Goal: Task Accomplishment & Management: Manage account settings

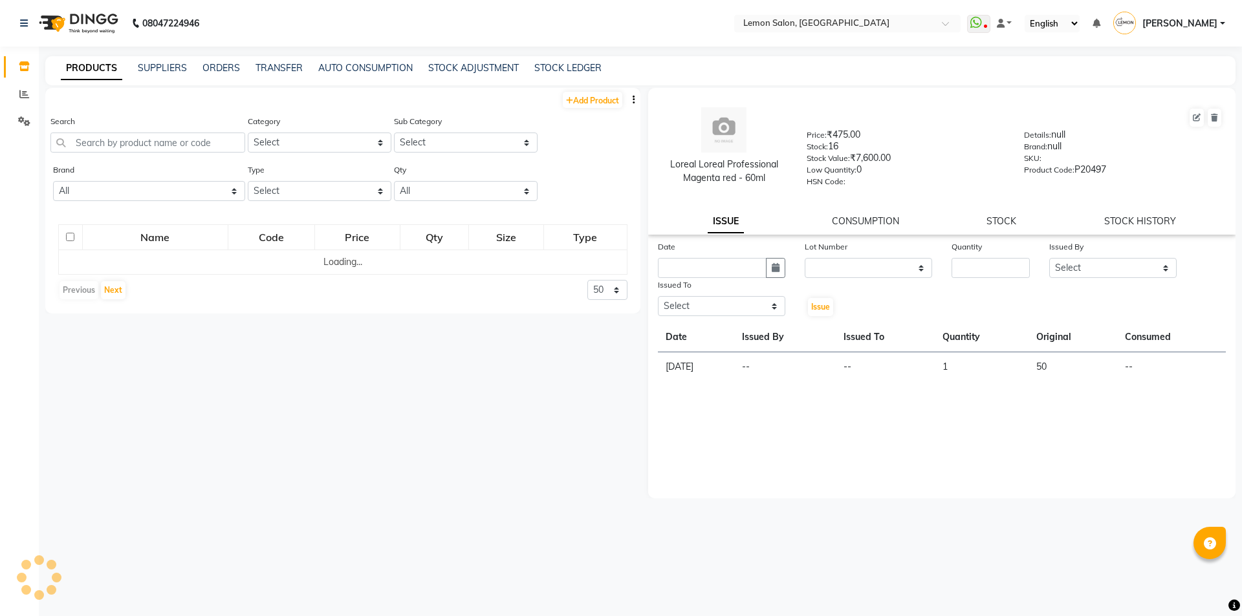
select select
click at [178, 144] on input "text" at bounding box center [146, 143] width 193 height 20
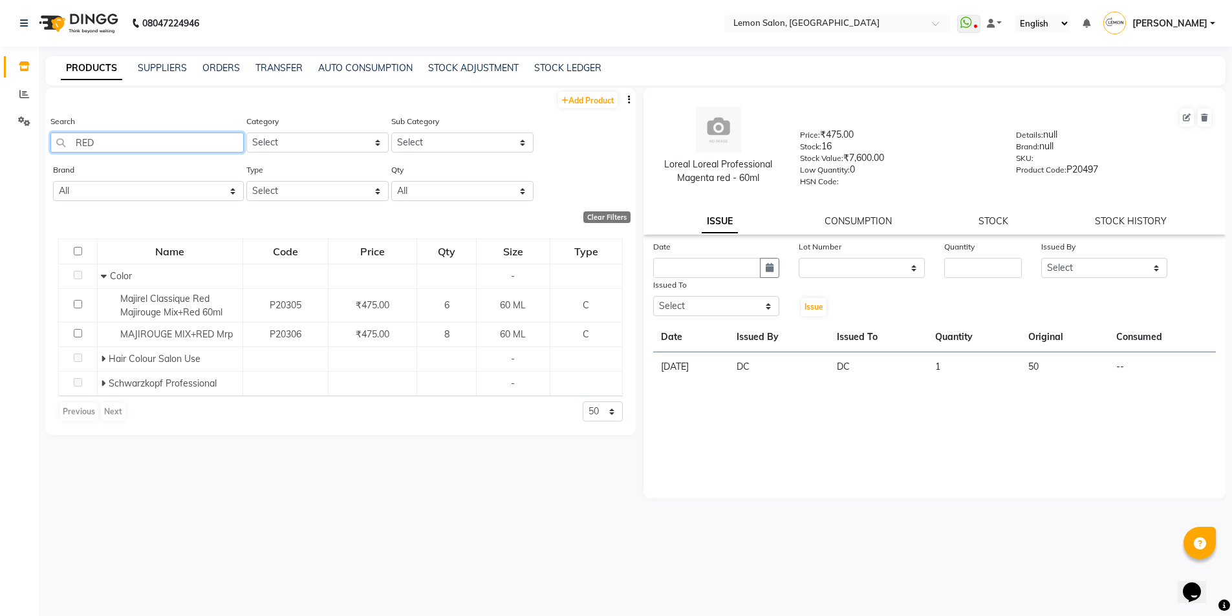
type input "RED"
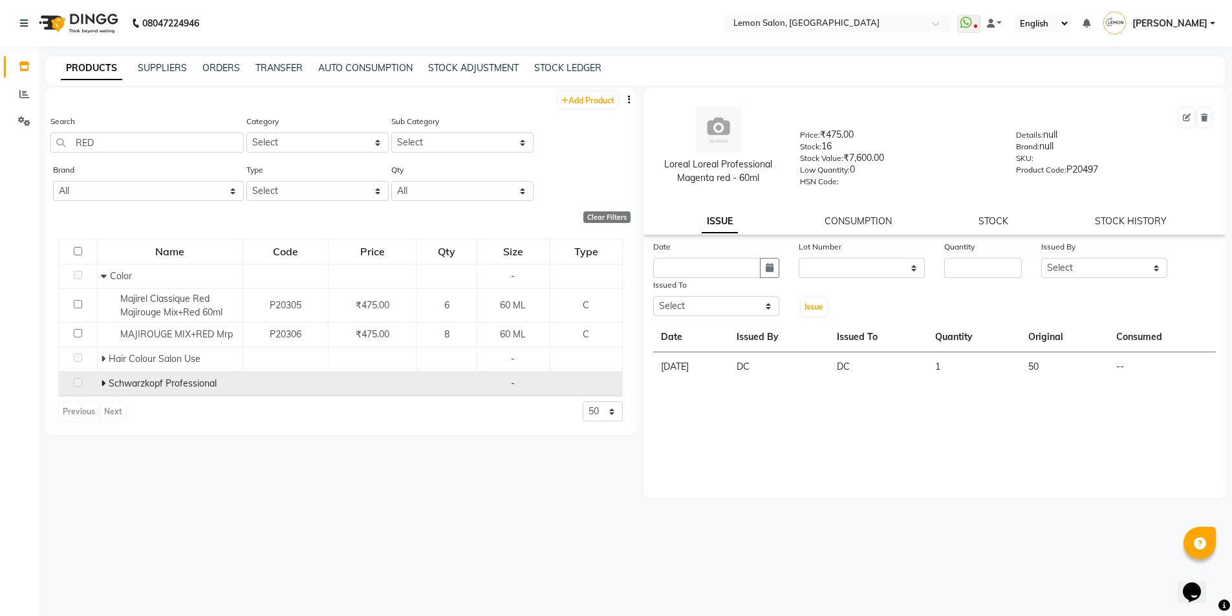
click at [103, 379] on icon at bounding box center [103, 383] width 5 height 9
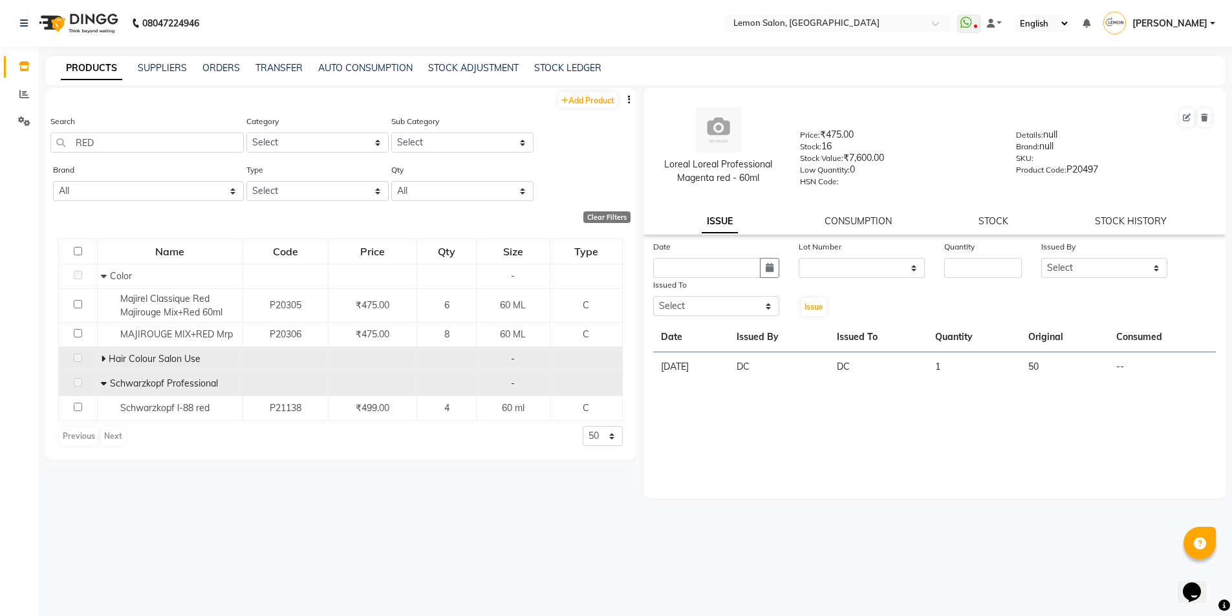
click at [103, 358] on icon at bounding box center [103, 358] width 5 height 9
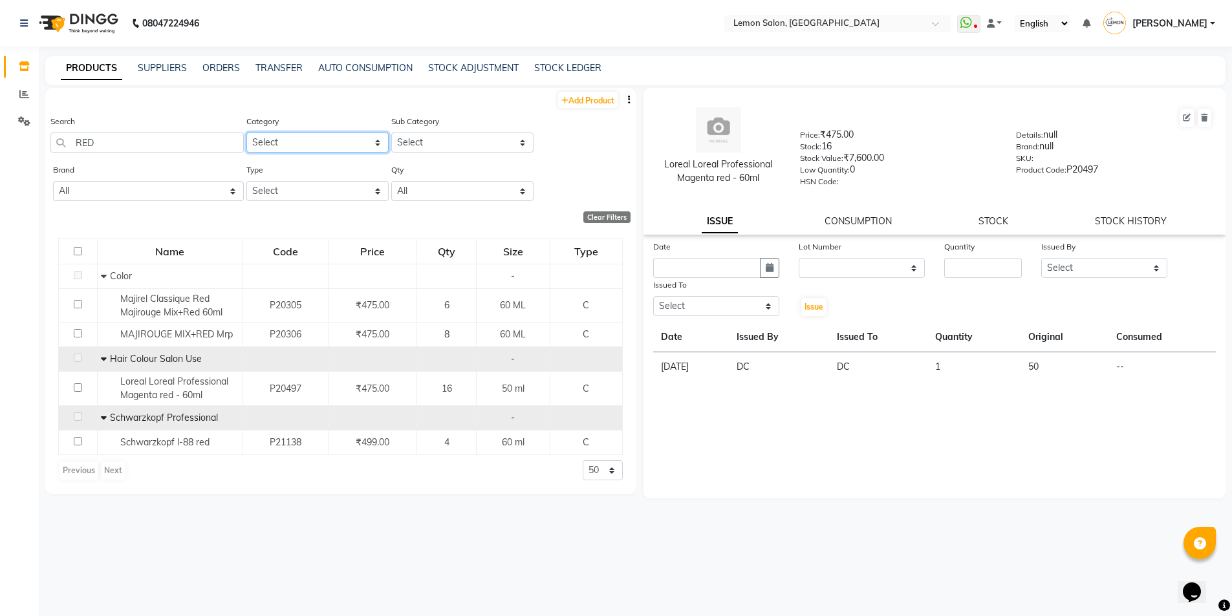
click at [275, 136] on select "Select Hair Skin Makeup Personal Care Appliances [PERSON_NAME] Waxing Disposabl…" at bounding box center [317, 143] width 142 height 20
click at [814, 23] on input "text" at bounding box center [825, 24] width 188 height 13
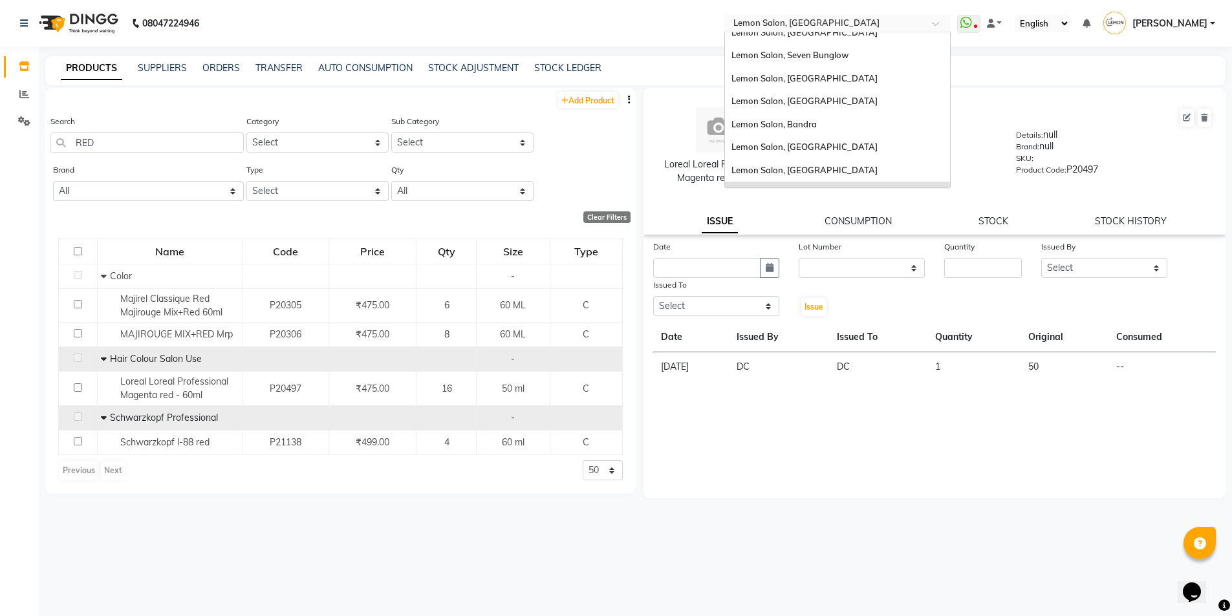
scroll to position [86, 0]
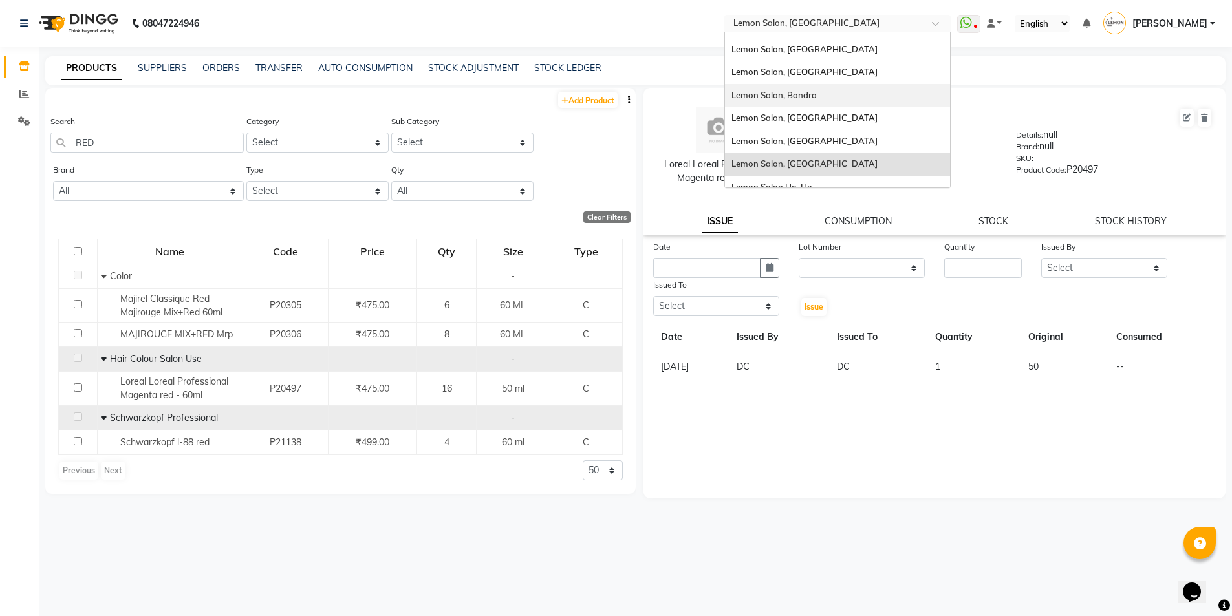
click at [814, 86] on div "Lemon Salon, Bandra" at bounding box center [837, 95] width 225 height 23
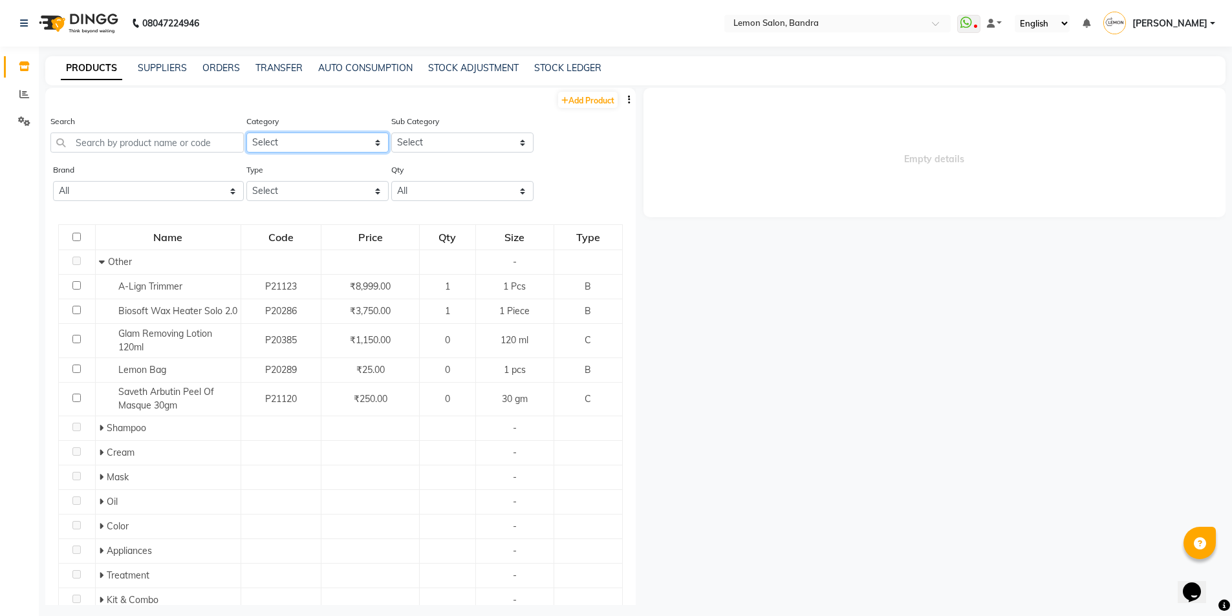
click at [271, 144] on select "Select Hair Skin Makeup Personal Care Appliances [PERSON_NAME] Waxing Disposabl…" at bounding box center [317, 143] width 142 height 20
select select "213701650"
click at [246, 133] on select "Select Hair Skin Makeup Personal Care Appliances Beard Waxing Disposable Thread…" at bounding box center [317, 143] width 142 height 20
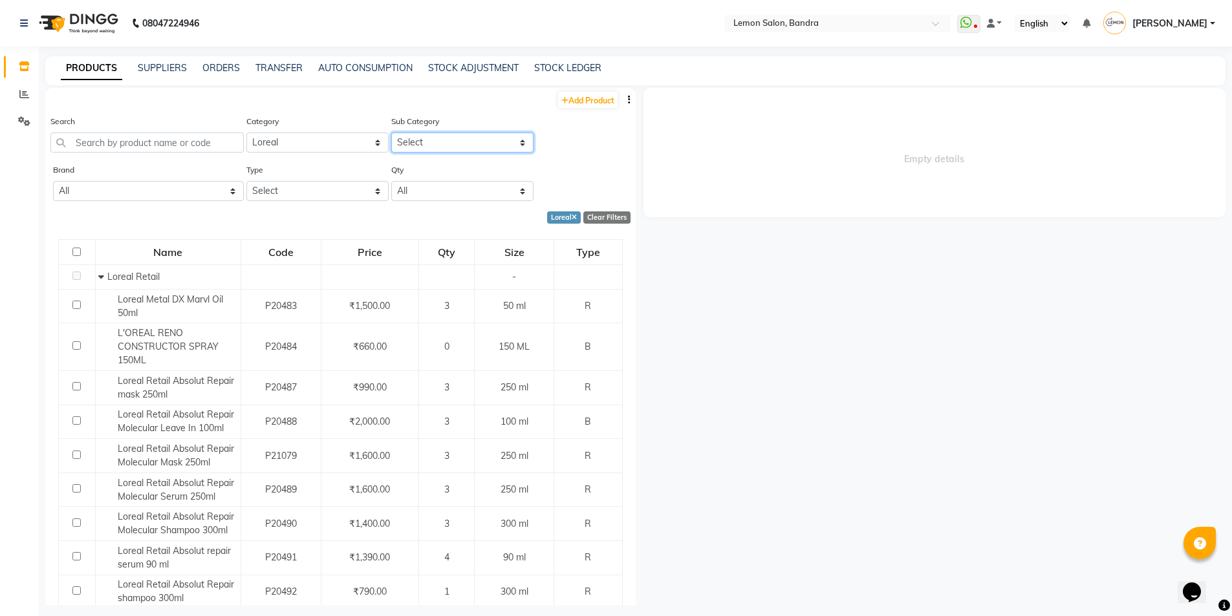
click at [446, 136] on select "Select Loreal Retail Loreal Salon Use Hair Colour Salon Use" at bounding box center [462, 143] width 142 height 20
select select "213701651"
click at [391, 133] on select "Select Loreal Retail Loreal Salon Use Hair Colour Salon Use" at bounding box center [462, 143] width 142 height 20
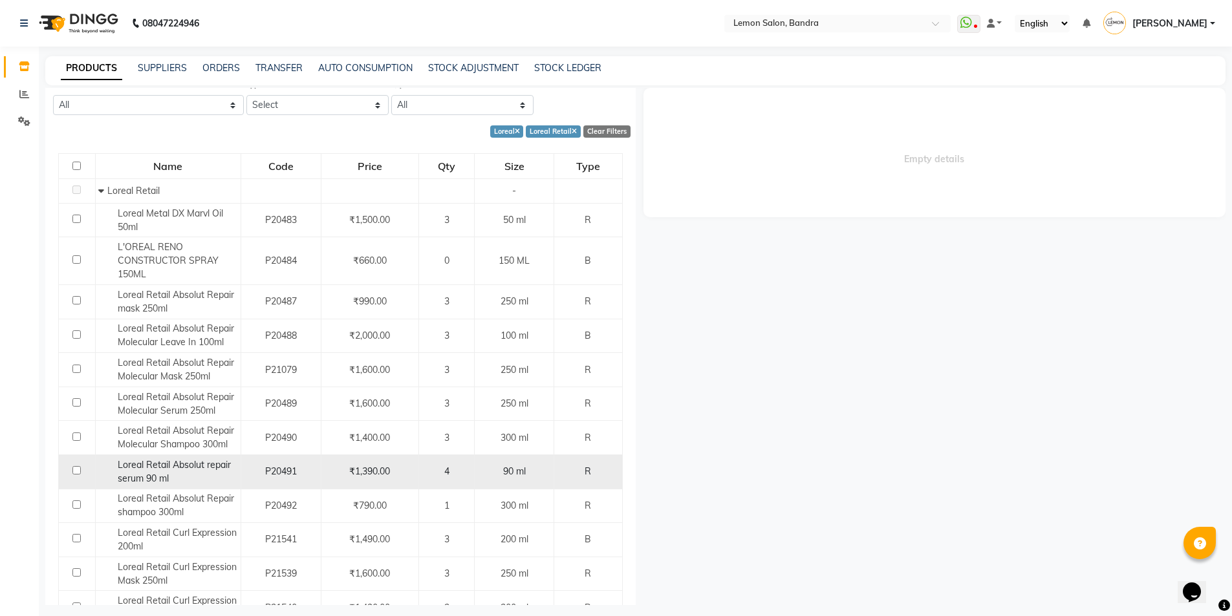
scroll to position [173, 0]
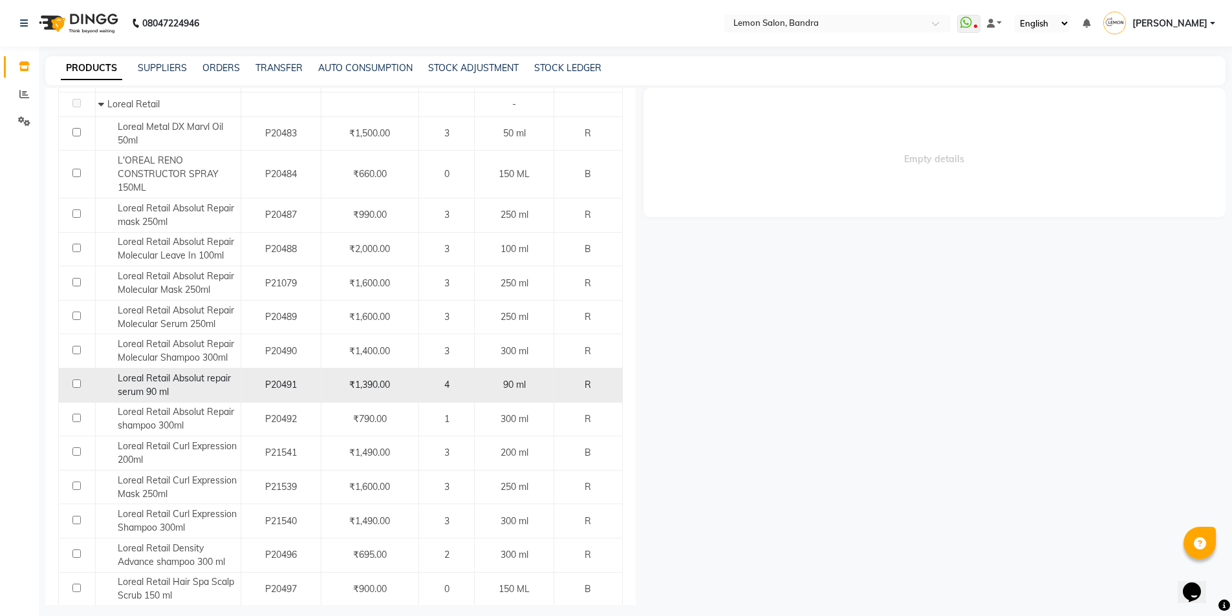
click at [233, 376] on div "Loreal Retail Absolut repair serum 90 ml" at bounding box center [167, 385] width 138 height 27
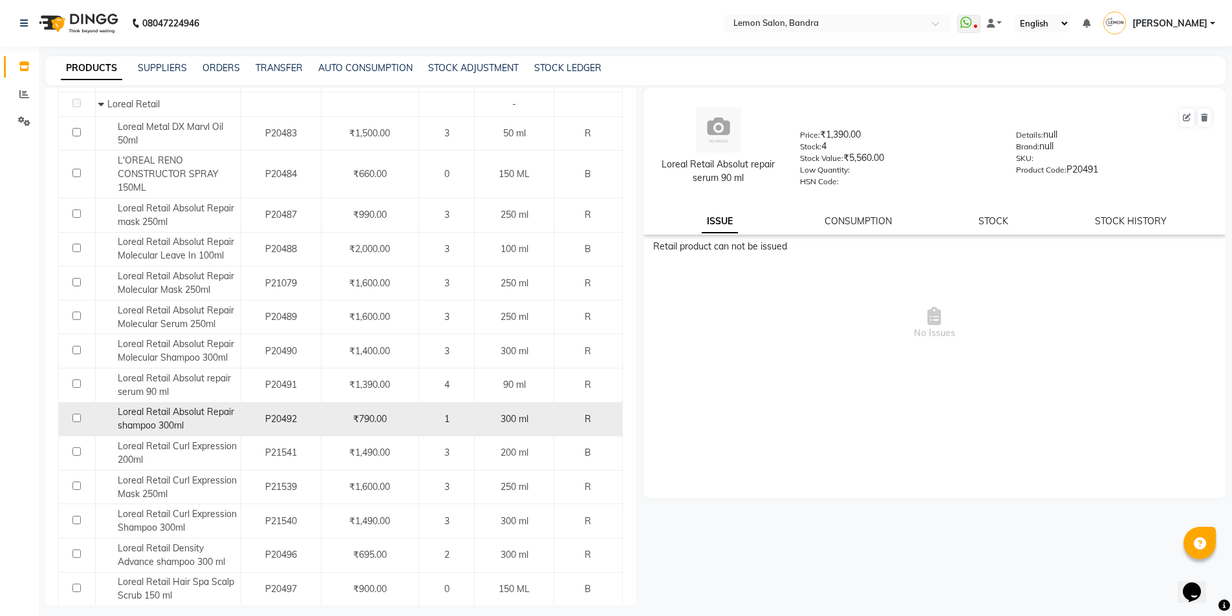
click at [206, 418] on div "Loreal Retail Absolut Repair shampoo 300ml" at bounding box center [167, 419] width 138 height 27
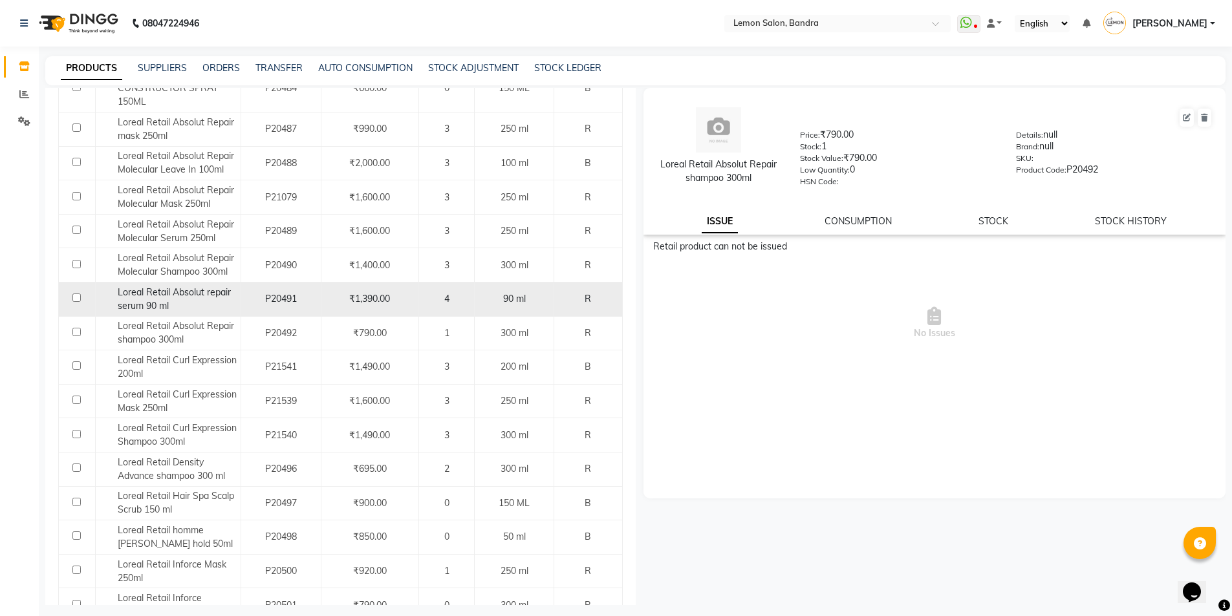
scroll to position [345, 0]
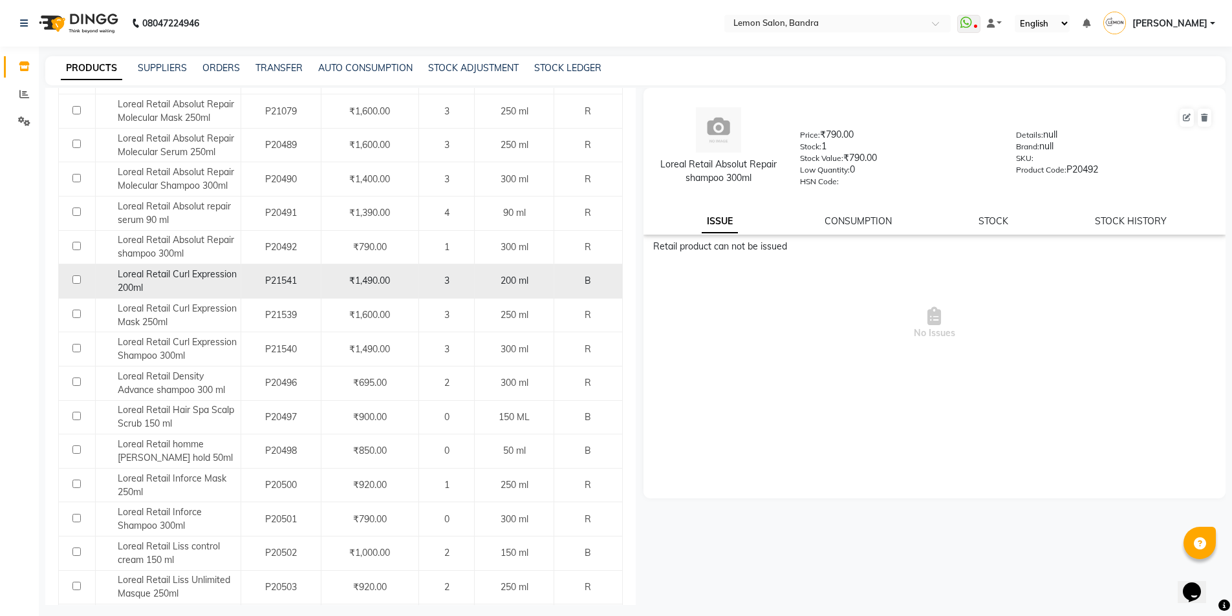
click at [144, 287] on div "Loreal Retail Curl Expression 200ml" at bounding box center [167, 281] width 138 height 27
select select
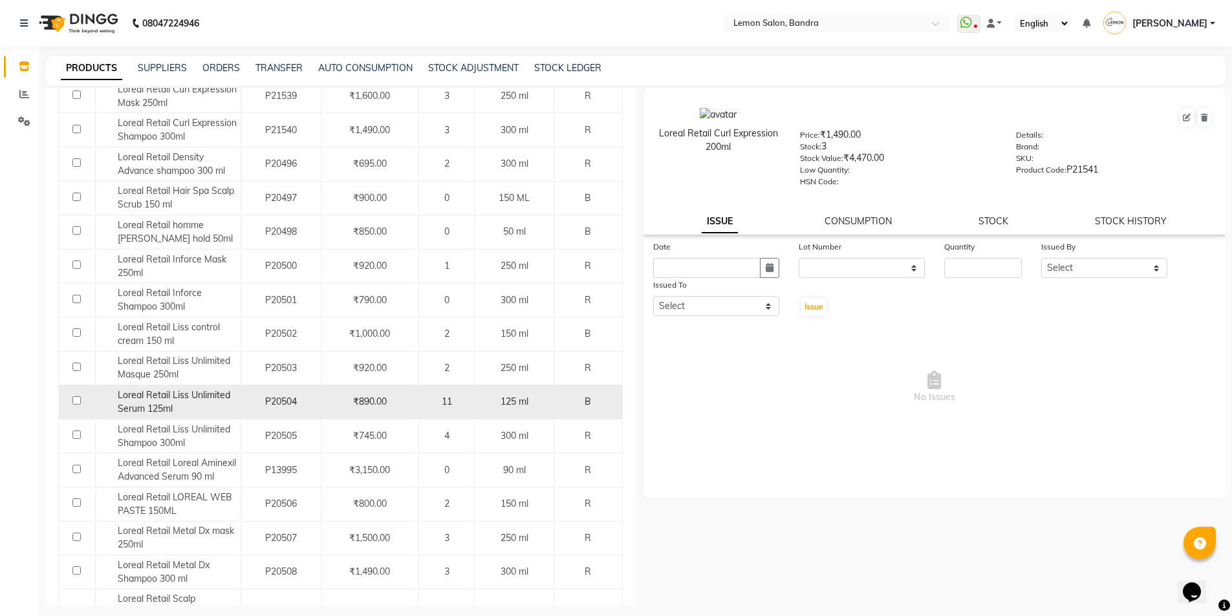
scroll to position [603, 0]
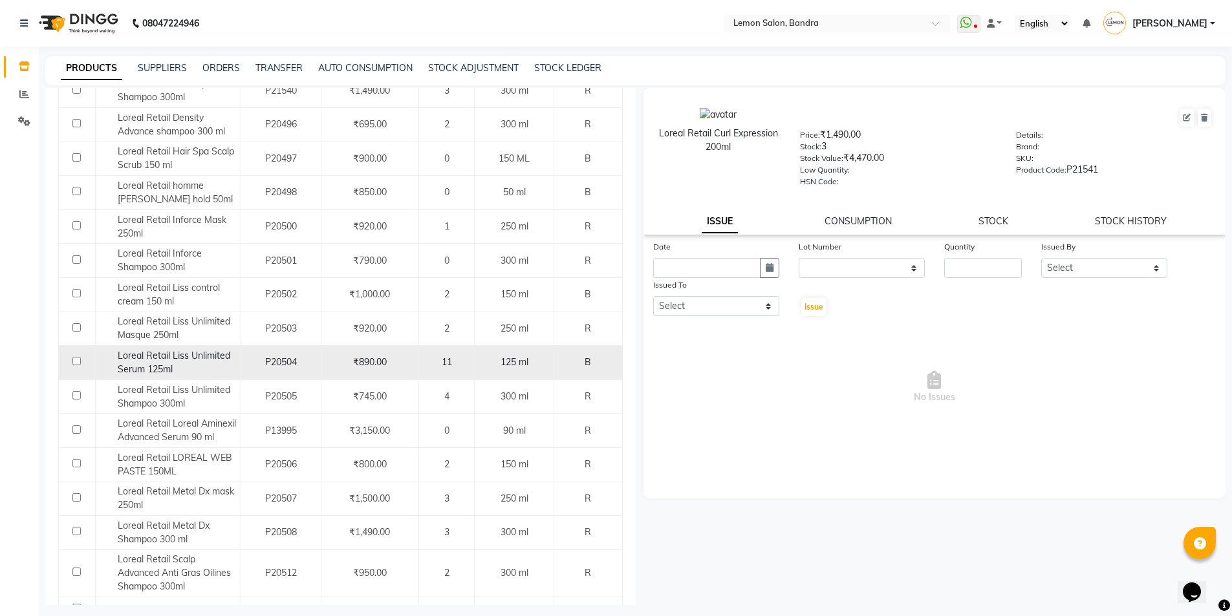
click at [205, 355] on span "Loreal Retail Liss Unlimited Serum 125ml" at bounding box center [174, 362] width 113 height 25
select select
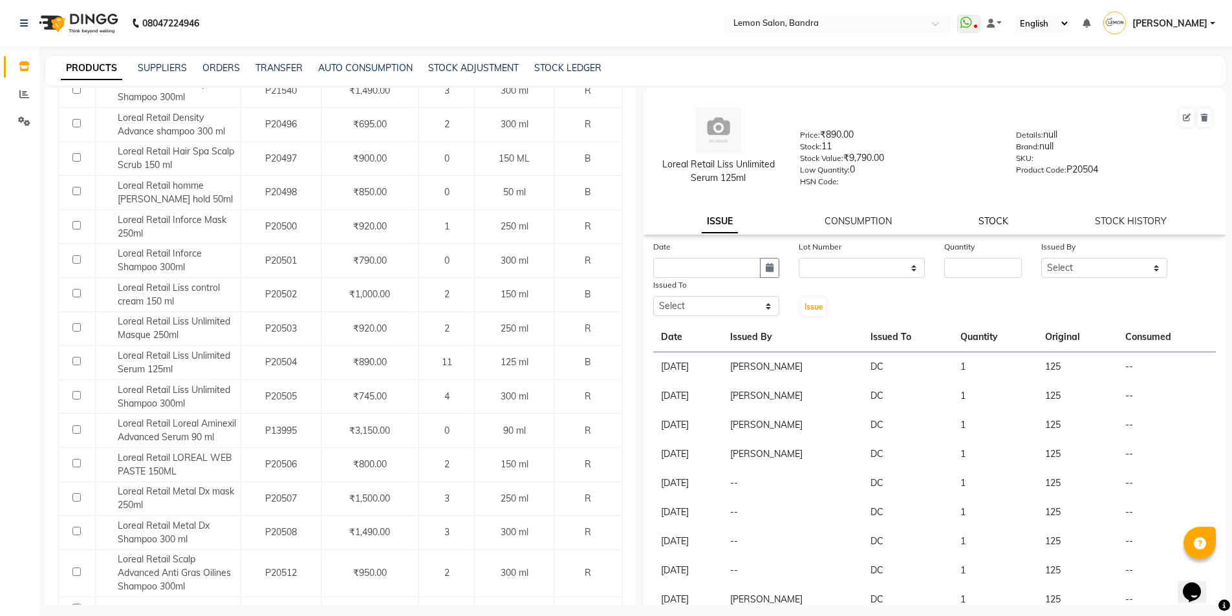
click at [990, 221] on link "STOCK" at bounding box center [994, 221] width 30 height 12
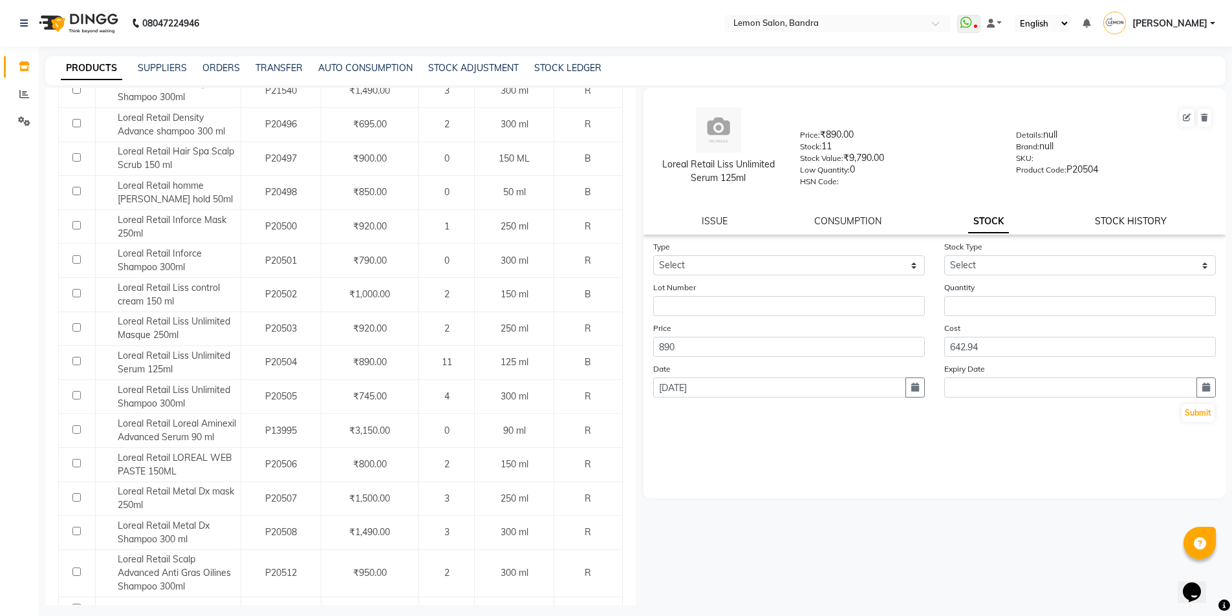
click at [1140, 220] on link "STOCK HISTORY" at bounding box center [1131, 221] width 72 height 12
select select "all"
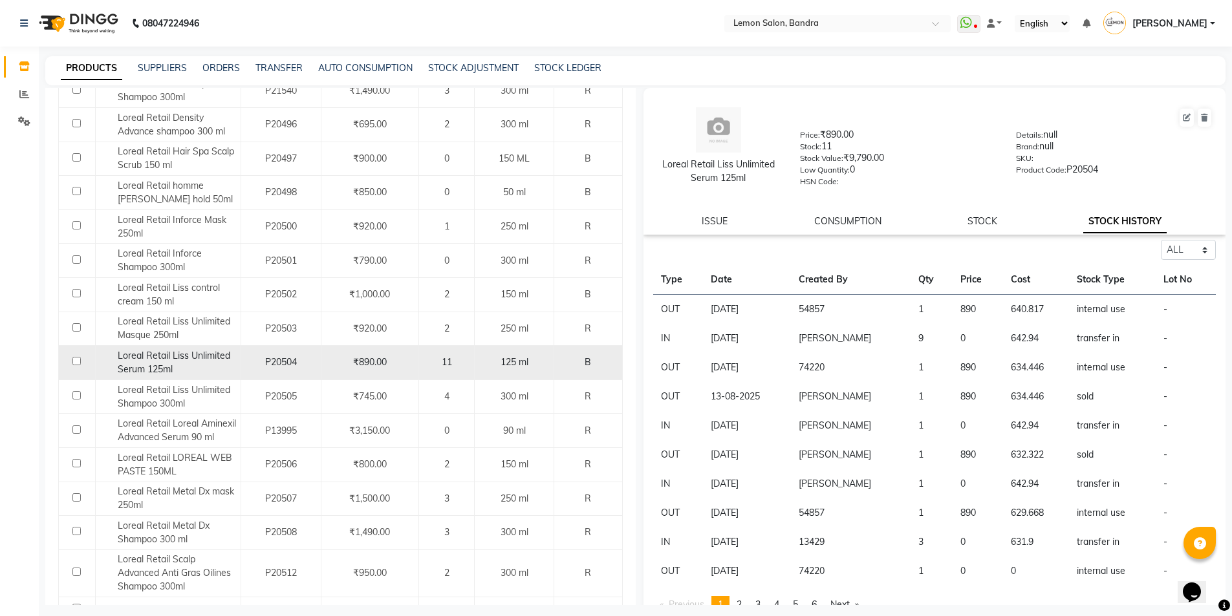
click at [184, 362] on div "Loreal Retail Liss Unlimited Serum 125ml" at bounding box center [167, 362] width 138 height 27
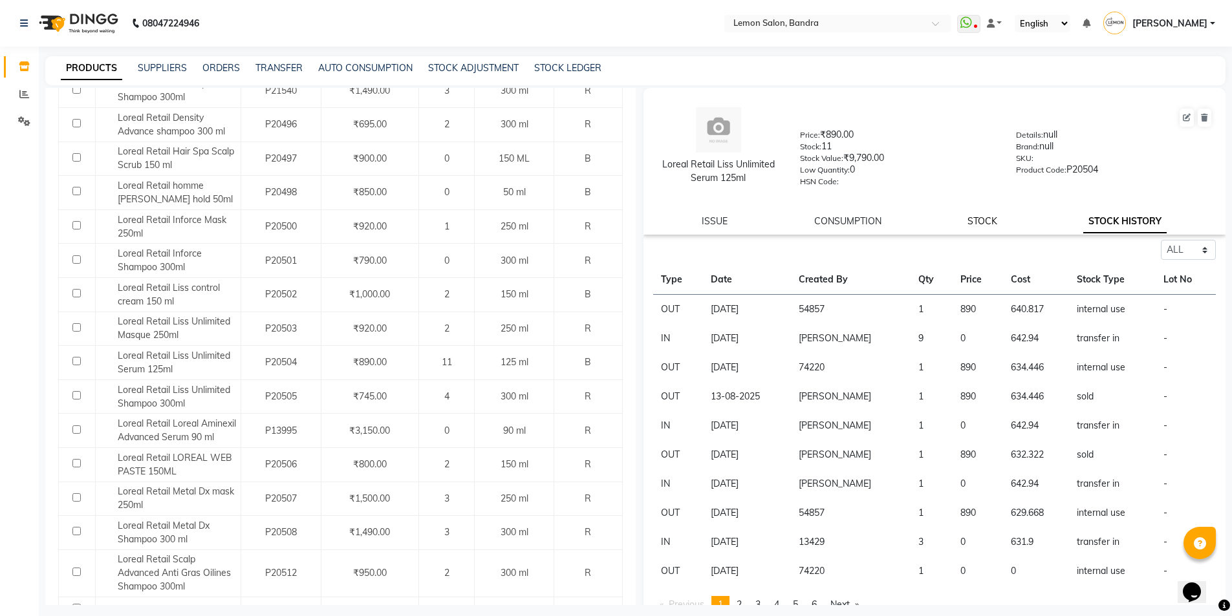
click at [984, 219] on link "STOCK" at bounding box center [983, 221] width 30 height 12
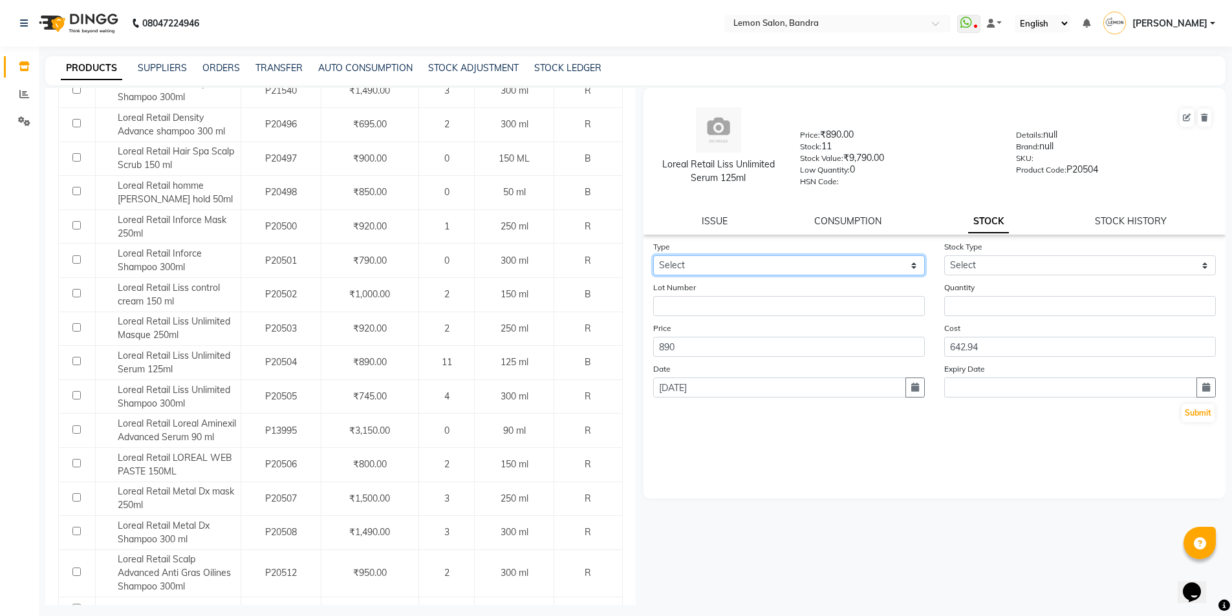
click at [837, 263] on select "Select In Out" at bounding box center [789, 265] width 272 height 20
select select "out"
click at [653, 255] on select "Select In Out" at bounding box center [789, 265] width 272 height 20
select select
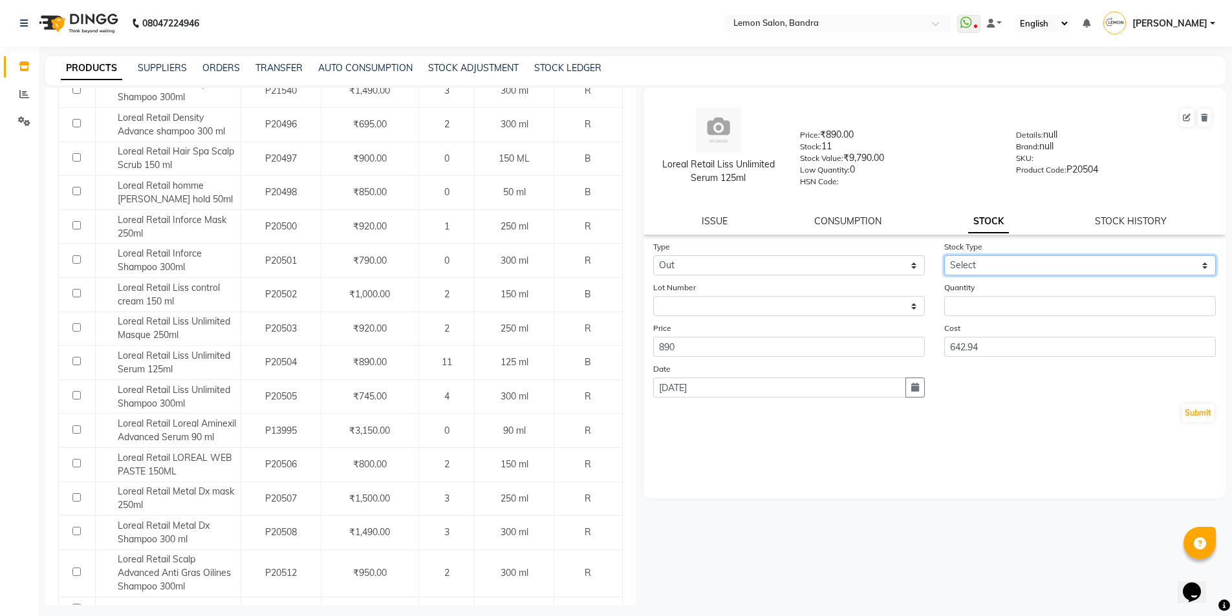
click at [1046, 257] on select "Select Internal Use Damaged Expired Adjustment Return Other" at bounding box center [1080, 265] width 272 height 20
select select "return"
click at [944, 255] on select "Select Internal Use Damaged Expired Adjustment Return Other" at bounding box center [1080, 265] width 272 height 20
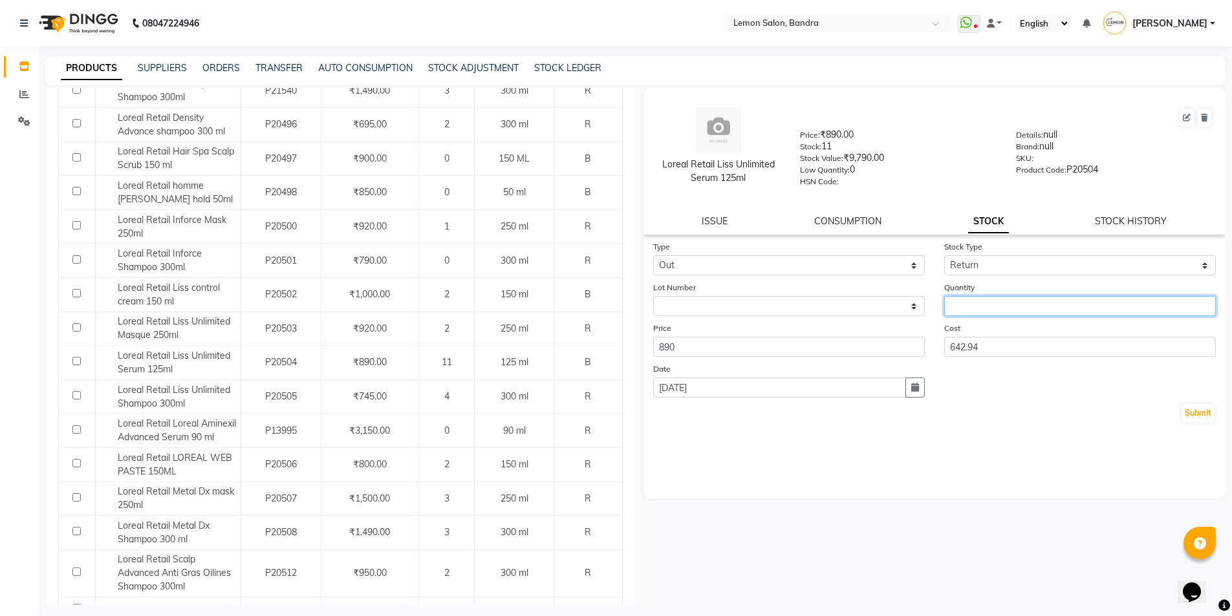
click at [975, 305] on input "number" at bounding box center [1080, 306] width 272 height 20
type input "3"
click at [907, 389] on button "button" at bounding box center [915, 388] width 19 height 20
select select "9"
select select "2025"
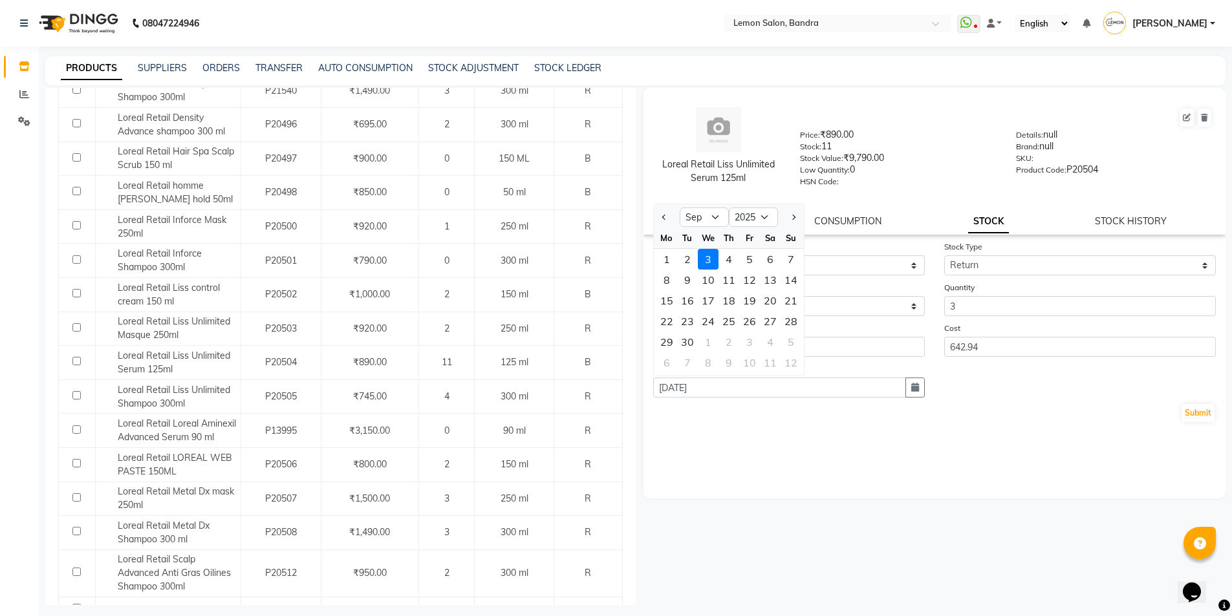
click at [672, 215] on div at bounding box center [667, 217] width 26 height 21
click at [667, 212] on button "Previous month" at bounding box center [664, 217] width 11 height 21
select select "8"
click at [743, 340] on div "29" at bounding box center [749, 342] width 21 height 21
type input "29-08-2025"
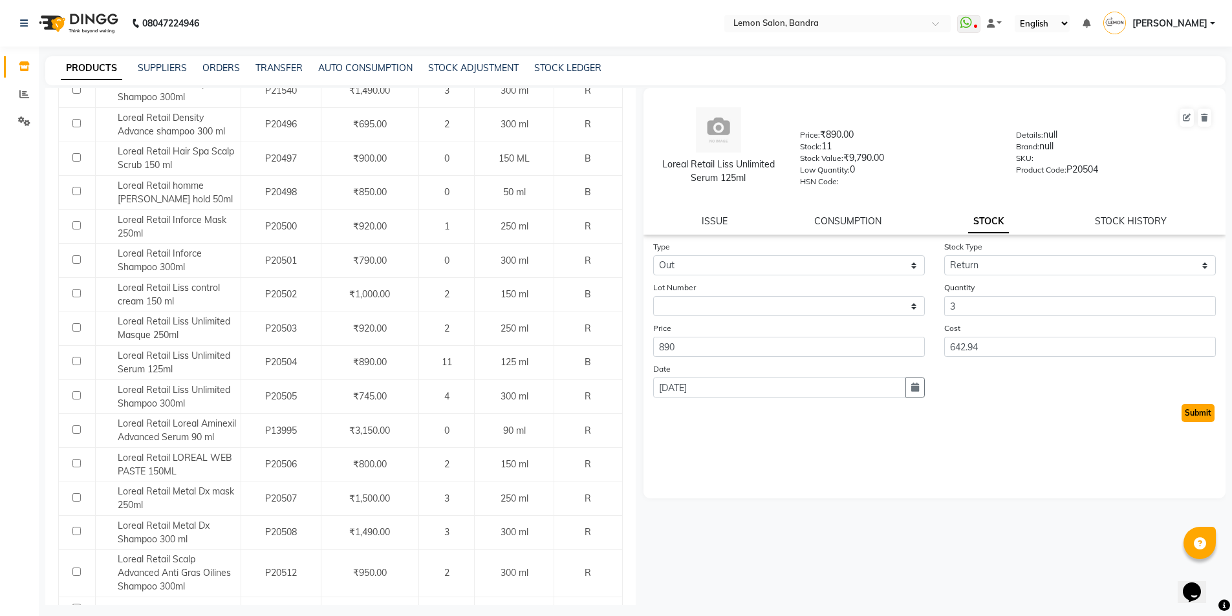
click at [1191, 413] on button "Submit" at bounding box center [1198, 413] width 33 height 18
select select
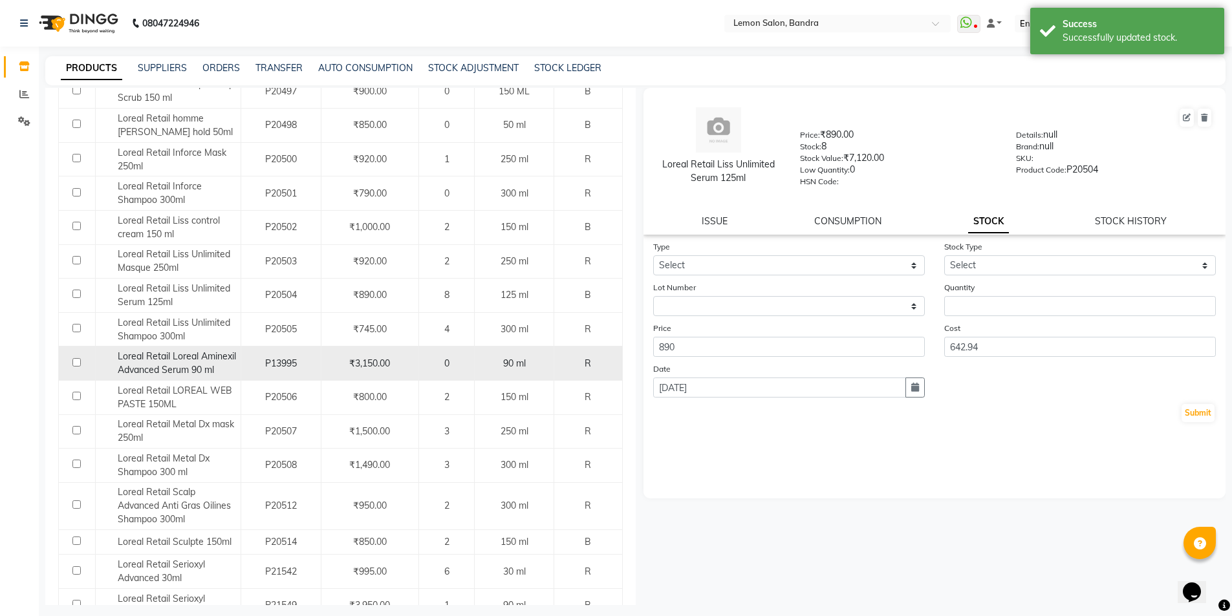
scroll to position [690, 0]
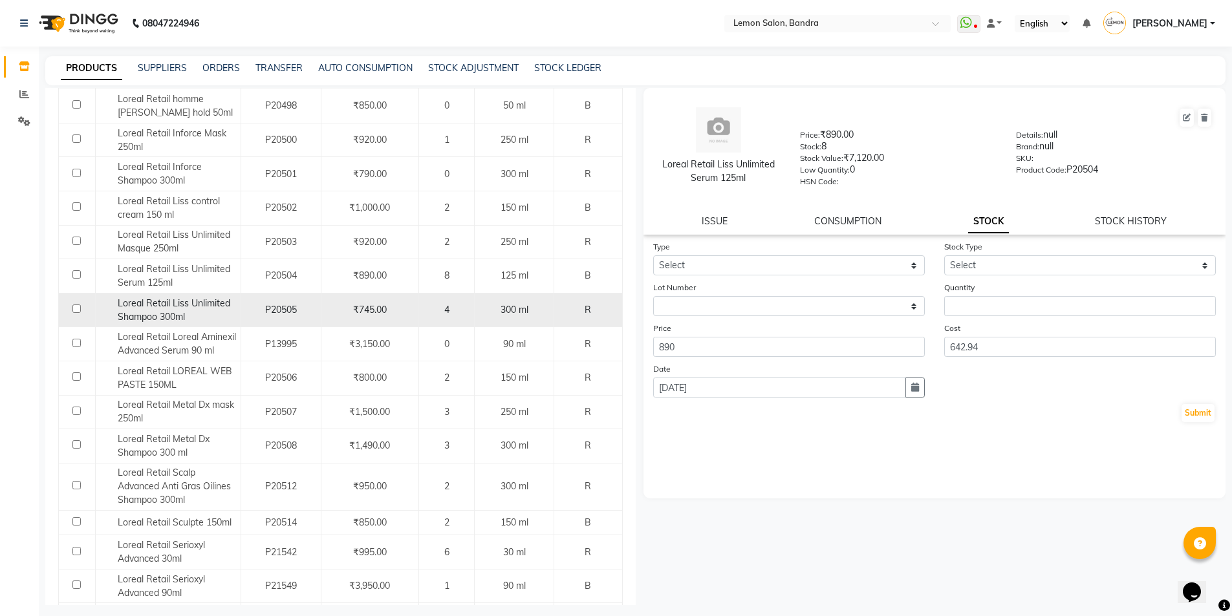
click at [197, 313] on div "Loreal Retail Liss Unlimited Shampoo 300ml" at bounding box center [167, 310] width 138 height 27
select select
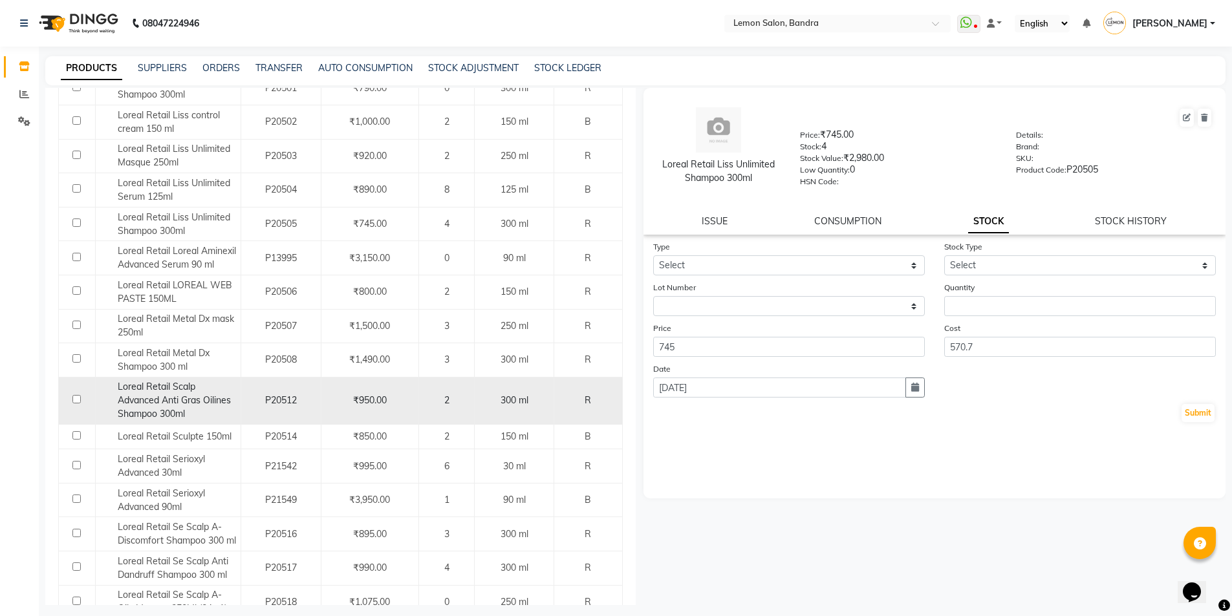
scroll to position [862, 0]
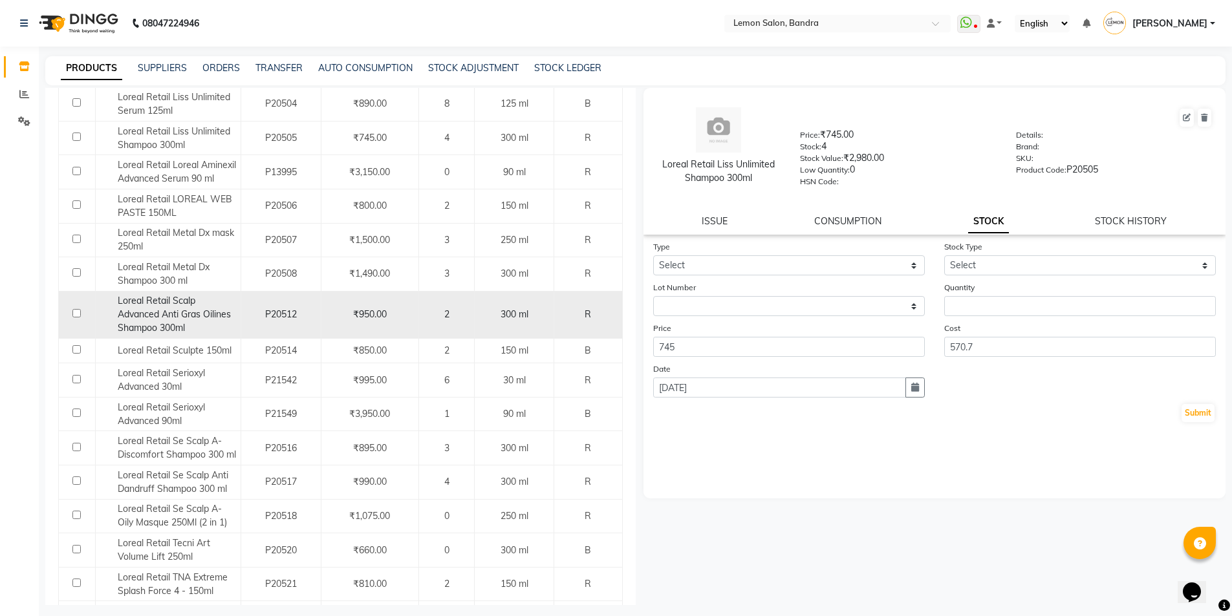
click at [209, 321] on div "Loreal Retail Scalp Advanced Anti Gras Oilines Shampoo 300ml" at bounding box center [167, 314] width 138 height 41
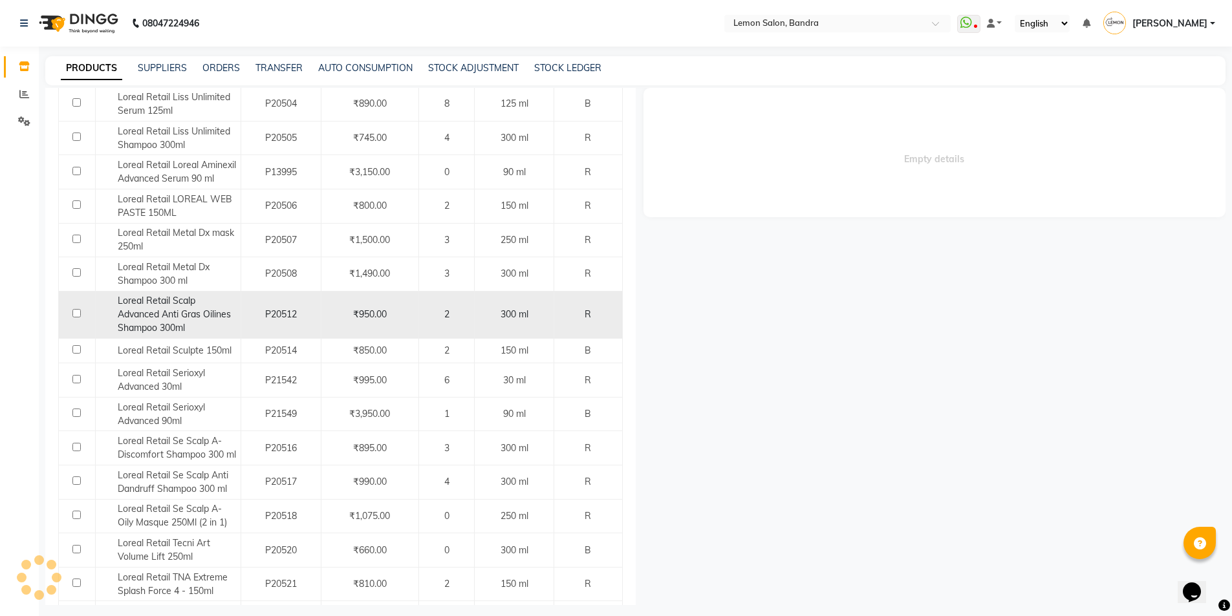
select select
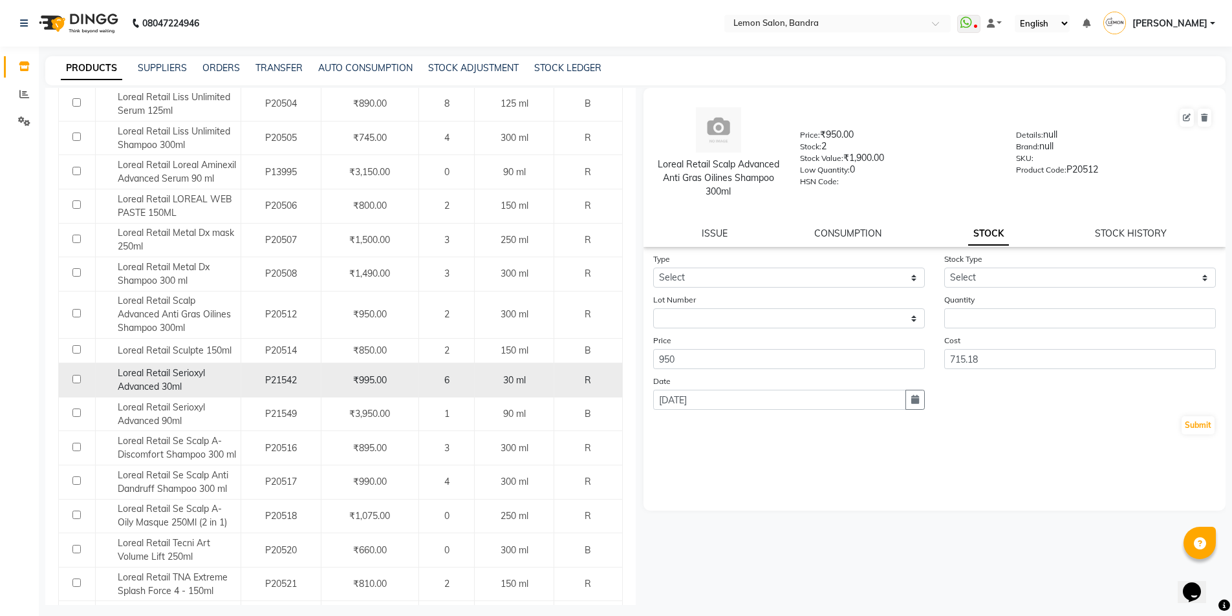
click at [199, 378] on span "Loreal Retail Serioxyl Advanced 30ml" at bounding box center [161, 379] width 87 height 25
select select
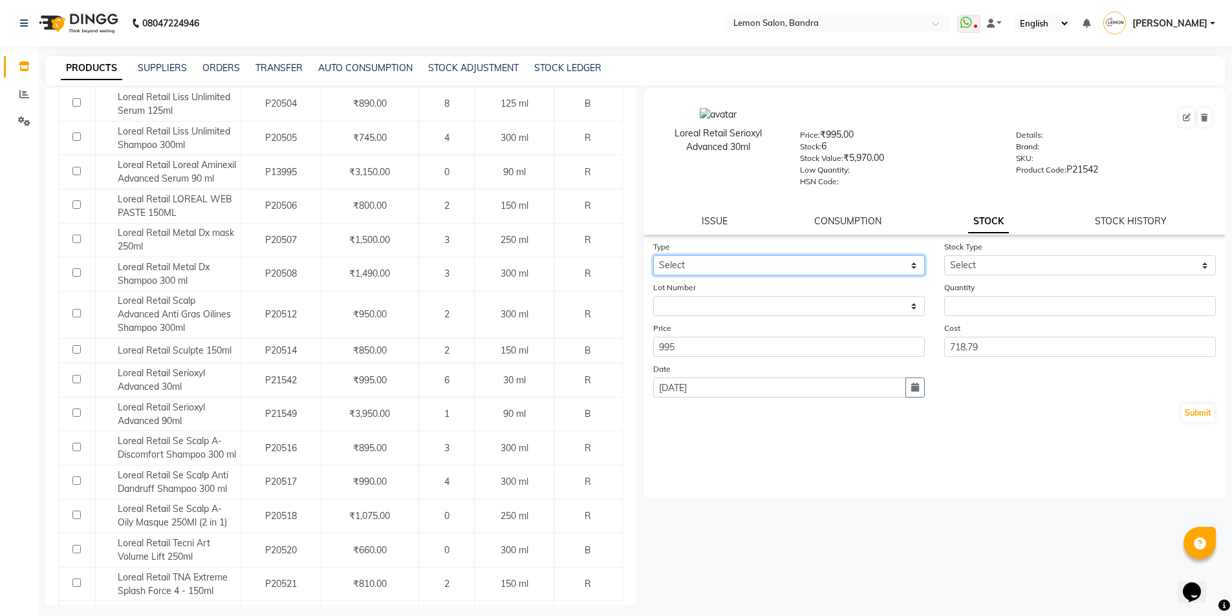
click at [791, 268] on select "Select In Out" at bounding box center [789, 265] width 272 height 20
select select "out"
click at [653, 255] on select "Select In Out" at bounding box center [789, 265] width 272 height 20
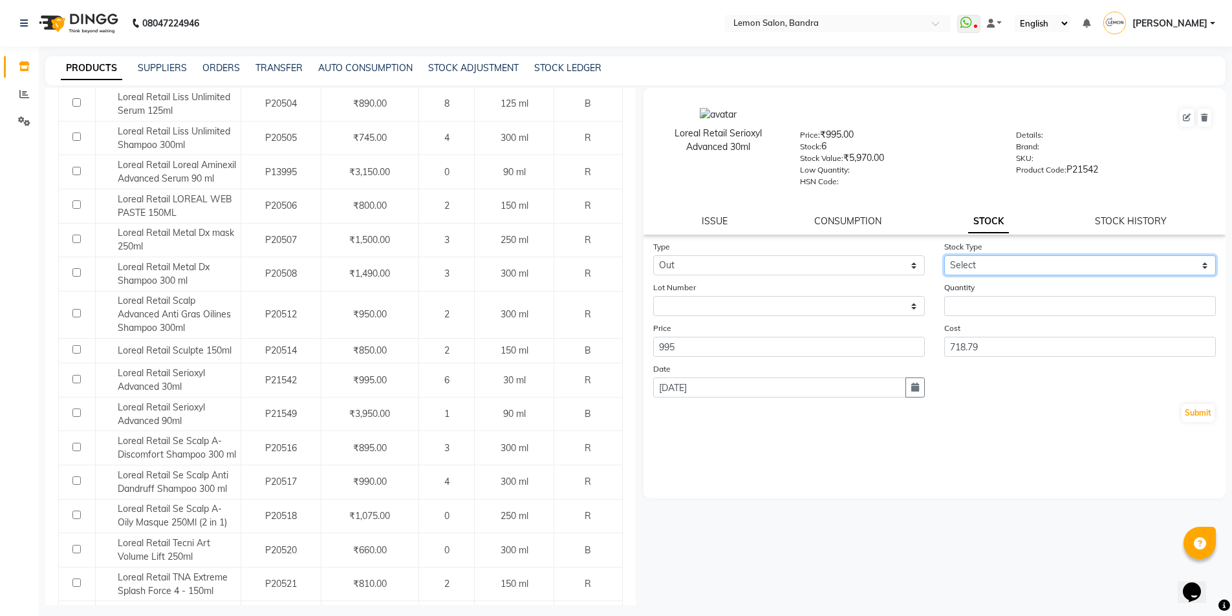
click at [962, 258] on select "Select Internal Use Damaged Expired Adjustment Return Other" at bounding box center [1080, 265] width 272 height 20
select select "return"
click at [944, 255] on select "Select Internal Use Damaged Expired Adjustment Return Other" at bounding box center [1080, 265] width 272 height 20
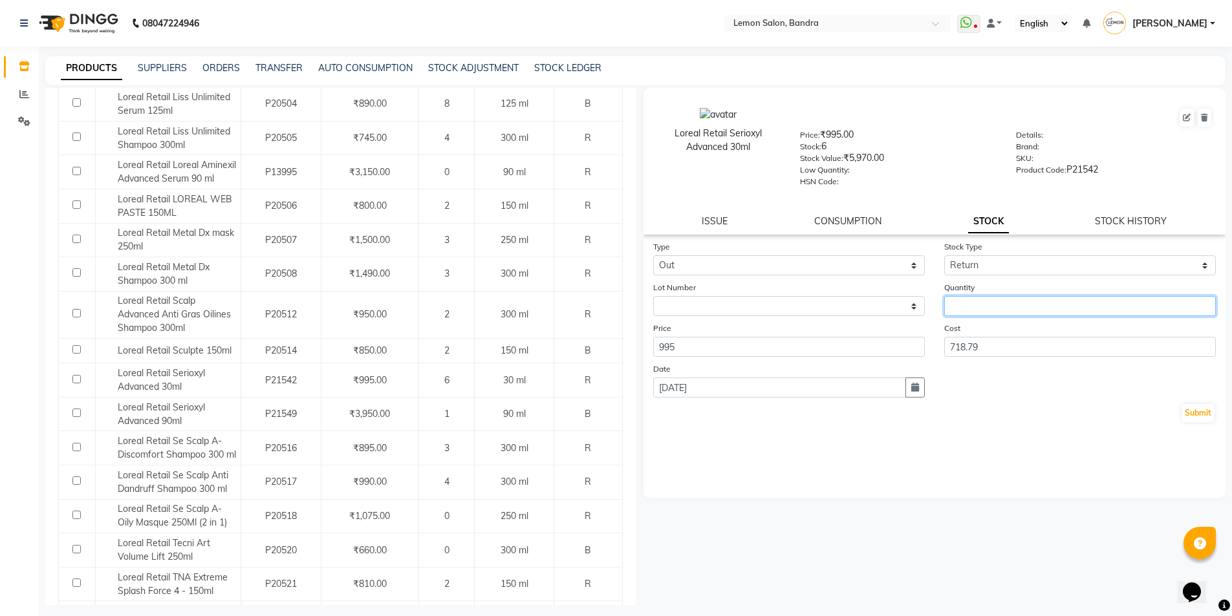
click at [990, 308] on input "number" at bounding box center [1080, 306] width 272 height 20
type input "2"
click at [919, 394] on button "button" at bounding box center [915, 388] width 19 height 20
select select "9"
select select "2025"
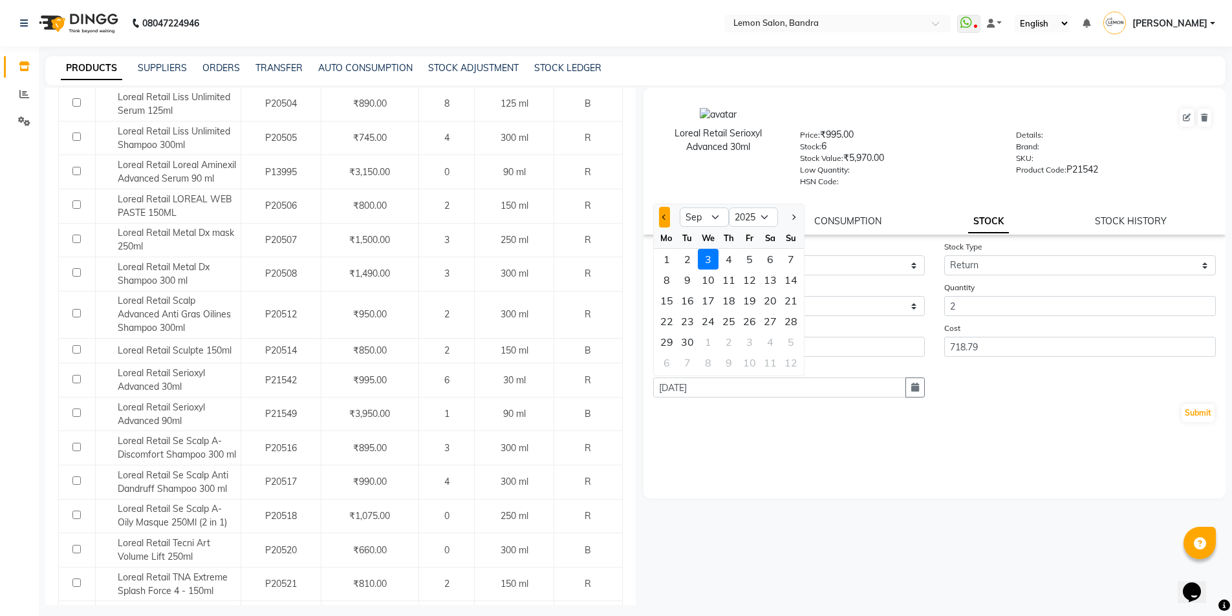
click at [659, 219] on button "Previous month" at bounding box center [664, 217] width 11 height 21
select select "8"
click at [732, 338] on div "28" at bounding box center [729, 342] width 21 height 21
type input "28-08-2025"
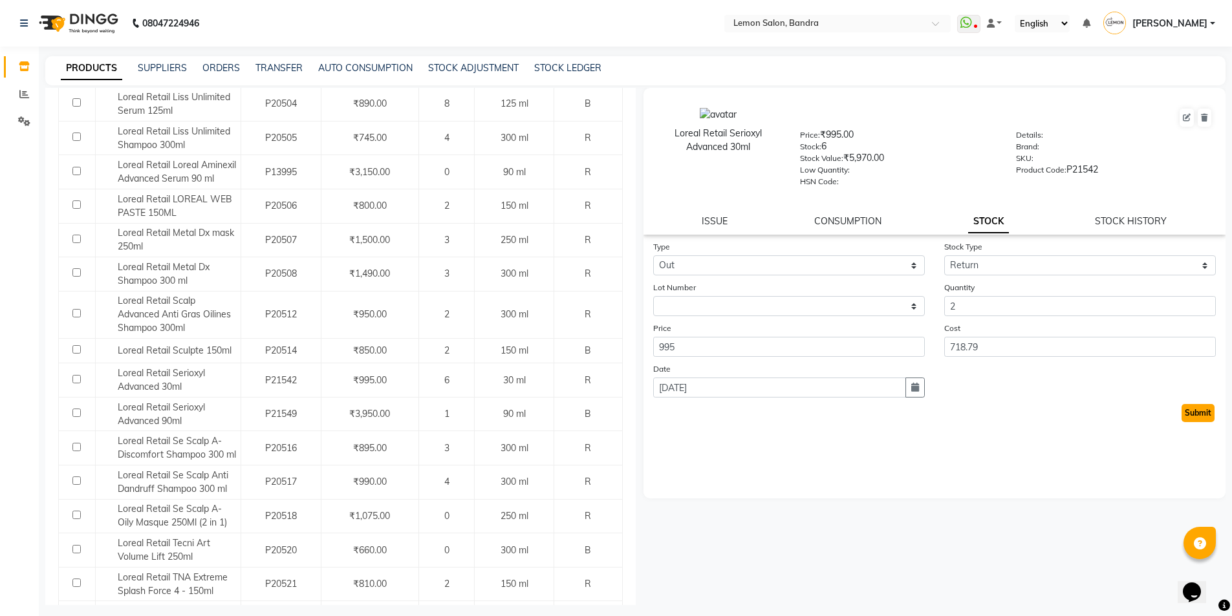
click at [1197, 413] on button "Submit" at bounding box center [1198, 413] width 33 height 18
select select
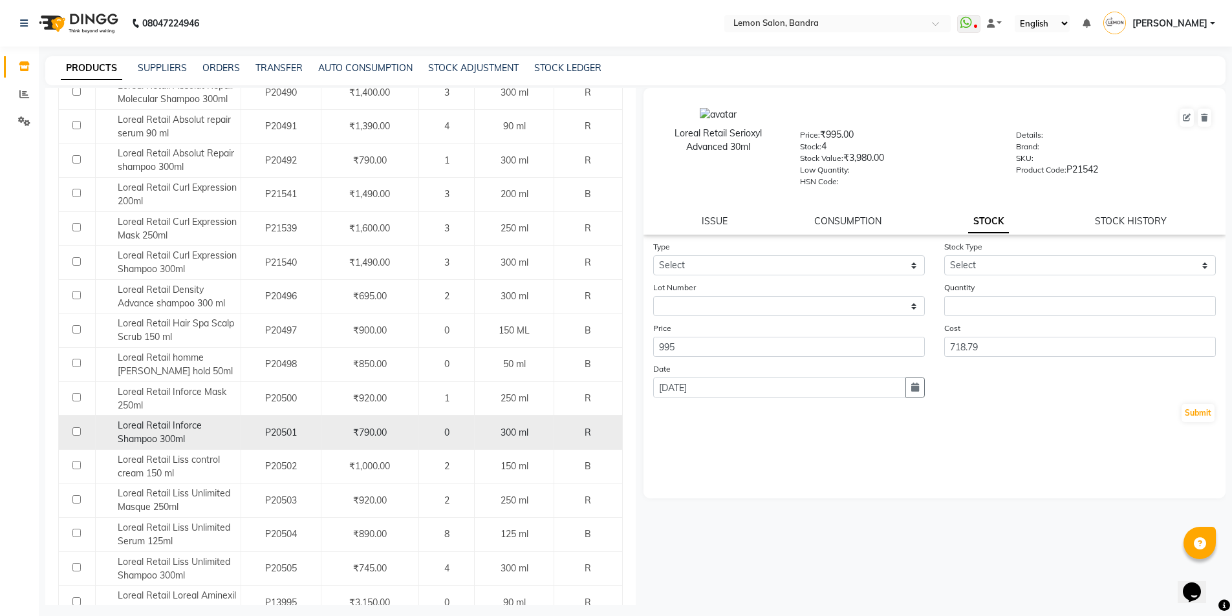
scroll to position [0, 0]
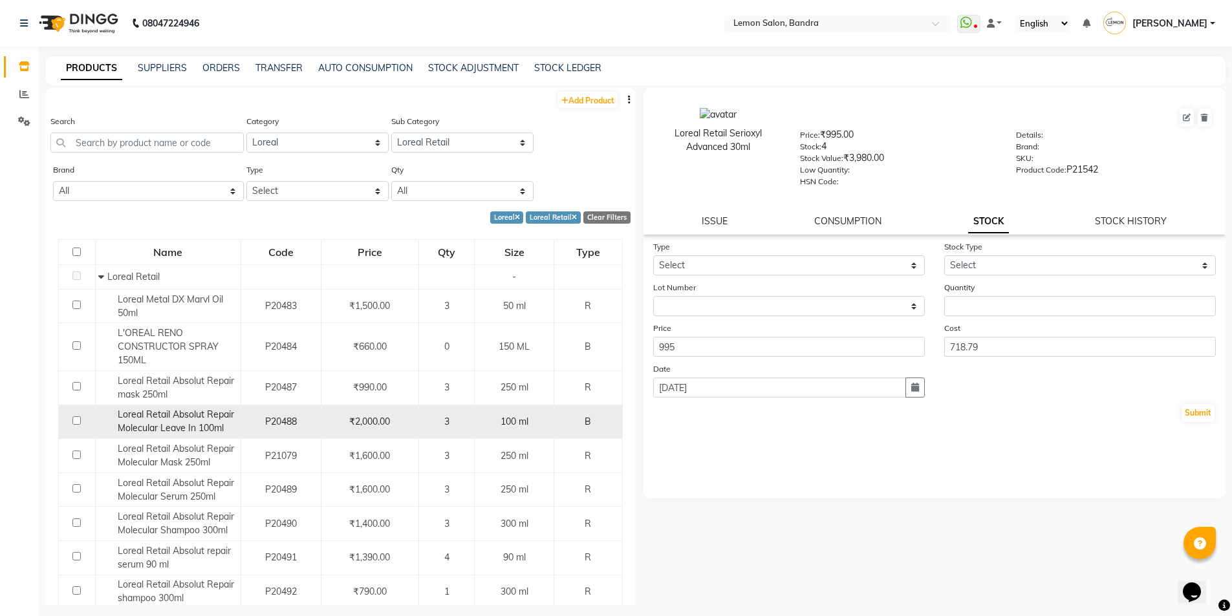
click at [190, 419] on span "Loreal Retail Absolut Repair Molecular Leave In 100ml" at bounding box center [176, 421] width 116 height 25
select select
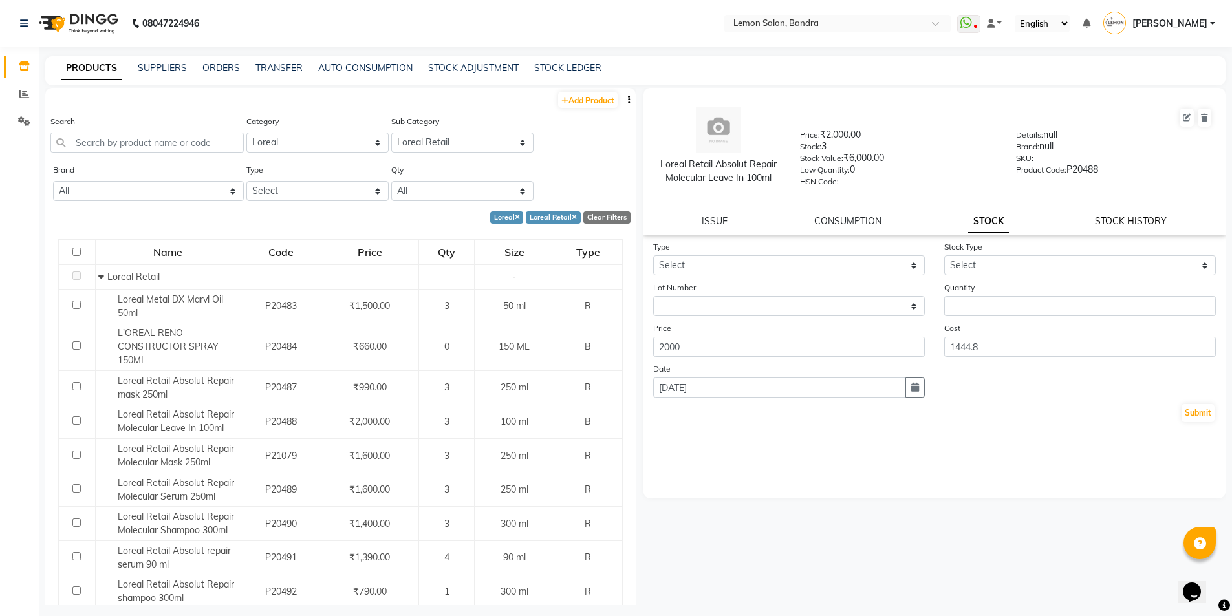
click at [1114, 221] on link "STOCK HISTORY" at bounding box center [1131, 221] width 72 height 12
select select "all"
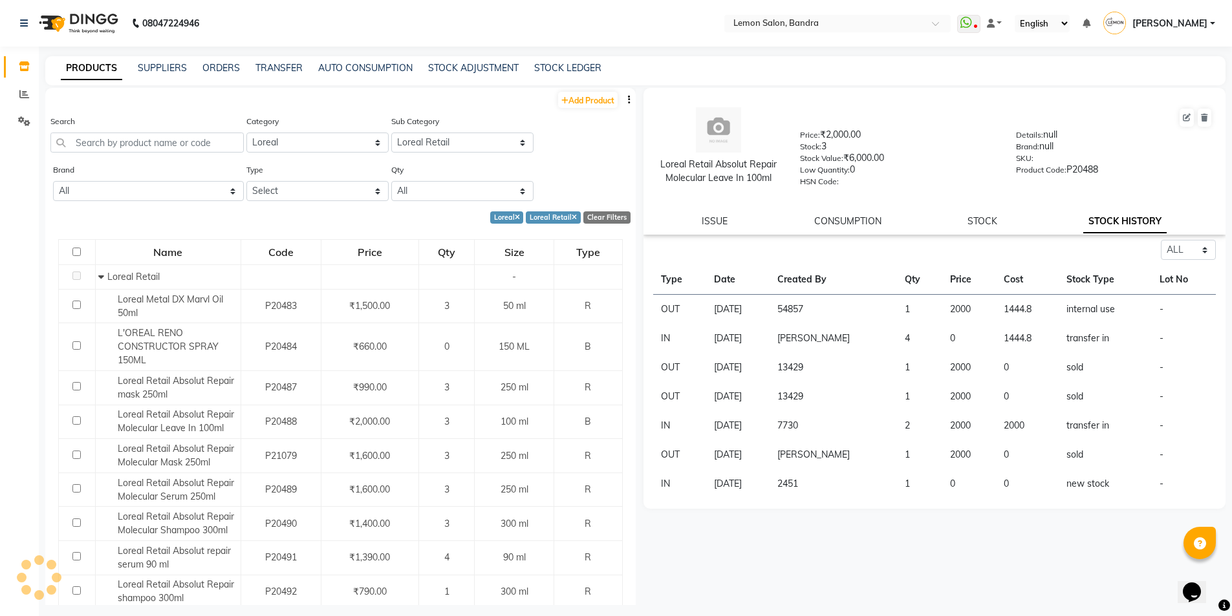
scroll to position [8, 0]
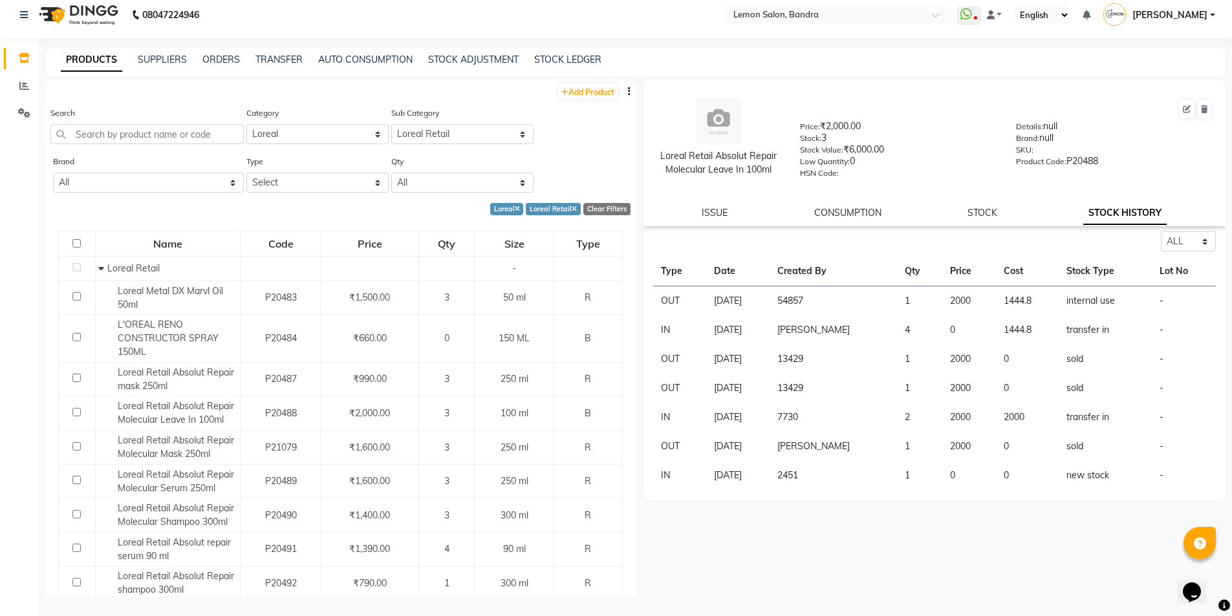
click at [979, 219] on div "STOCK" at bounding box center [983, 213] width 30 height 14
click at [979, 212] on link "STOCK" at bounding box center [983, 213] width 30 height 12
select select
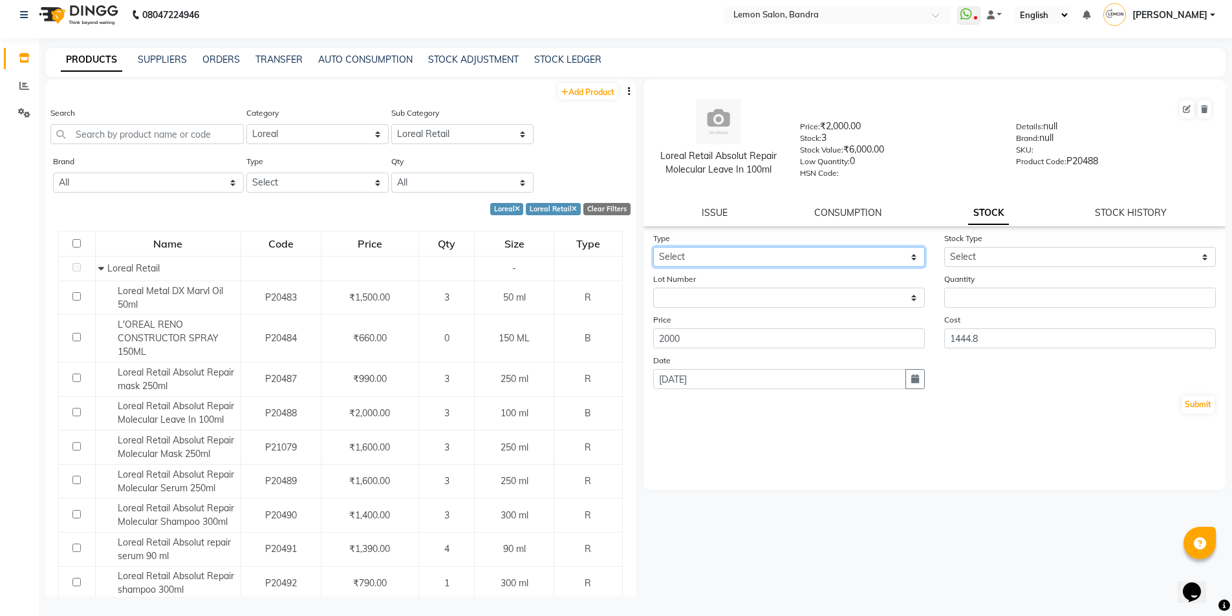
click at [828, 256] on select "Select In Out" at bounding box center [789, 257] width 272 height 20
select select "in"
click at [653, 247] on select "Select In Out" at bounding box center [789, 257] width 272 height 20
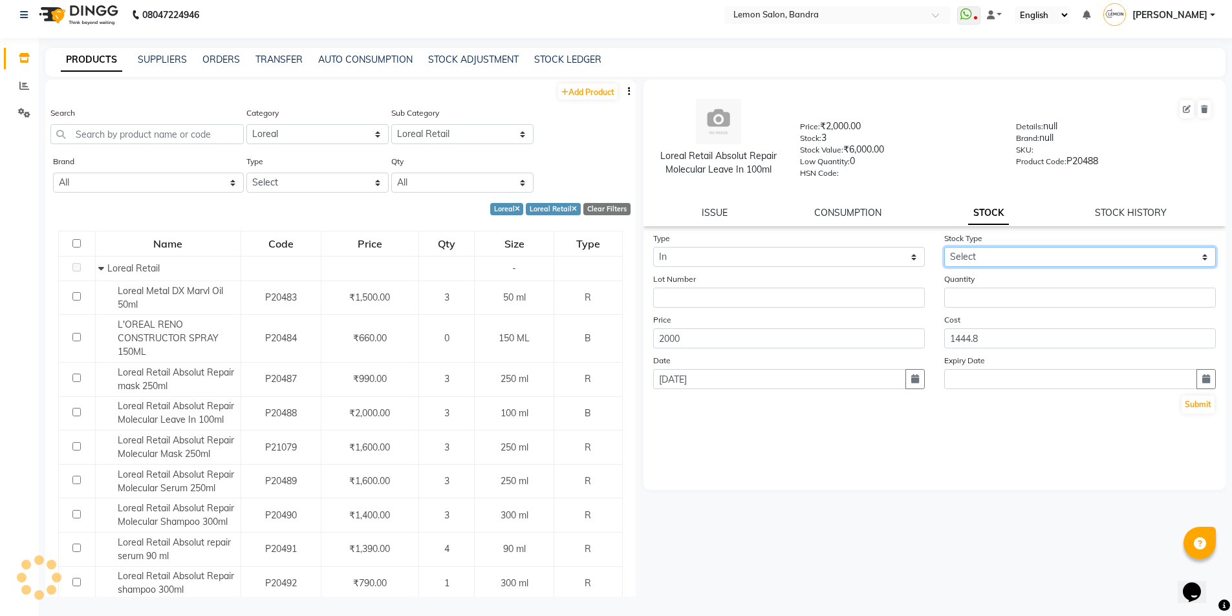
click at [977, 263] on select "Select New Stock Adjustment Return Other" at bounding box center [1080, 257] width 272 height 20
select select "return"
click at [944, 247] on select "Select New Stock Adjustment Return Other" at bounding box center [1080, 257] width 272 height 20
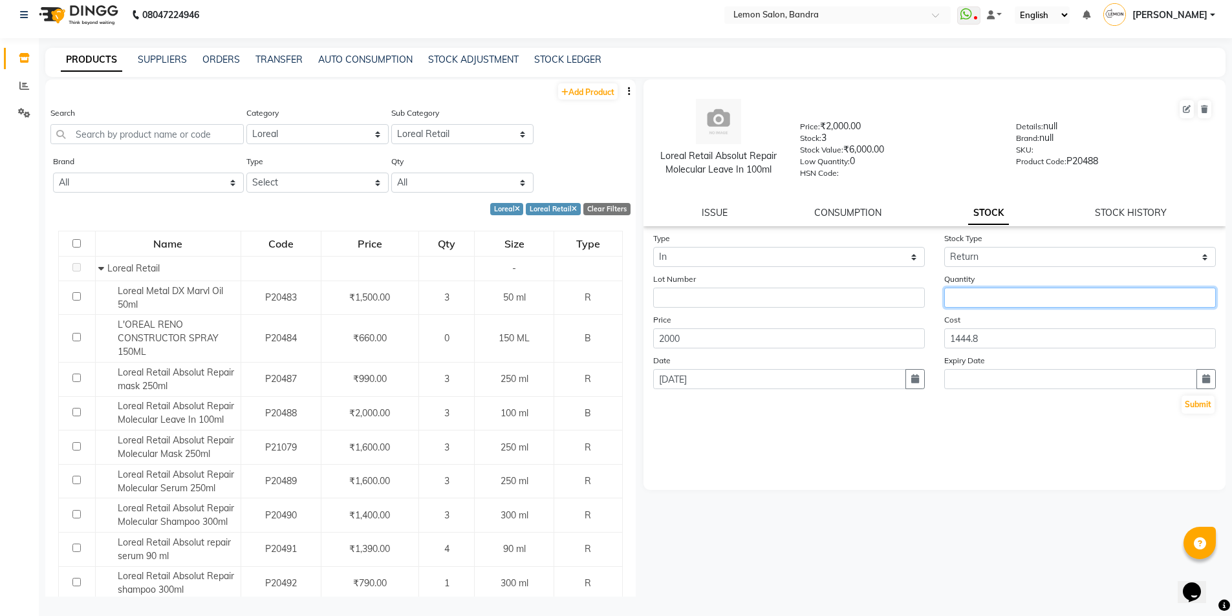
click at [976, 300] on input "number" at bounding box center [1080, 298] width 272 height 20
type input "1"
click at [1191, 407] on button "Submit" at bounding box center [1198, 405] width 33 height 18
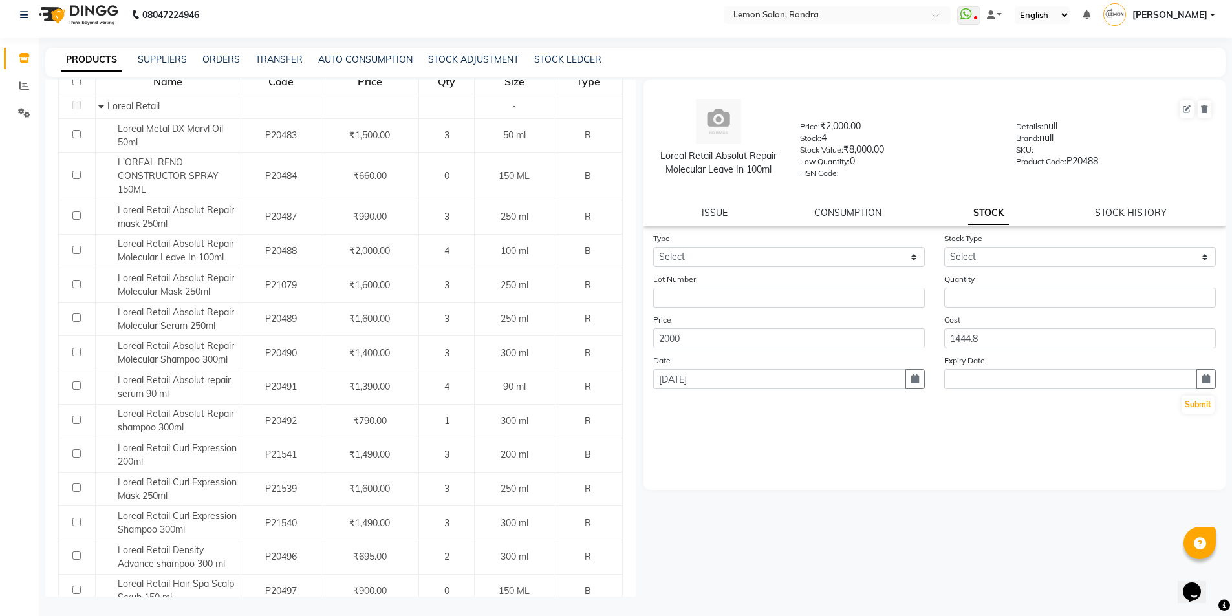
scroll to position [0, 0]
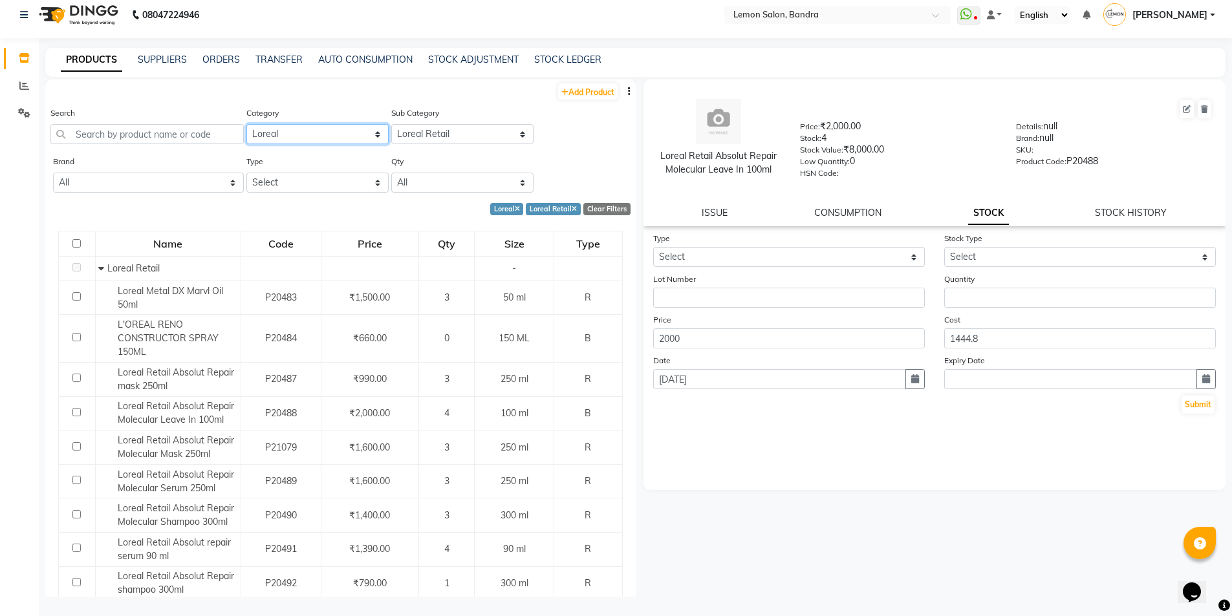
click at [325, 133] on select "Select Hair Skin Makeup Personal Care Appliances Beard Waxing Disposable Thread…" at bounding box center [317, 134] width 142 height 20
select select "213702050"
click at [246, 124] on select "Select Hair Skin Makeup Personal Care Appliances Beard Waxing Disposable Thread…" at bounding box center [317, 134] width 142 height 20
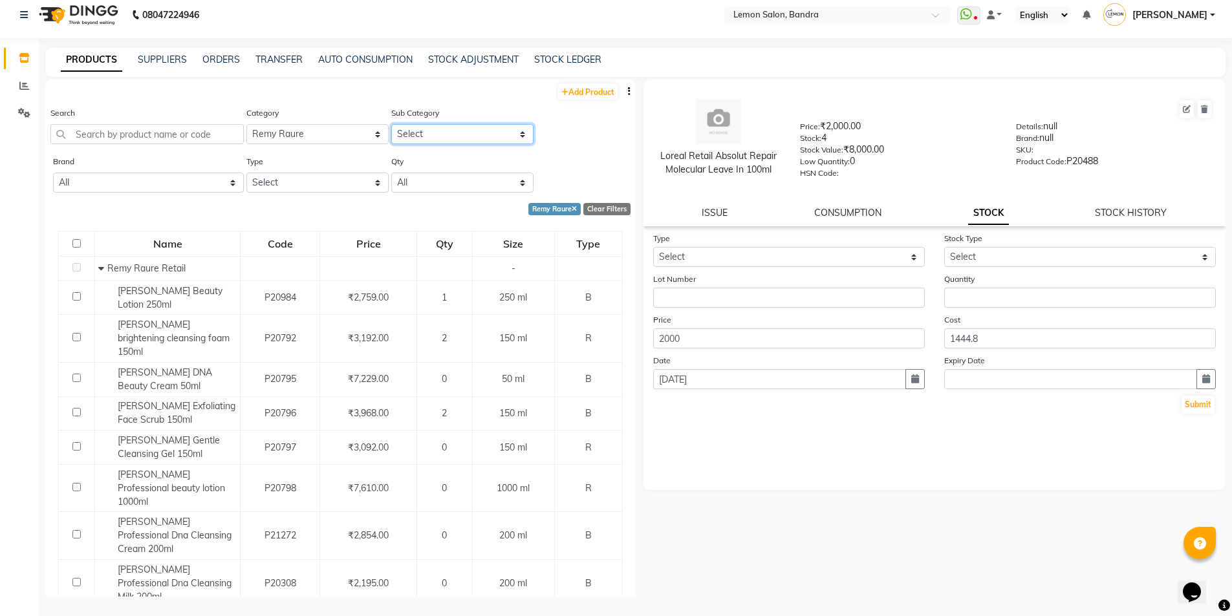
click at [429, 127] on select "Select Remy Raure Retail Remy Laure Consume" at bounding box center [462, 134] width 142 height 20
select select "2137020501"
click at [391, 124] on select "Select Remy Raure Retail Remy Laure Consume" at bounding box center [462, 134] width 142 height 20
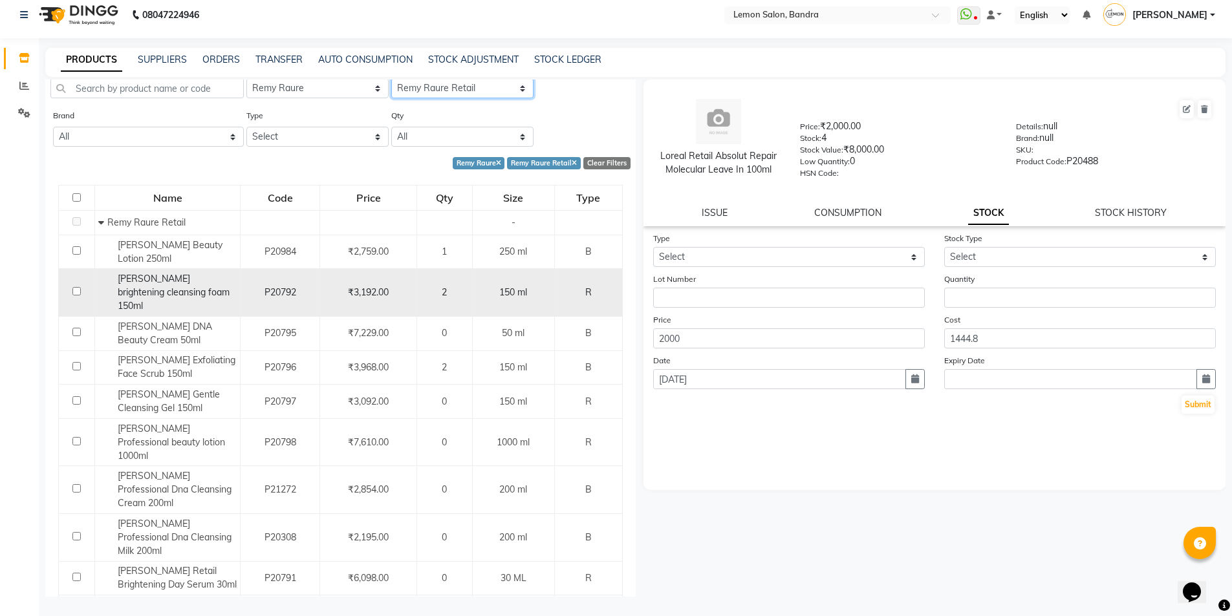
scroll to position [86, 0]
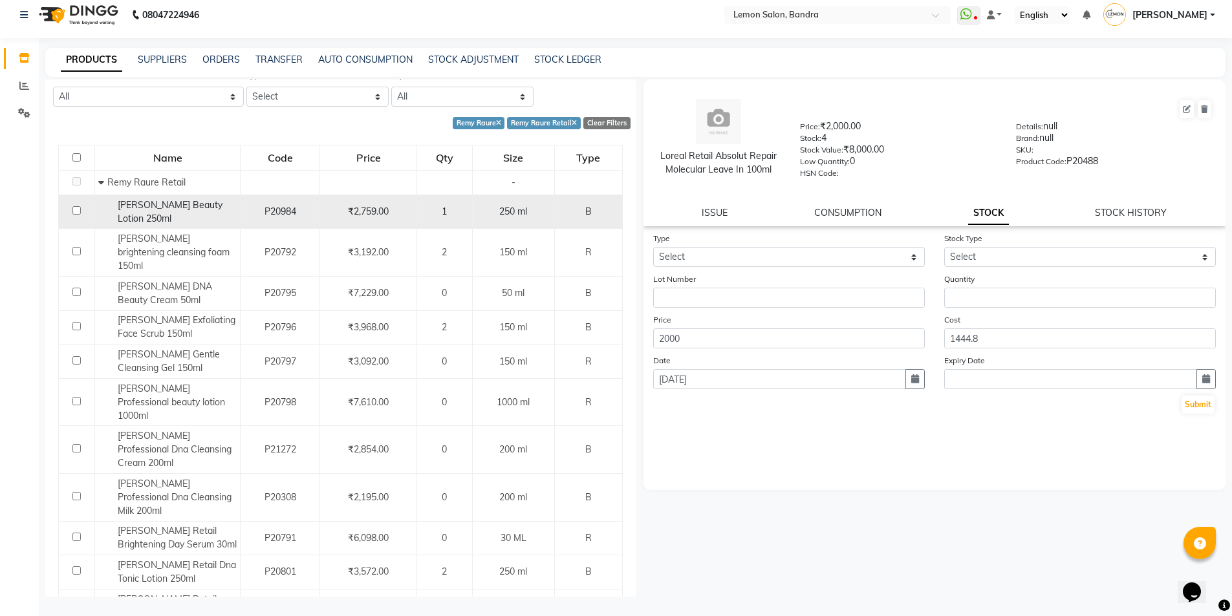
click at [184, 212] on div "Remy Laure Beauty Lotion 250ml" at bounding box center [167, 212] width 138 height 27
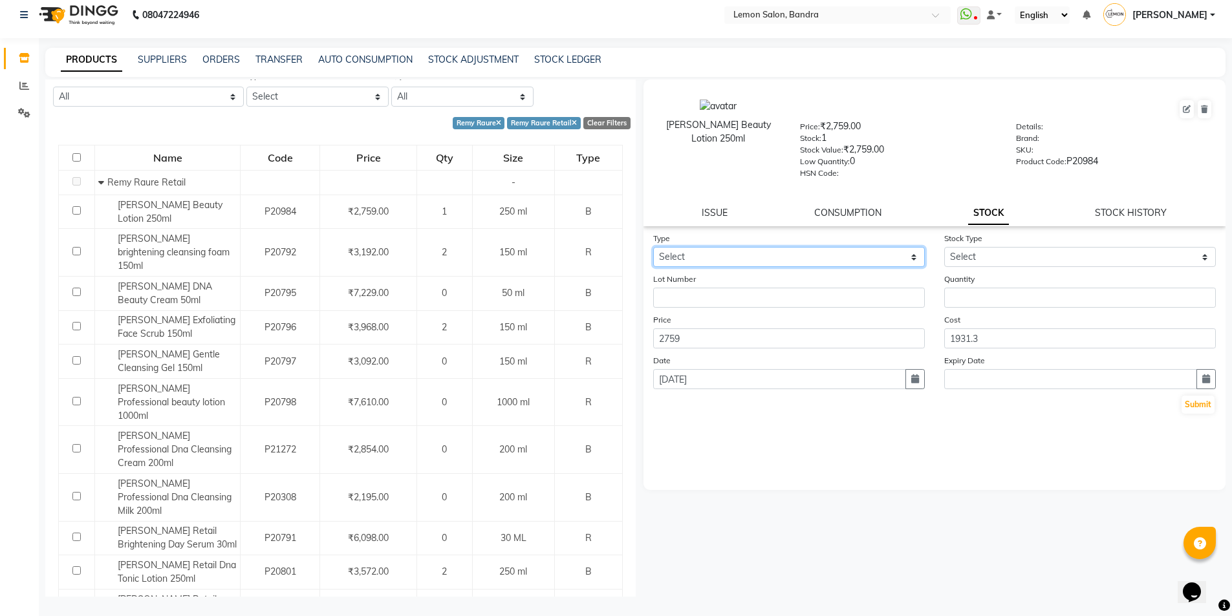
click at [784, 260] on select "Select In Out" at bounding box center [789, 257] width 272 height 20
select select "in"
click at [653, 247] on select "Select In Out" at bounding box center [789, 257] width 272 height 20
click at [1130, 213] on link "STOCK HISTORY" at bounding box center [1131, 213] width 72 height 12
select select "all"
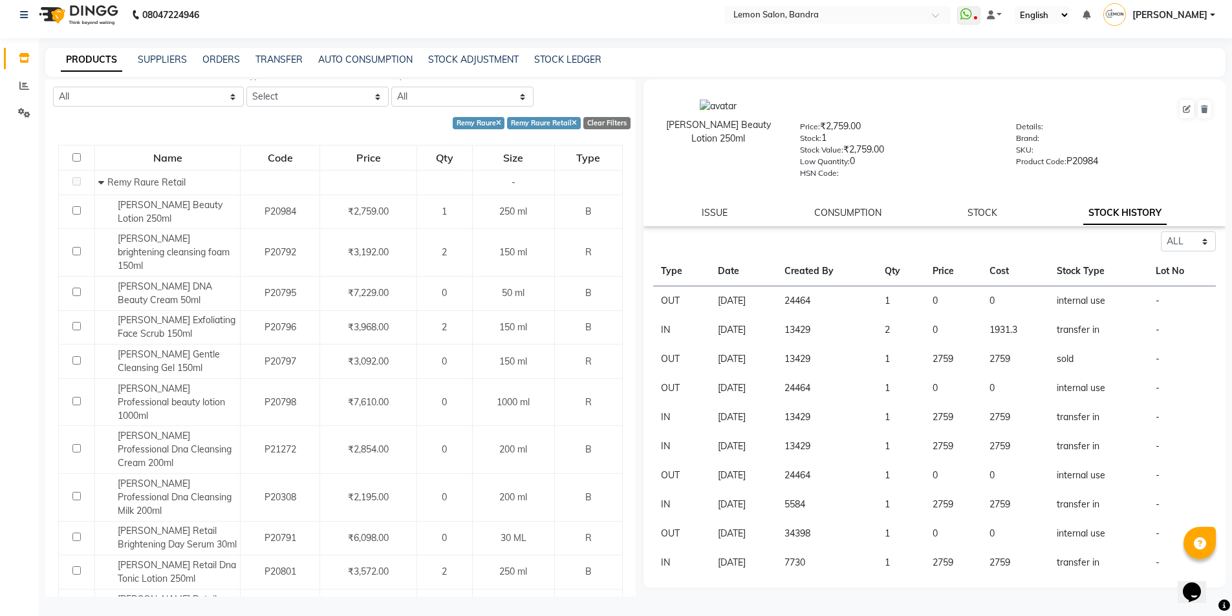
click at [980, 205] on div "Remy Laure Beauty Lotion 250ml Price: ₹2,759.00 Stock: 1 Stock Value: ₹2,759.00…" at bounding box center [935, 153] width 583 height 147
click at [978, 208] on link "STOCK" at bounding box center [983, 213] width 30 height 12
select select "in"
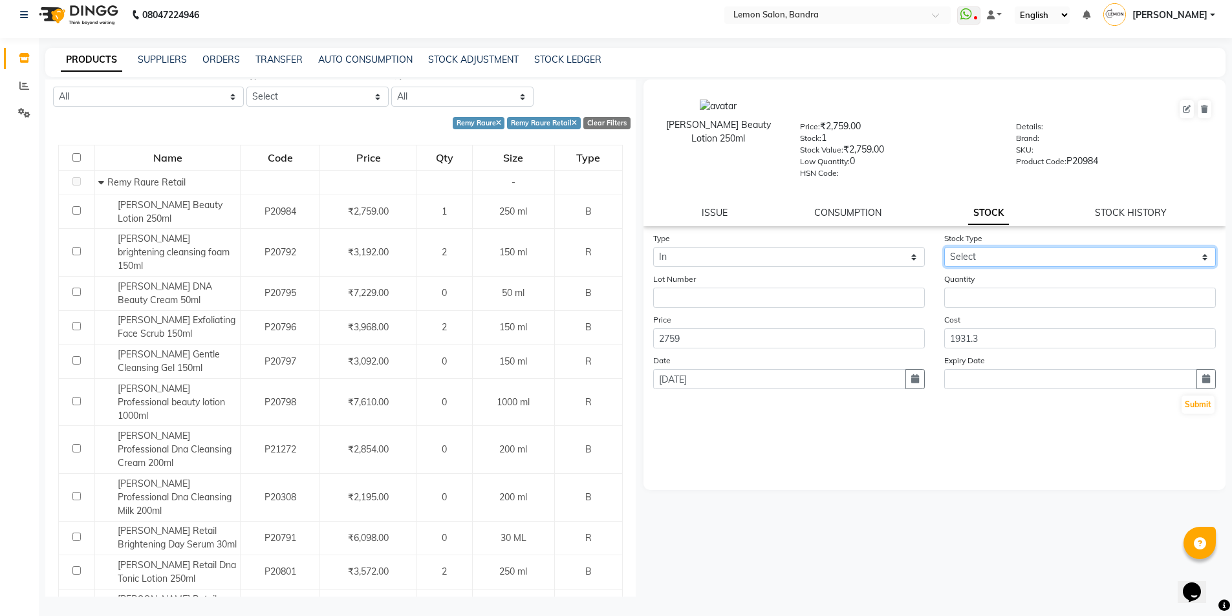
click at [1002, 256] on select "Select New Stock Adjustment Return Other" at bounding box center [1080, 257] width 272 height 20
select select "return"
click at [944, 247] on select "Select New Stock Adjustment Return Other" at bounding box center [1080, 257] width 272 height 20
click at [992, 302] on input "number" at bounding box center [1080, 298] width 272 height 20
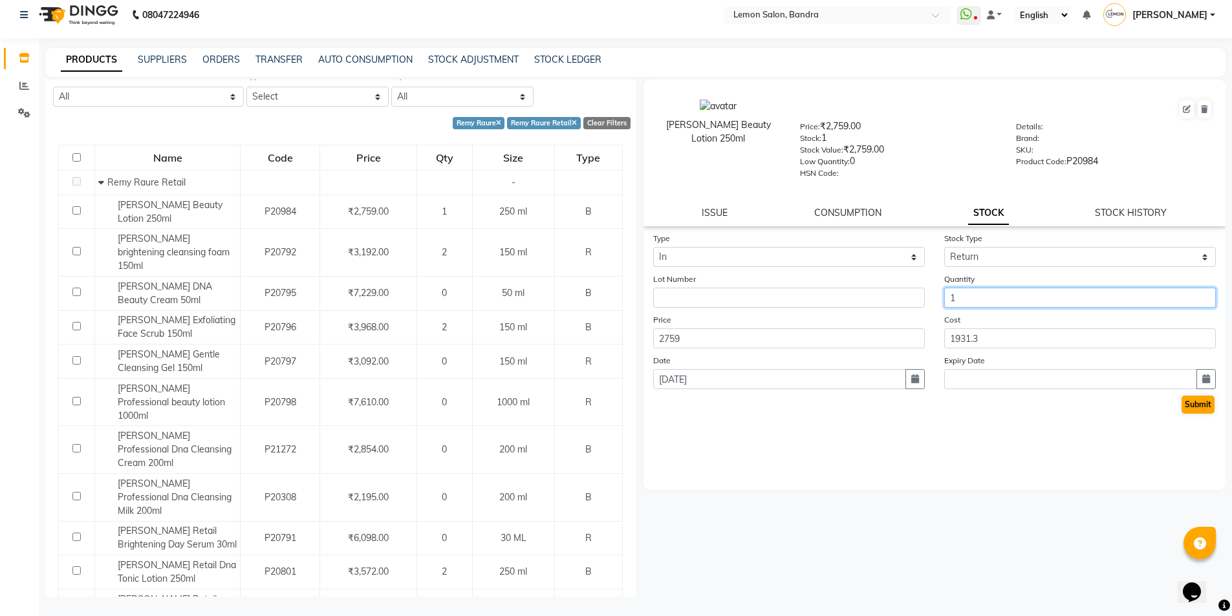
type input "1"
click at [1202, 405] on button "Submit" at bounding box center [1198, 405] width 33 height 18
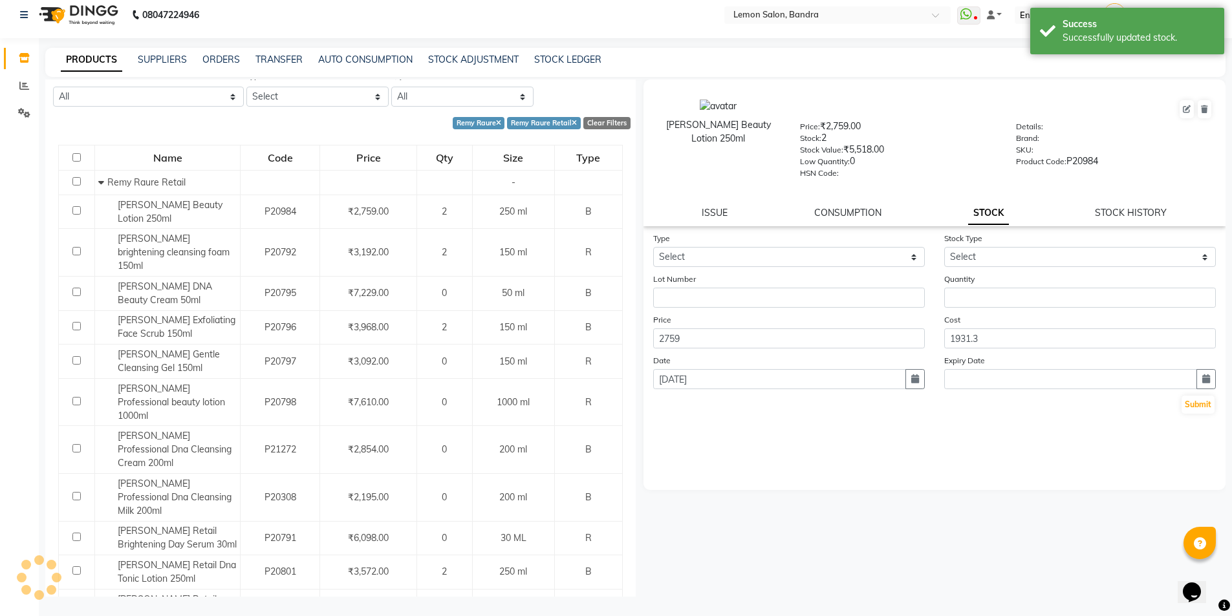
scroll to position [0, 0]
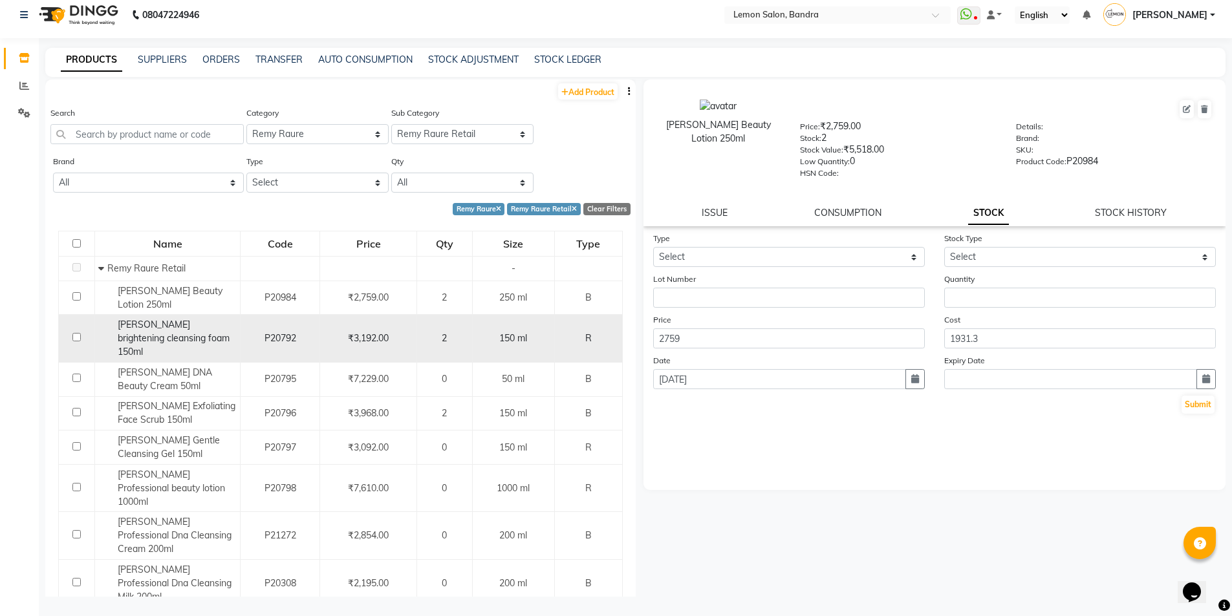
click at [149, 340] on span "Remy Laure brightening cleansing foam 150ml" at bounding box center [174, 338] width 112 height 39
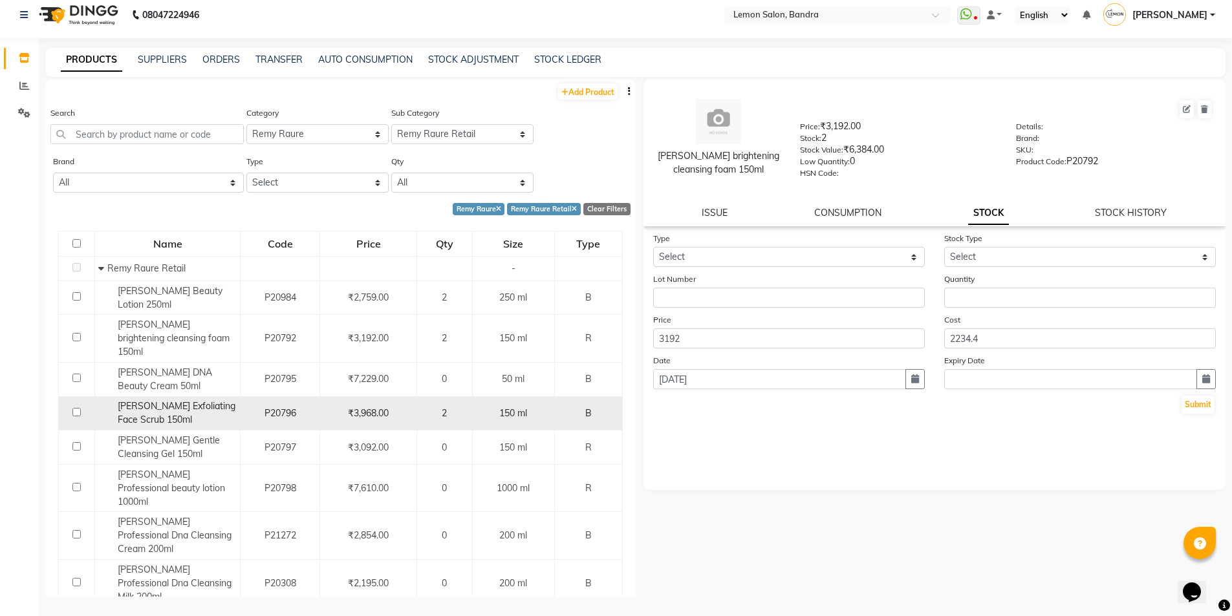
click at [184, 404] on div "Remy Laure Exfoliating Face Scrub 150ml" at bounding box center [167, 413] width 138 height 27
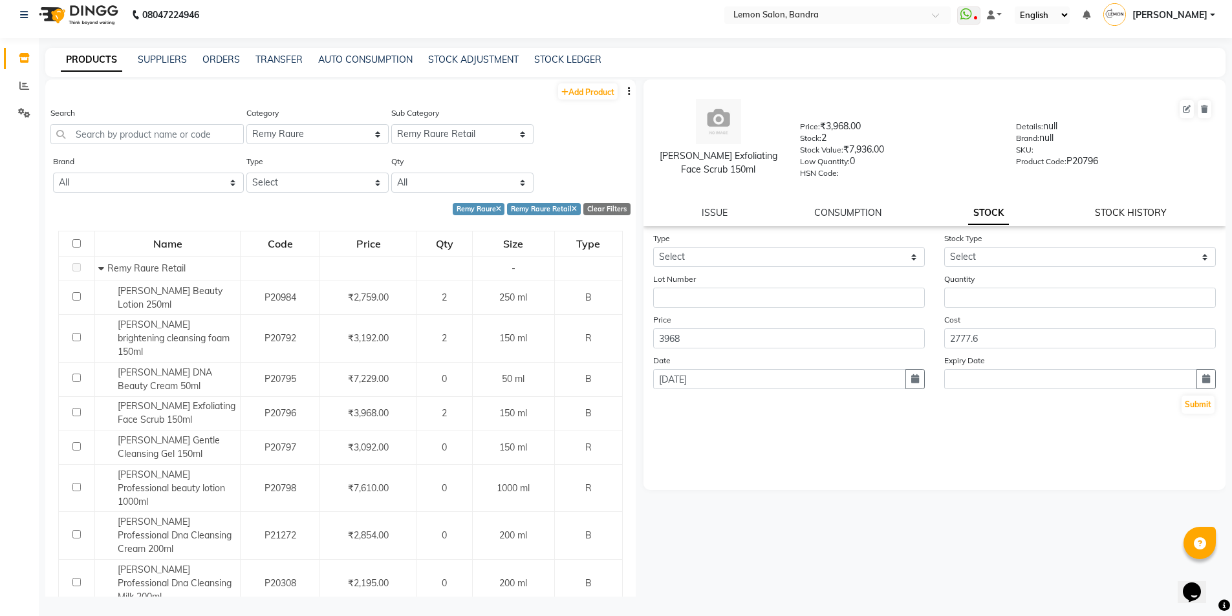
click at [1120, 217] on link "STOCK HISTORY" at bounding box center [1131, 213] width 72 height 12
select select "all"
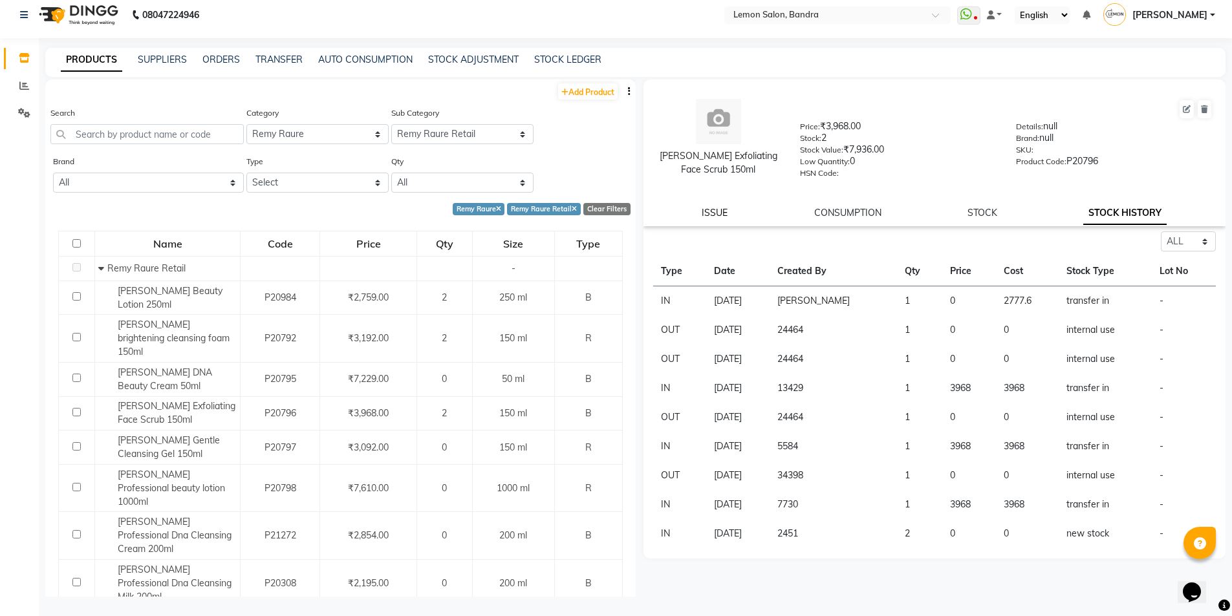
click at [714, 212] on link "ISSUE" at bounding box center [715, 213] width 26 height 12
select select
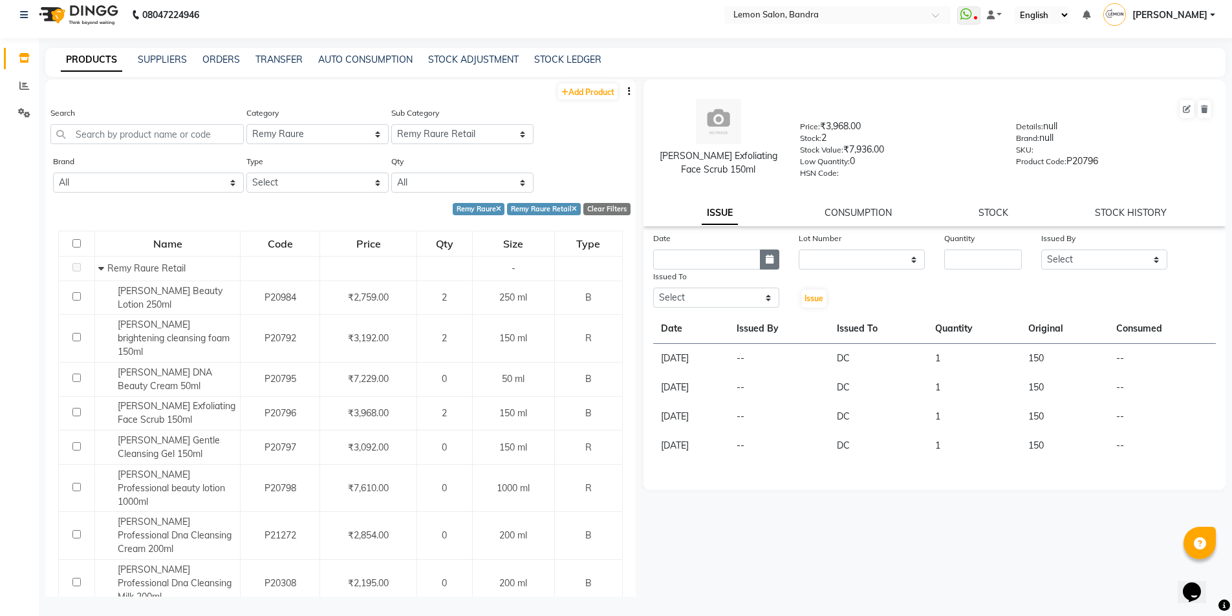
click at [766, 265] on button "button" at bounding box center [769, 260] width 19 height 20
select select "9"
select select "2025"
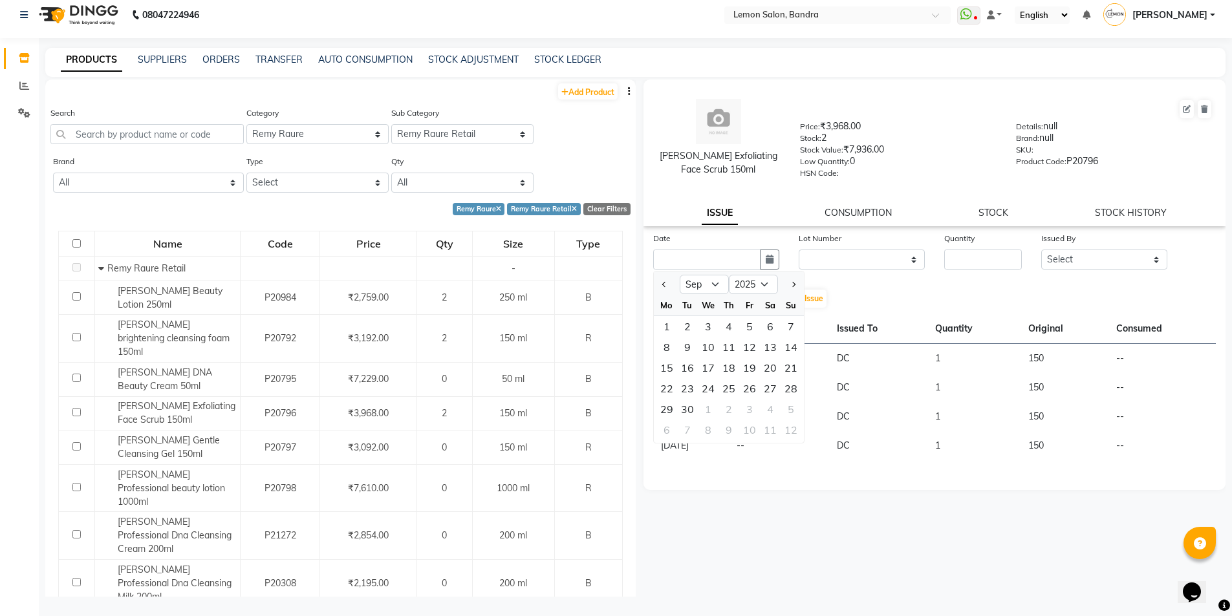
click at [653, 290] on ngb-datepicker "Jan Feb Mar Apr May Jun Jul Aug Sep Oct Nov Dec 2015 2016 2017 2018 2019 2020 2…" at bounding box center [728, 357] width 151 height 173
click at [666, 288] on button "Previous month" at bounding box center [664, 284] width 11 height 21
select select "8"
click at [788, 416] on div "31" at bounding box center [791, 409] width 21 height 21
type input "[DATE]"
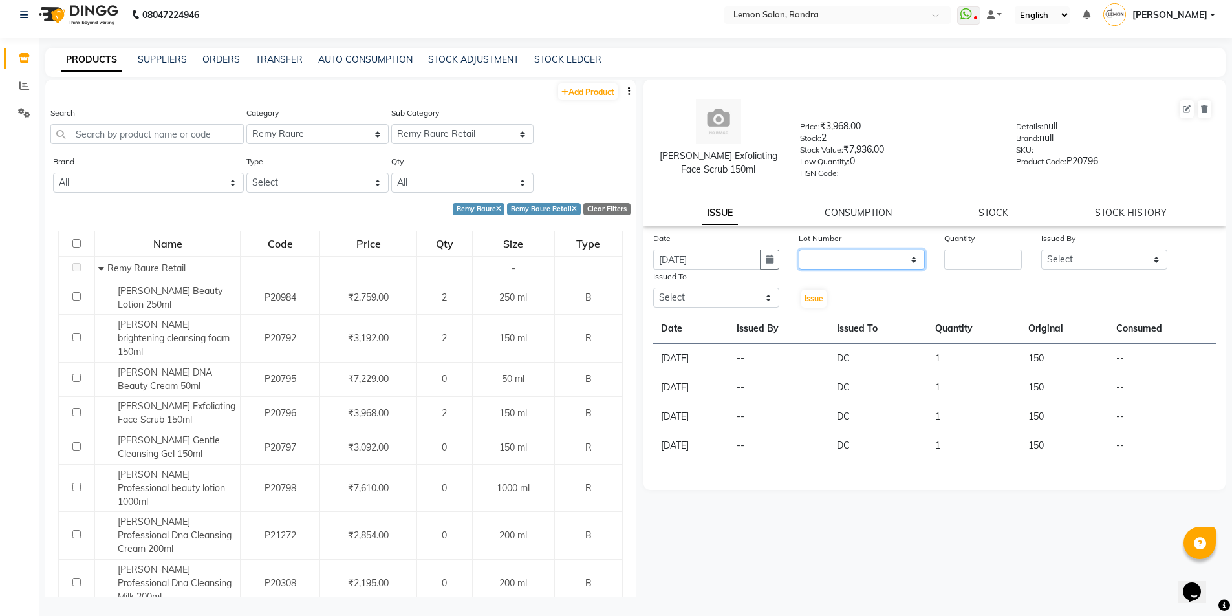
click at [854, 266] on select "None" at bounding box center [862, 260] width 126 height 20
select select "0: null"
click at [799, 250] on select "None" at bounding box center [862, 260] width 126 height 20
click at [965, 255] on input "number" at bounding box center [983, 260] width 78 height 20
type input "1"
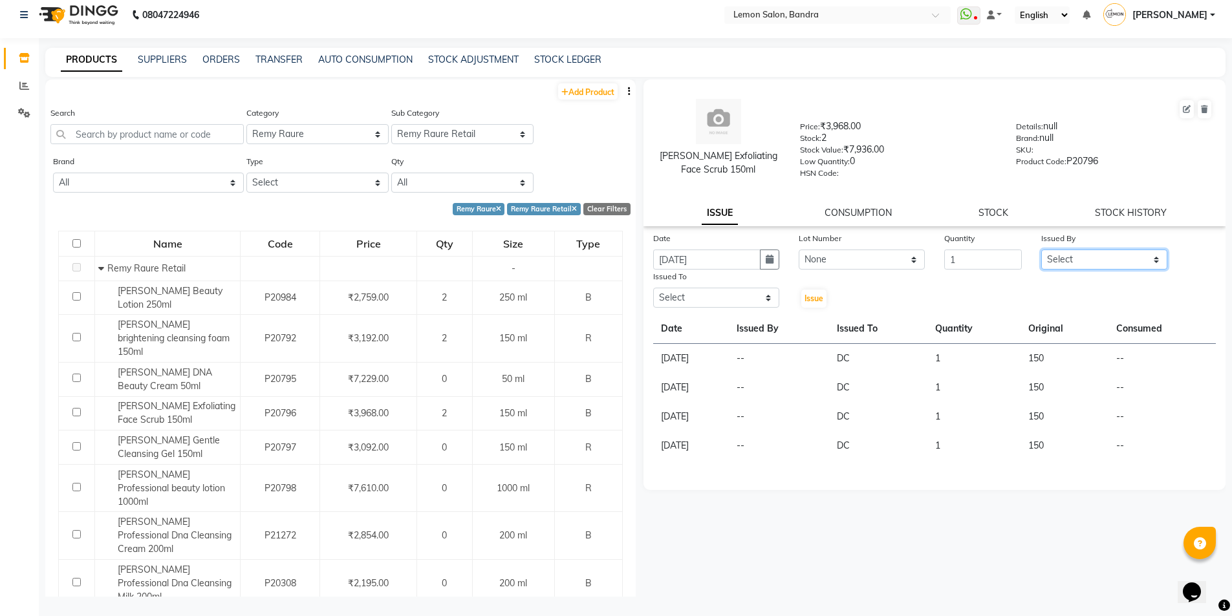
click at [1097, 258] on select "Select Afsha Chizami Ashimaery (Meme) DC Deepak Elma Sunny Bandya Javed Shaikh …" at bounding box center [1104, 260] width 126 height 20
select select "74220"
click at [1041, 250] on select "Select Afsha Chizami Ashimaery (Meme) DC Deepak Elma Sunny Bandya Javed Shaikh …" at bounding box center [1104, 260] width 126 height 20
click at [730, 298] on select "Select Afsha Chizami Ashimaery (Meme) DC Deepak Elma Sunny Bandya Javed Shaikh …" at bounding box center [716, 298] width 126 height 20
select select "7888"
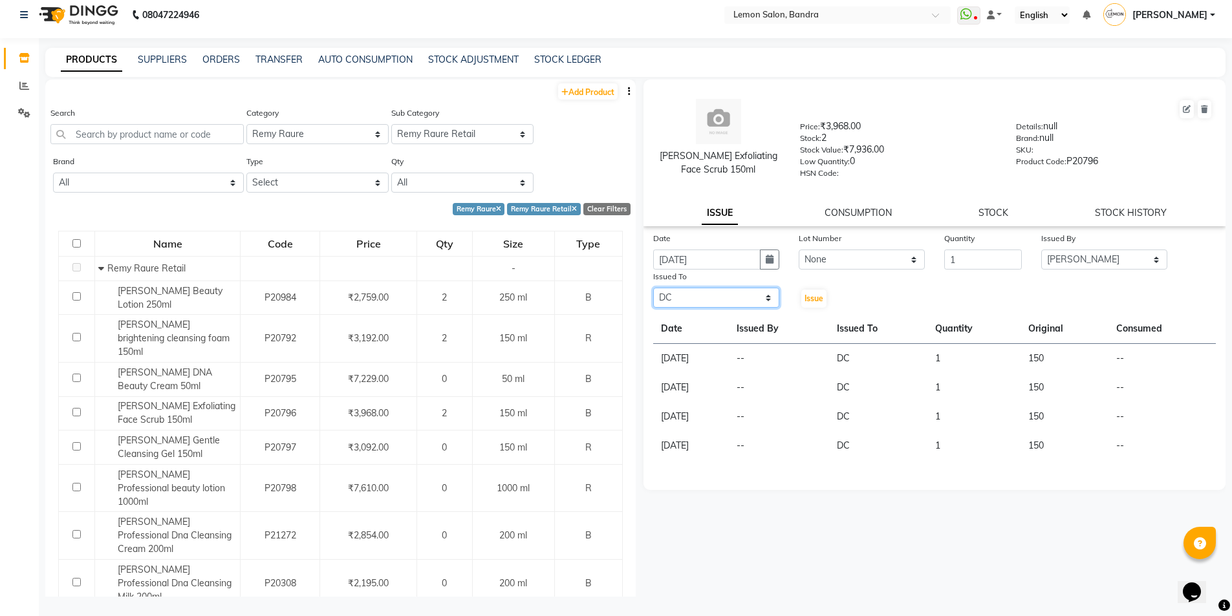
click at [653, 288] on select "Select Afsha Chizami Ashimaery (Meme) DC Deepak Elma Sunny Bandya Javed Shaikh …" at bounding box center [716, 298] width 126 height 20
click at [808, 299] on span "Issue" at bounding box center [814, 299] width 19 height 10
select select
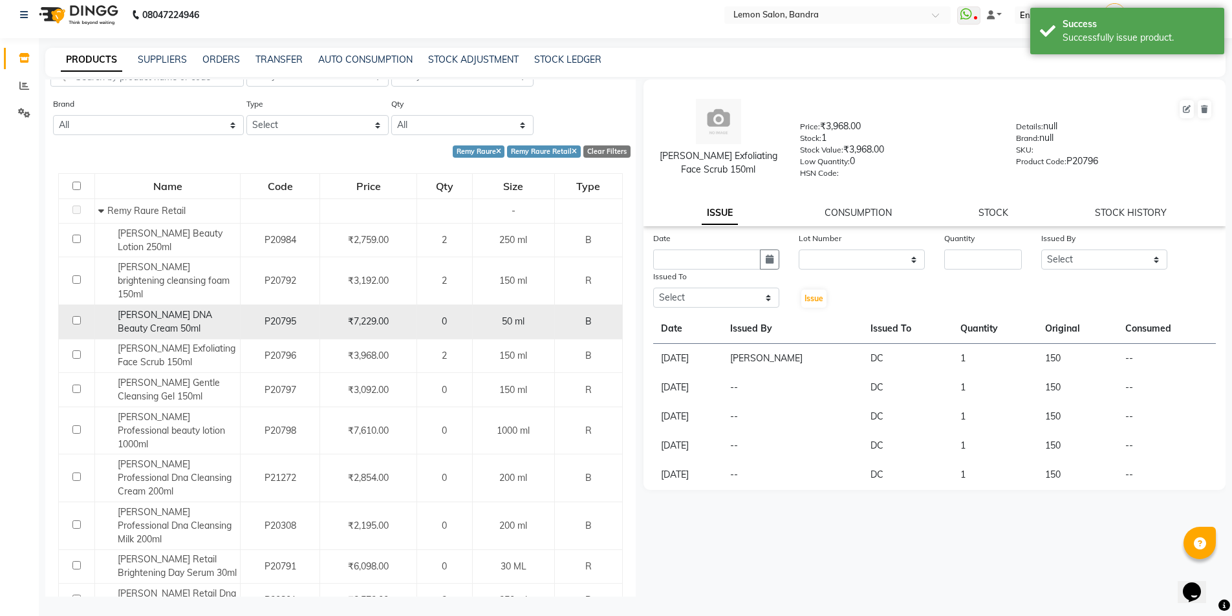
scroll to position [86, 0]
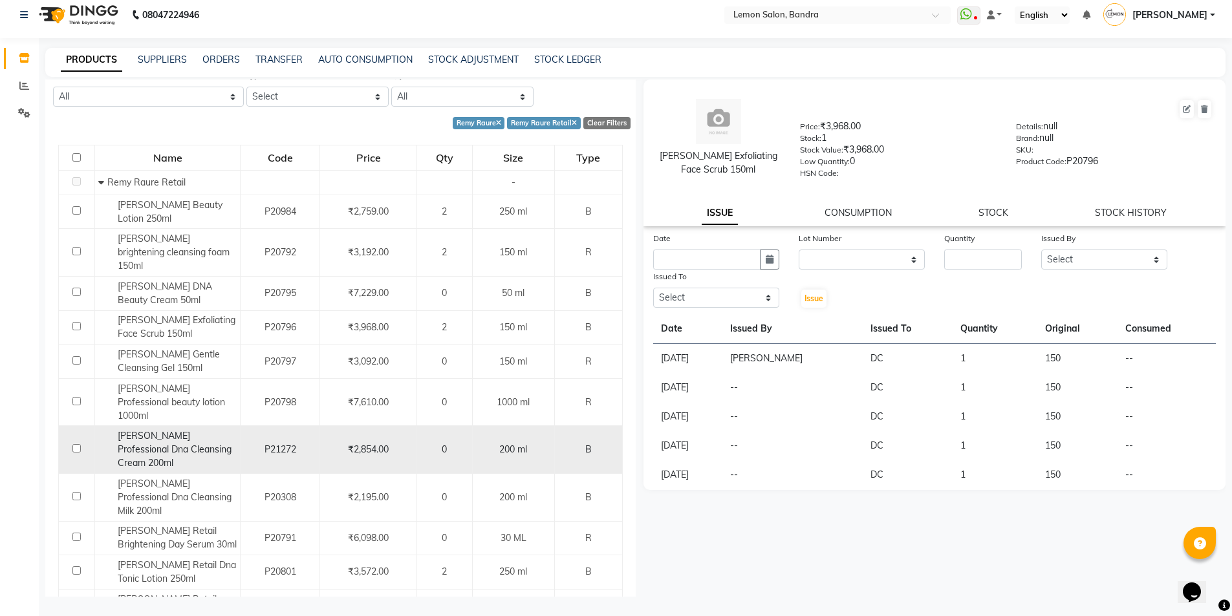
click at [189, 435] on div "Remy Laure Professional Dna Cleansing Cream 200ml" at bounding box center [167, 449] width 138 height 41
select select
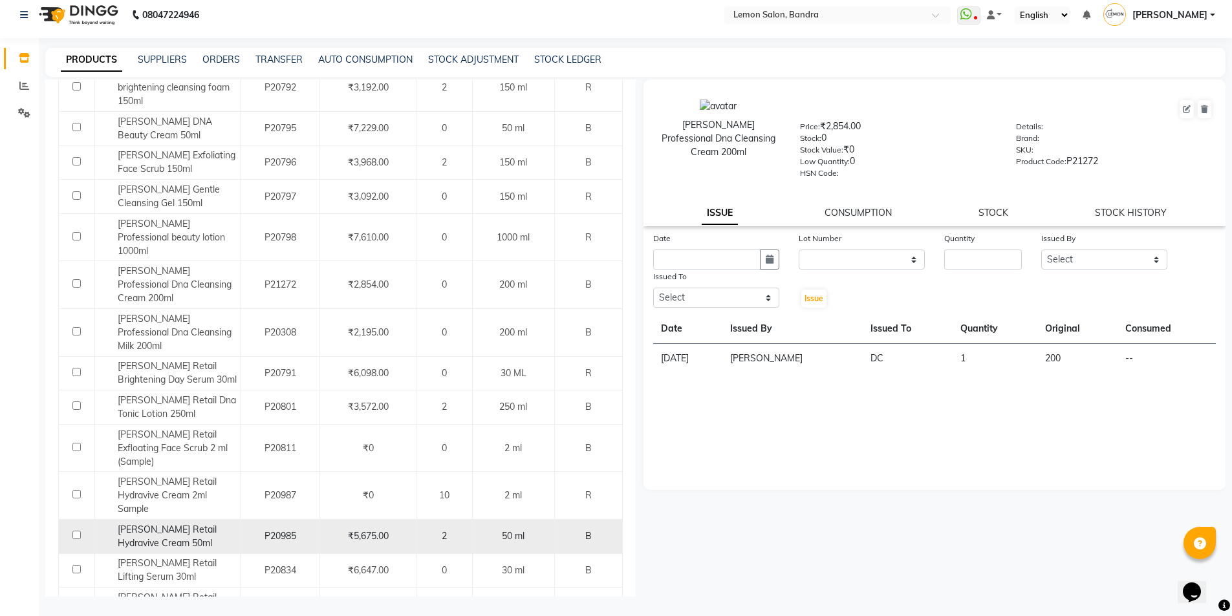
scroll to position [165, 0]
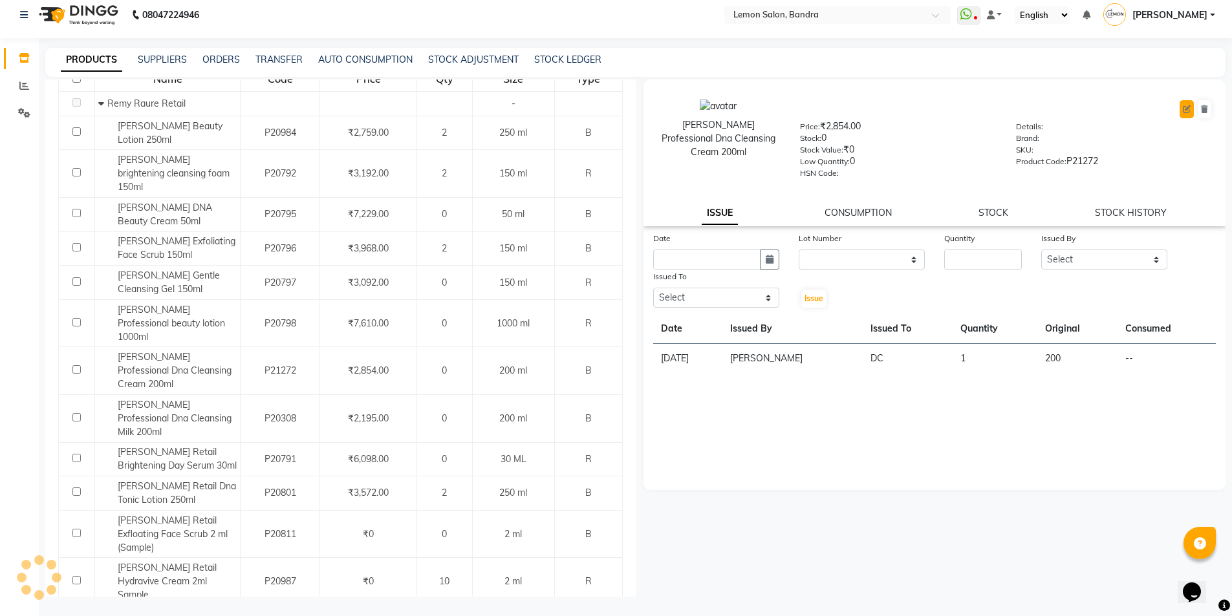
click at [1186, 105] on icon at bounding box center [1187, 109] width 8 height 8
select select "B"
select select "true"
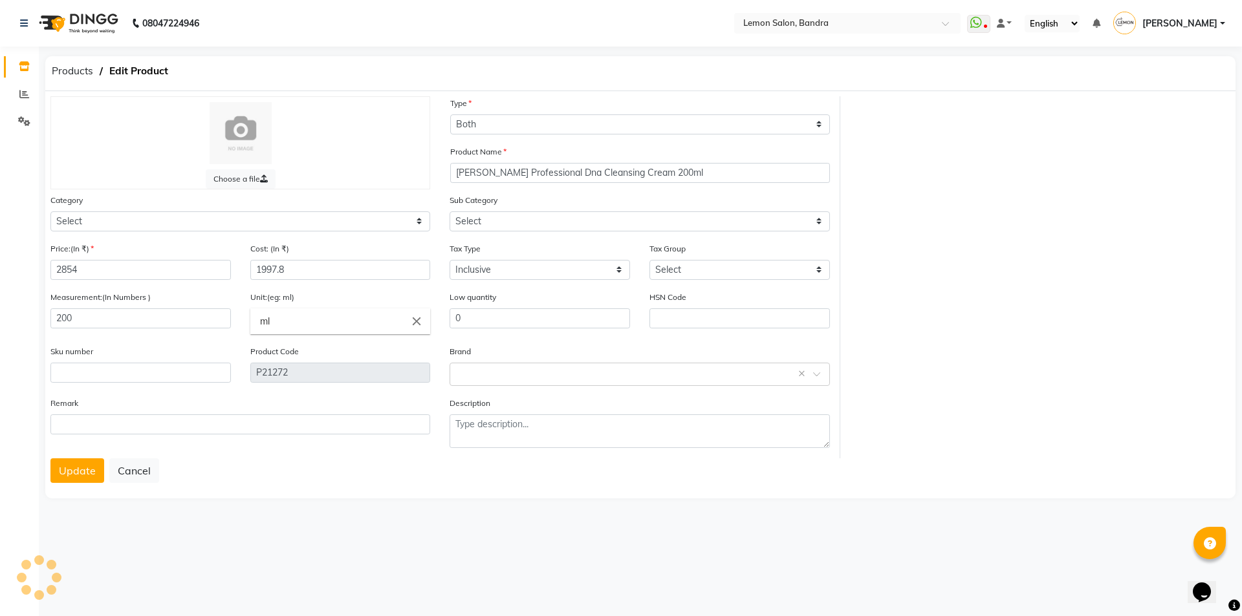
select select "213702050"
select select "2137020501"
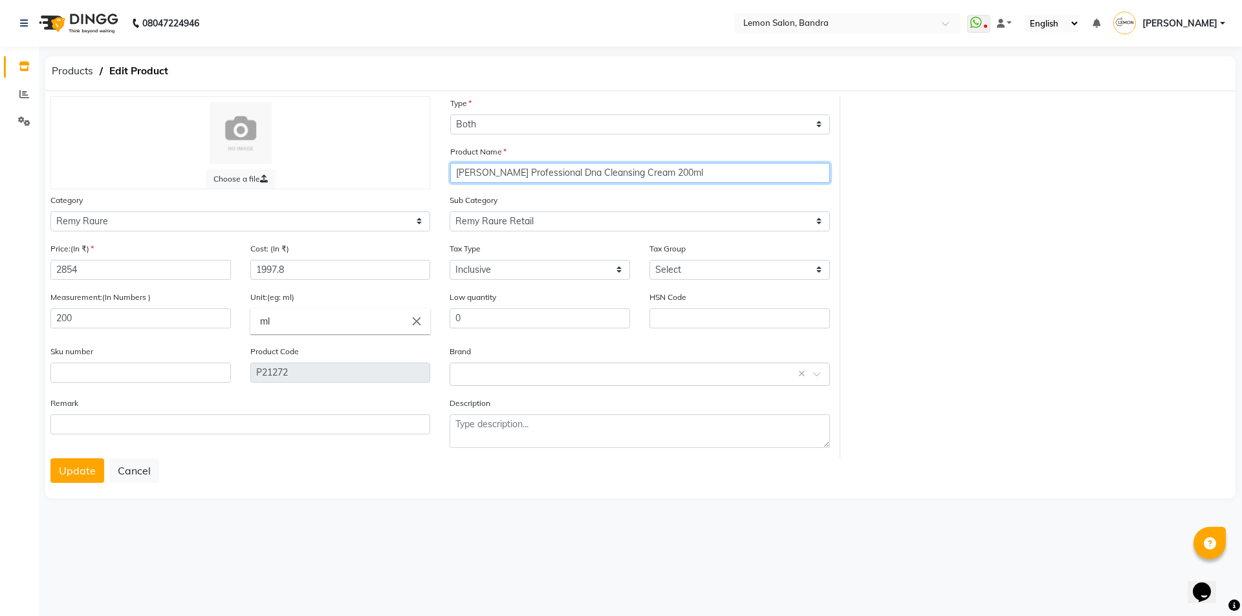
click at [560, 169] on input "Remy Laure Professional Dna Cleansing Cream 200ml" at bounding box center [640, 173] width 380 height 20
type input "Remy Laure Retail Dna Cleansing Cream 200ml"
click at [77, 470] on button "Update" at bounding box center [77, 471] width 54 height 25
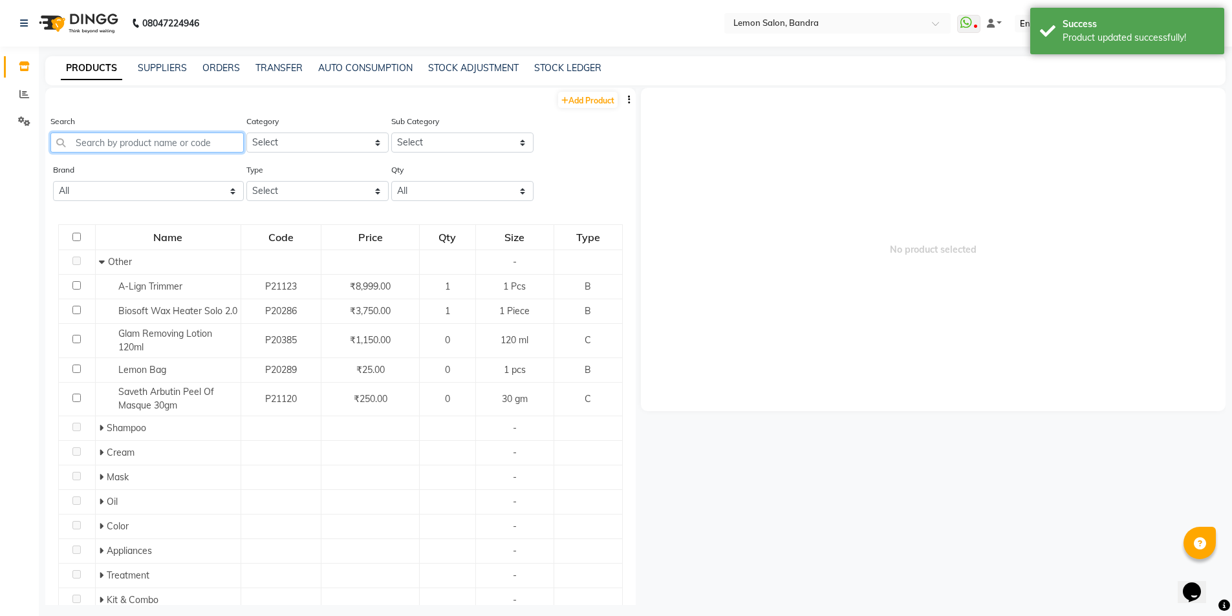
click at [201, 141] on input "text" at bounding box center [146, 143] width 193 height 20
click at [266, 145] on select "Select Hair Skin Makeup Personal Care Appliances Beard Waxing Disposable Thread…" at bounding box center [317, 143] width 142 height 20
select select "213702050"
click at [246, 133] on select "Select Hair Skin Makeup Personal Care Appliances Beard Waxing Disposable Thread…" at bounding box center [317, 143] width 142 height 20
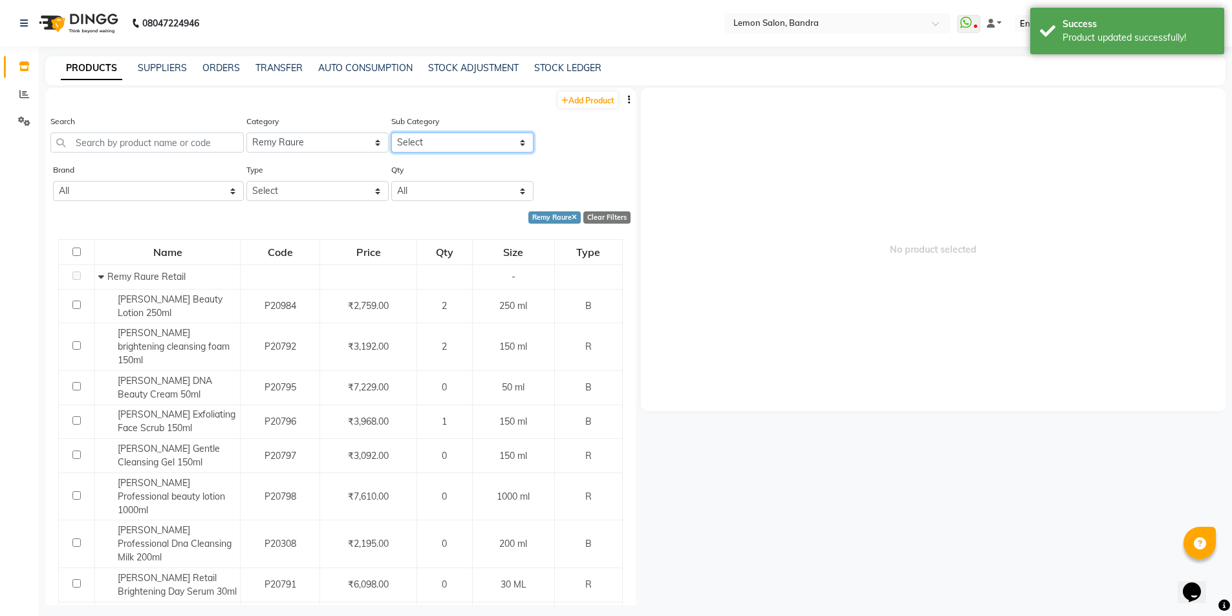
click at [440, 139] on select "Select Remy Raure Retail Remy Laure Consume" at bounding box center [462, 143] width 142 height 20
select select "2137020501"
click at [391, 133] on select "Select Remy Raure Retail Remy Laure Consume" at bounding box center [462, 143] width 142 height 20
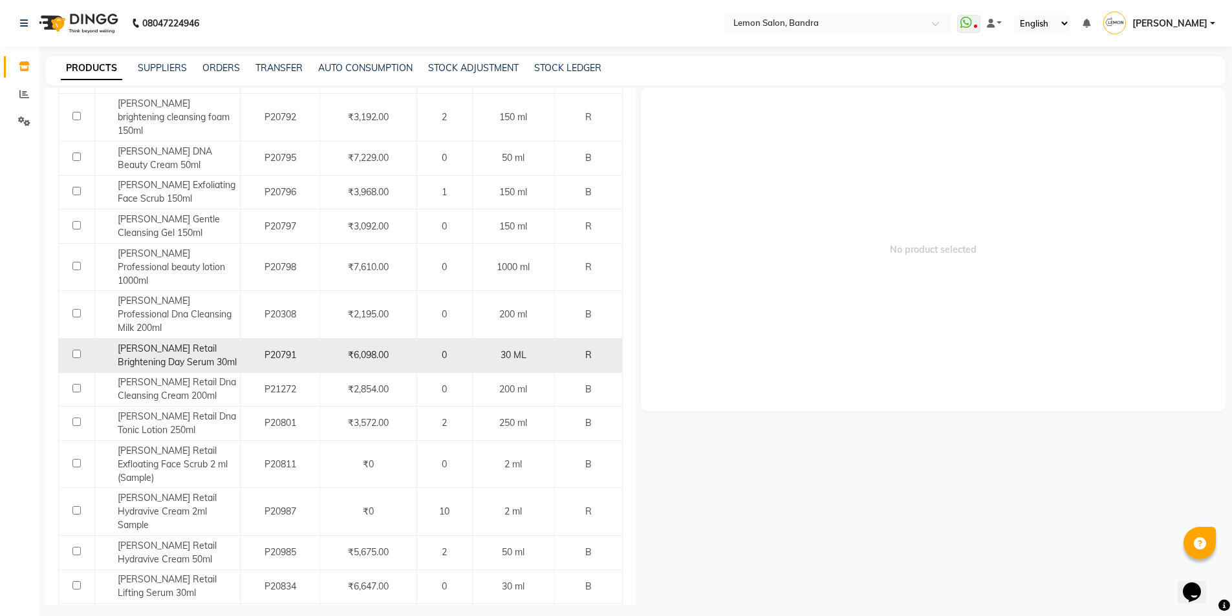
scroll to position [259, 0]
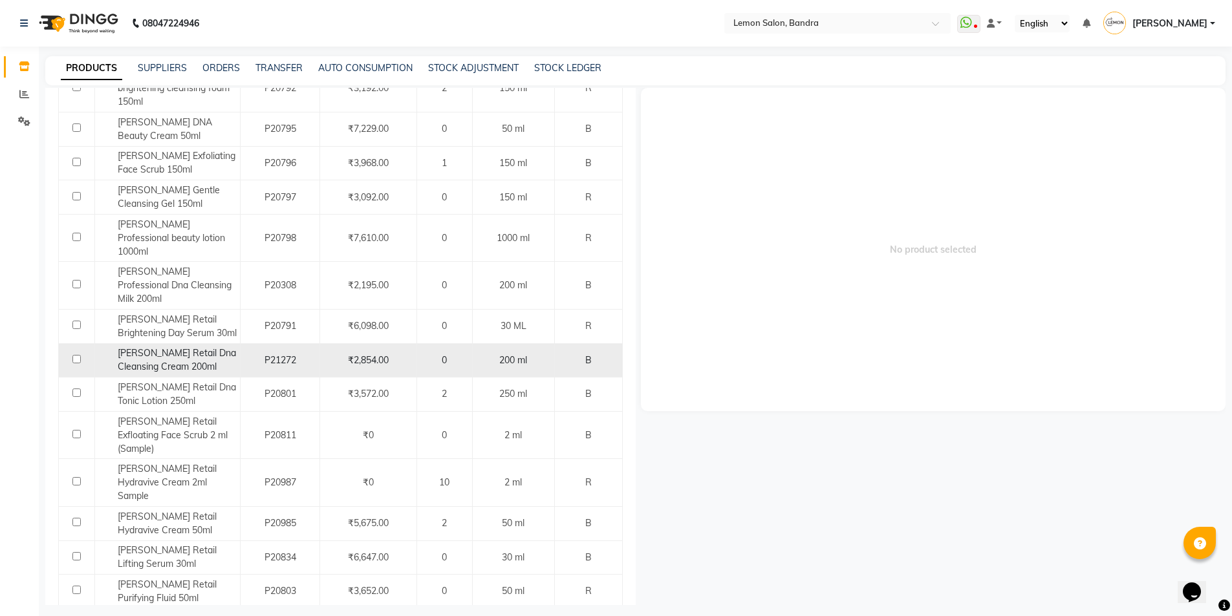
click at [192, 347] on span "Remy Laure Retail Dna Cleansing Cream 200ml" at bounding box center [177, 359] width 118 height 25
select select
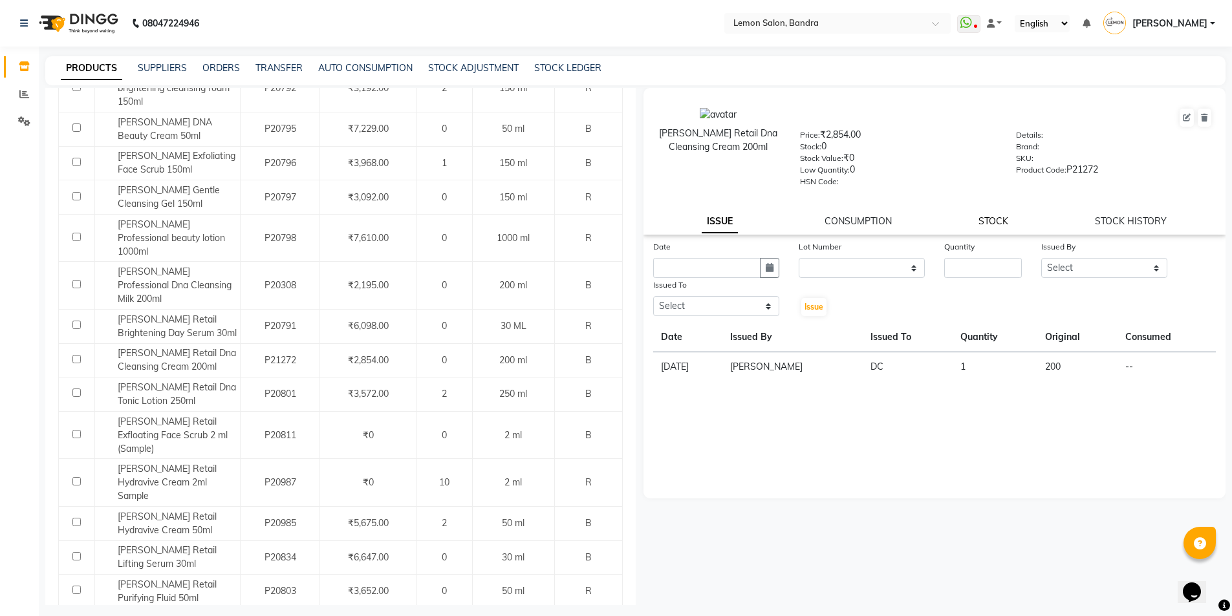
click at [999, 220] on link "STOCK" at bounding box center [994, 221] width 30 height 12
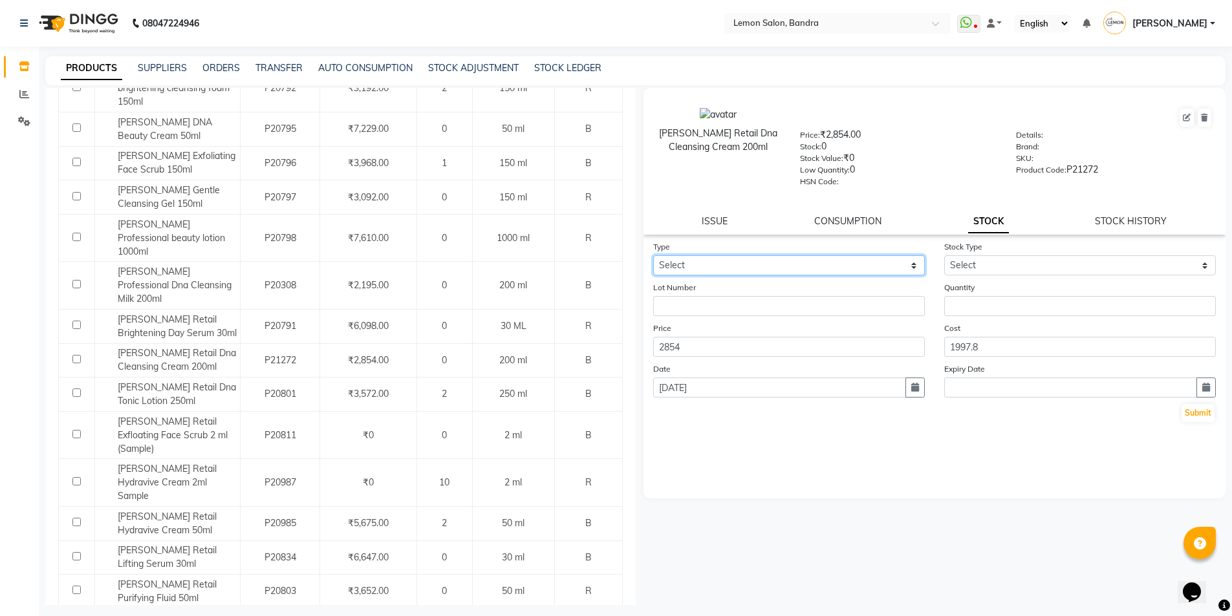
click at [801, 270] on select "Select In Out" at bounding box center [789, 265] width 272 height 20
select select "in"
click at [653, 255] on select "Select In Out" at bounding box center [789, 265] width 272 height 20
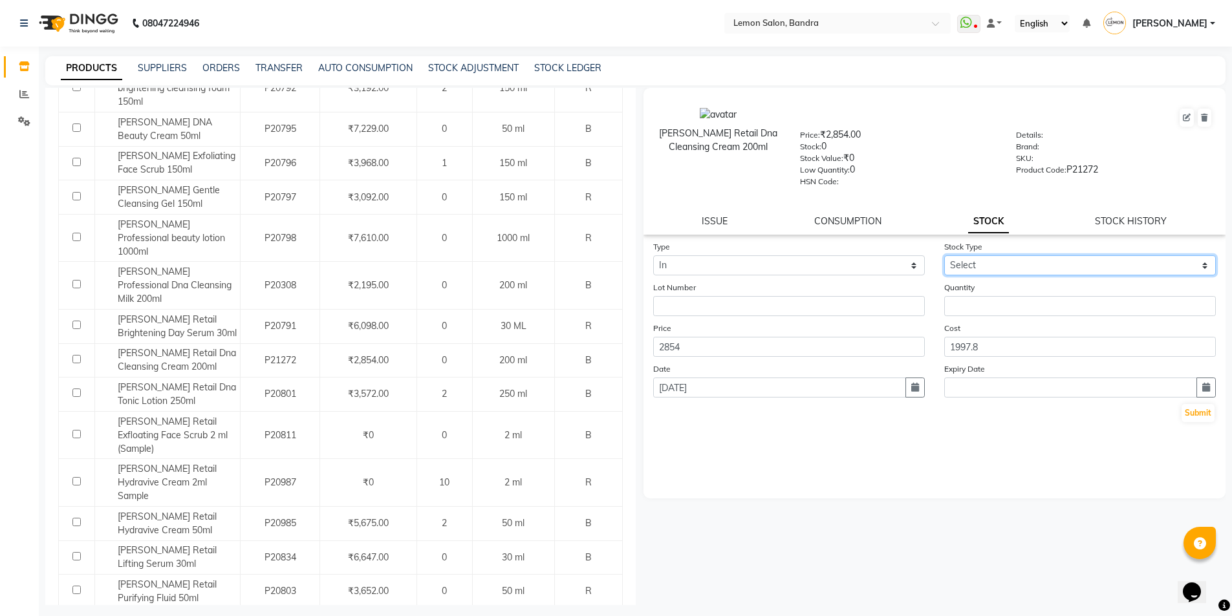
click at [958, 261] on select "Select New Stock Adjustment Return Other" at bounding box center [1080, 265] width 272 height 20
select select "return"
click at [944, 255] on select "Select New Stock Adjustment Return Other" at bounding box center [1080, 265] width 272 height 20
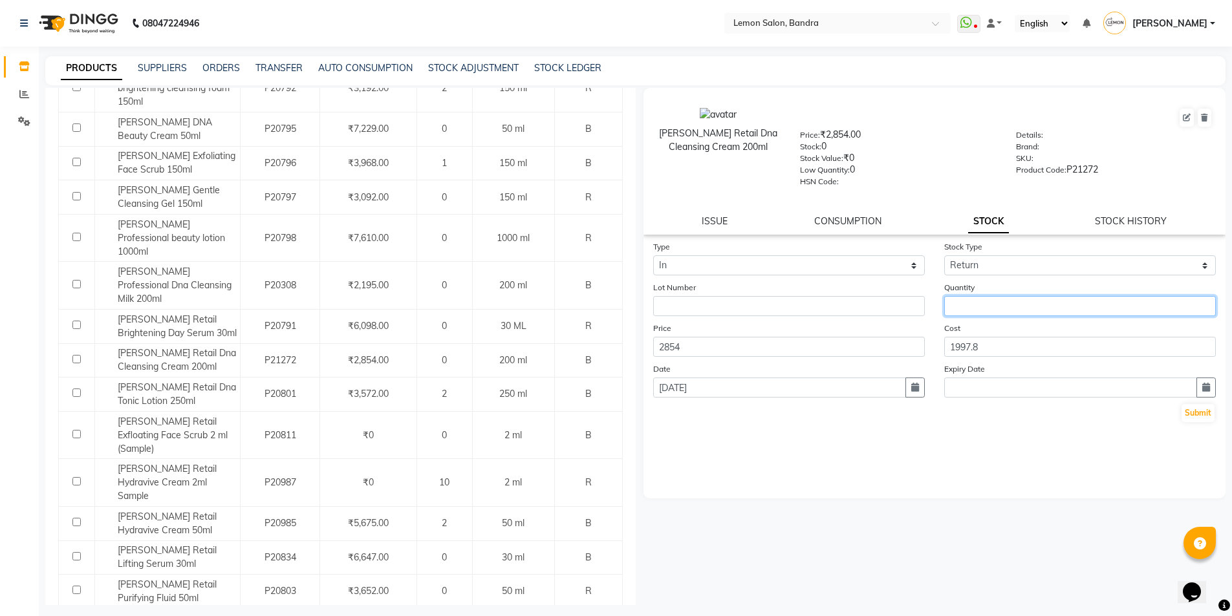
click at [995, 303] on input "number" at bounding box center [1080, 306] width 272 height 20
type input "1"
click at [1204, 423] on div "Submit" at bounding box center [934, 413] width 563 height 21
click at [1204, 420] on button "Submit" at bounding box center [1198, 413] width 33 height 18
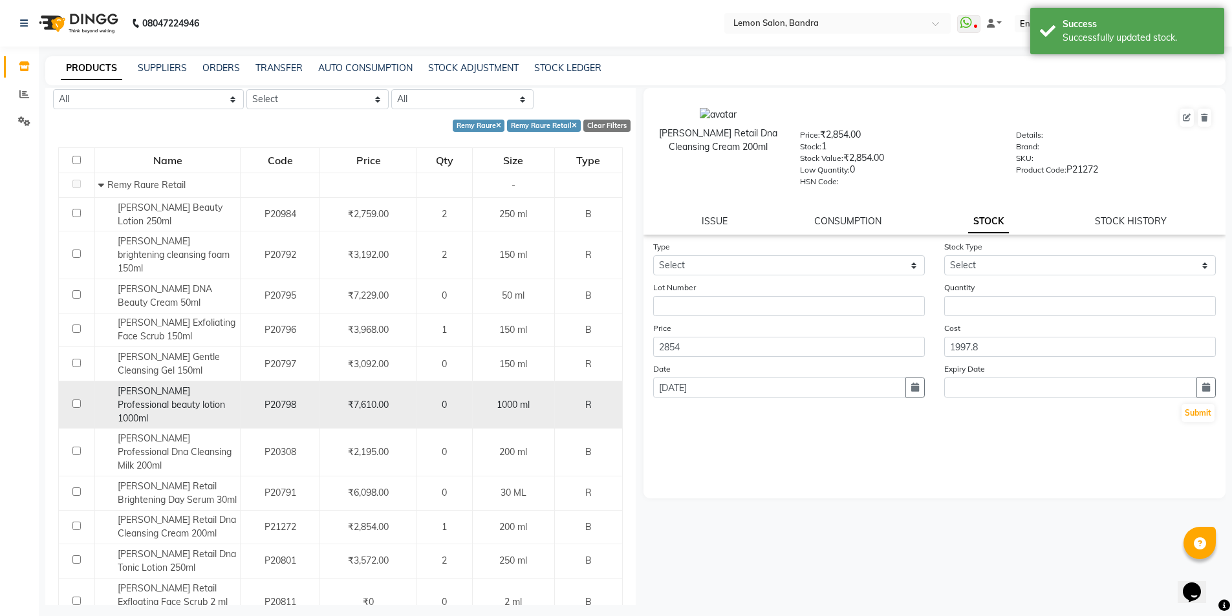
scroll to position [173, 0]
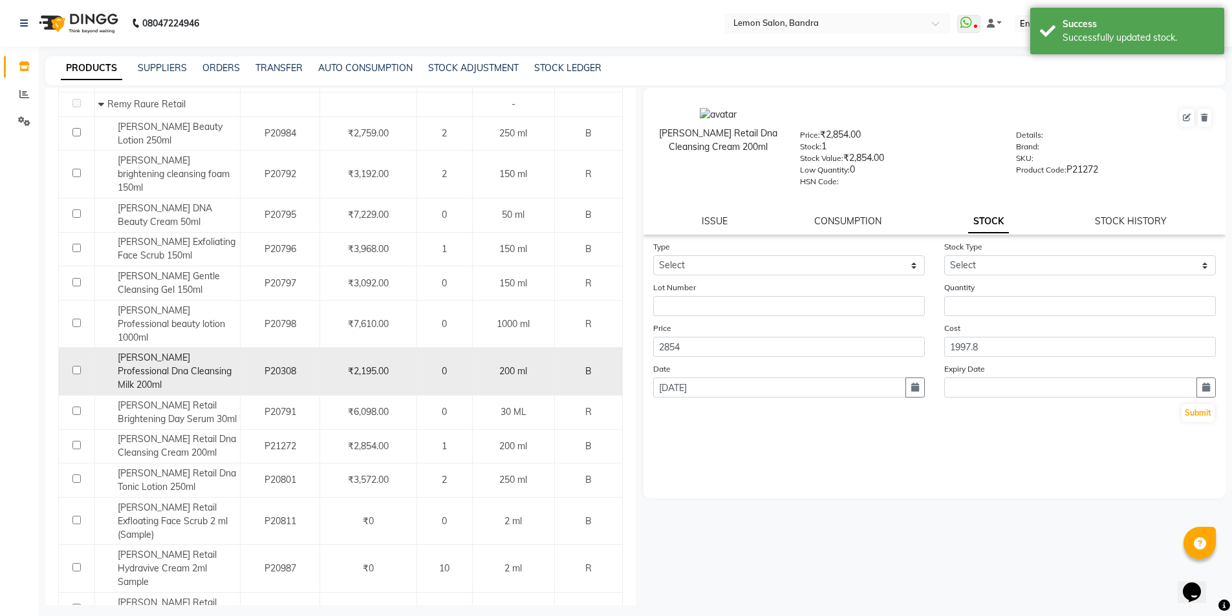
click at [183, 352] on span "Remy Laure Professional Dna Cleansing Milk 200ml" at bounding box center [175, 371] width 114 height 39
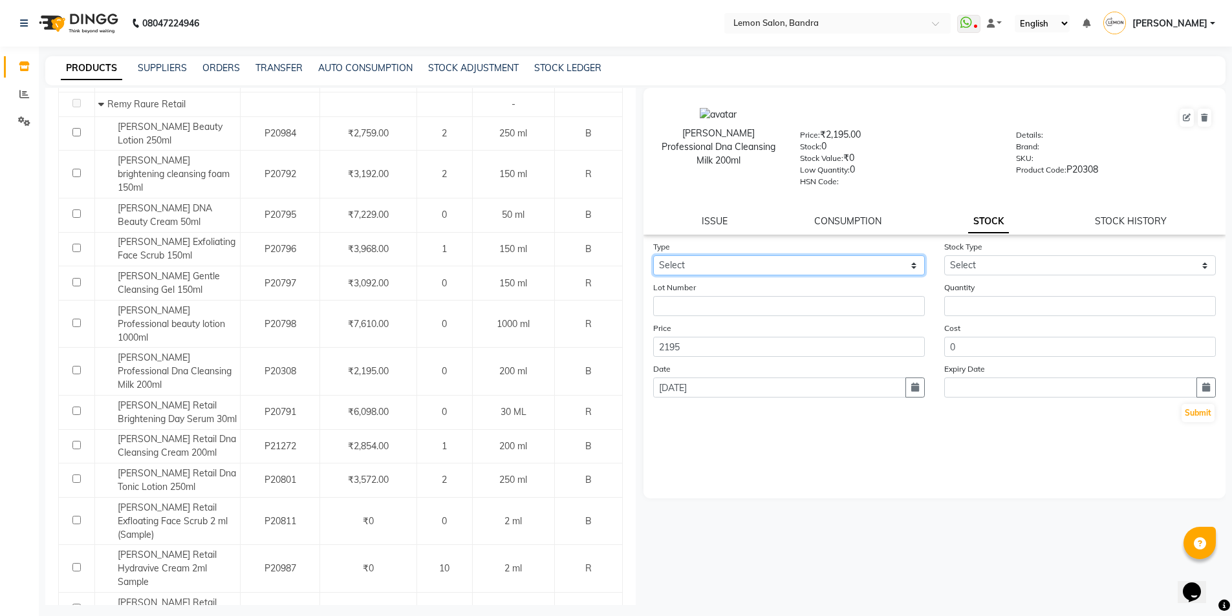
click at [832, 263] on select "Select In Out" at bounding box center [789, 265] width 272 height 20
select select "in"
click at [653, 255] on select "Select In Out" at bounding box center [789, 265] width 272 height 20
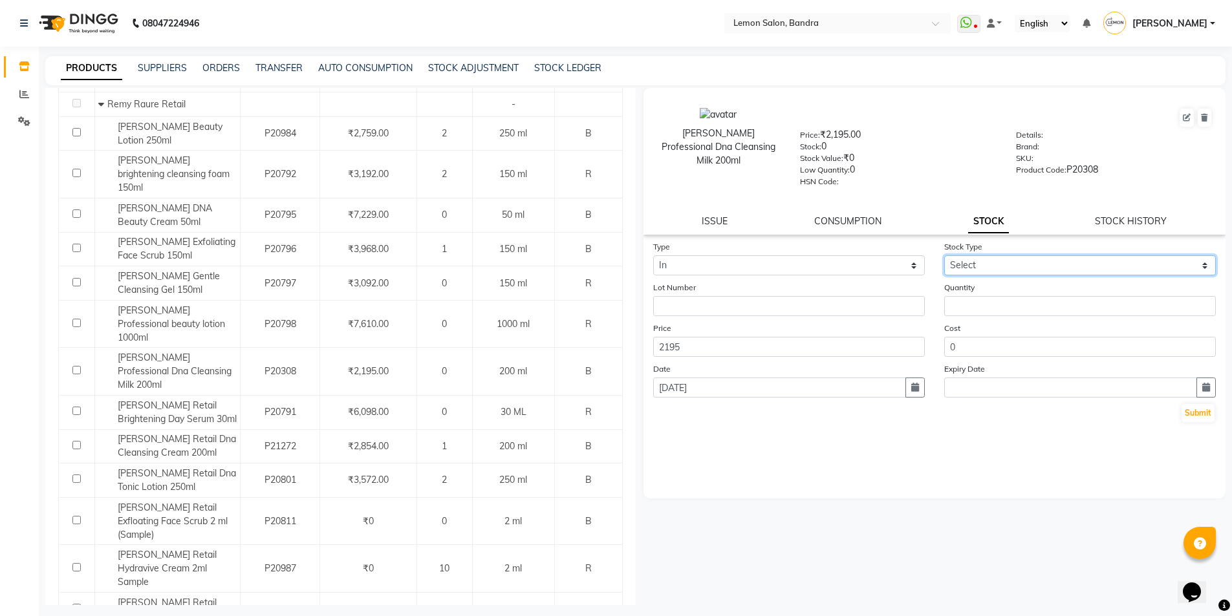
click at [994, 262] on select "Select New Stock Adjustment Return Other" at bounding box center [1080, 265] width 272 height 20
select select "return"
click at [944, 255] on select "Select New Stock Adjustment Return Other" at bounding box center [1080, 265] width 272 height 20
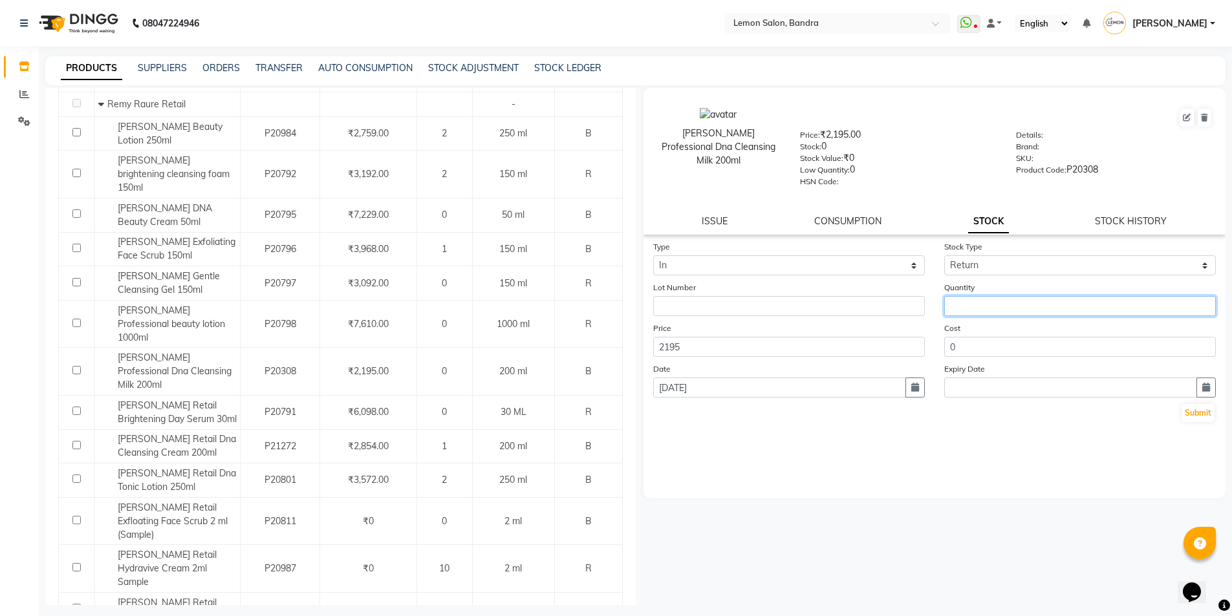
click at [995, 310] on input "number" at bounding box center [1080, 306] width 272 height 20
type input "1"
click at [1202, 414] on button "Submit" at bounding box center [1198, 413] width 33 height 18
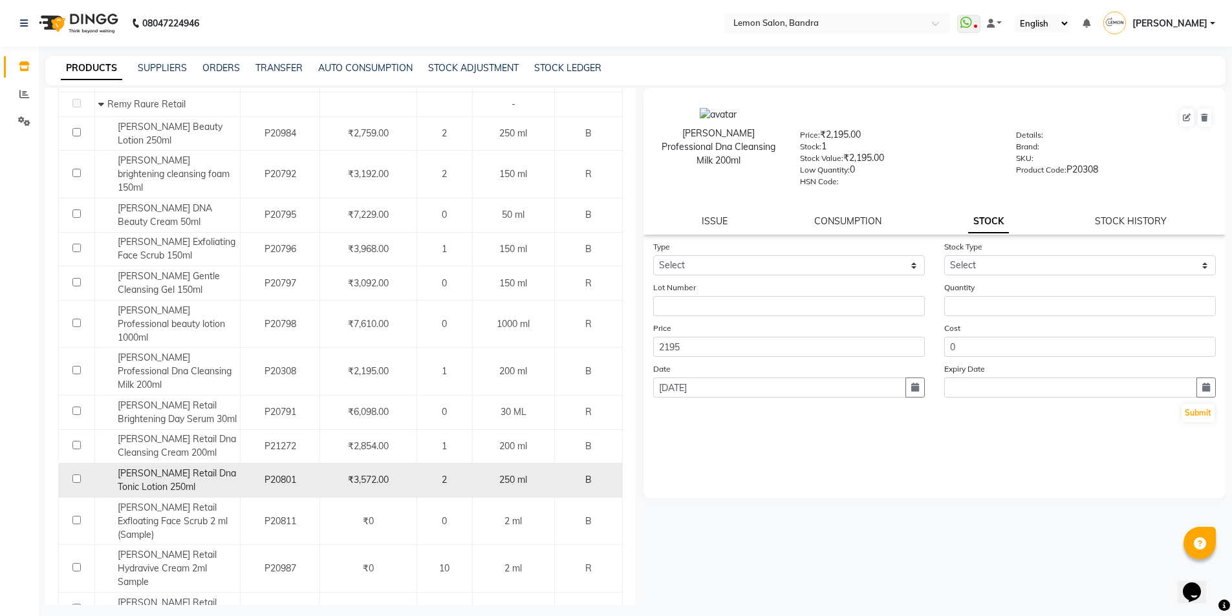
click at [180, 468] on span "Remy Laure Retail Dna Tonic Lotion 250ml" at bounding box center [177, 480] width 118 height 25
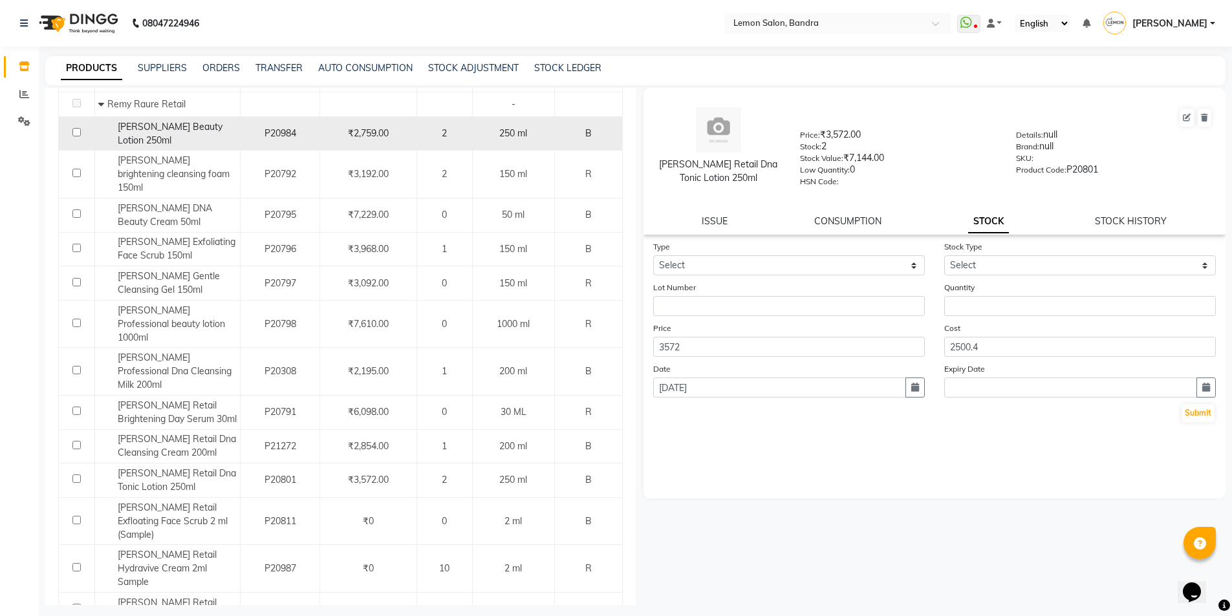
click at [201, 133] on div "Remy Laure Beauty Lotion 250ml" at bounding box center [167, 133] width 138 height 27
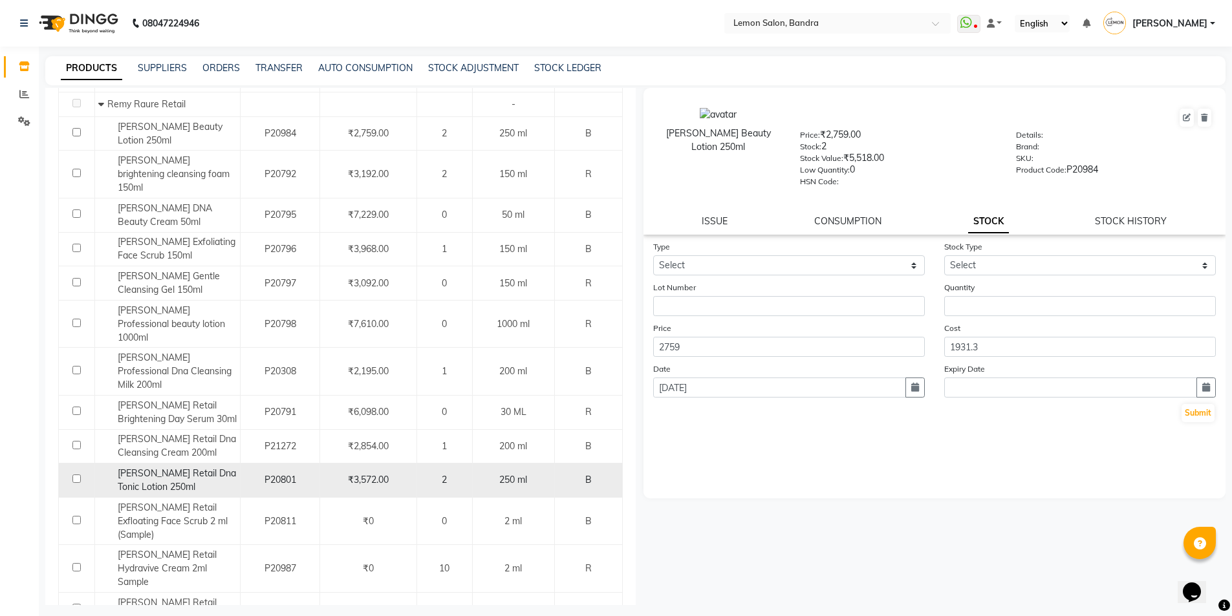
click at [170, 468] on span "Remy Laure Retail Dna Tonic Lotion 250ml" at bounding box center [177, 480] width 118 height 25
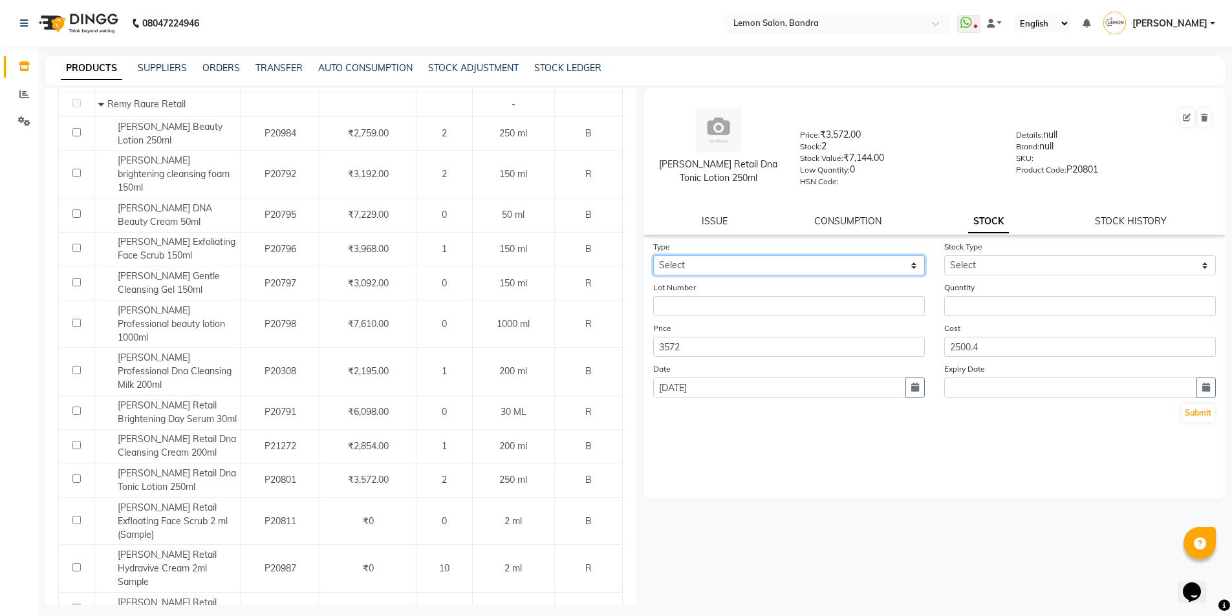
click at [750, 262] on select "Select In Out" at bounding box center [789, 265] width 272 height 20
select select "out"
click at [653, 255] on select "Select In Out" at bounding box center [789, 265] width 272 height 20
select select
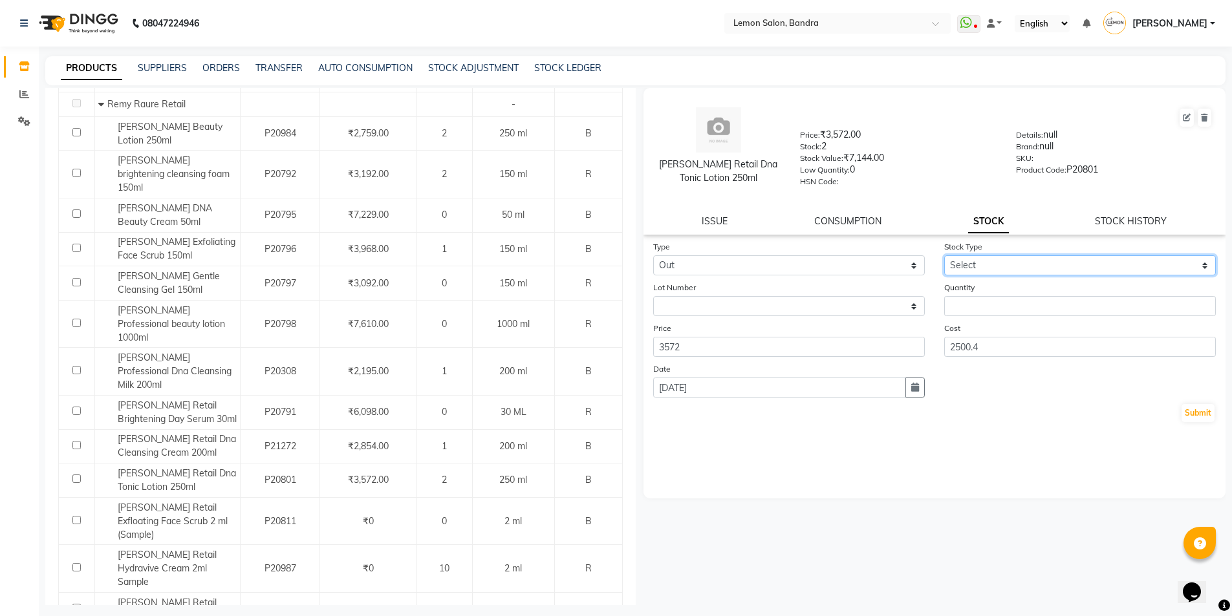
click at [967, 264] on select "Select Internal Use Damaged Expired Adjustment Return Other" at bounding box center [1080, 265] width 272 height 20
select select "return"
click at [944, 255] on select "Select Internal Use Damaged Expired Adjustment Return Other" at bounding box center [1080, 265] width 272 height 20
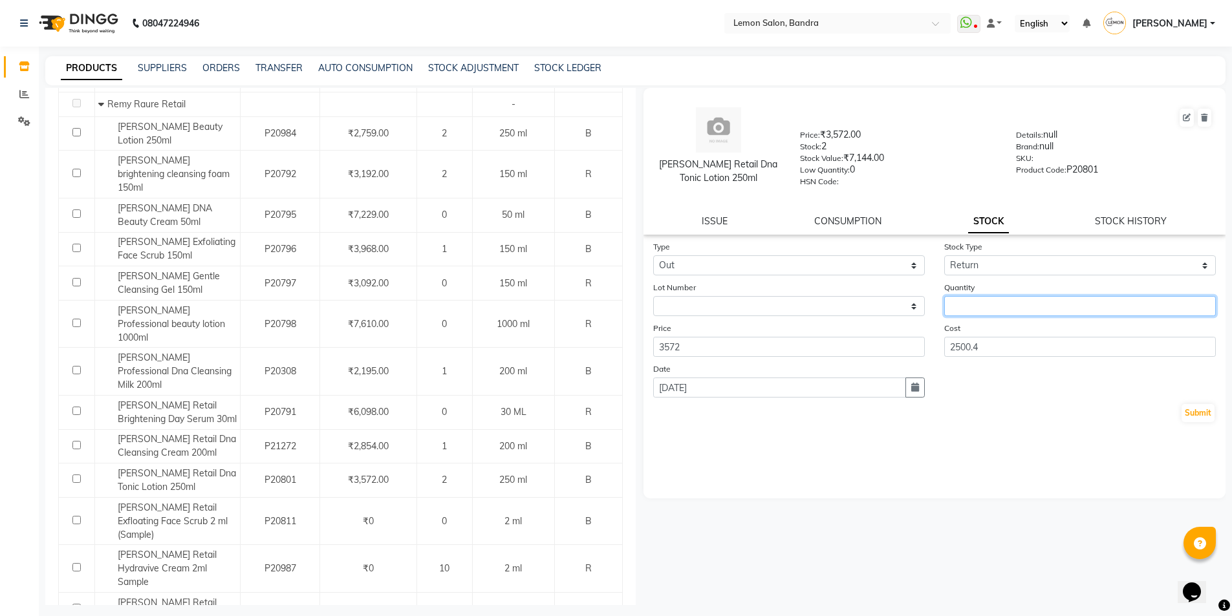
click at [977, 309] on input "number" at bounding box center [1080, 306] width 272 height 20
type input "1"
click at [1191, 410] on button "Submit" at bounding box center [1198, 413] width 33 height 18
select select
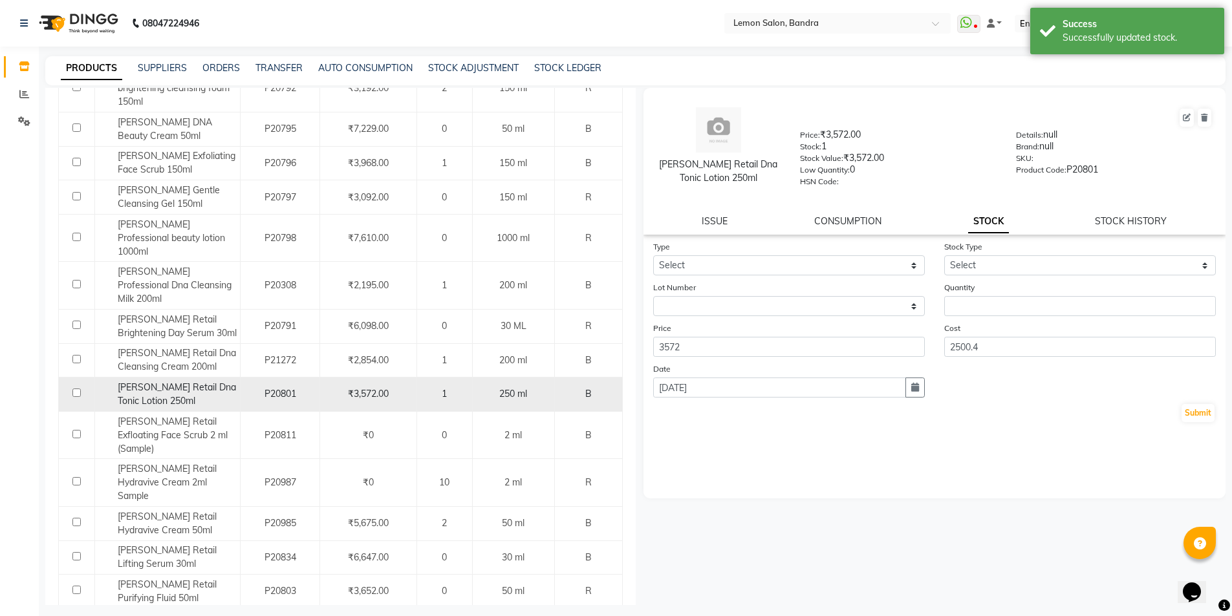
scroll to position [345, 0]
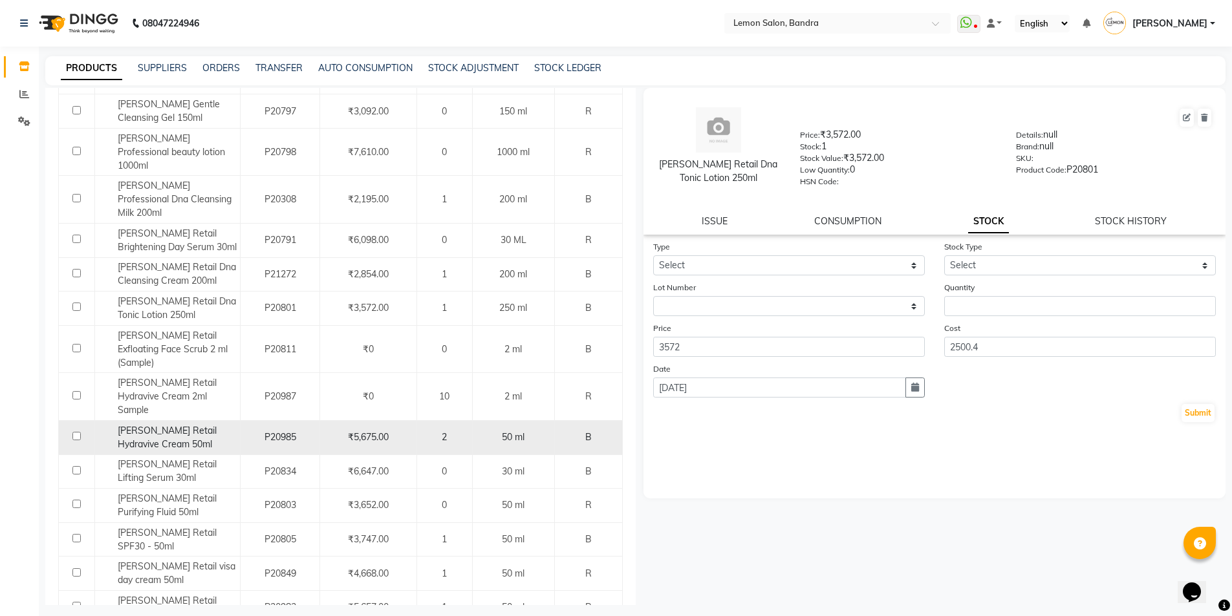
click at [216, 424] on div "Remy Laure Retail Hydravive Cream 50ml" at bounding box center [167, 437] width 138 height 27
select select
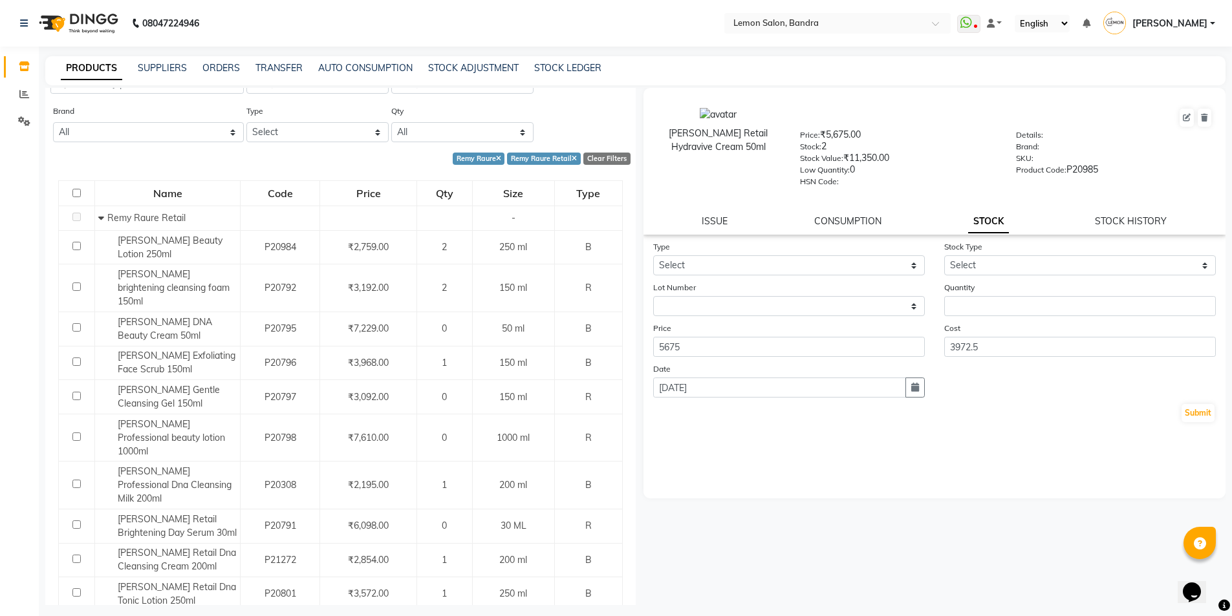
scroll to position [0, 0]
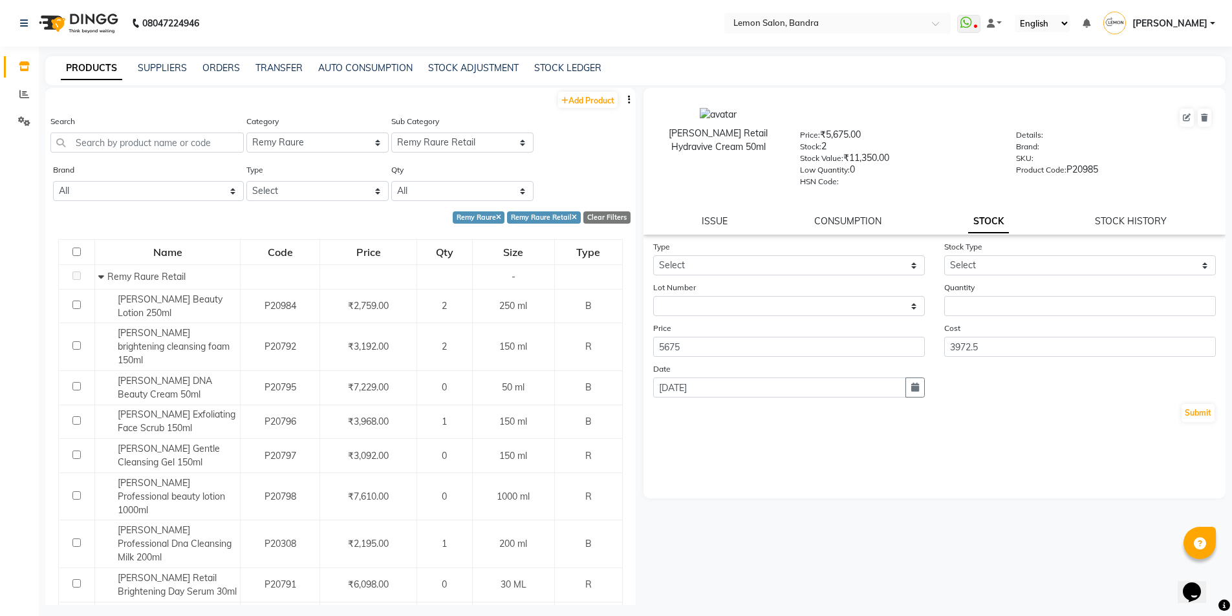
click at [607, 212] on div "Clear Filters" at bounding box center [606, 218] width 47 height 12
select select
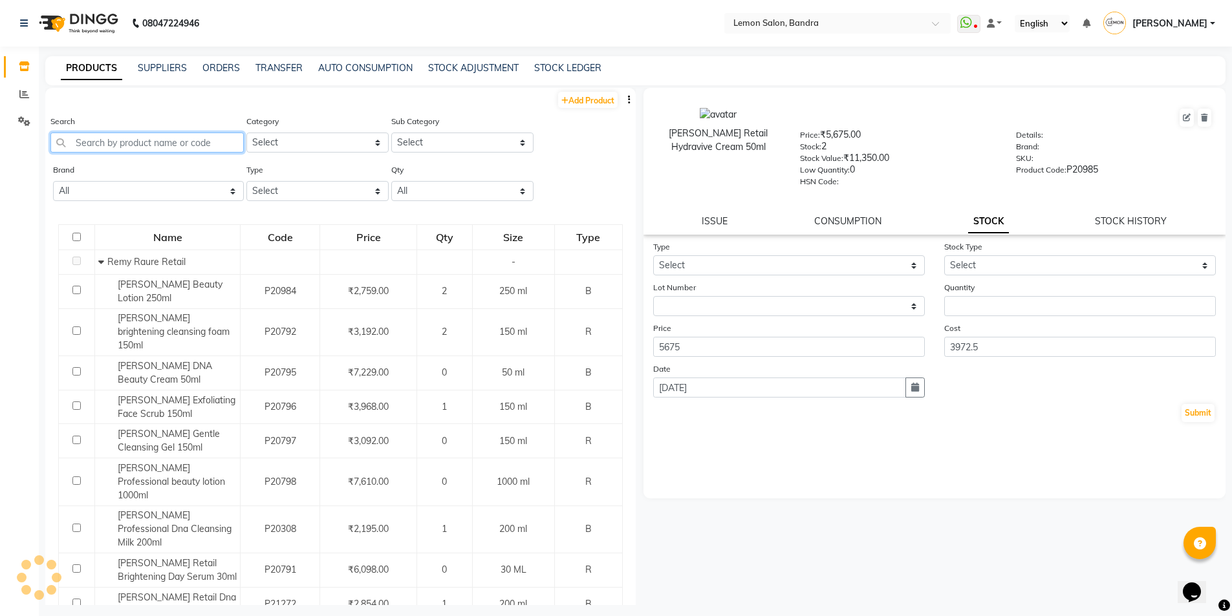
click at [202, 144] on input "text" at bounding box center [146, 143] width 193 height 20
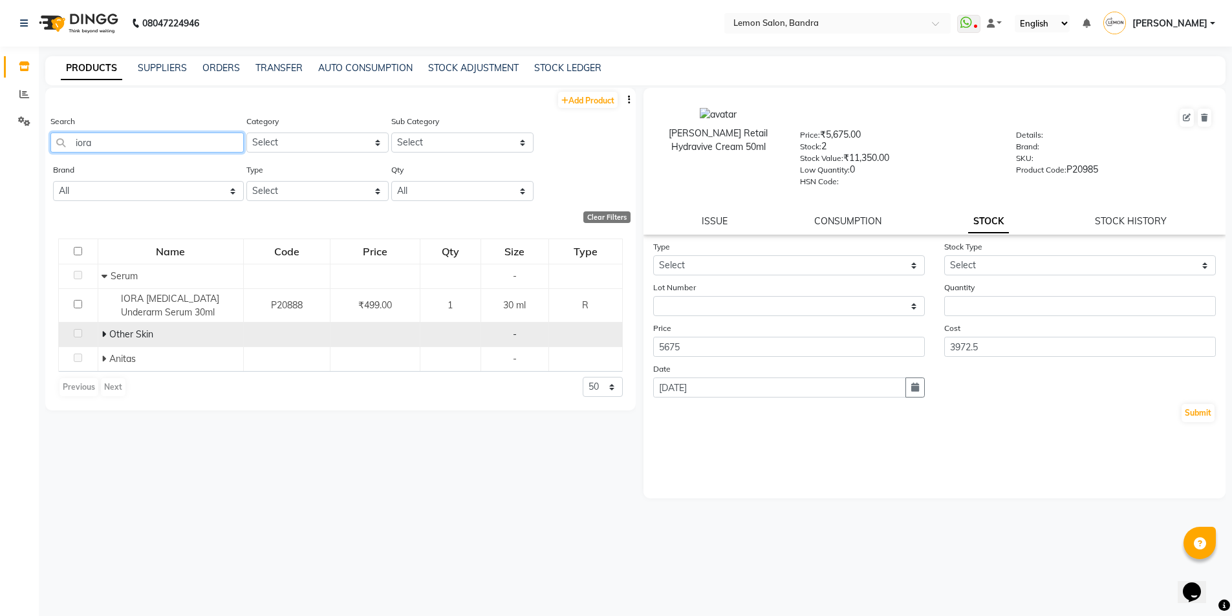
type input "iora"
click at [103, 334] on icon at bounding box center [104, 334] width 5 height 9
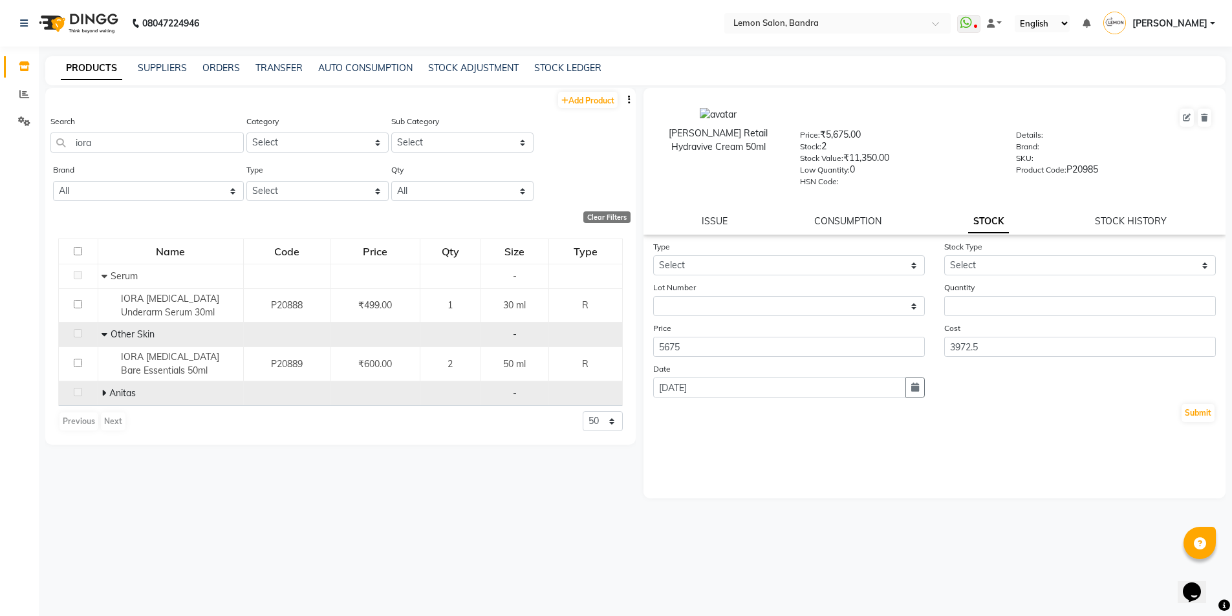
click at [105, 390] on span at bounding box center [106, 393] width 8 height 12
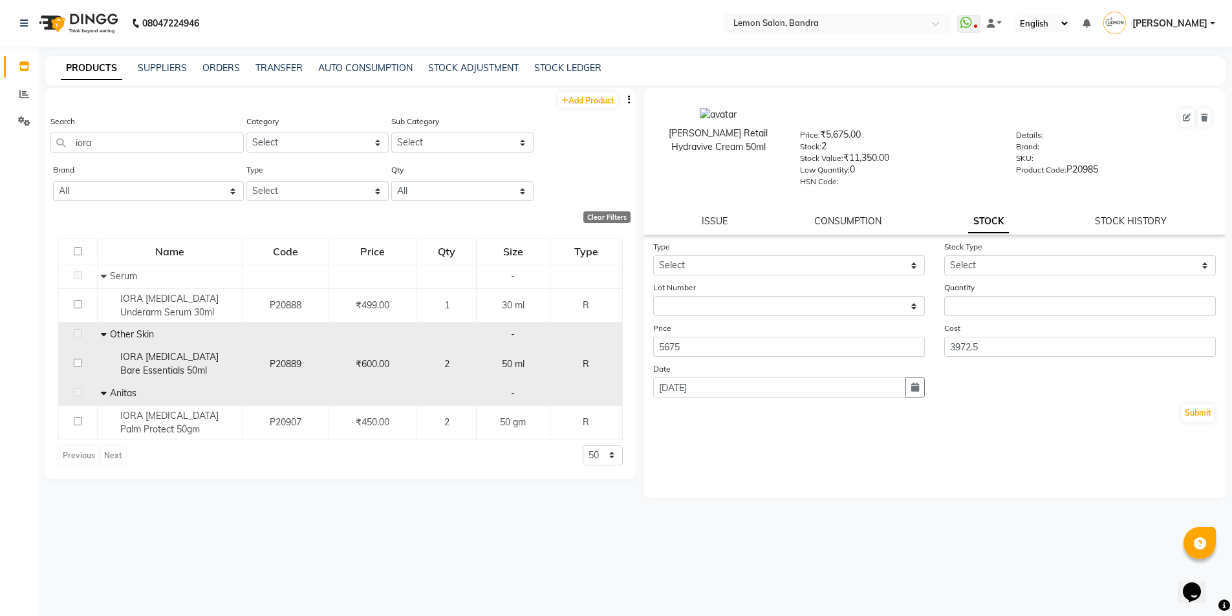
click at [198, 378] on td "IORA Prebiotic Bare Essentials 50ml" at bounding box center [170, 364] width 146 height 34
click at [229, 365] on div "IORA Prebiotic Bare Essentials 50ml" at bounding box center [170, 364] width 138 height 27
select select
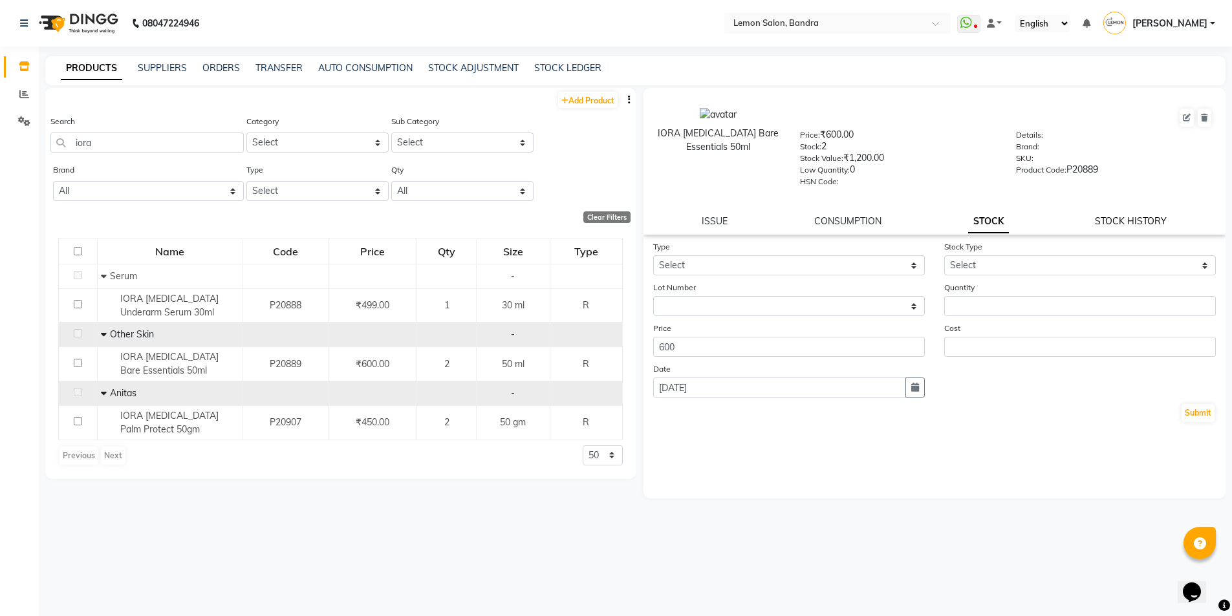
click at [1144, 216] on link "STOCK HISTORY" at bounding box center [1131, 221] width 72 height 12
select select "all"
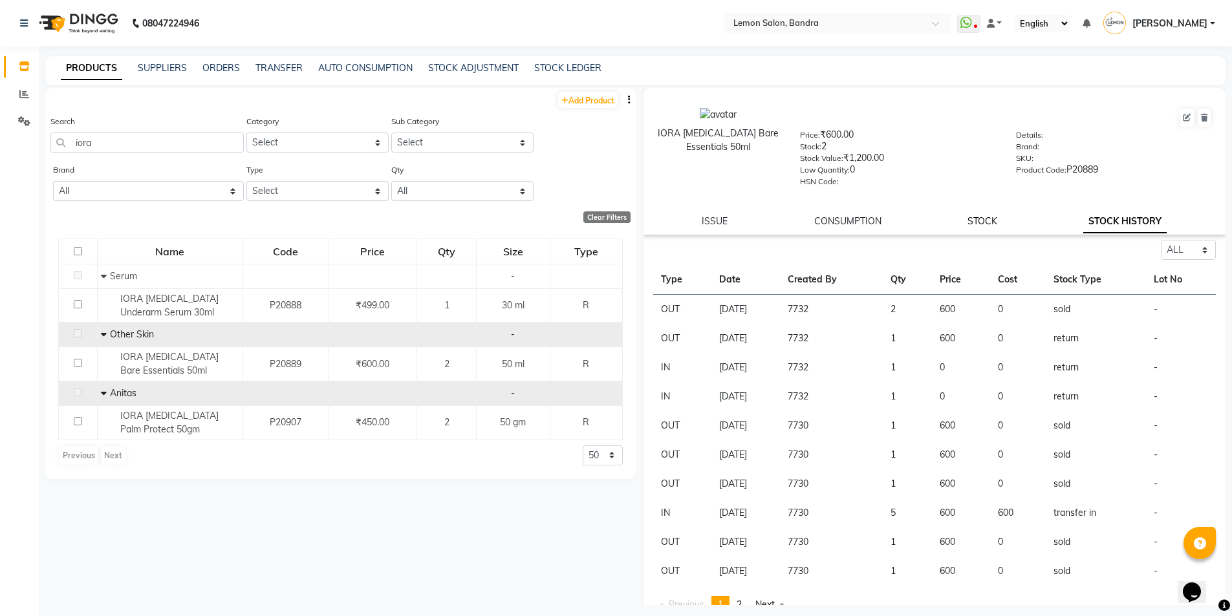
click at [970, 221] on link "STOCK" at bounding box center [983, 221] width 30 height 12
select select
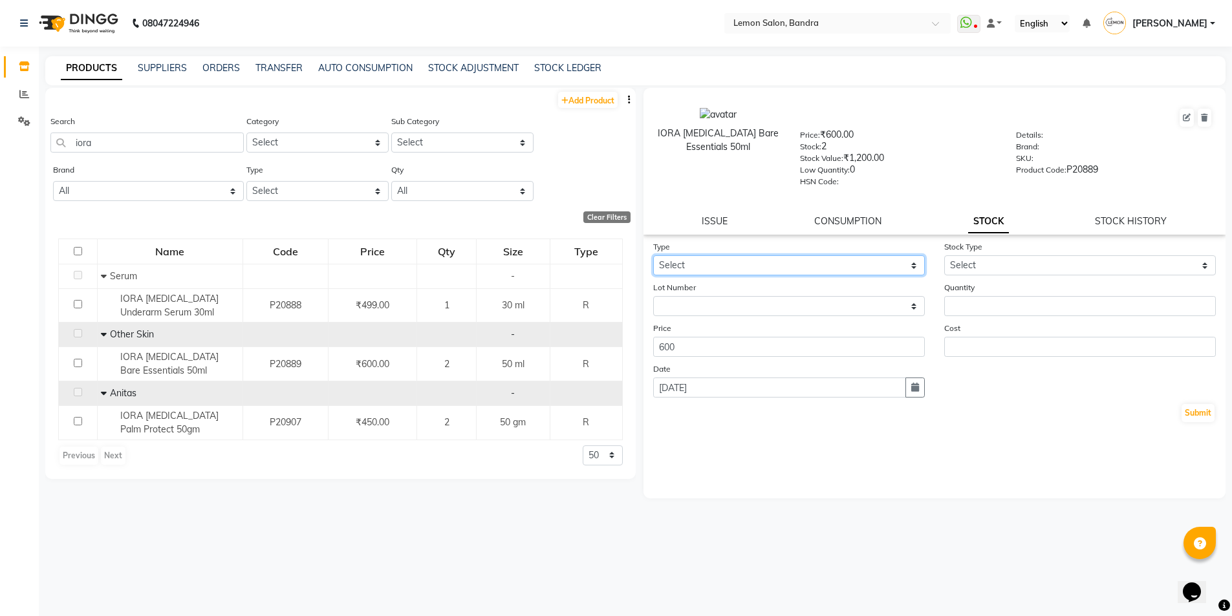
click at [760, 271] on select "Select In Out" at bounding box center [789, 265] width 272 height 20
select select "out"
click at [653, 255] on select "Select In Out" at bounding box center [789, 265] width 272 height 20
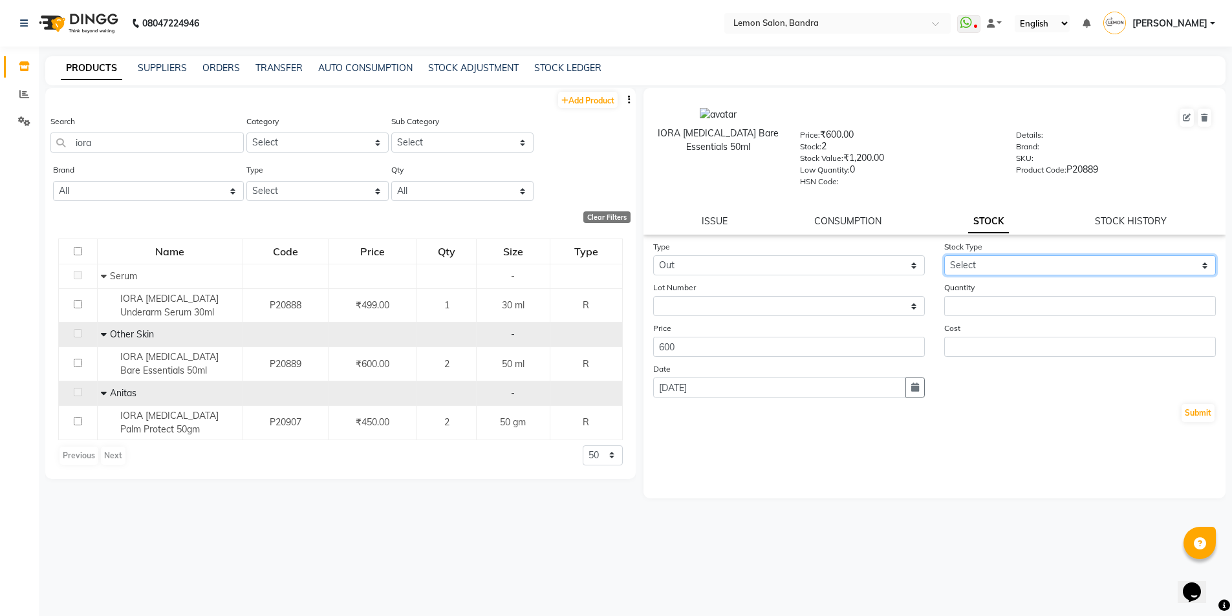
click at [967, 258] on select "Select Internal Use Damaged Expired Adjustment Return Other" at bounding box center [1080, 265] width 272 height 20
select select "return"
click at [944, 255] on select "Select Internal Use Damaged Expired Adjustment Return Other" at bounding box center [1080, 265] width 272 height 20
click at [975, 295] on div "Quantity" at bounding box center [1080, 299] width 291 height 36
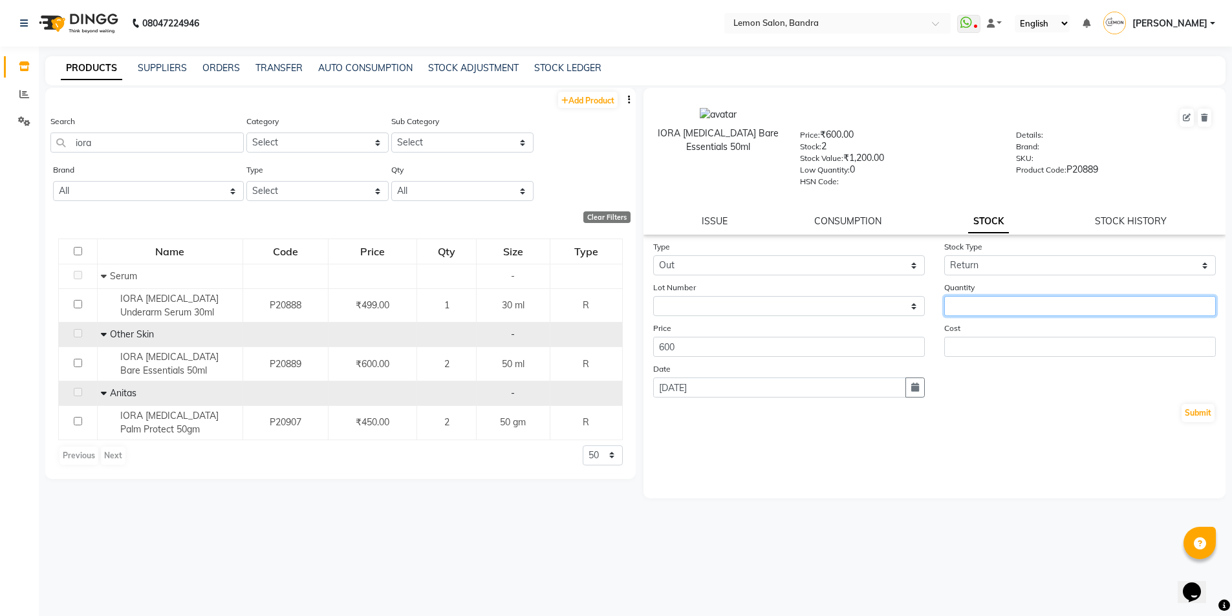
click at [976, 314] on input "number" at bounding box center [1080, 306] width 272 height 20
type input "1"
click at [1189, 411] on button "Submit" at bounding box center [1198, 413] width 33 height 18
select select
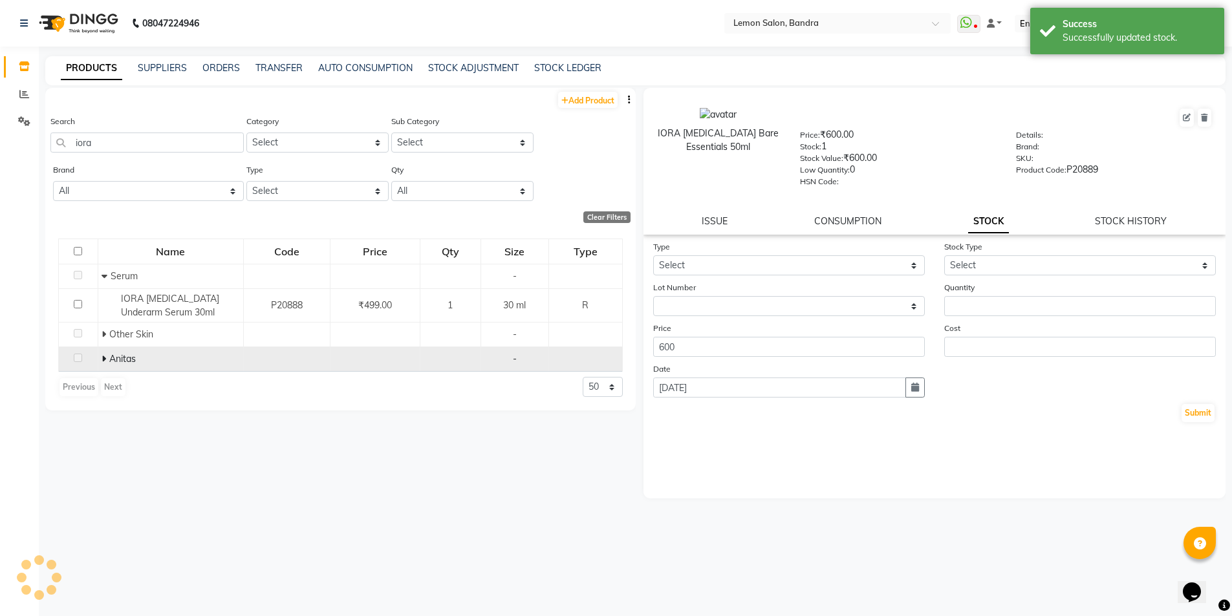
click at [100, 356] on td "Anitas" at bounding box center [171, 359] width 146 height 25
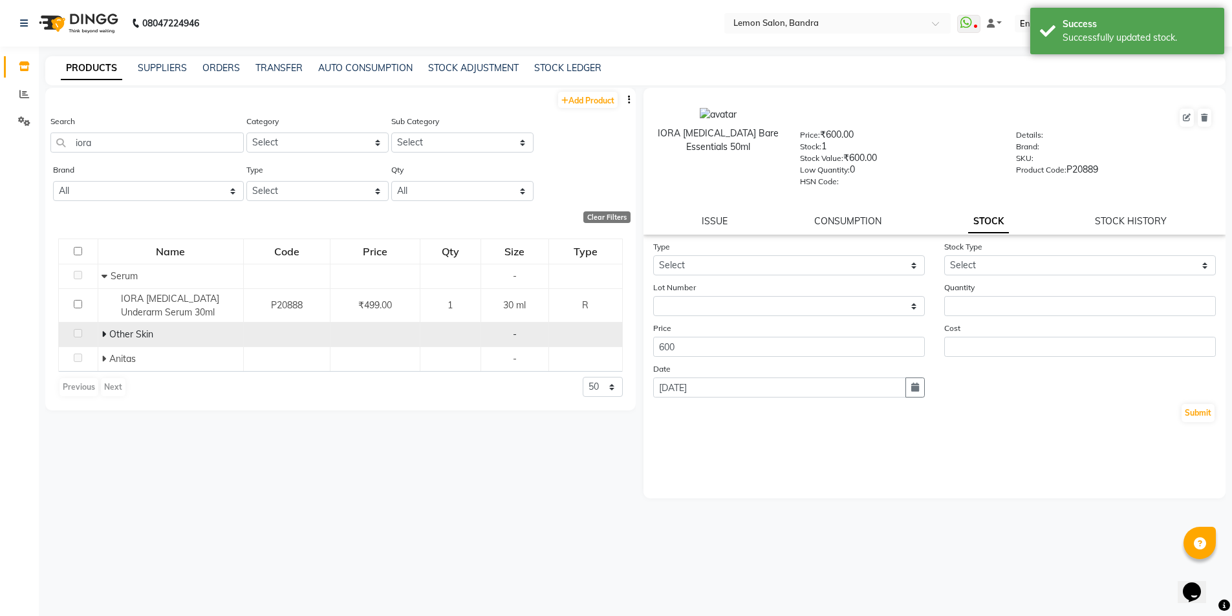
click at [105, 337] on span at bounding box center [106, 335] width 8 height 12
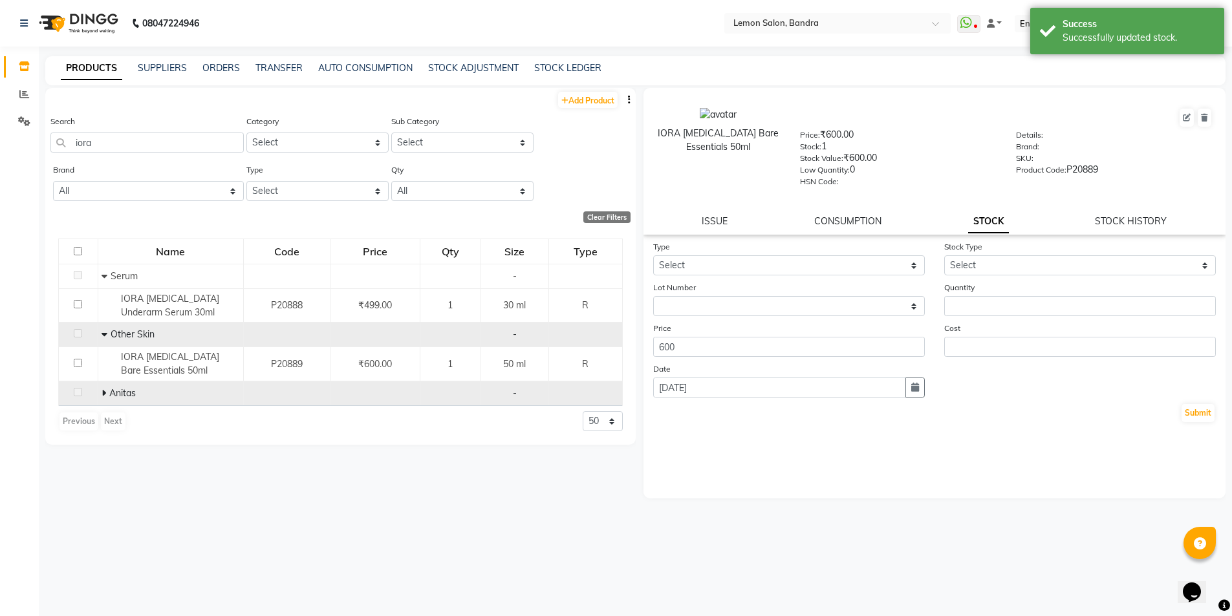
click at [103, 393] on icon at bounding box center [104, 393] width 5 height 9
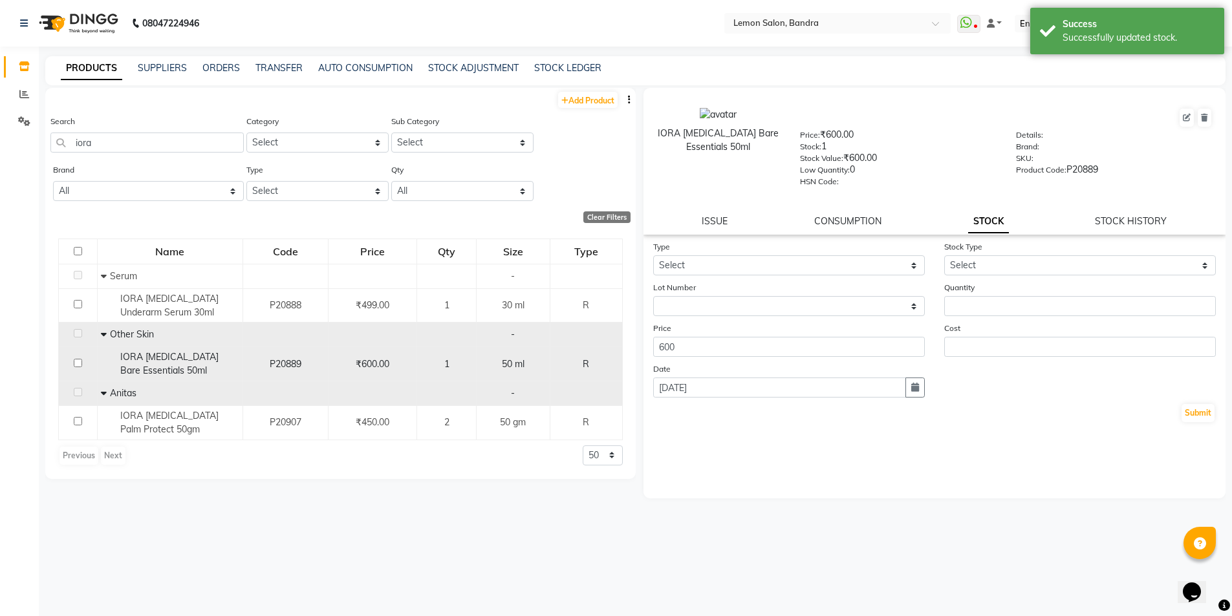
click at [125, 353] on span "IORA Prebiotic Bare Essentials 50ml" at bounding box center [169, 363] width 98 height 25
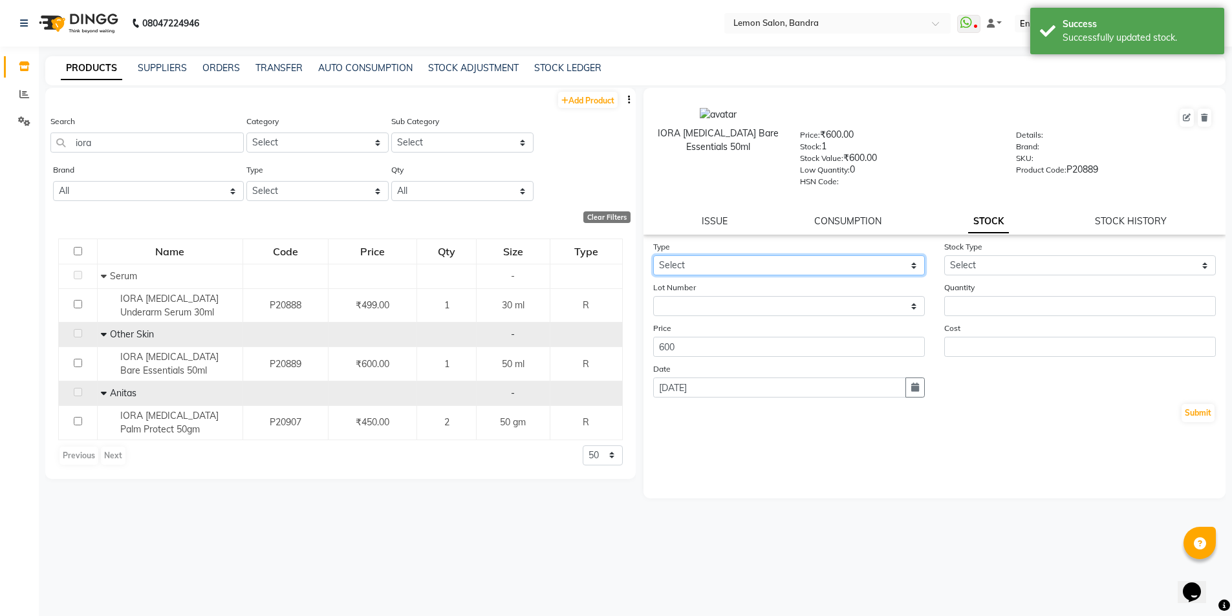
click at [736, 264] on select "Select In Out" at bounding box center [789, 265] width 272 height 20
click at [653, 255] on select "Select In Out" at bounding box center [789, 265] width 272 height 20
click at [794, 257] on select "Select In Out" at bounding box center [789, 265] width 272 height 20
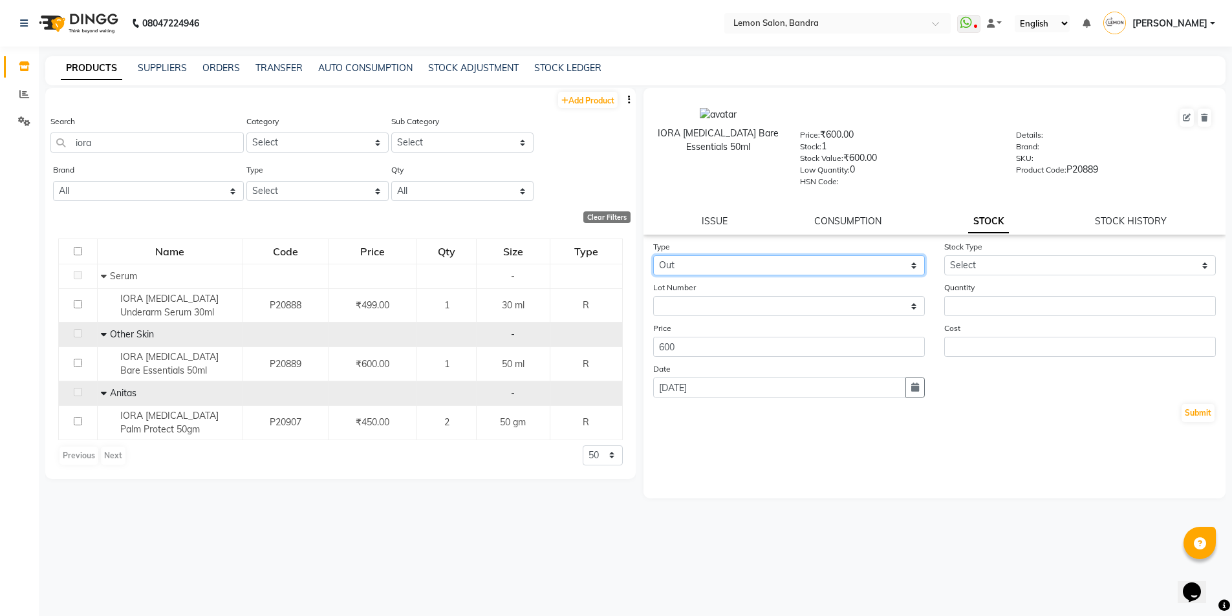
select select "in"
click at [653, 255] on select "Select In Out" at bounding box center [789, 265] width 272 height 20
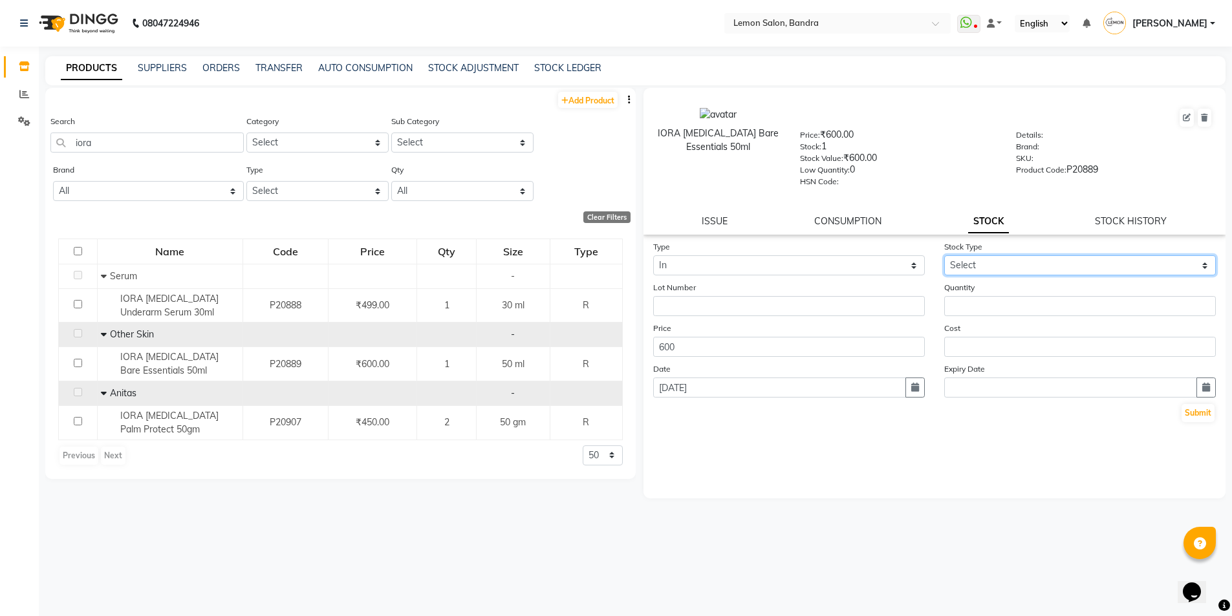
click at [987, 263] on select "Select New Stock Adjustment Return Other" at bounding box center [1080, 265] width 272 height 20
select select "return"
click at [944, 255] on select "Select New Stock Adjustment Return Other" at bounding box center [1080, 265] width 272 height 20
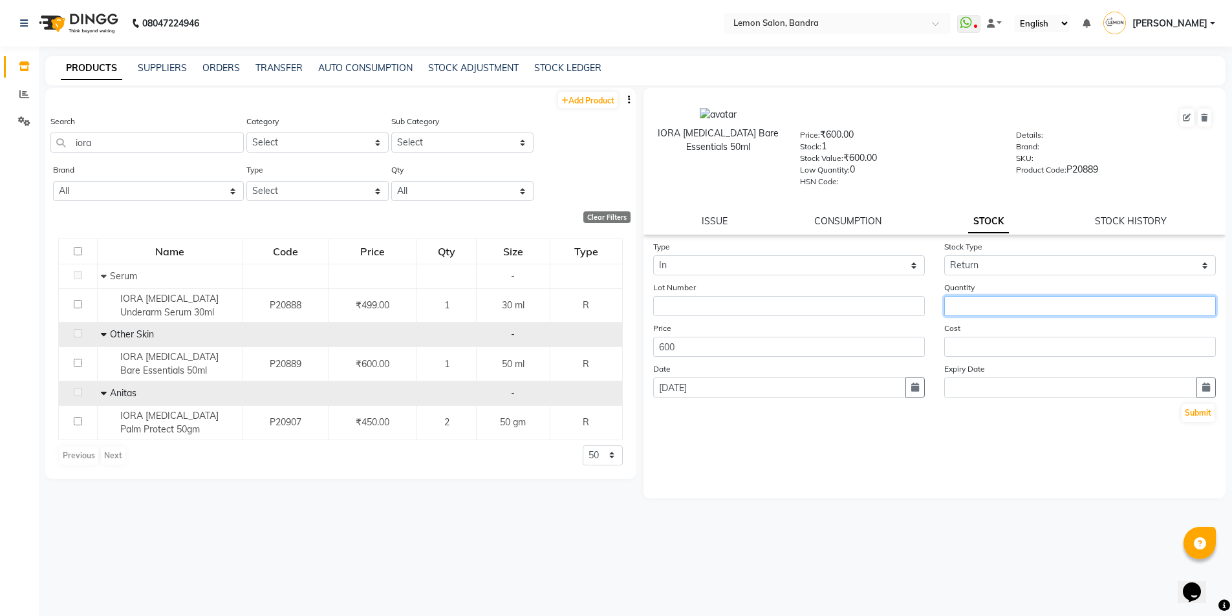
click at [977, 302] on input "number" at bounding box center [1080, 306] width 272 height 20
type input "2"
click at [1197, 417] on button "Submit" at bounding box center [1198, 413] width 33 height 18
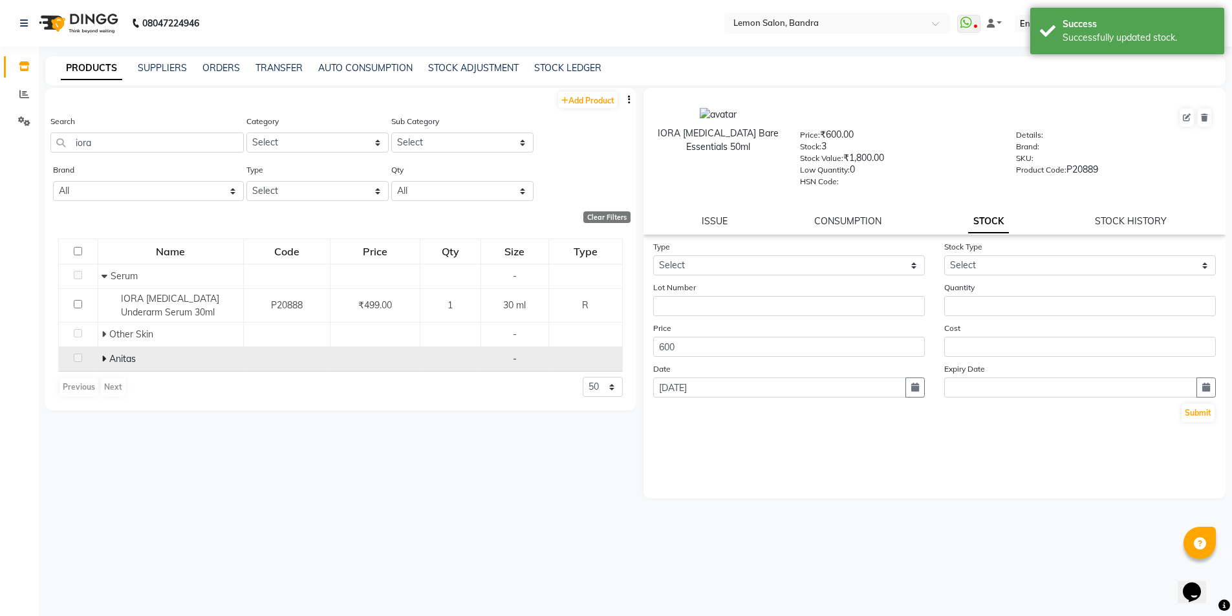
drag, startPoint x: 96, startPoint y: 354, endPoint x: 103, endPoint y: 358, distance: 7.5
click at [102, 357] on tr "Anitas -" at bounding box center [341, 359] width 564 height 25
click at [104, 358] on icon at bounding box center [104, 358] width 5 height 9
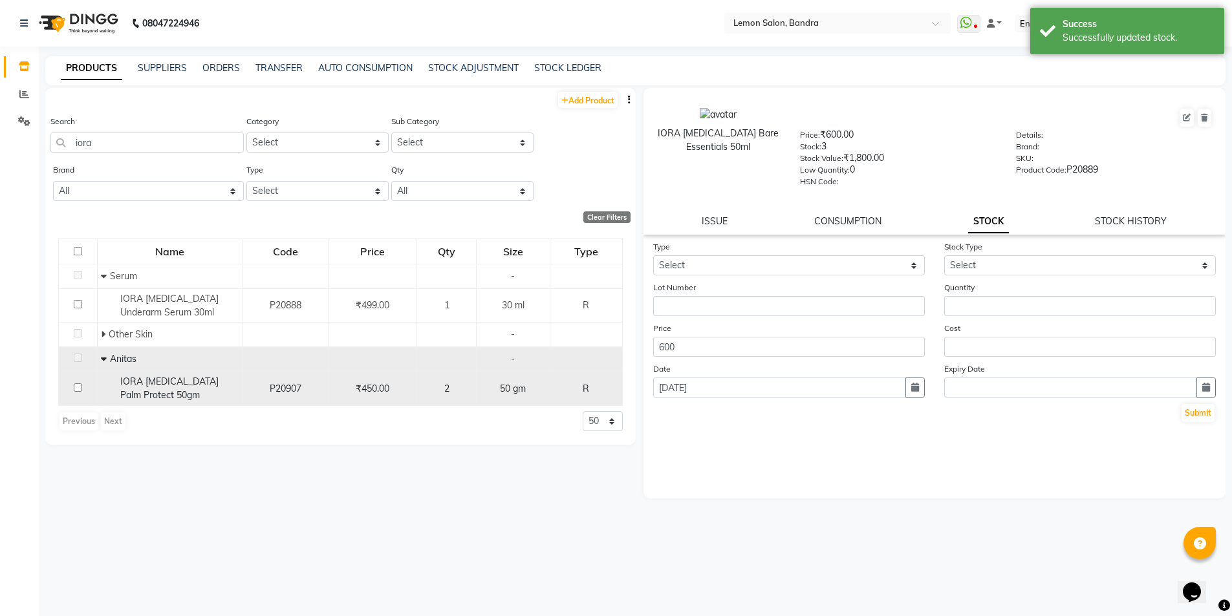
click at [190, 391] on div "IORA Prebiotic Palm Protect 50gm" at bounding box center [170, 388] width 138 height 27
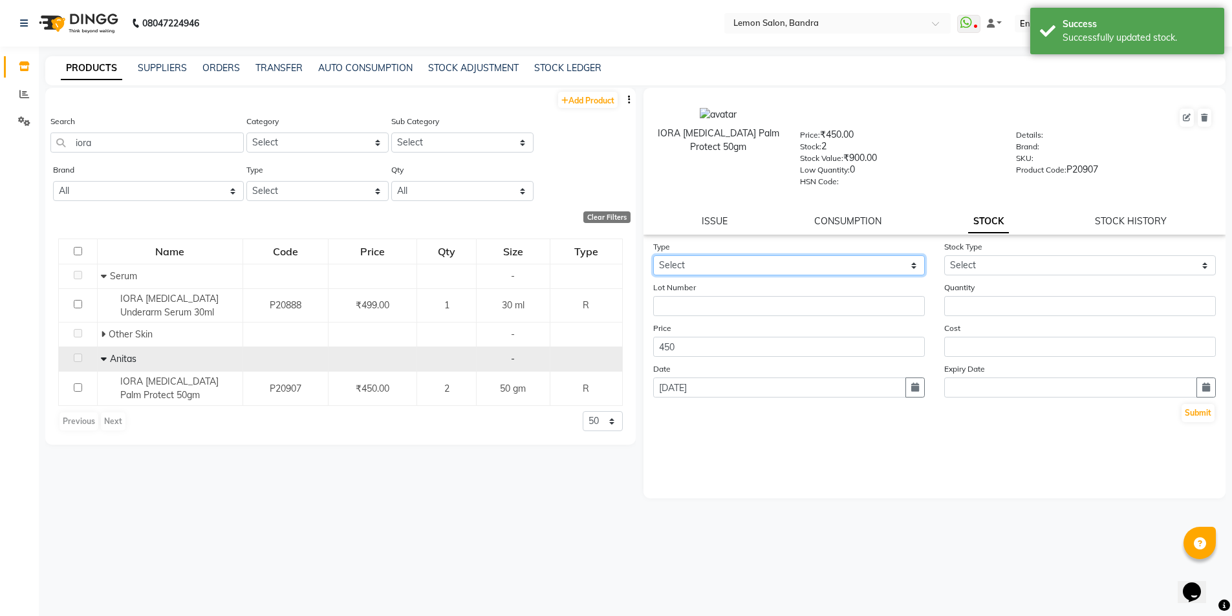
click at [818, 268] on select "Select In Out" at bounding box center [789, 265] width 272 height 20
select select "out"
click at [653, 255] on select "Select In Out" at bounding box center [789, 265] width 272 height 20
select select
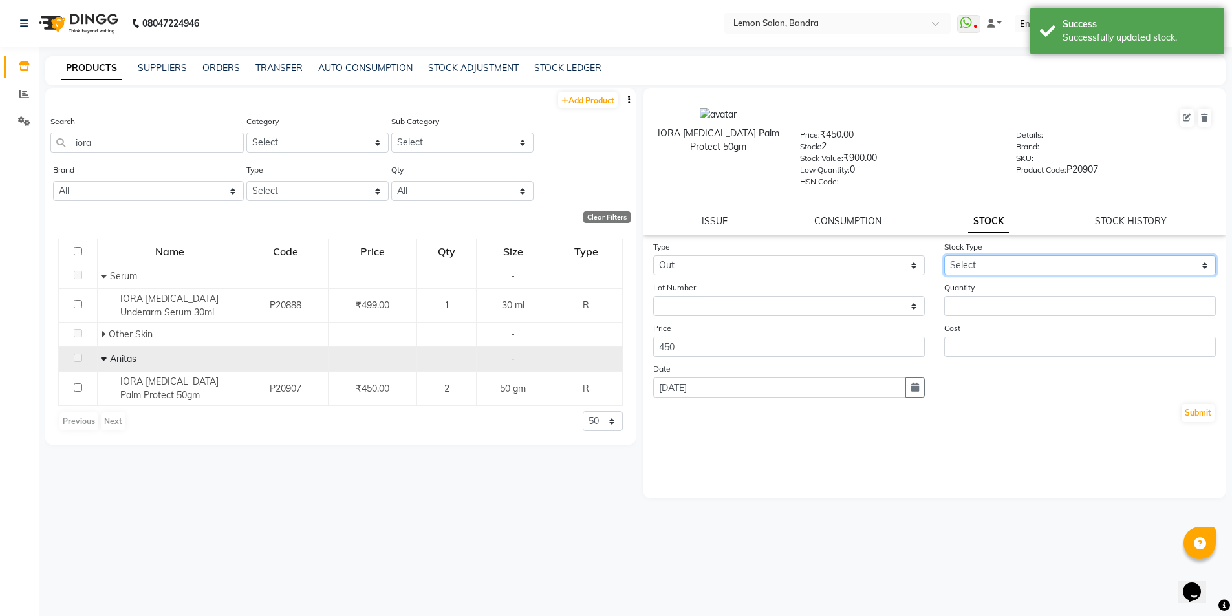
click at [1043, 266] on select "Select Internal Use Damaged Expired Adjustment Return Other" at bounding box center [1080, 265] width 272 height 20
select select "return"
click at [944, 255] on select "Select Internal Use Damaged Expired Adjustment Return Other" at bounding box center [1080, 265] width 272 height 20
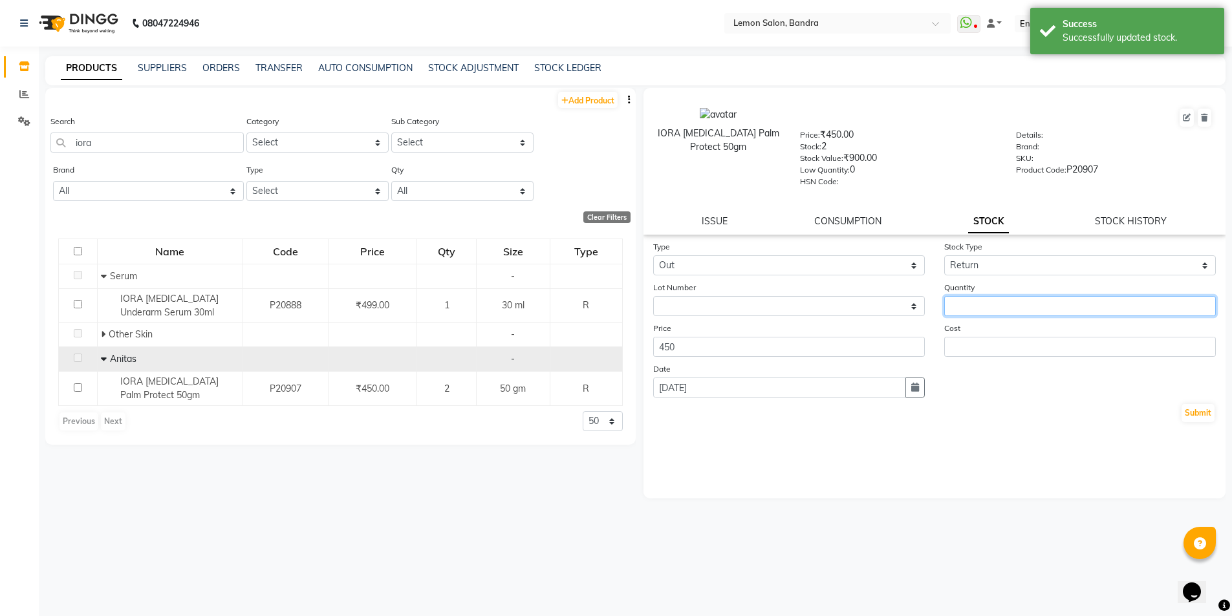
click at [972, 305] on input "number" at bounding box center [1080, 306] width 272 height 20
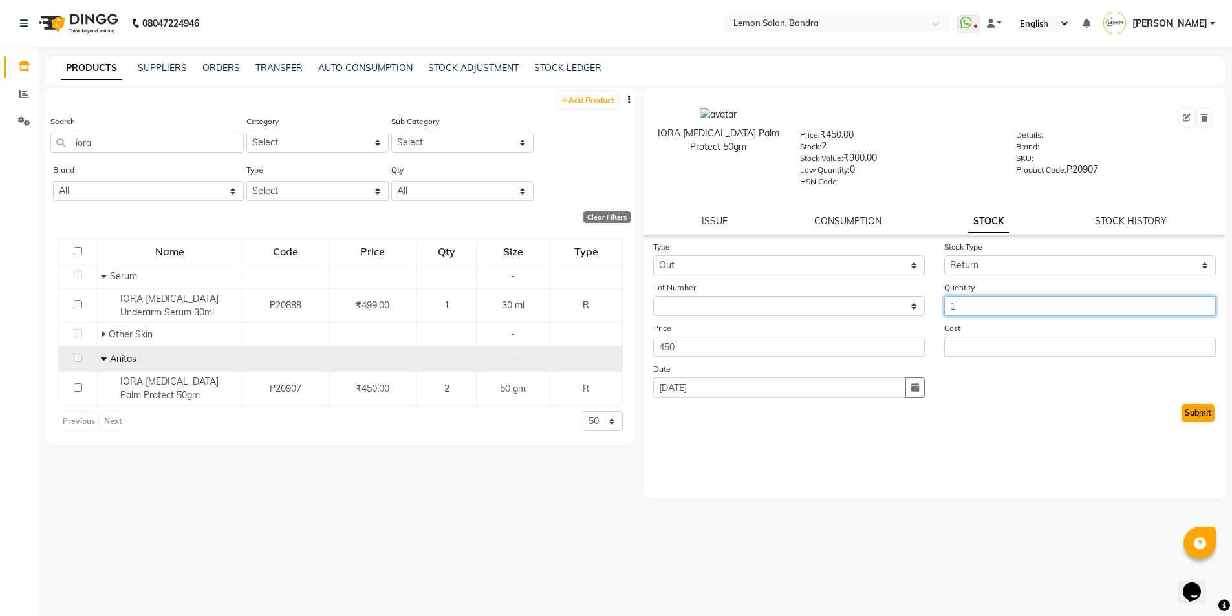
type input "1"
click at [1196, 418] on button "Submit" at bounding box center [1198, 413] width 33 height 18
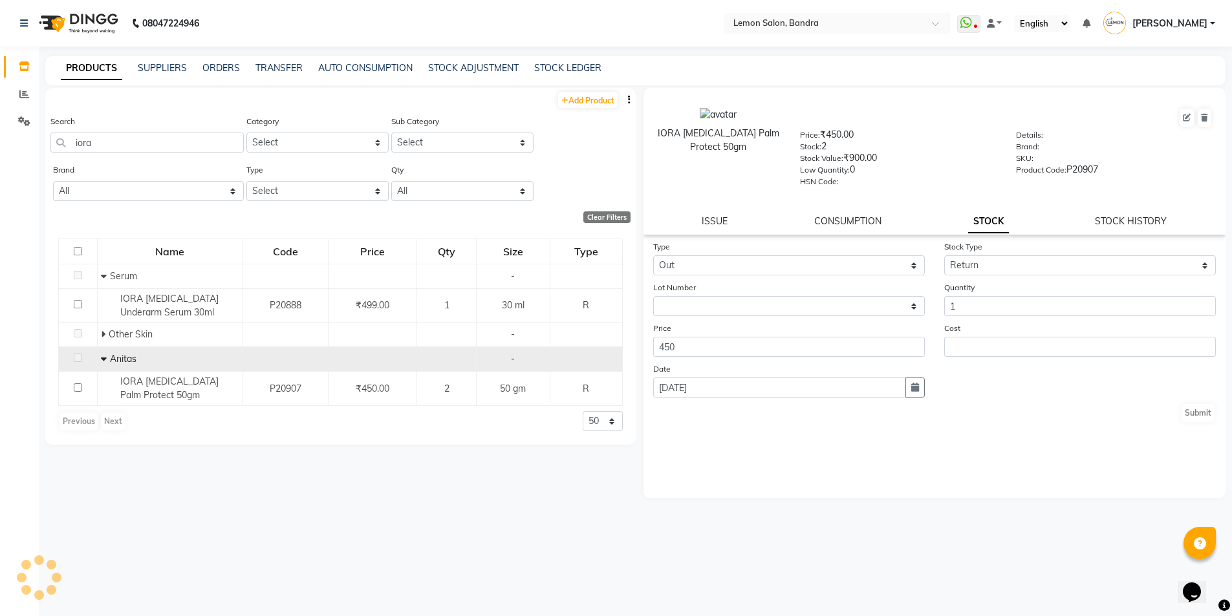
select select
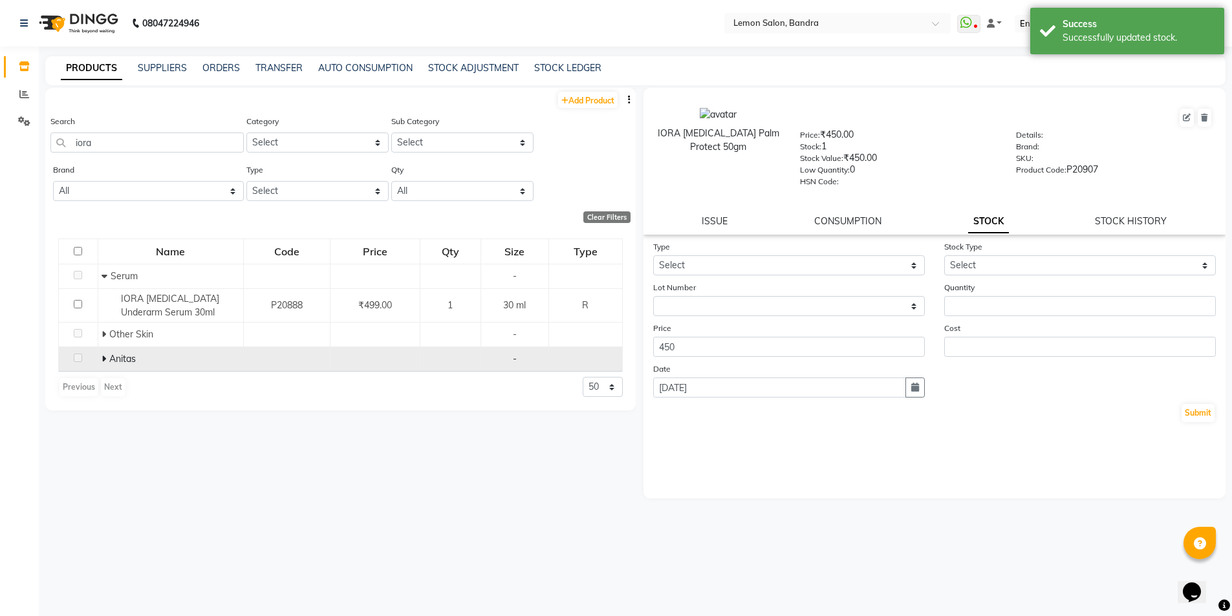
click at [104, 356] on icon at bounding box center [104, 358] width 5 height 9
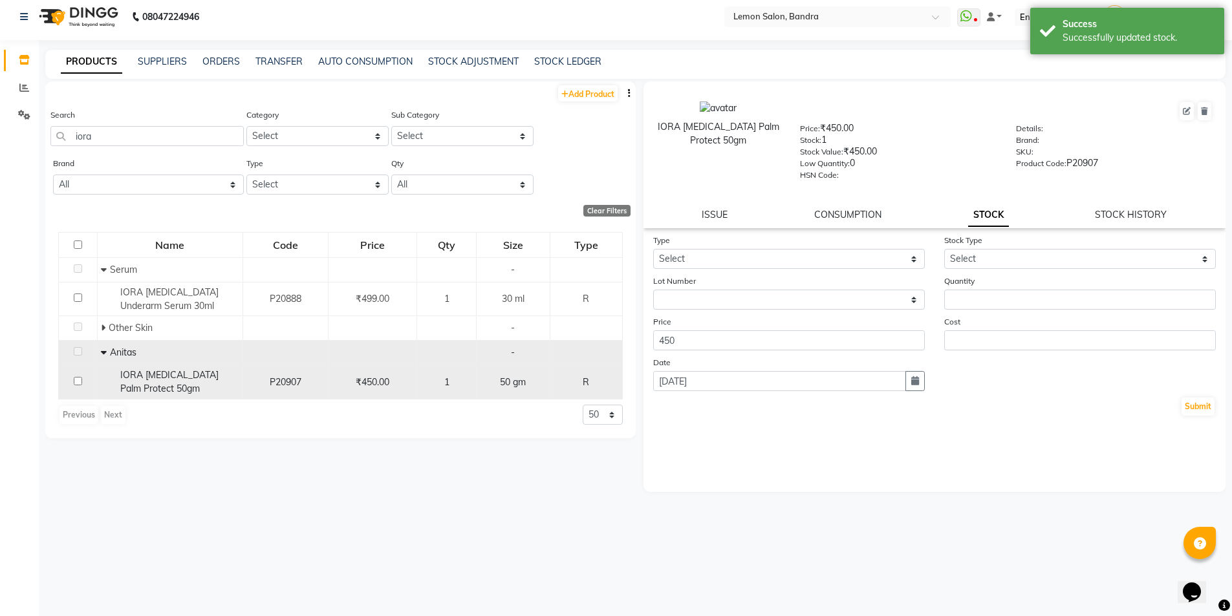
scroll to position [8, 0]
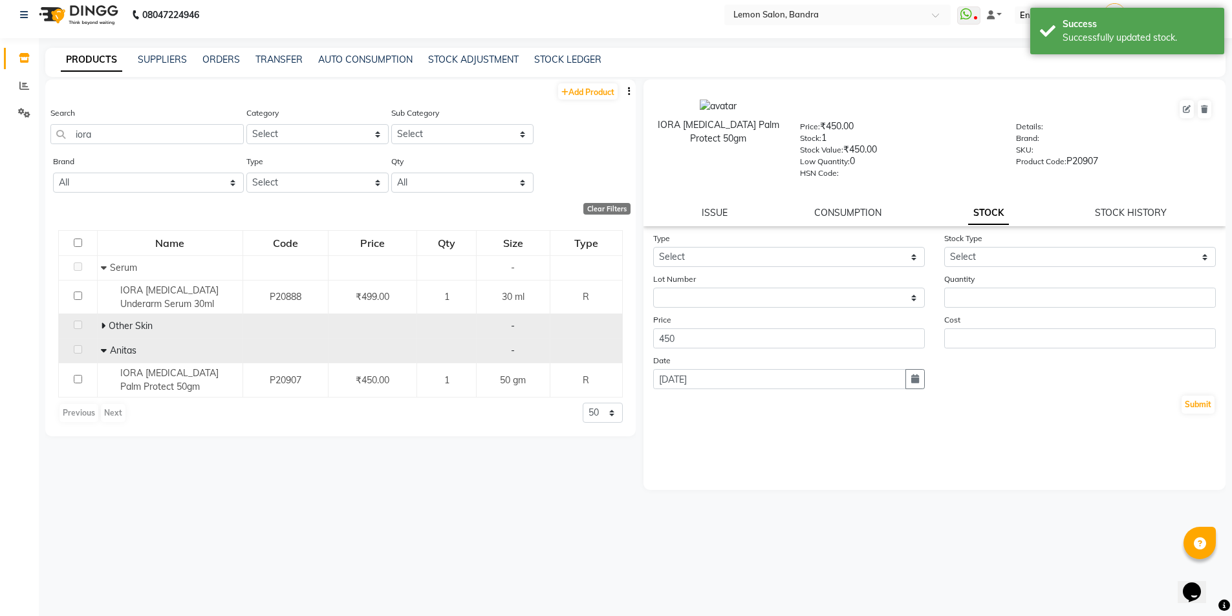
click at [103, 327] on icon at bounding box center [103, 325] width 5 height 9
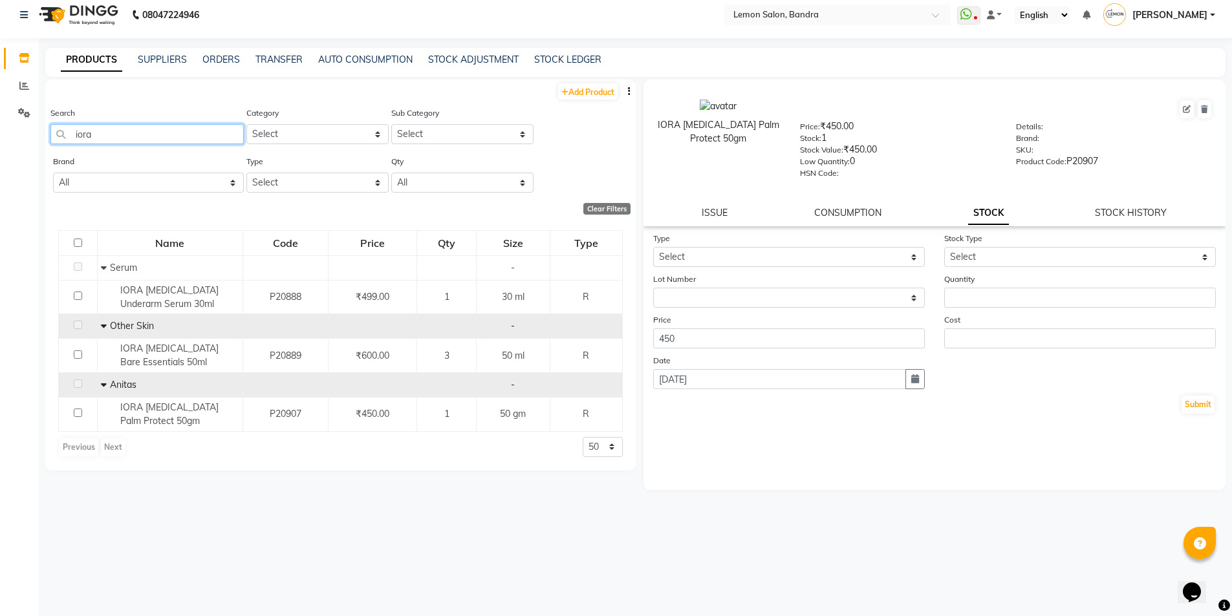
drag, startPoint x: 111, startPoint y: 124, endPoint x: 8, endPoint y: 149, distance: 105.7
click at [8, 149] on app-home "08047224946 Select Location × Lemon Salon, Bandra WhatsApp Status ✕ Status: Dis…" at bounding box center [616, 304] width 1232 height 625
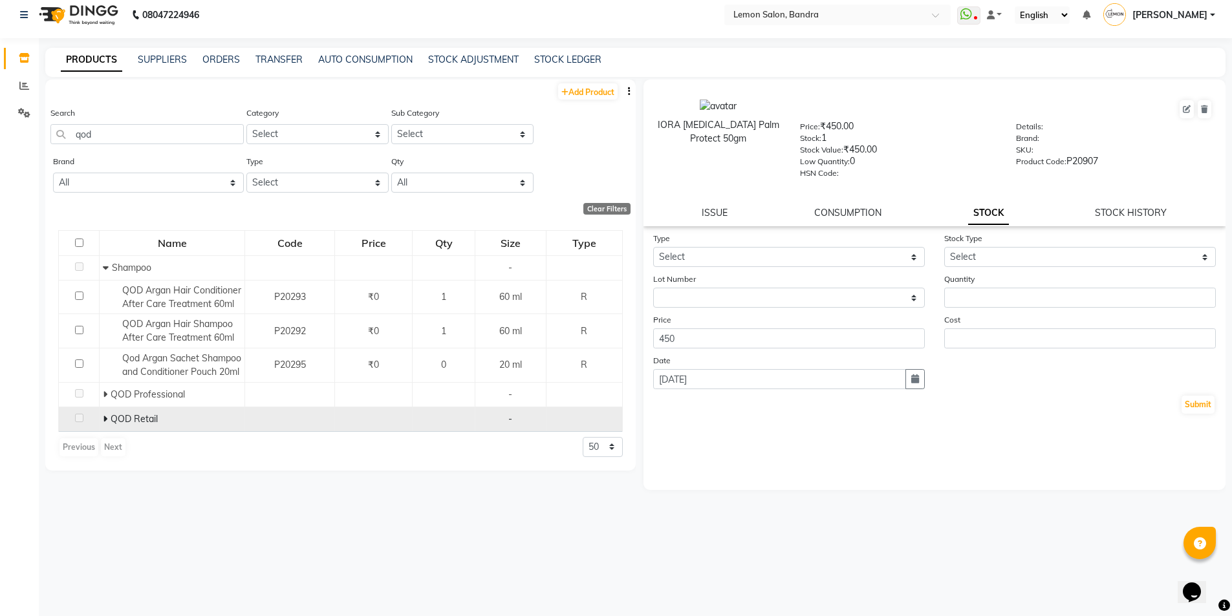
click at [105, 424] on icon at bounding box center [105, 419] width 5 height 9
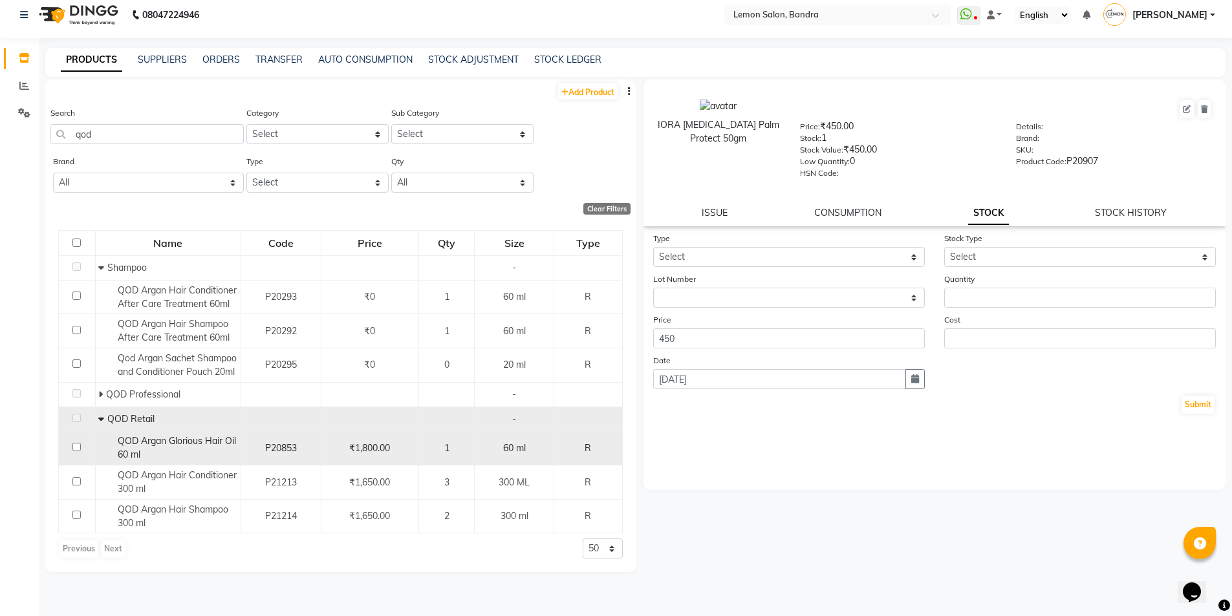
scroll to position [3, 0]
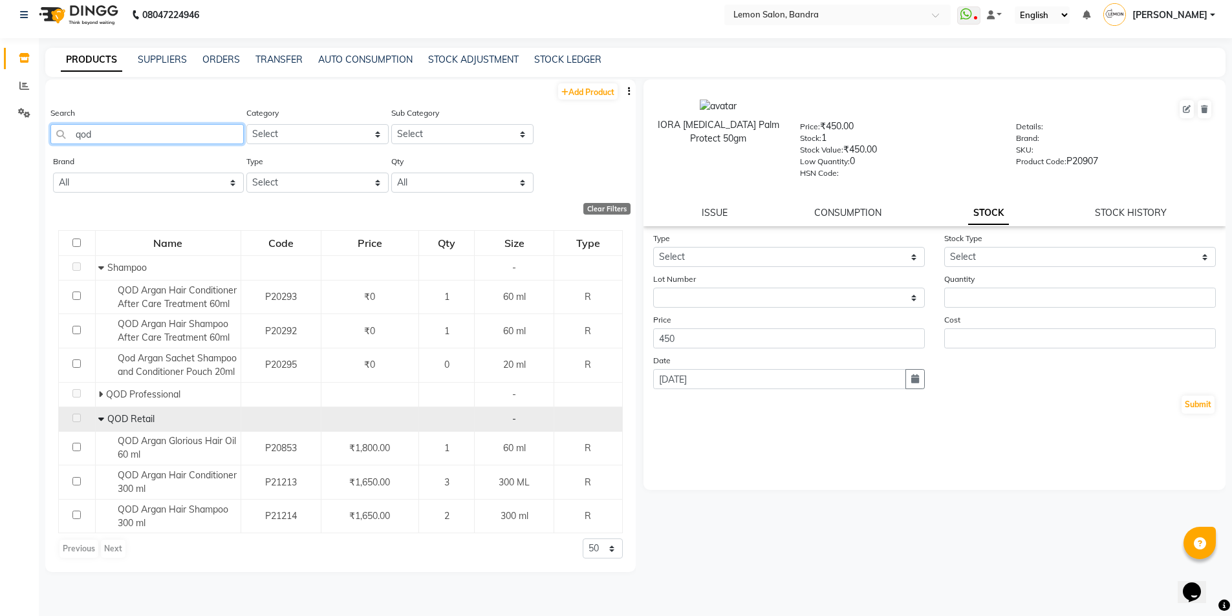
drag, startPoint x: 125, startPoint y: 131, endPoint x: 45, endPoint y: 131, distance: 79.6
click at [45, 131] on div "Search qod Category Select Hair Skin Makeup Personal Care Appliances Beard Waxi…" at bounding box center [340, 130] width 591 height 49
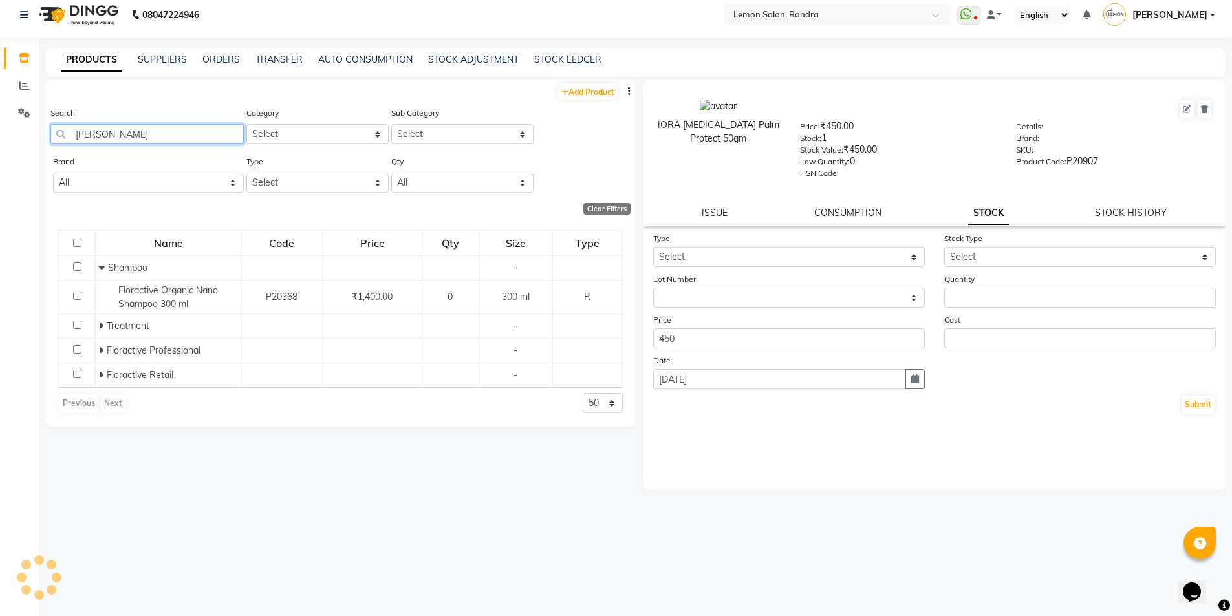
scroll to position [0, 0]
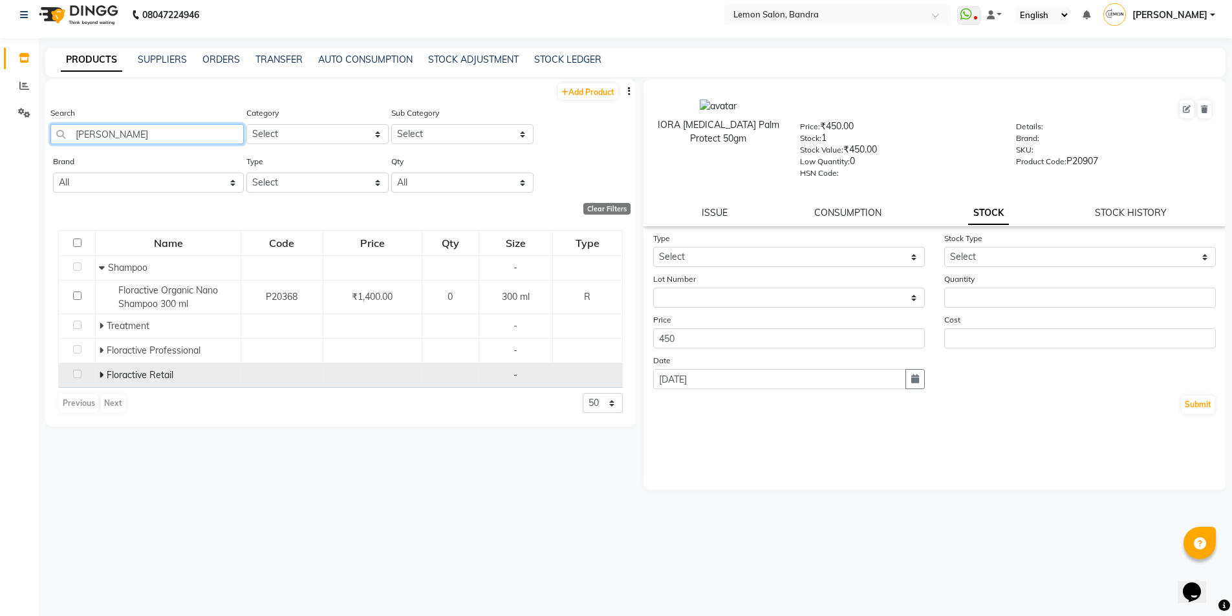
type input "flor"
click at [100, 371] on icon at bounding box center [101, 375] width 5 height 9
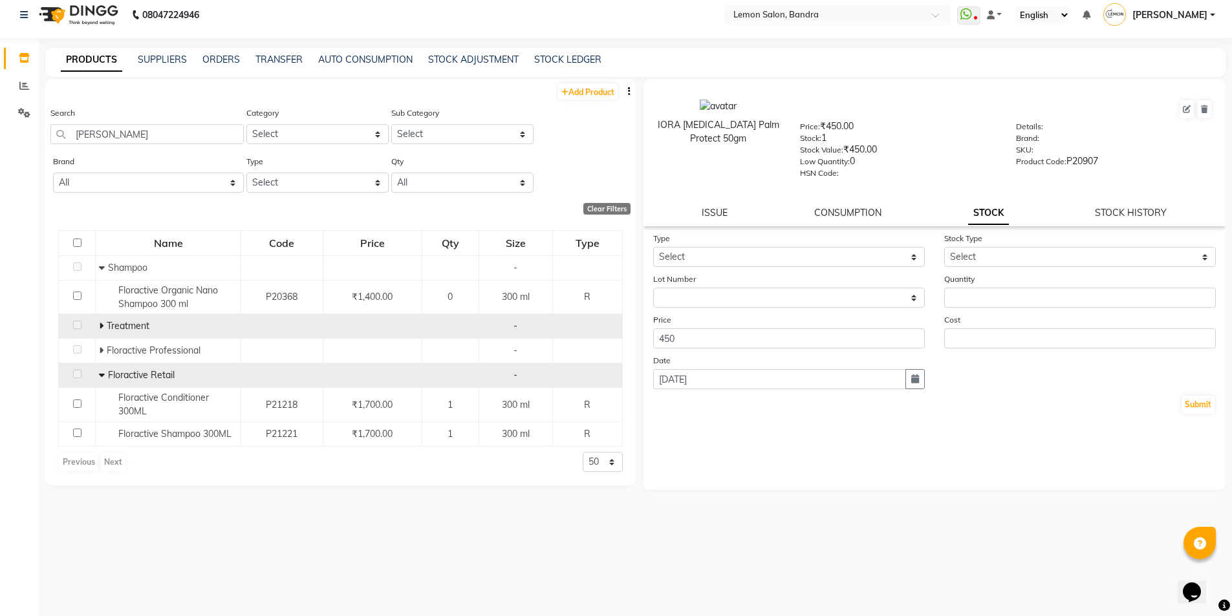
click at [103, 317] on td "Treatment" at bounding box center [169, 326] width 146 height 25
click at [100, 322] on icon at bounding box center [101, 325] width 5 height 9
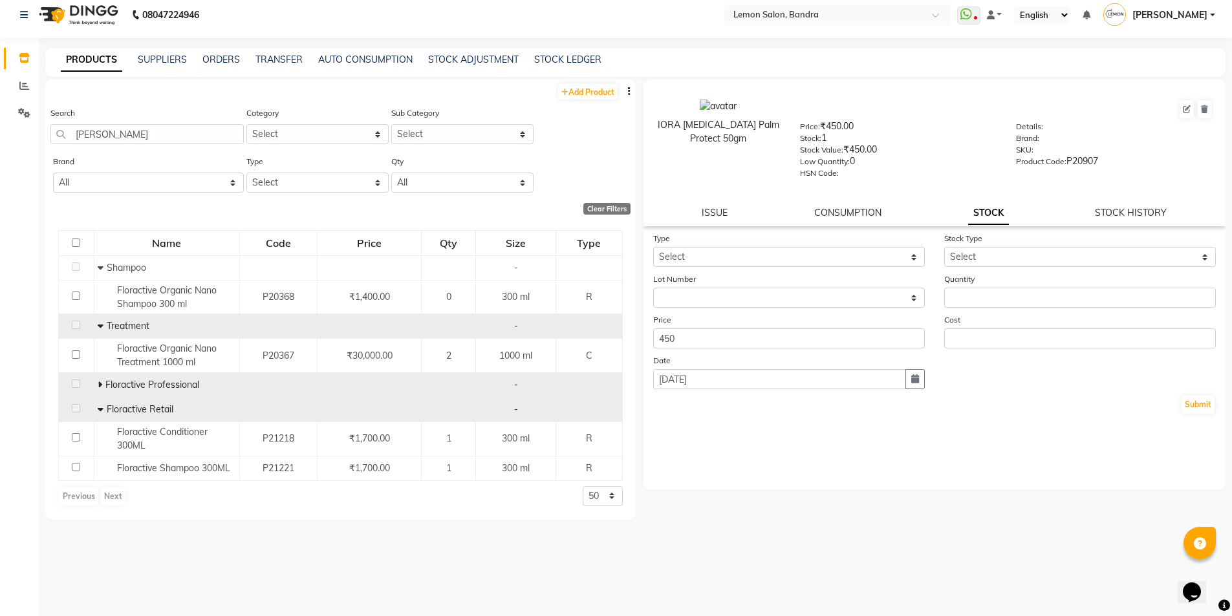
click at [100, 387] on icon at bounding box center [100, 384] width 5 height 9
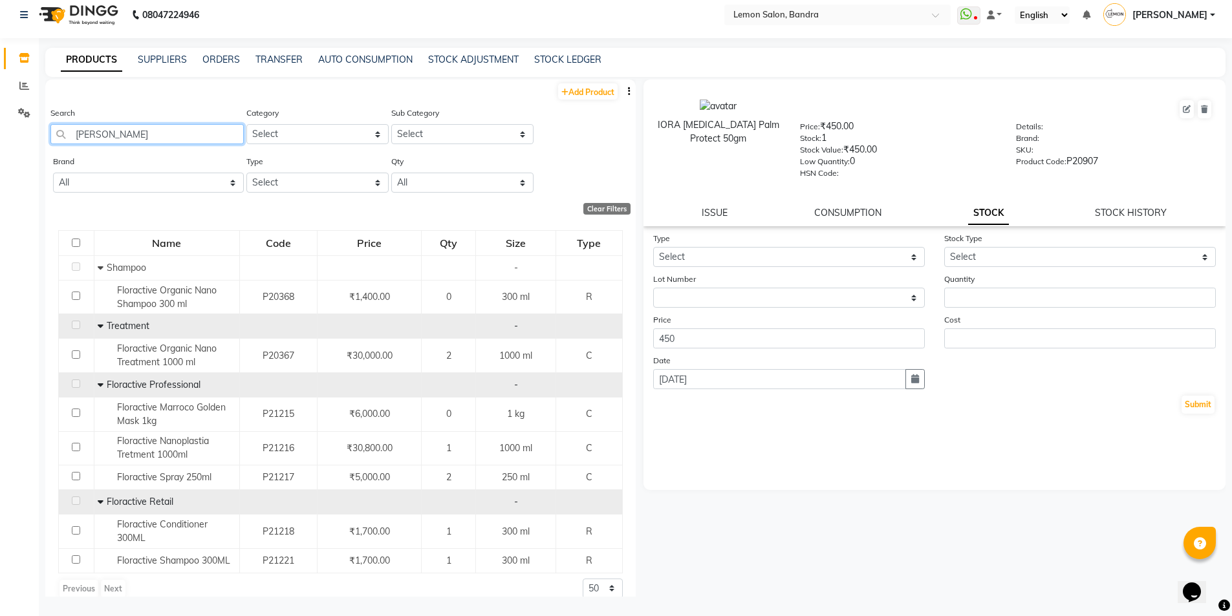
drag, startPoint x: 141, startPoint y: 127, endPoint x: 36, endPoint y: 144, distance: 106.1
click at [36, 144] on app-home "08047224946 Select Location × Lemon Salon, Bandra WhatsApp Status ✕ Status: Dis…" at bounding box center [616, 304] width 1232 height 625
click at [311, 132] on select "Select Hair Skin Makeup Personal Care Appliances Beard Waxing Disposable Thread…" at bounding box center [317, 134] width 142 height 20
select select "213703350"
click at [246, 124] on select "Select Hair Skin Makeup Personal Care Appliances Beard Waxing Disposable Thread…" at bounding box center [317, 134] width 142 height 20
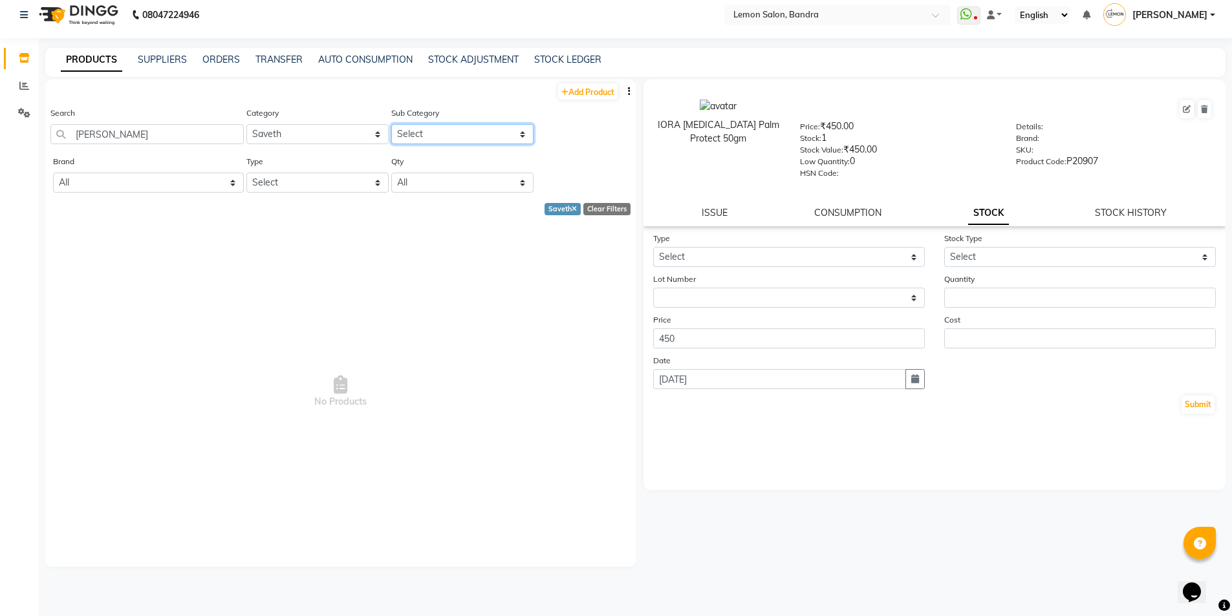
click at [454, 127] on select "Select Saveth Professional Saveth Retail" at bounding box center [462, 134] width 142 height 20
select select "2137033502"
click at [391, 124] on select "Select Saveth Professional Saveth Retail" at bounding box center [462, 134] width 142 height 20
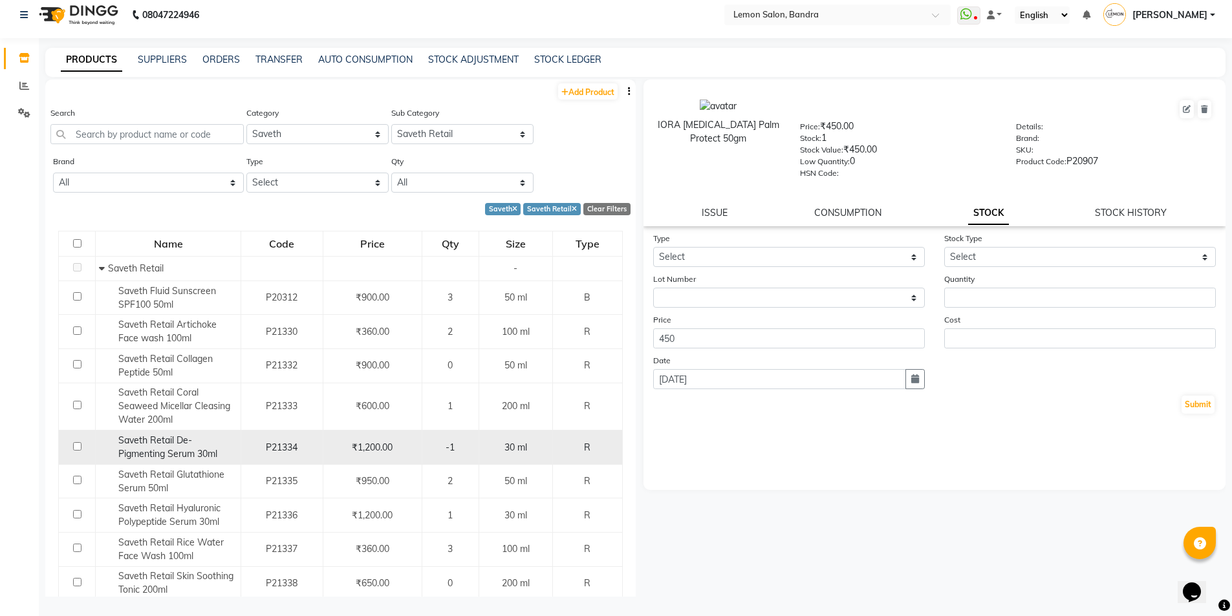
click at [210, 444] on div "Saveth Retail De-Pigmenting Serum 30ml" at bounding box center [168, 447] width 138 height 27
select select
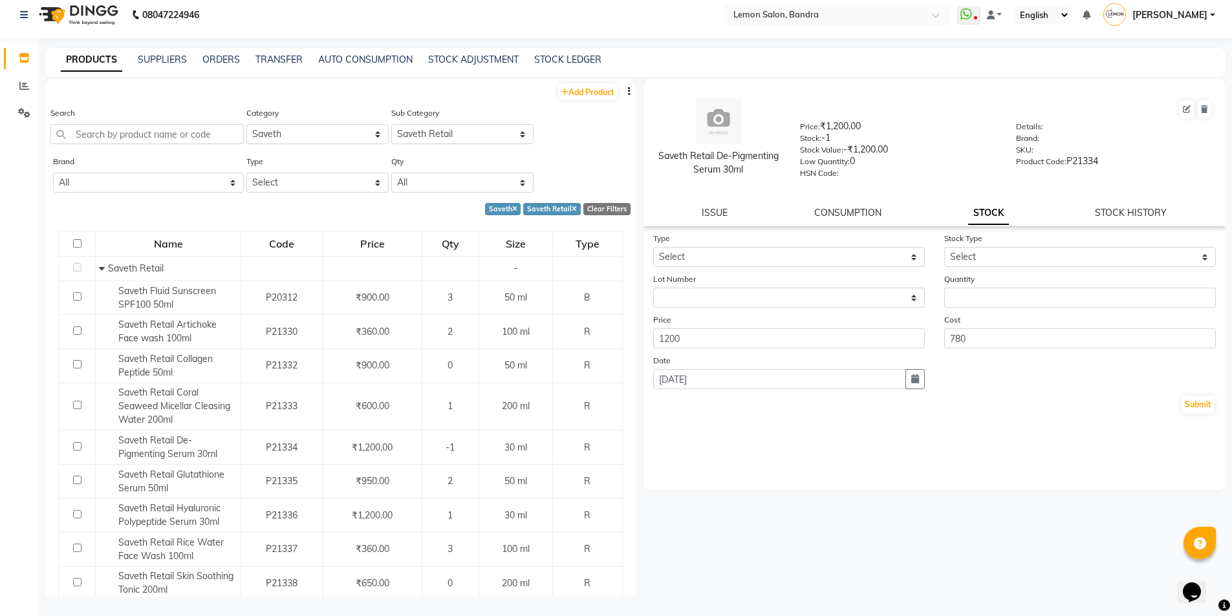
click at [742, 267] on form "Type Select In Out Stock Type Select Internal Use Damaged Expired Adjustment Re…" at bounding box center [934, 324] width 563 height 184
click at [743, 255] on select "Select In Out" at bounding box center [789, 257] width 272 height 20
select select "in"
click at [653, 247] on select "Select In Out" at bounding box center [789, 257] width 272 height 20
click at [979, 264] on select "Select New Stock Adjustment Return Other" at bounding box center [1080, 257] width 272 height 20
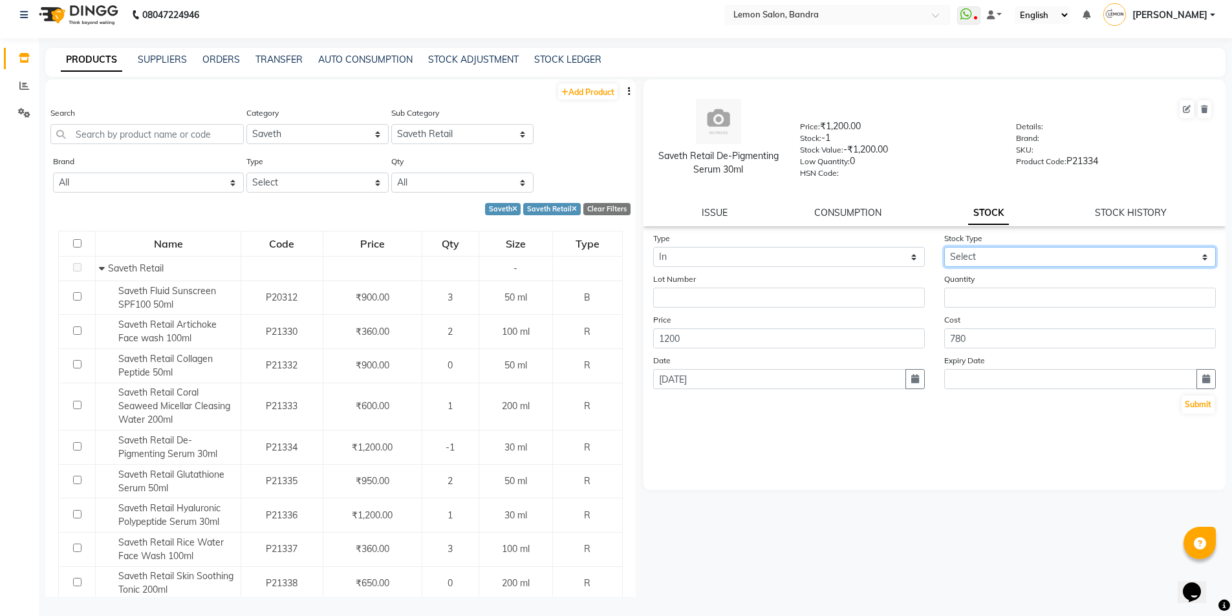
select select "return"
click at [944, 247] on select "Select New Stock Adjustment Return Other" at bounding box center [1080, 257] width 272 height 20
click at [983, 300] on input "number" at bounding box center [1080, 298] width 272 height 20
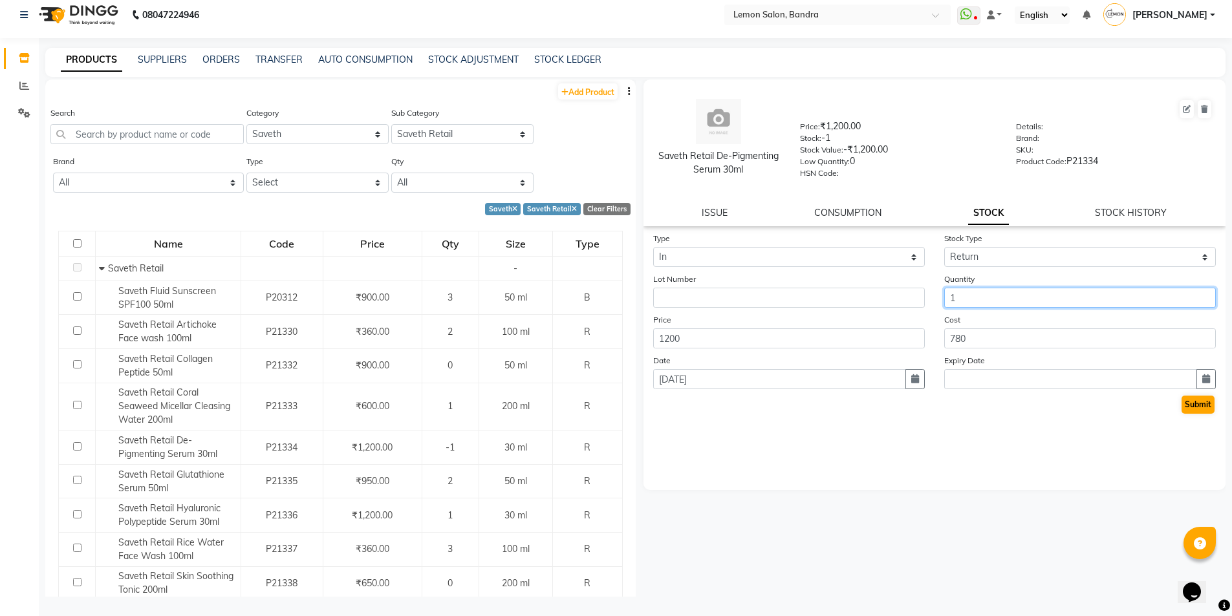
type input "1"
click at [1190, 398] on button "Submit" at bounding box center [1198, 405] width 33 height 18
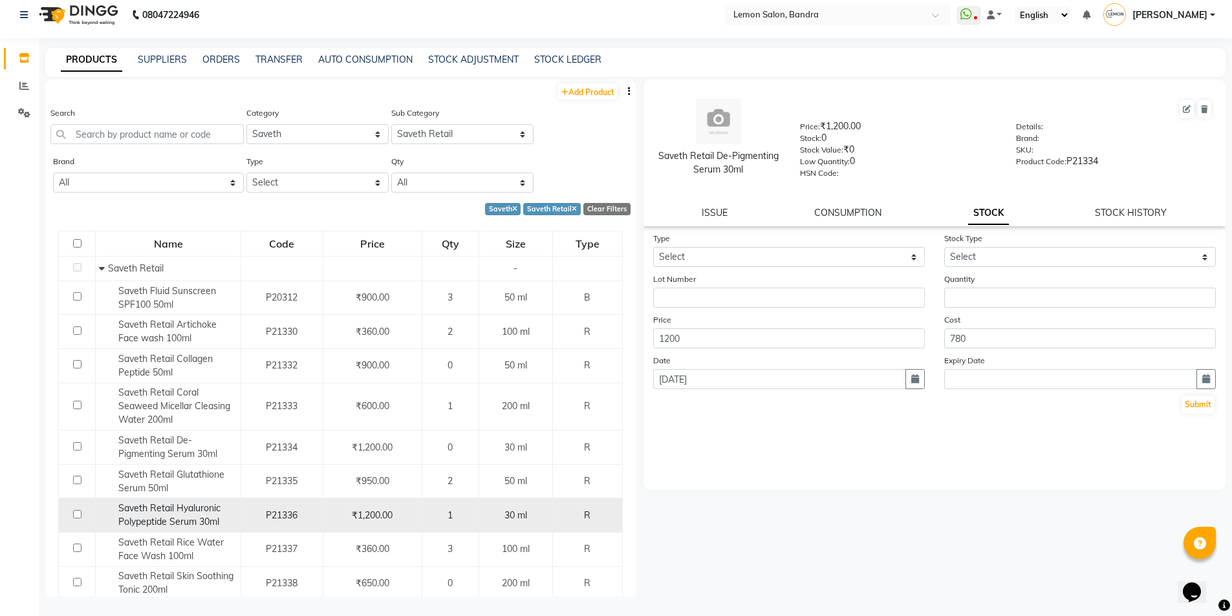
click at [182, 520] on span "Saveth Retail Hyaluronic Polypeptide Serum 30ml" at bounding box center [169, 515] width 102 height 25
click at [209, 521] on span "Saveth Retail Hyaluronic Polypeptide Serum 30ml" at bounding box center [169, 515] width 102 height 25
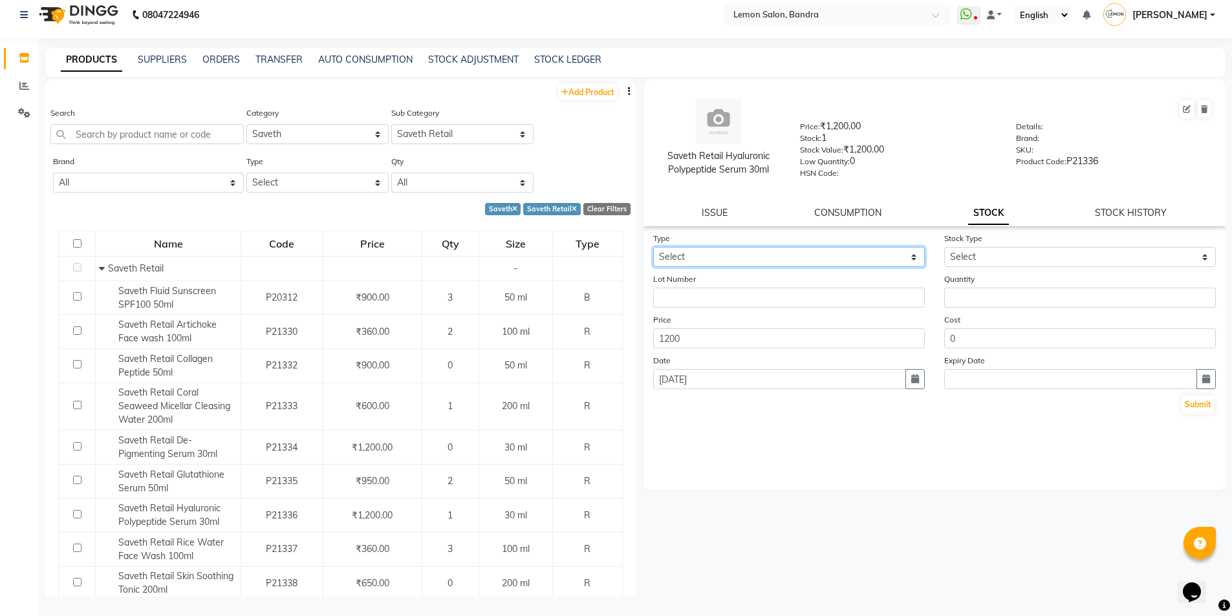
click at [859, 261] on select "Select In Out" at bounding box center [789, 257] width 272 height 20
select select "out"
click at [653, 247] on select "Select In Out" at bounding box center [789, 257] width 272 height 20
select select
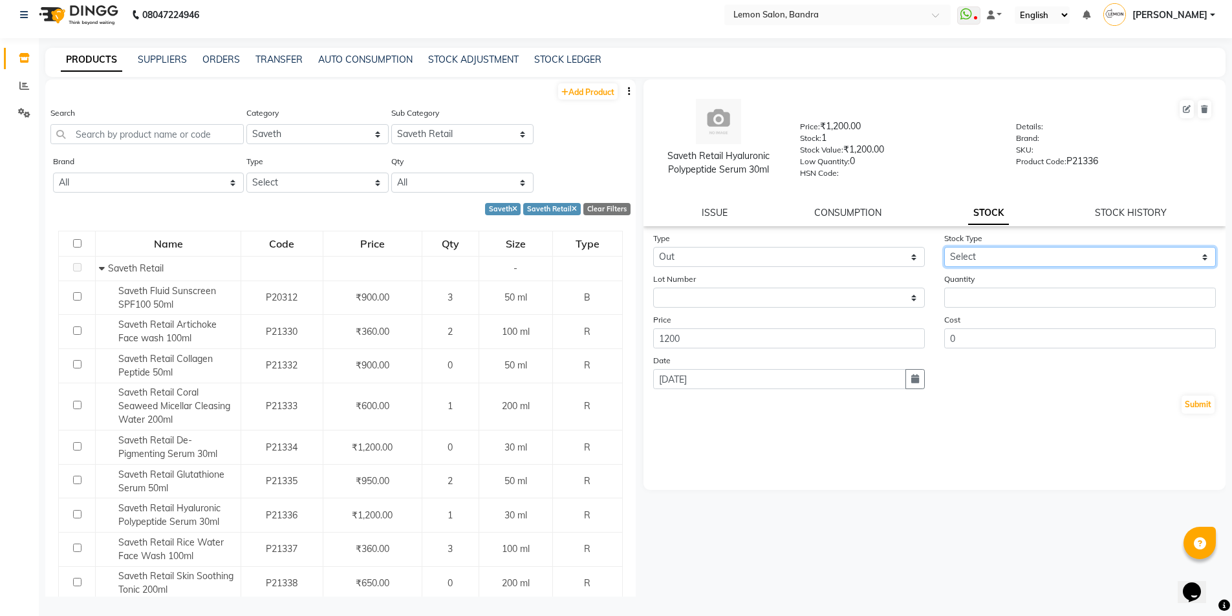
click at [980, 259] on select "Select Internal Use Damaged Expired Adjustment Return Other" at bounding box center [1080, 257] width 272 height 20
select select "return"
click at [944, 247] on select "Select Internal Use Damaged Expired Adjustment Return Other" at bounding box center [1080, 257] width 272 height 20
click at [985, 300] on input "number" at bounding box center [1080, 298] width 272 height 20
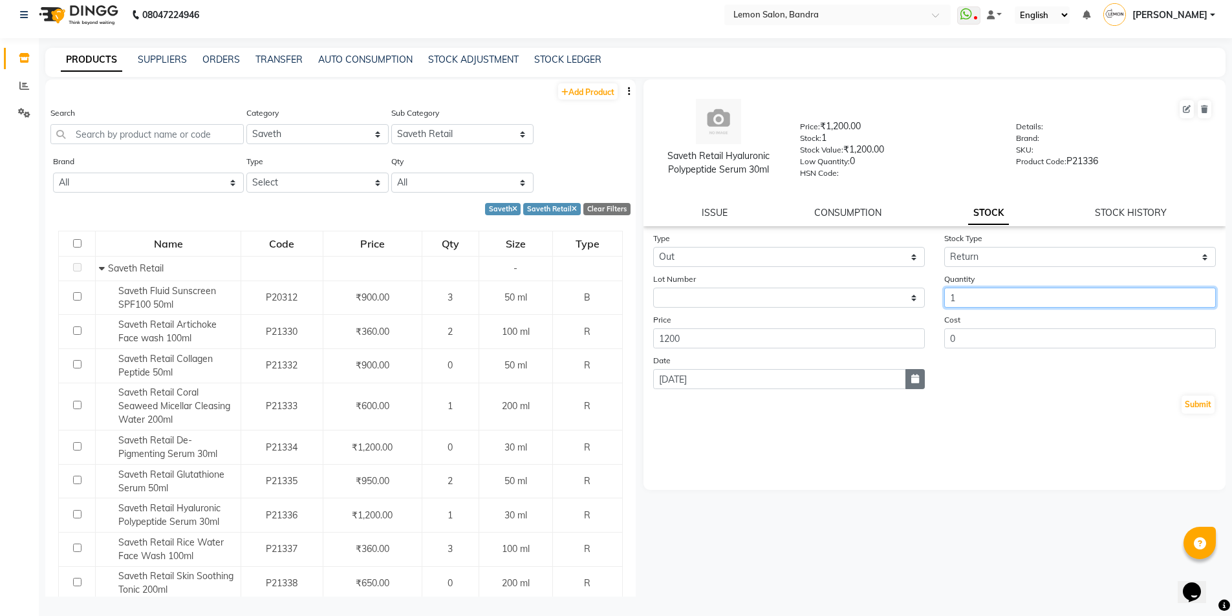
type input "1"
click at [921, 379] on button "button" at bounding box center [915, 379] width 19 height 20
select select "9"
select select "2025"
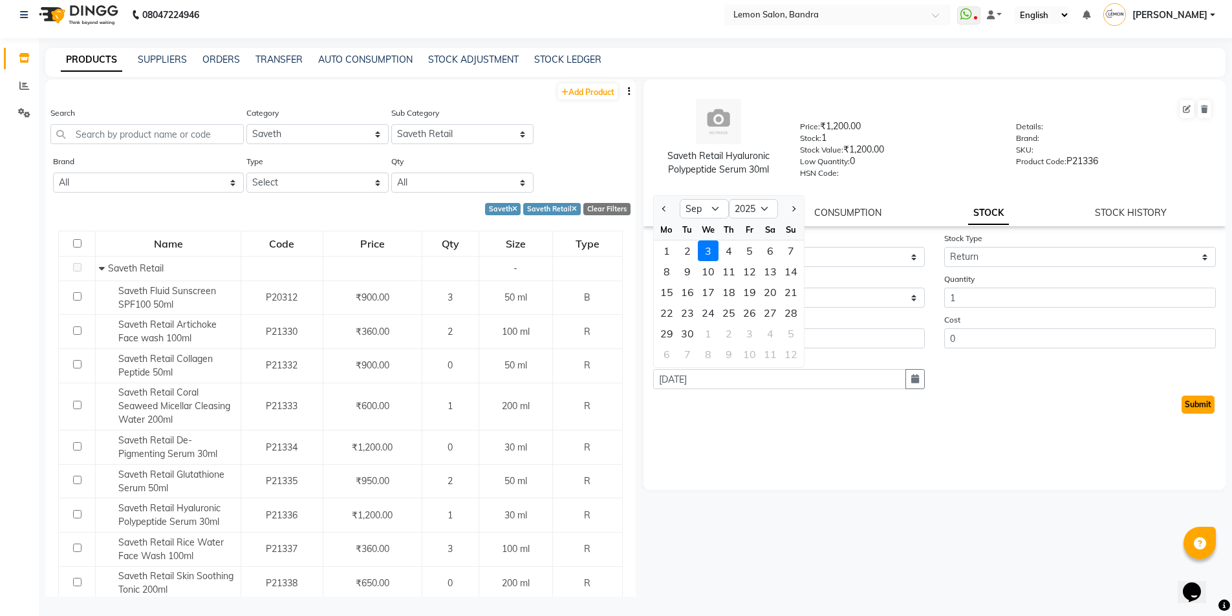
click at [1208, 399] on button "Submit" at bounding box center [1198, 405] width 33 height 18
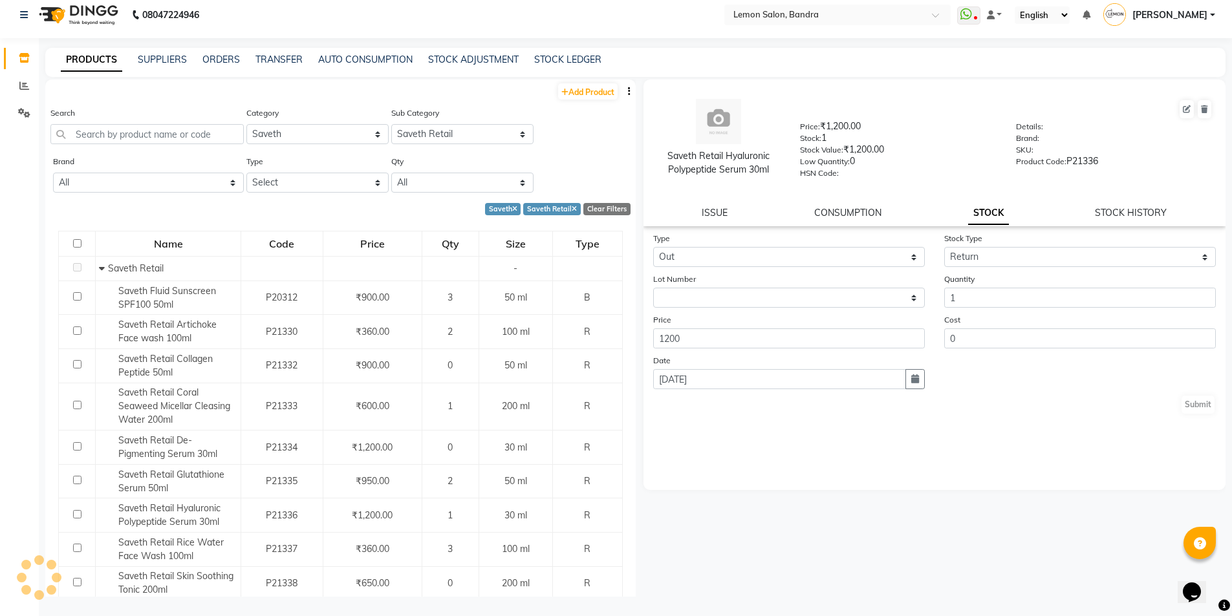
select select
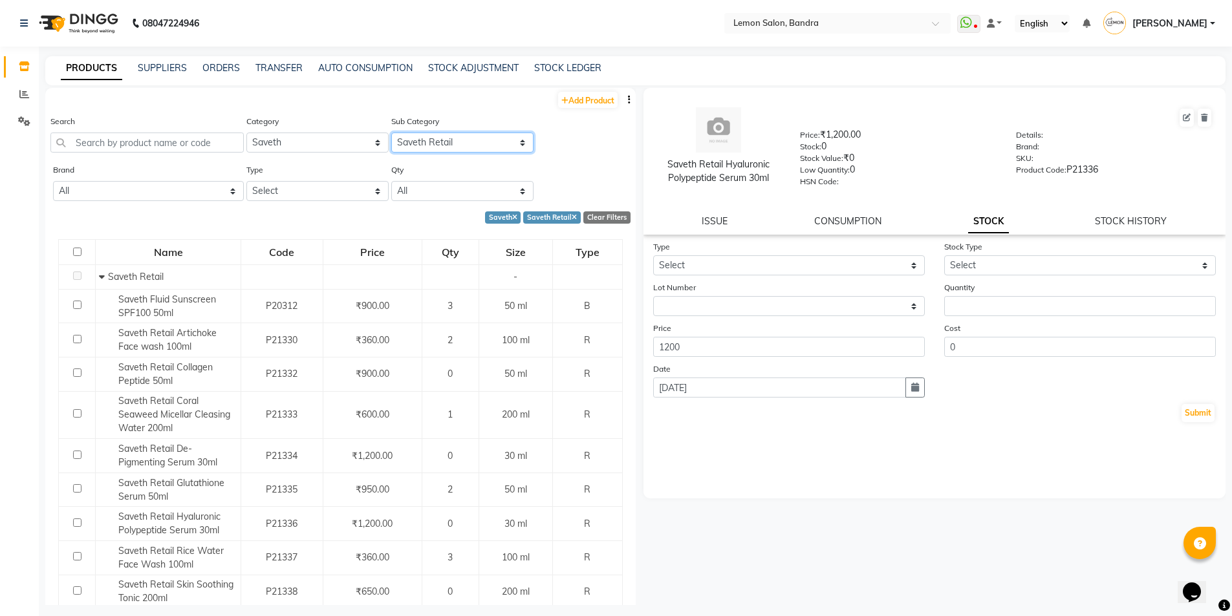
click at [452, 140] on select "Select Saveth Professional Saveth Retail" at bounding box center [462, 143] width 142 height 20
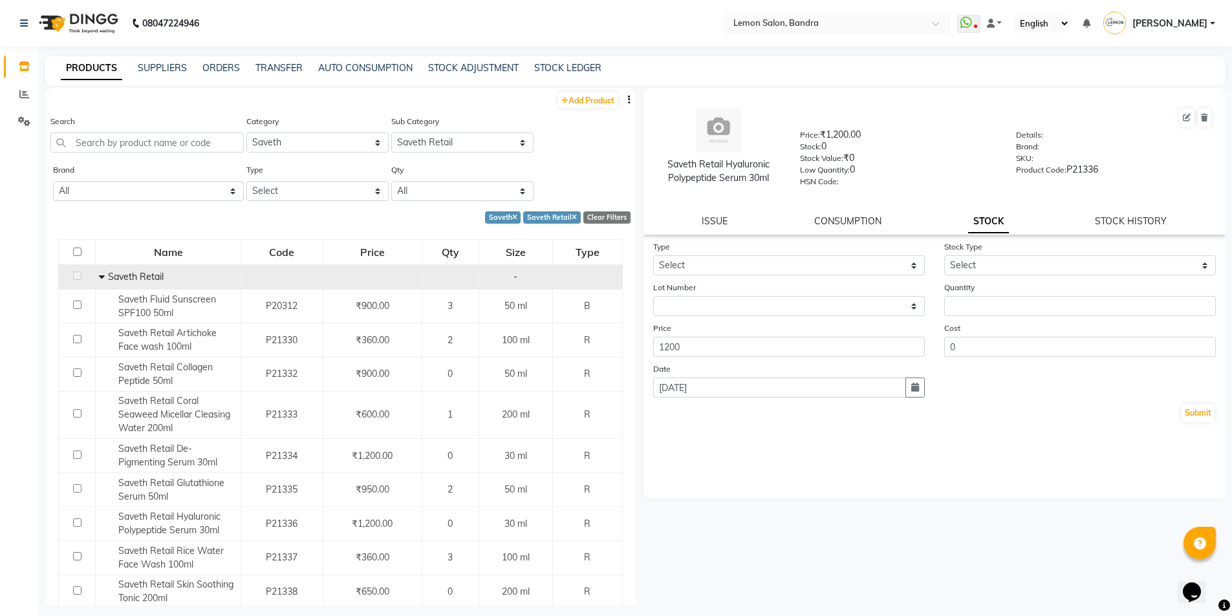
click at [102, 277] on icon at bounding box center [102, 276] width 6 height 9
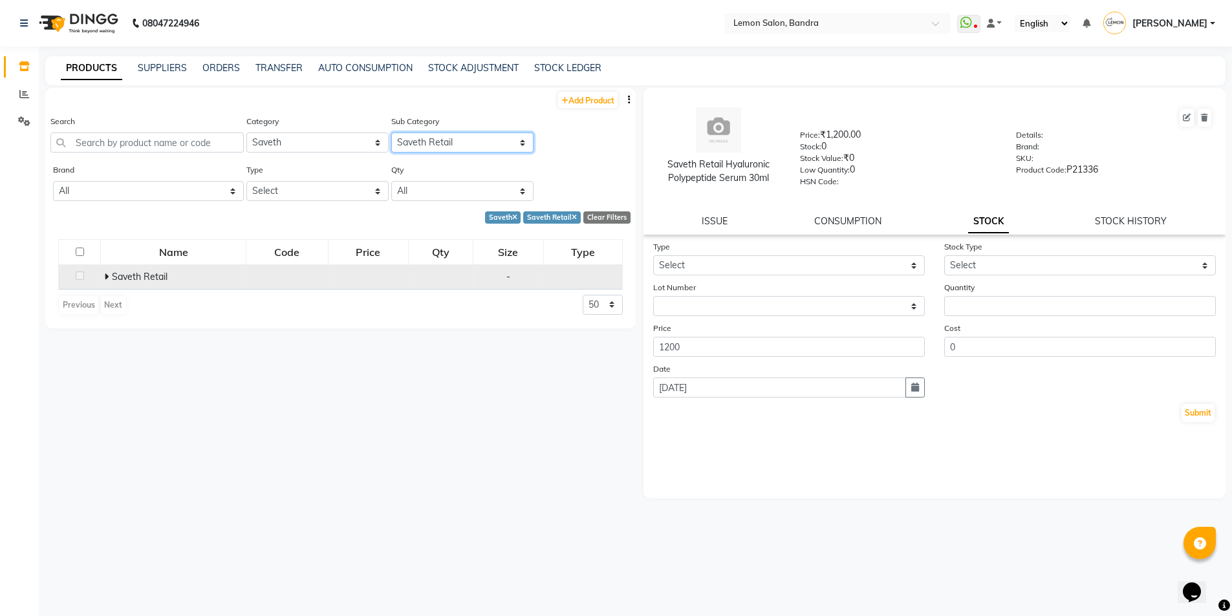
click at [459, 145] on select "Select Saveth Professional Saveth Retail" at bounding box center [462, 143] width 142 height 20
select select "2137033501"
click at [391, 133] on select "Select Saveth Professional Saveth Retail" at bounding box center [462, 143] width 142 height 20
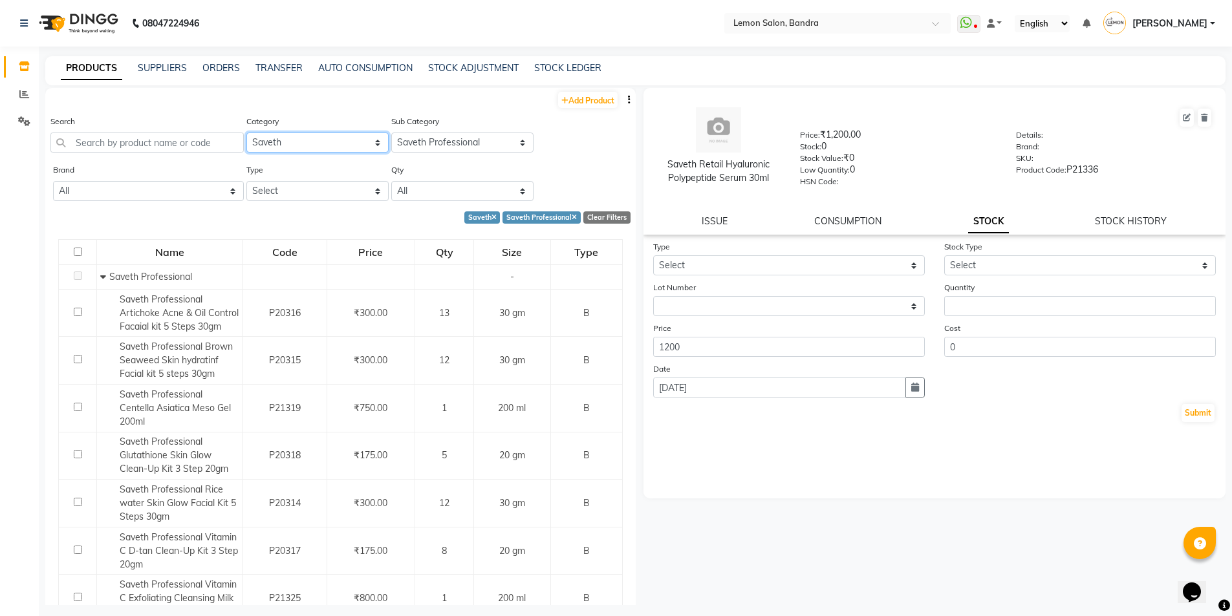
click at [349, 146] on select "Select Hair Skin Makeup Personal Care Appliances Beard Waxing Disposable Thread…" at bounding box center [317, 143] width 142 height 20
select select "213702550"
click at [246, 133] on select "Select Hair Skin Makeup Personal Care Appliances Beard Waxing Disposable Thread…" at bounding box center [317, 143] width 142 height 20
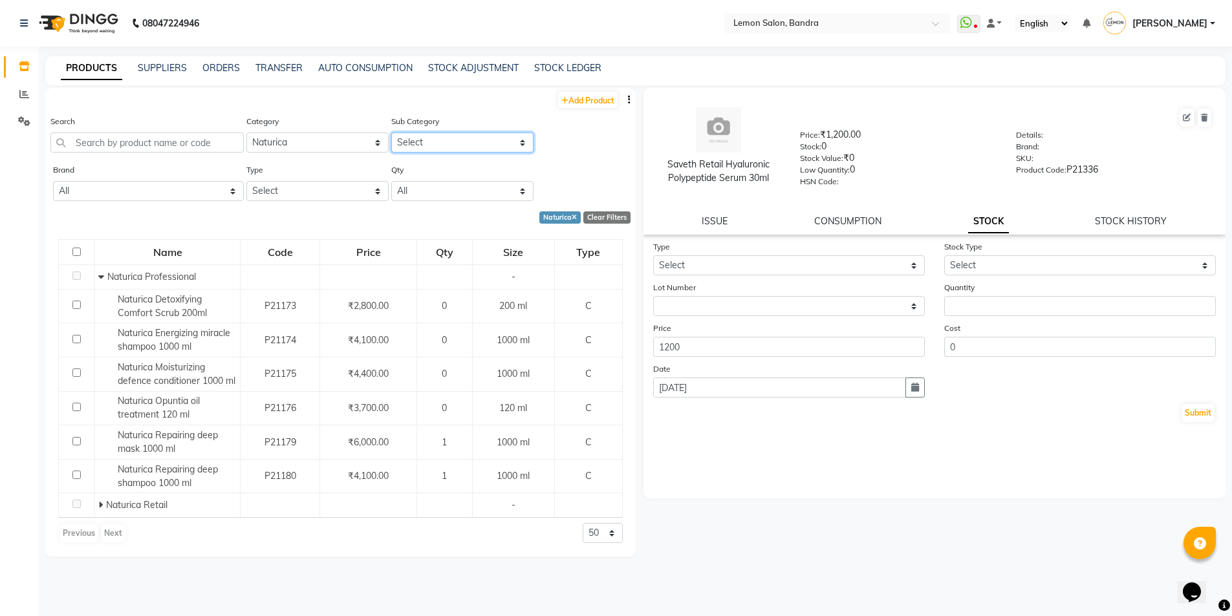
click at [475, 145] on select "Select Naturica Professional Naturica Retail" at bounding box center [462, 143] width 142 height 20
select select "2137025502"
click at [391, 133] on select "Select Naturica Professional Naturica Retail" at bounding box center [462, 143] width 142 height 20
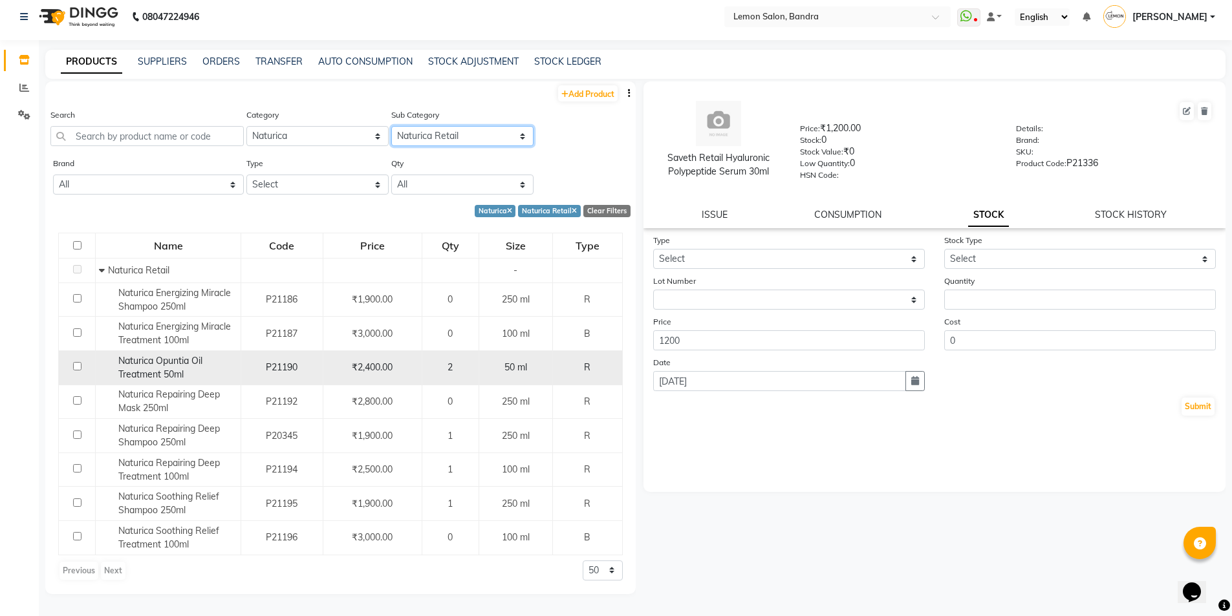
scroll to position [8, 0]
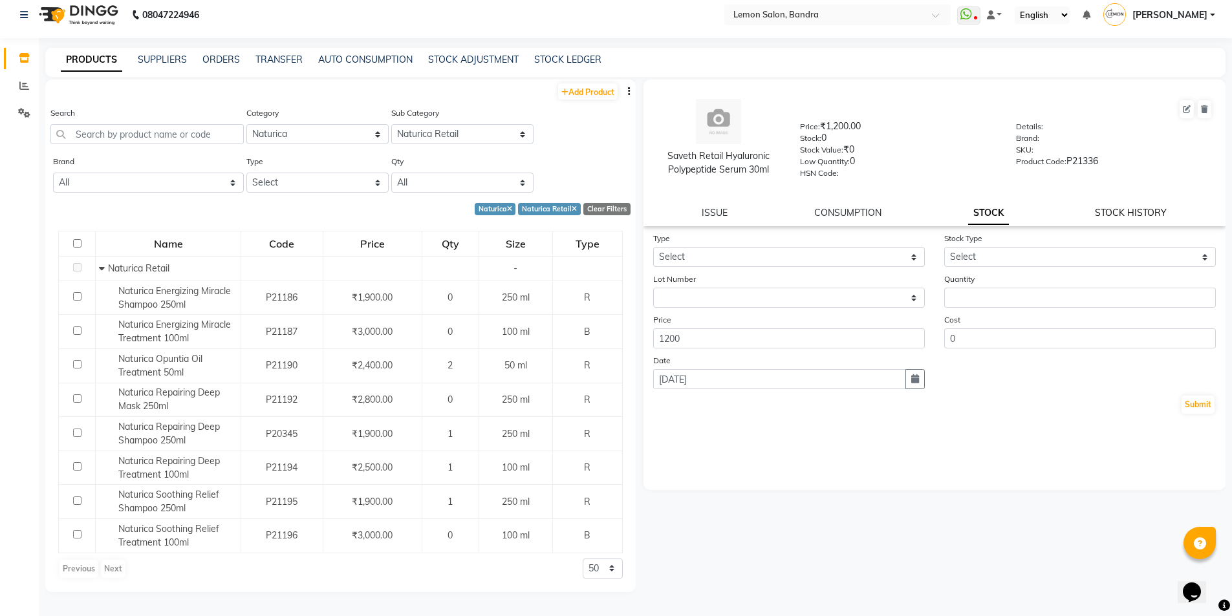
click at [1121, 213] on link "STOCK HISTORY" at bounding box center [1131, 213] width 72 height 12
select select "all"
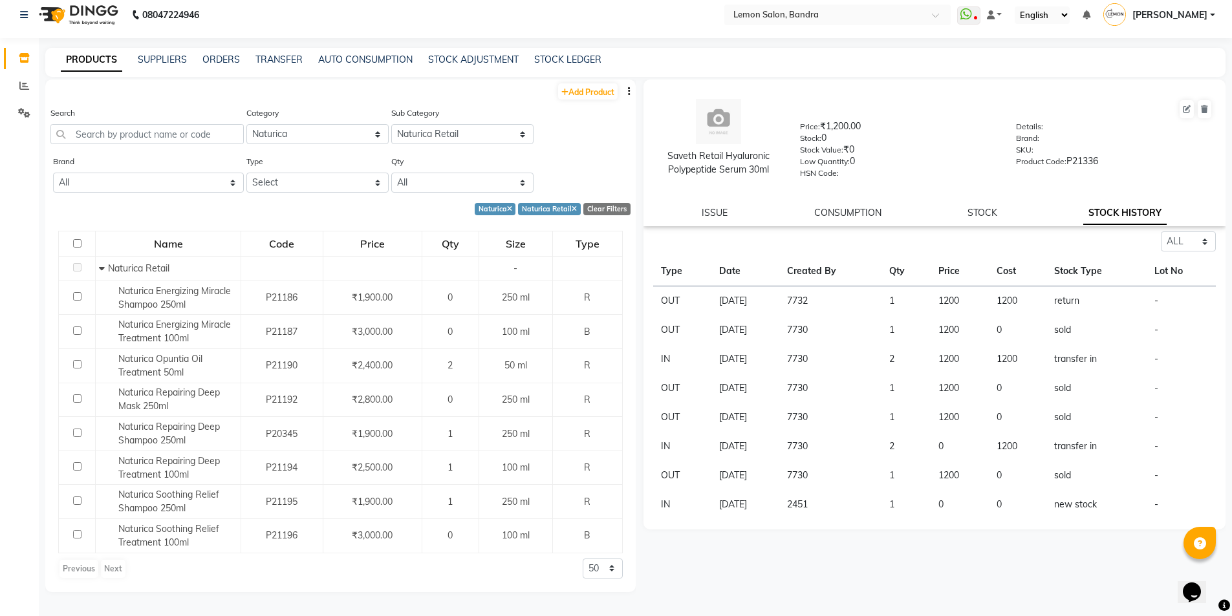
click at [616, 203] on div "Clear Filters" at bounding box center [606, 209] width 47 height 12
select select
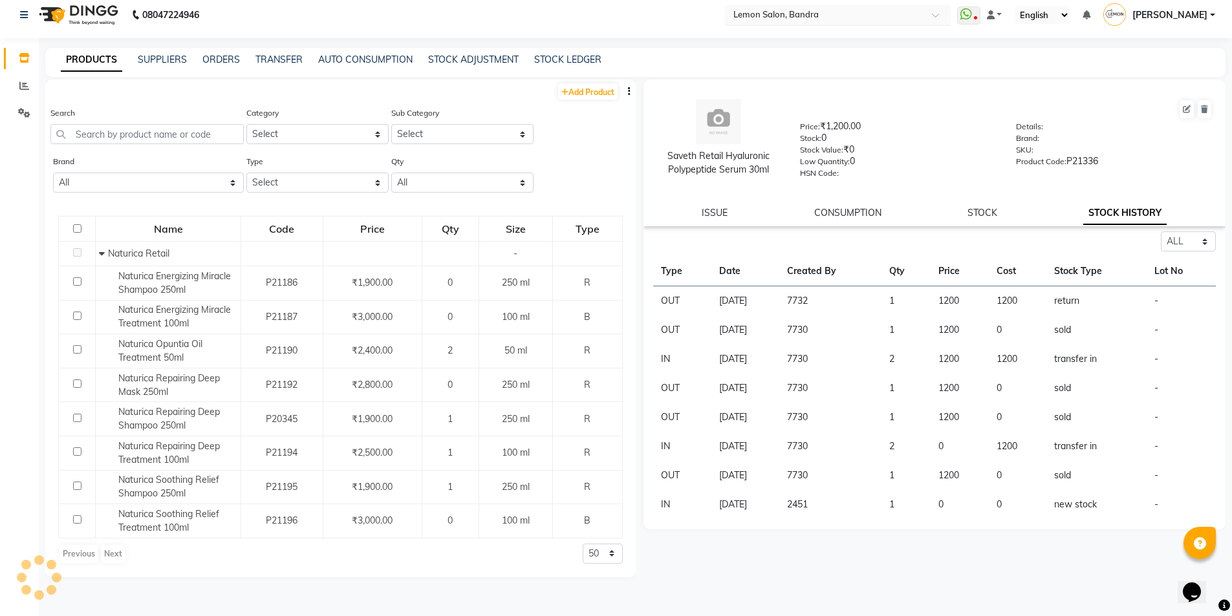
click at [848, 10] on input "text" at bounding box center [825, 14] width 188 height 13
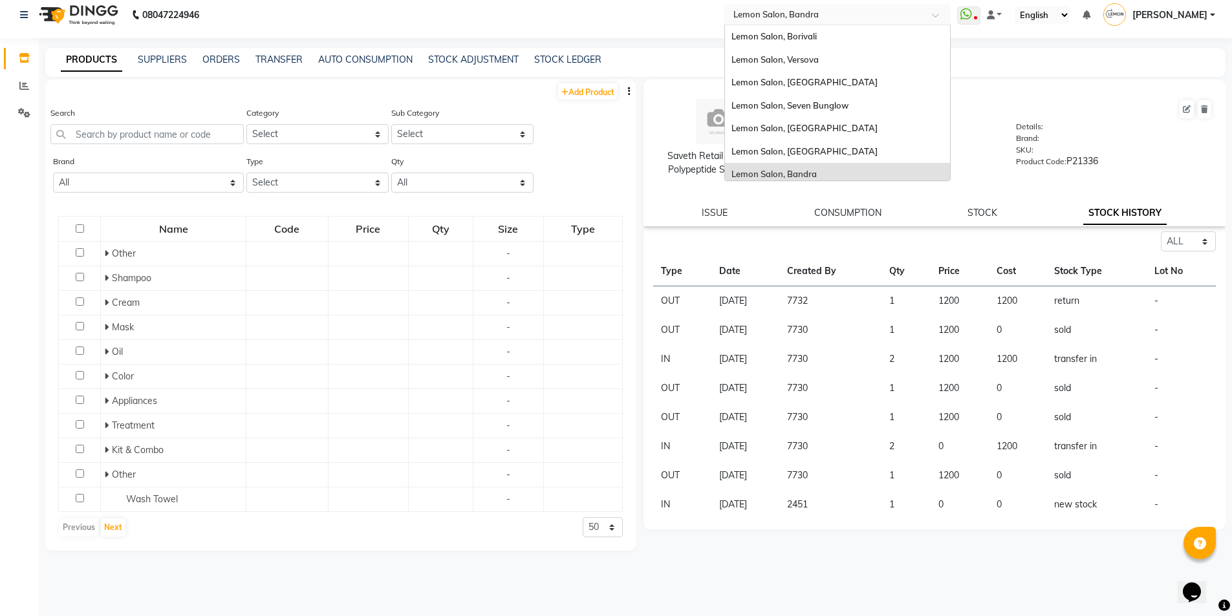
scroll to position [120, 0]
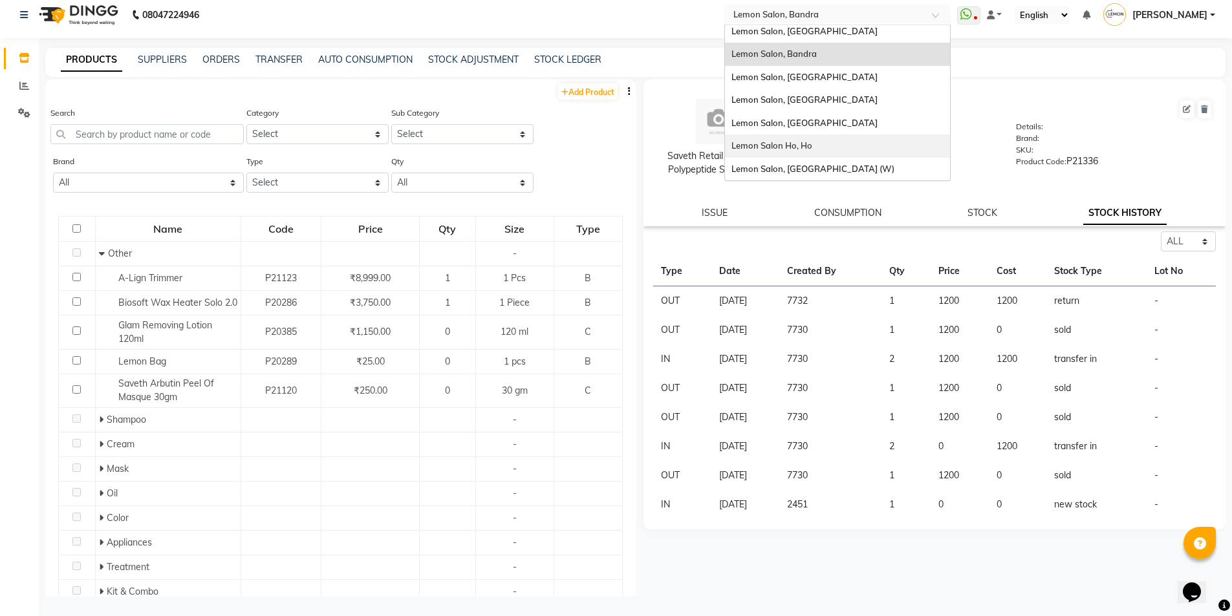
click at [820, 152] on div "Lemon Salon Ho, Ho" at bounding box center [837, 146] width 225 height 23
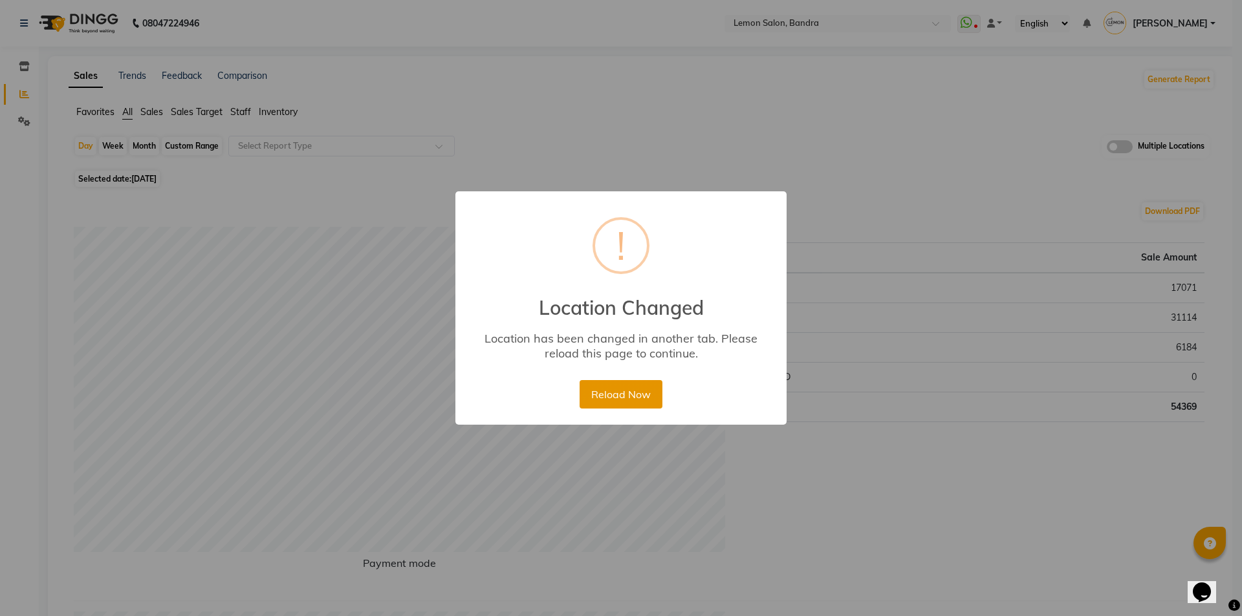
click at [646, 396] on button "Reload Now" at bounding box center [621, 394] width 82 height 28
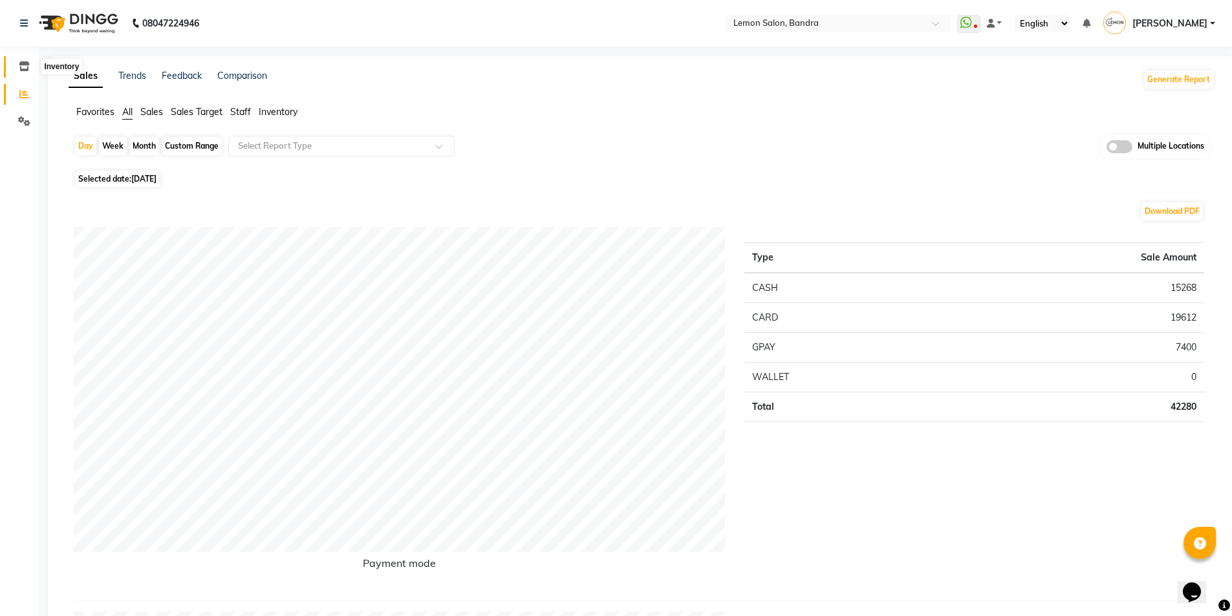
click at [25, 69] on icon at bounding box center [24, 66] width 11 height 10
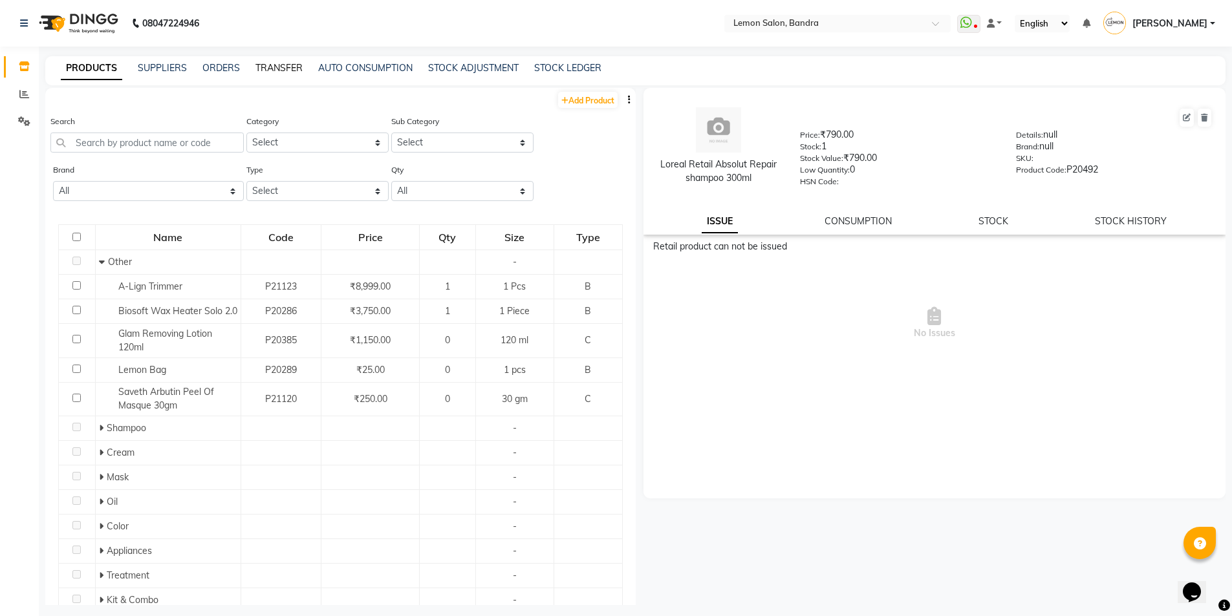
click at [279, 73] on link "TRANSFER" at bounding box center [278, 68] width 47 height 12
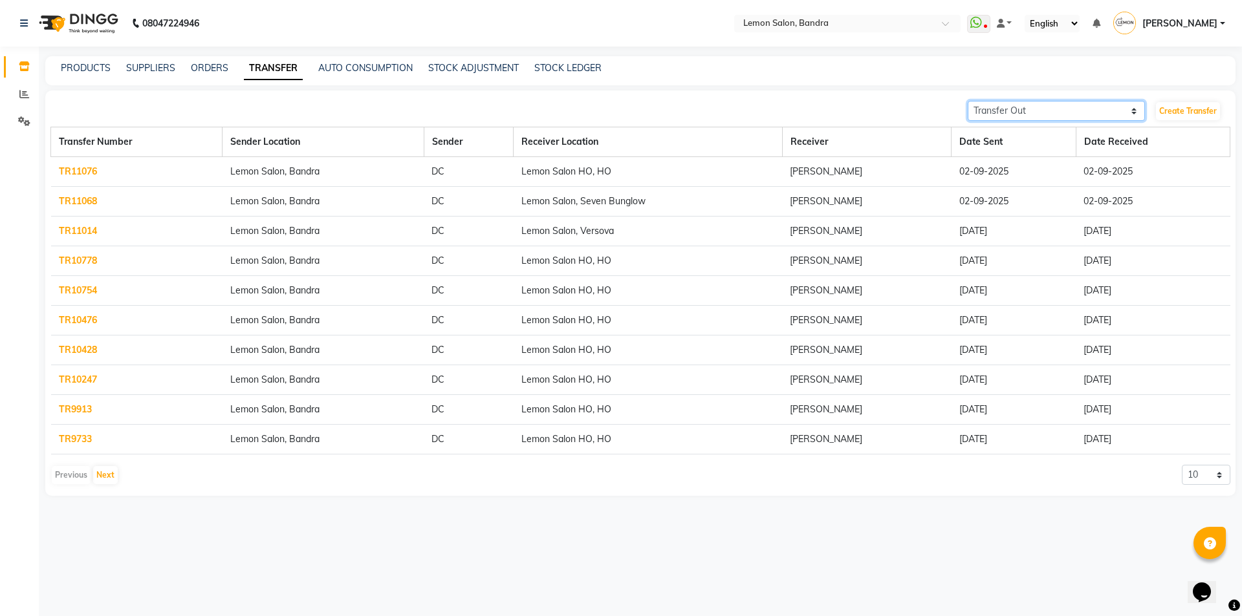
click at [1067, 105] on select "Transfer In Transfer Out" at bounding box center [1056, 111] width 177 height 20
select select "receiving"
click at [968, 101] on select "Transfer In Transfer Out" at bounding box center [1056, 111] width 177 height 20
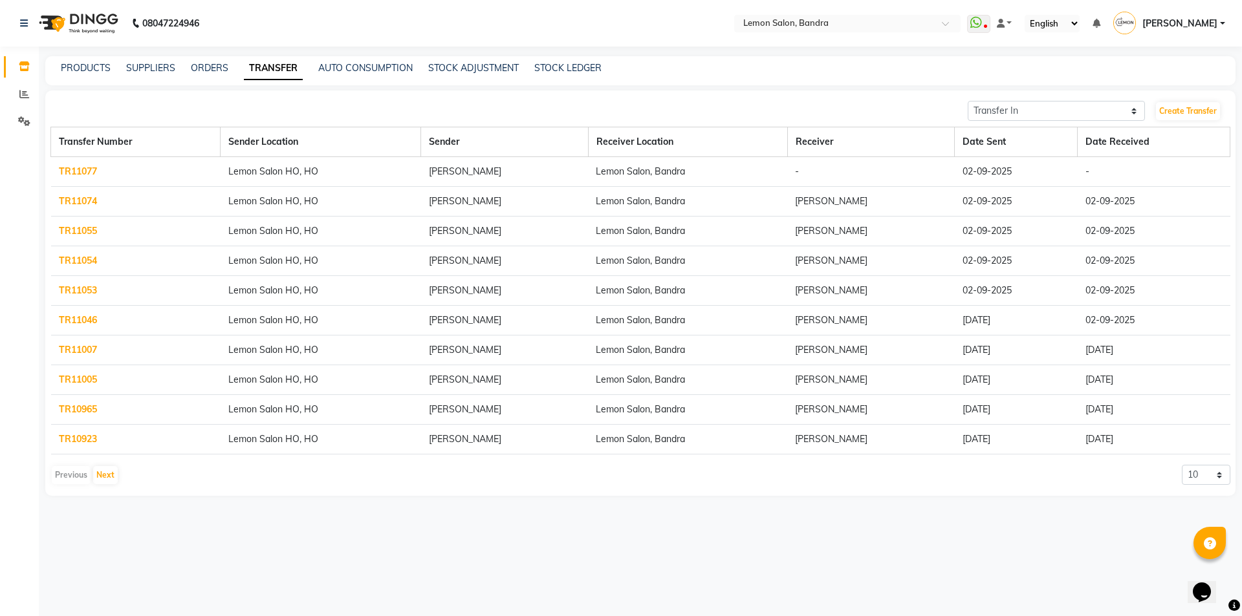
click at [63, 174] on link "TR11077" at bounding box center [78, 172] width 38 height 12
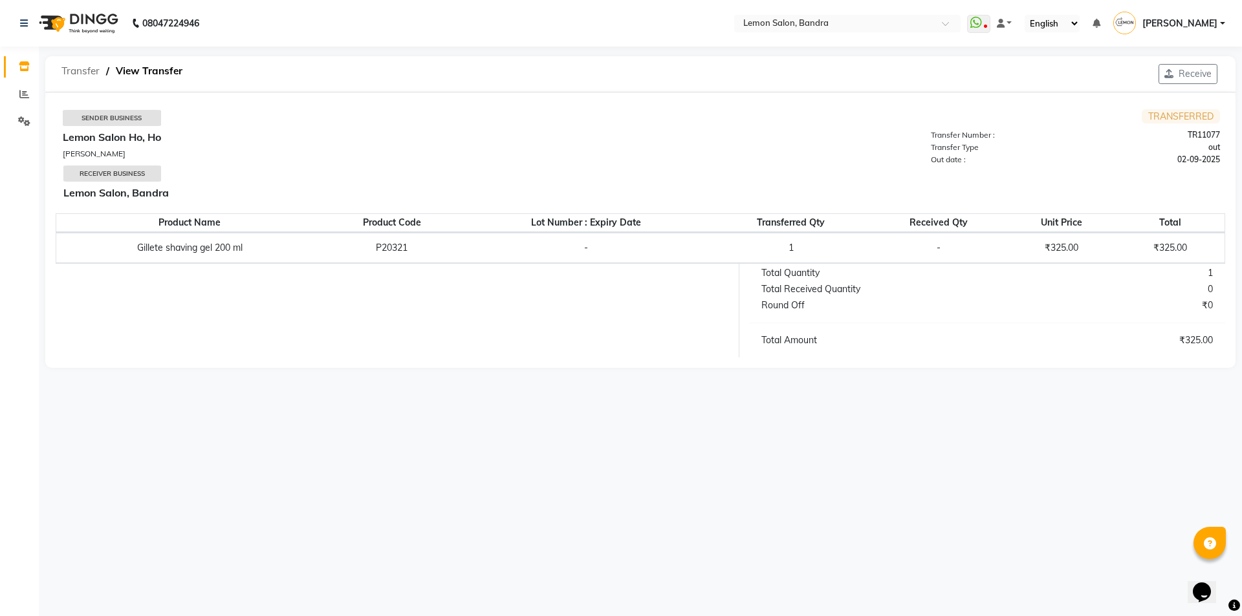
click at [81, 70] on span "Transfer" at bounding box center [80, 71] width 51 height 23
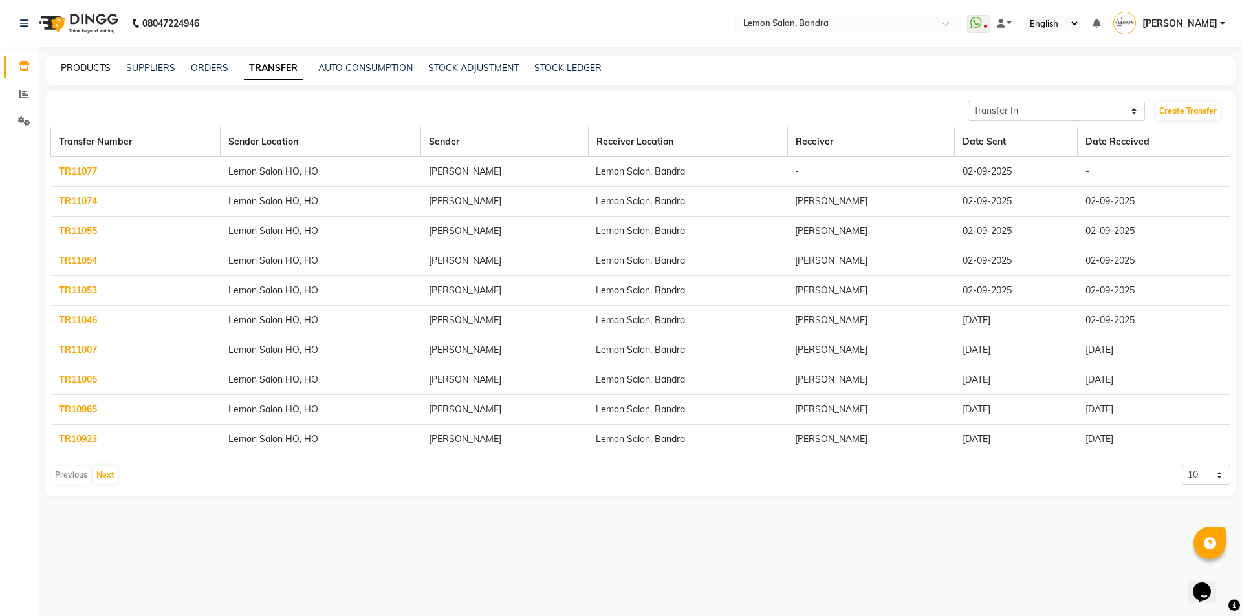
click at [94, 63] on link "PRODUCTS" at bounding box center [86, 68] width 50 height 12
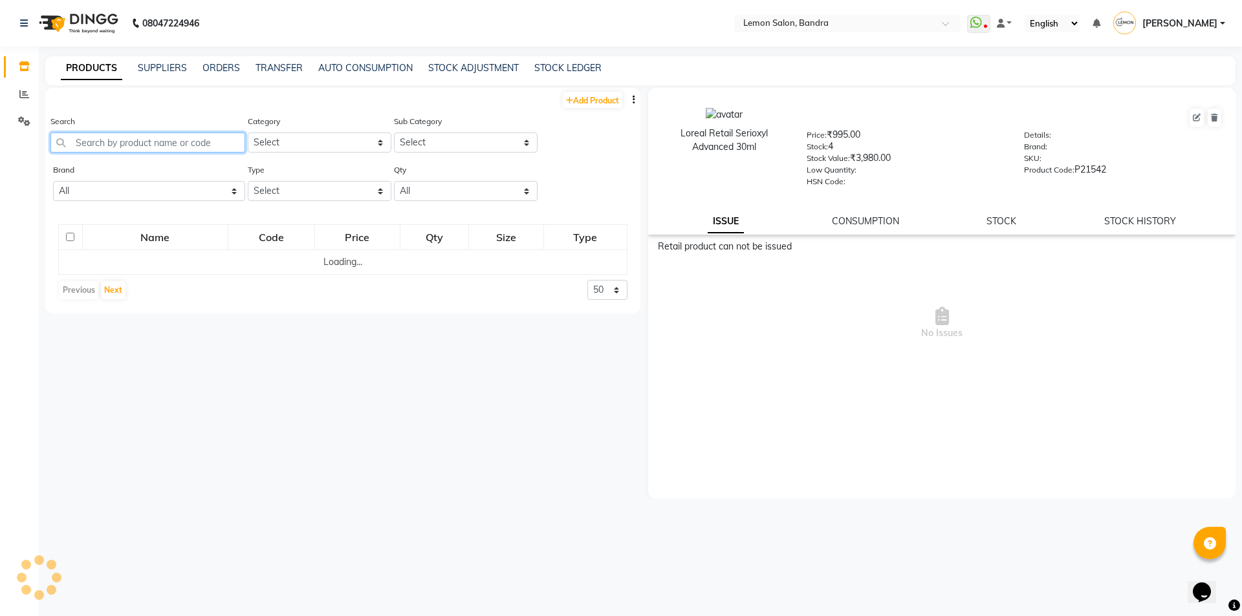
click at [146, 141] on input "text" at bounding box center [147, 143] width 195 height 20
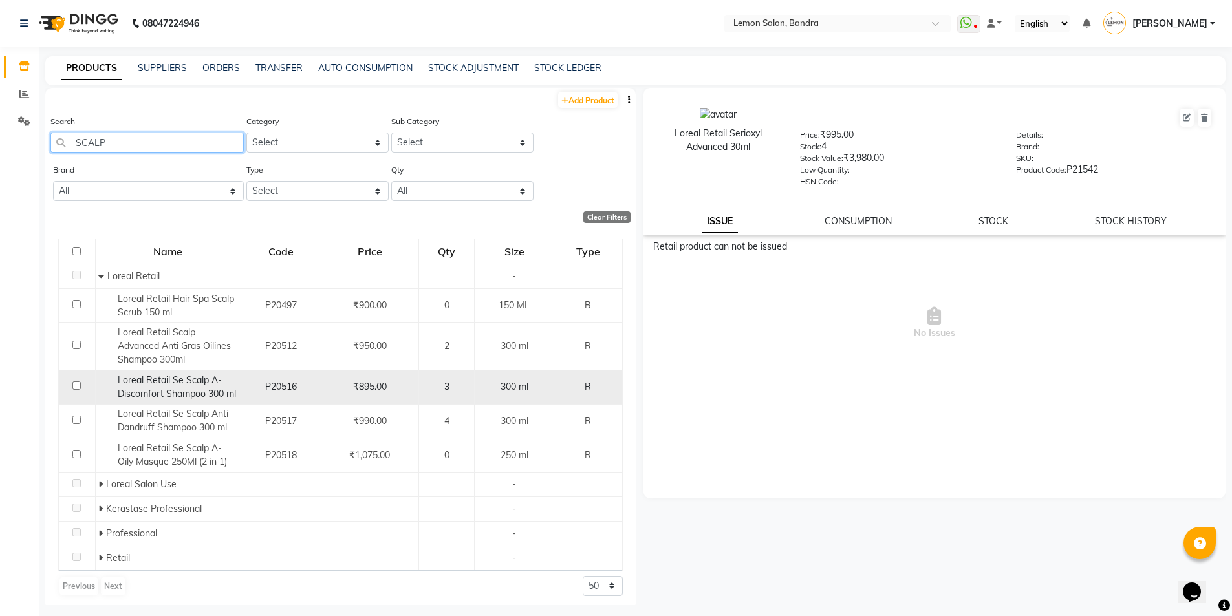
scroll to position [18, 0]
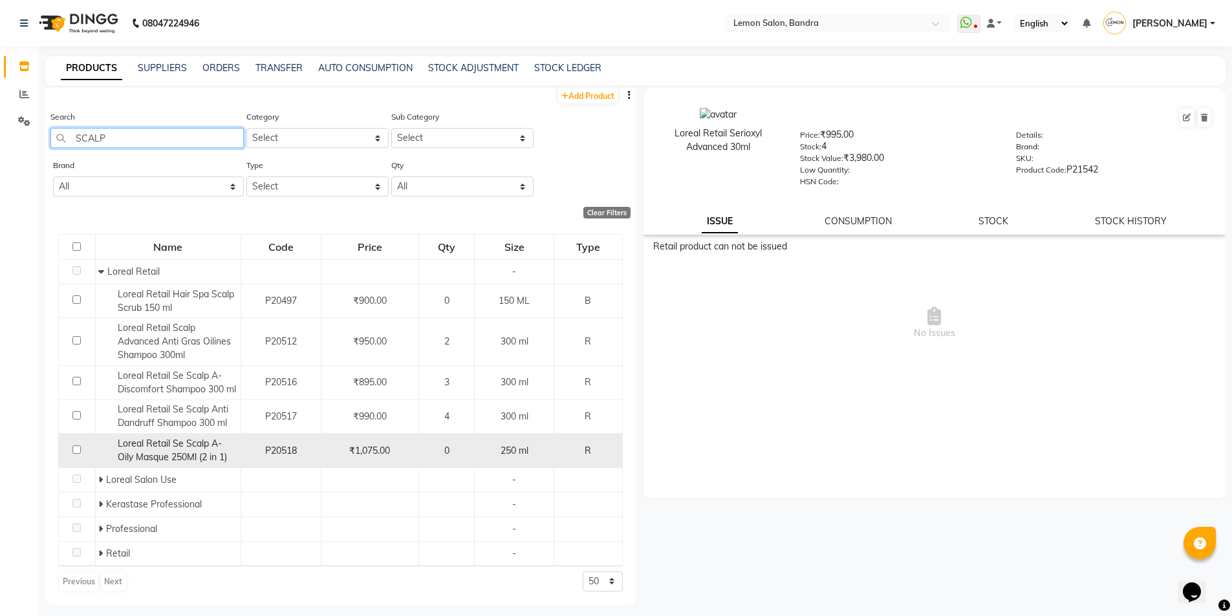
type input "SCALP"
click at [202, 453] on span "Loreal Retail Se Scalp A-Oily Masque 250Ml (2 in 1)" at bounding box center [172, 450] width 109 height 25
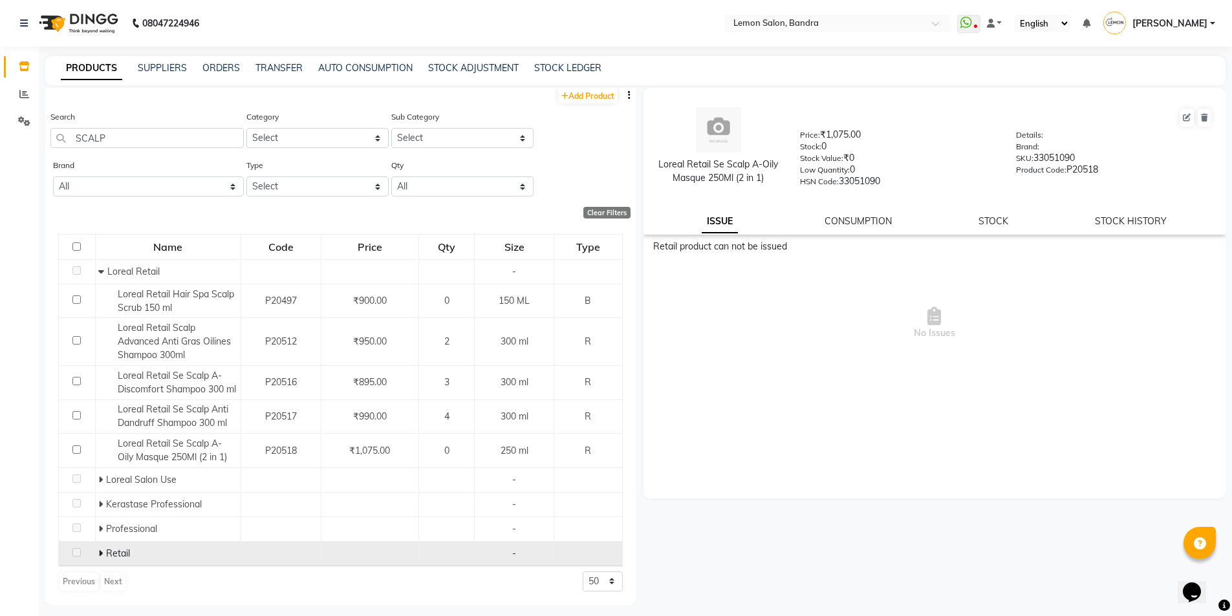
click at [103, 552] on span at bounding box center [102, 554] width 8 height 12
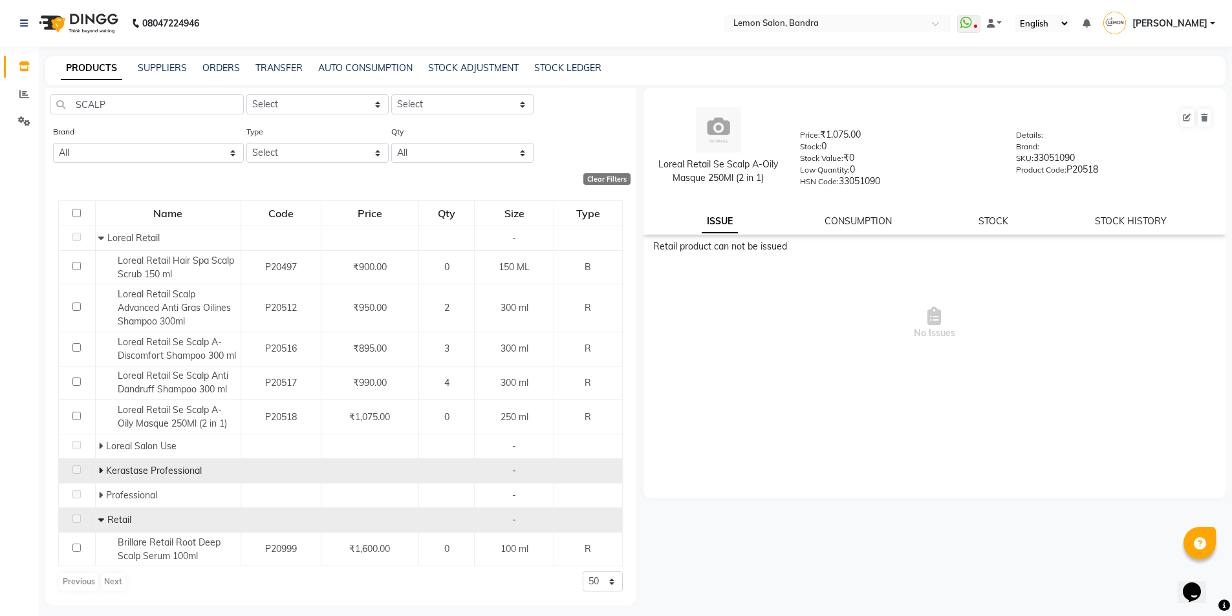
scroll to position [8, 0]
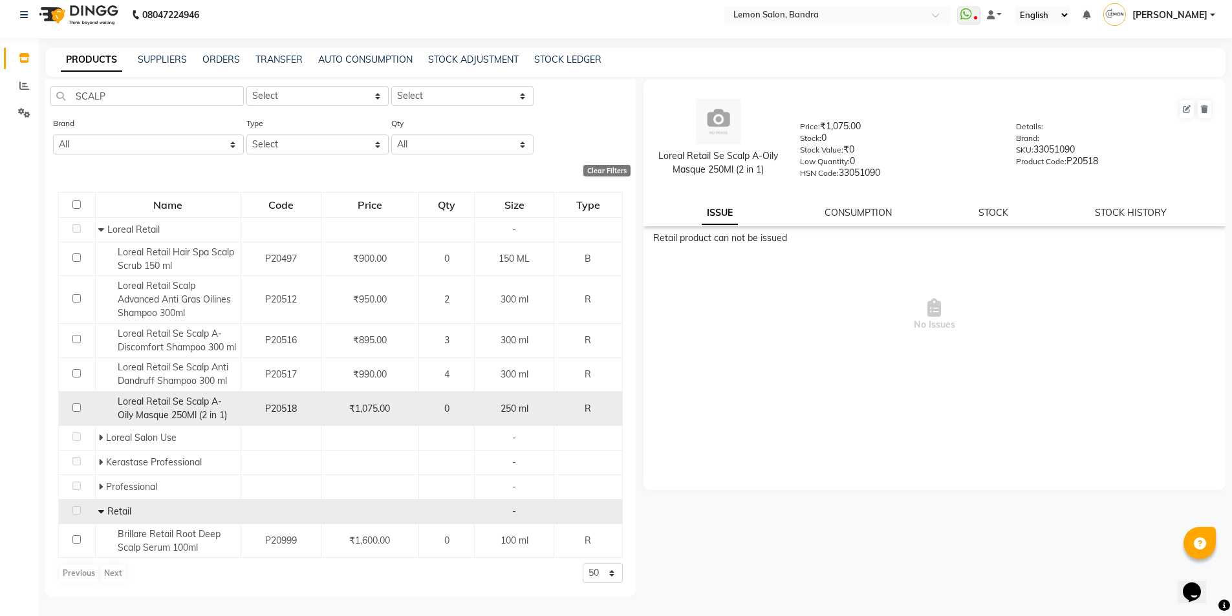
click at [202, 405] on span "Loreal Retail Se Scalp A-Oily Masque 250Ml (2 in 1)" at bounding box center [172, 408] width 109 height 25
click at [77, 409] on input "checkbox" at bounding box center [76, 408] width 8 height 8
click at [995, 210] on link "STOCK" at bounding box center [994, 213] width 30 height 12
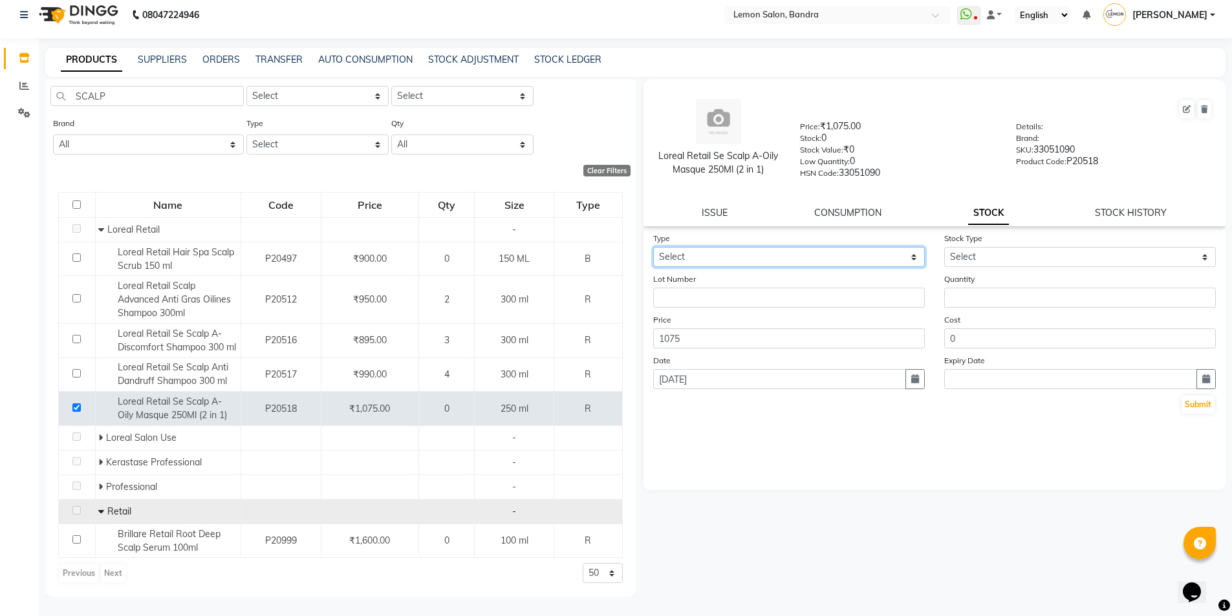
click at [841, 256] on select "Select In Out" at bounding box center [789, 257] width 272 height 20
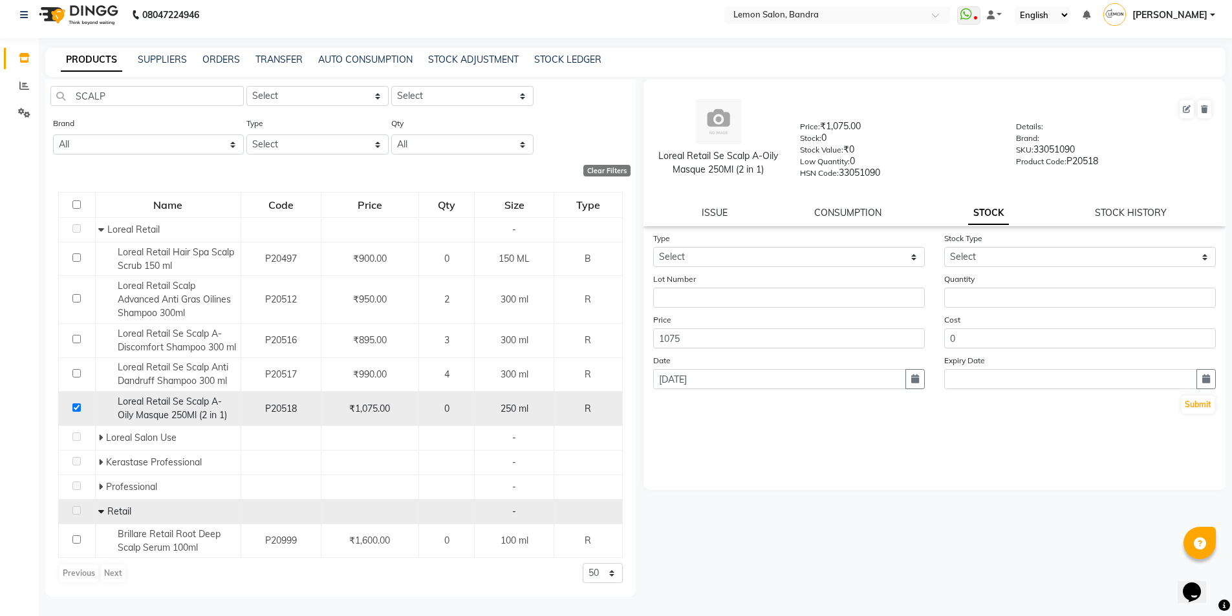
click at [76, 407] on input "checkbox" at bounding box center [76, 408] width 8 height 8
checkbox input "false"
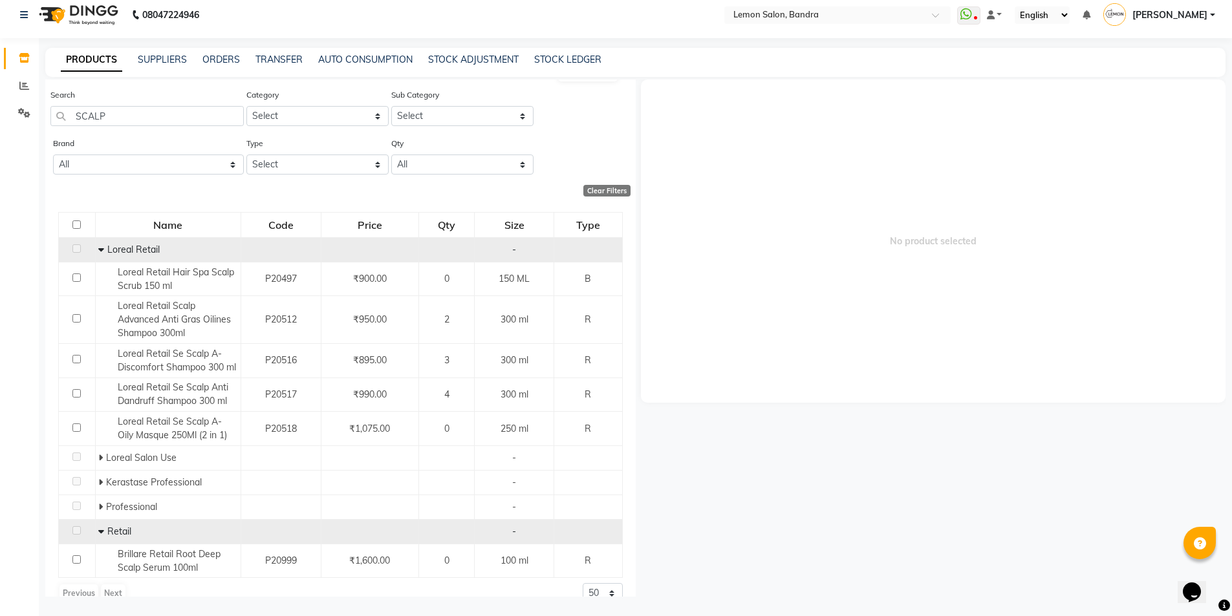
scroll to position [0, 0]
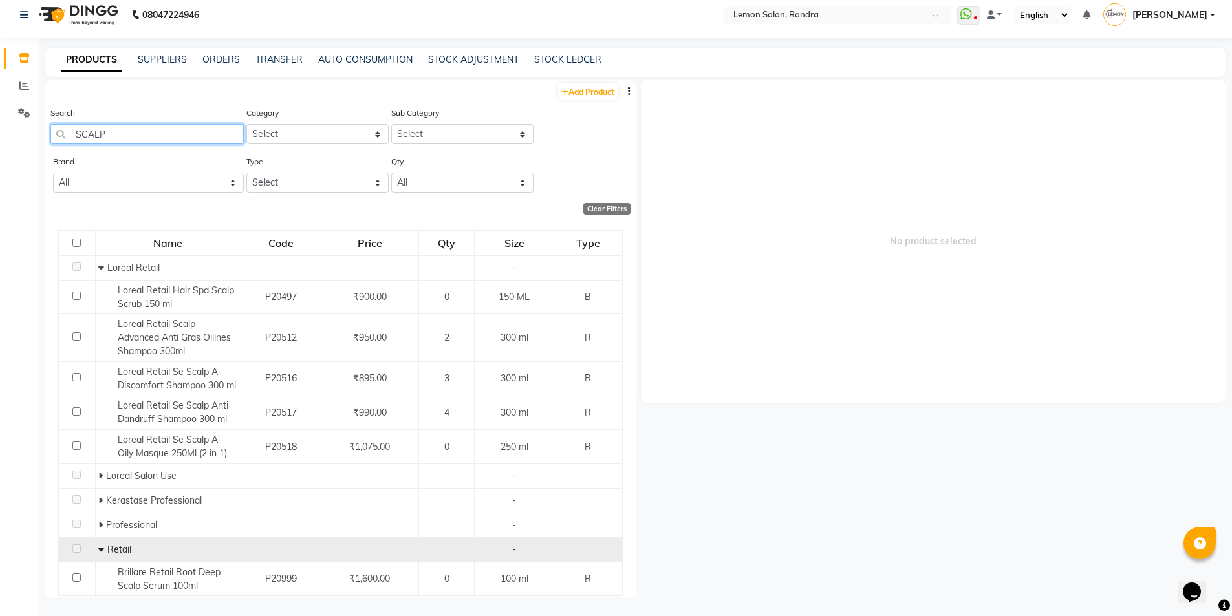
drag, startPoint x: 139, startPoint y: 130, endPoint x: 21, endPoint y: 131, distance: 117.7
click at [21, 131] on app-home "08047224946 Select Location × Lemon Salon, Bandra WhatsApp Status ✕ Status: Dis…" at bounding box center [616, 304] width 1232 height 625
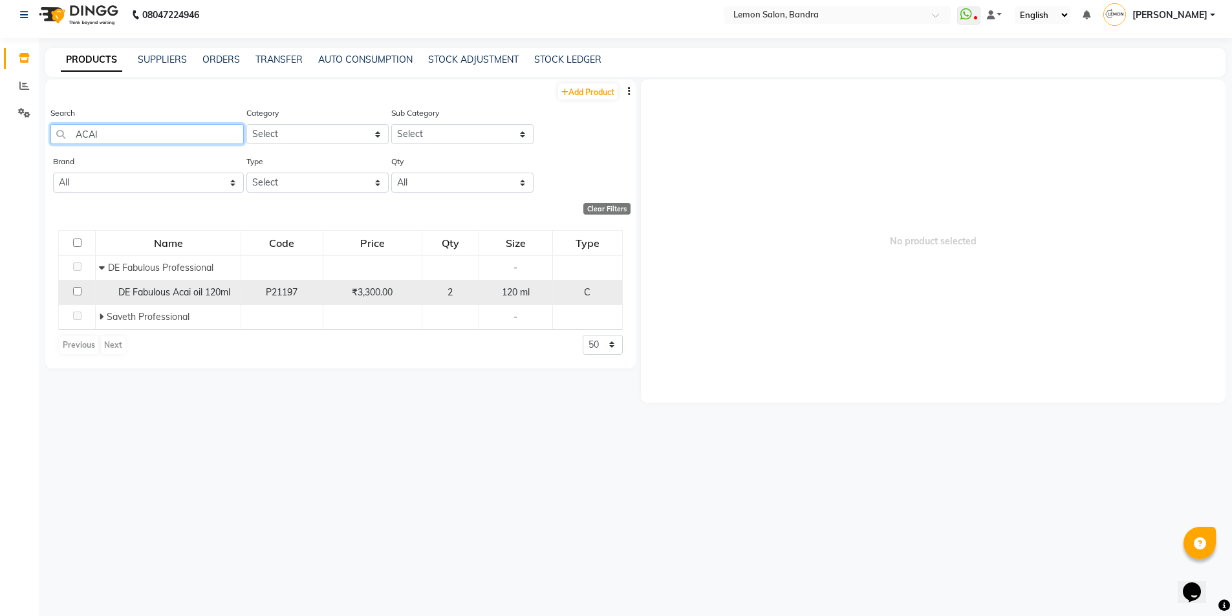
type input "ACAI"
click at [210, 292] on span "DE Fabulous Acai oil 120ml" at bounding box center [174, 293] width 112 height 12
select select
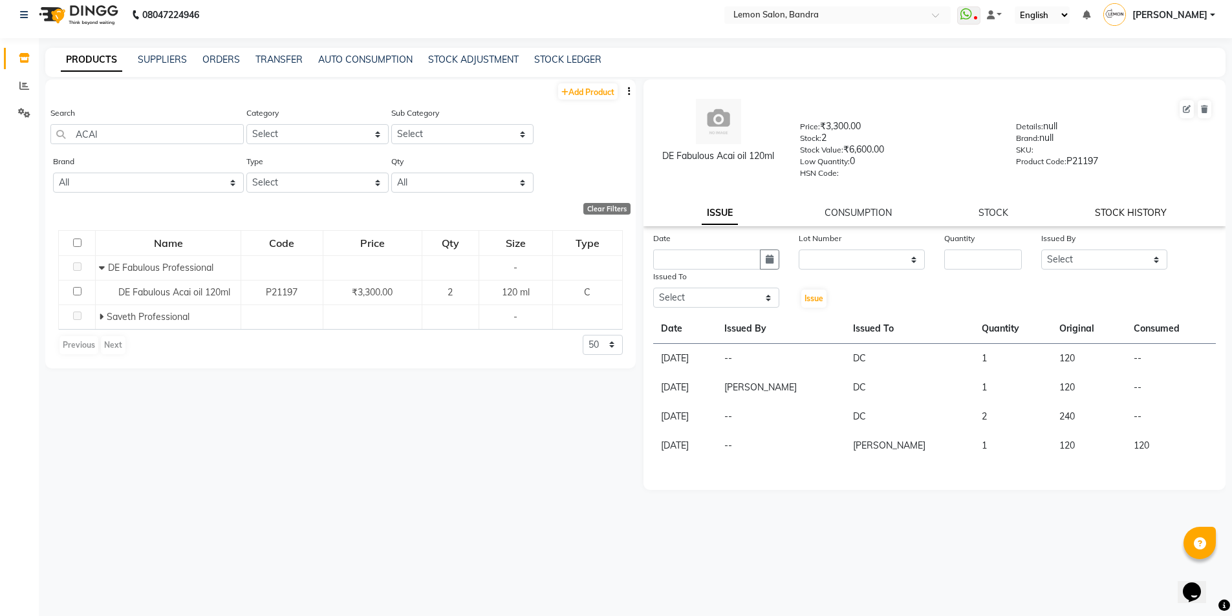
click at [1136, 213] on link "STOCK HISTORY" at bounding box center [1131, 213] width 72 height 12
select select "all"
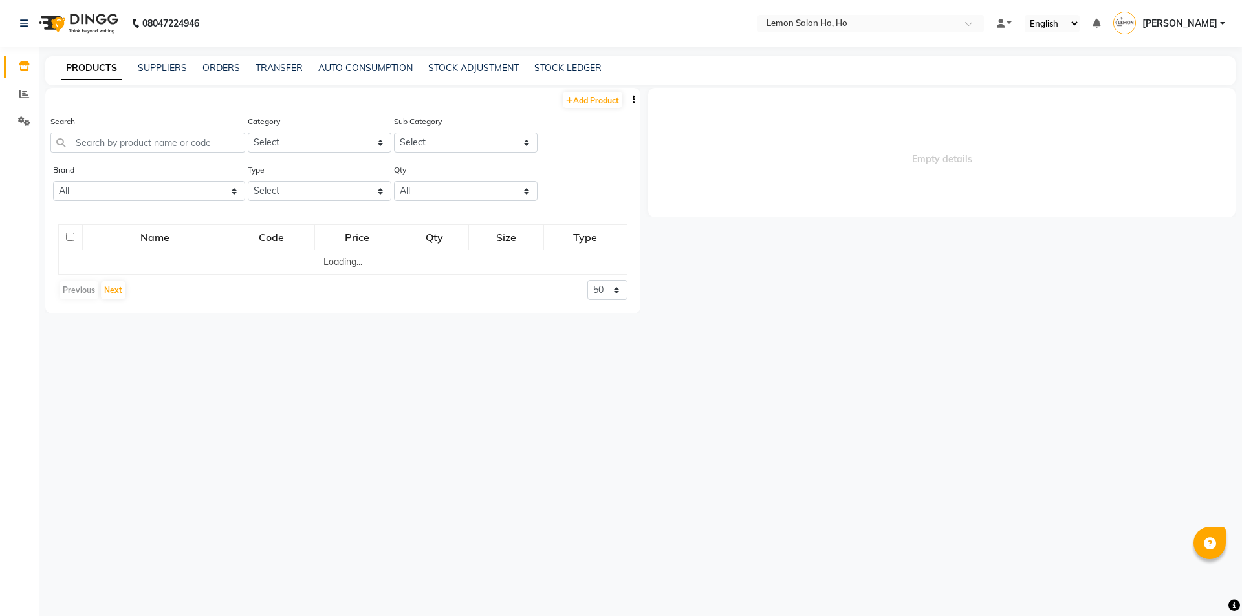
click at [792, 26] on input "text" at bounding box center [858, 24] width 188 height 13
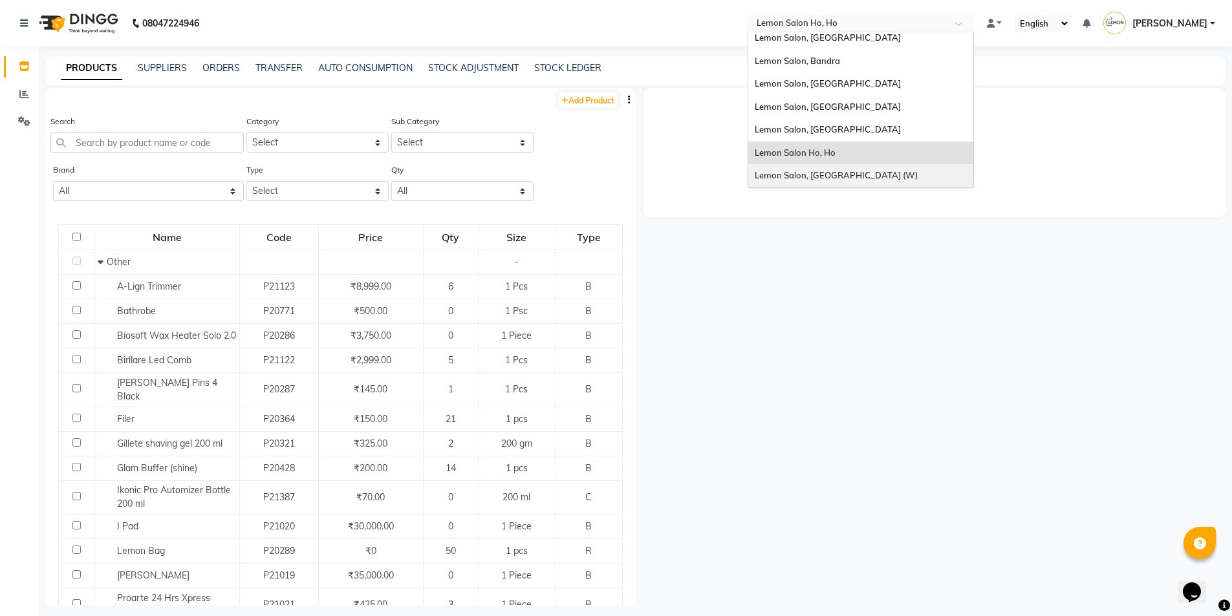
click at [847, 172] on span "Lemon Salon, [GEOGRAPHIC_DATA] (W)" at bounding box center [836, 175] width 163 height 10
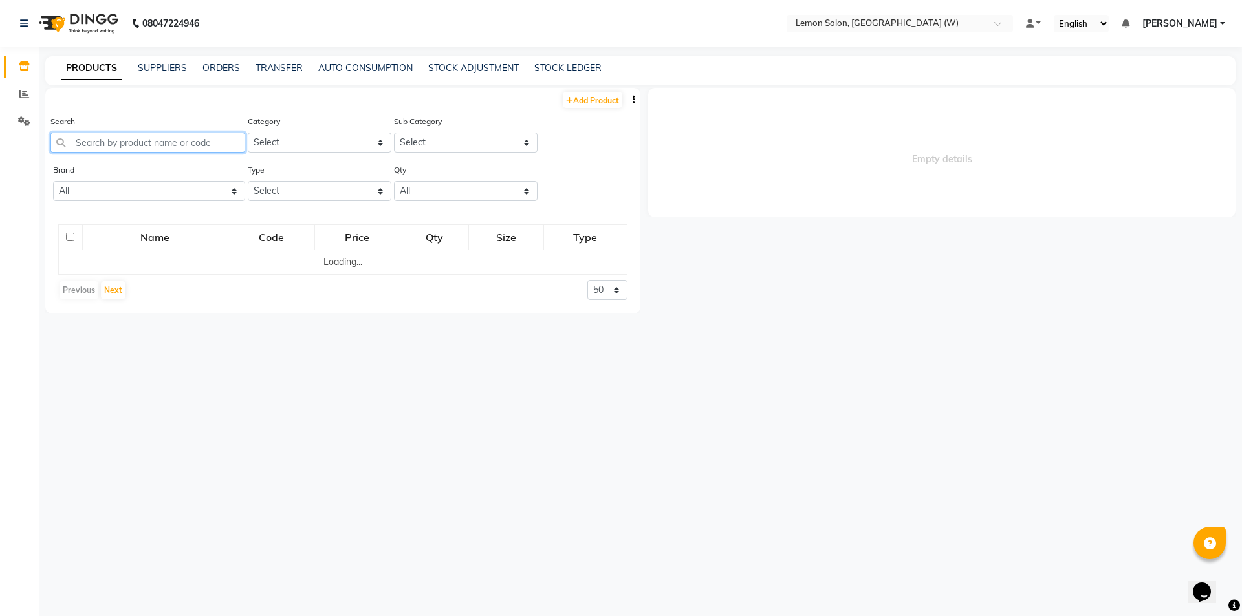
click at [168, 141] on input "text" at bounding box center [147, 143] width 195 height 20
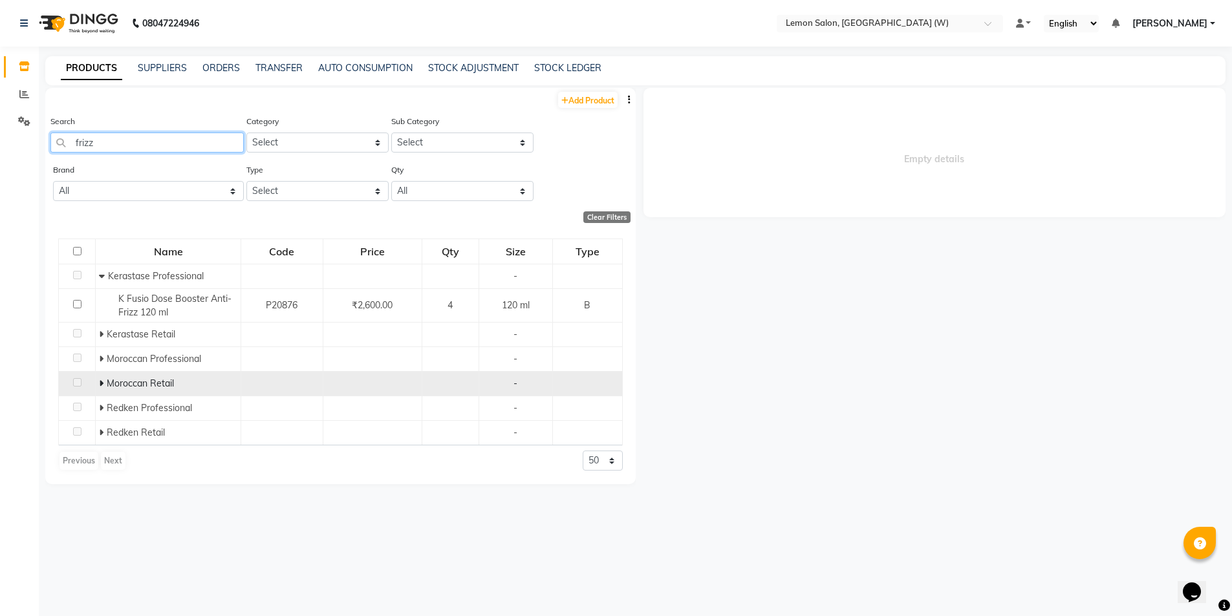
type input "frizz"
click at [100, 384] on icon at bounding box center [101, 383] width 5 height 9
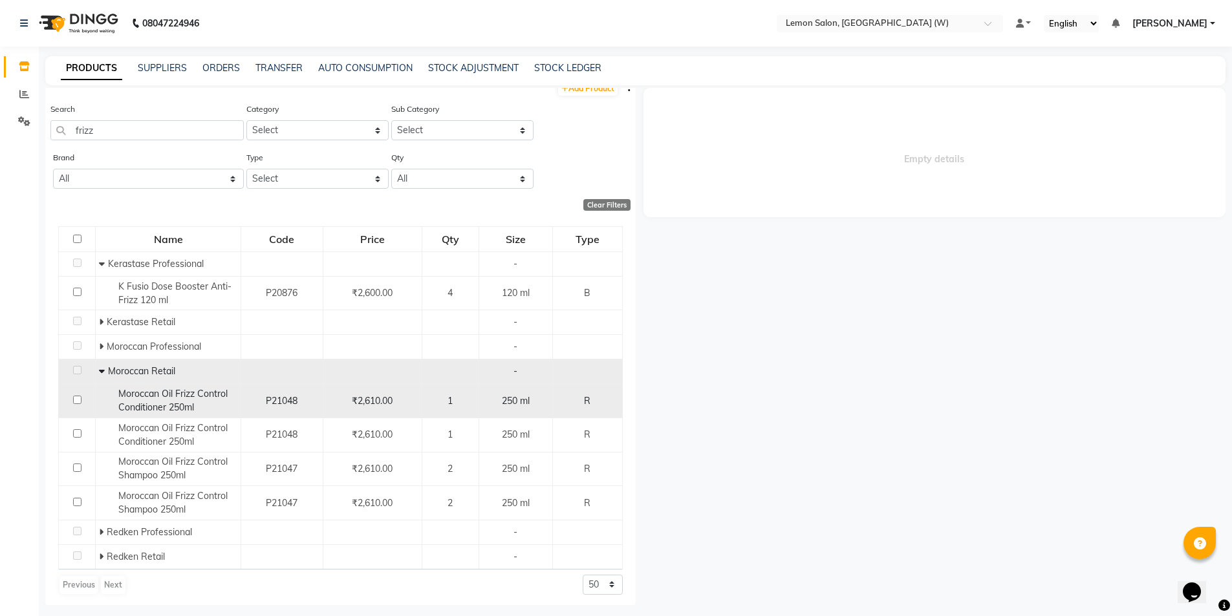
scroll to position [16, 0]
click at [217, 396] on span "Moroccan Oil Frizz Control Conditioner 250ml" at bounding box center [172, 397] width 109 height 25
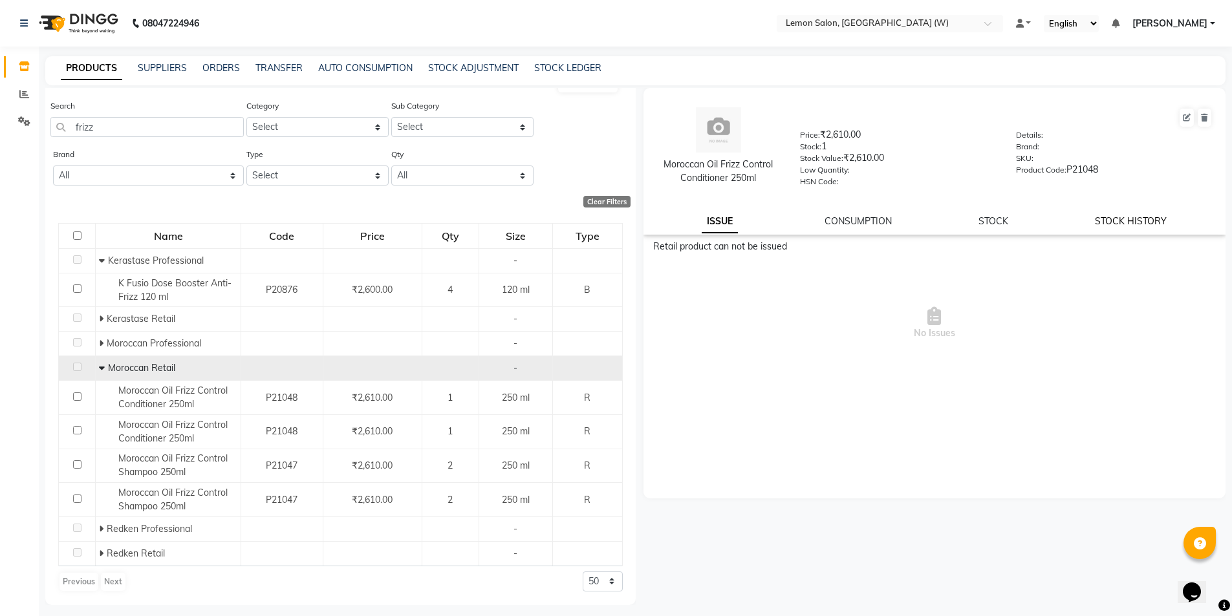
click at [1133, 224] on link "STOCK HISTORY" at bounding box center [1131, 221] width 72 height 12
select select "all"
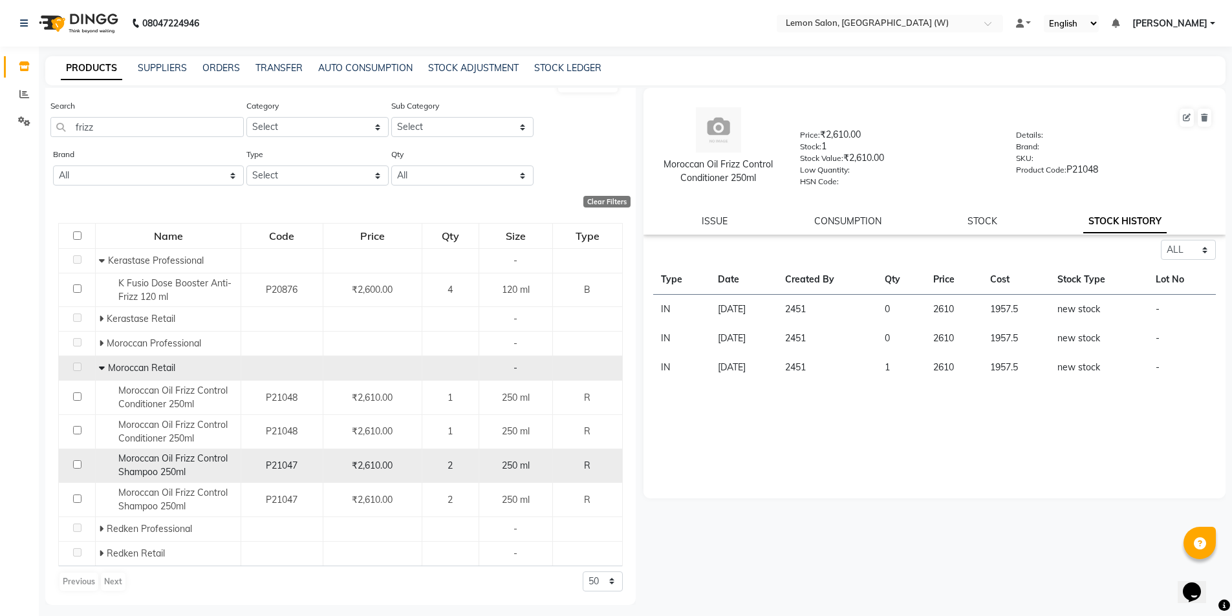
click at [186, 466] on div "Moroccan Oil Frizz Control Shampoo 250ml" at bounding box center [168, 465] width 138 height 27
select select "all"
click at [157, 467] on span "Moroccan Oil Frizz Control Shampoo 250ml" at bounding box center [172, 465] width 109 height 25
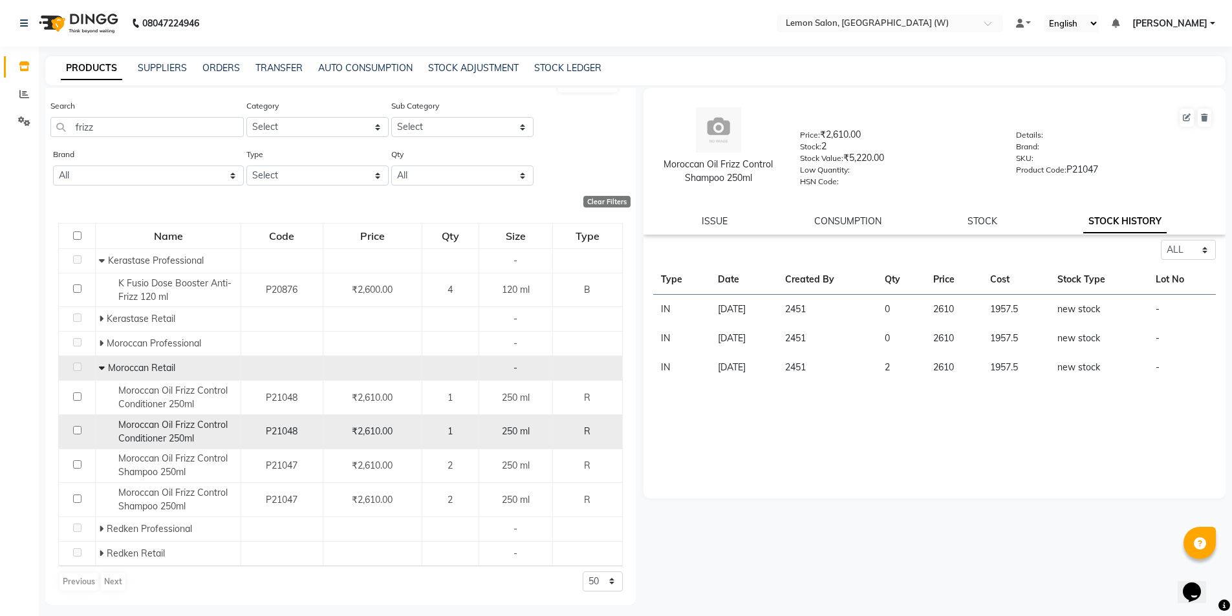
click at [150, 431] on div "Moroccan Oil Frizz Control Conditioner 250ml" at bounding box center [168, 431] width 138 height 27
select select "all"
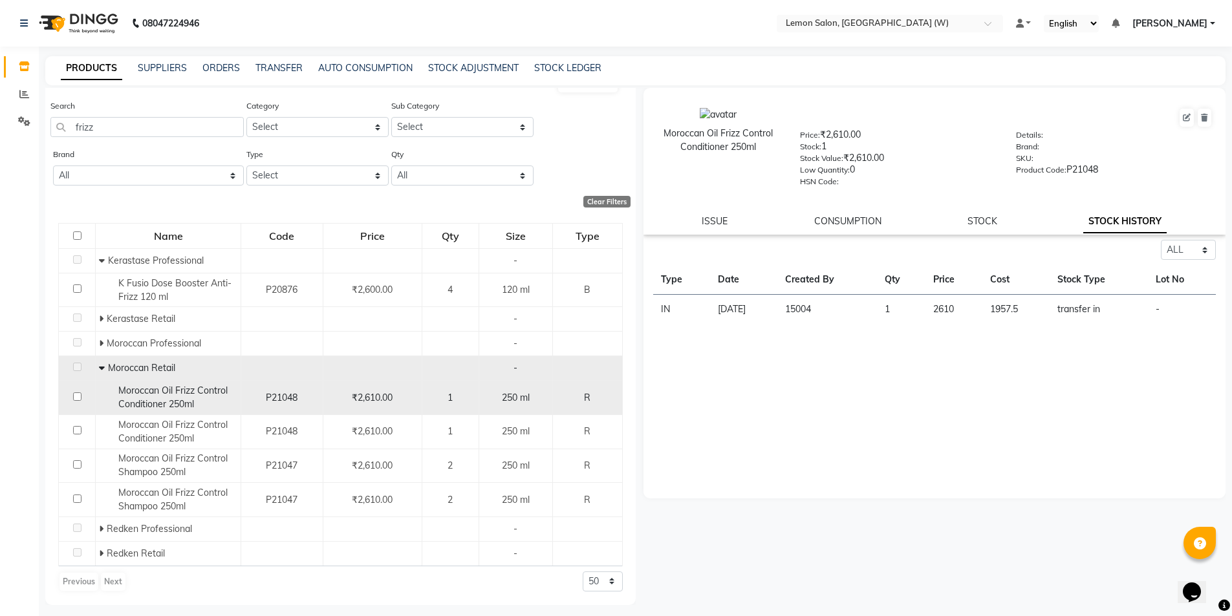
click at [155, 405] on span "Moroccan Oil Frizz Control Conditioner 250ml" at bounding box center [172, 397] width 109 height 25
select select "all"
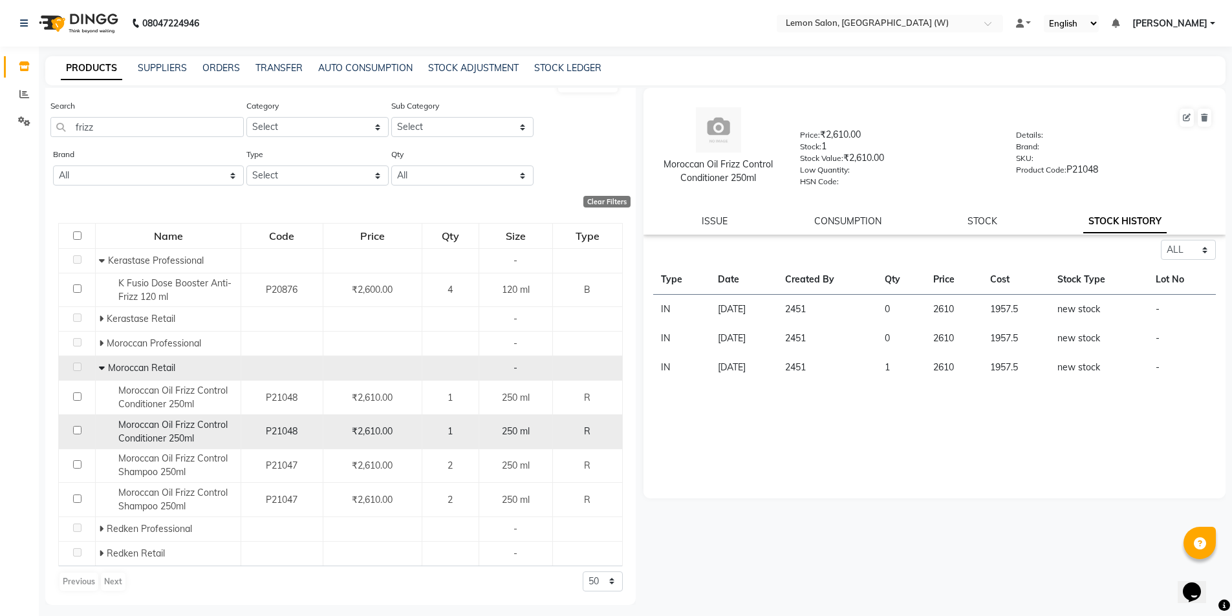
click at [167, 431] on div "Moroccan Oil Frizz Control Conditioner 250ml" at bounding box center [168, 431] width 138 height 27
select select "all"
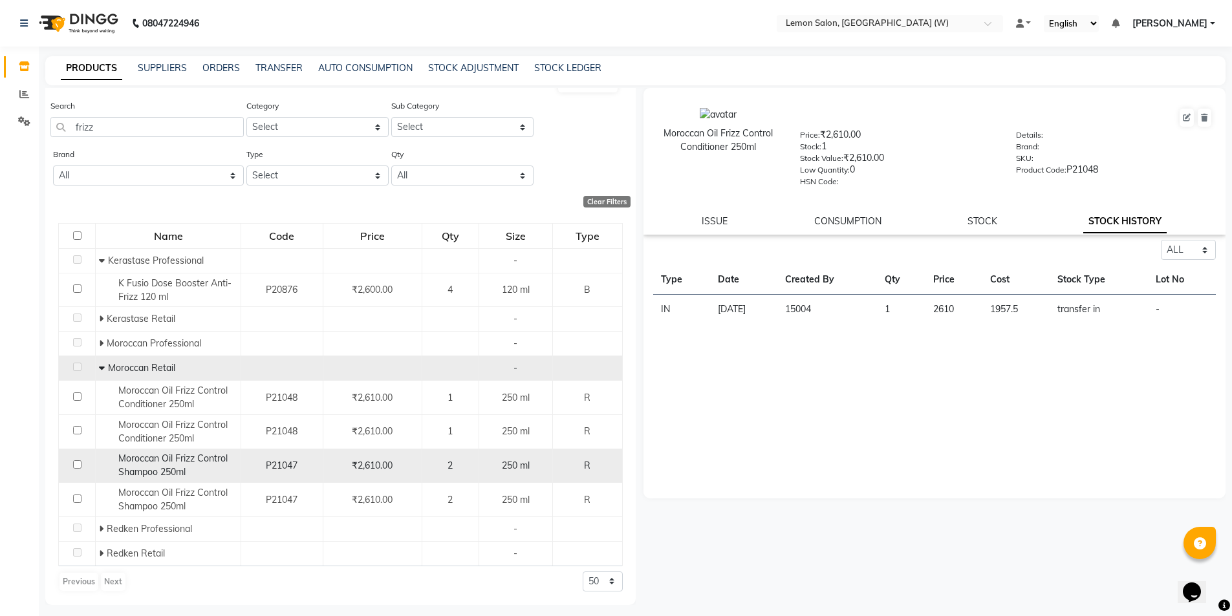
click at [167, 464] on span "Moroccan Oil Frizz Control Shampoo 250ml" at bounding box center [172, 465] width 109 height 25
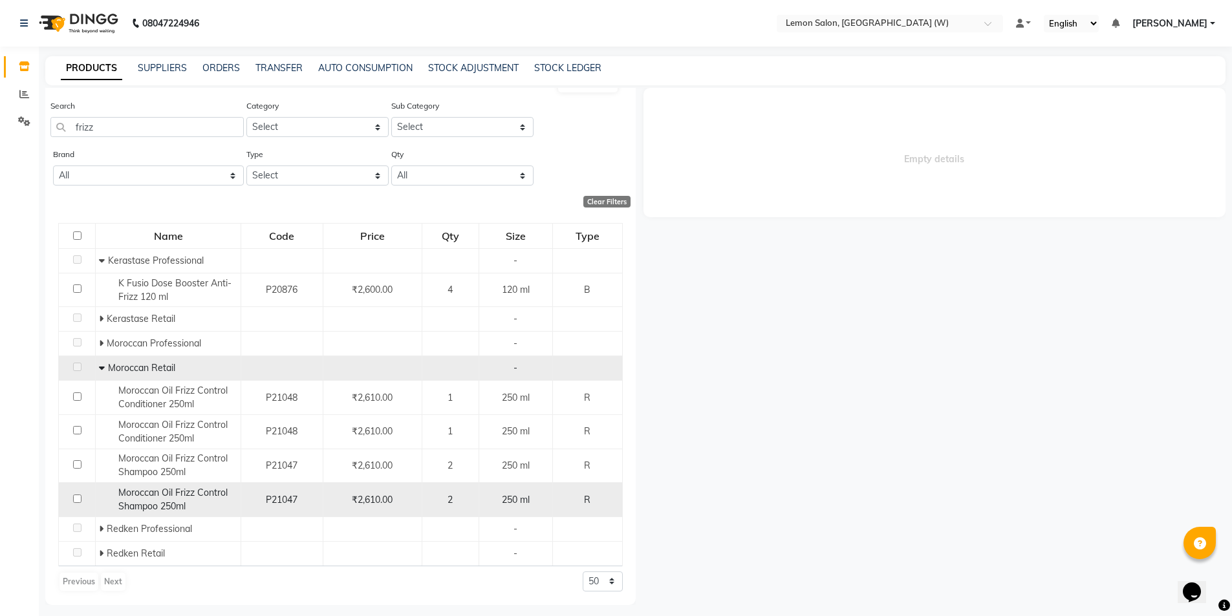
select select "all"
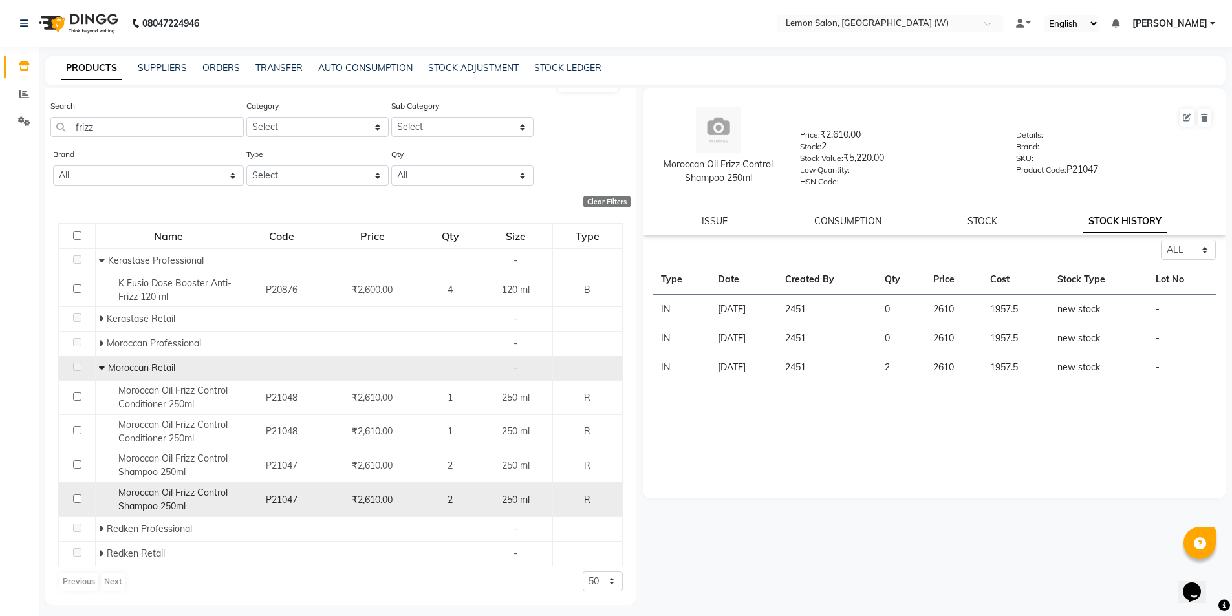
click at [171, 490] on span "Moroccan Oil Frizz Control Shampoo 250ml" at bounding box center [172, 499] width 109 height 25
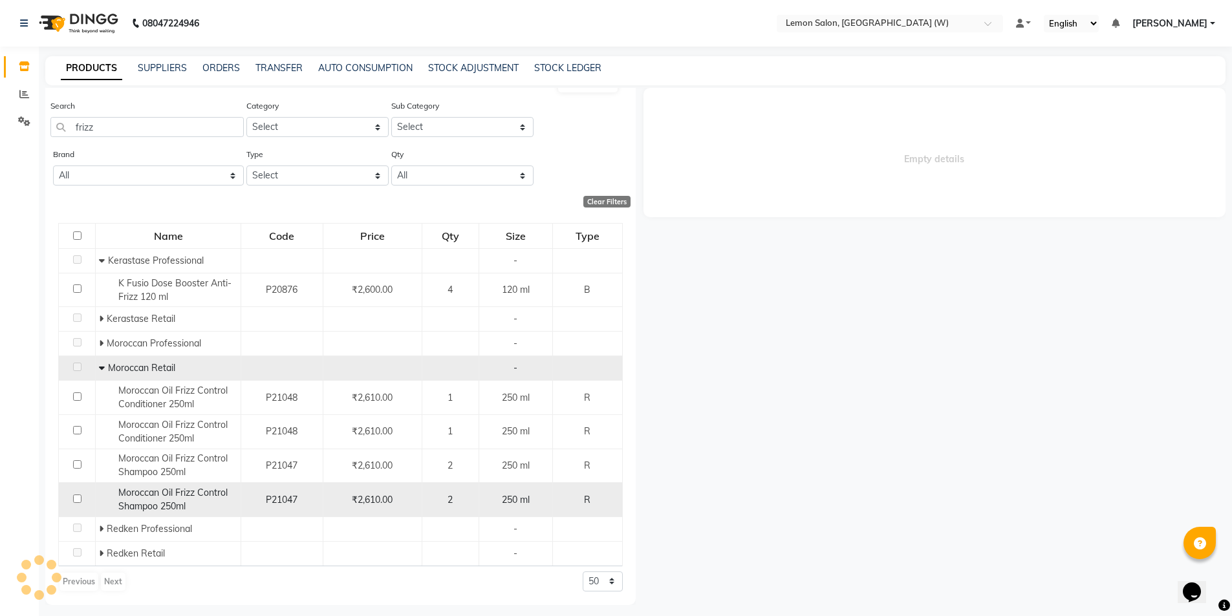
select select "all"
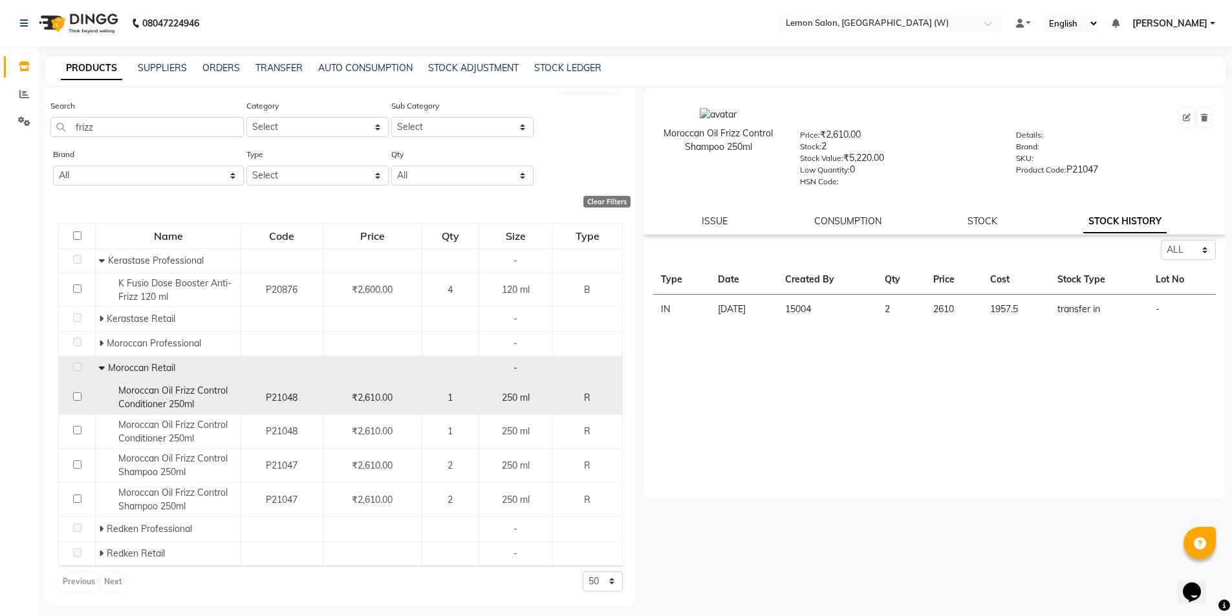
click at [177, 395] on span "Moroccan Oil Frizz Control Conditioner 250ml" at bounding box center [172, 397] width 109 height 25
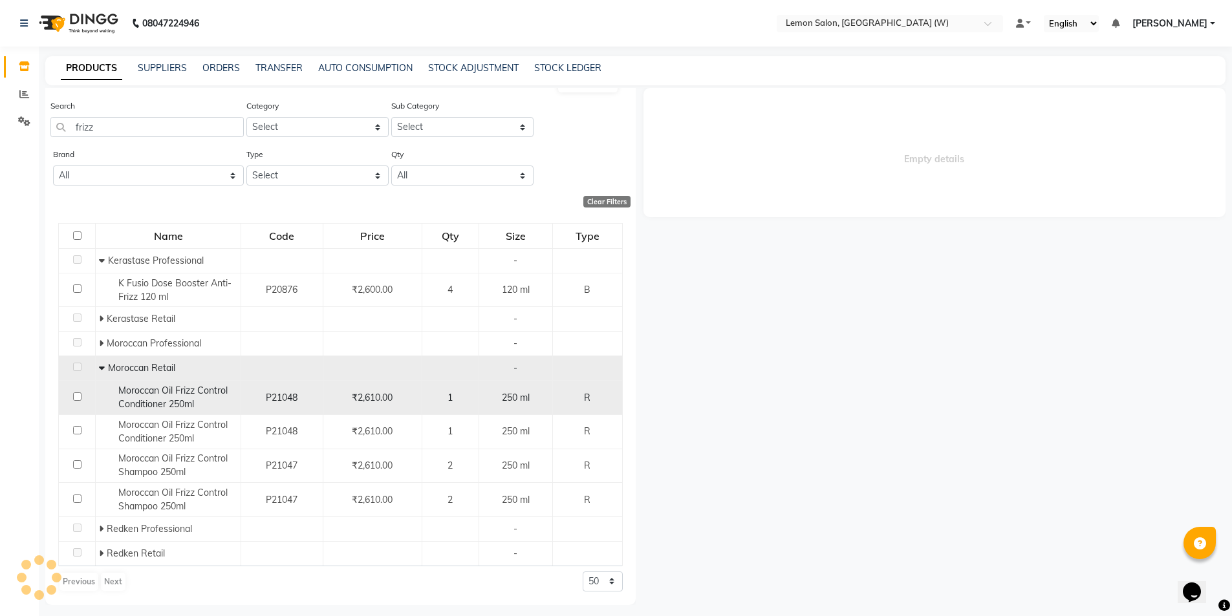
select select "all"
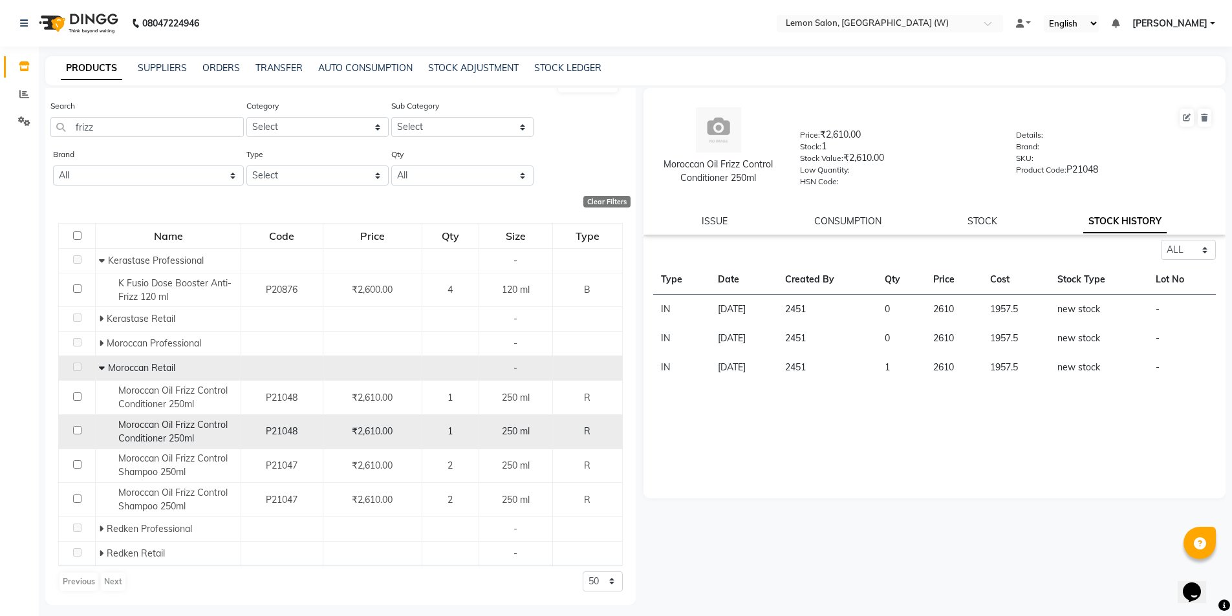
click at [168, 433] on span "Moroccan Oil Frizz Control Conditioner 250ml" at bounding box center [172, 431] width 109 height 25
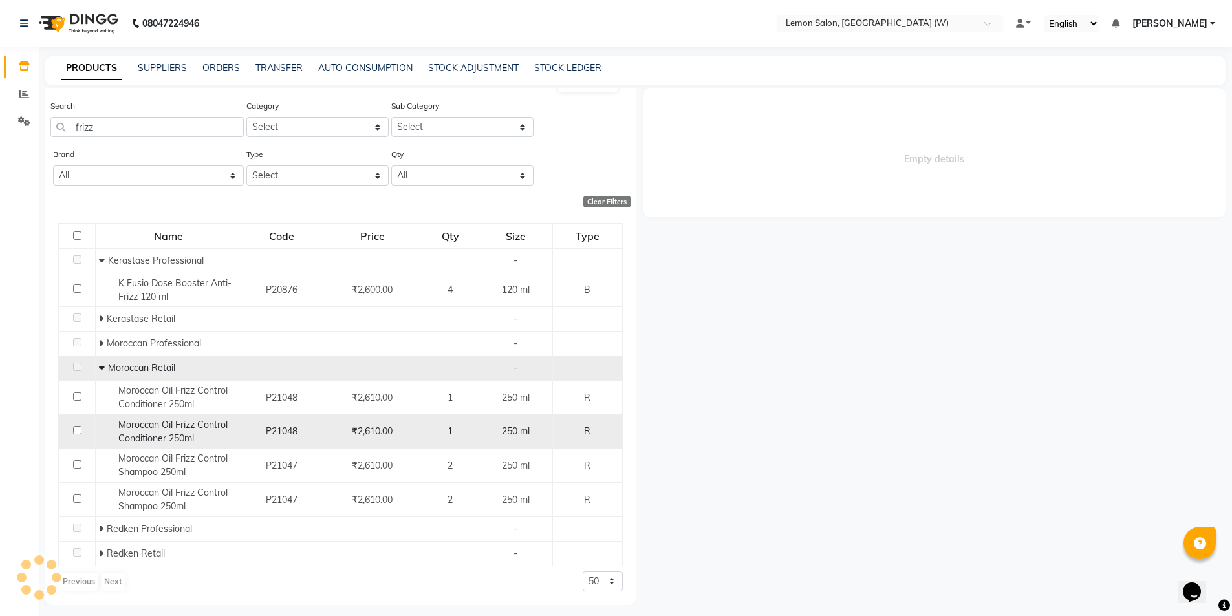
select select "all"
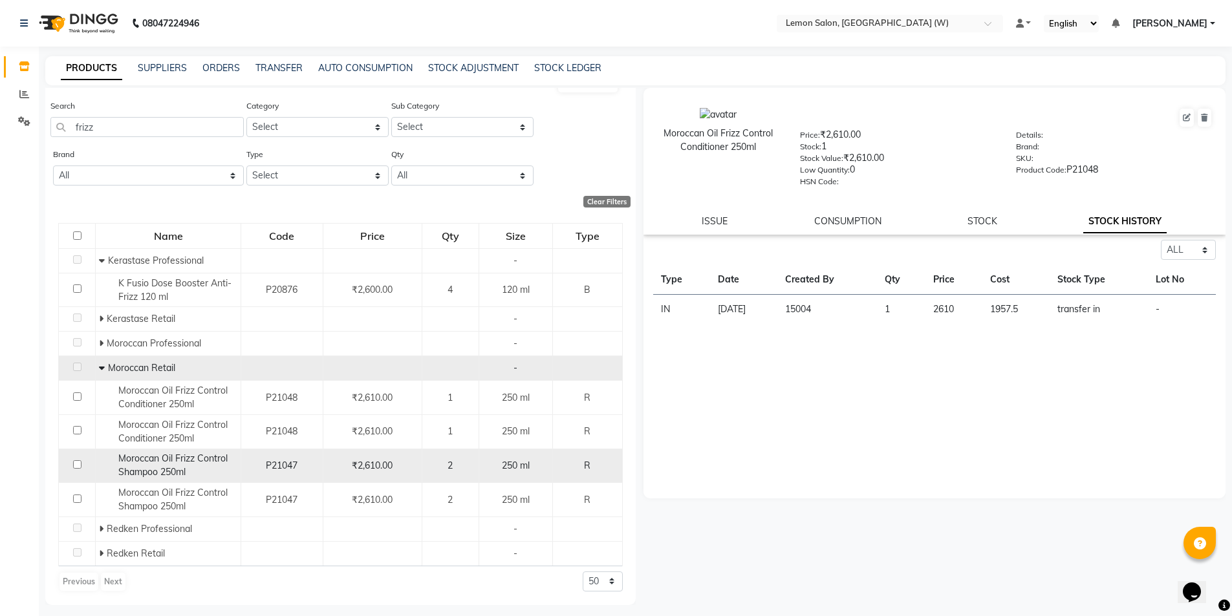
click at [184, 455] on span "Moroccan Oil Frizz Control Shampoo 250ml" at bounding box center [172, 465] width 109 height 25
select select "all"
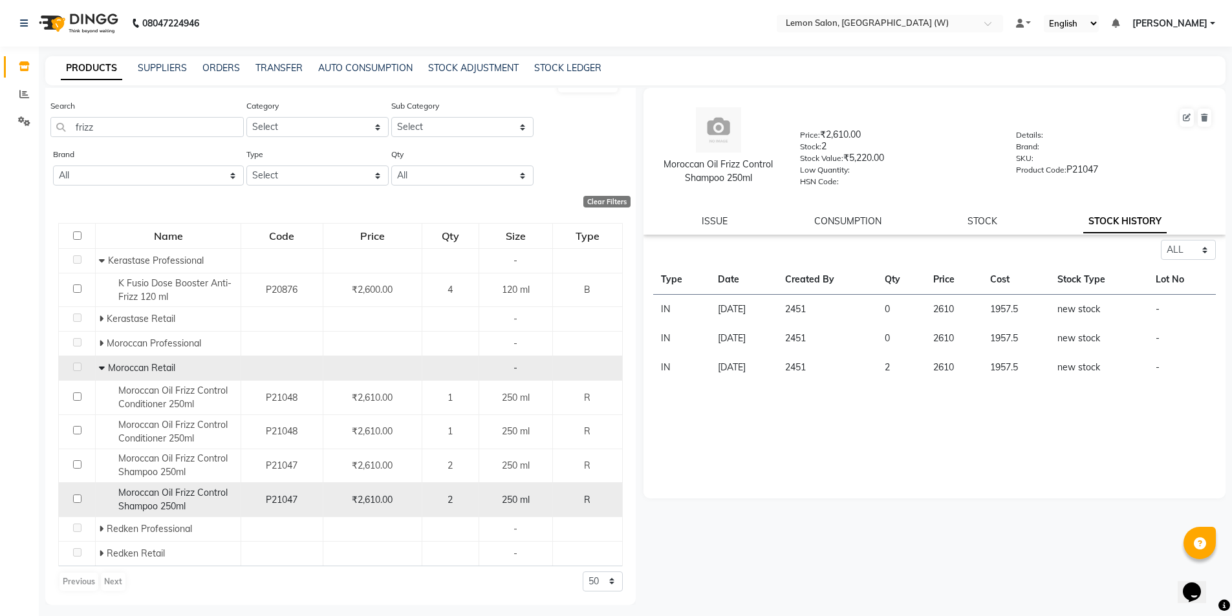
click at [173, 501] on span "Moroccan Oil Frizz Control Shampoo 250ml" at bounding box center [172, 499] width 109 height 25
select select "all"
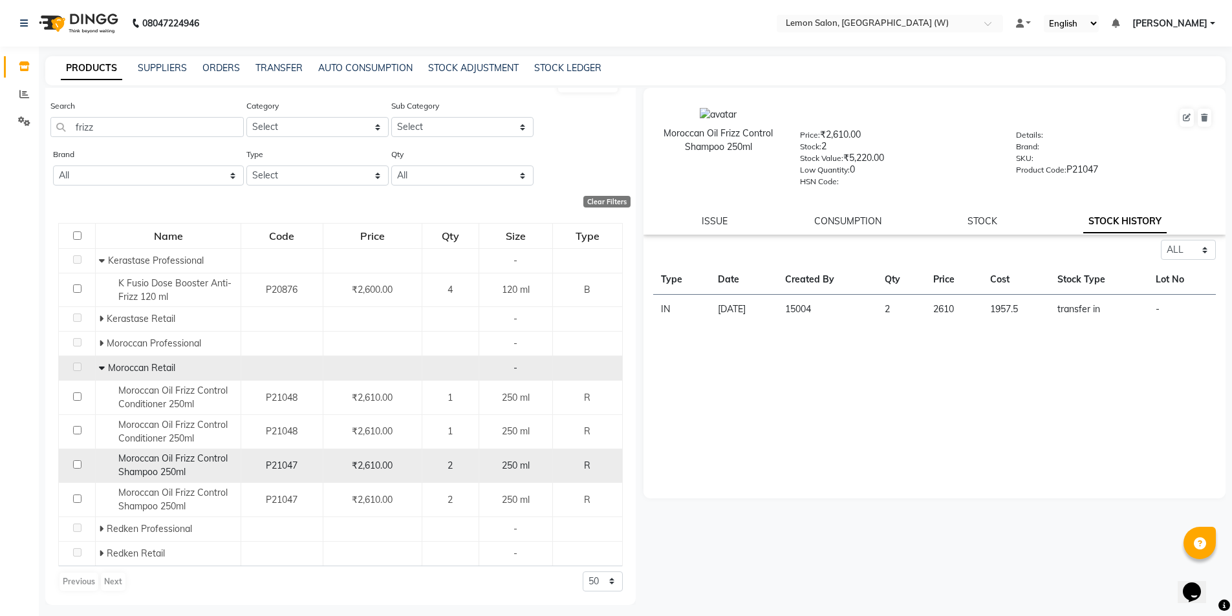
click at [162, 468] on span "Moroccan Oil Frizz Control Shampoo 250ml" at bounding box center [172, 465] width 109 height 25
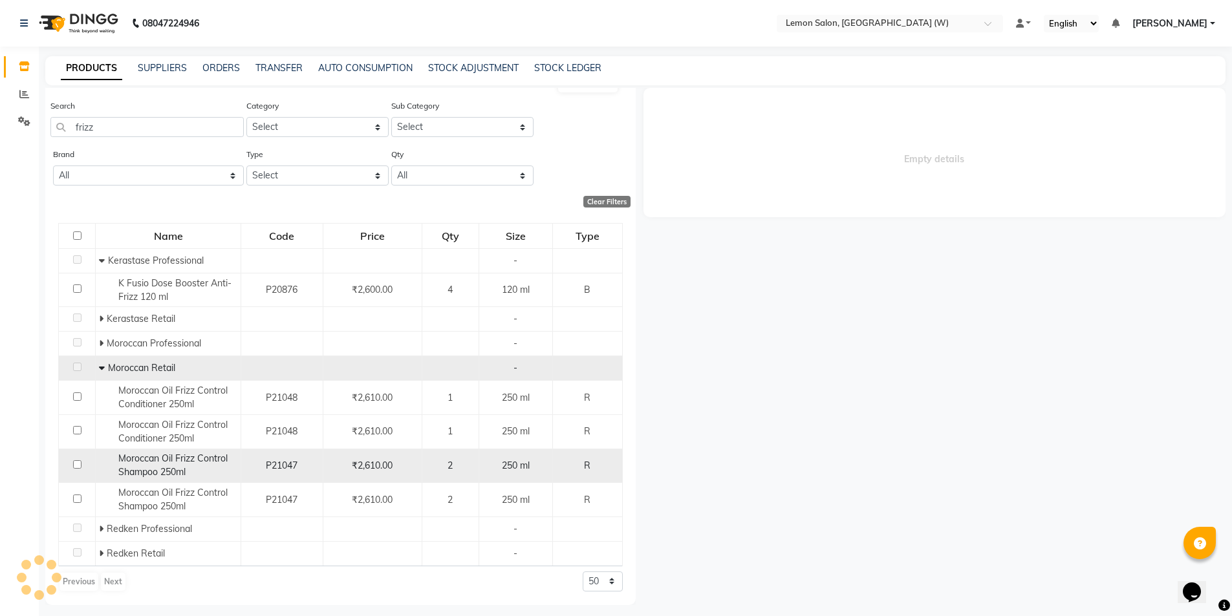
select select "all"
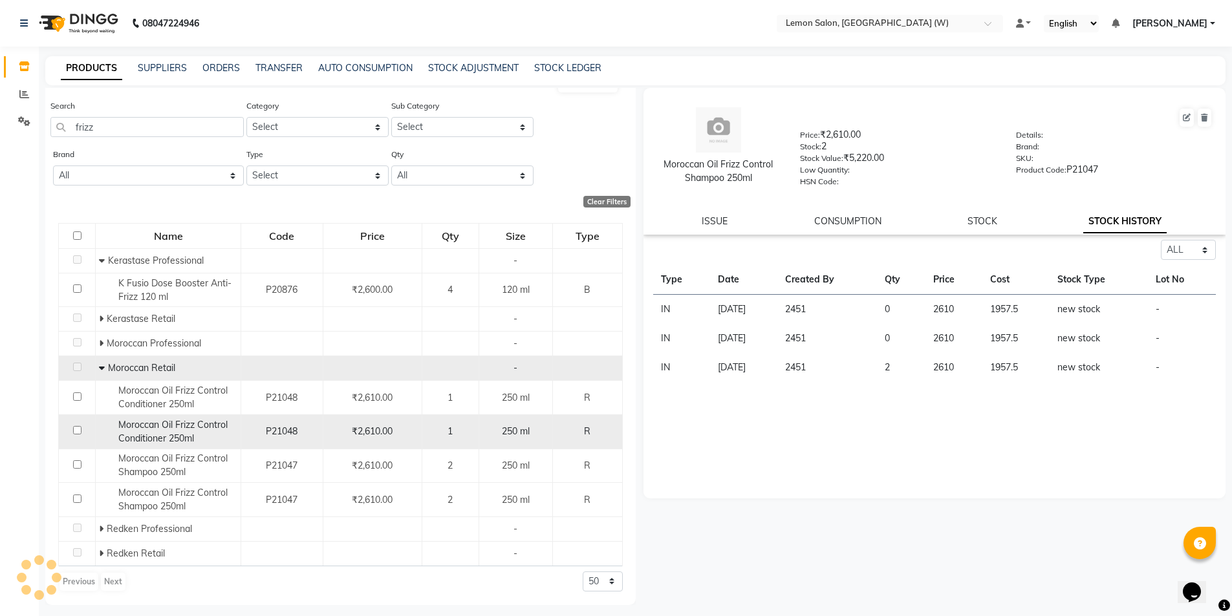
click at [168, 442] on span "Moroccan Oil Frizz Control Conditioner 250ml" at bounding box center [172, 431] width 109 height 25
select select "all"
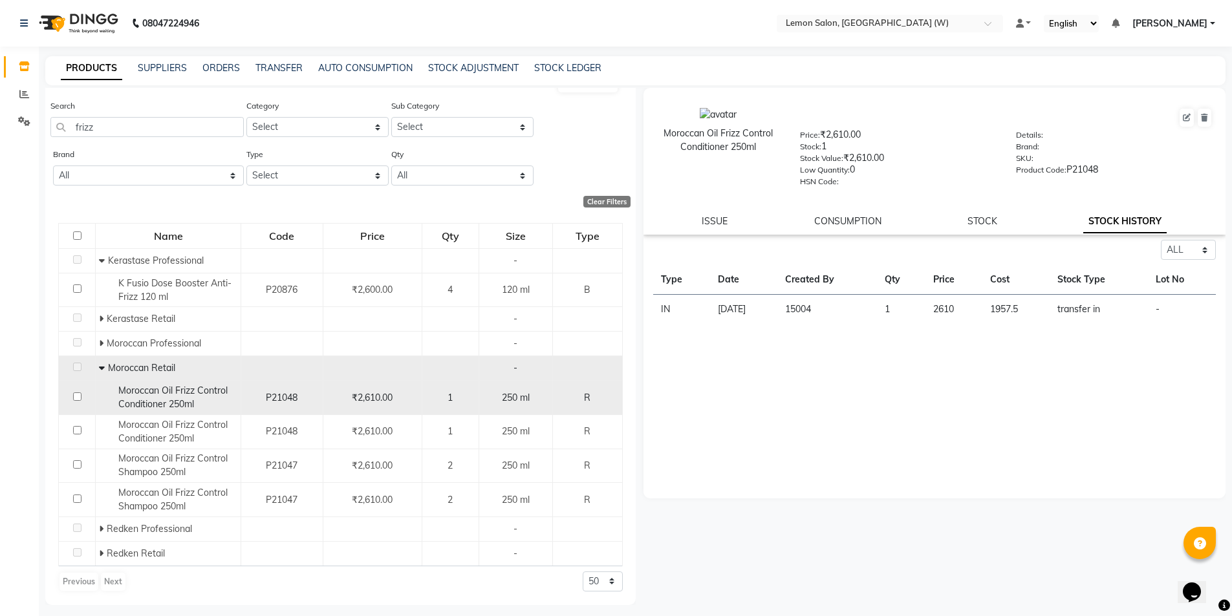
click at [166, 408] on span "Moroccan Oil Frizz Control Conditioner 250ml" at bounding box center [172, 397] width 109 height 25
select select "all"
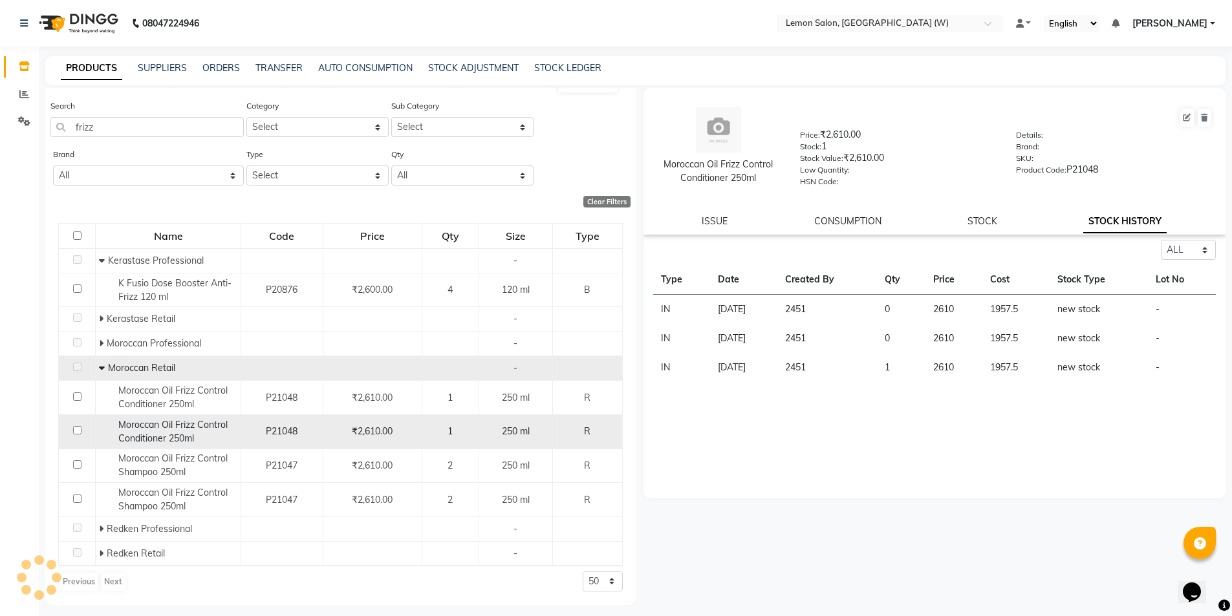
click at [166, 418] on div "Moroccan Oil Frizz Control Conditioner 250ml" at bounding box center [168, 431] width 138 height 27
select select "all"
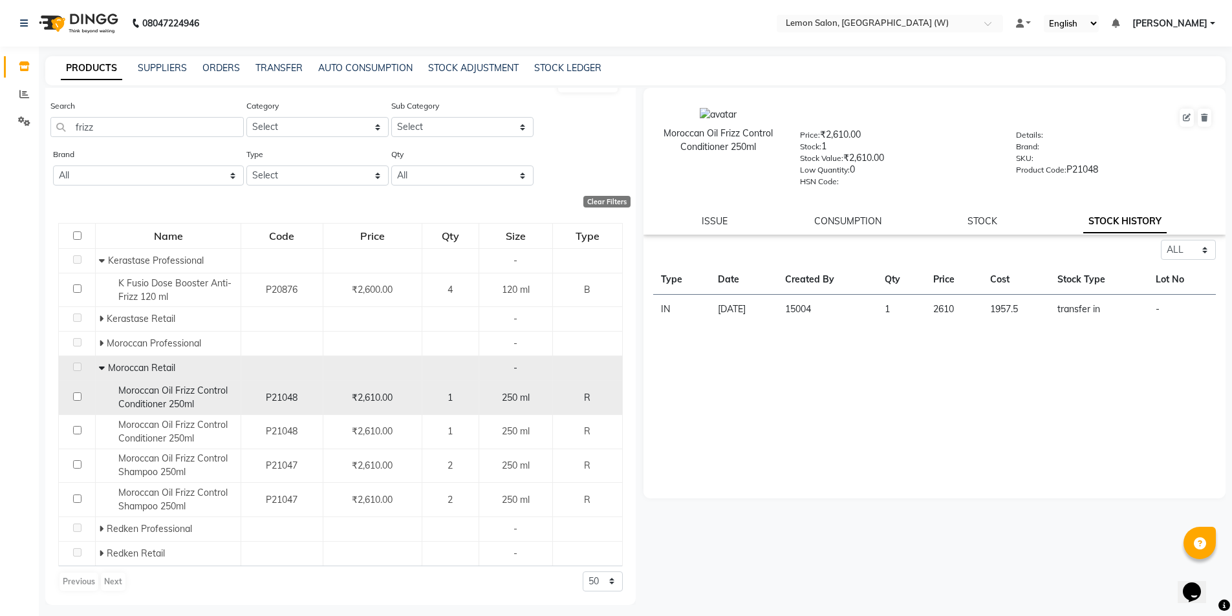
click at [147, 406] on span "Moroccan Oil Frizz Control Conditioner 250ml" at bounding box center [172, 397] width 109 height 25
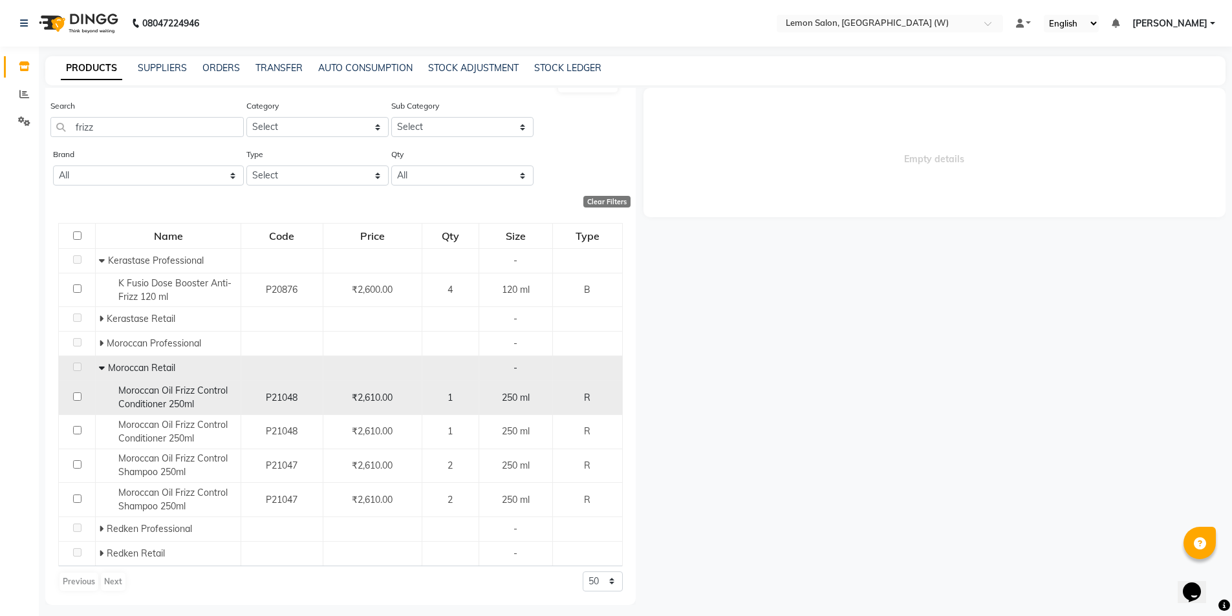
select select "all"
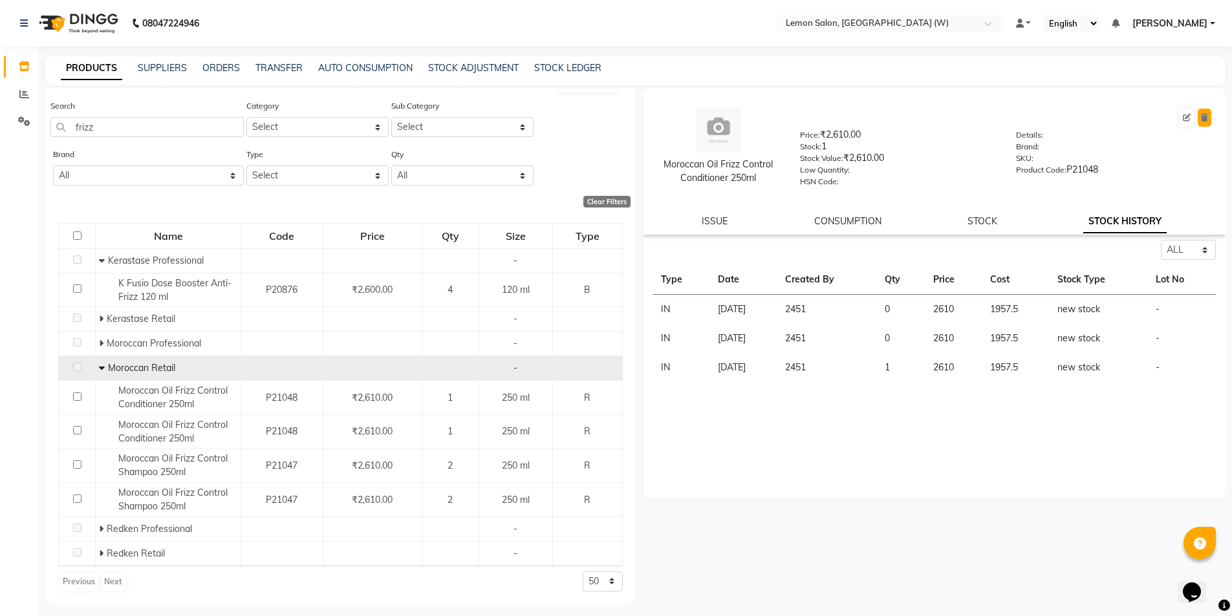
click at [1200, 123] on button at bounding box center [1205, 118] width 14 height 18
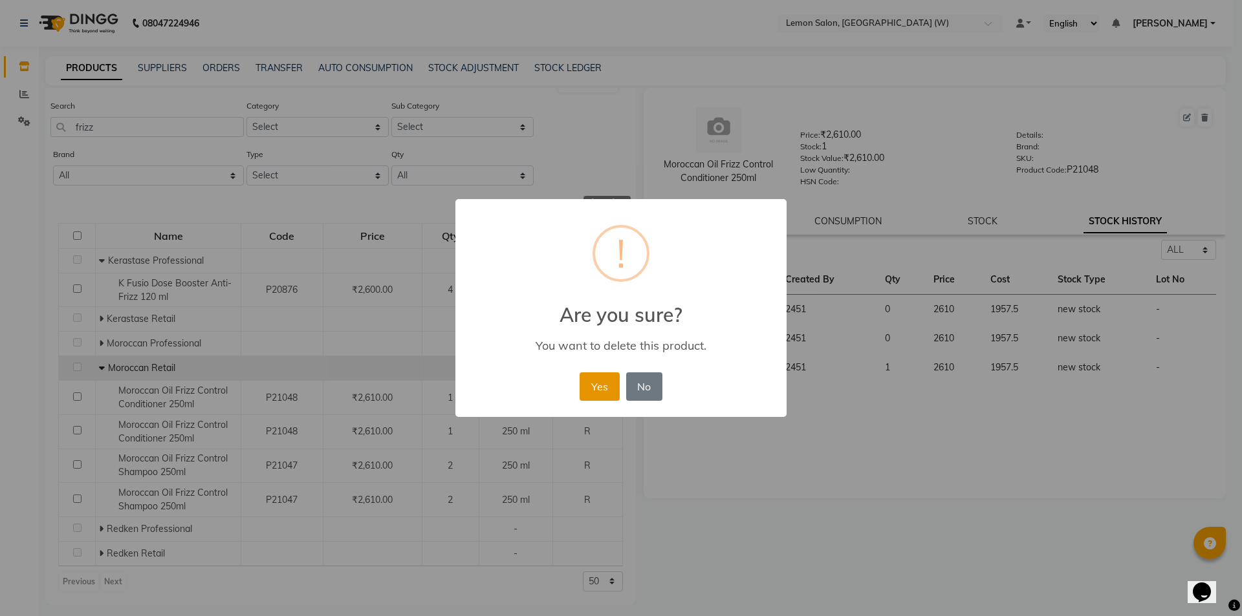
click at [598, 380] on button "Yes" at bounding box center [599, 387] width 39 height 28
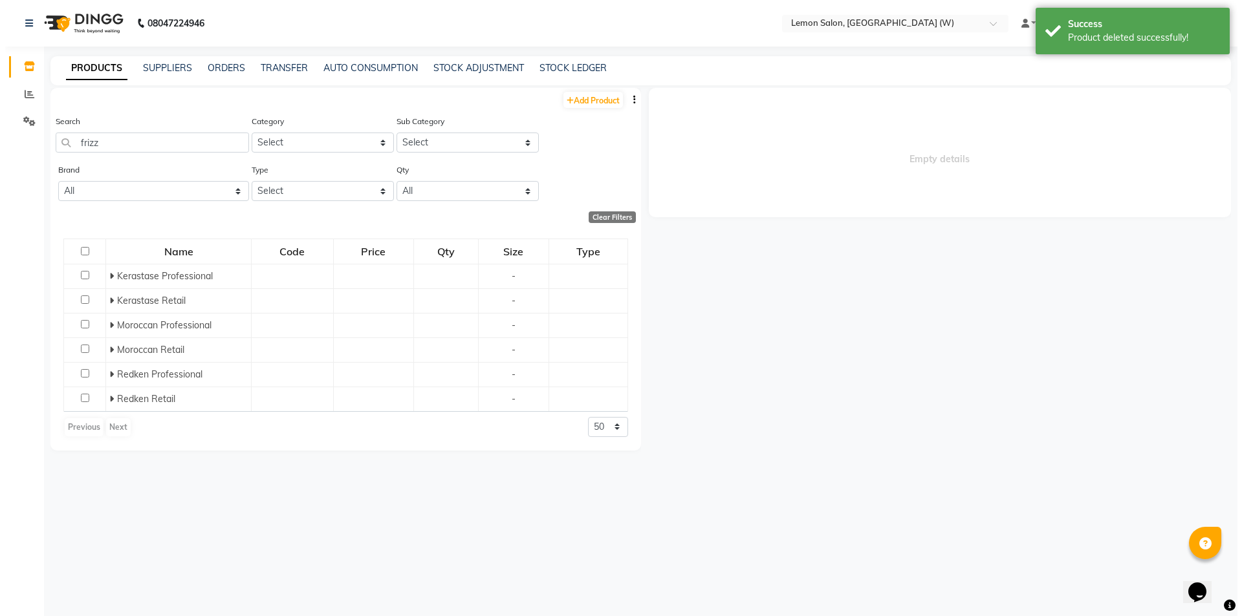
scroll to position [0, 0]
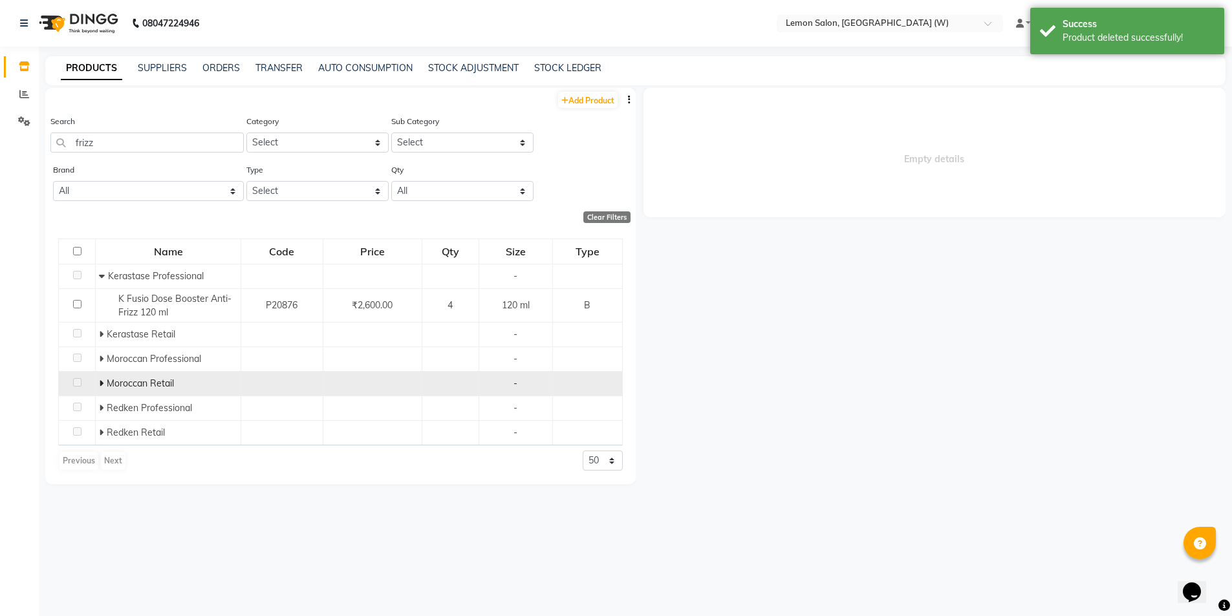
click at [103, 383] on icon at bounding box center [101, 383] width 5 height 9
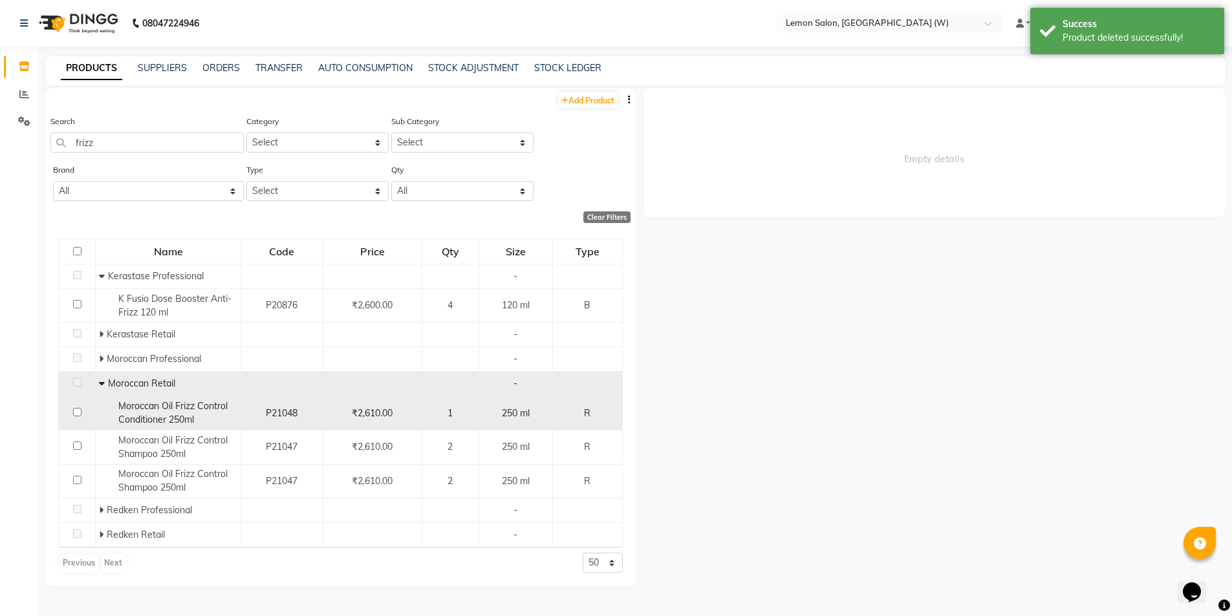
click at [136, 413] on div "Moroccan Oil Frizz Control Conditioner 250ml" at bounding box center [168, 413] width 138 height 27
select select "all"
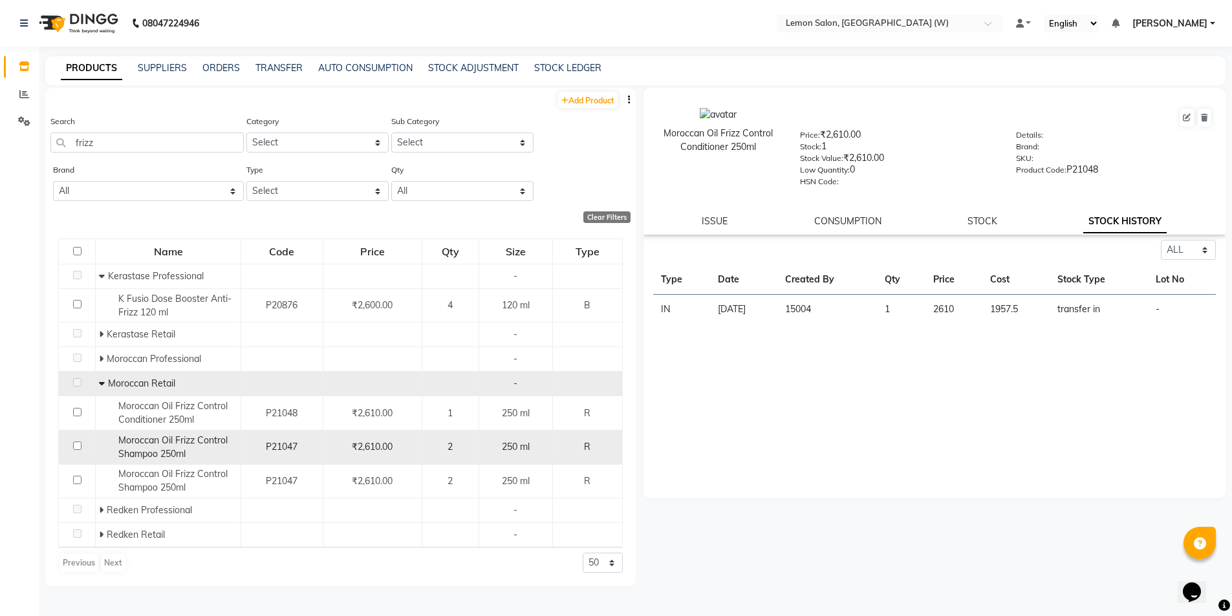
click at [140, 445] on span "Moroccan Oil Frizz Control Shampoo 250ml" at bounding box center [172, 447] width 109 height 25
select select "all"
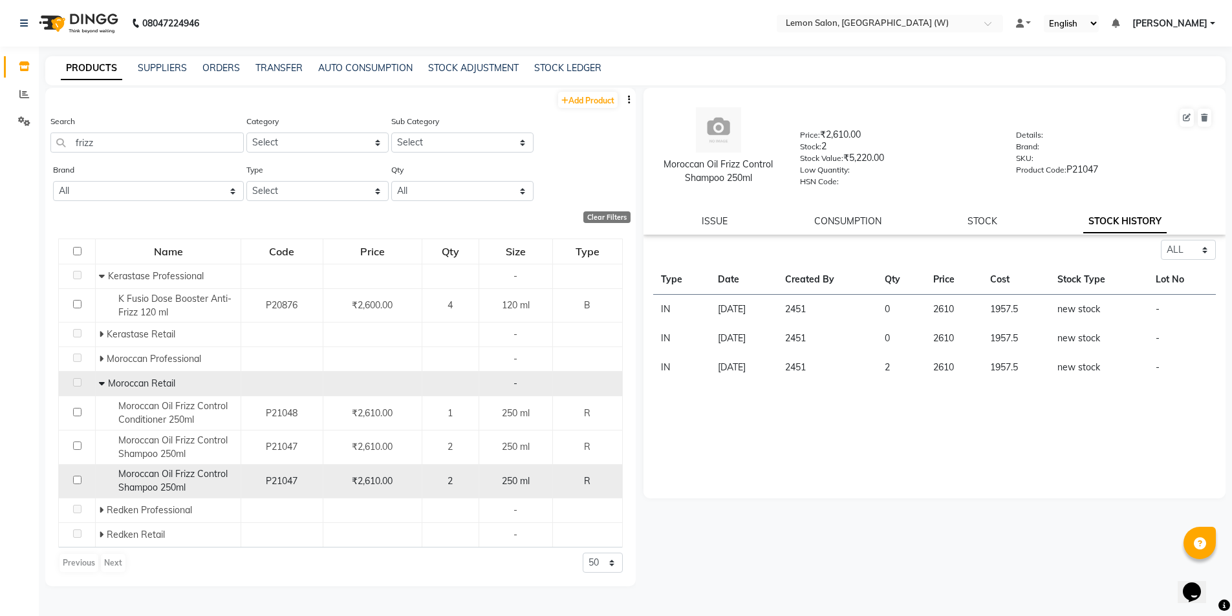
click at [145, 477] on span "Moroccan Oil Frizz Control Shampoo 250ml" at bounding box center [172, 480] width 109 height 25
select select "all"
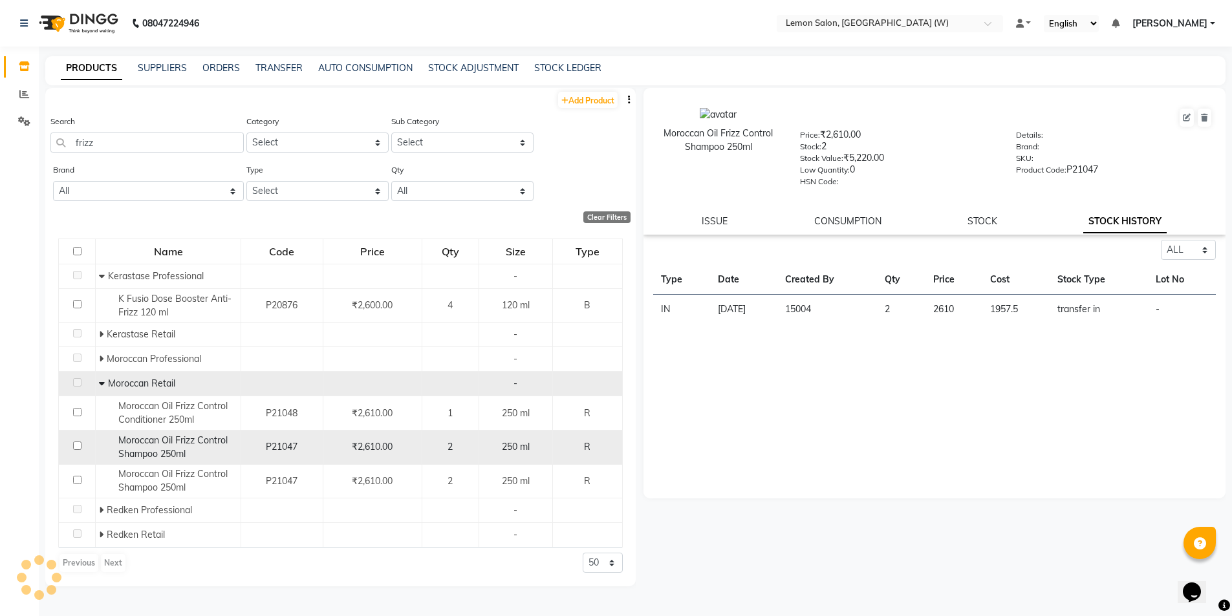
click at [169, 453] on span "Moroccan Oil Frizz Control Shampoo 250ml" at bounding box center [172, 447] width 109 height 25
select select "all"
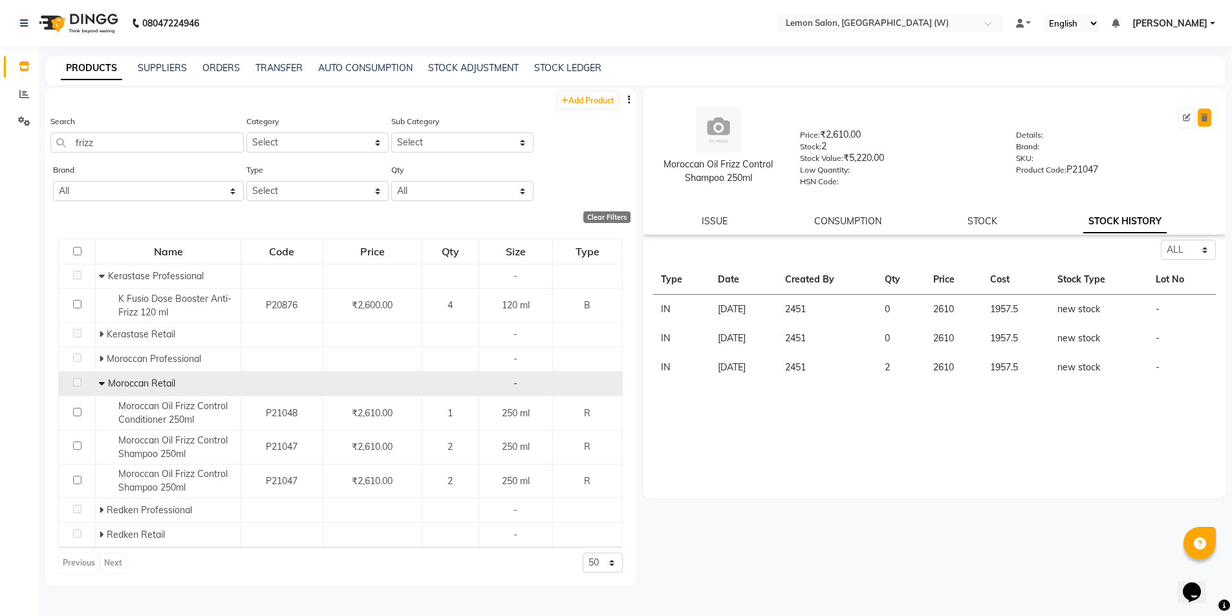
click at [1208, 117] on icon at bounding box center [1204, 118] width 7 height 8
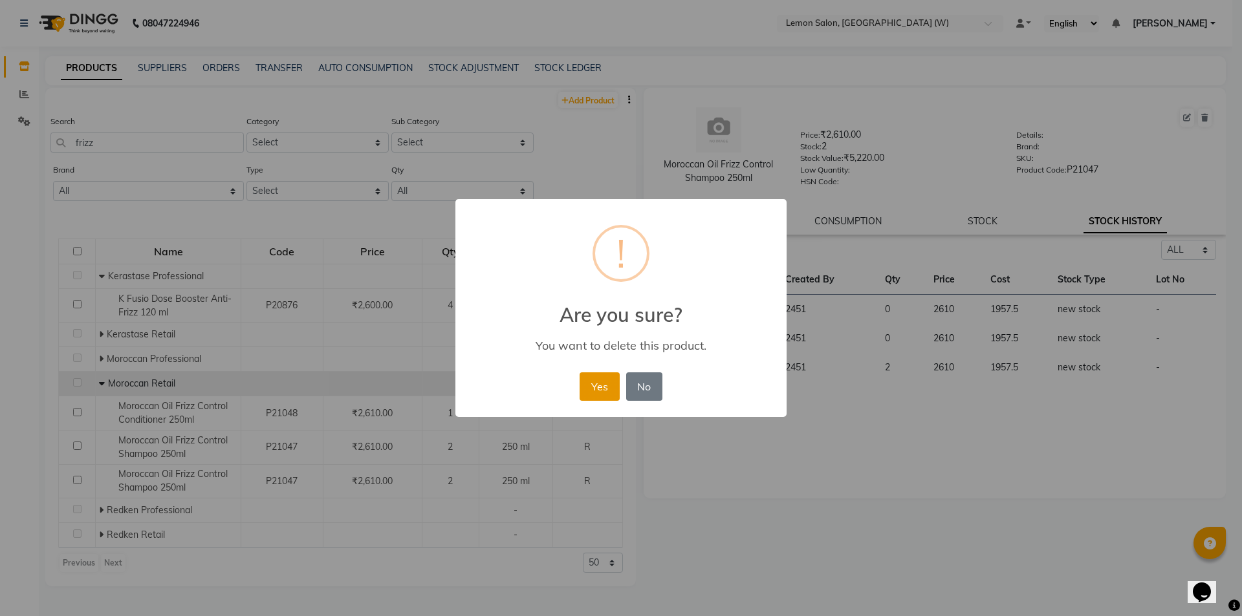
click at [591, 382] on button "Yes" at bounding box center [599, 387] width 39 height 28
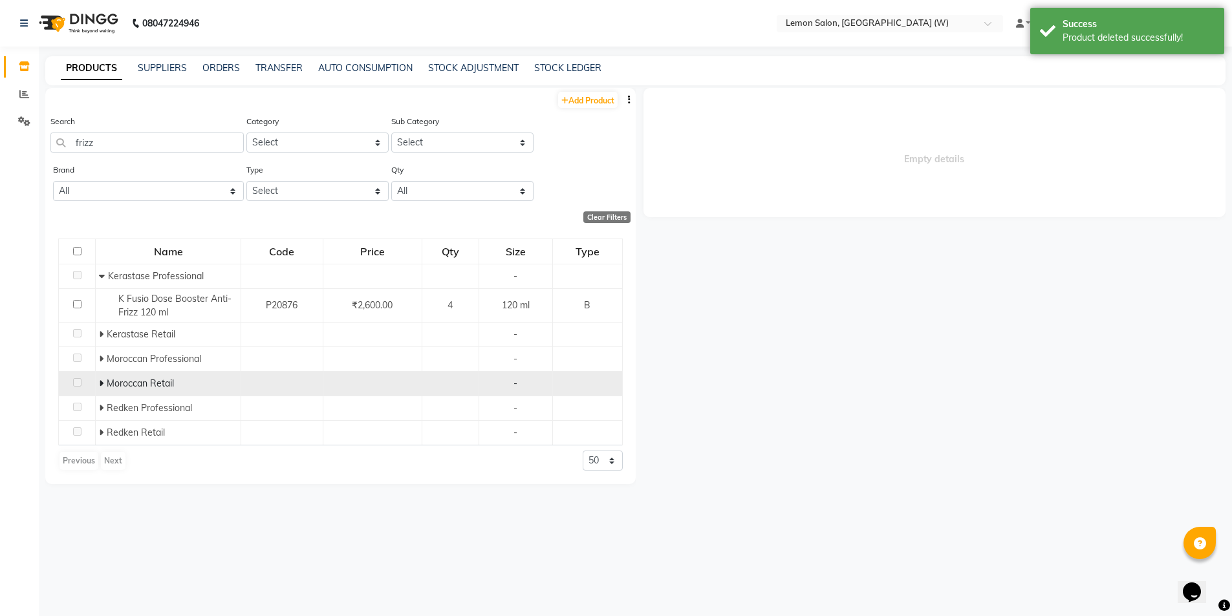
click at [102, 381] on icon at bounding box center [101, 383] width 5 height 9
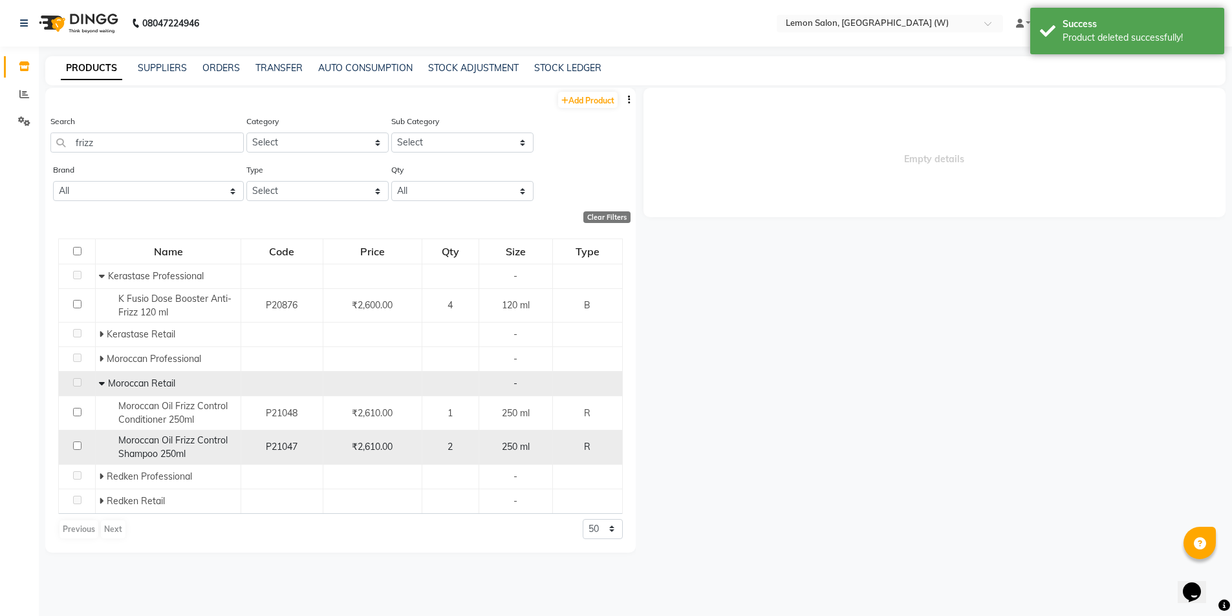
click at [151, 452] on span "Moroccan Oil Frizz Control Shampoo 250ml" at bounding box center [172, 447] width 109 height 25
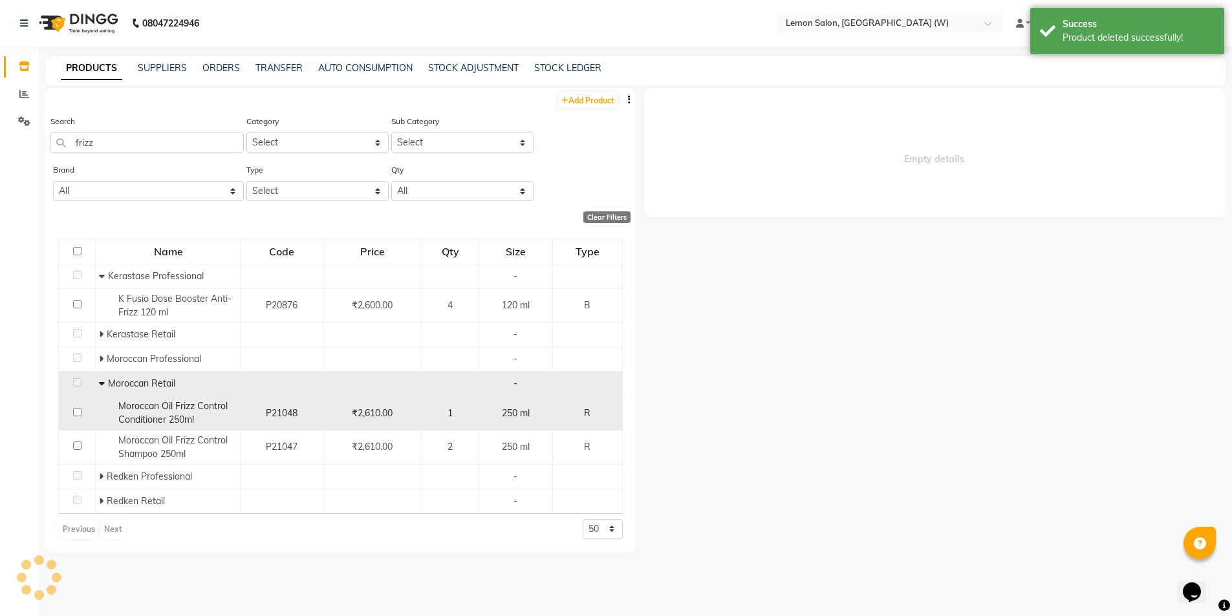
select select "all"
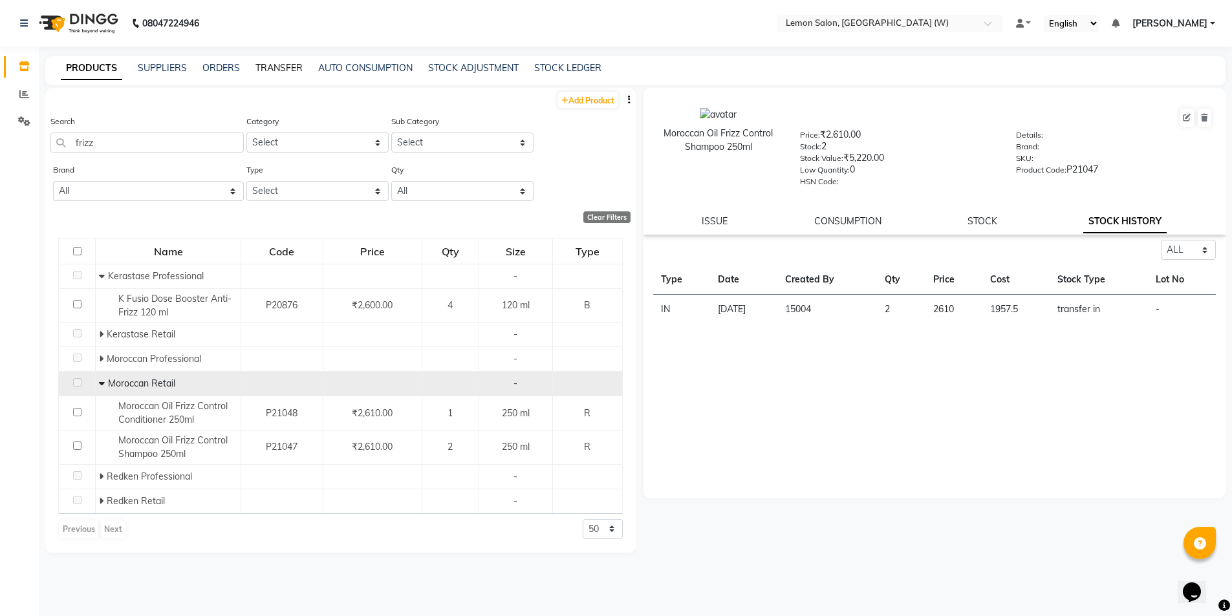
click at [285, 67] on link "TRANSFER" at bounding box center [278, 68] width 47 height 12
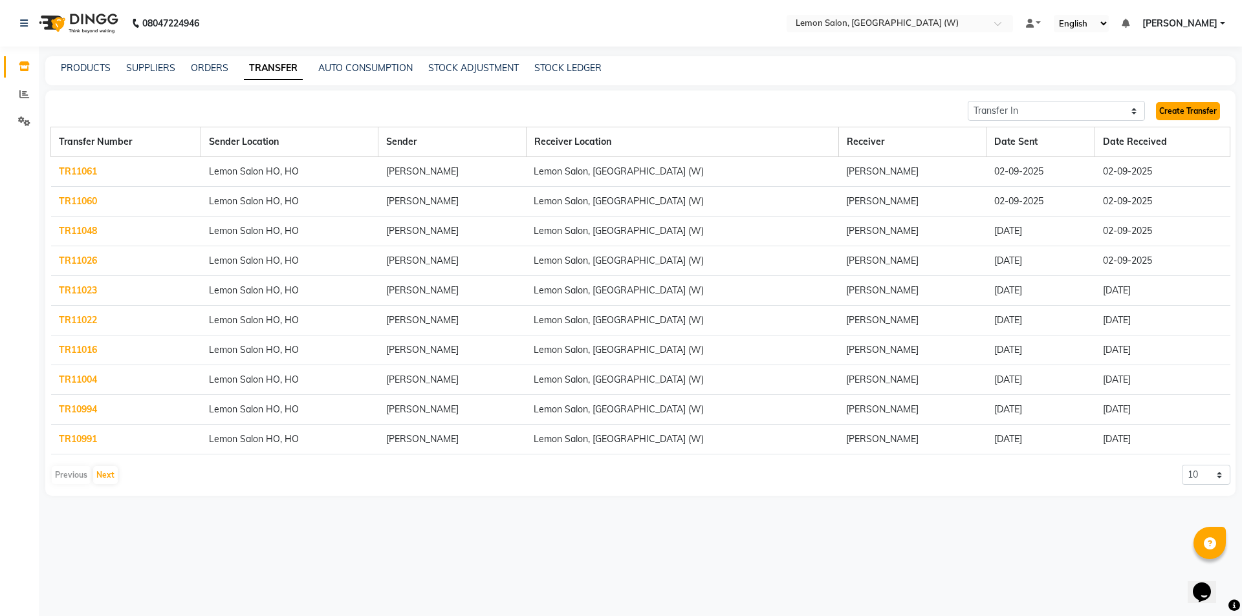
click at [1180, 105] on link "Create Transfer" at bounding box center [1188, 111] width 64 height 18
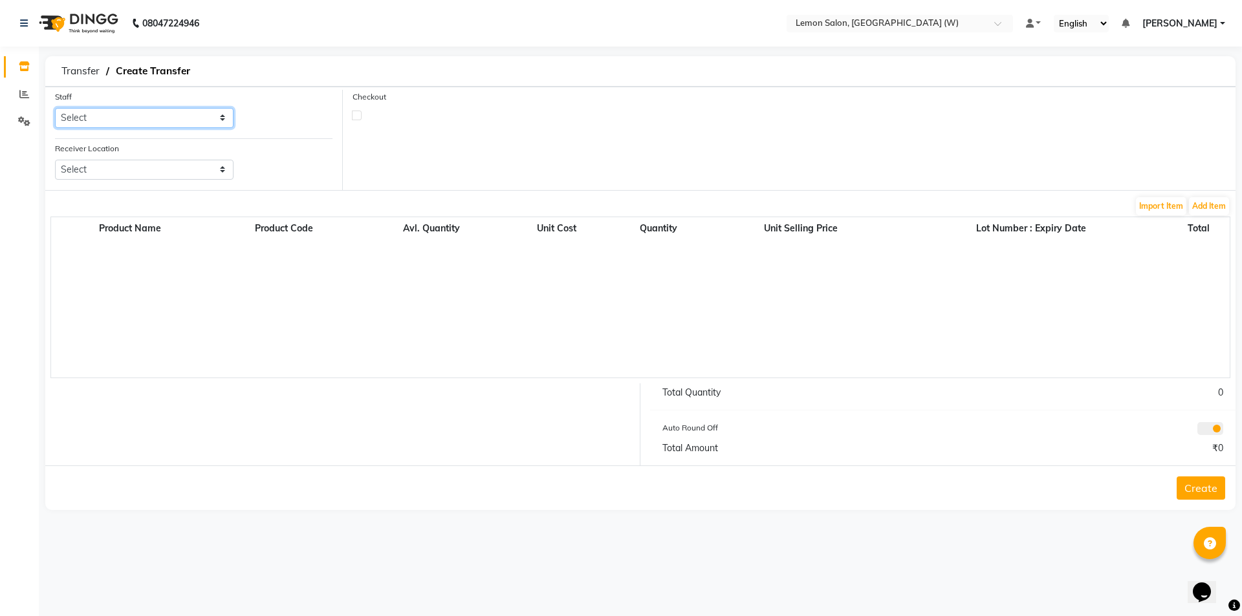
click at [185, 122] on select "Select Anamta Sayyed DC Faheem Shaikh Faizan Ganesh Motewad Himanshu Kassar Sah…" at bounding box center [144, 118] width 179 height 20
select select "75738"
click at [55, 108] on select "Select Anamta Sayyed DC Faheem Shaikh Faizan Ganesh Motewad Himanshu Kassar Sah…" at bounding box center [144, 118] width 179 height 20
click at [142, 166] on select "Select Lemon Salon, Lokhandwala Lemon Salon, Malad Lemon Salon, Seven Bunglow L…" at bounding box center [144, 170] width 179 height 20
select select "968"
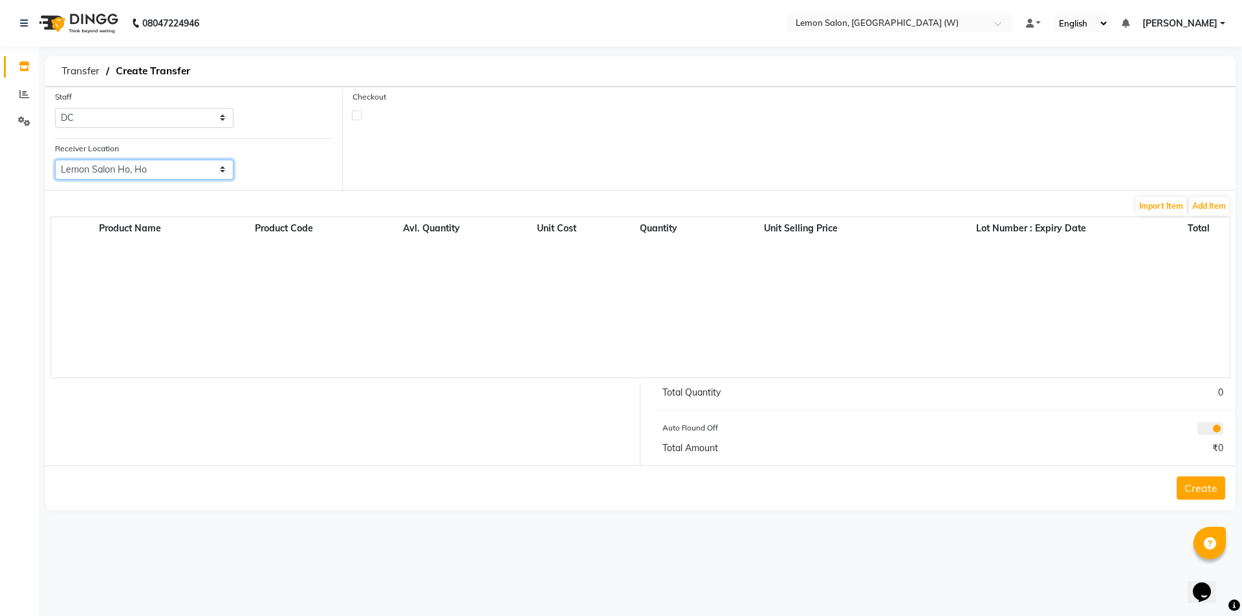
click at [55, 160] on select "Select Lemon Salon, Lokhandwala Lemon Salon, Malad Lemon Salon, Seven Bunglow L…" at bounding box center [144, 170] width 179 height 20
click at [359, 113] on label at bounding box center [357, 116] width 10 height 10
click at [359, 113] on input "checkbox" at bounding box center [357, 115] width 8 height 8
checkbox input "true"
select select "true"
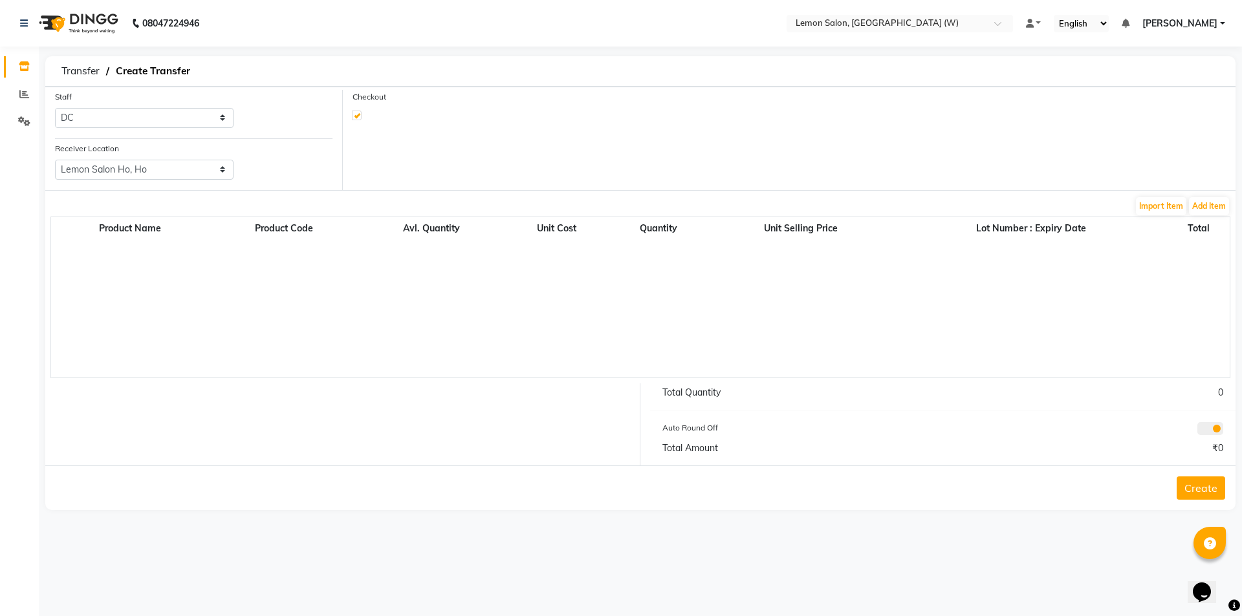
select select "3587"
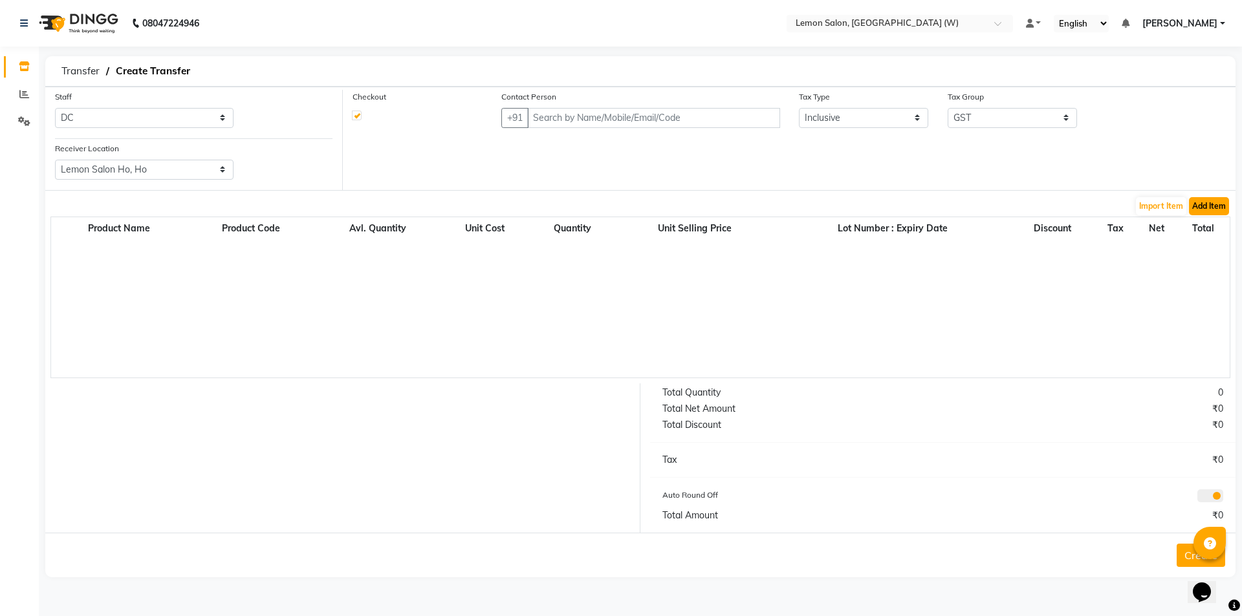
click at [1202, 202] on button "Add Item" at bounding box center [1209, 206] width 40 height 18
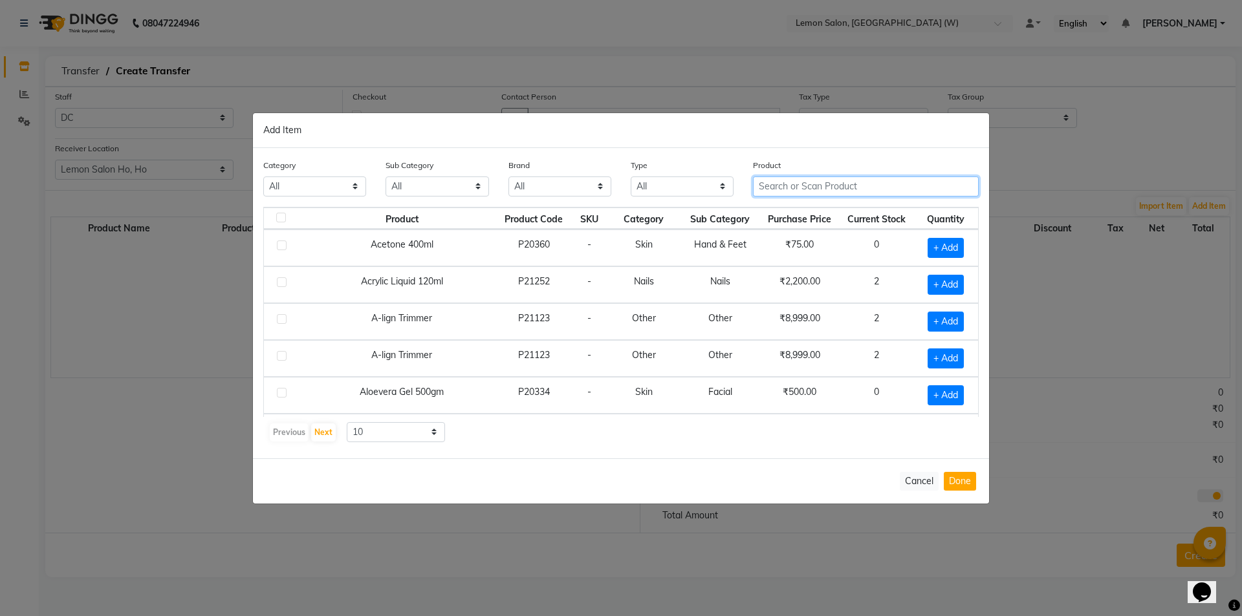
click at [783, 186] on input "text" at bounding box center [866, 187] width 226 height 20
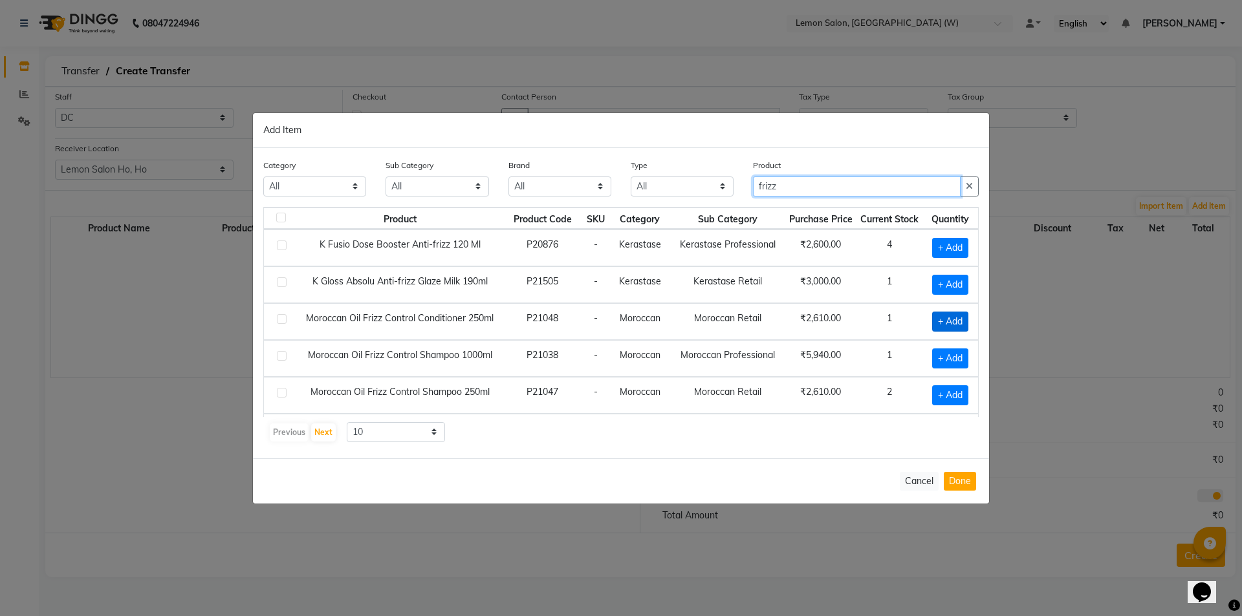
type input "frizz"
click at [936, 319] on span "+ Add" at bounding box center [950, 322] width 36 height 20
checkbox input "true"
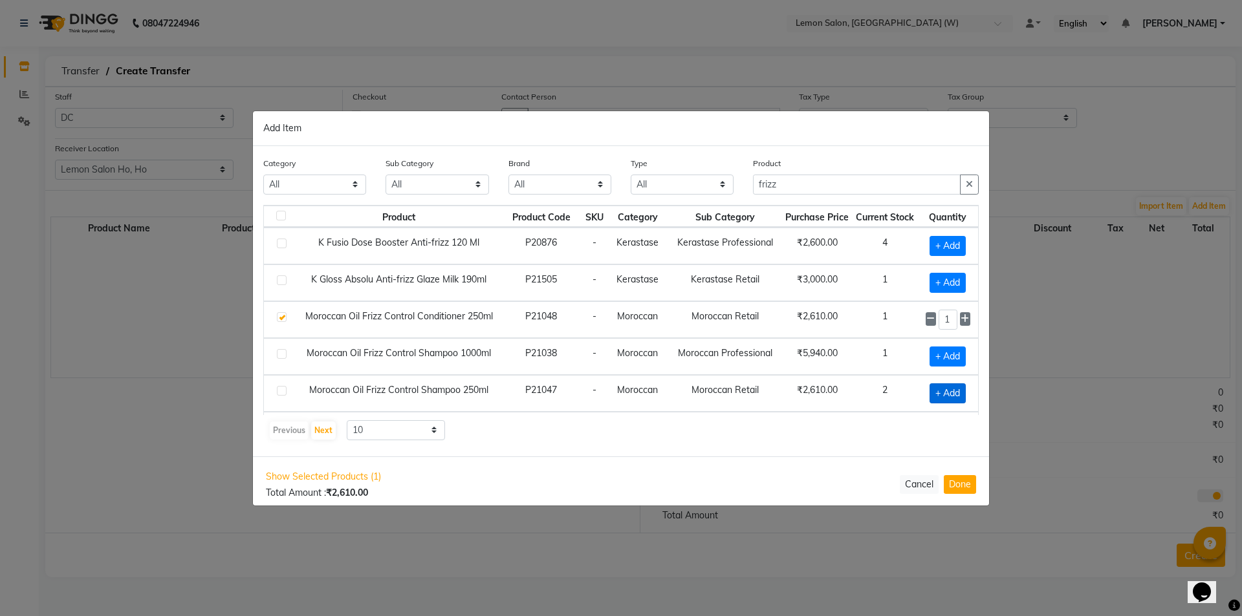
drag, startPoint x: 929, startPoint y: 387, endPoint x: 1011, endPoint y: 444, distance: 99.4
click at [929, 388] on span "+ Add" at bounding box center [947, 394] width 36 height 20
checkbox input "true"
click at [953, 477] on button "Done" at bounding box center [960, 485] width 32 height 19
select select "3587"
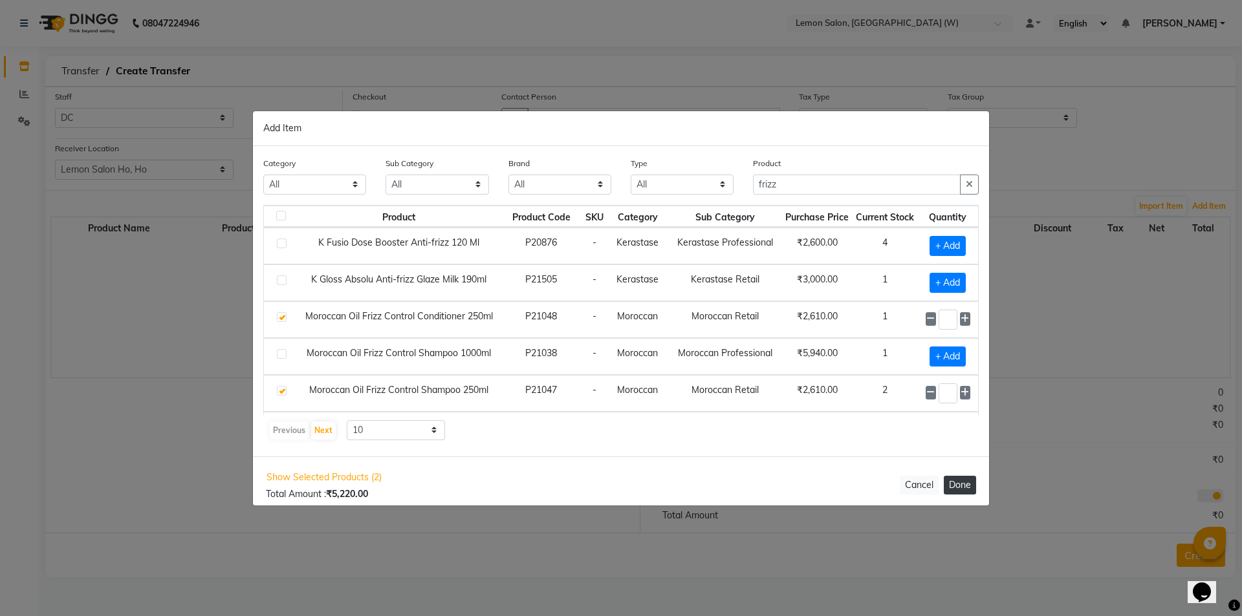
select select "3587"
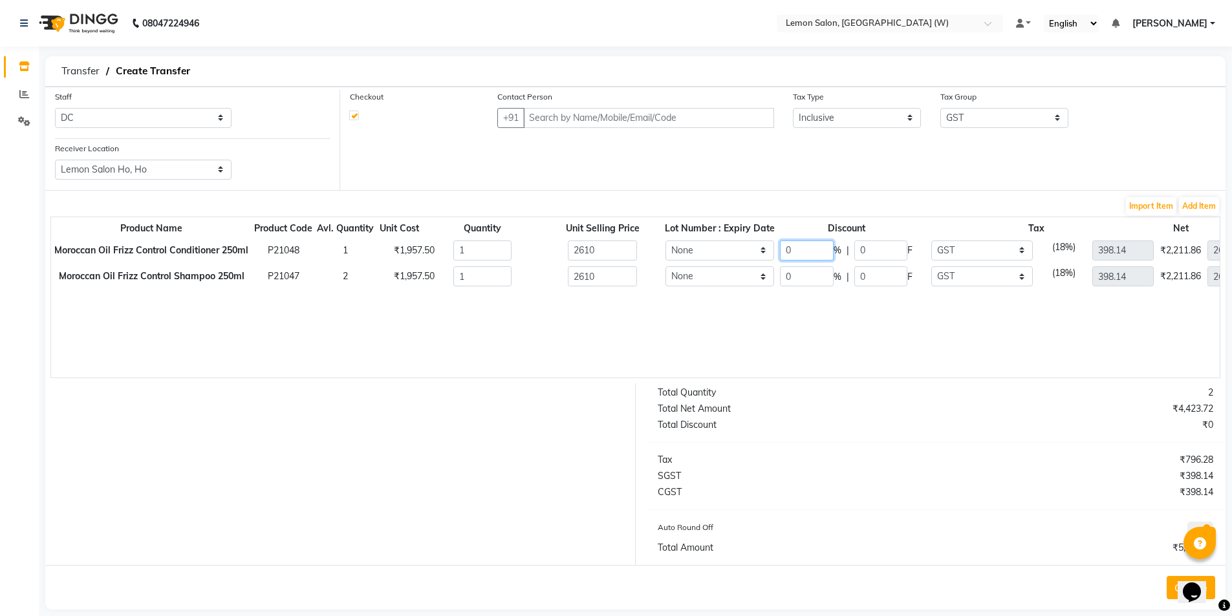
click at [809, 254] on input "0" at bounding box center [806, 251] width 53 height 20
type input "25"
type input "652.5"
type input "298.6"
type input "1957.5"
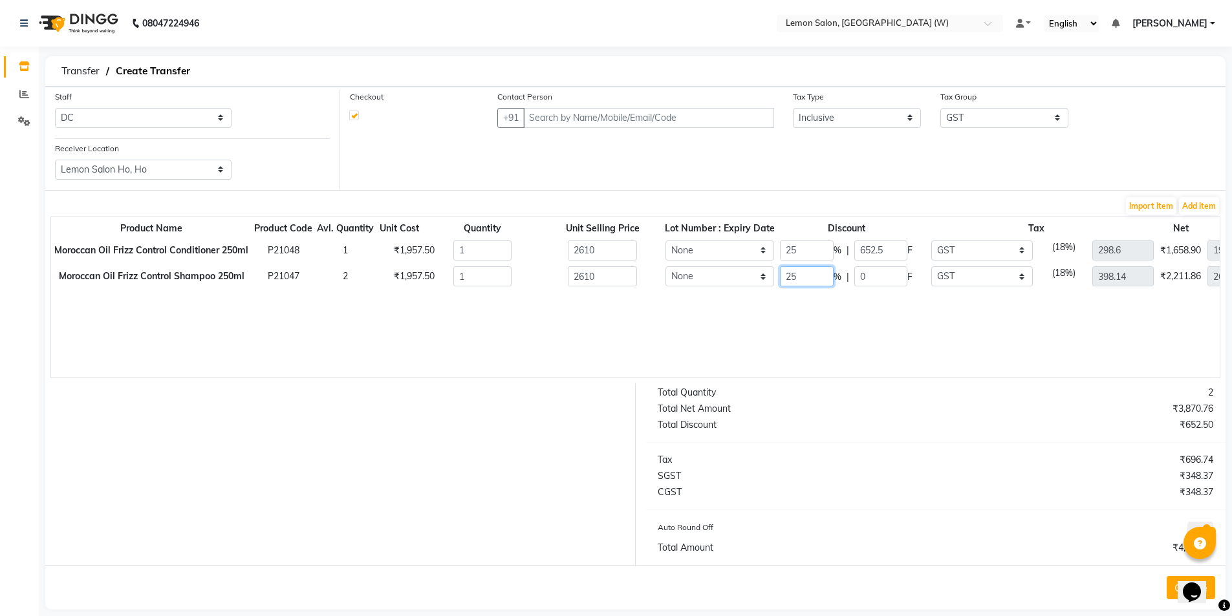
type input "25"
type input "652.5"
type input "298.6"
type input "1957.5"
click at [617, 120] on input "text" at bounding box center [648, 118] width 250 height 20
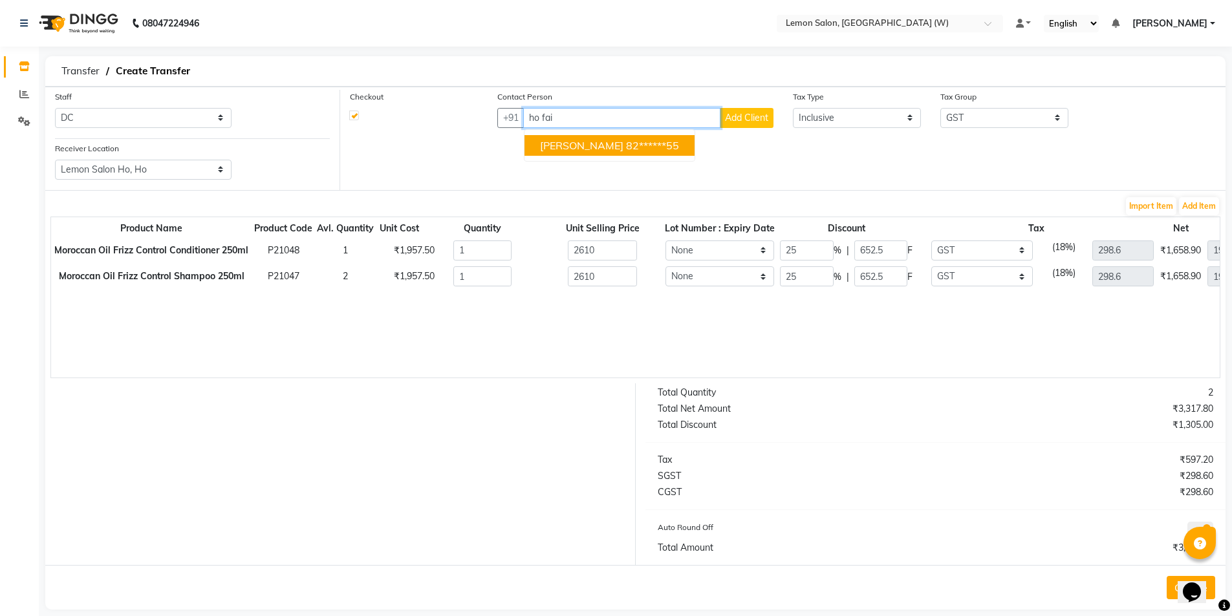
click at [629, 139] on ngb-highlight "82******55" at bounding box center [652, 145] width 53 height 13
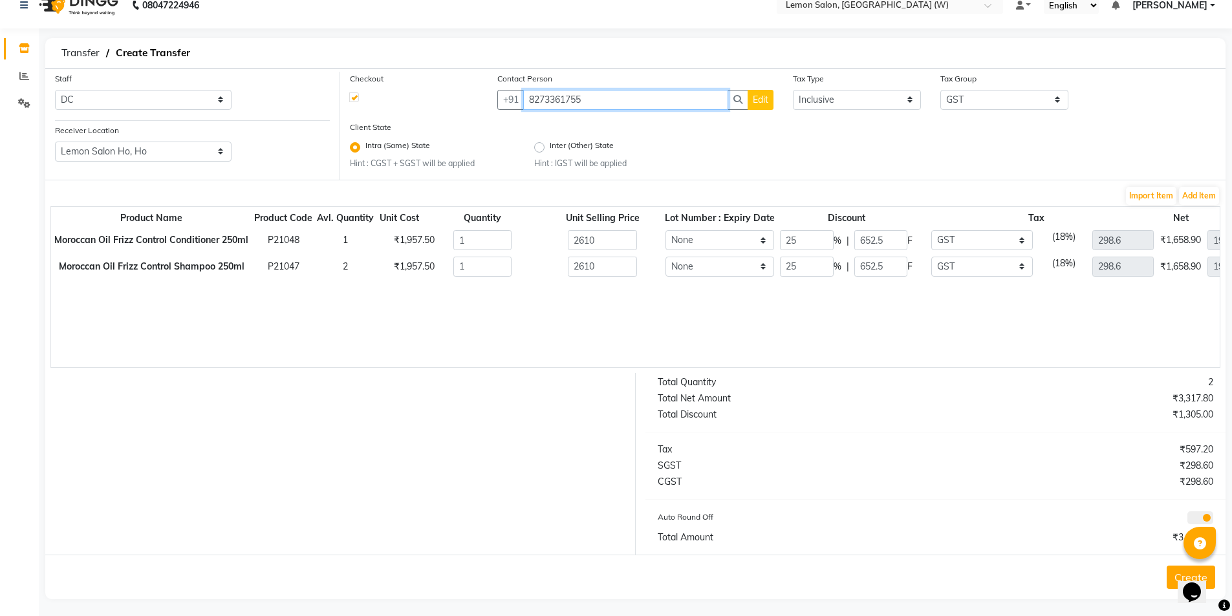
scroll to position [23, 0]
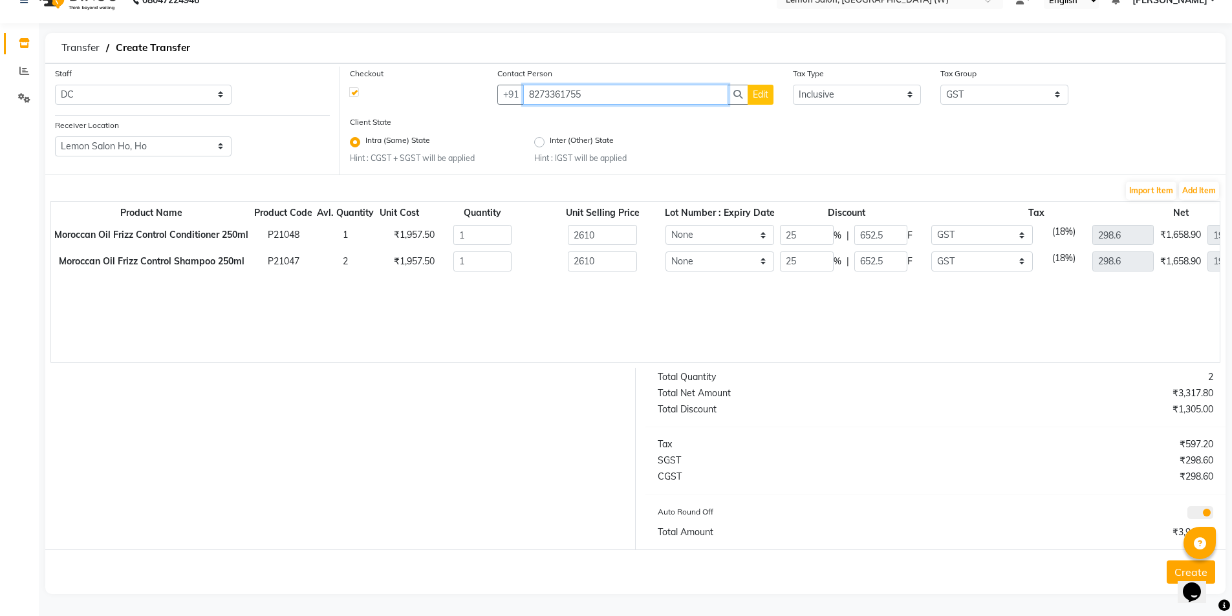
type input "8273361755"
click at [1169, 572] on button "Create" at bounding box center [1191, 572] width 49 height 23
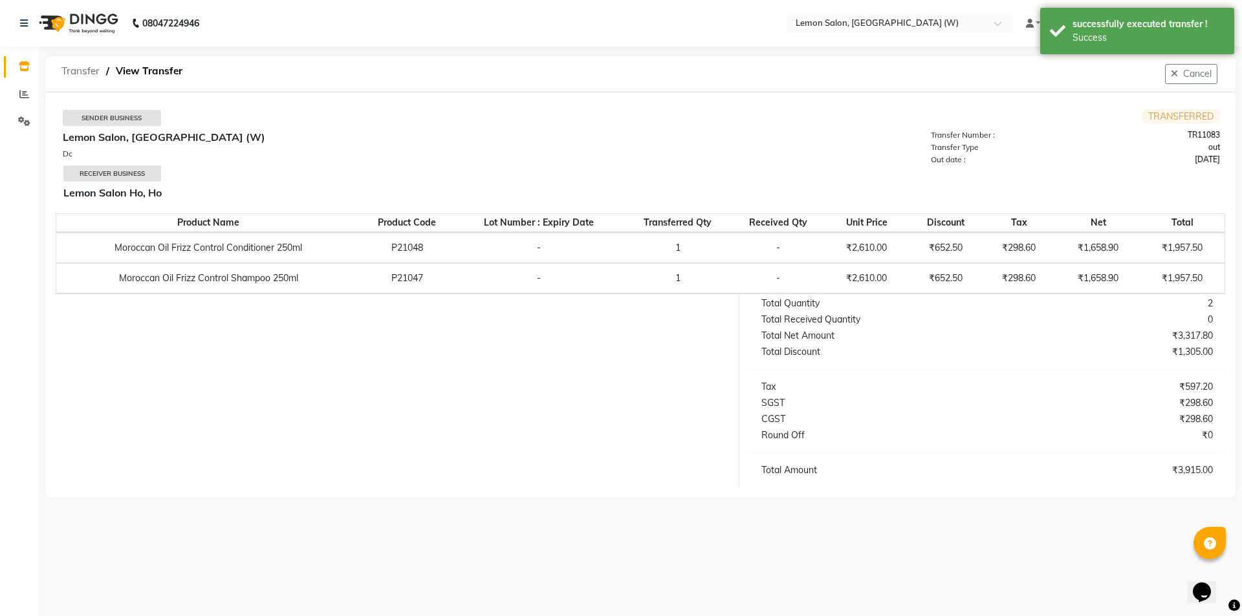
click at [86, 74] on span "Transfer" at bounding box center [80, 71] width 51 height 23
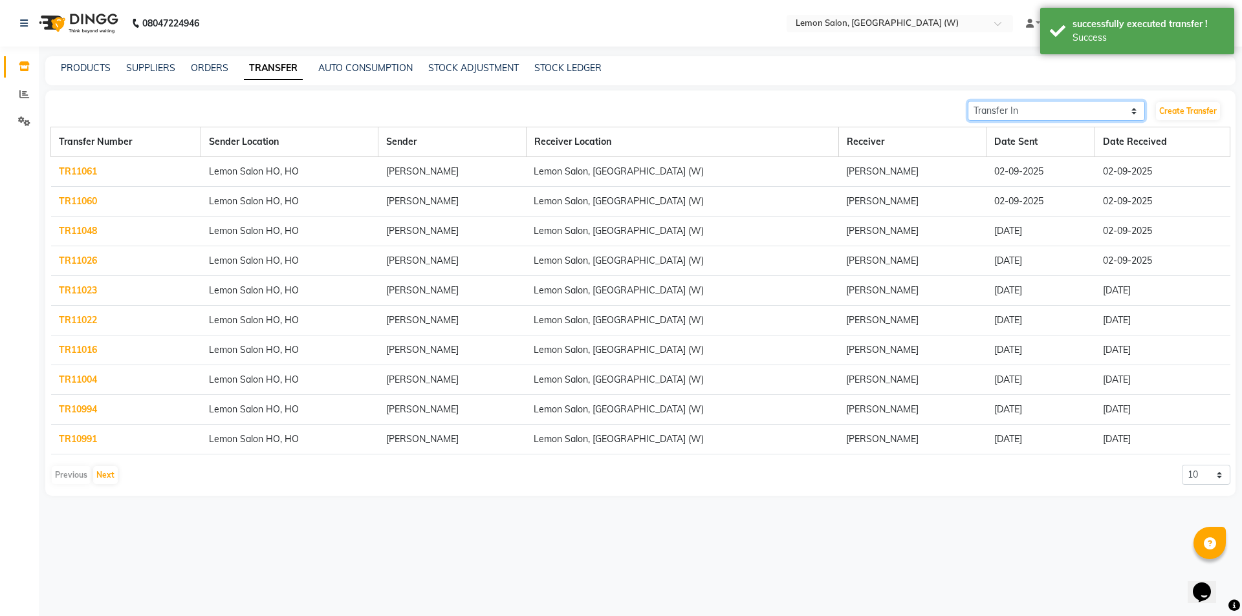
click at [1070, 108] on select "Transfer In Transfer Out" at bounding box center [1056, 111] width 177 height 20
select select "sender"
click at [968, 101] on select "Transfer In Transfer Out" at bounding box center [1056, 111] width 177 height 20
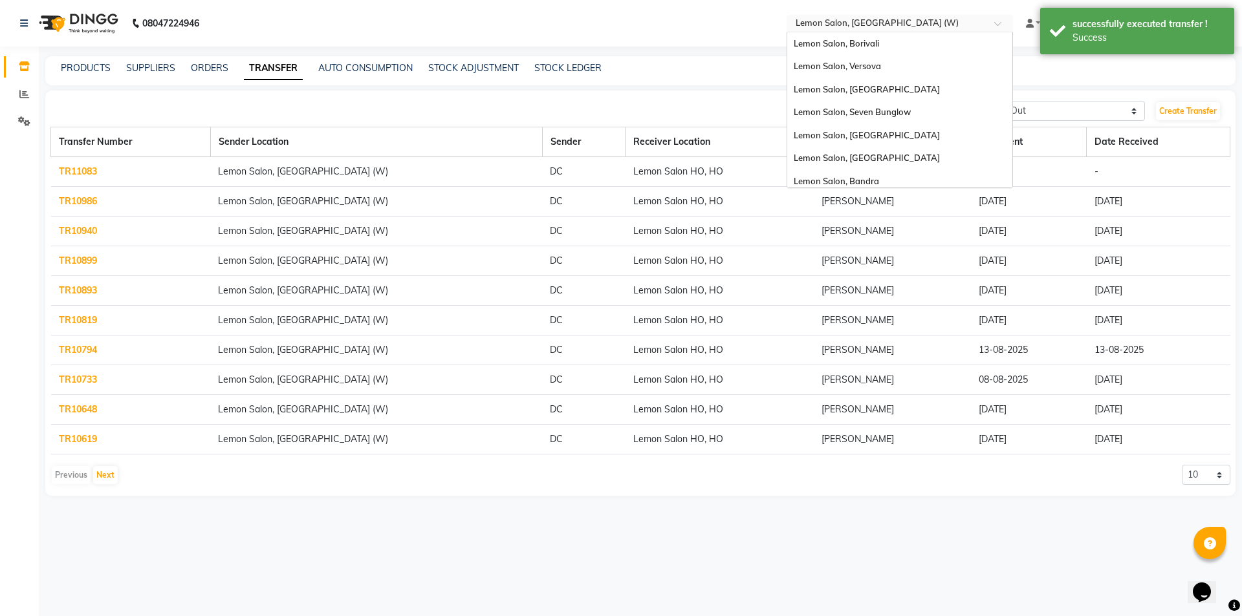
click at [914, 27] on input "text" at bounding box center [887, 24] width 188 height 13
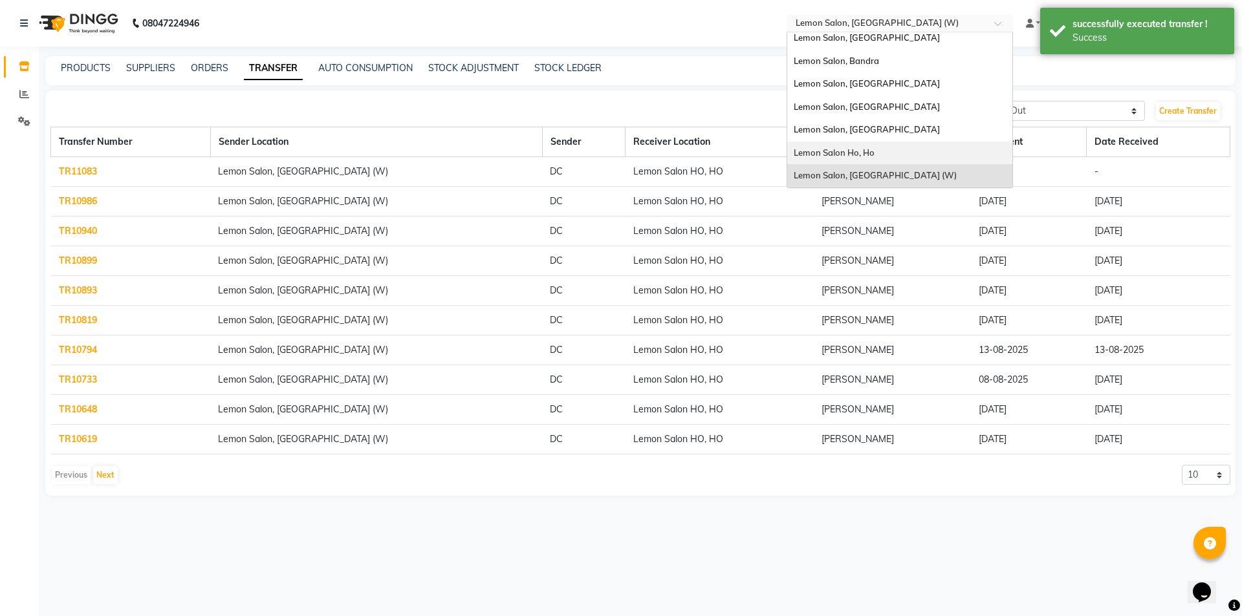
click at [863, 144] on div "Lemon Salon Ho, Ho" at bounding box center [899, 153] width 225 height 23
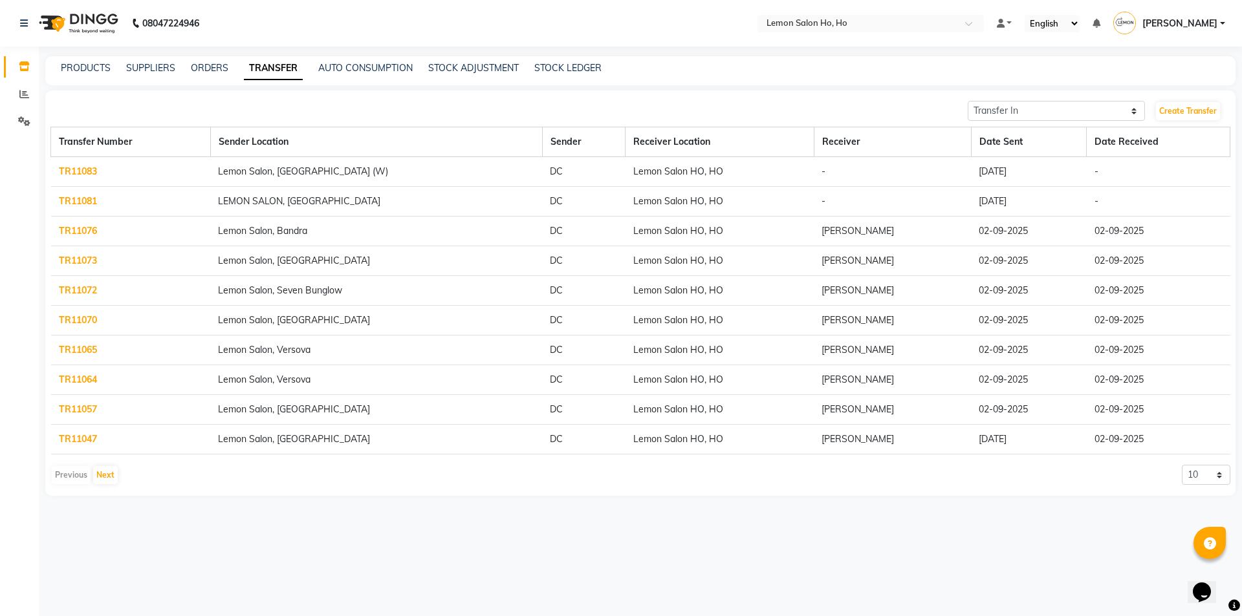
click at [69, 167] on link "TR11083" at bounding box center [78, 172] width 38 height 12
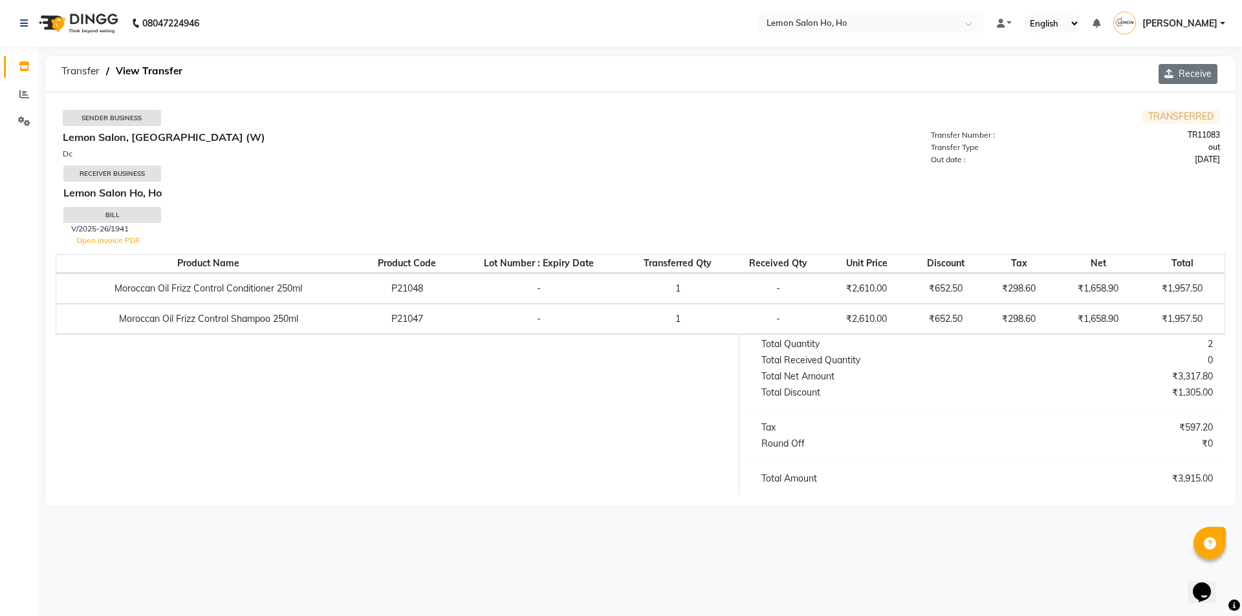
click at [1189, 78] on button "Receive" at bounding box center [1187, 74] width 59 height 20
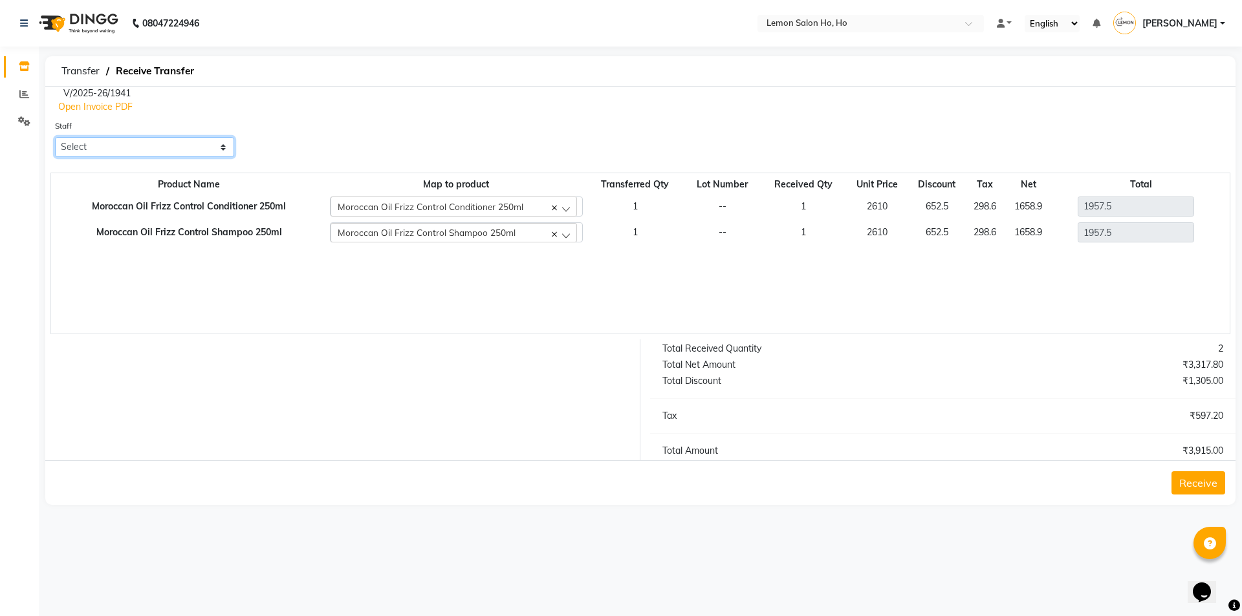
click at [193, 147] on select "Select Annie Aquib Khan DC DINGG Support Farheen Ansari Kalpesh Kumavat Mohamme…" at bounding box center [144, 147] width 179 height 20
select select "34406"
click at [55, 137] on select "Select Annie Aquib Khan DC DINGG Support Farheen Ansari Kalpesh Kumavat Mohamme…" at bounding box center [144, 147] width 179 height 20
click at [1193, 487] on button "Receive" at bounding box center [1198, 483] width 54 height 23
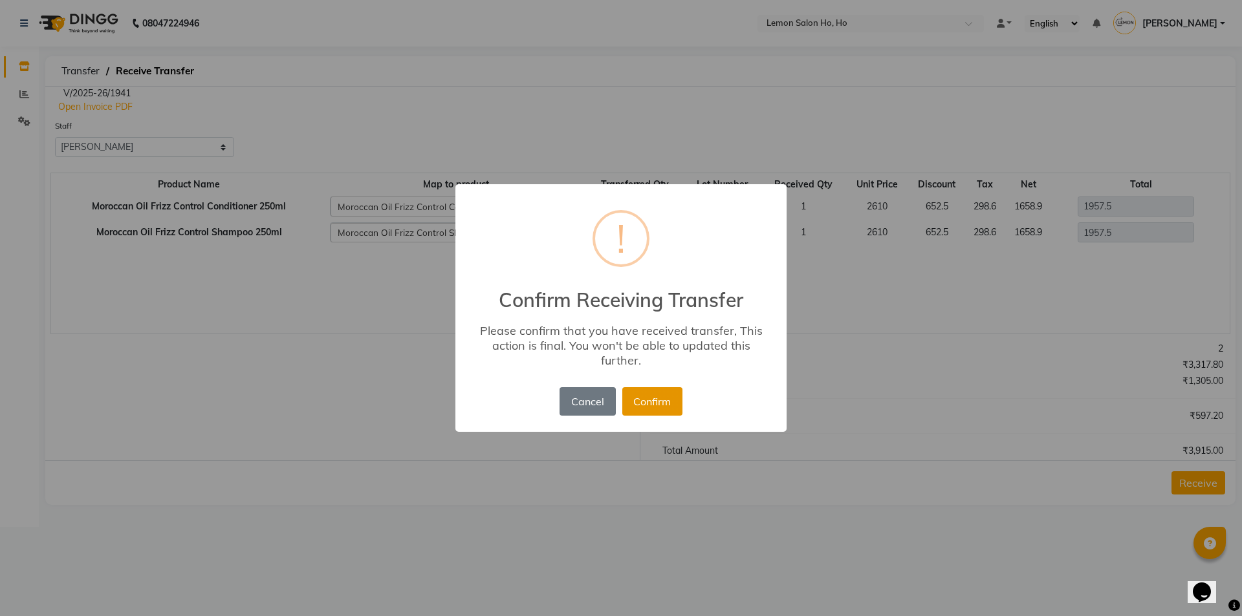
click at [645, 404] on button "Confirm" at bounding box center [652, 401] width 60 height 28
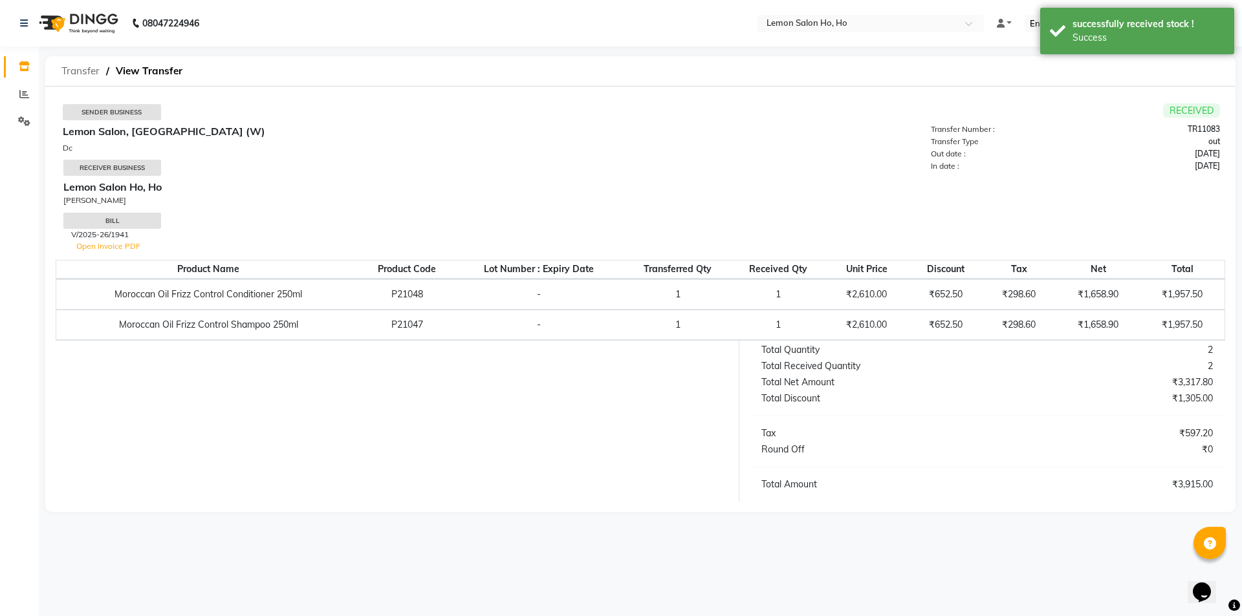
click at [80, 71] on span "Transfer" at bounding box center [80, 71] width 51 height 23
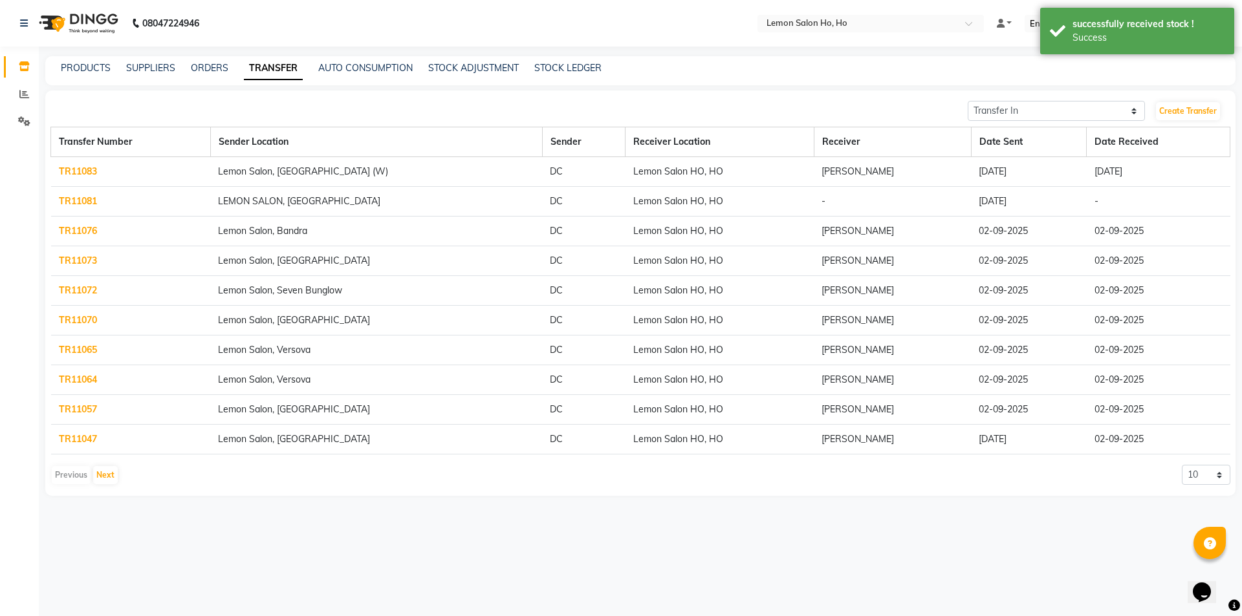
click at [76, 193] on td "TR11081" at bounding box center [131, 202] width 160 height 30
click at [76, 195] on td "TR11081" at bounding box center [131, 202] width 160 height 30
click at [76, 197] on link "TR11081" at bounding box center [78, 201] width 38 height 12
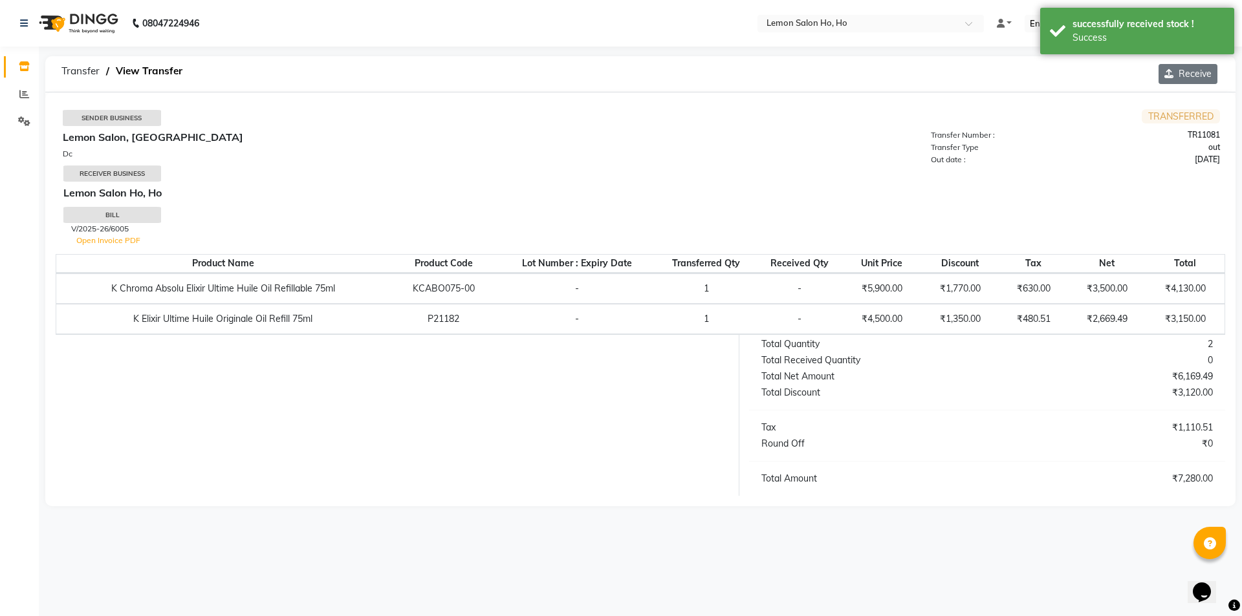
click at [1176, 74] on icon "button" at bounding box center [1171, 73] width 14 height 9
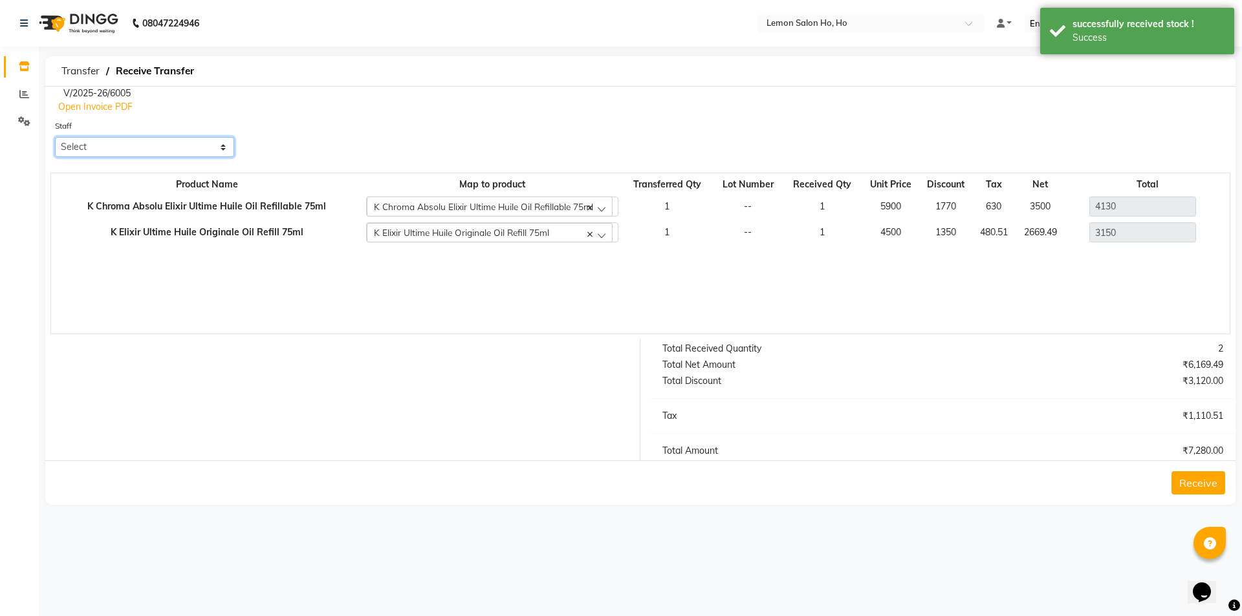
click at [171, 153] on select "Select Annie Aquib Khan DC DINGG Support Farheen Ansari Kalpesh Kumavat Mohamme…" at bounding box center [144, 147] width 179 height 20
select select "34406"
click at [55, 137] on select "Select Annie Aquib Khan DC DINGG Support Farheen Ansari Kalpesh Kumavat Mohamme…" at bounding box center [144, 147] width 179 height 20
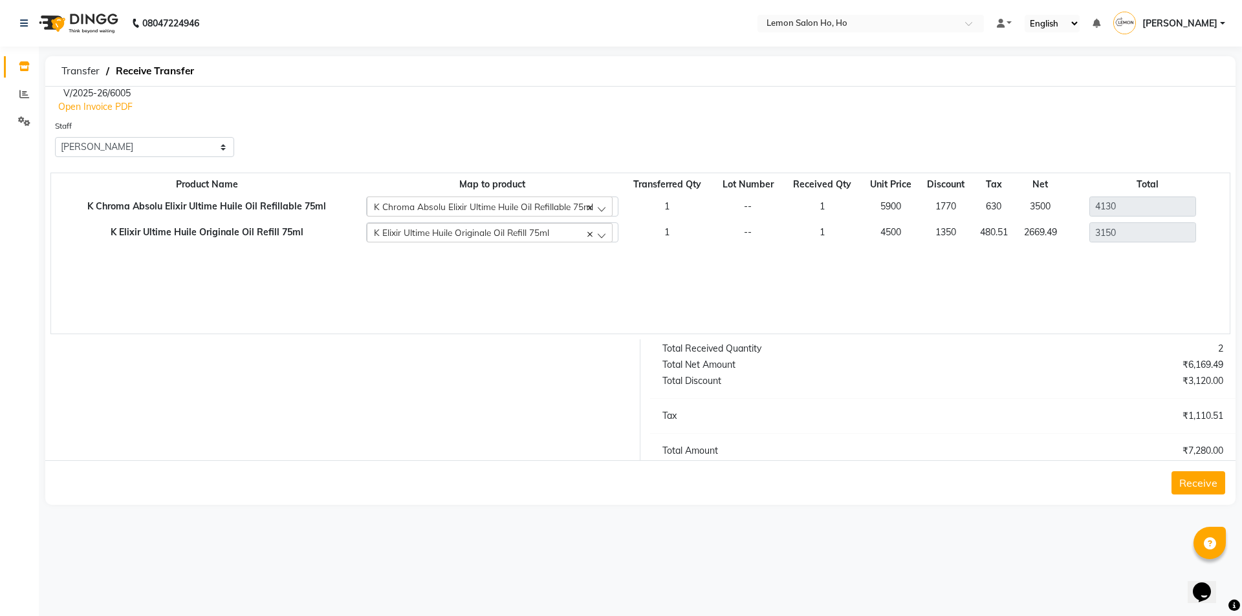
click at [1204, 489] on button "Receive" at bounding box center [1198, 483] width 54 height 23
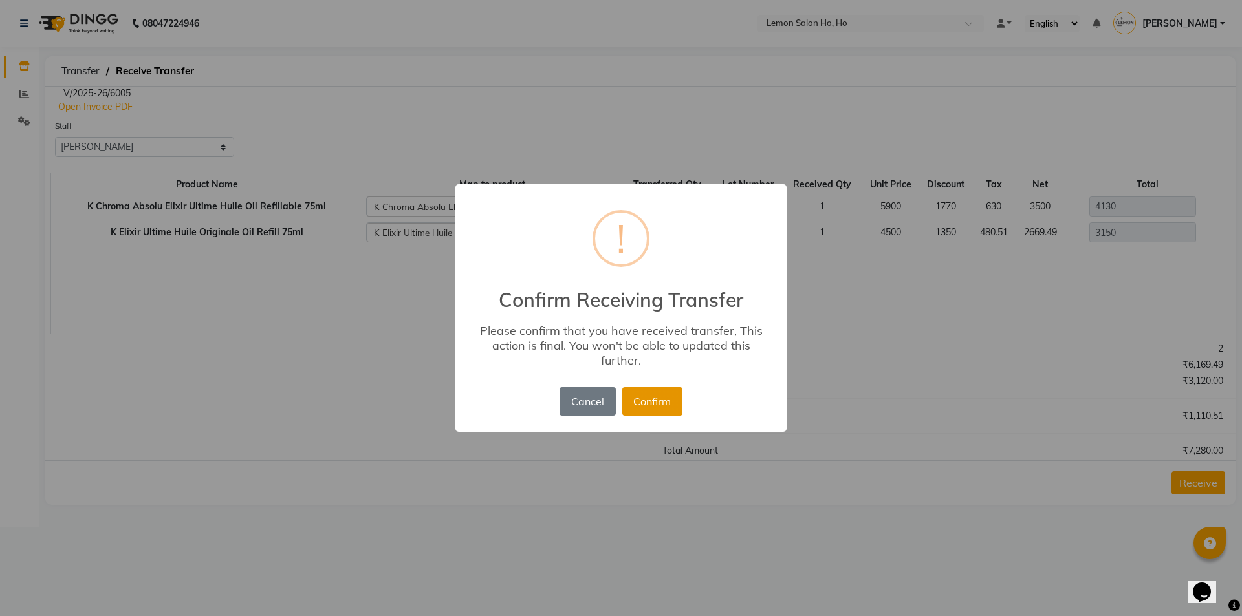
click at [651, 409] on button "Confirm" at bounding box center [652, 401] width 60 height 28
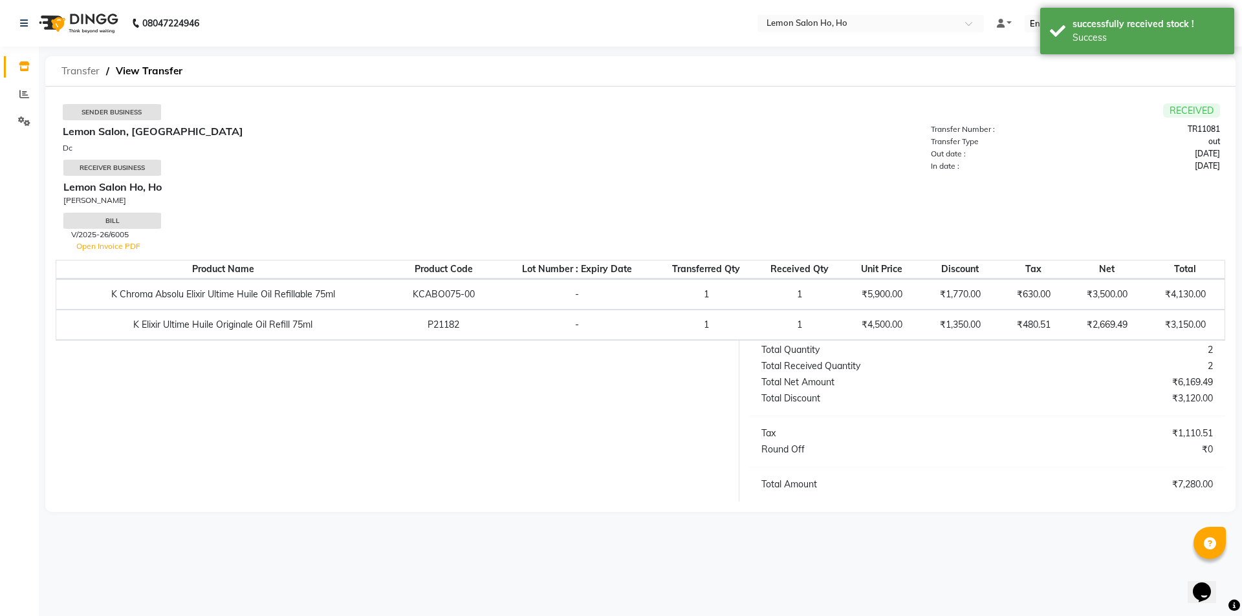
click at [69, 74] on span "Transfer" at bounding box center [80, 71] width 51 height 23
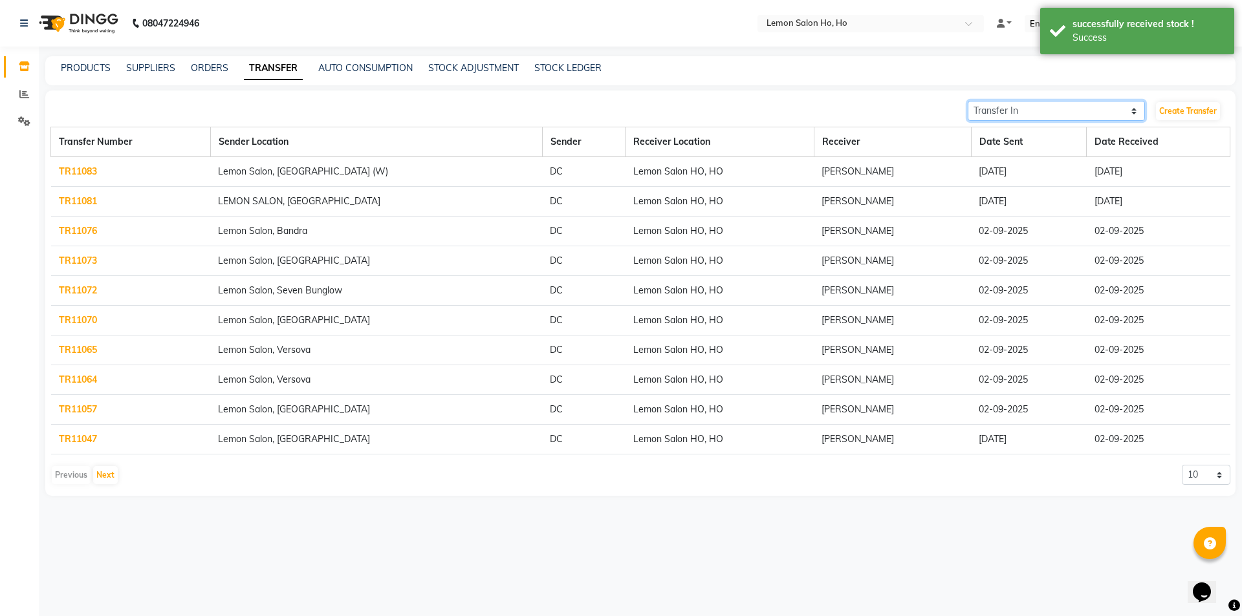
click at [1076, 117] on select "Transfer In Transfer Out" at bounding box center [1056, 111] width 177 height 20
select select "sender"
click at [968, 101] on select "Transfer In Transfer Out" at bounding box center [1056, 111] width 177 height 20
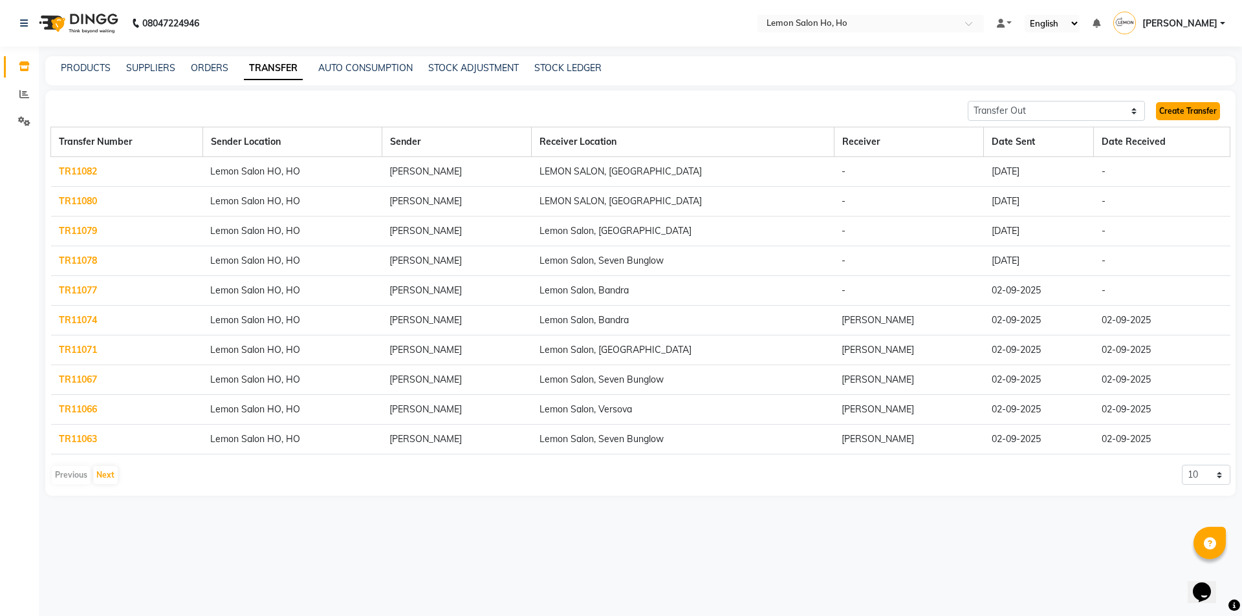
click at [1182, 113] on link "Create Transfer" at bounding box center [1188, 111] width 64 height 18
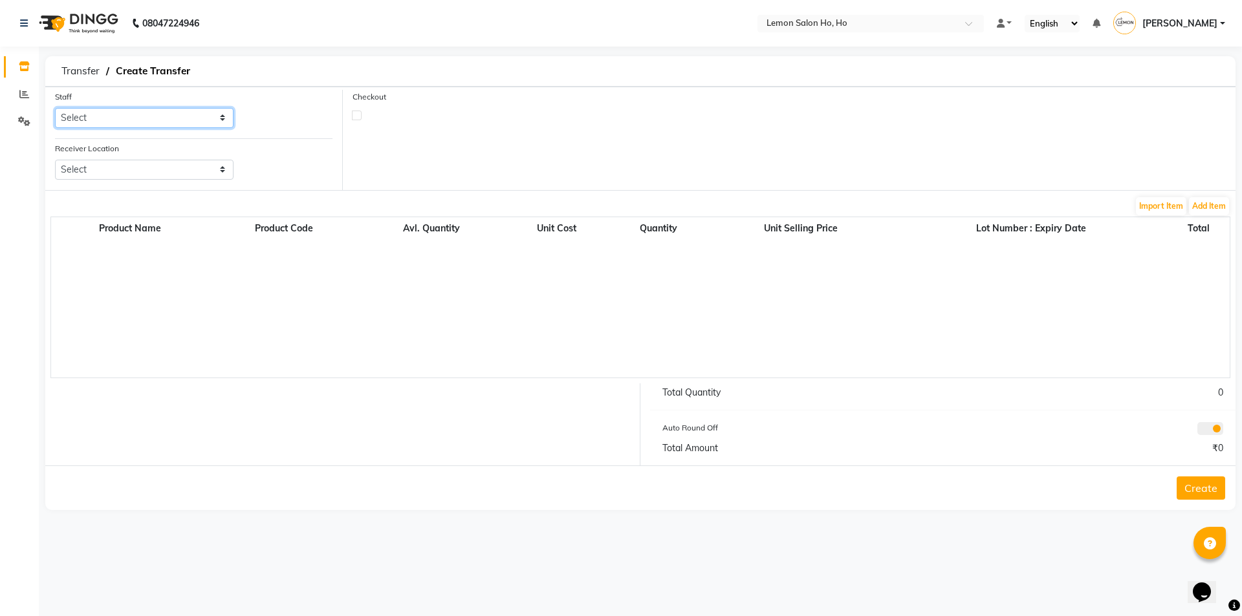
click at [199, 111] on select "Select Annie Aquib Khan DC DINGG Support Farheen Ansari Kalpesh Kumavat Mohamme…" at bounding box center [144, 118] width 179 height 20
select select "34406"
click at [55, 108] on select "Select Annie Aquib Khan DC DINGG Support Farheen Ansari Kalpesh Kumavat Mohamme…" at bounding box center [144, 118] width 179 height 20
click at [139, 165] on select "Select Lemon Salon, Lokhandwala Lemon Salon, Malad Lemon Salon, Seven Bunglow L…" at bounding box center [144, 170] width 179 height 20
select select "961"
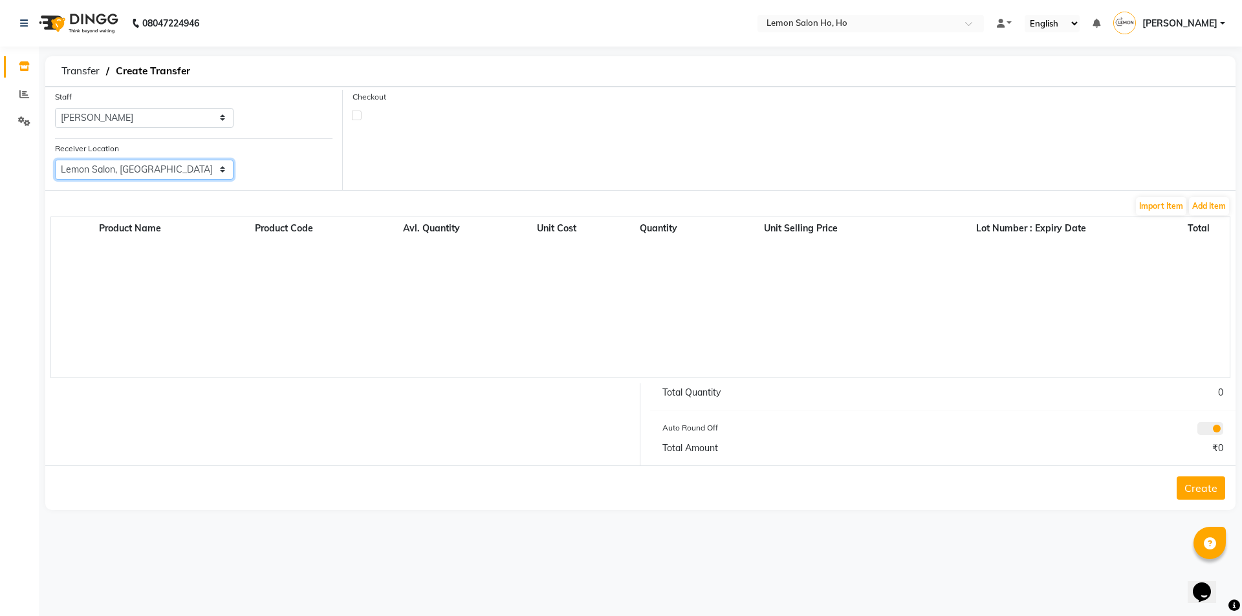
click at [55, 160] on select "Select Lemon Salon, Lokhandwala Lemon Salon, Malad Lemon Salon, Seven Bunglow L…" at bounding box center [144, 170] width 179 height 20
click at [353, 118] on label at bounding box center [357, 116] width 10 height 10
click at [353, 118] on input "checkbox" at bounding box center [357, 115] width 8 height 8
checkbox input "true"
select select "true"
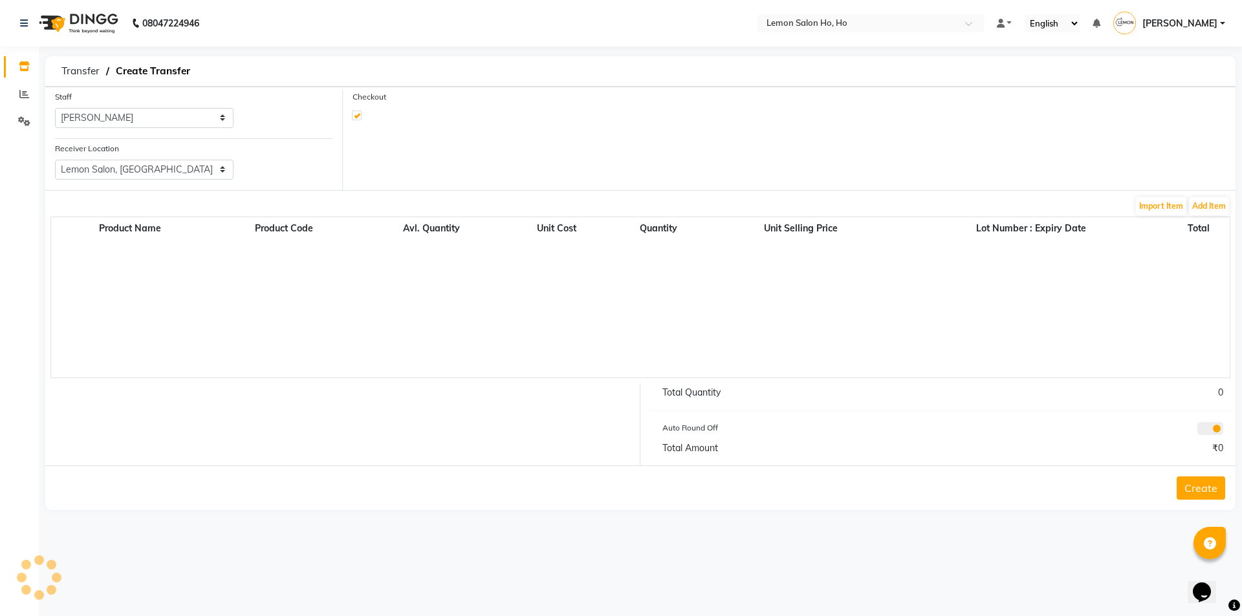
select select "2069"
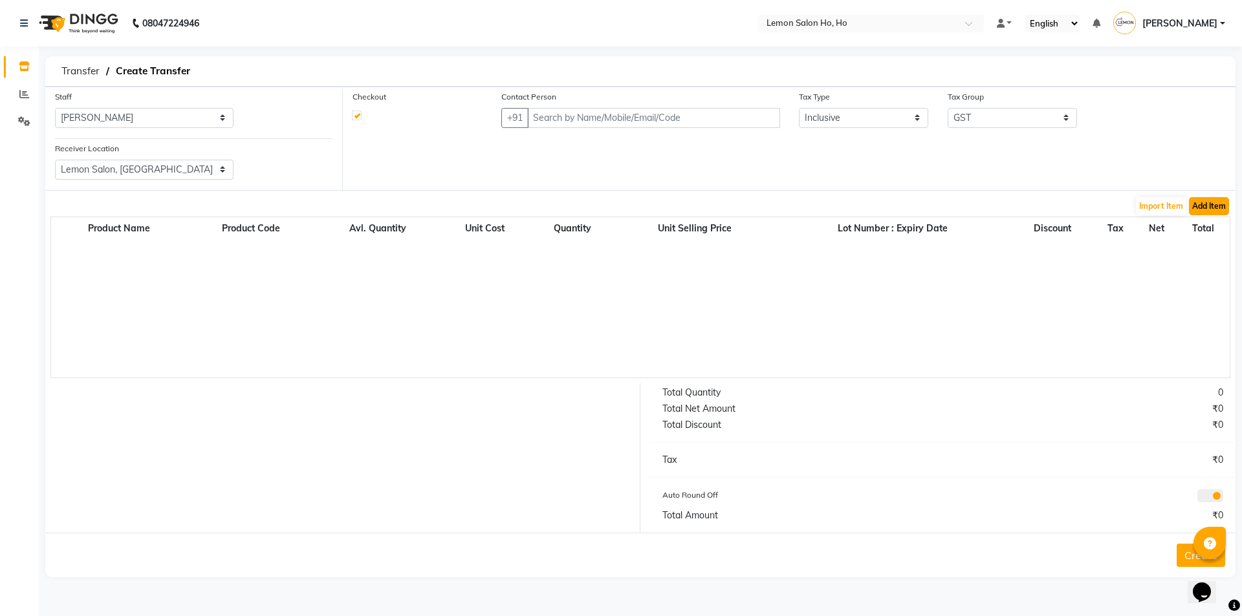
click at [1221, 211] on button "Add Item" at bounding box center [1209, 206] width 40 height 18
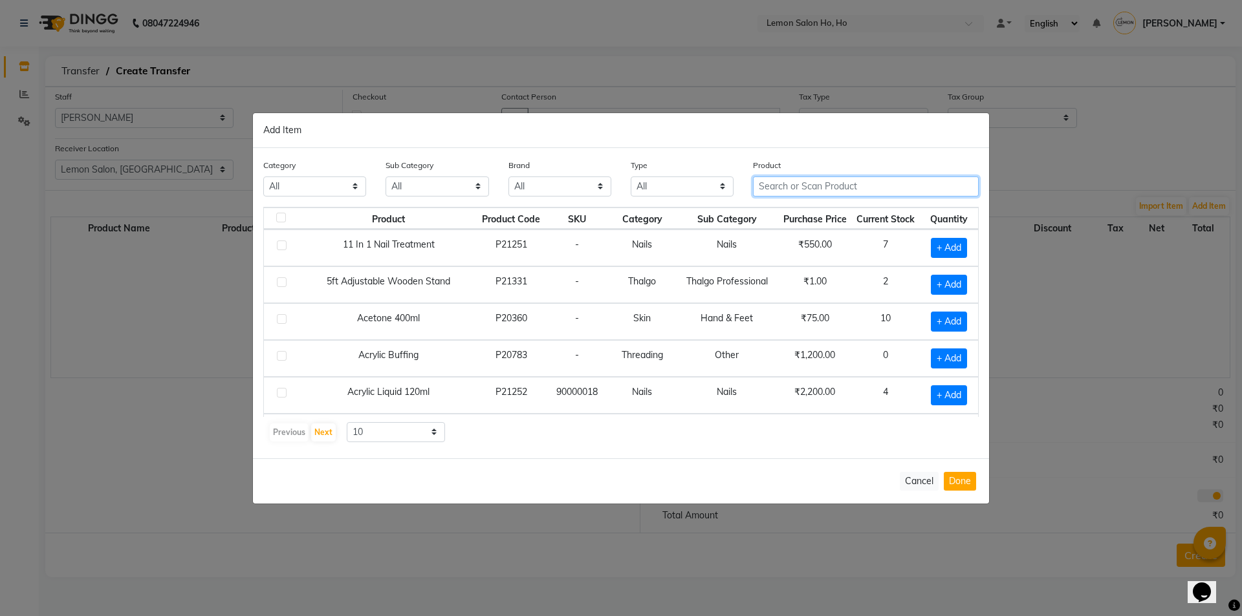
click at [869, 183] on input "text" at bounding box center [866, 187] width 226 height 20
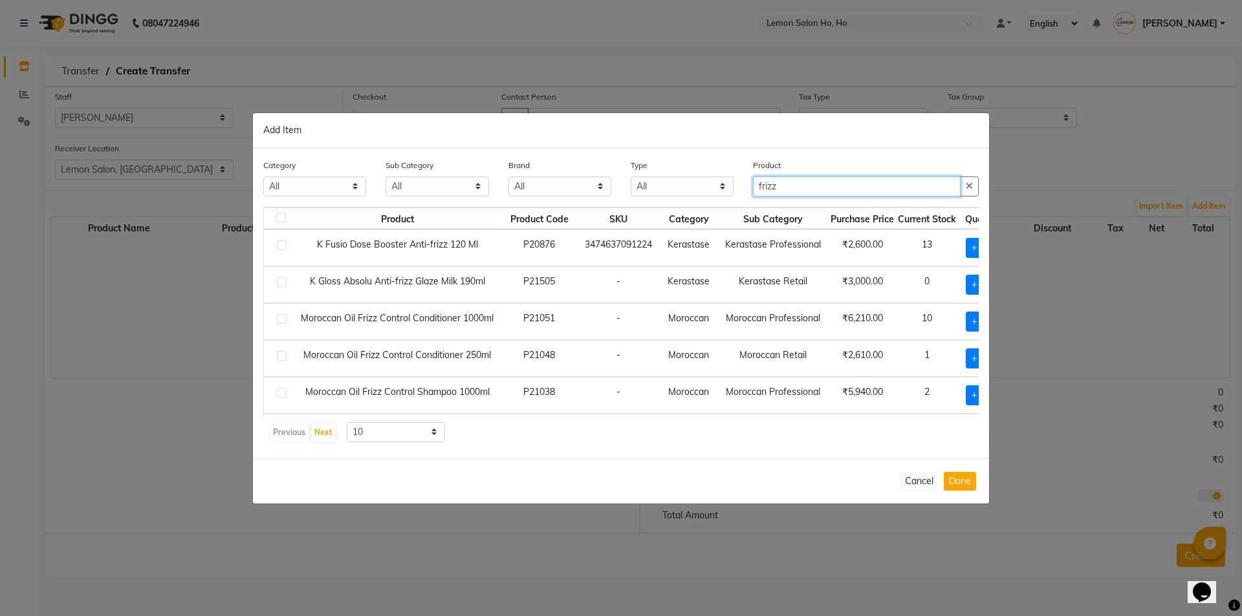
type input "frizz"
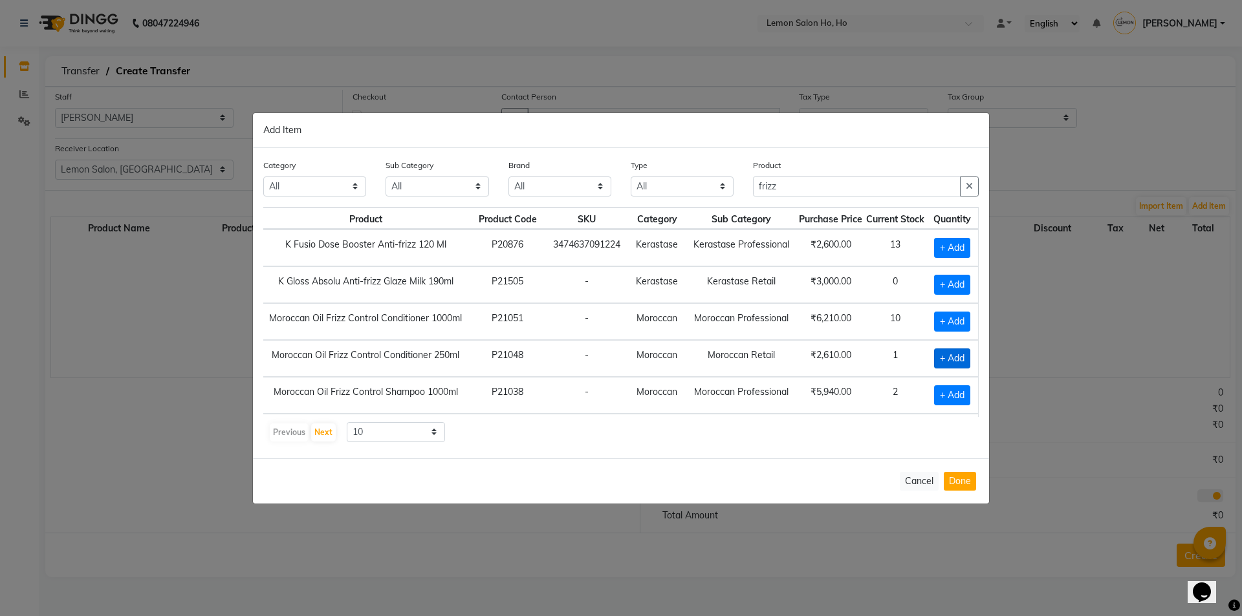
click at [942, 358] on span "+ Add" at bounding box center [952, 359] width 36 height 20
checkbox input "true"
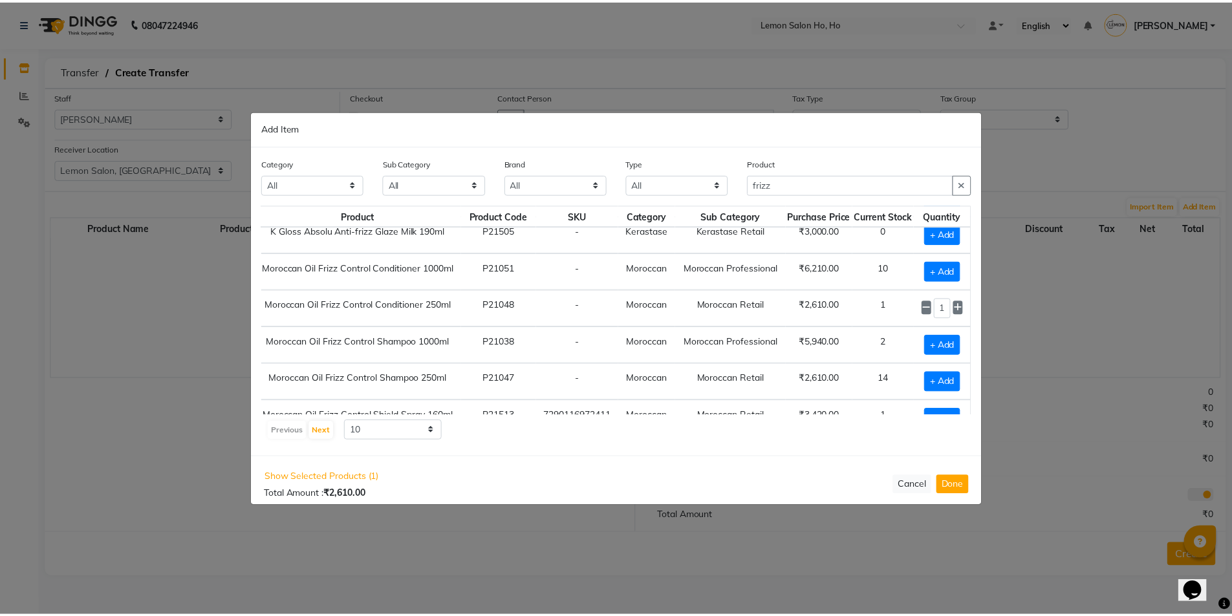
scroll to position [86, 49]
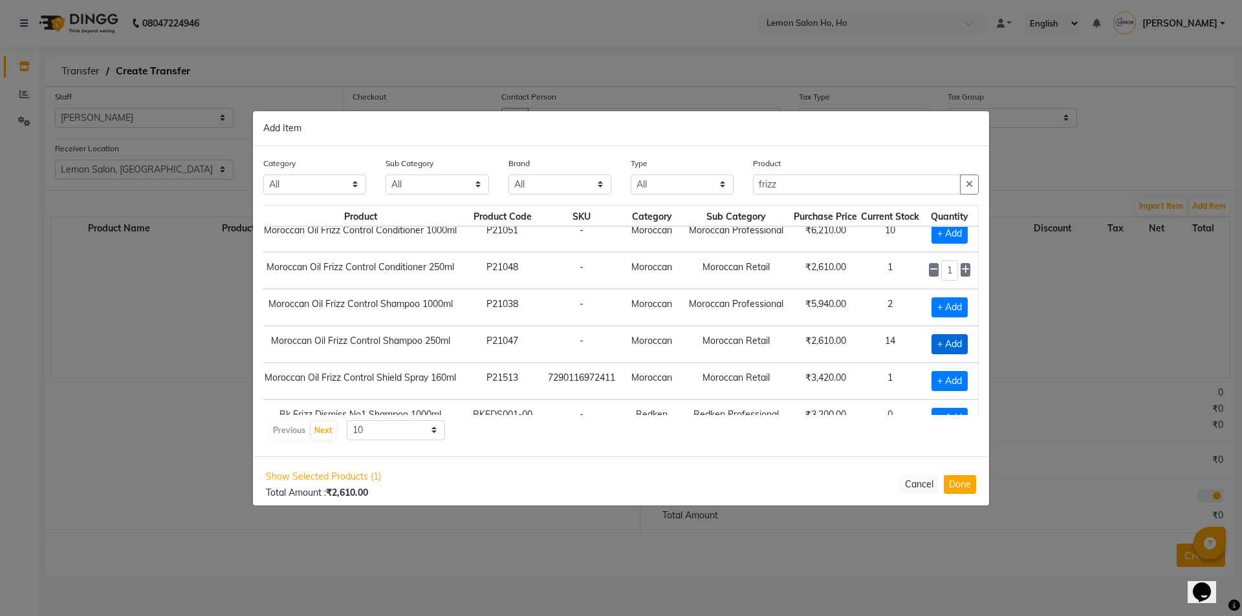
click at [938, 347] on span "+ Add" at bounding box center [949, 344] width 36 height 20
checkbox input "true"
click at [961, 490] on button "Done" at bounding box center [960, 485] width 32 height 19
select select "2069"
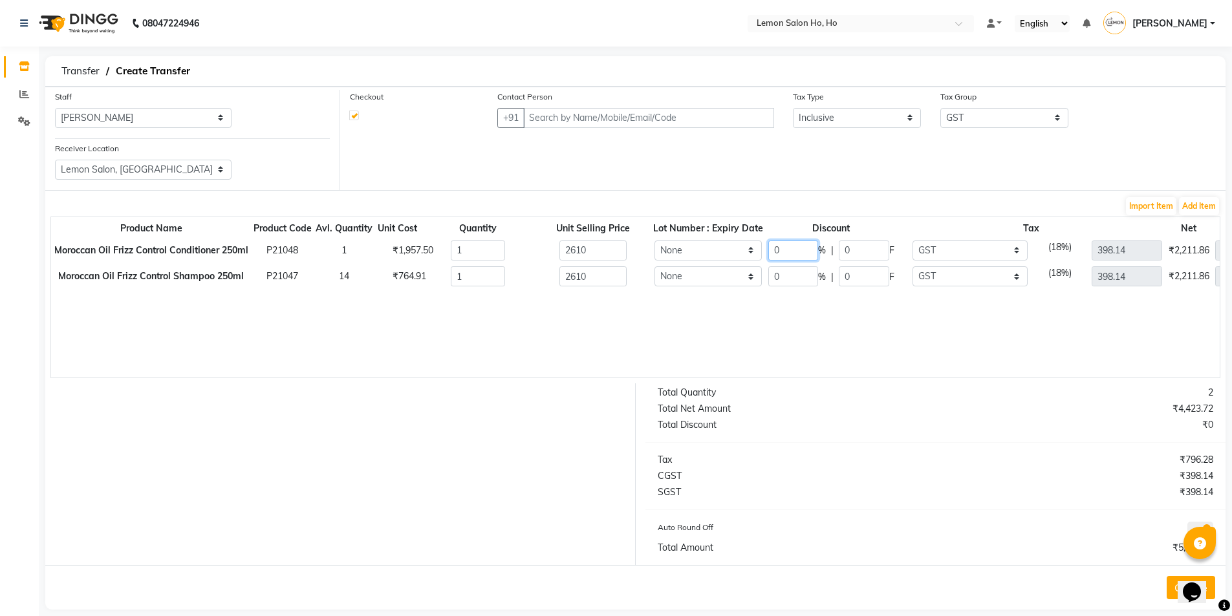
click at [796, 255] on input "0" at bounding box center [793, 251] width 50 height 20
type input "30"
type input "783"
type input "278.69"
type input "1827"
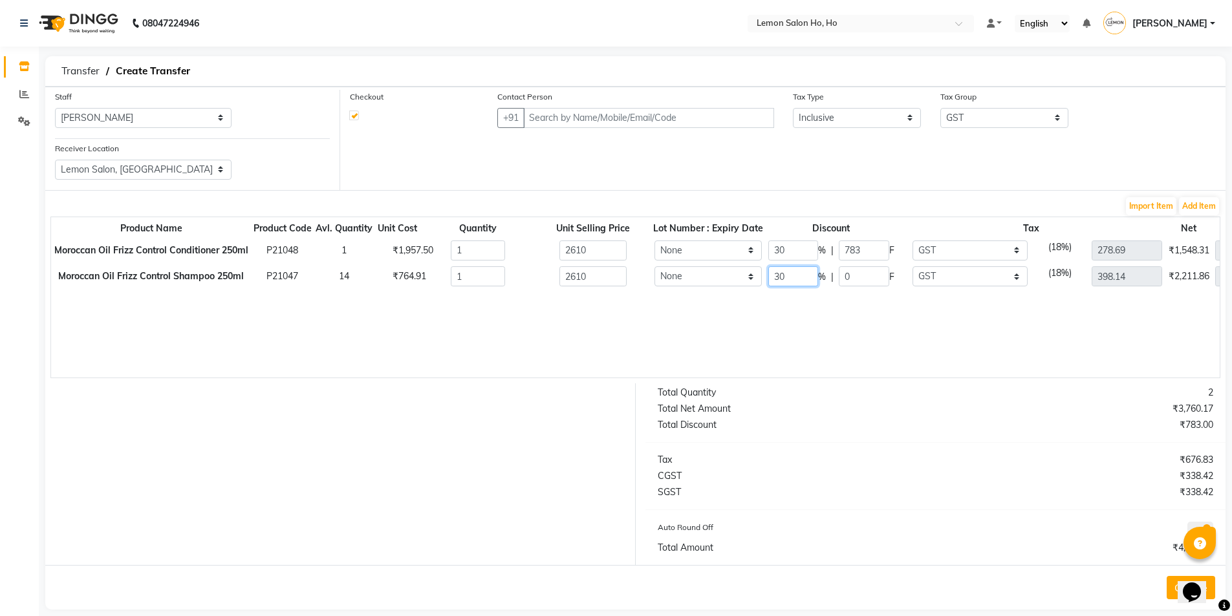
type input "30"
type input "783"
type input "278.69"
type input "1827"
click at [638, 114] on input "text" at bounding box center [648, 118] width 250 height 20
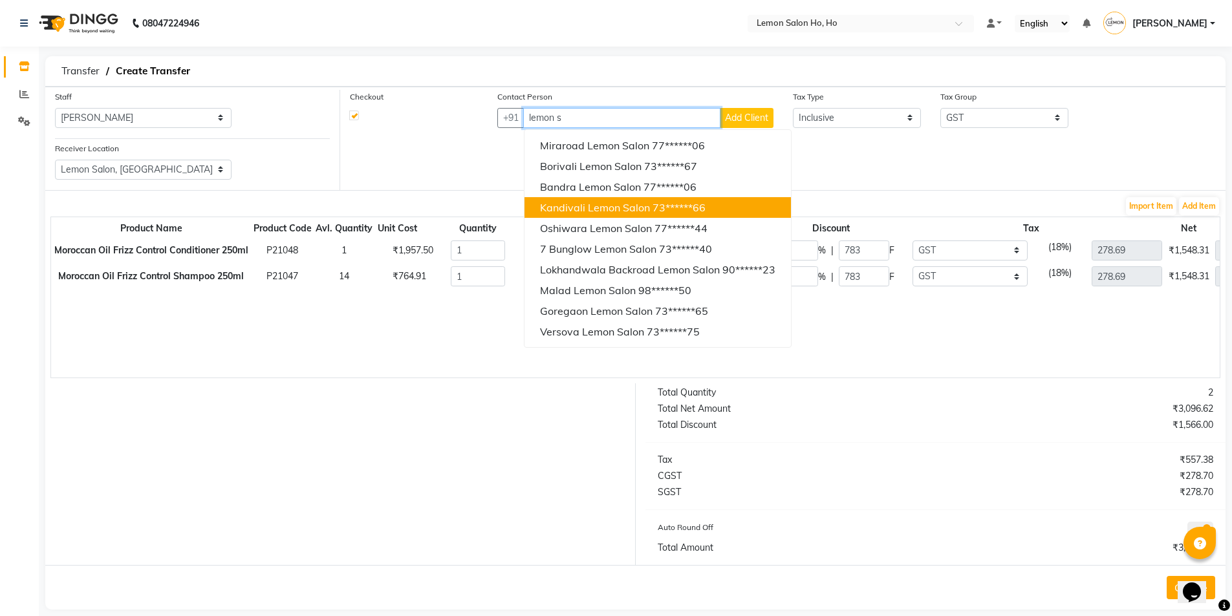
click at [587, 210] on span "Kandivali Lemon Salon" at bounding box center [595, 207] width 110 height 13
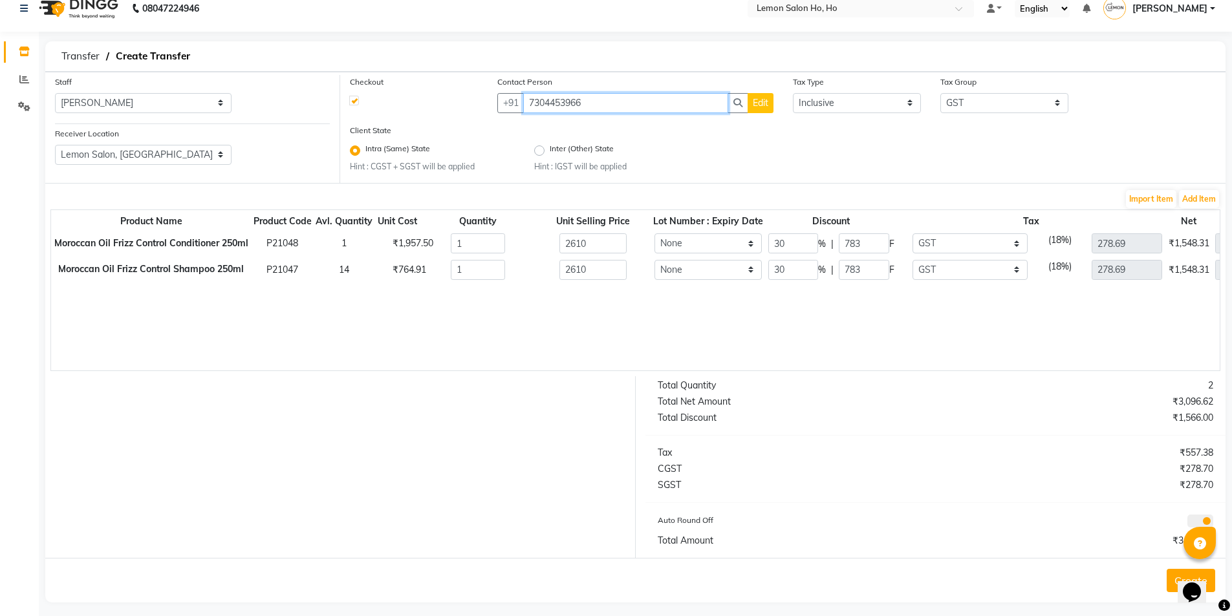
scroll to position [23, 0]
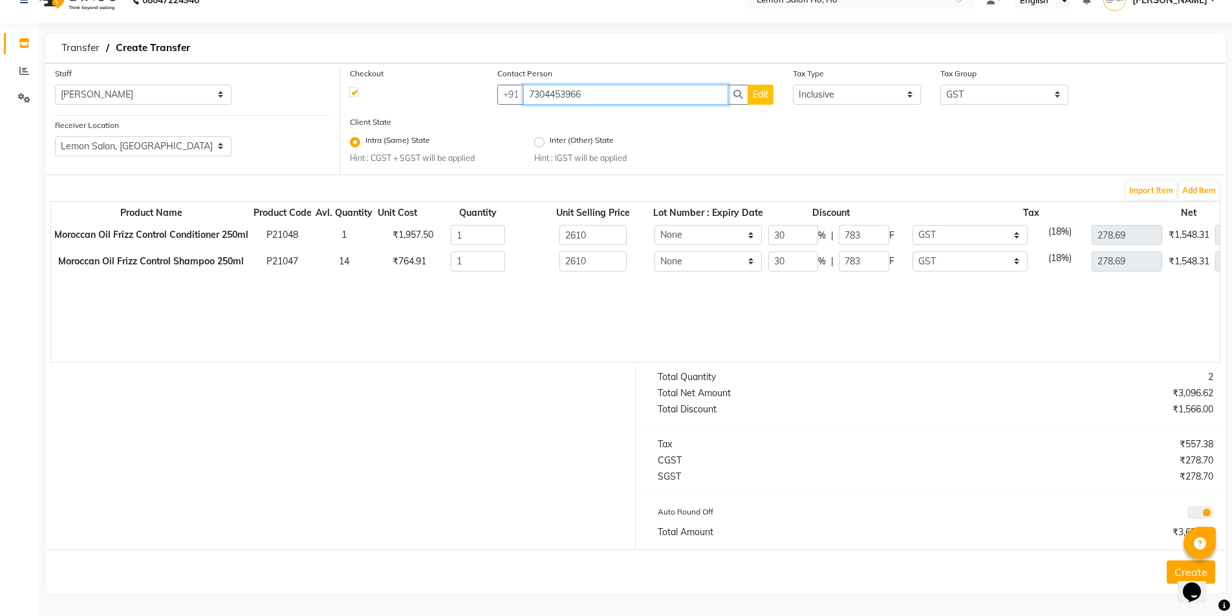
type input "7304453966"
click at [1175, 564] on button "Create" at bounding box center [1191, 572] width 49 height 23
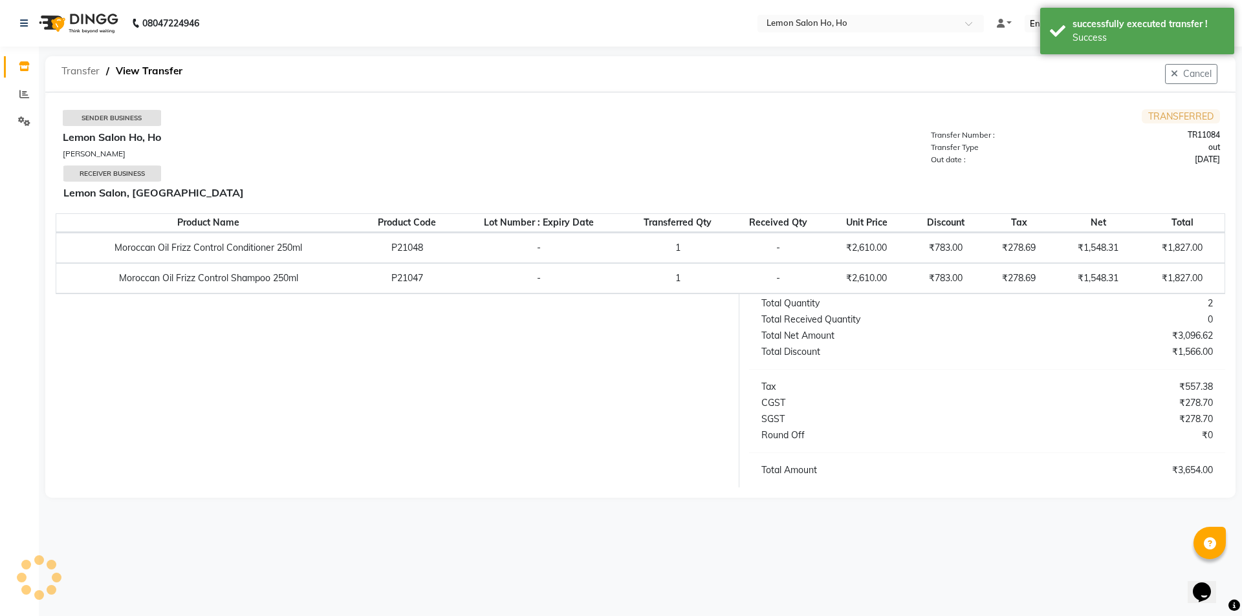
click at [87, 76] on span "Transfer" at bounding box center [80, 71] width 51 height 23
select select "sender"
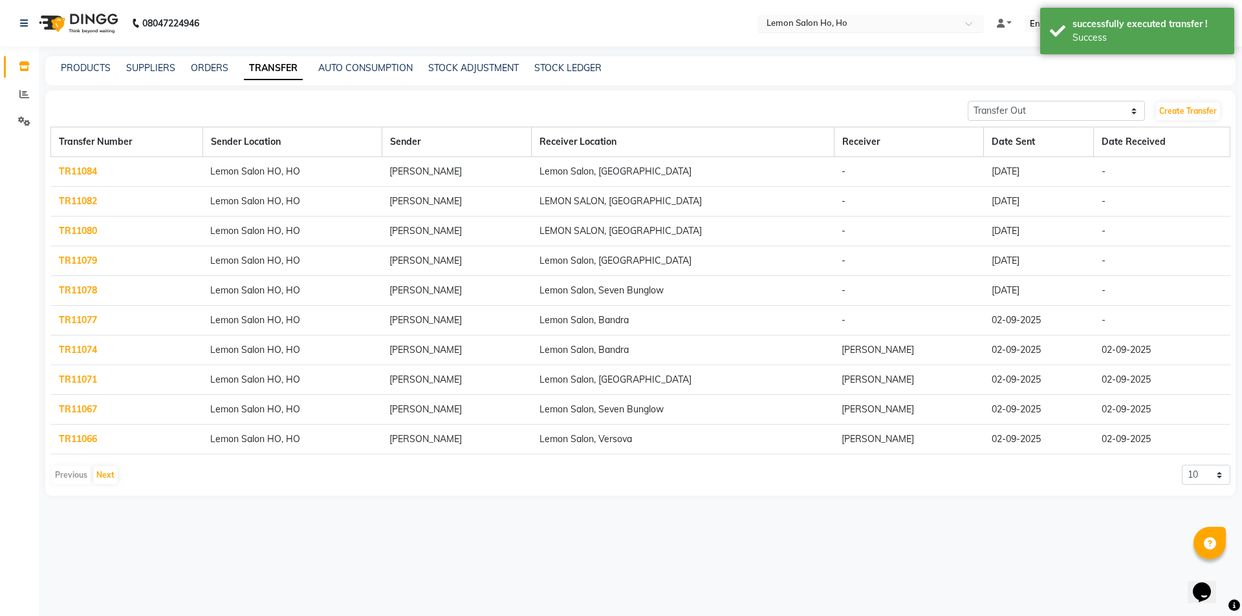
click at [816, 21] on input "text" at bounding box center [858, 24] width 188 height 13
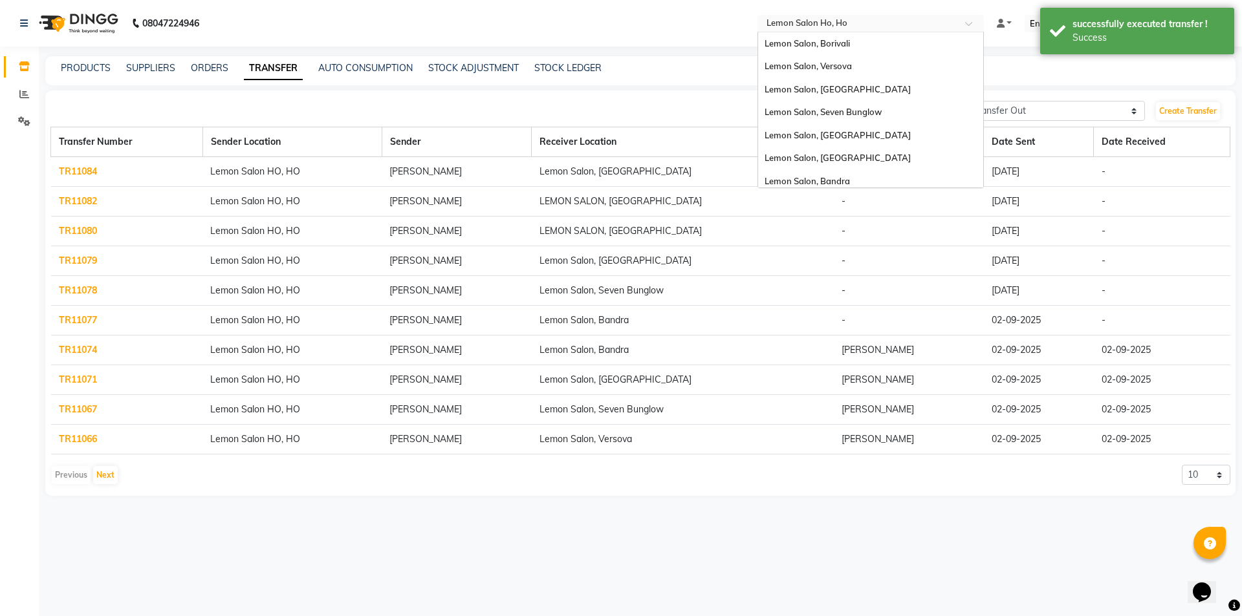
scroll to position [120, 0]
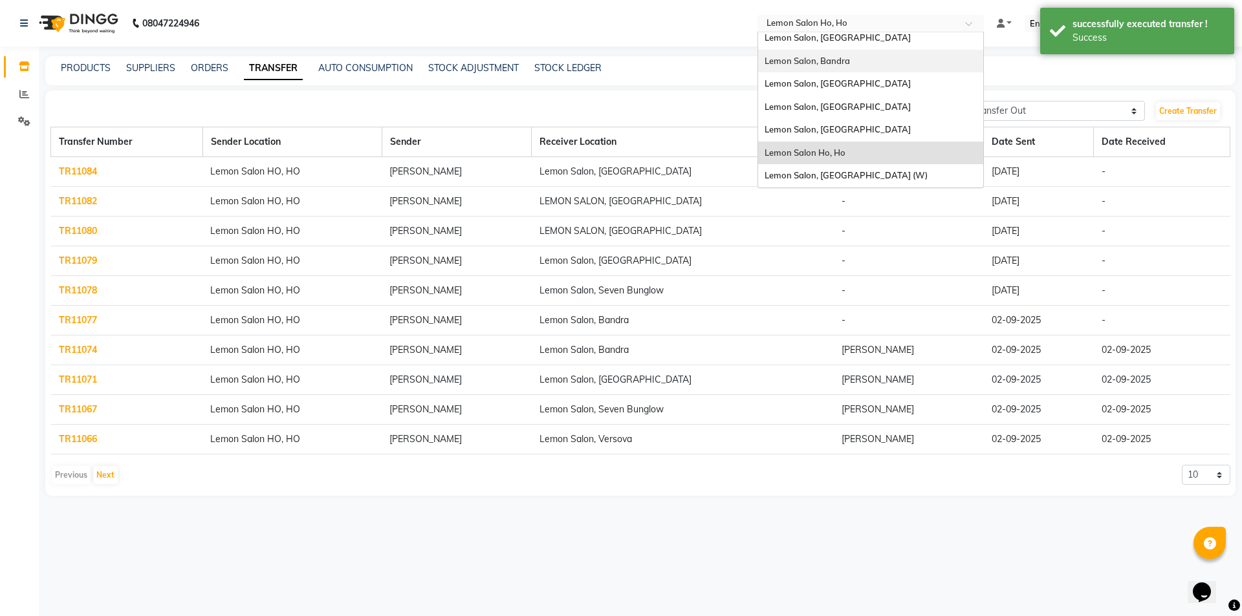
click at [857, 61] on div "Lemon Salon, Bandra" at bounding box center [870, 61] width 225 height 23
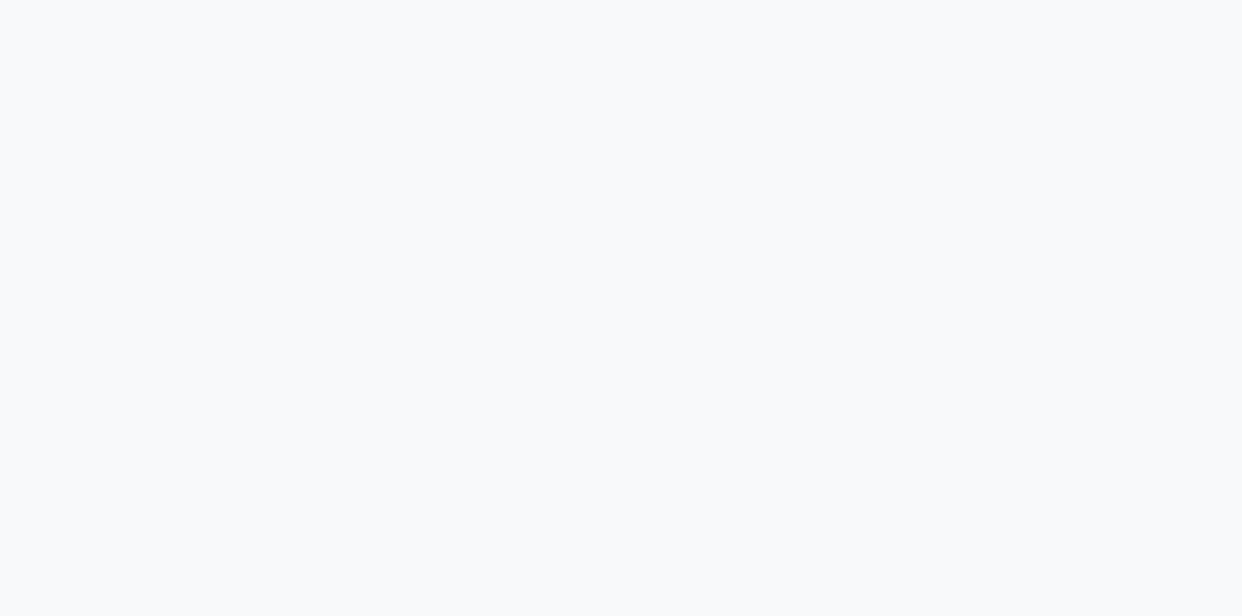
select select "sender"
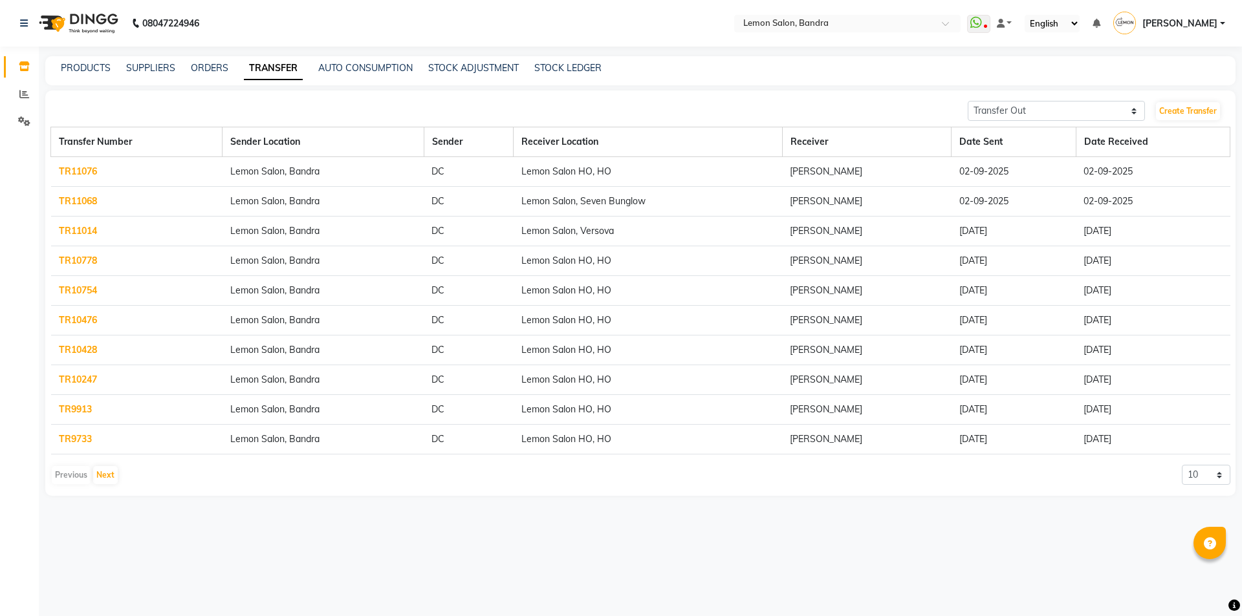
select select "en"
click at [1194, 478] on select "10 20 50 100" at bounding box center [1206, 475] width 49 height 20
select select "20"
click at [1182, 465] on select "10 20 50 100" at bounding box center [1206, 475] width 49 height 20
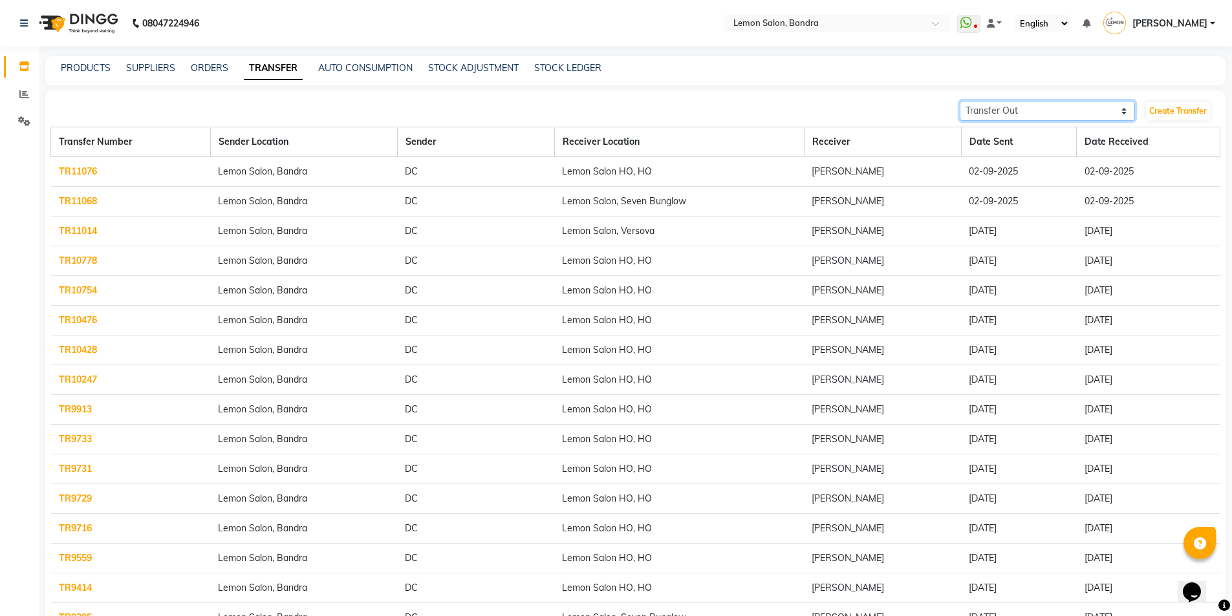
click at [1004, 108] on select "Transfer In Transfer Out" at bounding box center [1048, 111] width 176 height 20
select select "receiving"
click at [960, 101] on select "Transfer In Transfer Out" at bounding box center [1048, 111] width 176 height 20
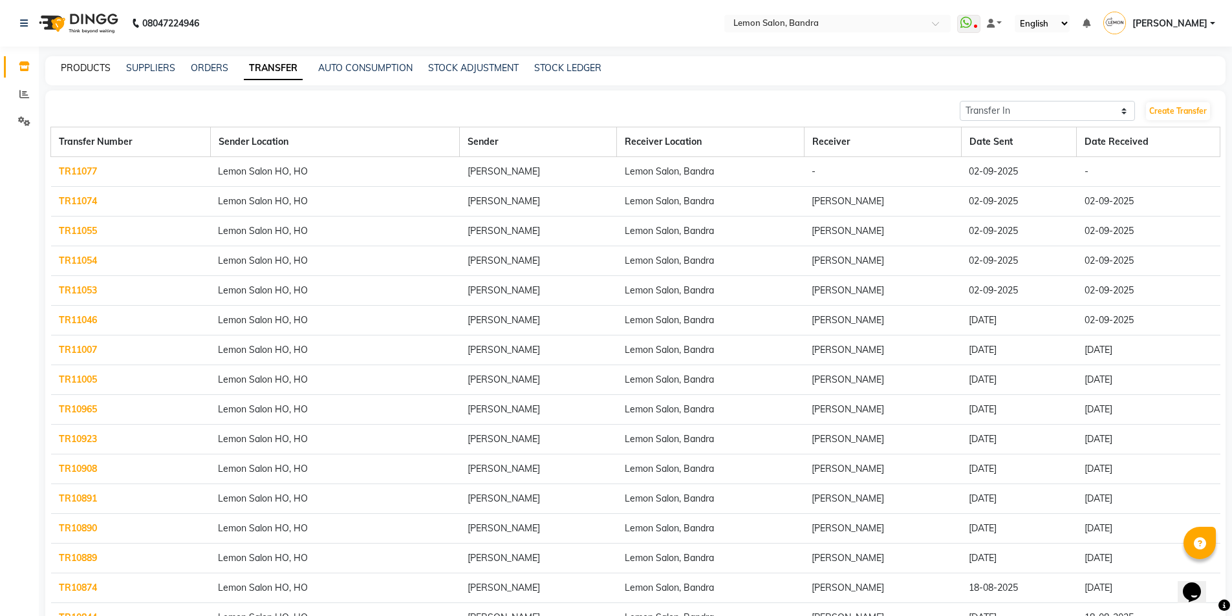
click at [103, 68] on link "PRODUCTS" at bounding box center [86, 68] width 50 height 12
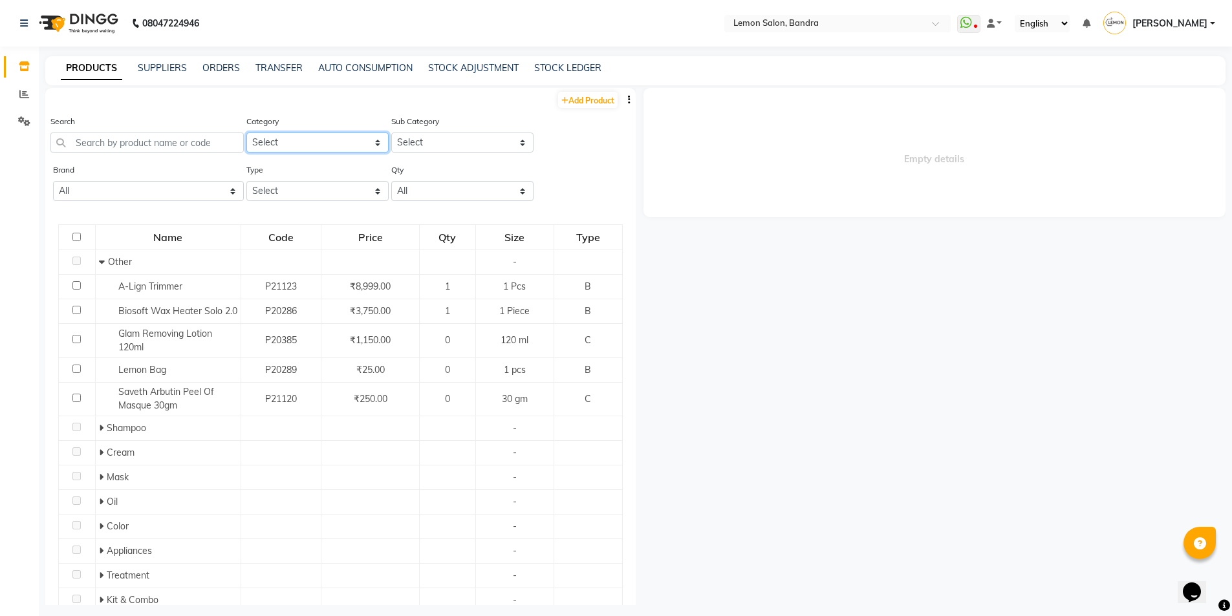
click at [304, 148] on select "Select Hair Skin Makeup Personal Care Appliances [PERSON_NAME] Waxing Disposabl…" at bounding box center [317, 143] width 142 height 20
select select "213702550"
click at [246, 133] on select "Select Hair Skin Makeup Personal Care Appliances [PERSON_NAME] Waxing Disposabl…" at bounding box center [317, 143] width 142 height 20
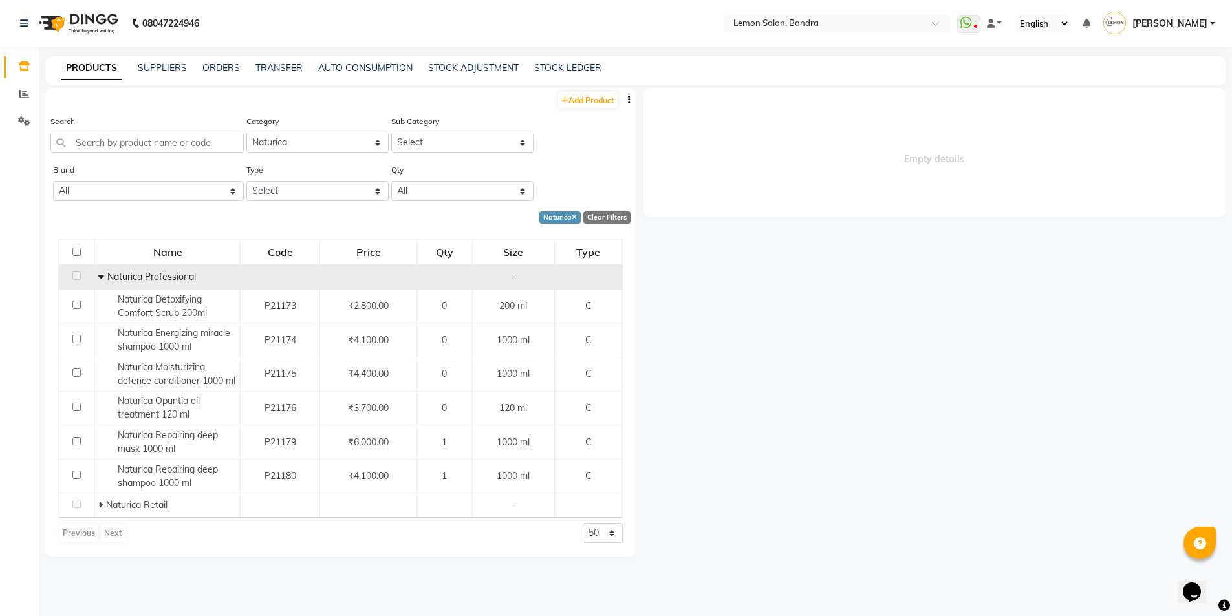
click at [98, 275] on icon at bounding box center [101, 276] width 6 height 9
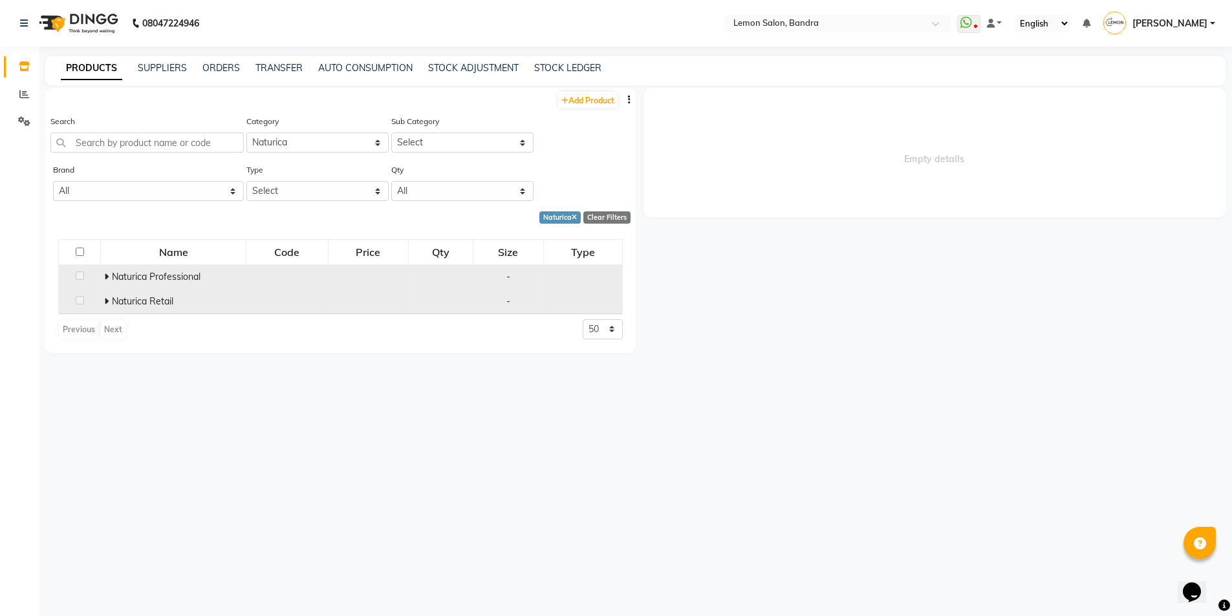
click at [107, 299] on icon at bounding box center [106, 301] width 5 height 9
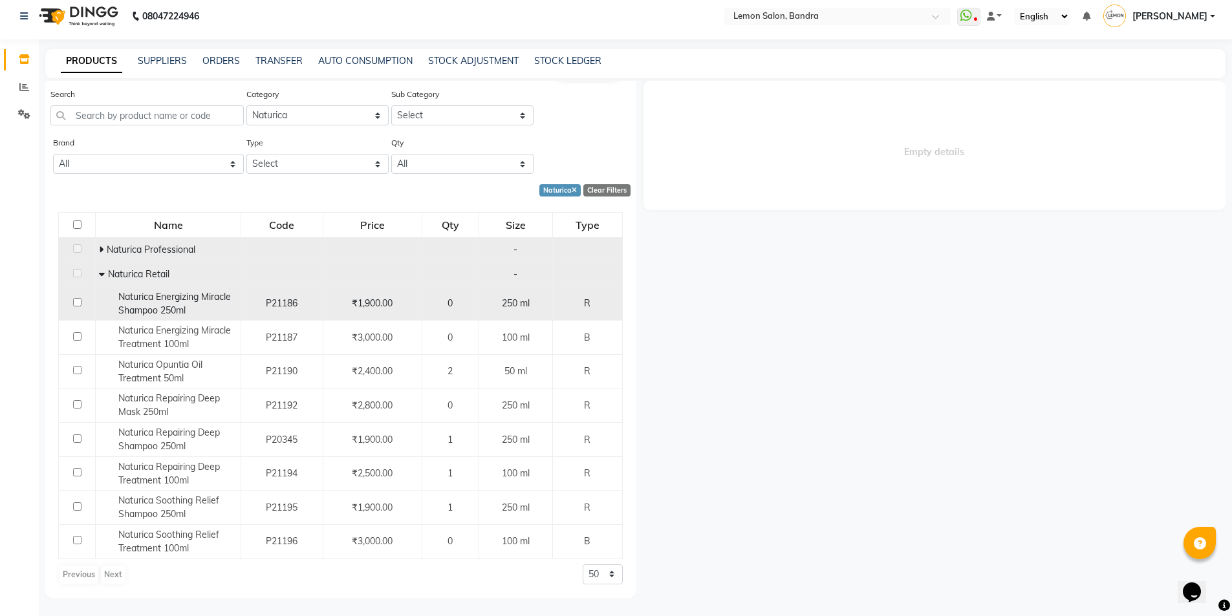
scroll to position [8, 0]
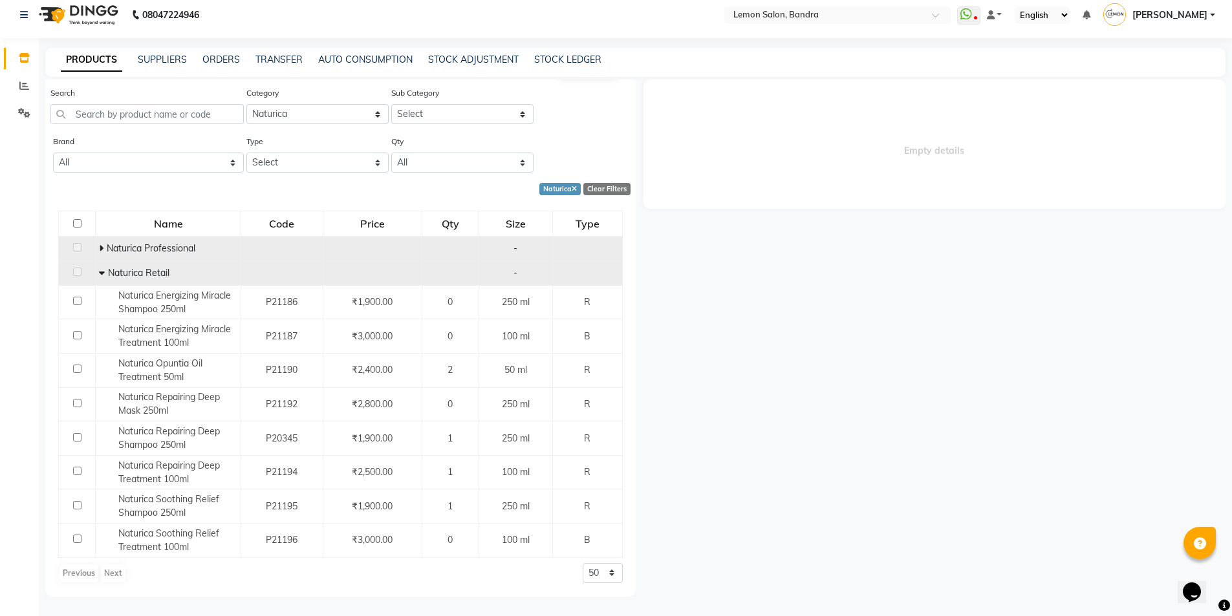
click at [100, 250] on icon at bounding box center [101, 248] width 5 height 9
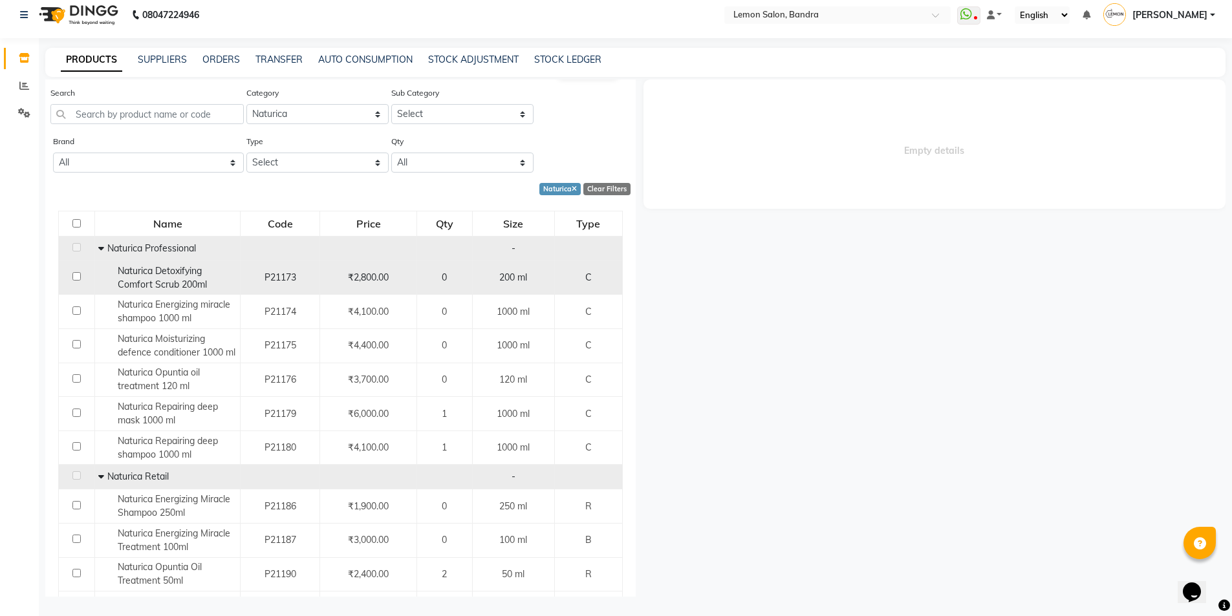
click at [147, 283] on span "Naturica Detoxifying Comfort Scrub 200ml" at bounding box center [162, 277] width 89 height 25
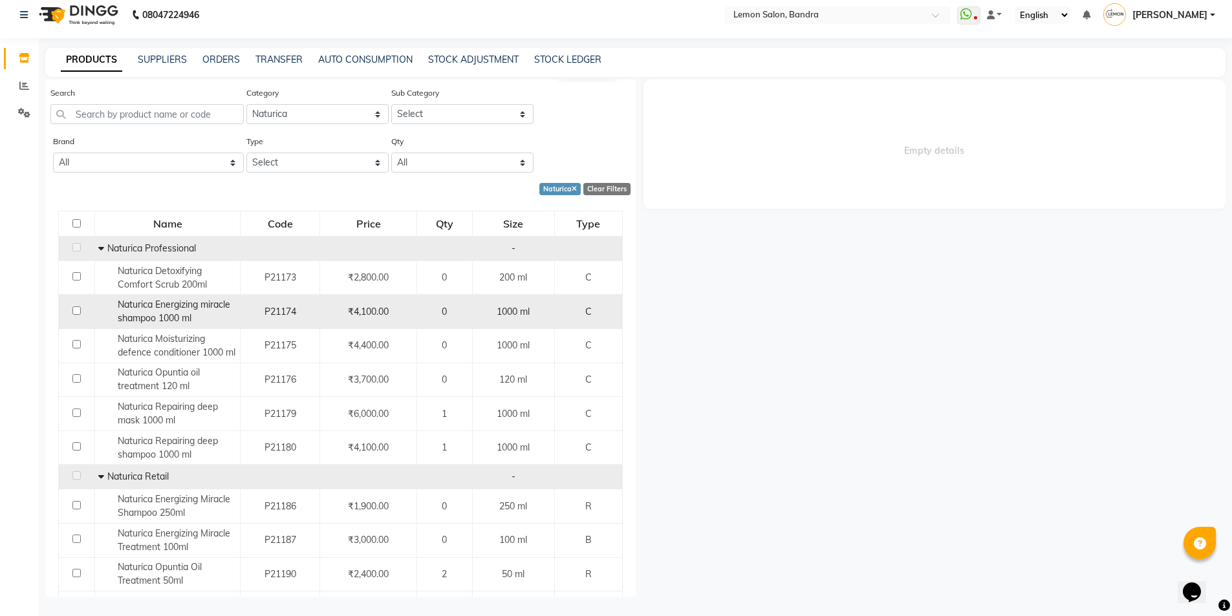
select select
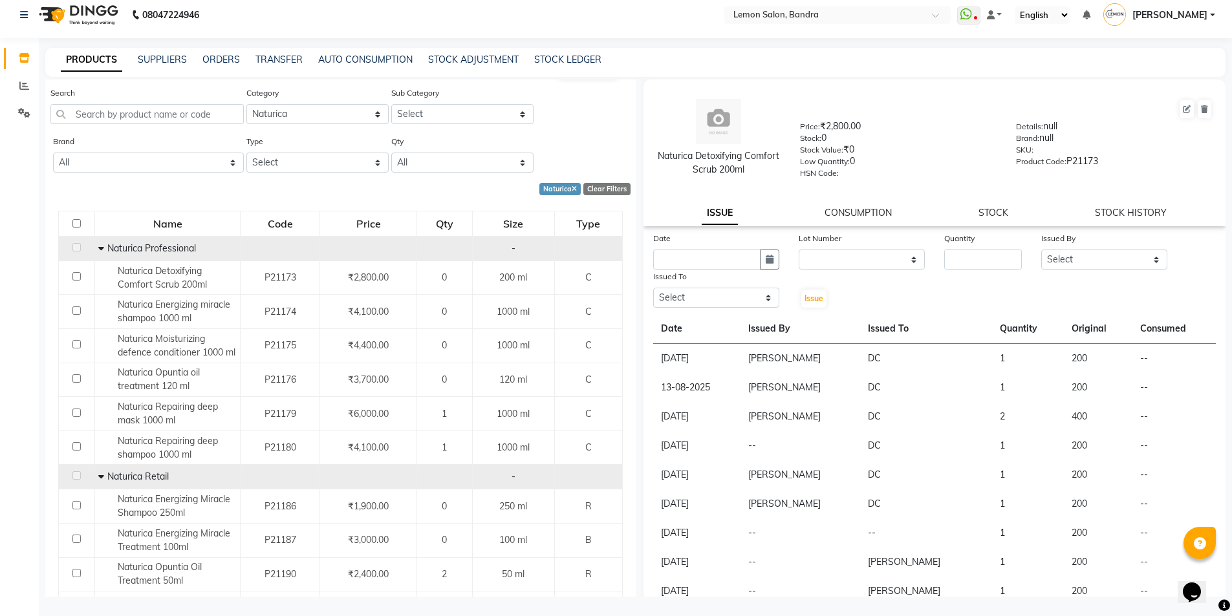
click at [981, 217] on link "STOCK" at bounding box center [994, 213] width 30 height 12
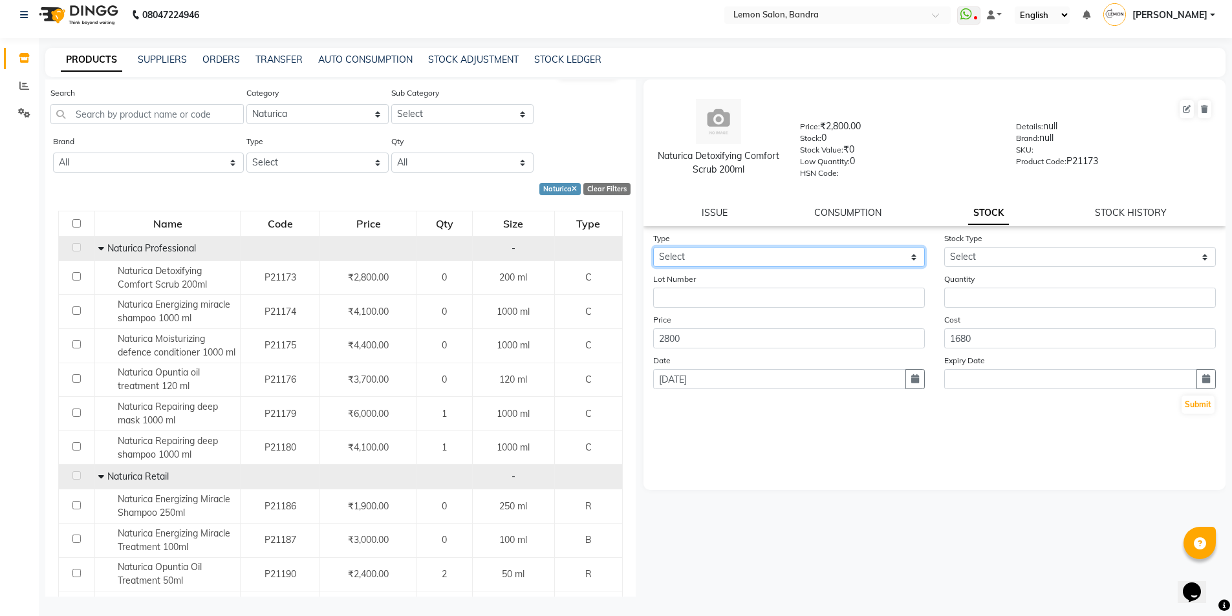
click at [752, 256] on select "Select In Out" at bounding box center [789, 257] width 272 height 20
select select "in"
click at [653, 247] on select "Select In Out" at bounding box center [789, 257] width 272 height 20
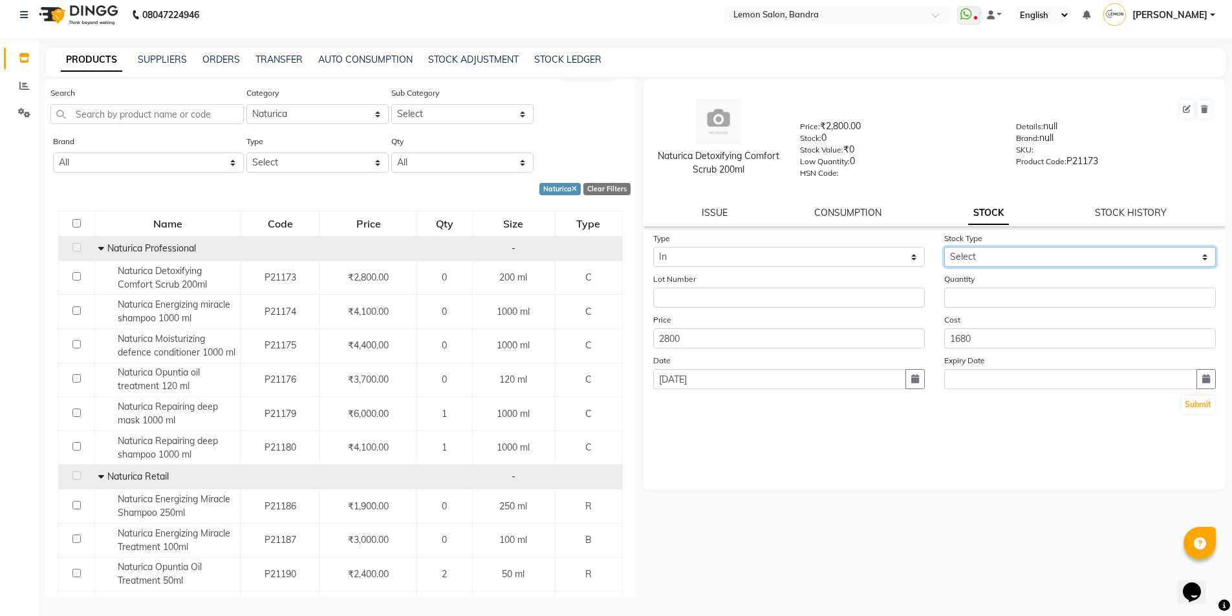
click at [964, 252] on select "Select New Stock Adjustment Return Other" at bounding box center [1080, 257] width 272 height 20
select select "return"
click at [944, 247] on select "Select New Stock Adjustment Return Other" at bounding box center [1080, 257] width 272 height 20
click at [990, 303] on input "number" at bounding box center [1080, 298] width 272 height 20
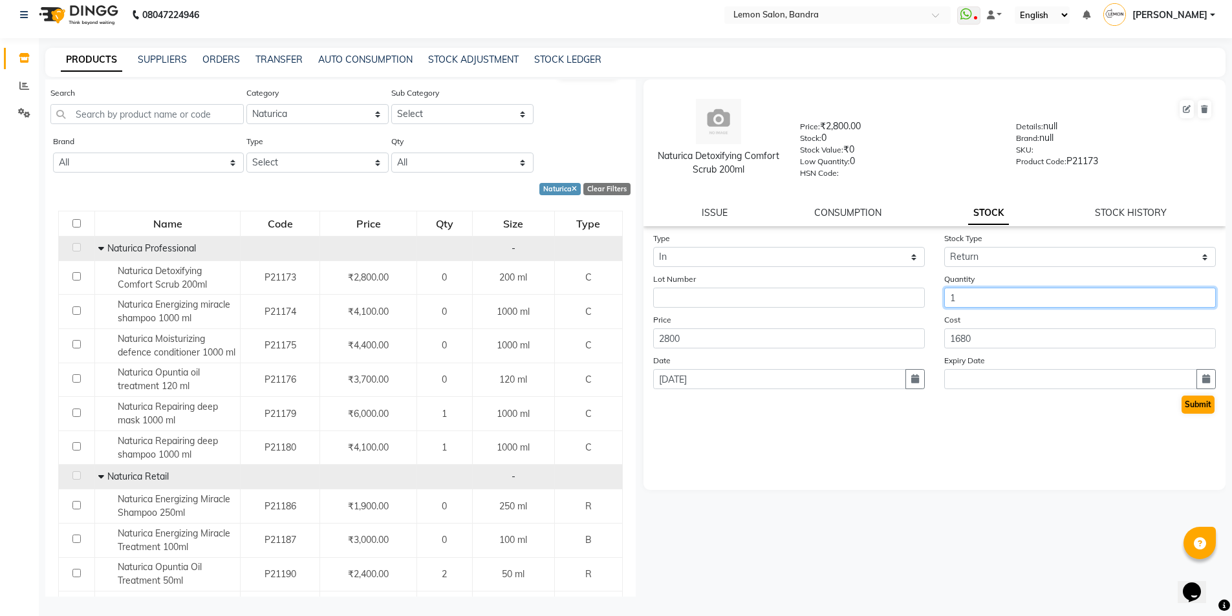
type input "1"
click at [1199, 402] on button "Submit" at bounding box center [1198, 405] width 33 height 18
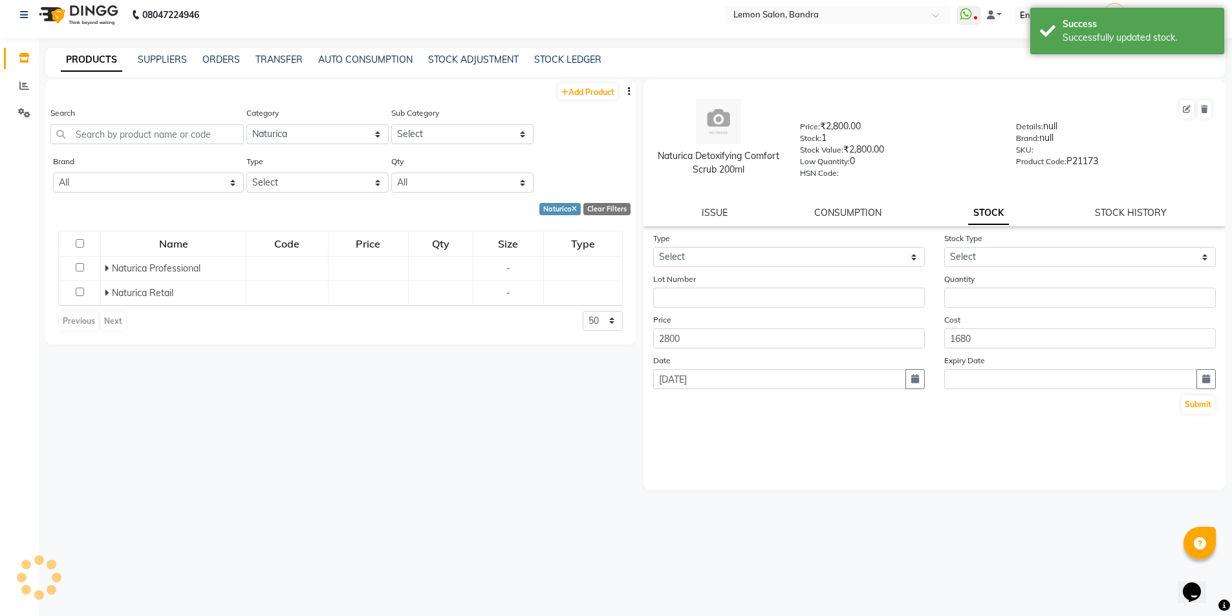
scroll to position [0, 0]
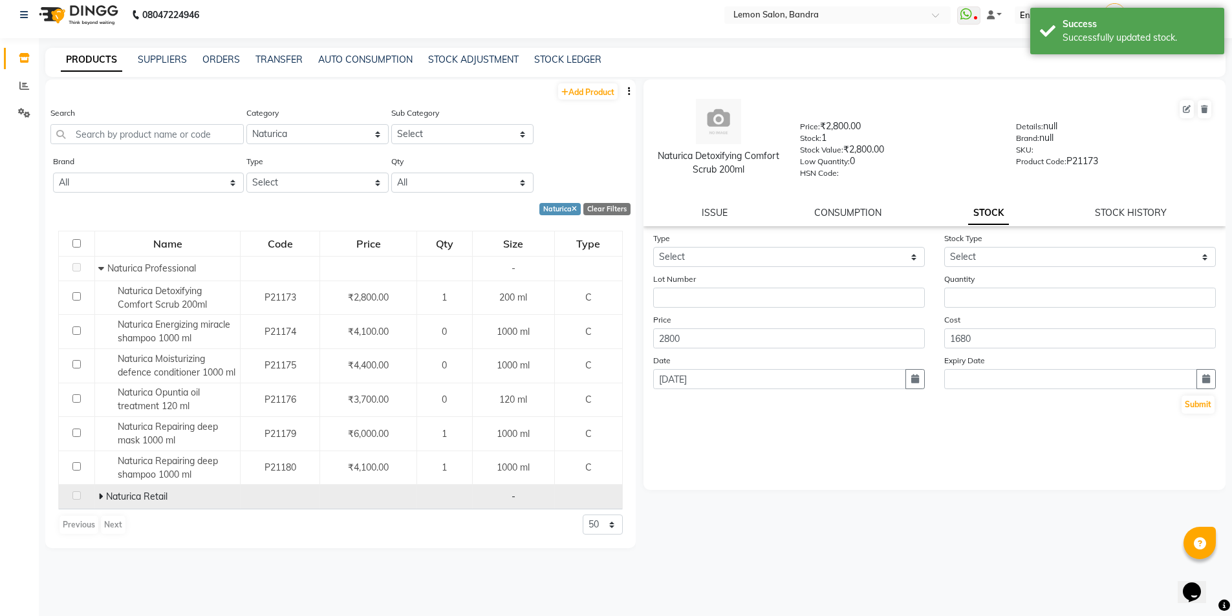
click at [95, 495] on td "Naturica Retail" at bounding box center [168, 497] width 146 height 25
click at [102, 499] on icon at bounding box center [100, 496] width 5 height 9
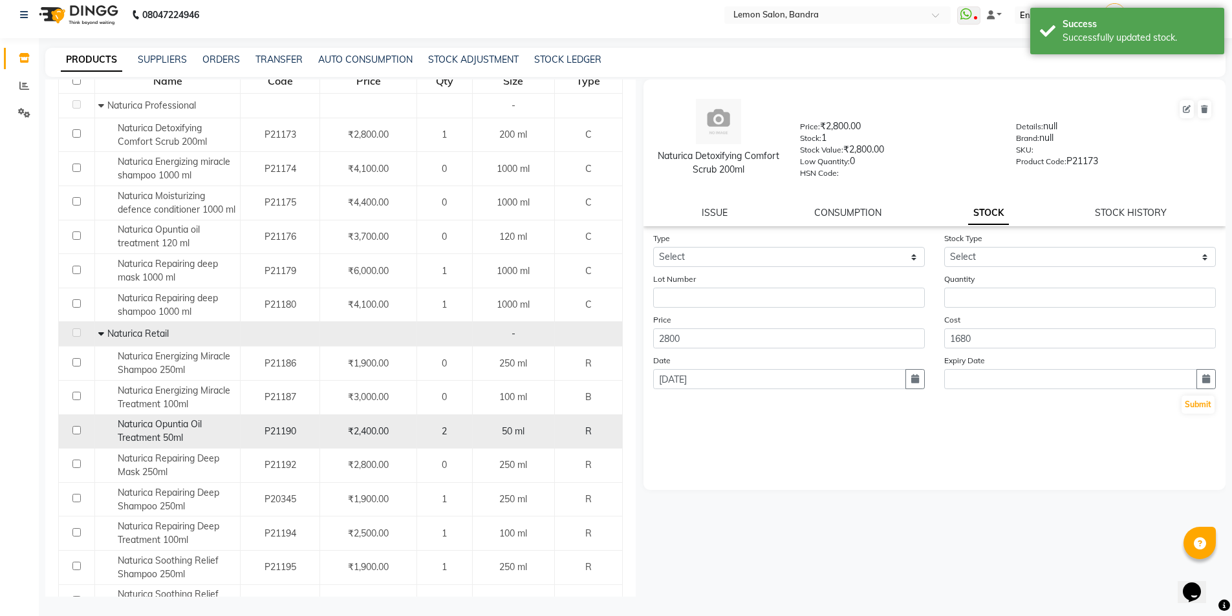
scroll to position [173, 0]
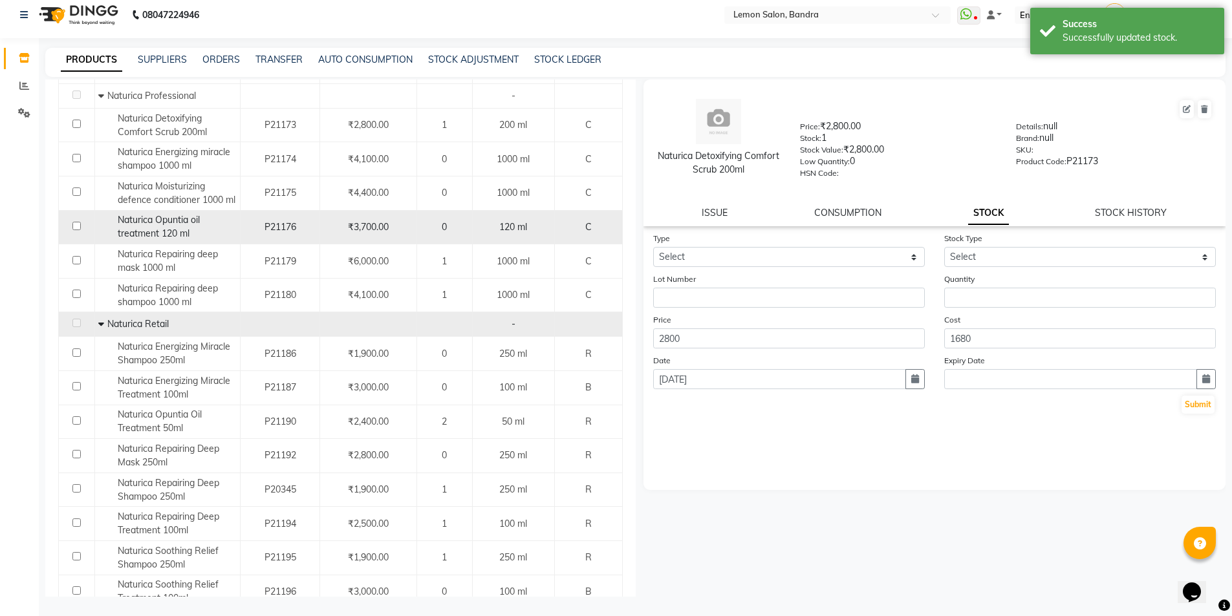
click at [169, 232] on span "Naturica Opuntia oil treatment 120 ml" at bounding box center [159, 226] width 82 height 25
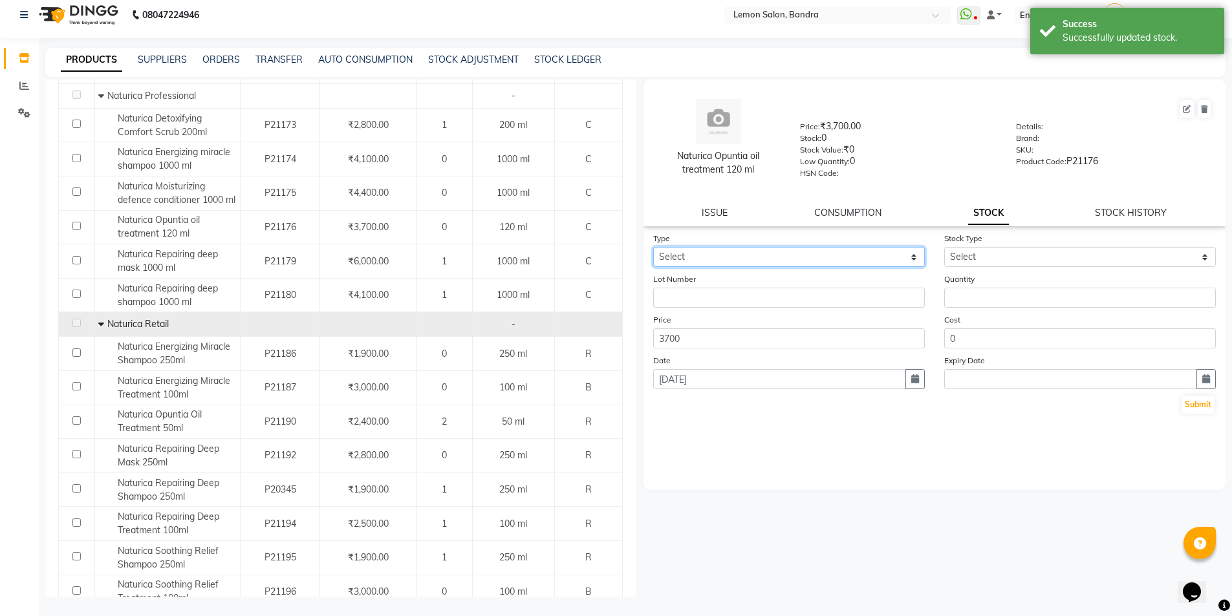
click at [717, 254] on select "Select In Out" at bounding box center [789, 257] width 272 height 20
select select "in"
click at [653, 247] on select "Select In Out" at bounding box center [789, 257] width 272 height 20
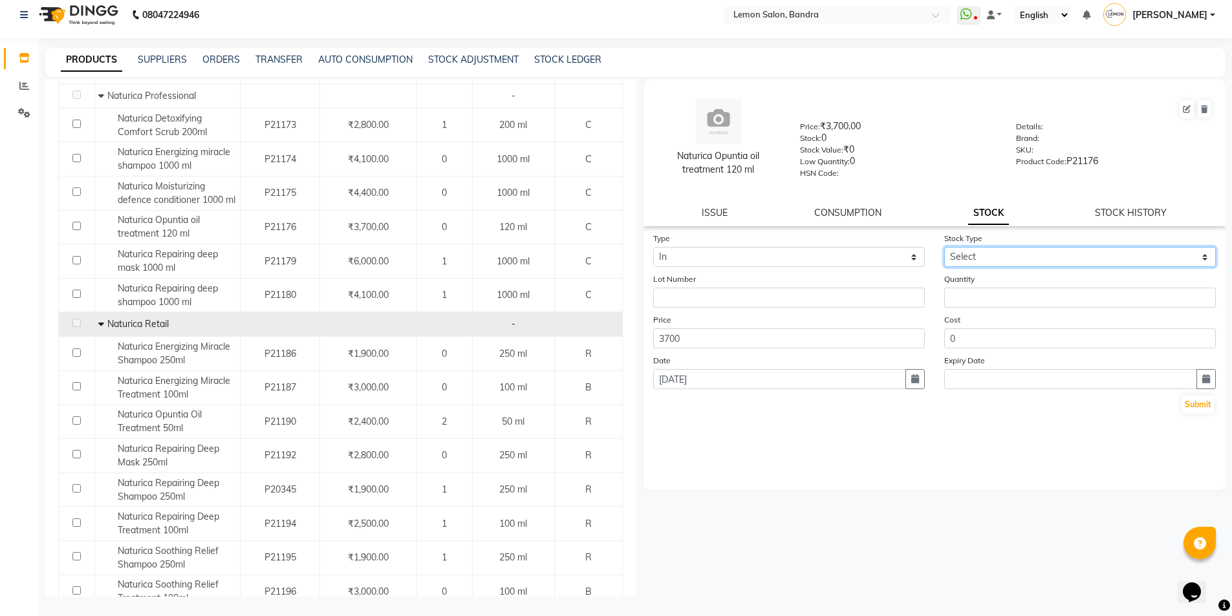
click at [987, 257] on select "Select New Stock Adjustment Return Other" at bounding box center [1080, 257] width 272 height 20
select select "return"
click at [944, 247] on select "Select New Stock Adjustment Return Other" at bounding box center [1080, 257] width 272 height 20
click at [984, 301] on input "number" at bounding box center [1080, 298] width 272 height 20
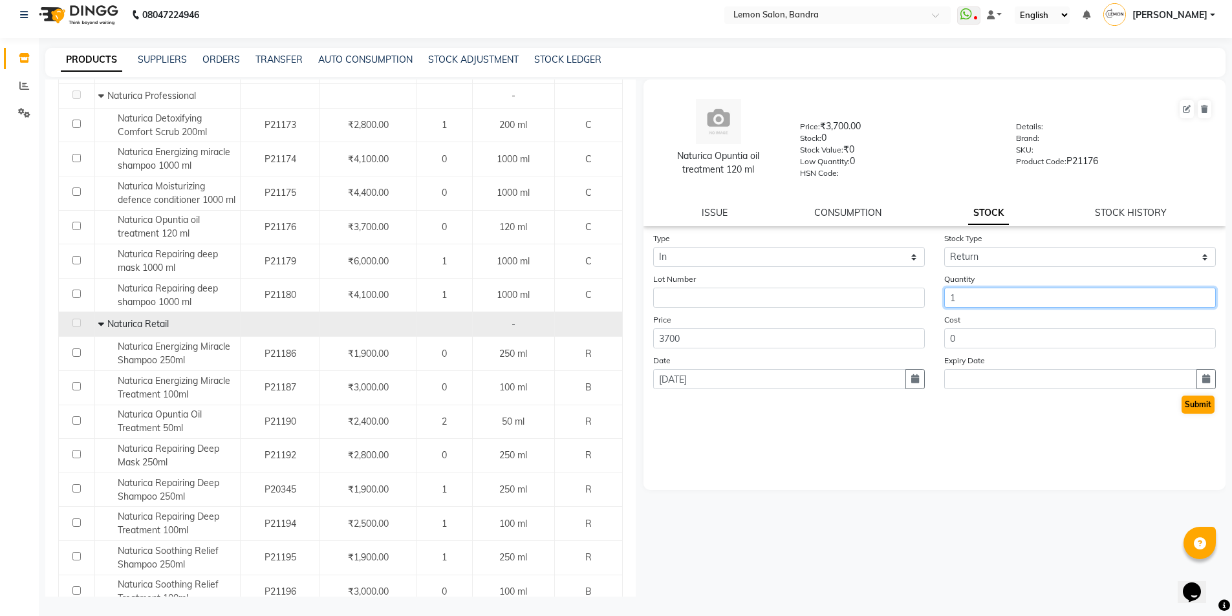
type input "1"
click at [1203, 413] on button "Submit" at bounding box center [1198, 405] width 33 height 18
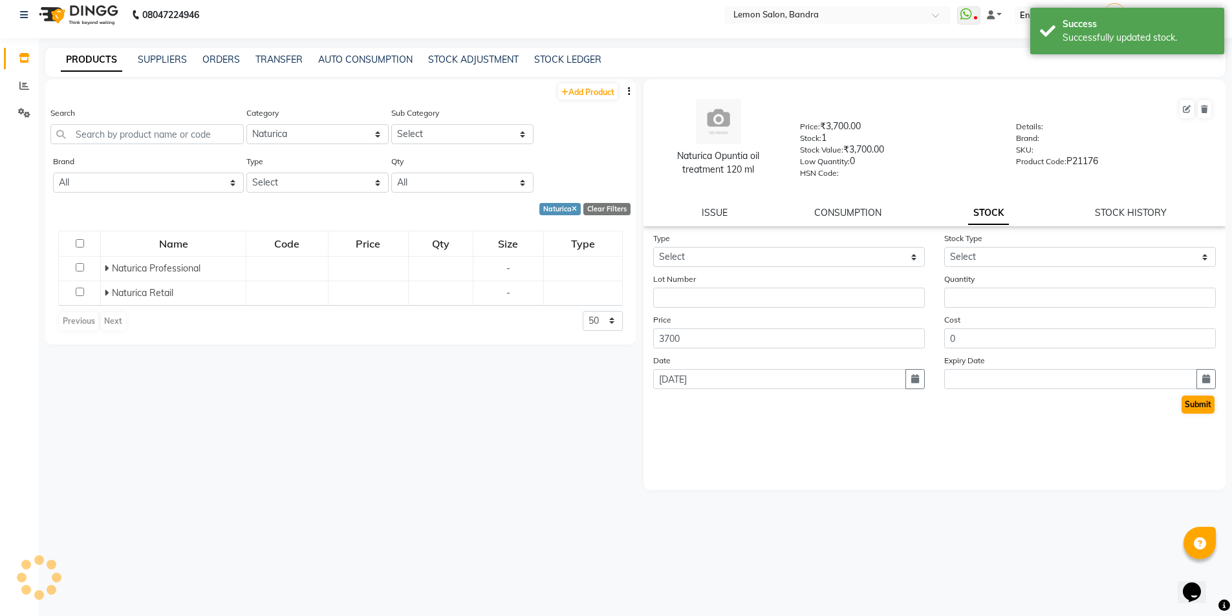
scroll to position [0, 0]
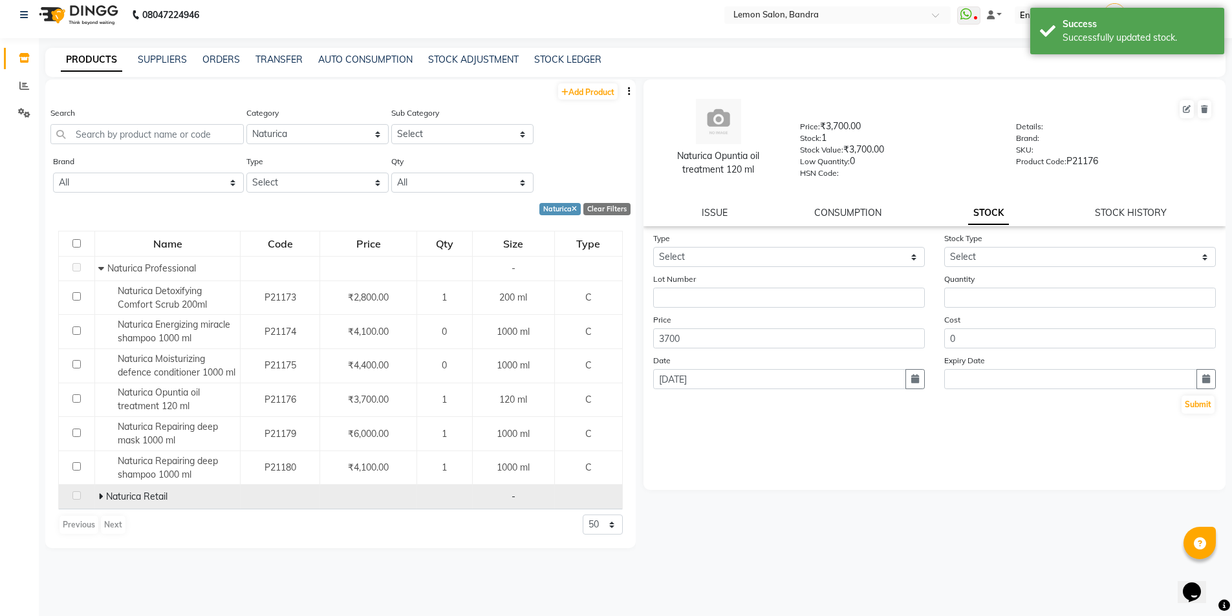
click at [100, 495] on icon at bounding box center [100, 496] width 5 height 9
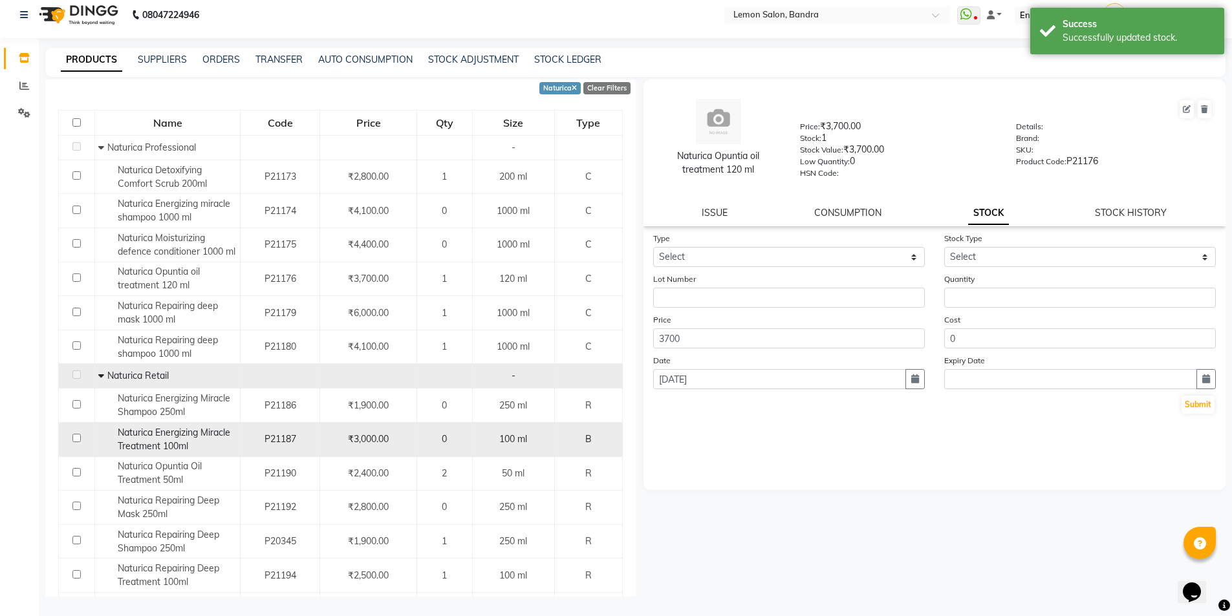
scroll to position [173, 0]
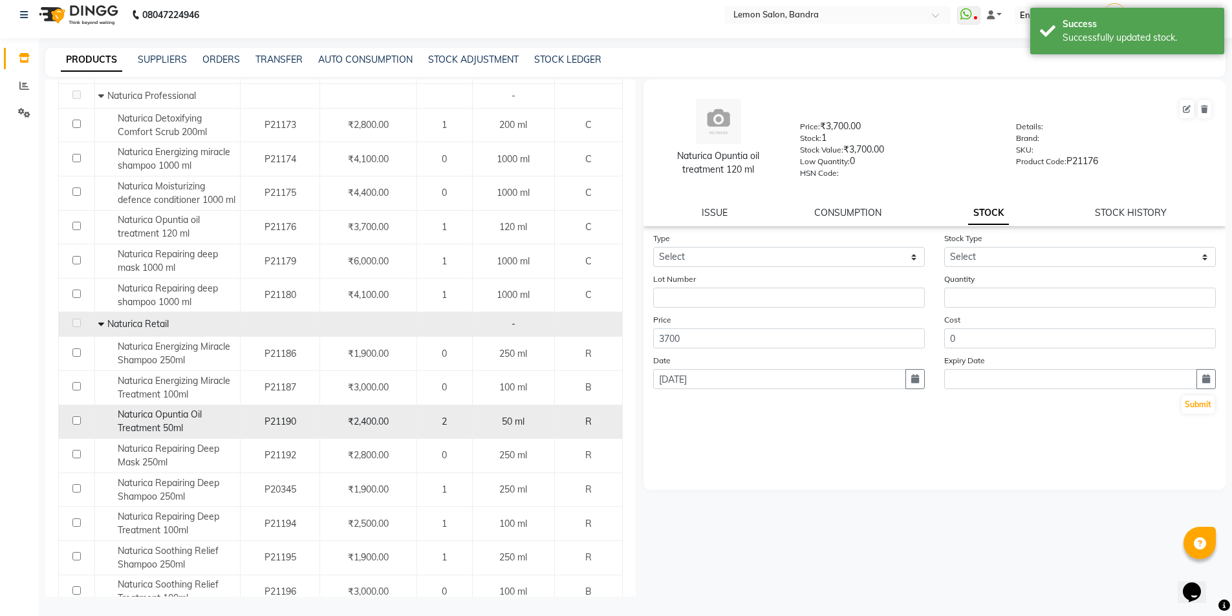
click at [180, 424] on span "Naturica Opuntia Oil Treatment 50ml" at bounding box center [160, 421] width 84 height 25
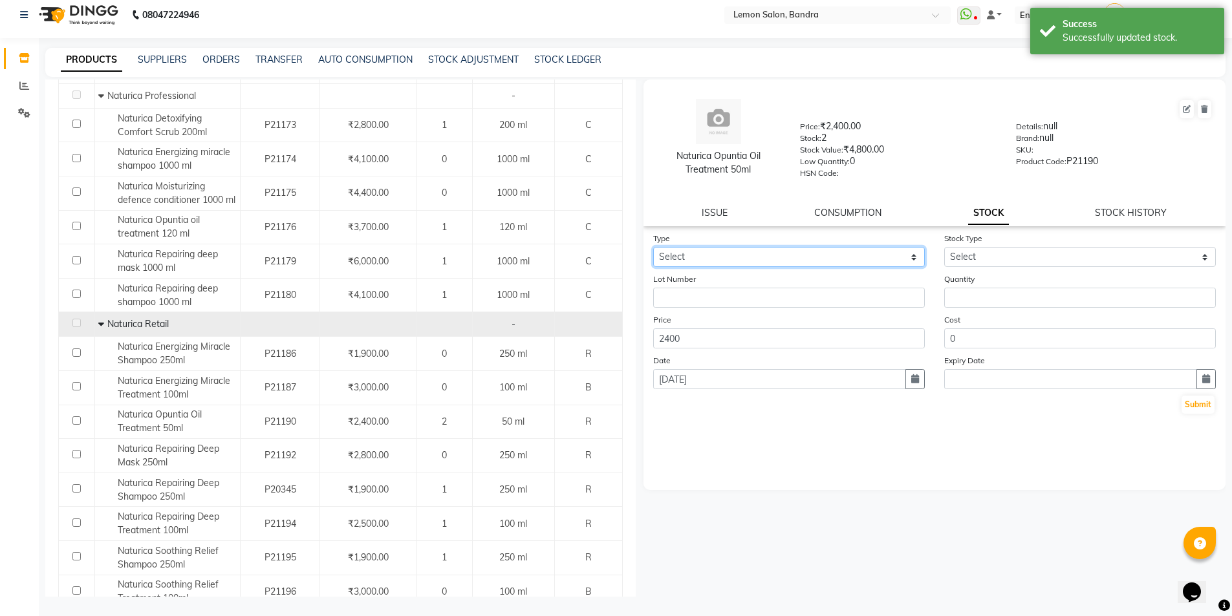
click at [785, 252] on select "Select In Out" at bounding box center [789, 257] width 272 height 20
select select "out"
click at [653, 247] on select "Select In Out" at bounding box center [789, 257] width 272 height 20
select select
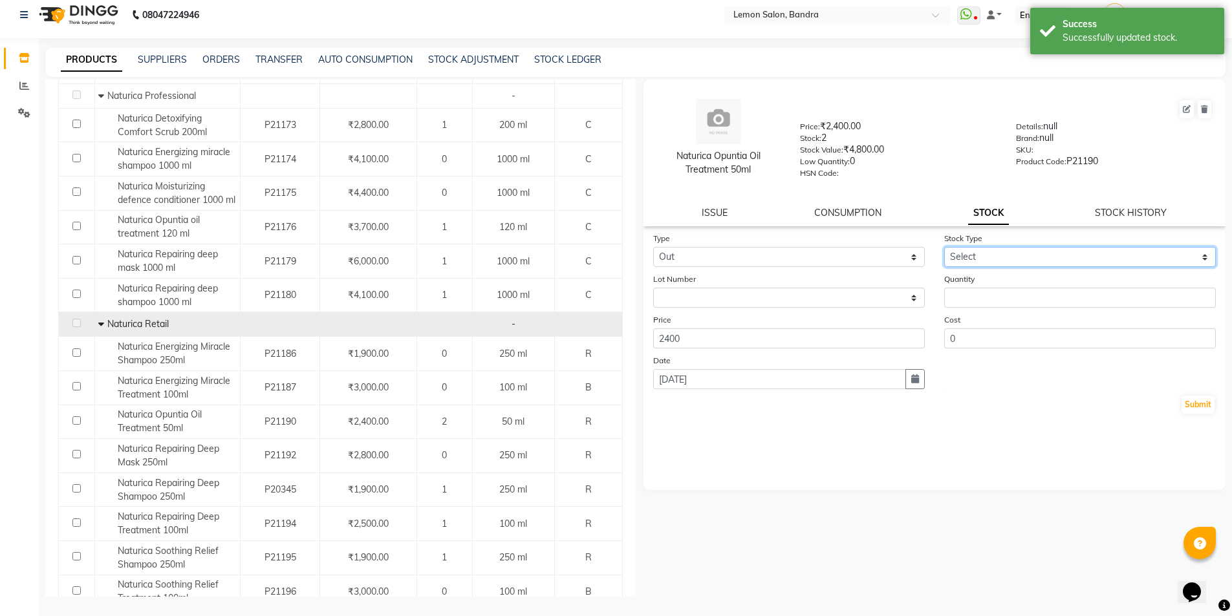
click at [1006, 257] on select "Select Internal Use Damaged Expired Adjustment Return Other" at bounding box center [1080, 257] width 272 height 20
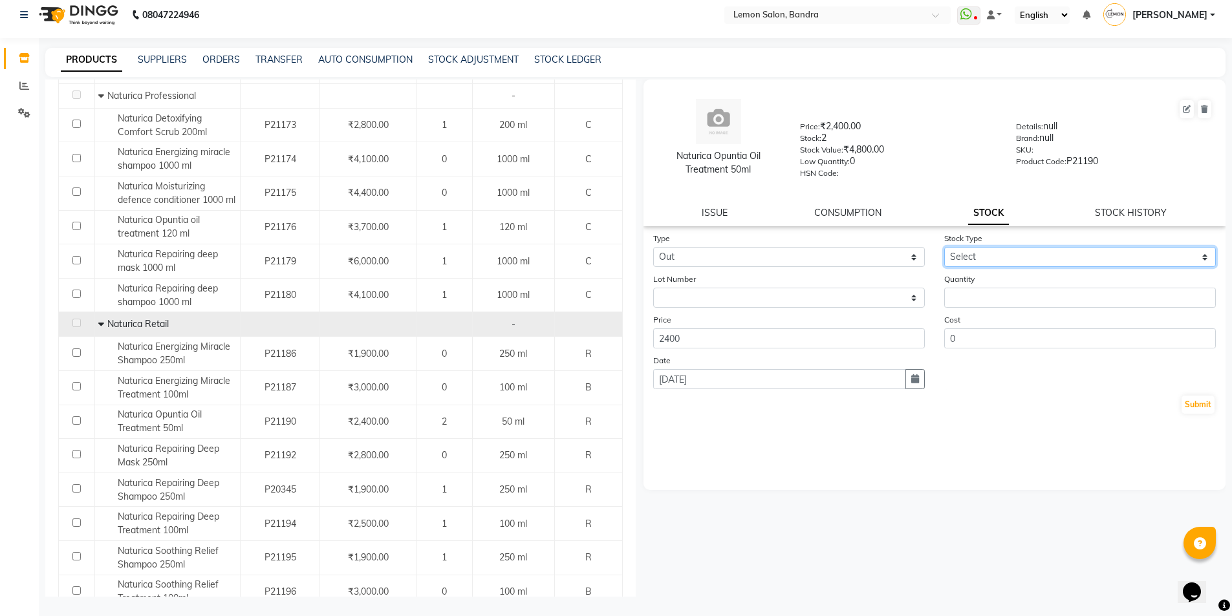
select select "return"
click at [944, 247] on select "Select Internal Use Damaged Expired Adjustment Return Other" at bounding box center [1080, 257] width 272 height 20
click at [975, 298] on input "number" at bounding box center [1080, 298] width 272 height 20
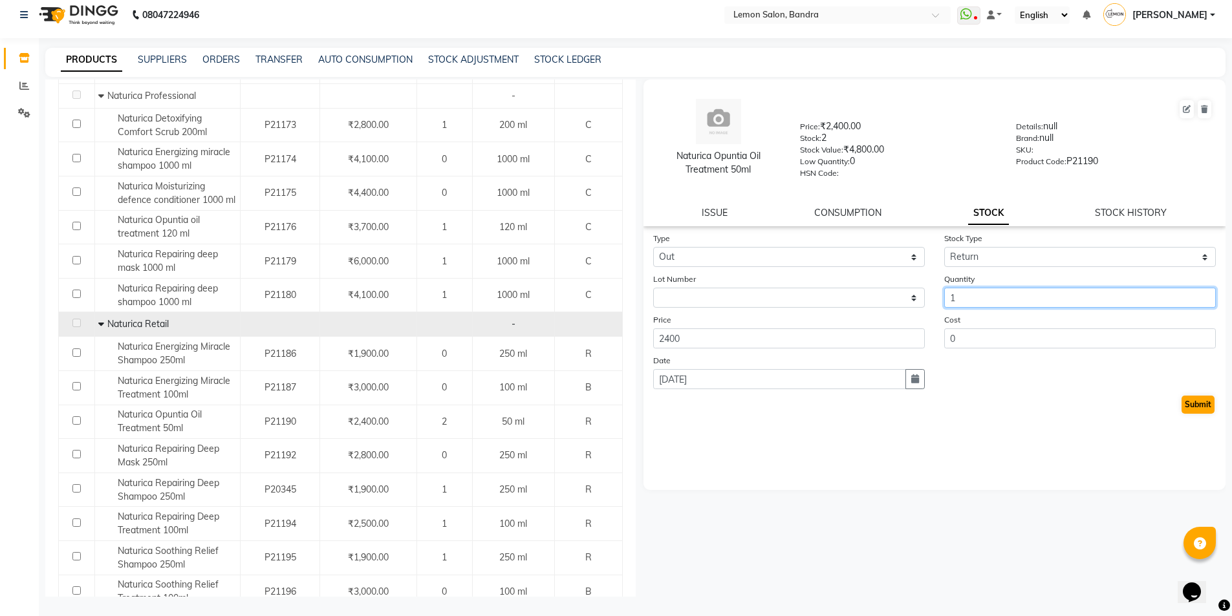
type input "1"
click at [1195, 398] on button "Submit" at bounding box center [1198, 405] width 33 height 18
select select
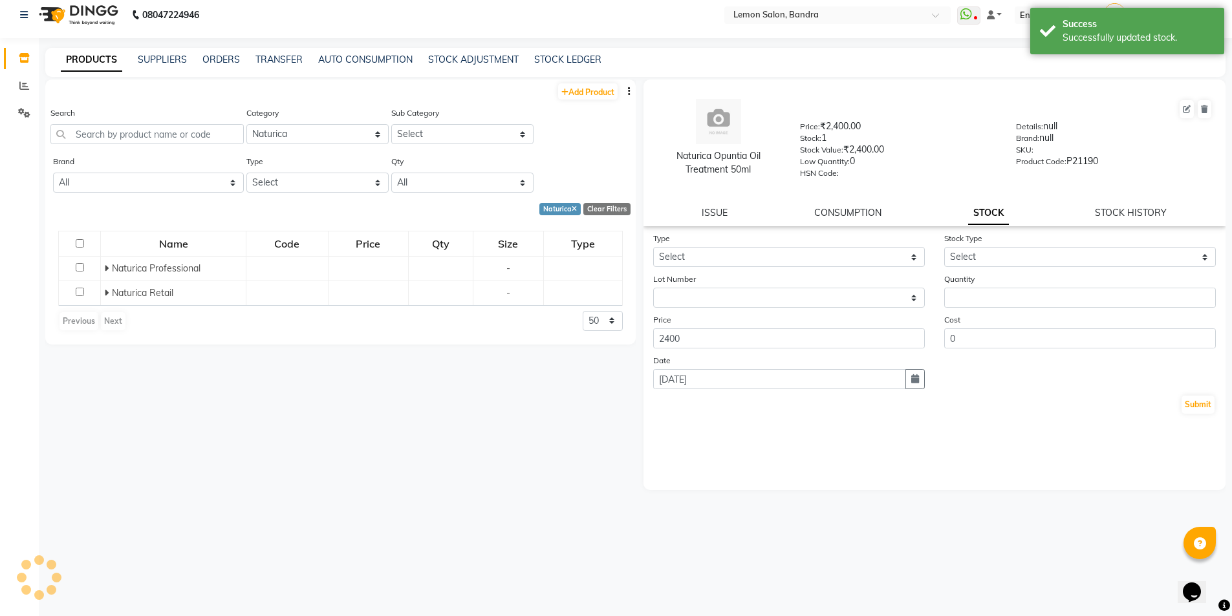
scroll to position [0, 0]
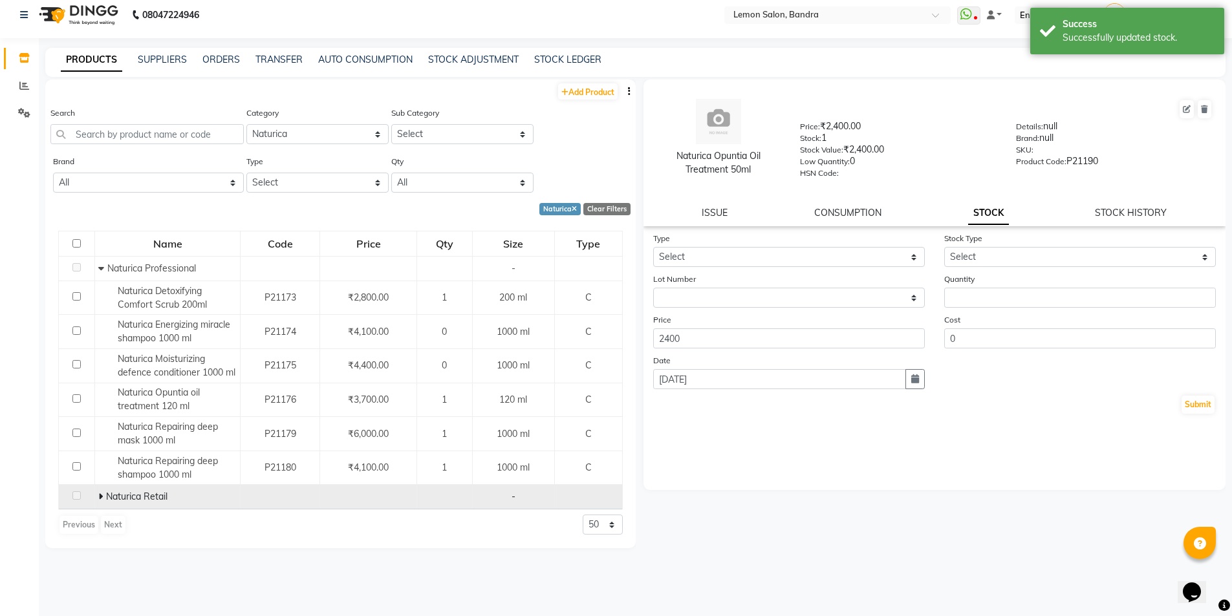
click at [101, 496] on icon at bounding box center [100, 496] width 5 height 9
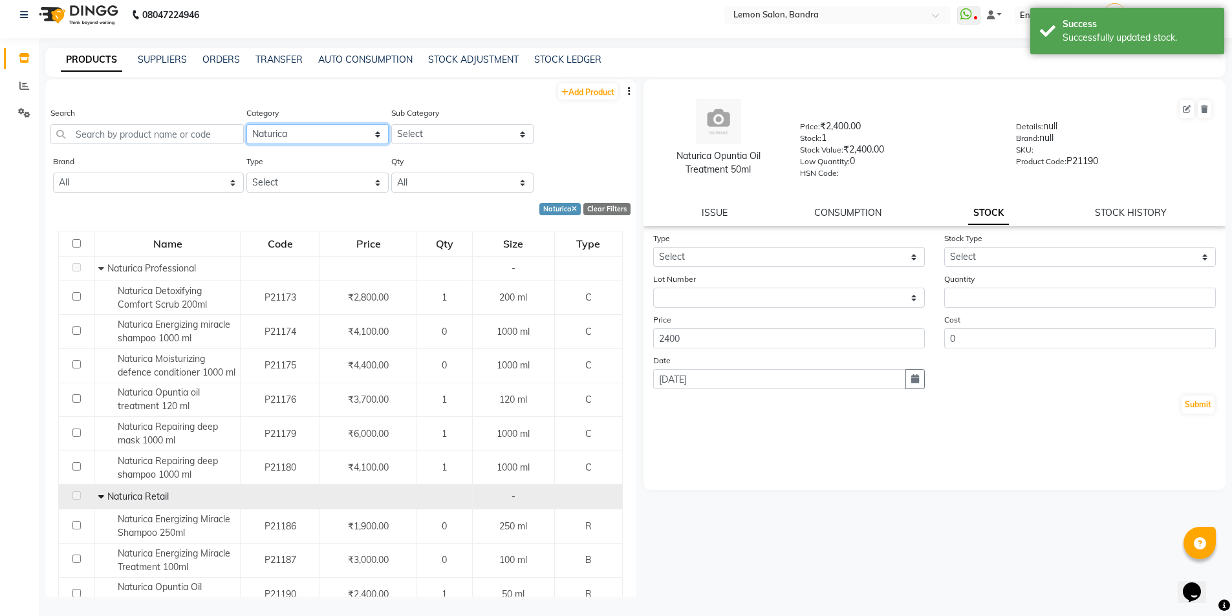
click at [271, 134] on select "Select Hair Skin Makeup Personal Care Appliances Beard Waxing Disposable Thread…" at bounding box center [317, 134] width 142 height 20
select select "213702350"
click at [246, 124] on select "Select Hair Skin Makeup Personal Care Appliances Beard Waxing Disposable Thread…" at bounding box center [317, 134] width 142 height 20
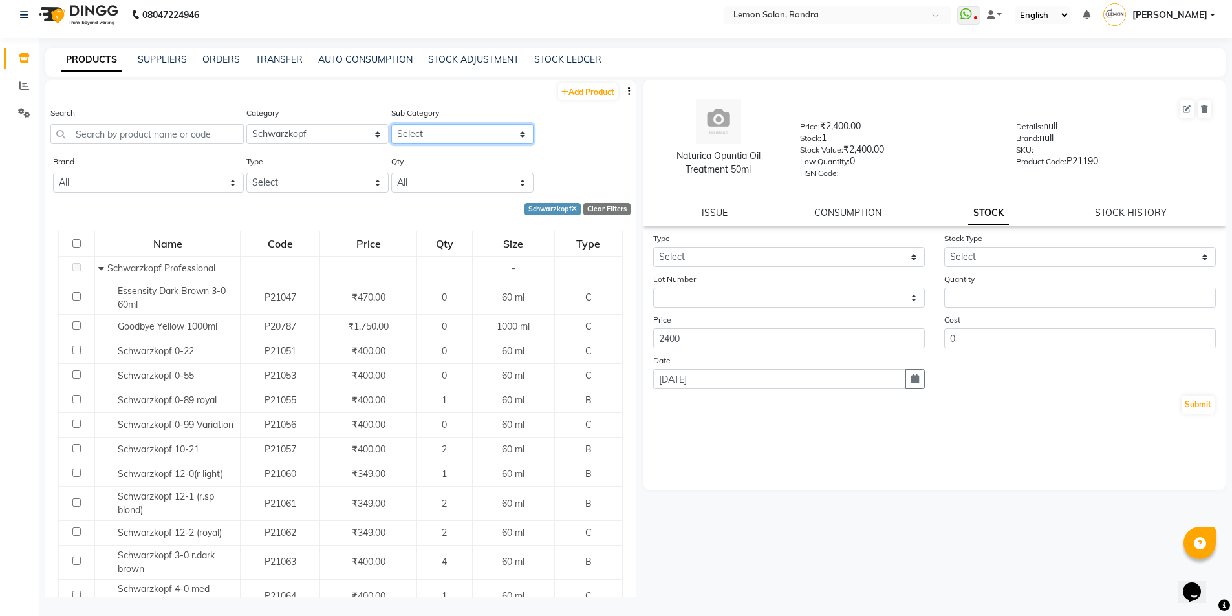
drag, startPoint x: 408, startPoint y: 131, endPoint x: 408, endPoint y: 143, distance: 11.6
click at [408, 131] on select "Select Schwarzkopf Professional Schwarzkopf Retail" at bounding box center [462, 134] width 142 height 20
select select "2137023502"
click at [391, 124] on select "Select Schwarzkopf Professional Schwarzkopf Retail" at bounding box center [462, 134] width 142 height 20
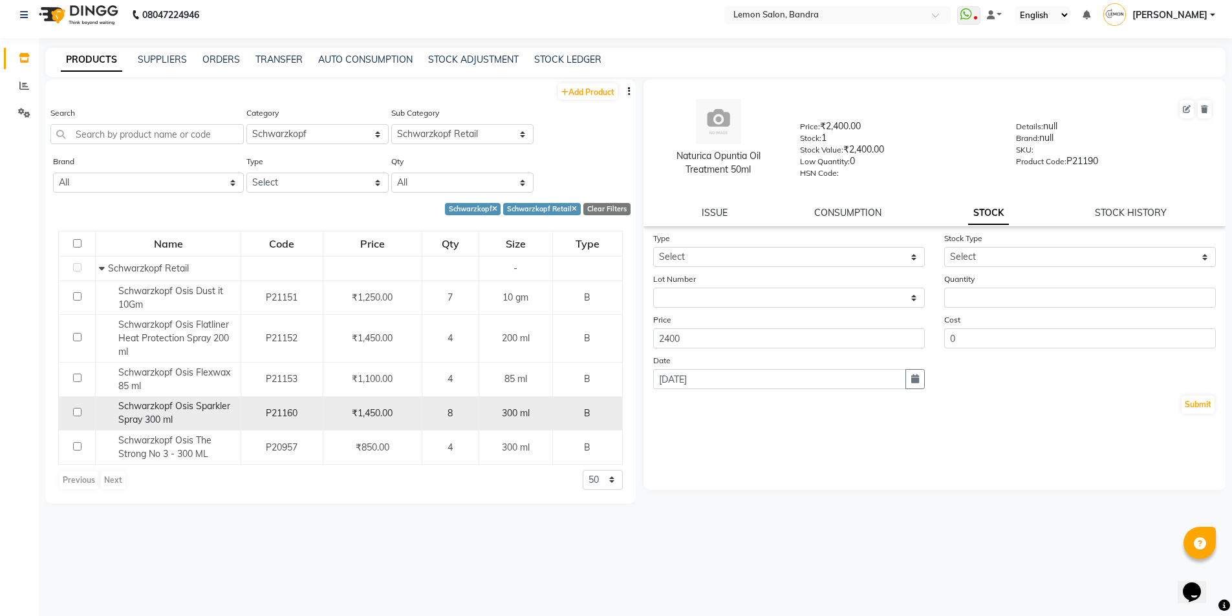
click at [210, 413] on div "Schwarzkopf Osis Sparkler Spray 300 ml" at bounding box center [168, 413] width 138 height 27
select select
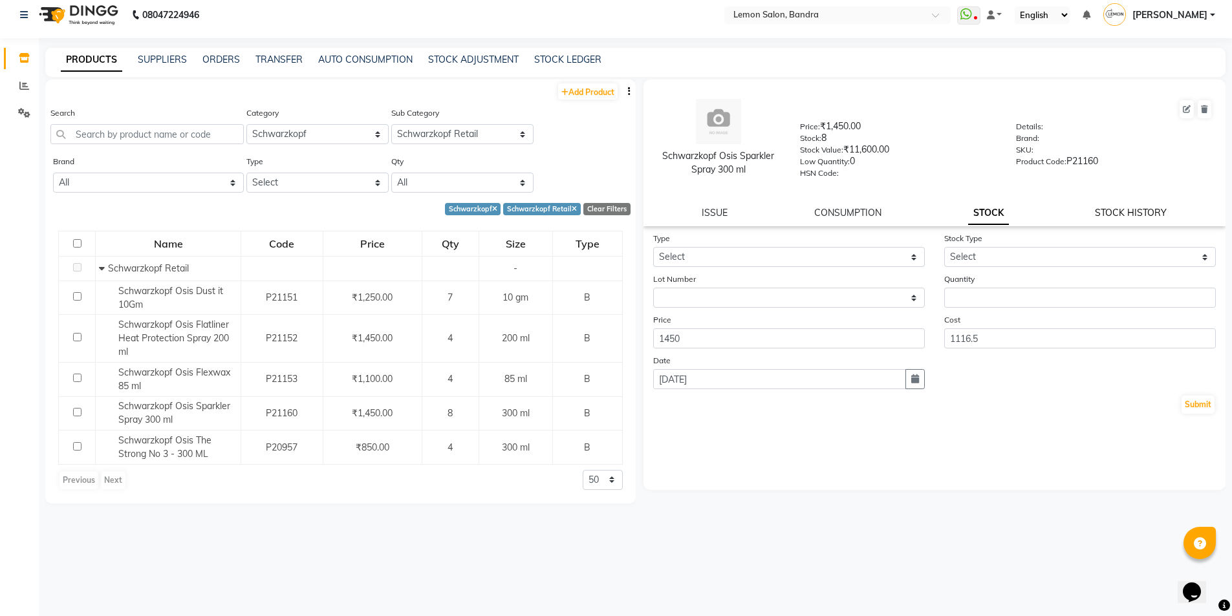
click at [1125, 211] on link "STOCK HISTORY" at bounding box center [1131, 213] width 72 height 12
select select "all"
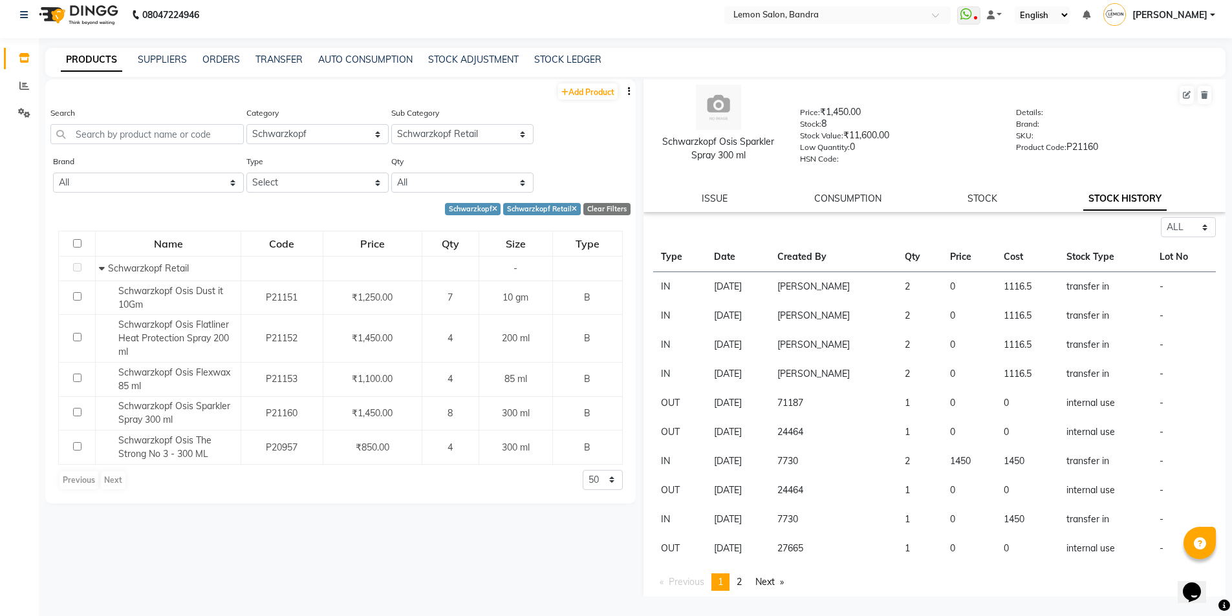
scroll to position [19, 0]
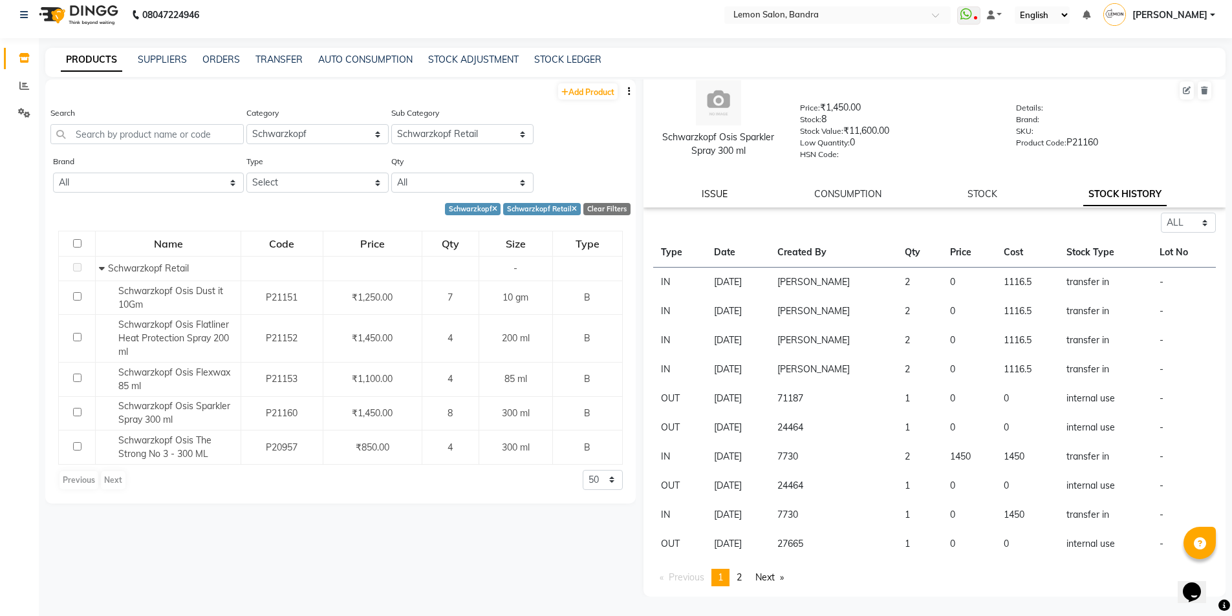
click at [719, 192] on link "ISSUE" at bounding box center [715, 194] width 26 height 12
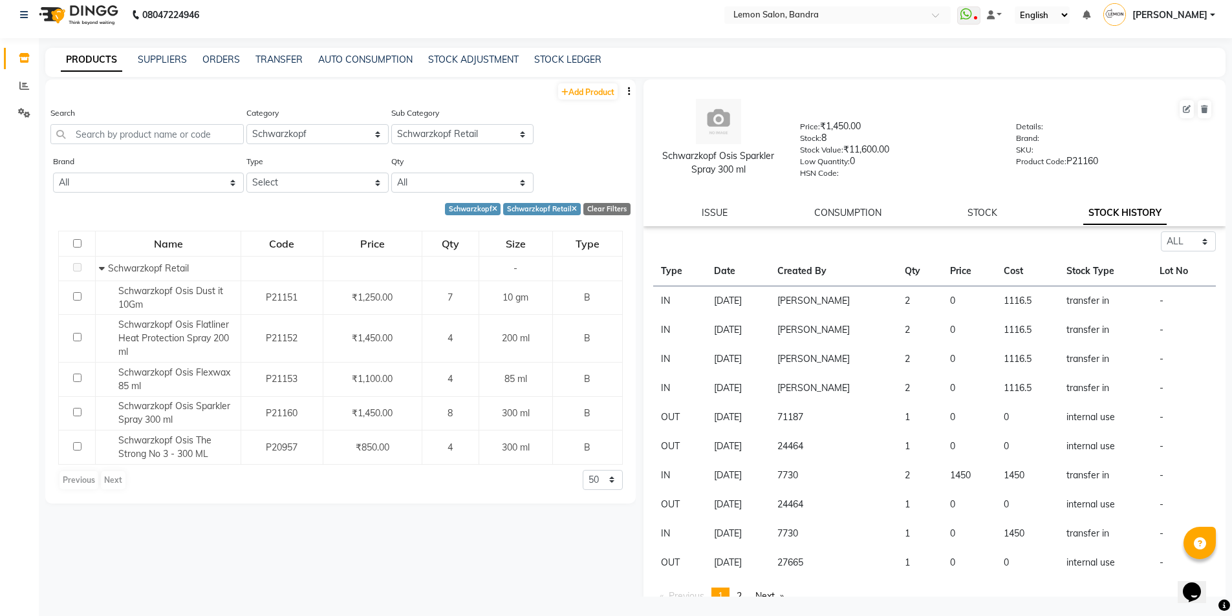
select select
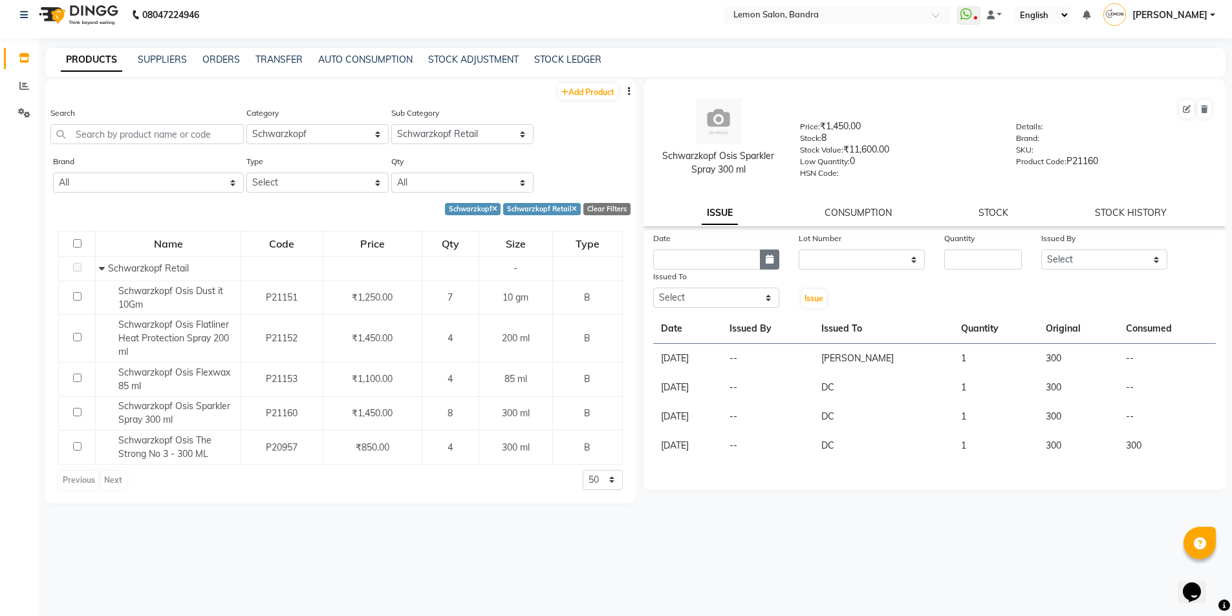
click at [772, 259] on icon "button" at bounding box center [770, 259] width 8 height 9
select select "9"
select select "2025"
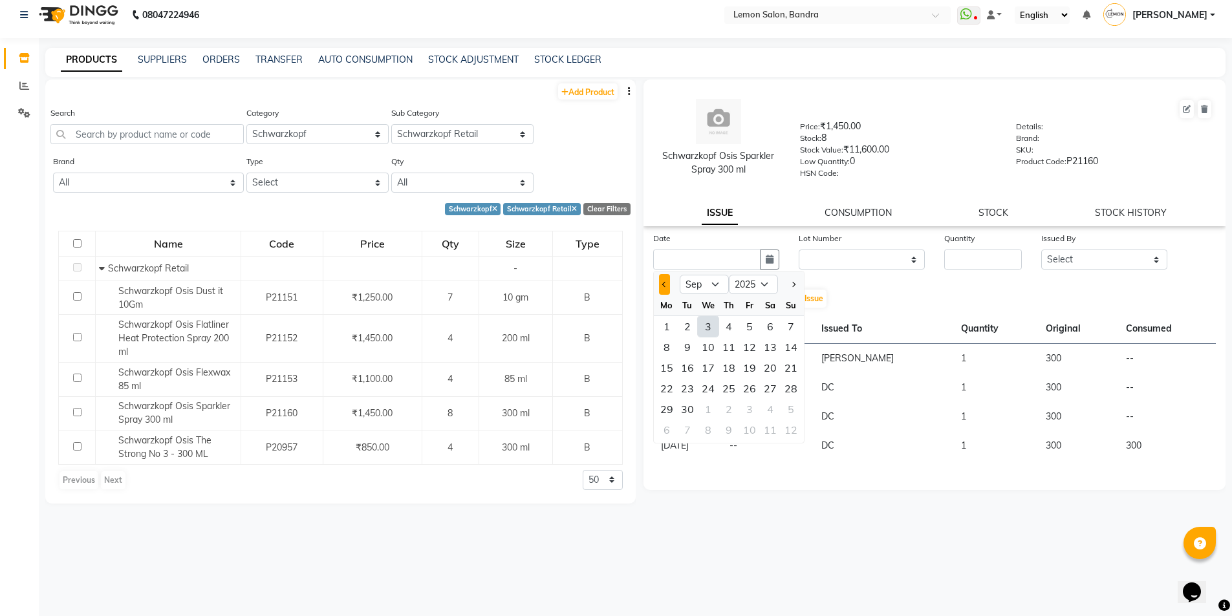
click at [666, 286] on span "Previous month" at bounding box center [664, 284] width 5 height 5
select select "8"
click at [680, 323] on div "29" at bounding box center [687, 326] width 21 height 21
type input "29-07-2025"
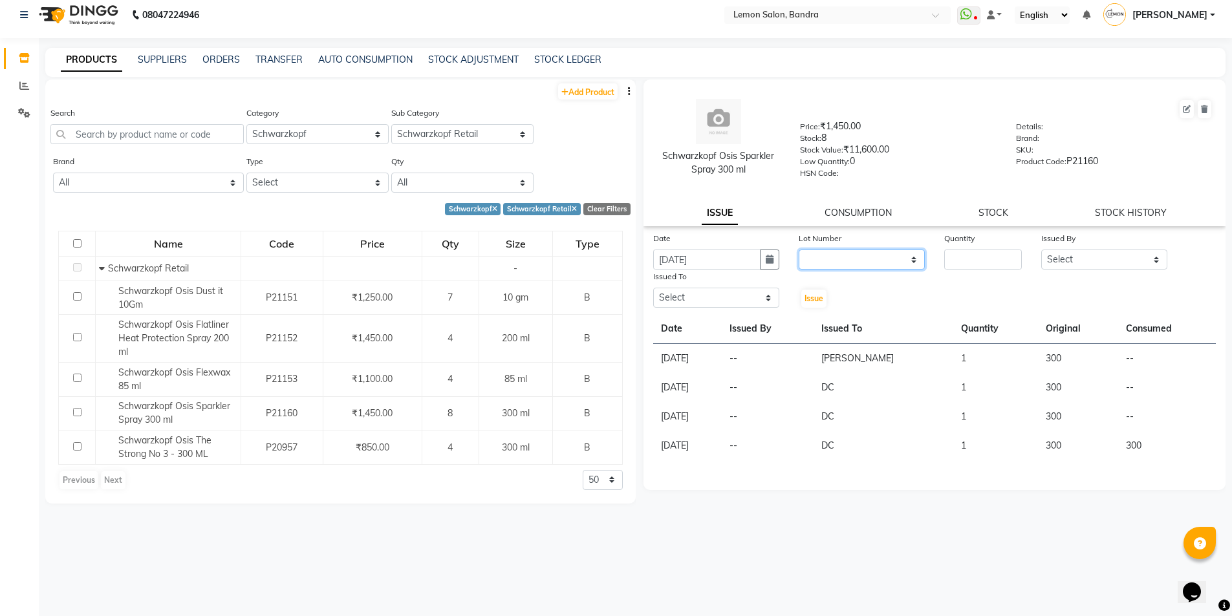
click at [893, 259] on select "None" at bounding box center [862, 260] width 126 height 20
select select "0: null"
click at [799, 250] on select "None" at bounding box center [862, 260] width 126 height 20
click at [997, 266] on input "number" at bounding box center [983, 260] width 78 height 20
type input "6"
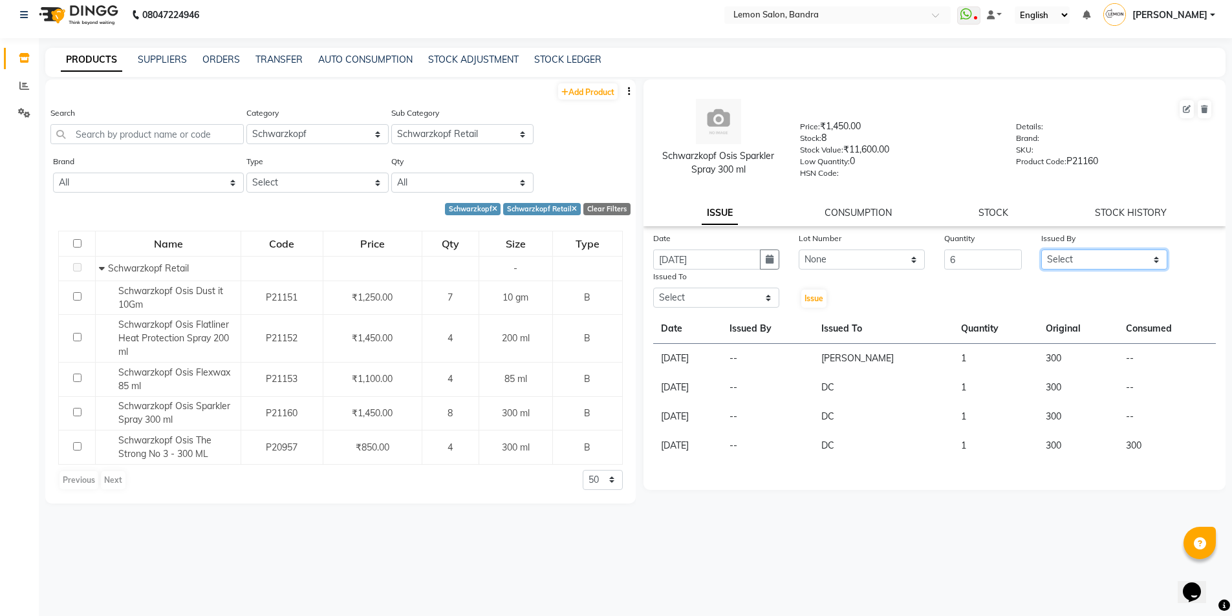
click at [1075, 256] on select "Select Afsha Chizami Ashimaery (Meme) DC Deepak Elma Sunny Bandya Javed Shaikh …" at bounding box center [1104, 260] width 126 height 20
select select "74220"
click at [1041, 250] on select "Select Afsha Chizami Ashimaery (Meme) DC Deepak Elma Sunny Bandya Javed Shaikh …" at bounding box center [1104, 260] width 126 height 20
click at [744, 302] on select "Select Afsha Chizami Ashimaery (Meme) DC Deepak Elma Sunny Bandya Javed Shaikh …" at bounding box center [716, 298] width 126 height 20
select select "7888"
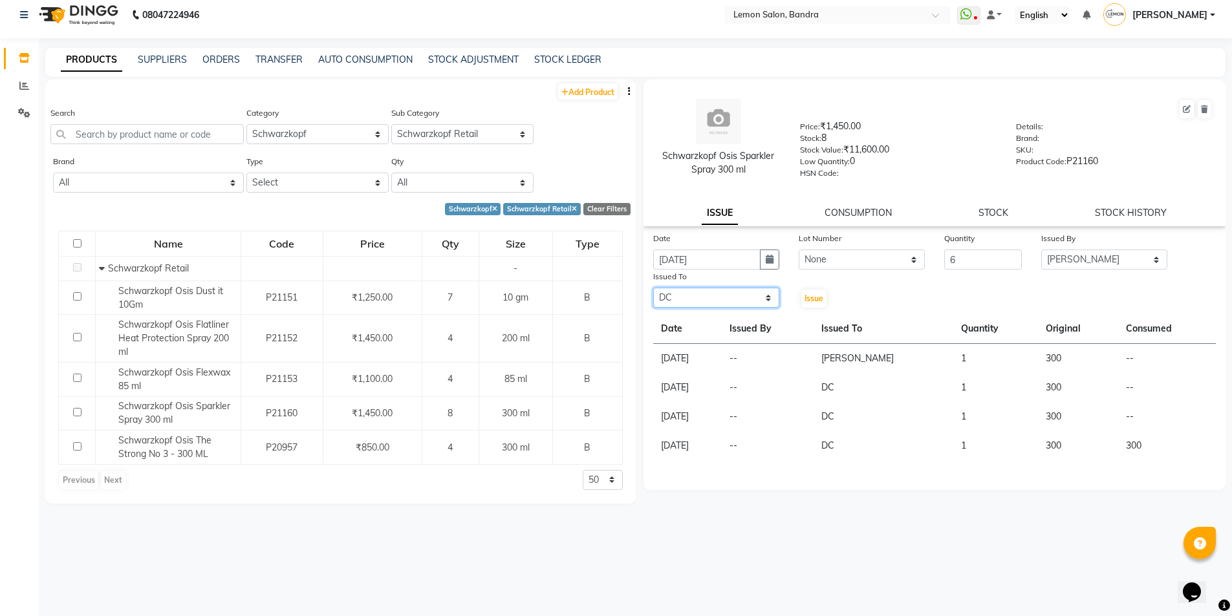
click at [653, 288] on select "Select Afsha Chizami Ashimaery (Meme) DC Deepak Elma Sunny Bandya Javed Shaikh …" at bounding box center [716, 298] width 126 height 20
click at [814, 301] on span "Issue" at bounding box center [814, 299] width 19 height 10
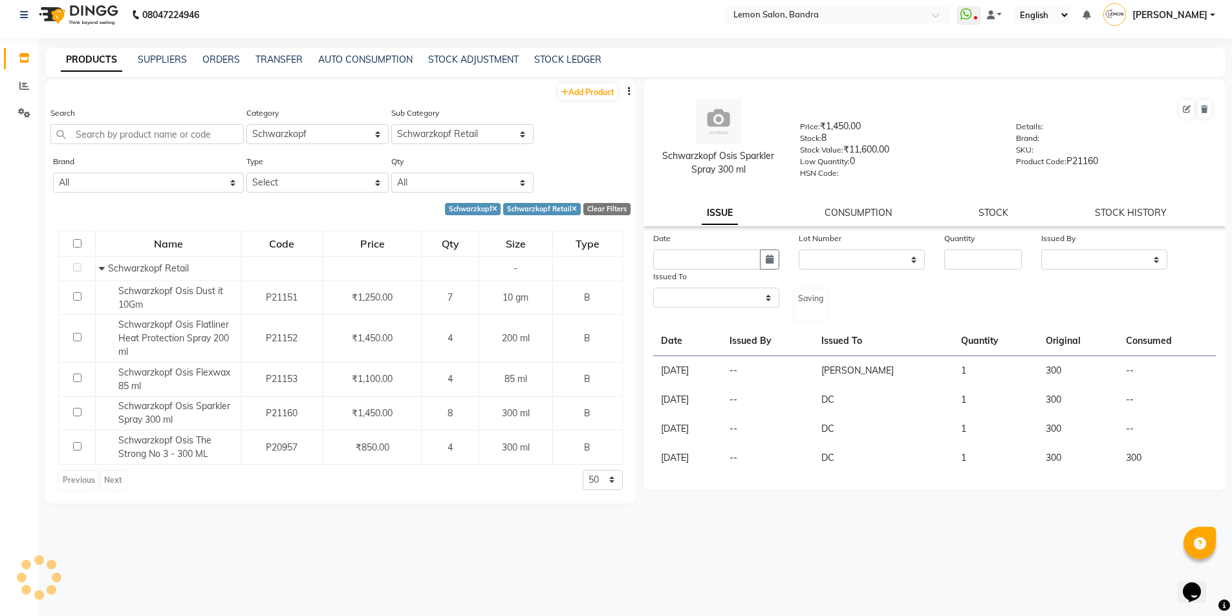
select select
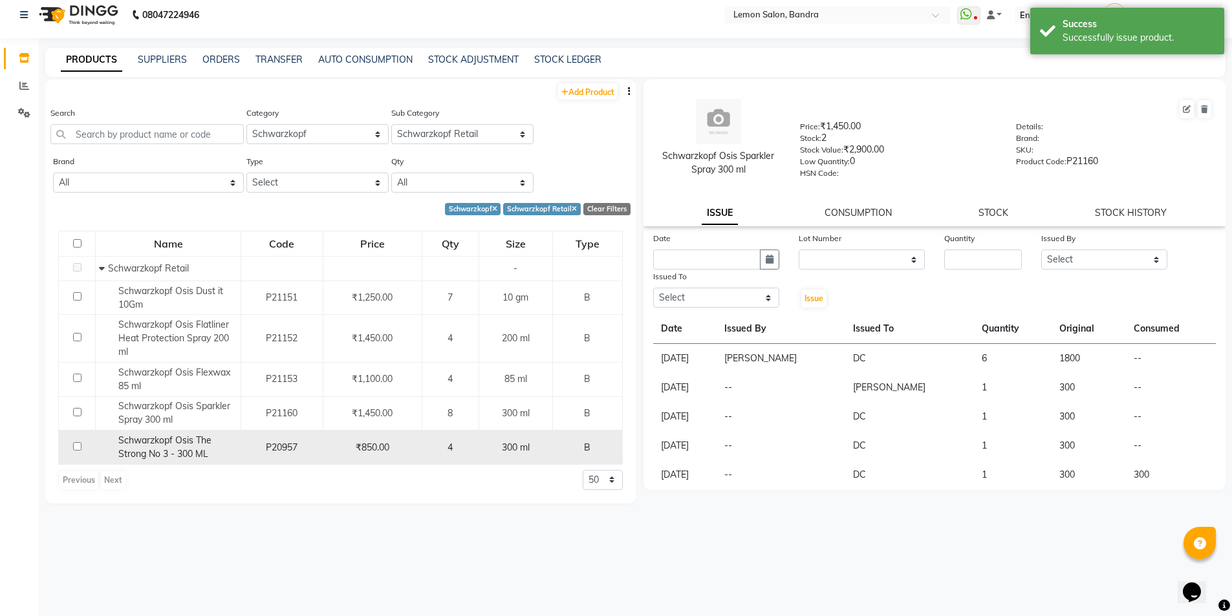
click at [192, 445] on span "Schwarzkopf Osis The Strong No 3 - 300 ML" at bounding box center [164, 447] width 93 height 25
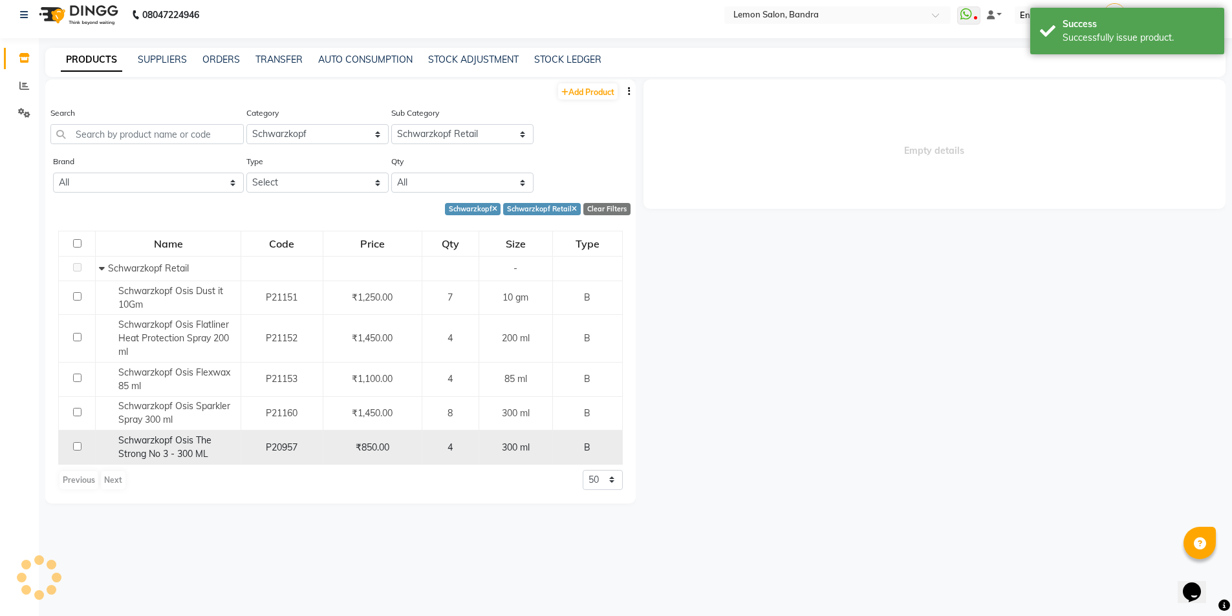
select select
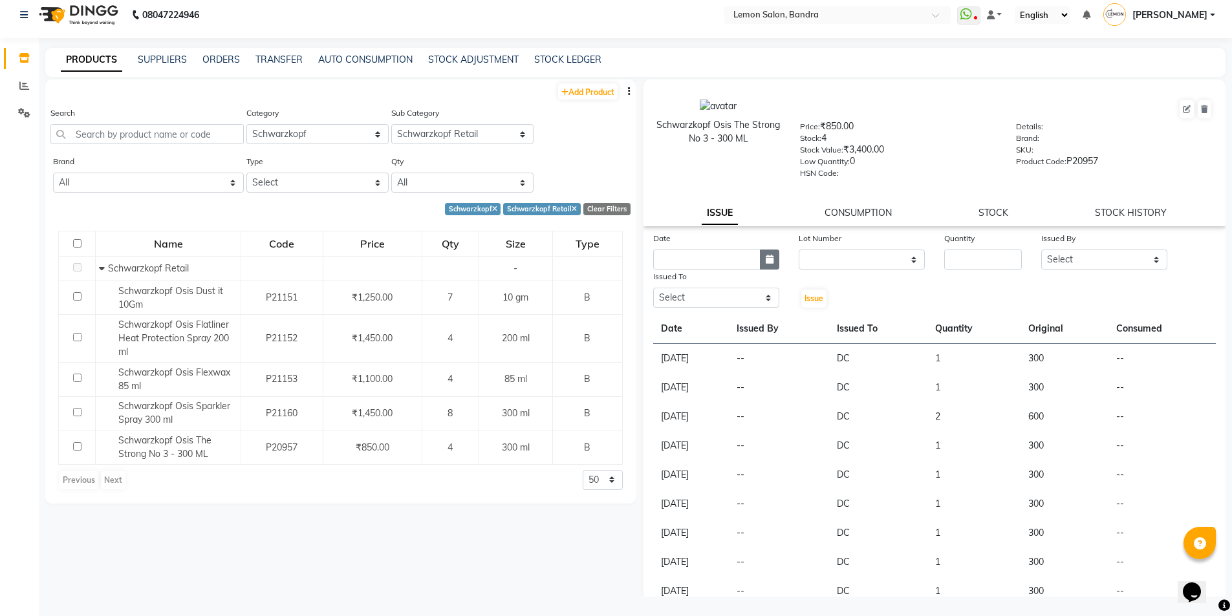
click at [767, 262] on icon "button" at bounding box center [770, 259] width 8 height 9
select select "9"
select select "2025"
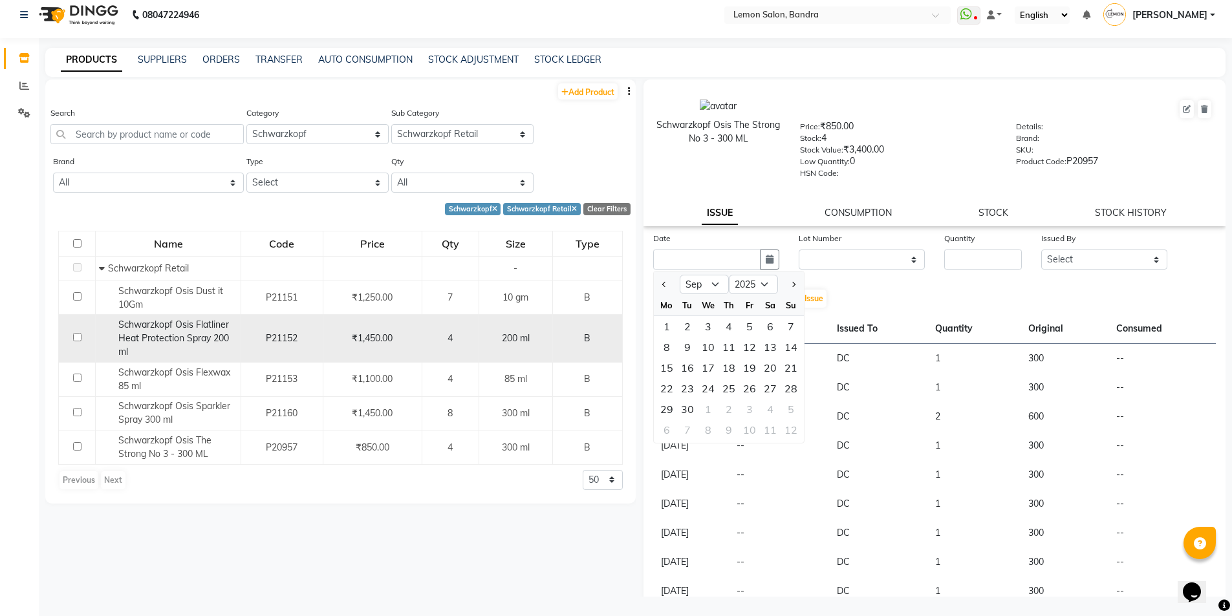
click at [201, 344] on span "Schwarzkopf Osis Flatliner Heat Protection Spray 200 ml" at bounding box center [173, 338] width 111 height 39
select select
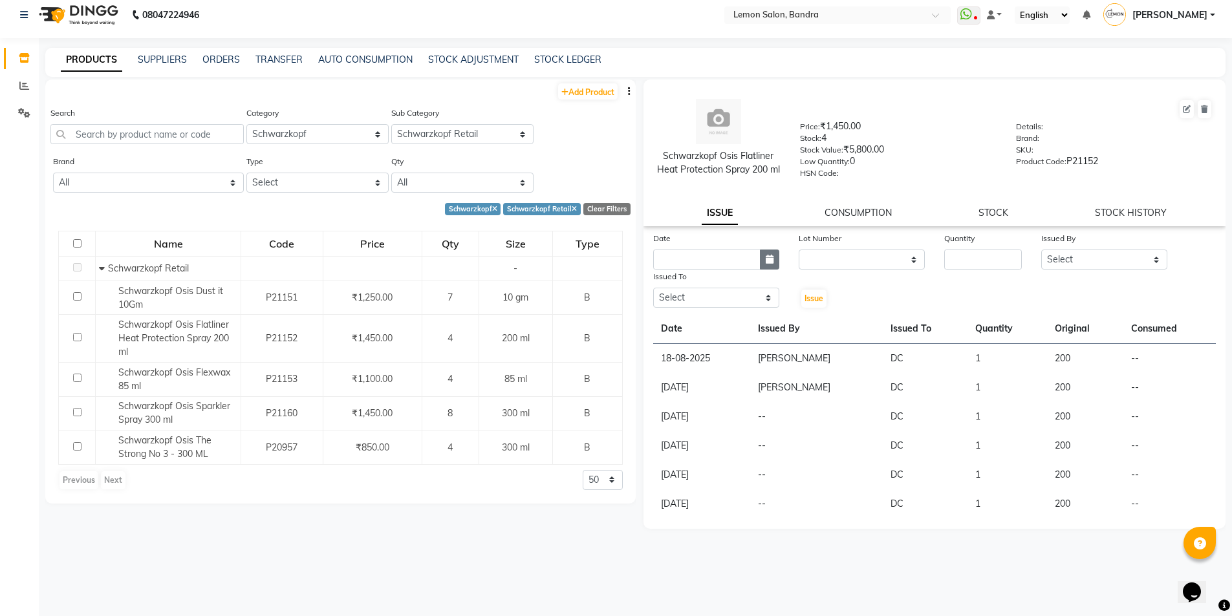
click at [772, 263] on icon "button" at bounding box center [770, 259] width 8 height 9
select select "9"
select select "2025"
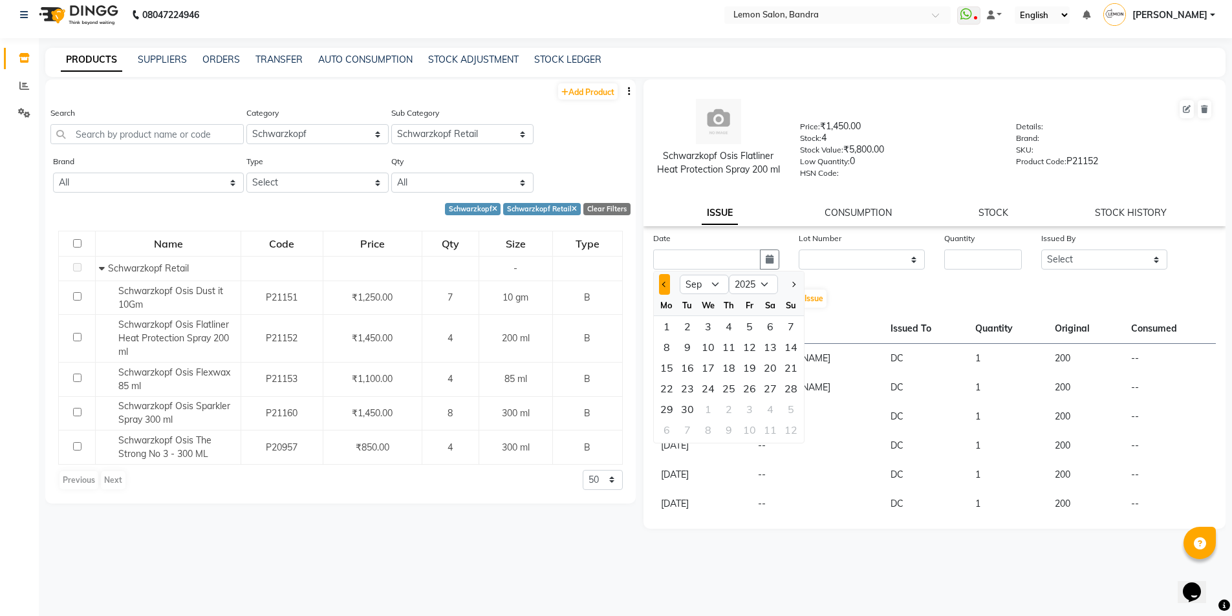
click at [663, 292] on button "Previous month" at bounding box center [664, 284] width 11 height 21
select select "8"
click at [691, 325] on div "29" at bounding box center [687, 326] width 21 height 21
type input "[DATE]"
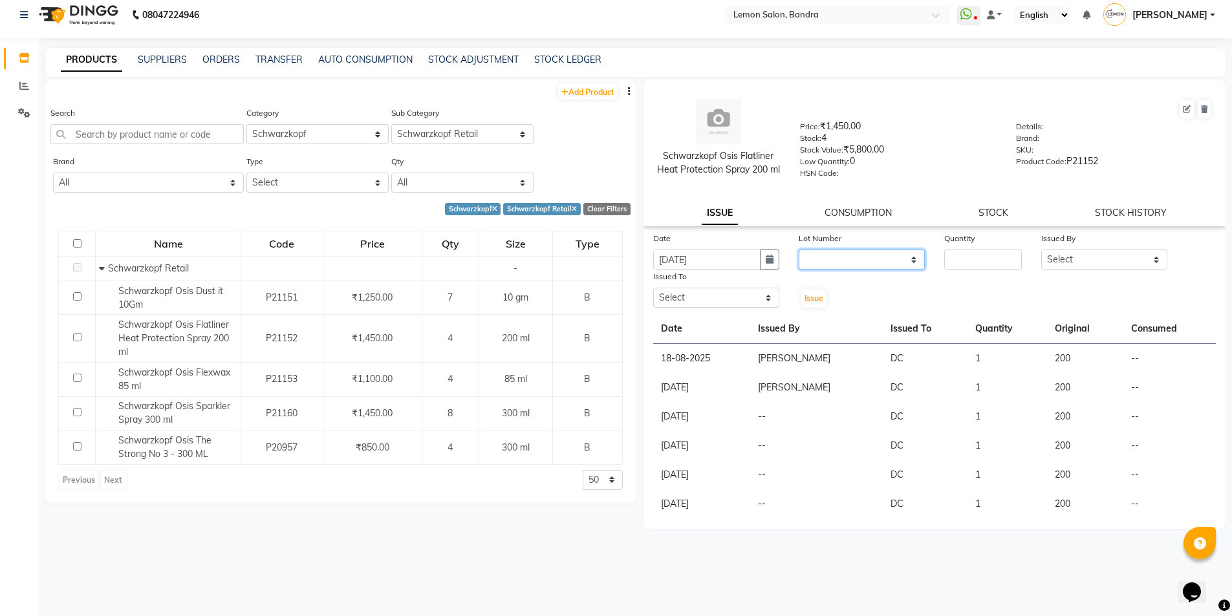
click at [871, 265] on select "None" at bounding box center [862, 260] width 126 height 20
select select "0: null"
click at [799, 250] on select "None" at bounding box center [862, 260] width 126 height 20
click at [975, 263] on input "number" at bounding box center [983, 260] width 78 height 20
type input "3"
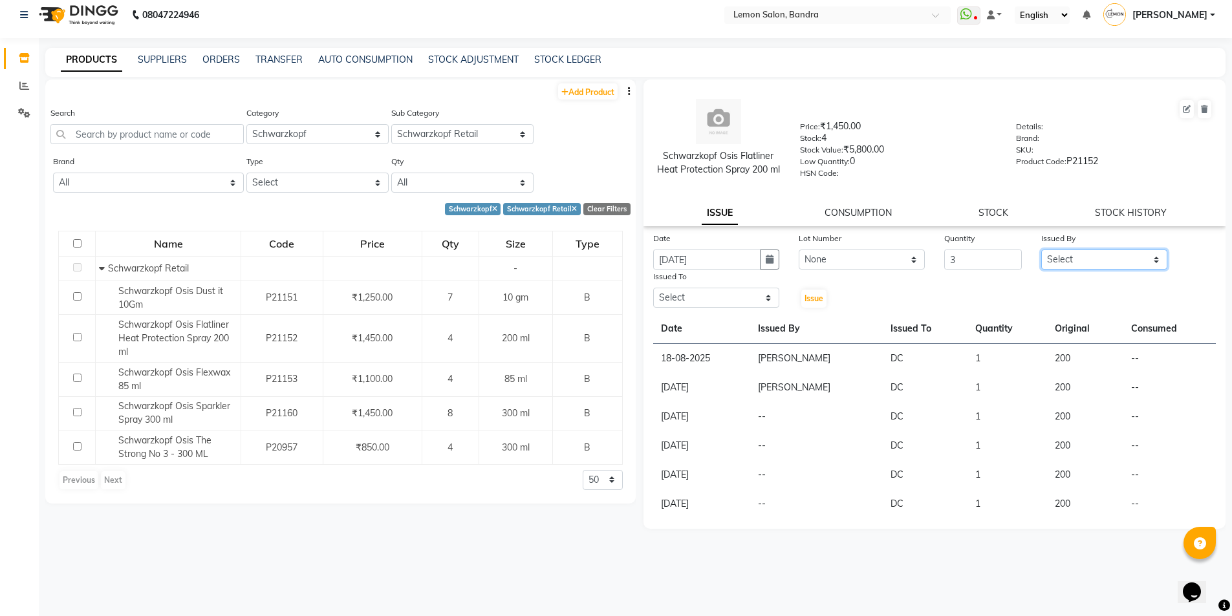
click at [1076, 261] on select "Select Afsha Chizami Ashimaery (Meme) DC Deepak Elma Sunny Bandya Javed Shaikh …" at bounding box center [1104, 260] width 126 height 20
select select "74220"
click at [1041, 250] on select "Select Afsha Chizami Ashimaery (Meme) DC Deepak Elma Sunny Bandya Javed Shaikh …" at bounding box center [1104, 260] width 126 height 20
click at [726, 301] on select "Select Afsha Chizami Ashimaery (Meme) DC Deepak Elma Sunny Bandya Javed Shaikh …" at bounding box center [716, 298] width 126 height 20
select select "7888"
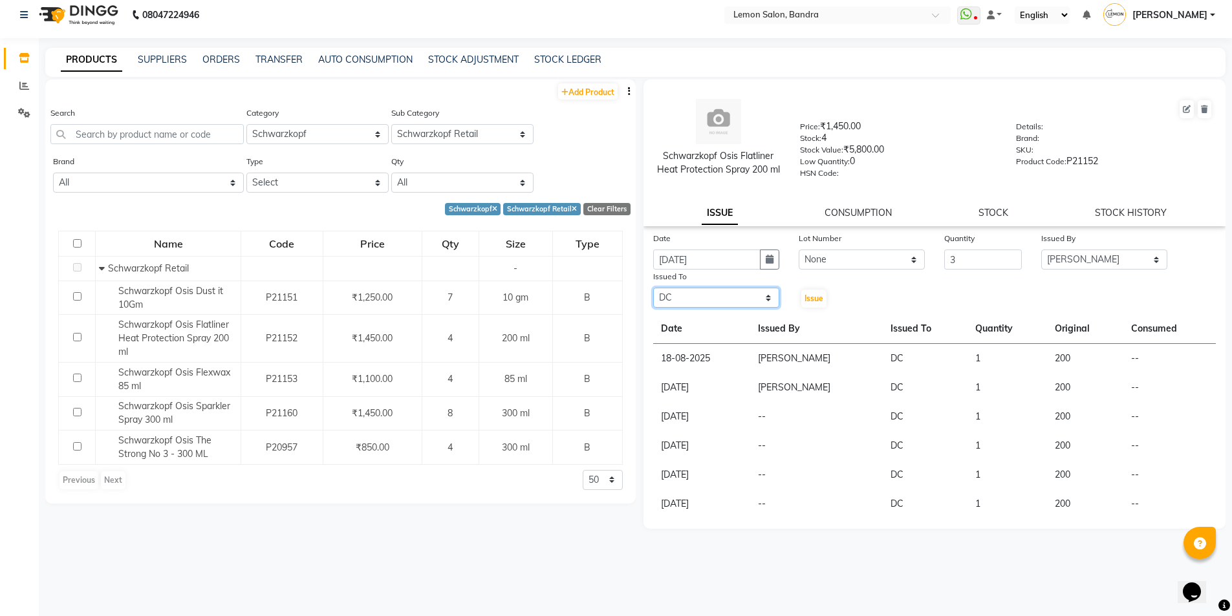
click at [653, 288] on select "Select Afsha Chizami Ashimaery (Meme) DC Deepak Elma Sunny Bandya Javed Shaikh …" at bounding box center [716, 298] width 126 height 20
click at [819, 294] on span "Issue" at bounding box center [814, 299] width 19 height 10
select select
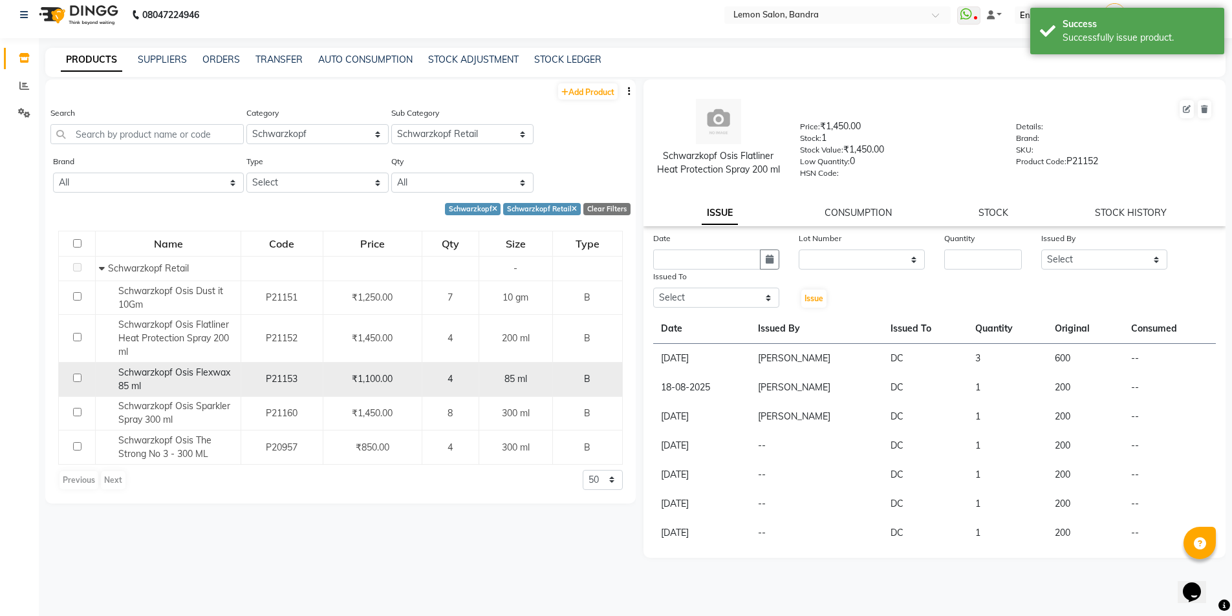
click at [169, 381] on div "Schwarzkopf Osis Flexwax 85 ml" at bounding box center [168, 379] width 138 height 27
select select
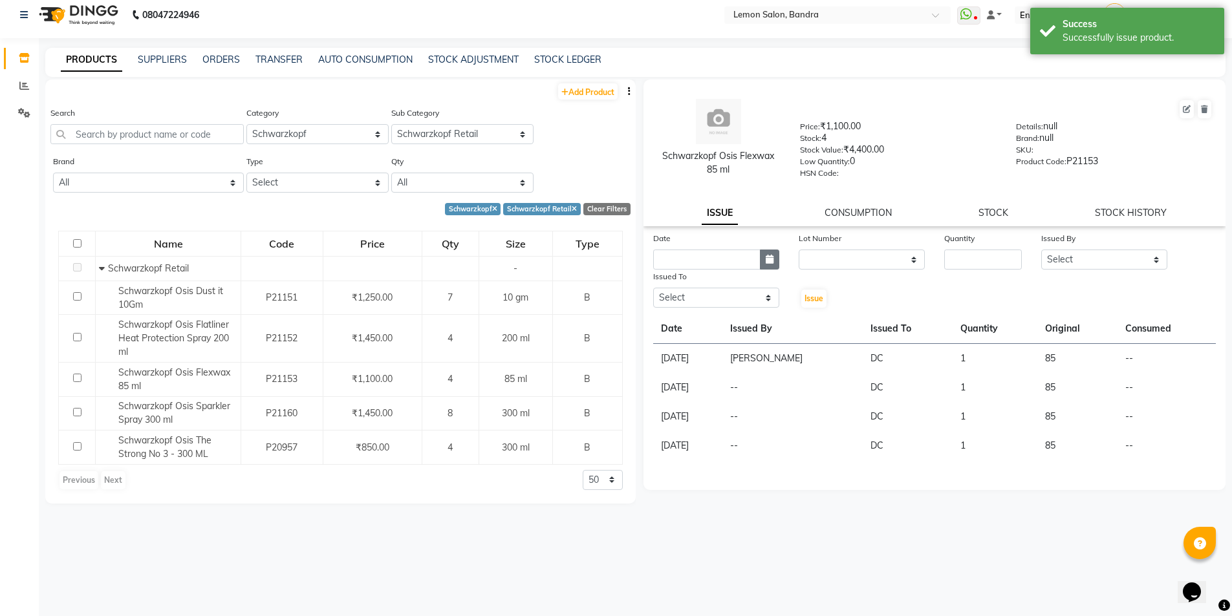
click at [768, 260] on icon "button" at bounding box center [770, 259] width 8 height 9
select select "9"
select select "2025"
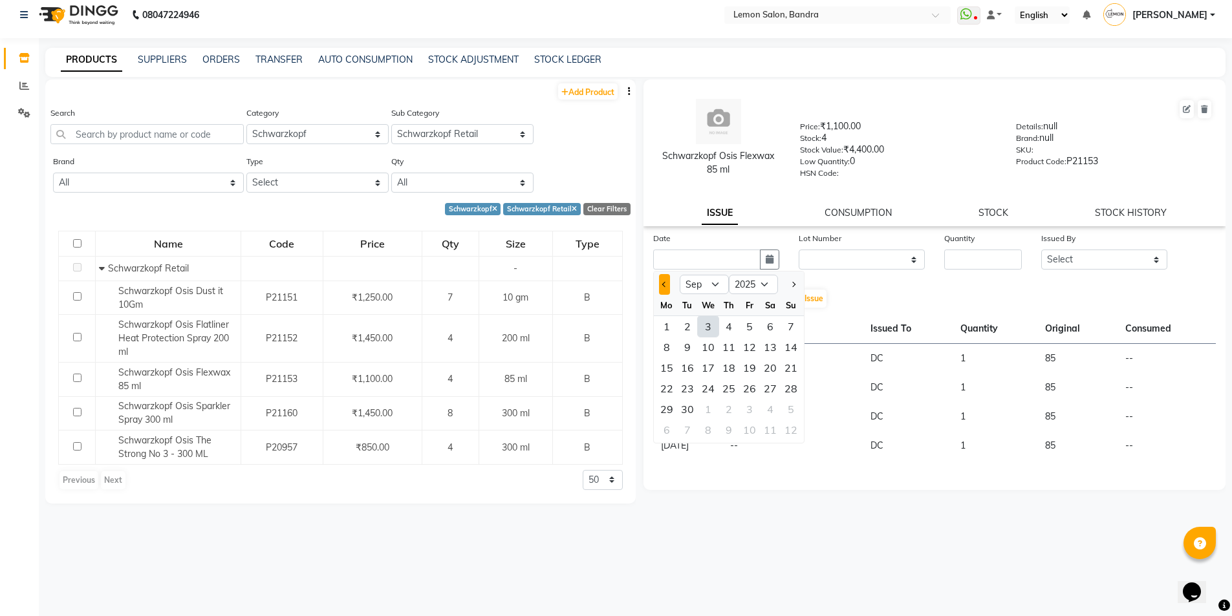
click at [664, 290] on button "Previous month" at bounding box center [664, 284] width 11 height 21
select select "8"
click at [689, 327] on div "29" at bounding box center [687, 326] width 21 height 21
type input "[DATE]"
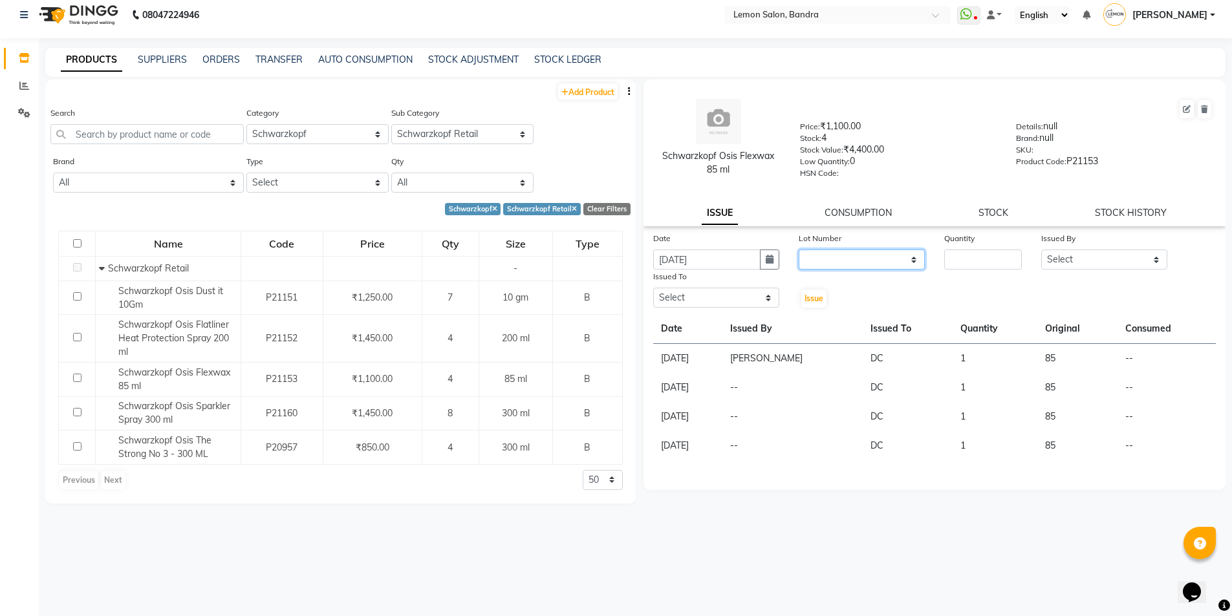
click at [904, 263] on select "None" at bounding box center [862, 260] width 126 height 20
click at [893, 289] on div "Date 29-07-2025 Lot Number None Quantity Issued By Select Afsha Chizami Ashimae…" at bounding box center [935, 271] width 583 height 78
click at [880, 267] on select "None" at bounding box center [862, 260] width 126 height 20
select select "0: null"
click at [799, 250] on select "None" at bounding box center [862, 260] width 126 height 20
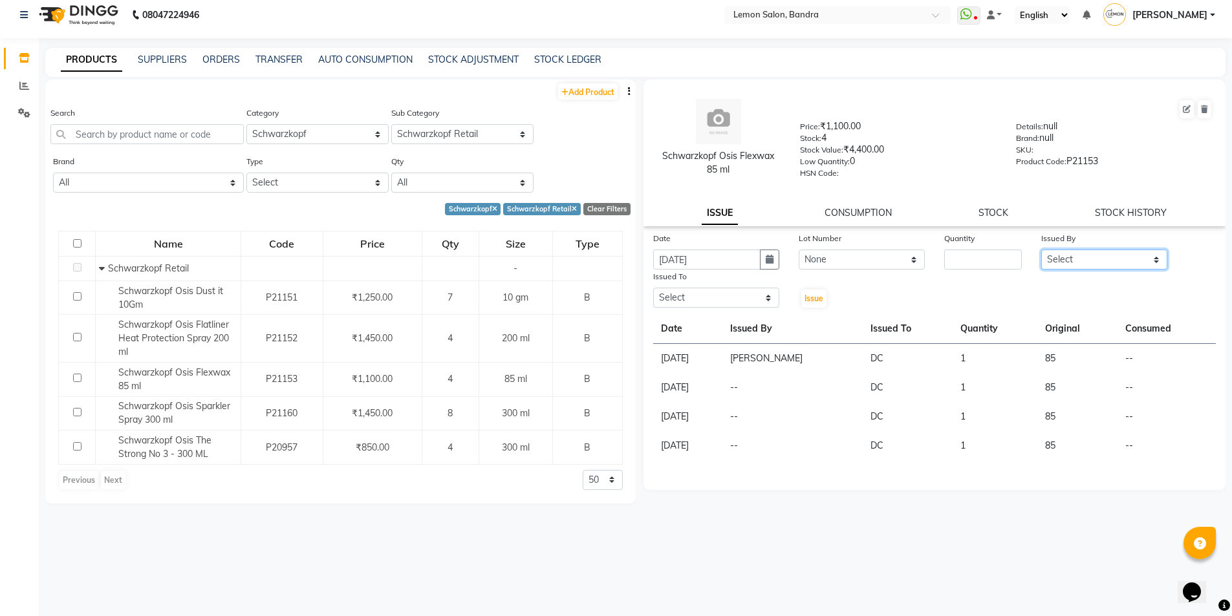
click at [1065, 256] on select "Select Afsha Chizami Ashimaery (Meme) DC Deepak Elma Sunny Bandya Javed Shaikh …" at bounding box center [1104, 260] width 126 height 20
select select "74220"
click at [1041, 250] on select "Select Afsha Chizami Ashimaery (Meme) DC Deepak Elma Sunny Bandya Javed Shaikh …" at bounding box center [1104, 260] width 126 height 20
click at [741, 298] on select "Select Afsha Chizami Ashimaery (Meme) DC Deepak Elma Sunny Bandya Javed Shaikh …" at bounding box center [716, 298] width 126 height 20
select select "7888"
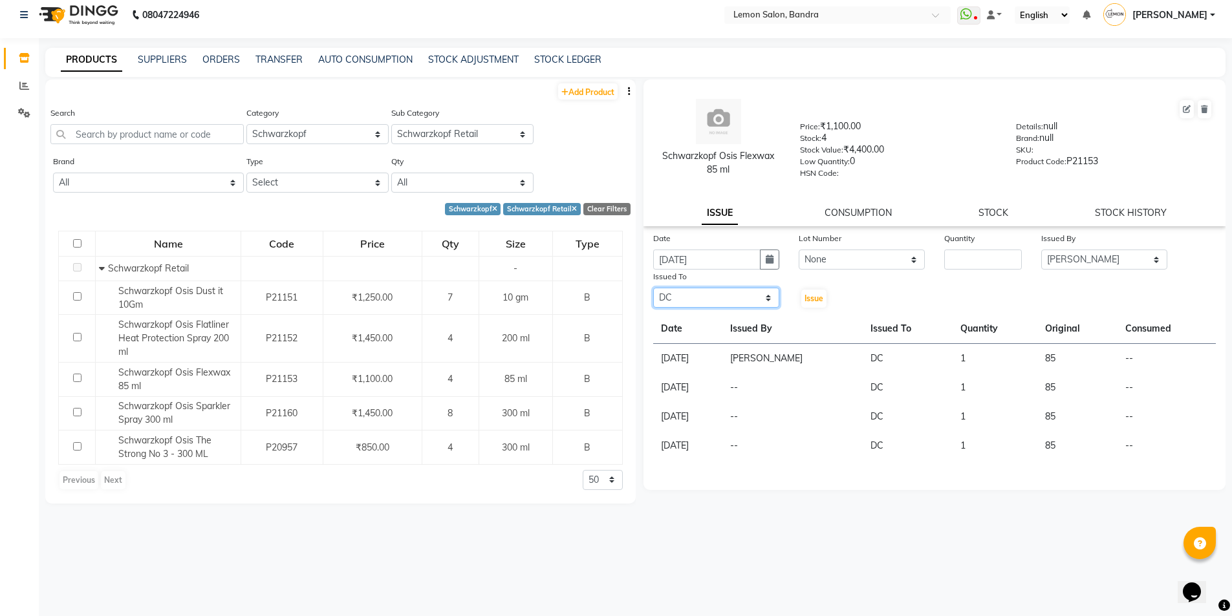
click at [653, 288] on select "Select Afsha Chizami Ashimaery (Meme) DC Deepak Elma Sunny Bandya Javed Shaikh …" at bounding box center [716, 298] width 126 height 20
click at [989, 263] on input "number" at bounding box center [983, 260] width 78 height 20
type input "3"
click at [812, 297] on span "Issue" at bounding box center [814, 299] width 19 height 10
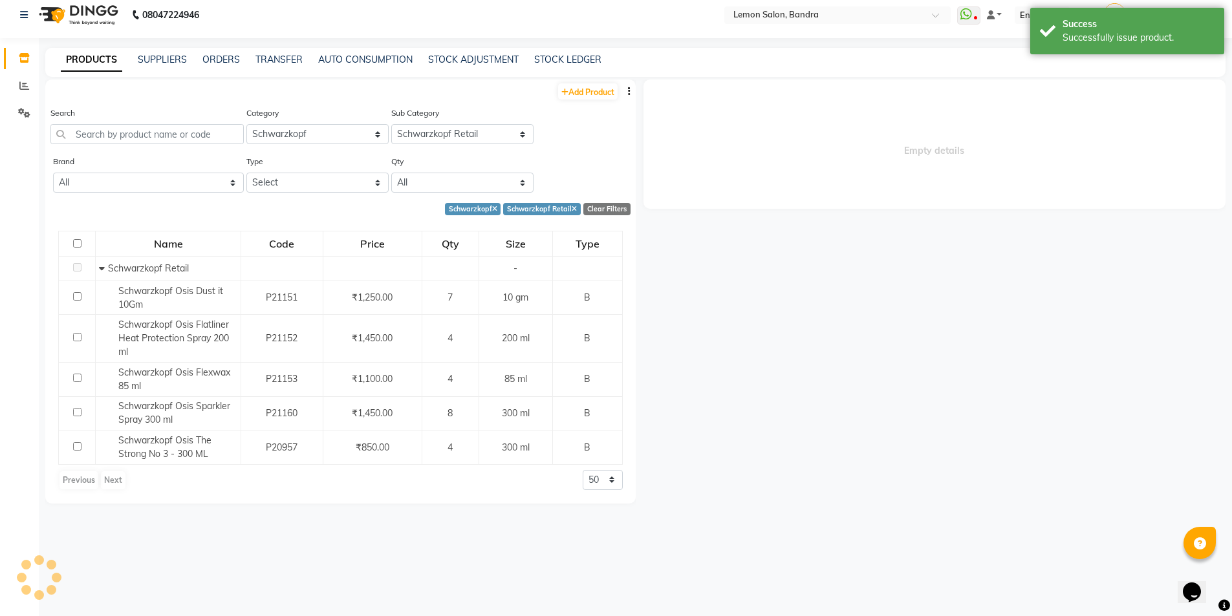
select select
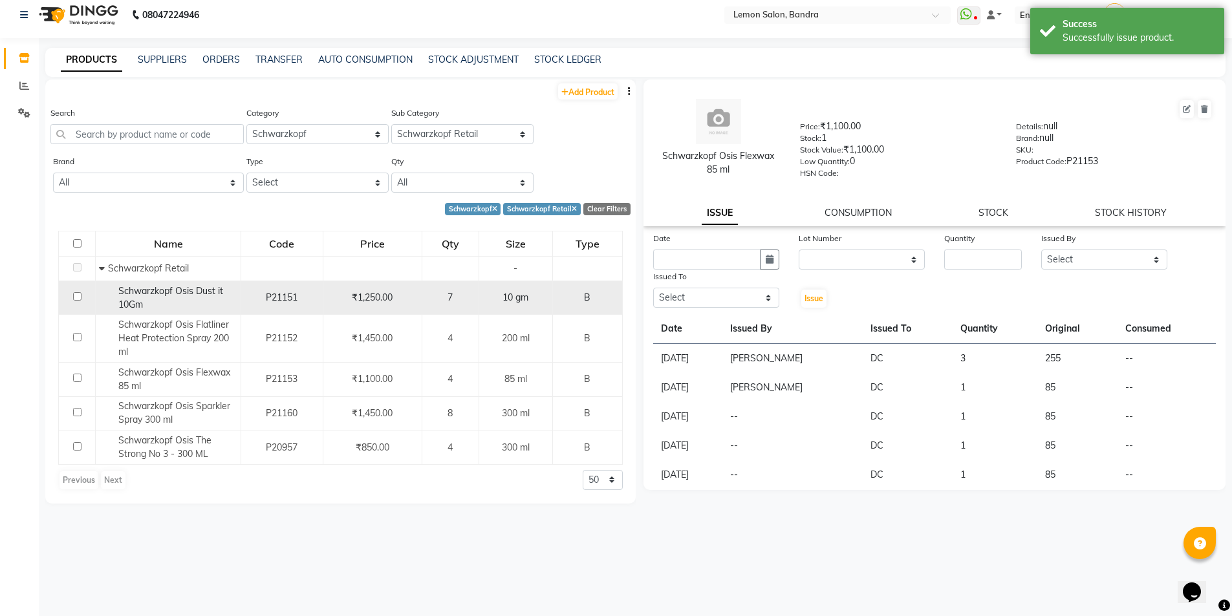
click at [156, 296] on span "Schwarzkopf Osis Dust it 10Gm" at bounding box center [170, 297] width 105 height 25
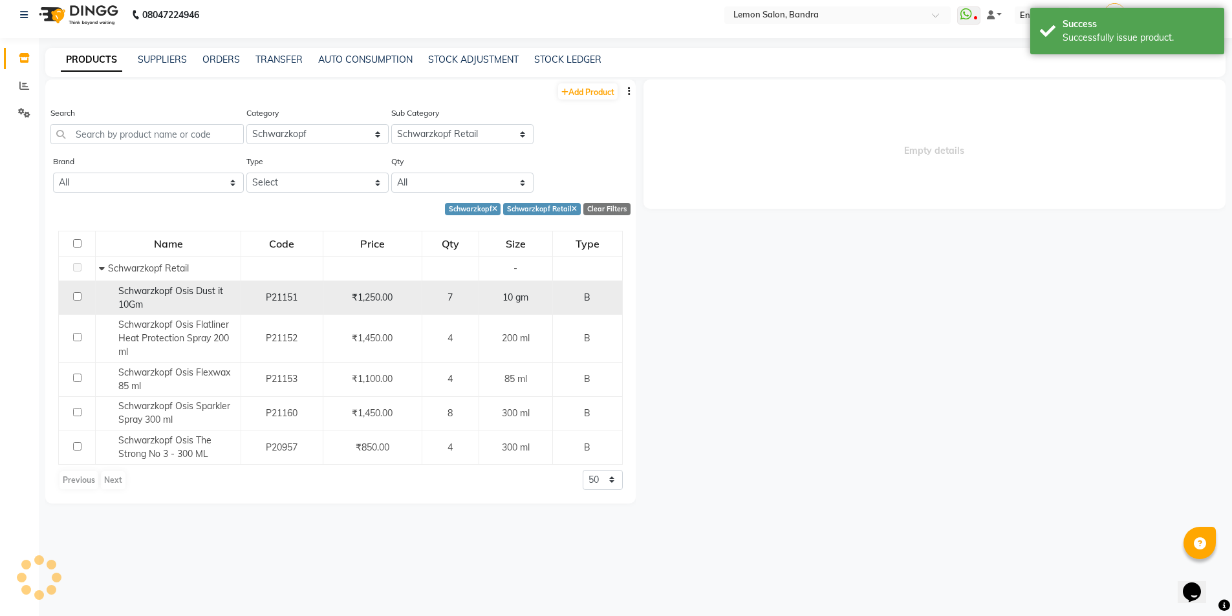
select select
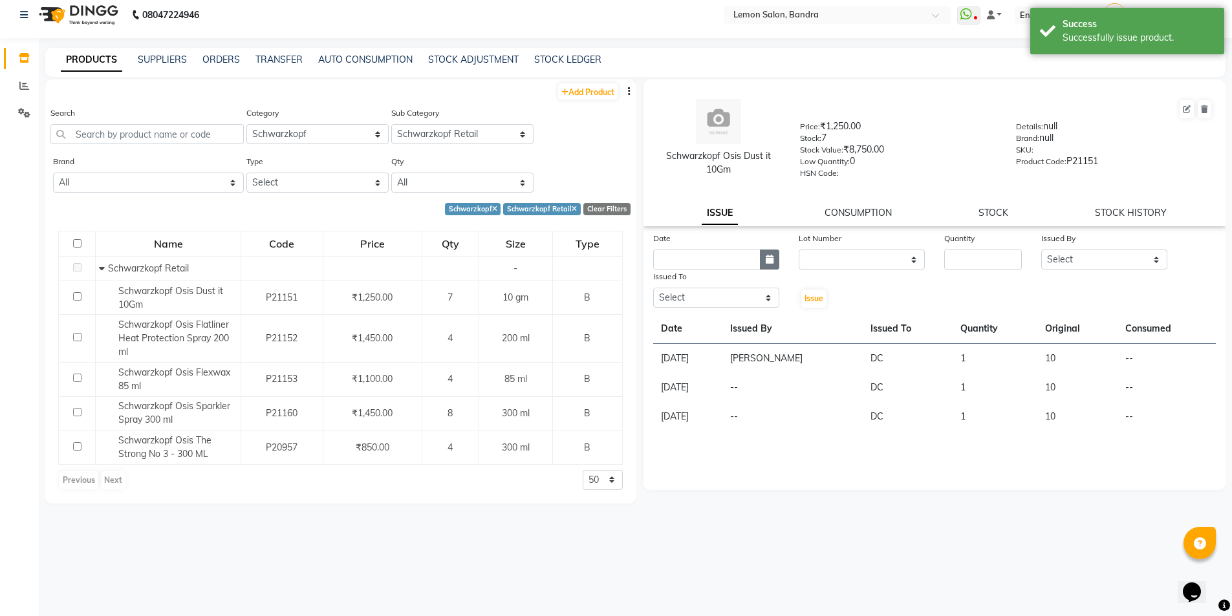
click at [774, 258] on button "button" at bounding box center [769, 260] width 19 height 20
select select "9"
select select "2025"
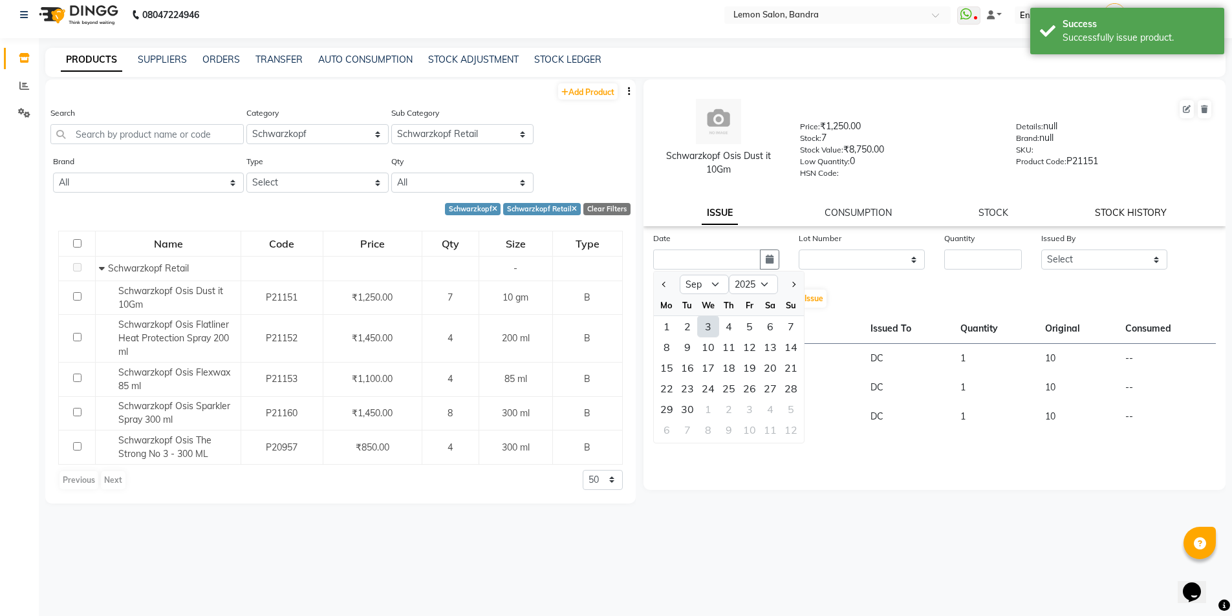
click at [1138, 207] on link "STOCK HISTORY" at bounding box center [1131, 213] width 72 height 12
select select "all"
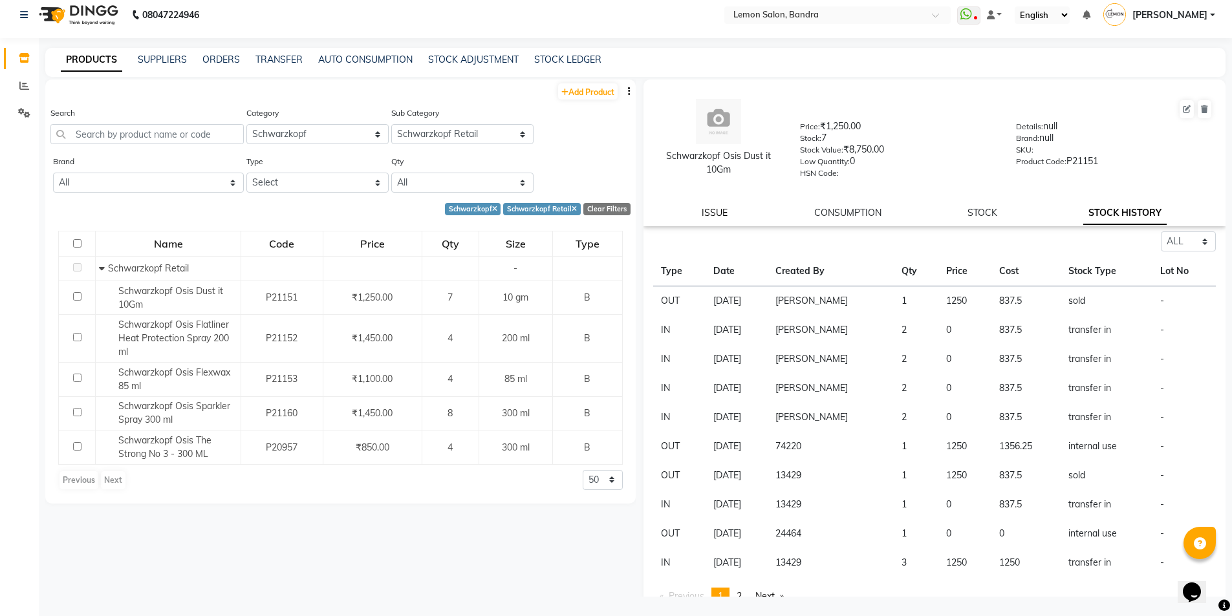
click at [723, 215] on link "ISSUE" at bounding box center [715, 213] width 26 height 12
select select
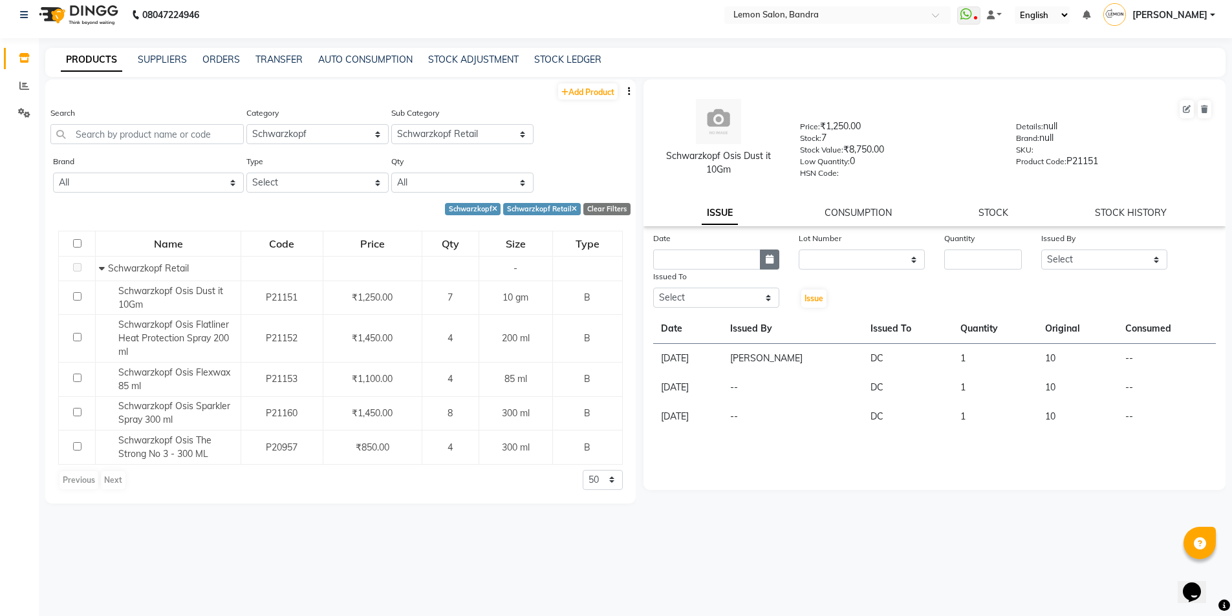
click at [778, 265] on button "button" at bounding box center [769, 260] width 19 height 20
select select "9"
select select "2025"
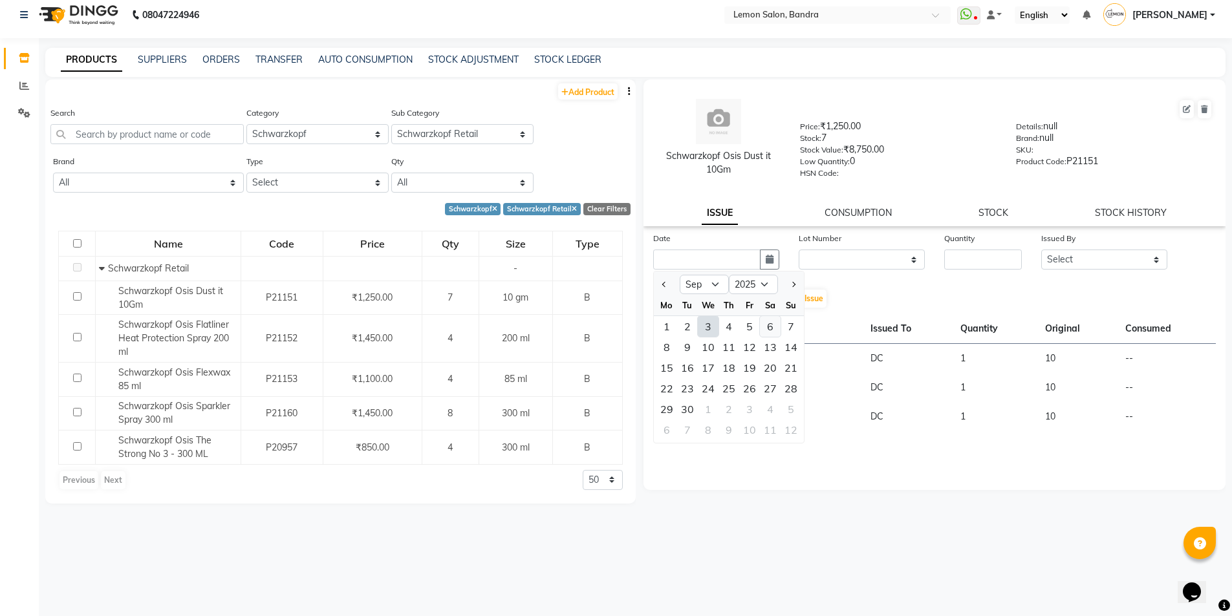
click at [772, 325] on div "6" at bounding box center [770, 326] width 21 height 21
type input "06-09-2025"
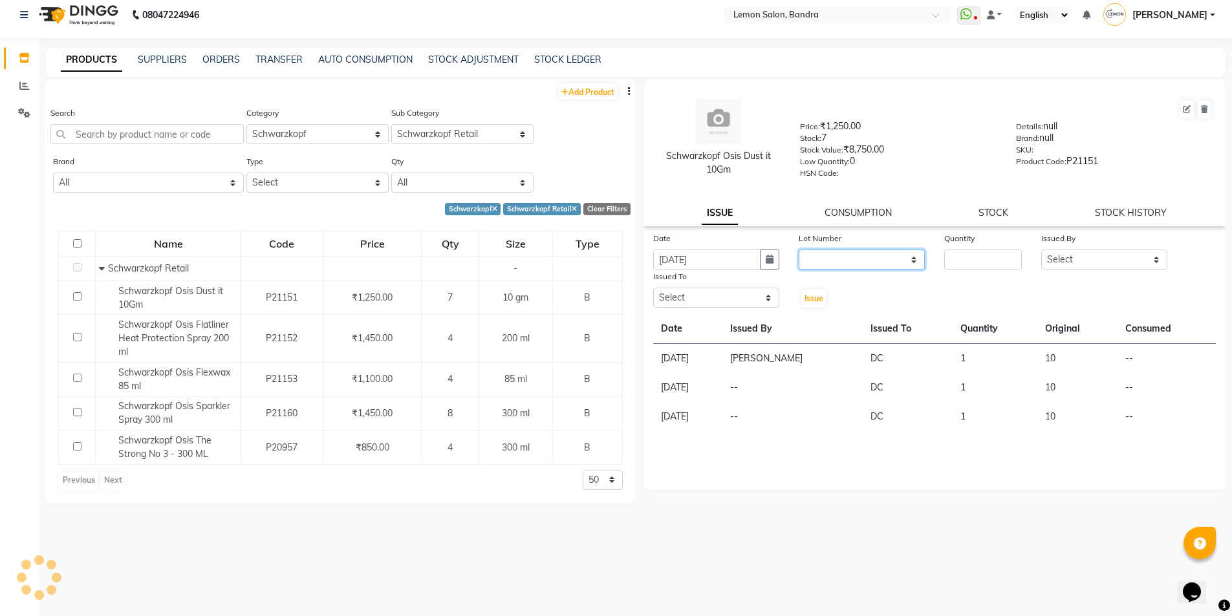
click at [875, 265] on select "None" at bounding box center [862, 260] width 126 height 20
select select "0: null"
click at [799, 250] on select "None" at bounding box center [862, 260] width 126 height 20
click at [991, 263] on input "number" at bounding box center [983, 260] width 78 height 20
type input "6"
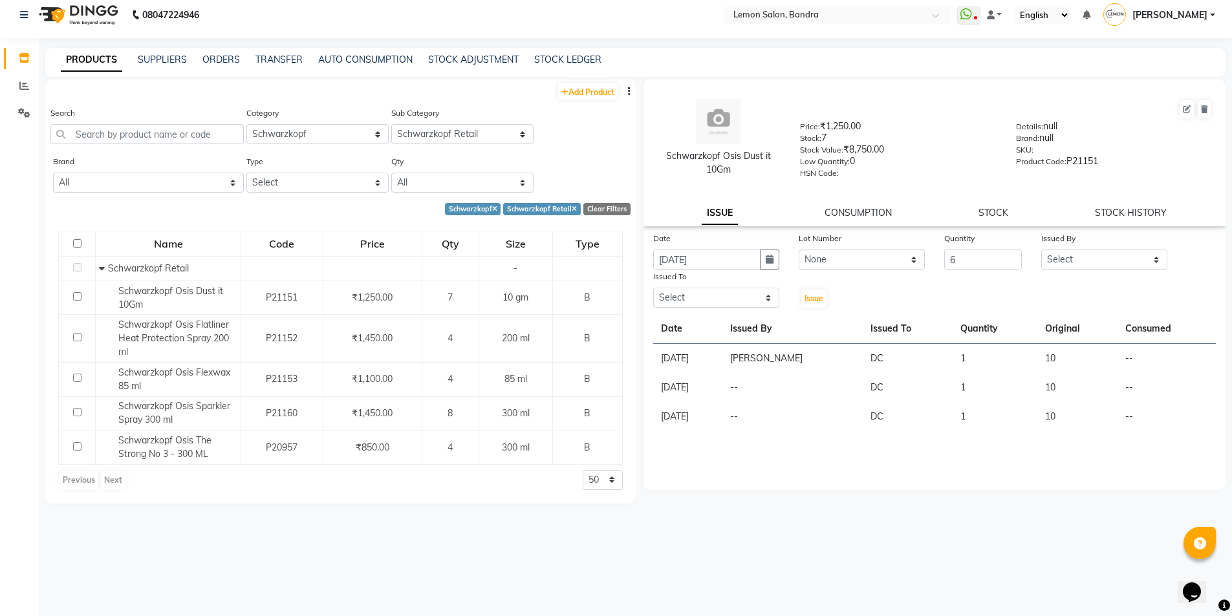
click at [1097, 249] on div "Issued By" at bounding box center [1104, 241] width 126 height 18
click at [1096, 255] on select "Select Afsha Chizami Ashimaery (Meme) DC Deepak Elma Sunny Bandya Javed Shaikh …" at bounding box center [1104, 260] width 126 height 20
select select "74220"
click at [1041, 250] on select "Select Afsha Chizami Ashimaery (Meme) DC Deepak Elma Sunny Bandya Javed Shaikh …" at bounding box center [1104, 260] width 126 height 20
click at [739, 299] on select "Select Afsha Chizami Ashimaery (Meme) DC Deepak Elma Sunny Bandya Javed Shaikh …" at bounding box center [716, 298] width 126 height 20
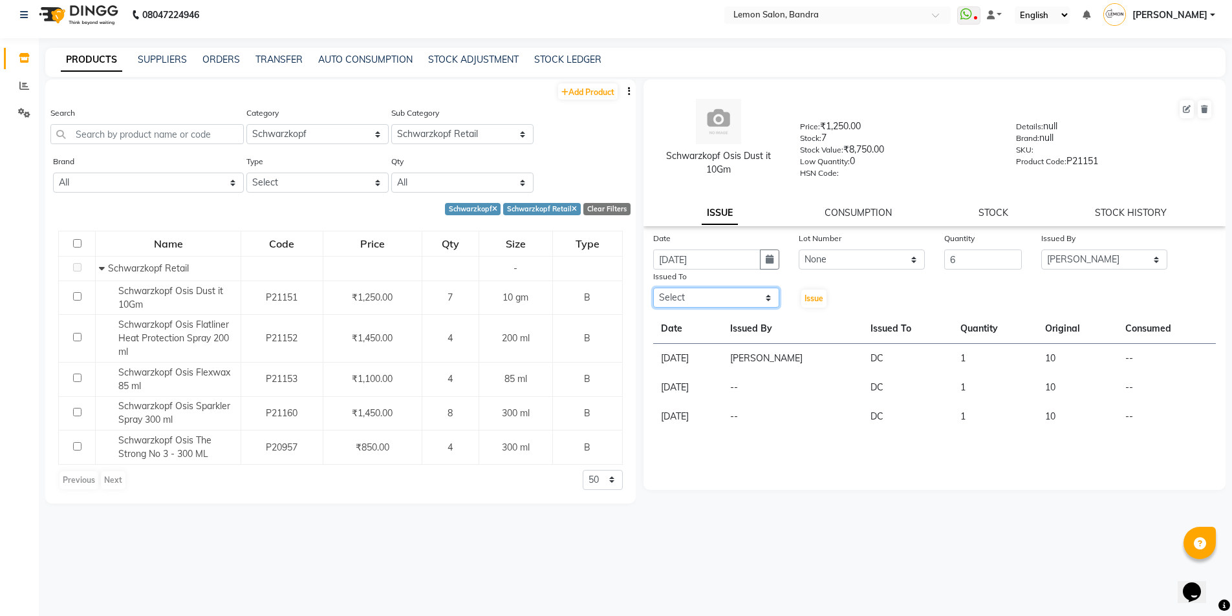
select select "7888"
click at [653, 288] on select "Select Afsha Chizami Ashimaery (Meme) DC Deepak Elma Sunny Bandya Javed Shaikh …" at bounding box center [716, 298] width 126 height 20
click at [766, 261] on icon "button" at bounding box center [770, 259] width 8 height 9
select select "9"
select select "2025"
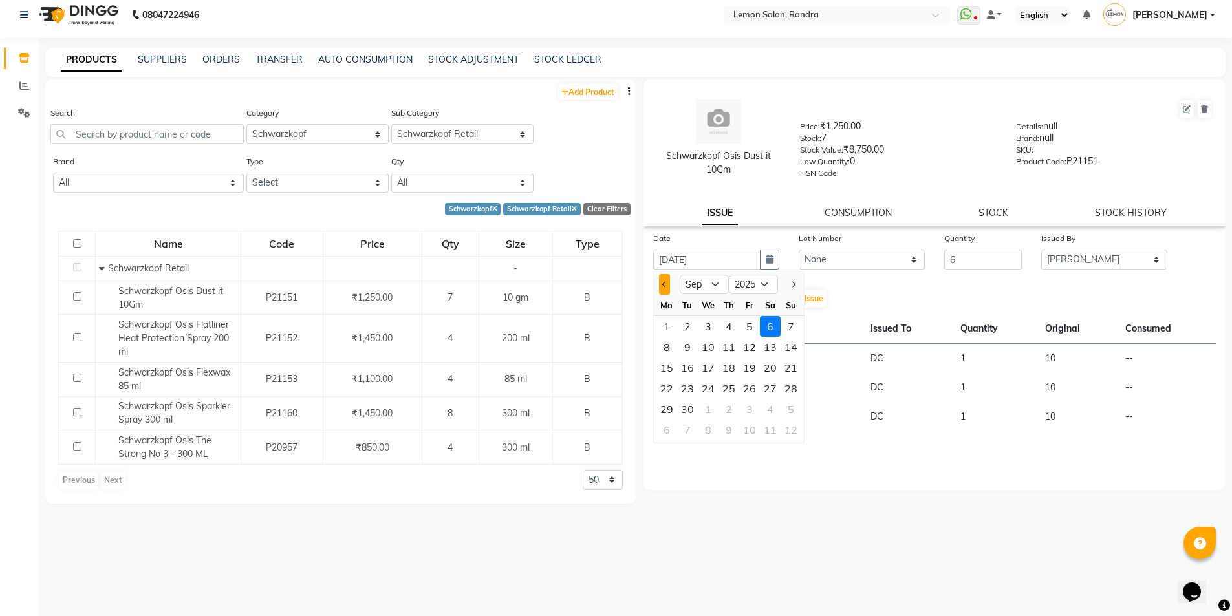
click at [668, 283] on button "Previous month" at bounding box center [664, 284] width 11 height 21
select select "7"
click at [724, 348] on div "10" at bounding box center [729, 347] width 21 height 21
type input "[DATE]"
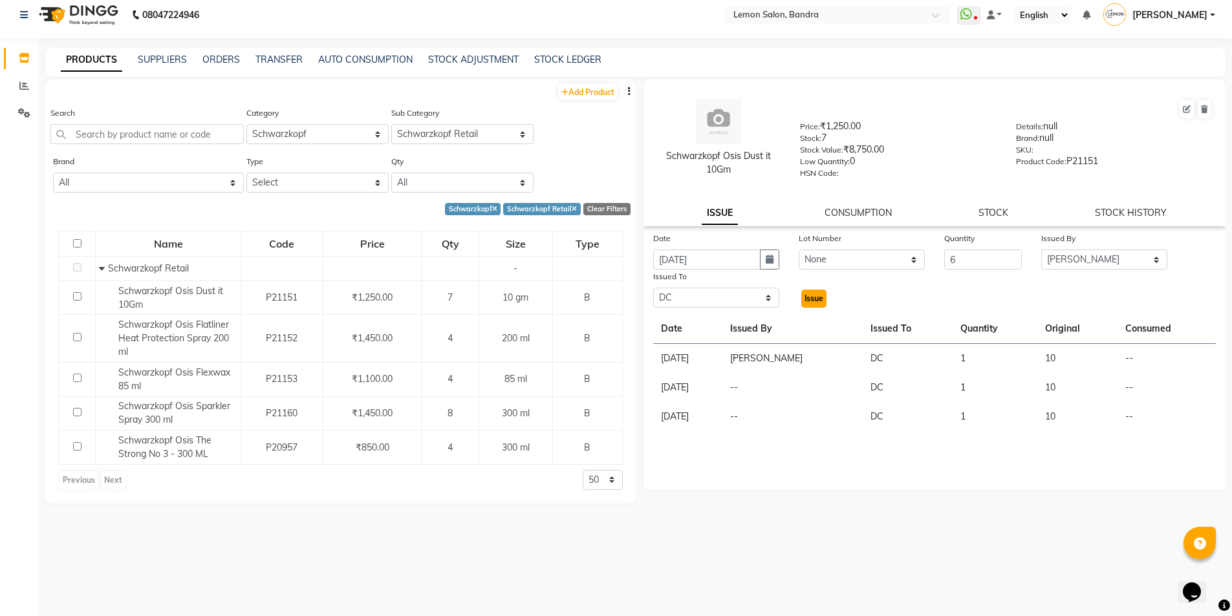
click at [819, 300] on span "Issue" at bounding box center [814, 299] width 19 height 10
select select
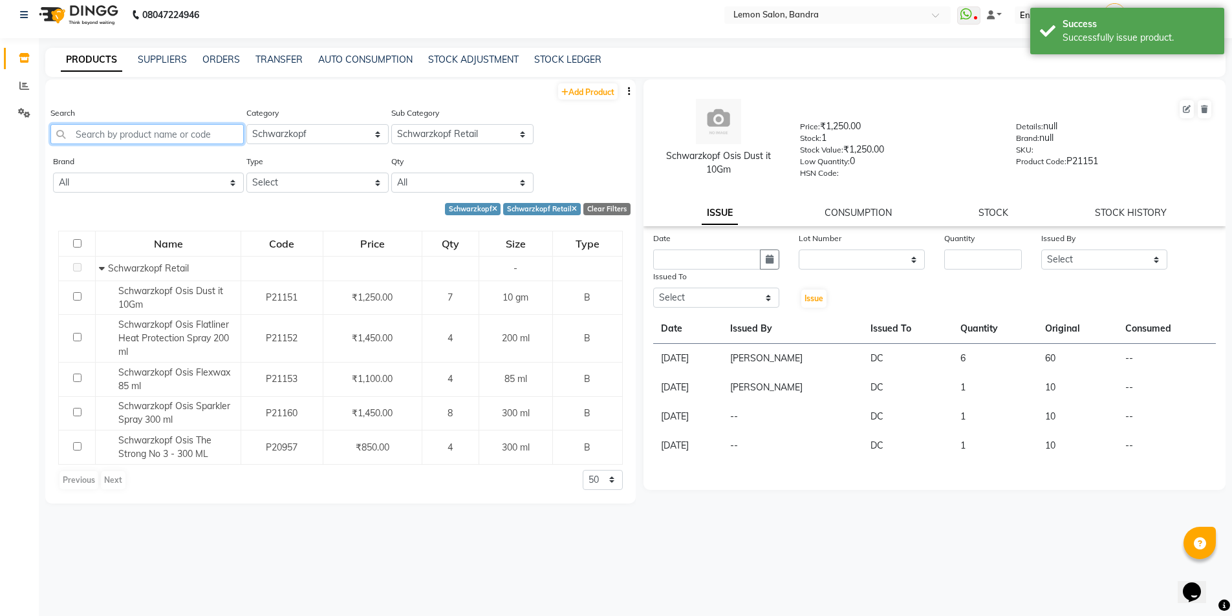
click at [179, 131] on input "text" at bounding box center [146, 134] width 193 height 20
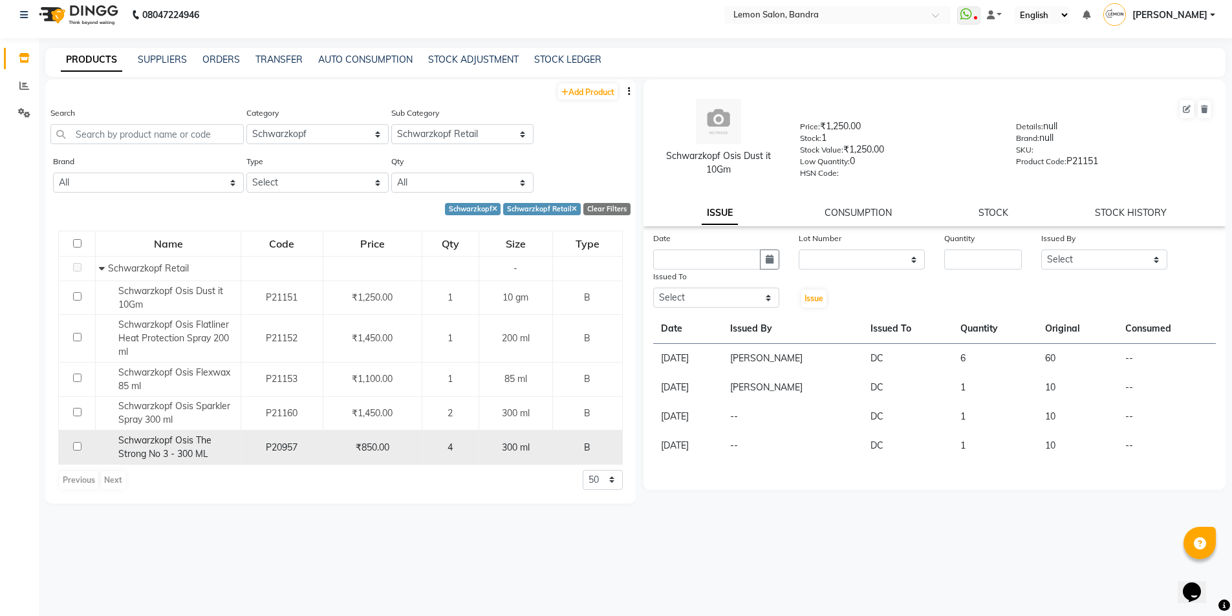
click at [175, 451] on span "Schwarzkopf Osis The Strong No 3 - 300 ML" at bounding box center [164, 447] width 93 height 25
select select
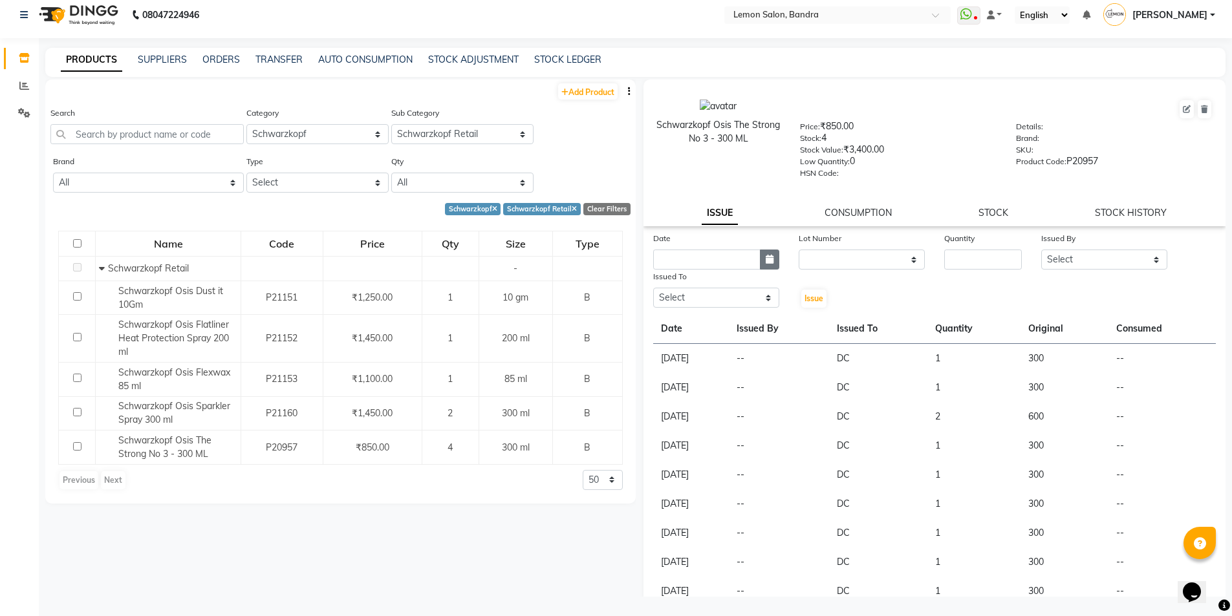
click at [763, 265] on button "button" at bounding box center [769, 260] width 19 height 20
select select "9"
select select "2025"
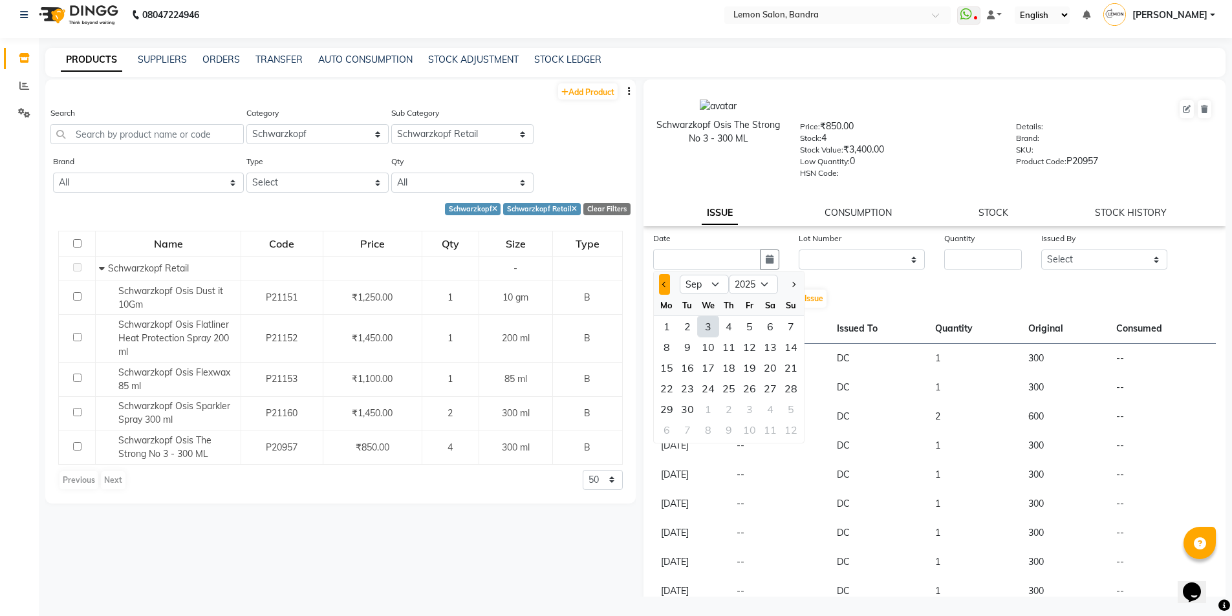
click at [664, 285] on span "Previous month" at bounding box center [664, 284] width 5 height 5
select select "7"
click at [728, 391] on div "24" at bounding box center [729, 388] width 21 height 21
type input "[DATE]"
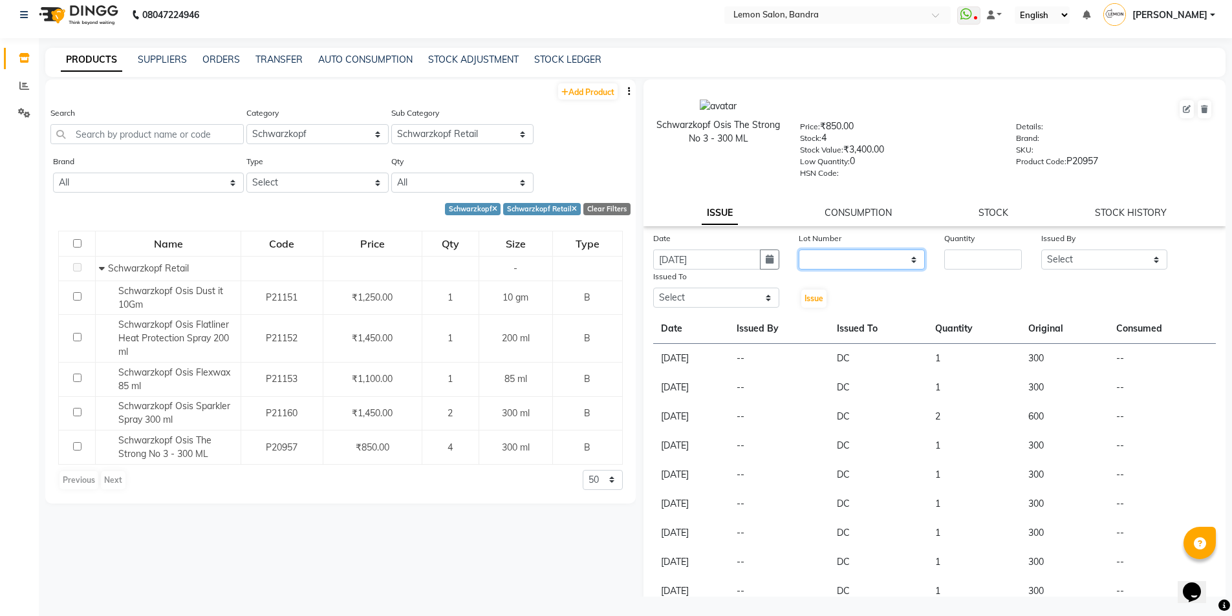
drag, startPoint x: 836, startPoint y: 259, endPoint x: 836, endPoint y: 268, distance: 8.4
click at [836, 262] on select "None" at bounding box center [862, 260] width 126 height 20
select select "0: null"
click at [799, 250] on select "None" at bounding box center [862, 260] width 126 height 20
click at [983, 255] on input "number" at bounding box center [983, 260] width 78 height 20
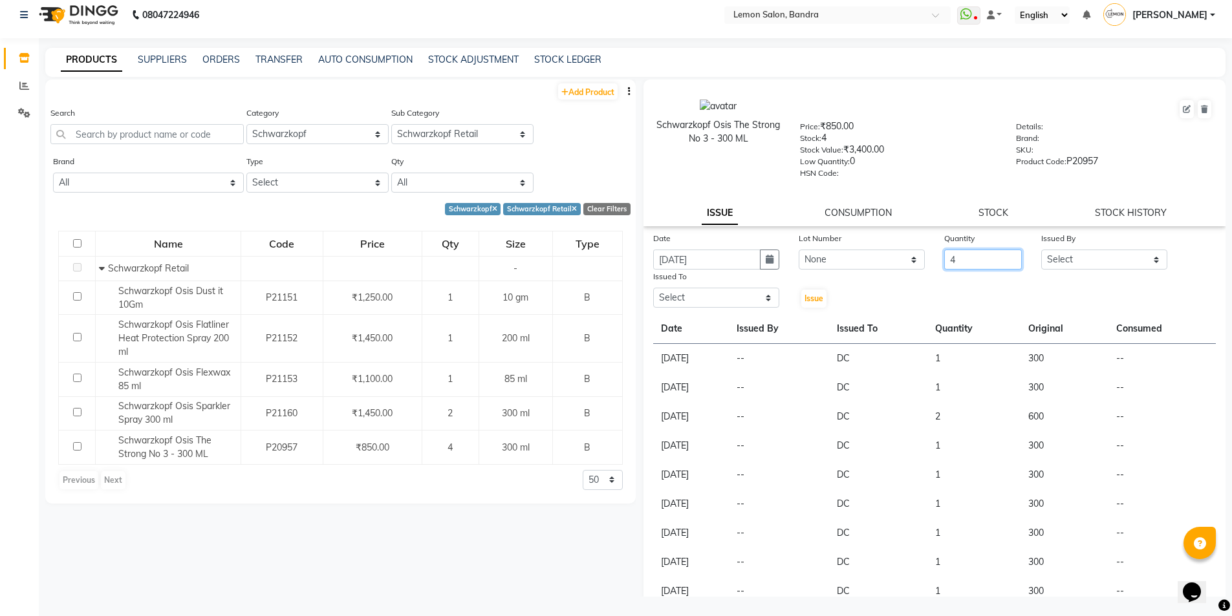
type input "4"
click at [1062, 260] on select "Select Afsha Chizami Ashimaery (Meme) DC Deepak Elma Sunny Bandya Javed Shaikh …" at bounding box center [1104, 260] width 126 height 20
select select "74220"
click at [1041, 250] on select "Select Afsha Chizami Ashimaery (Meme) DC Deepak Elma Sunny Bandya Javed Shaikh …" at bounding box center [1104, 260] width 126 height 20
click at [721, 301] on select "Select Afsha Chizami Ashimaery (Meme) DC Deepak Elma Sunny Bandya Javed Shaikh …" at bounding box center [716, 298] width 126 height 20
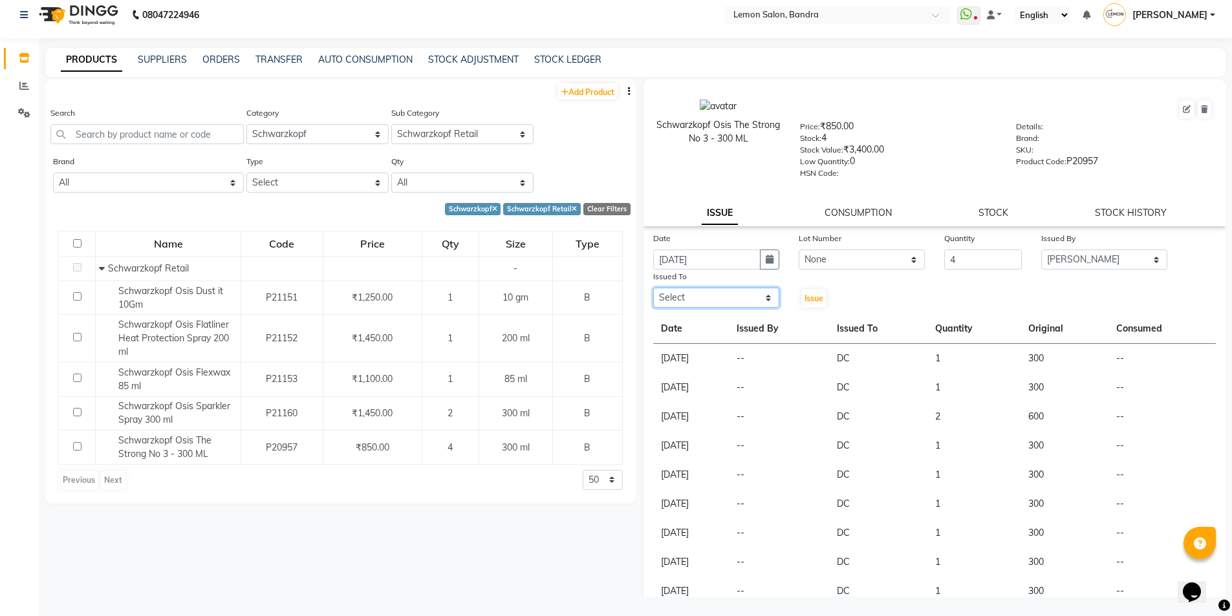
select select "7888"
click at [653, 288] on select "Select Afsha Chizami Ashimaery (Meme) DC Deepak Elma Sunny Bandya Javed Shaikh …" at bounding box center [716, 298] width 126 height 20
click at [809, 301] on span "Issue" at bounding box center [814, 299] width 19 height 10
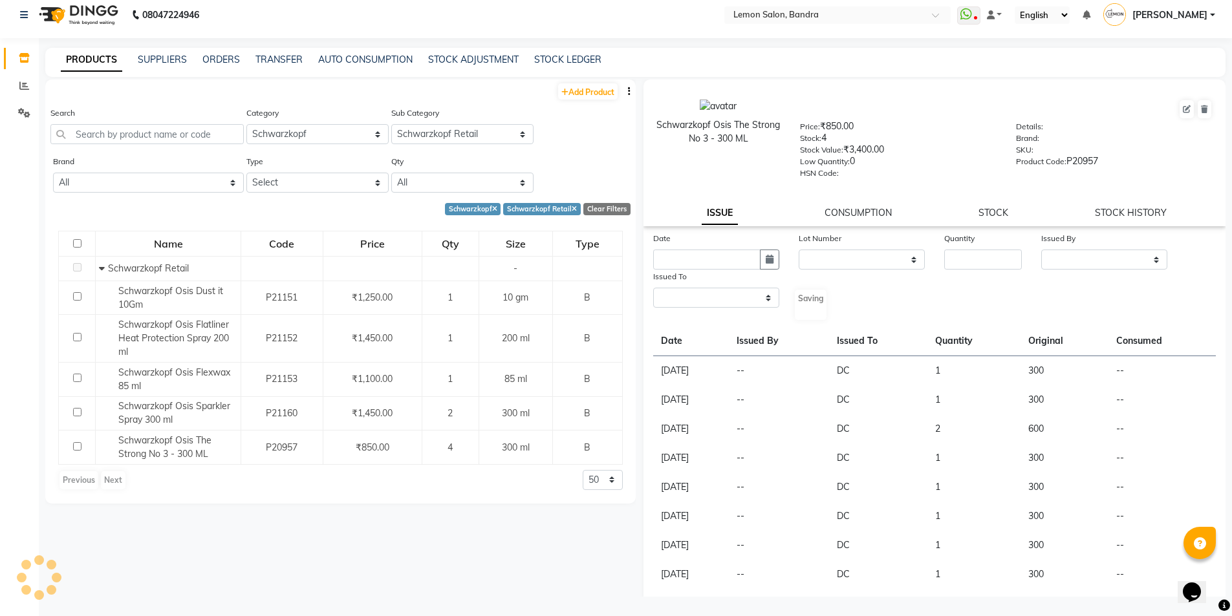
select select
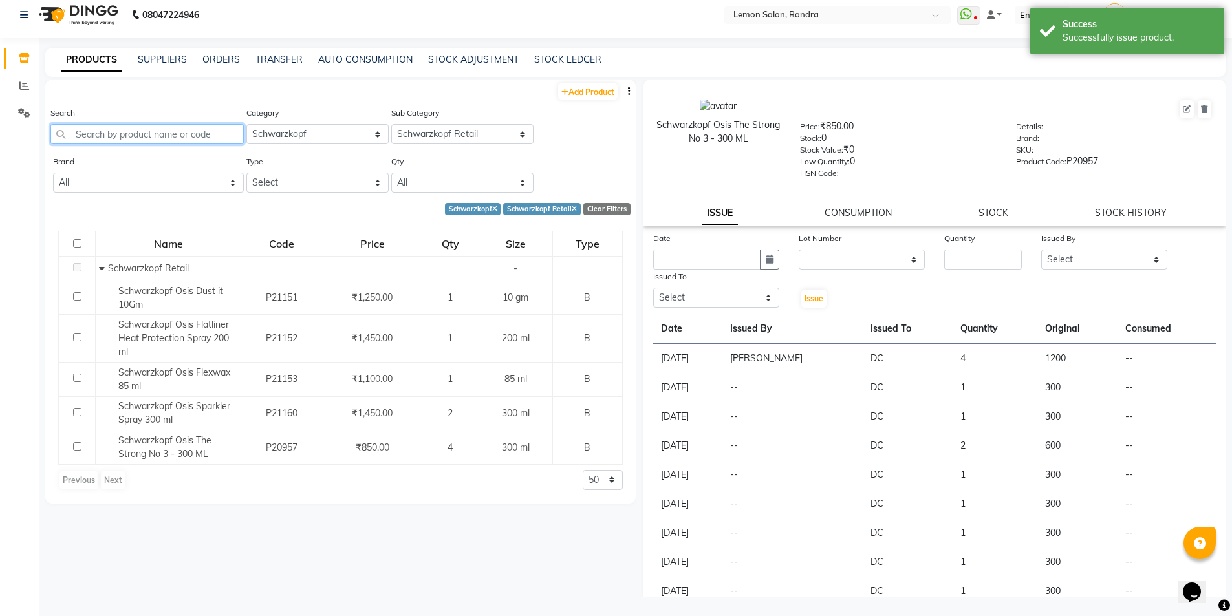
click at [212, 129] on input "text" at bounding box center [146, 134] width 193 height 20
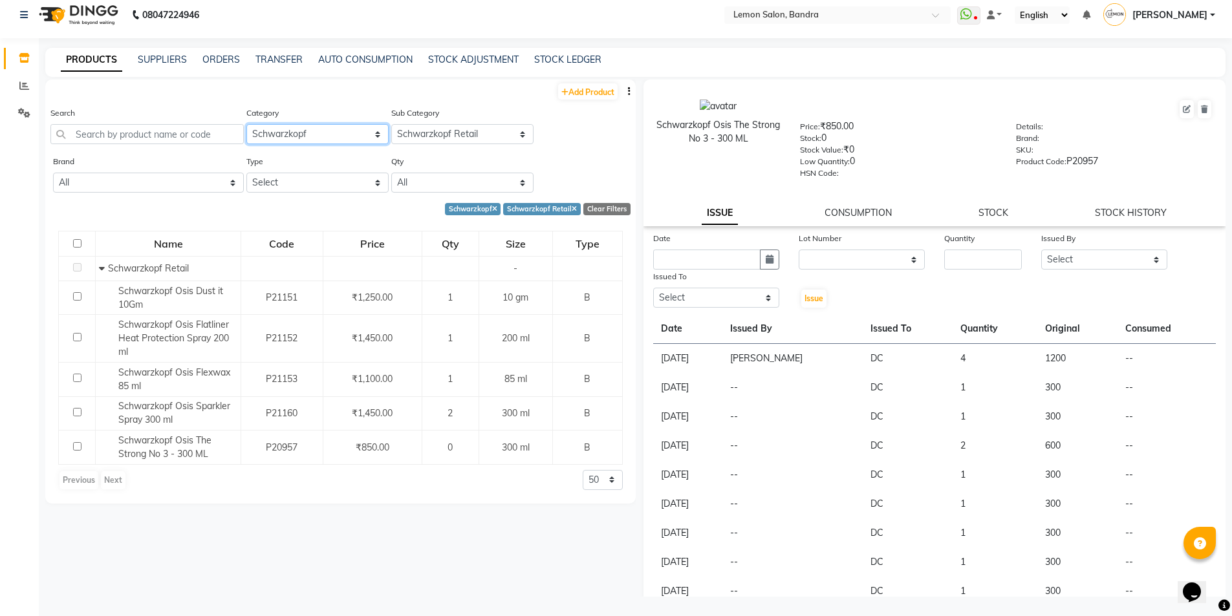
click at [310, 132] on select "Select Hair Skin Makeup Personal Care Appliances Beard Waxing Disposable Thread…" at bounding box center [317, 134] width 142 height 20
select select "213702250"
click at [246, 124] on select "Select Hair Skin Makeup Personal Care Appliances Beard Waxing Disposable Thread…" at bounding box center [317, 134] width 142 height 20
select select
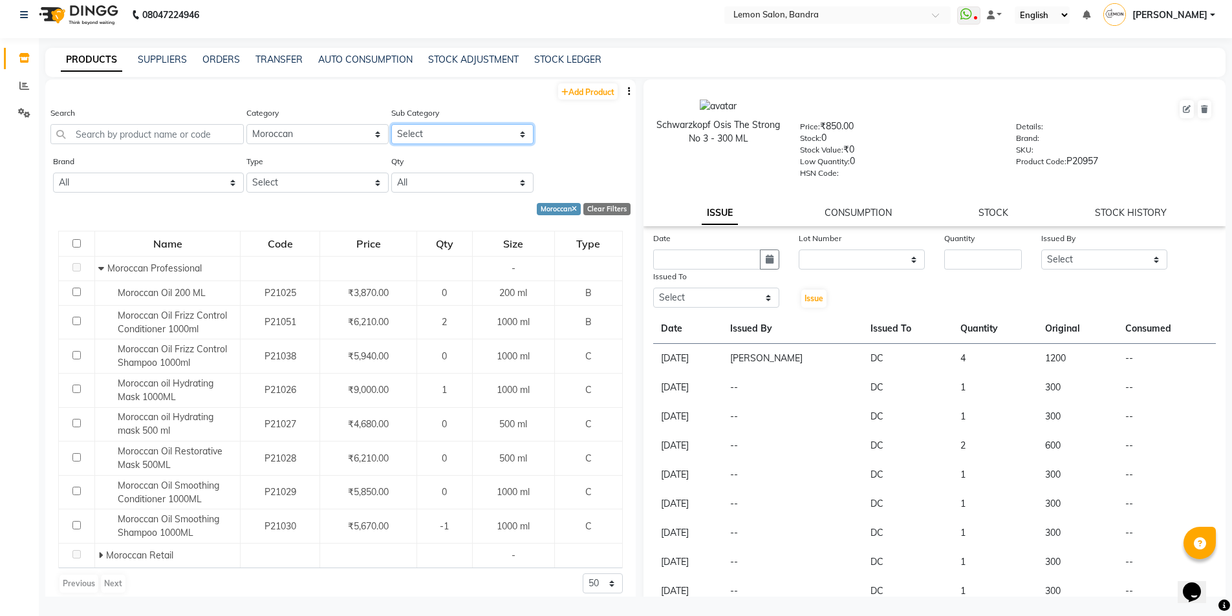
click at [424, 130] on select "Select Moroccan Professional Moroccan Retail" at bounding box center [462, 134] width 142 height 20
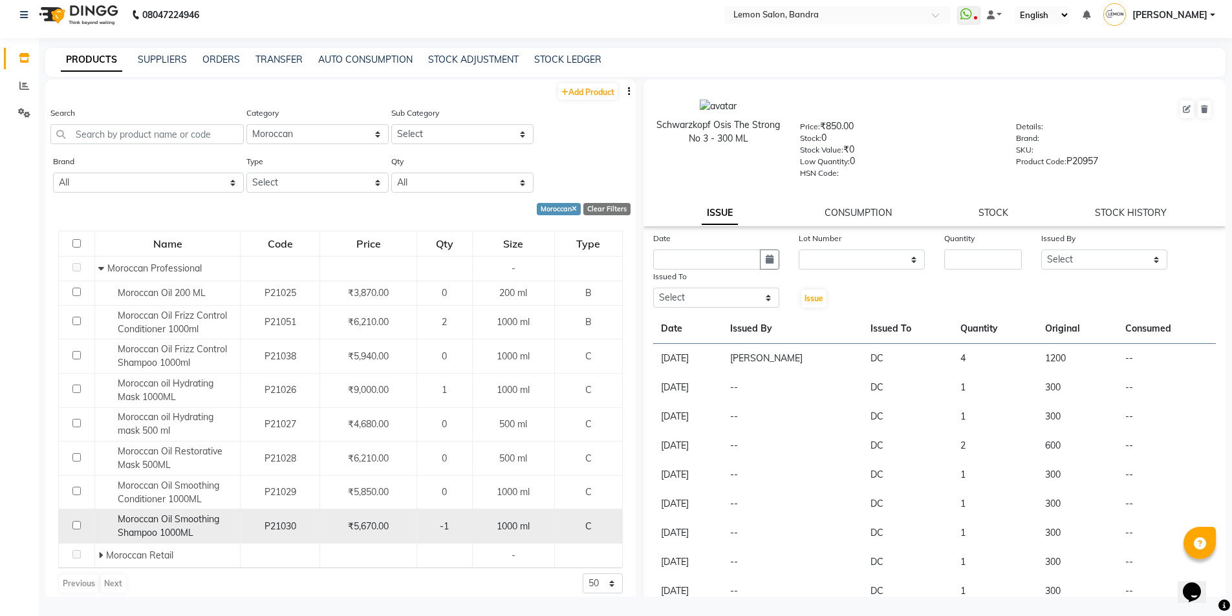
click at [164, 520] on span "Moroccan Oil Smoothing Shampoo 1000ML" at bounding box center [169, 526] width 102 height 25
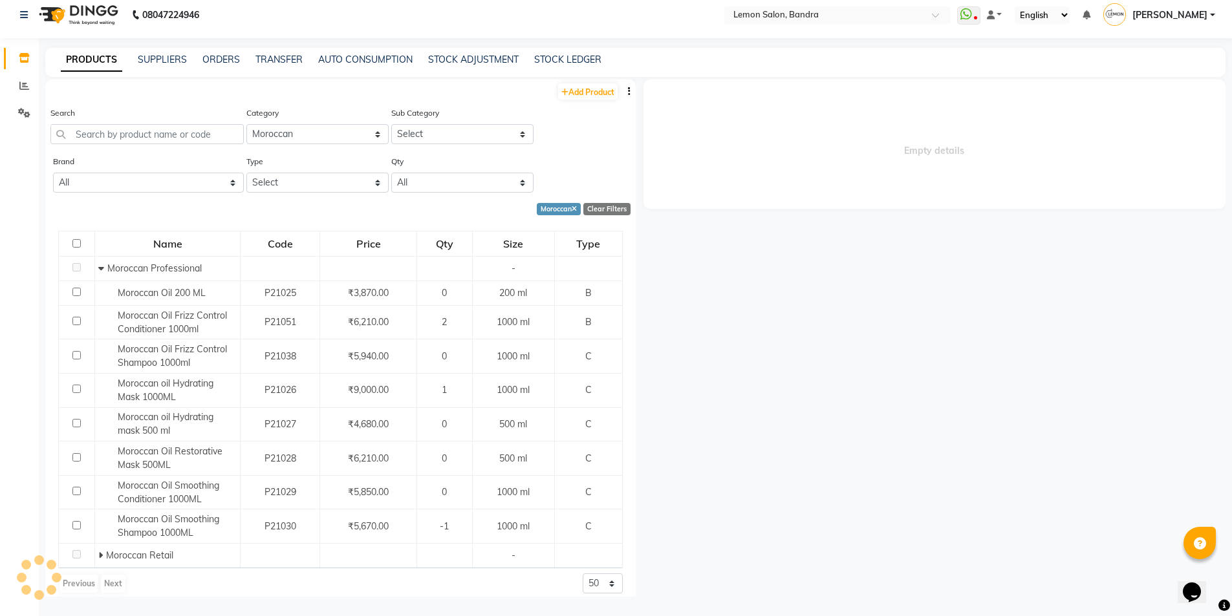
select select
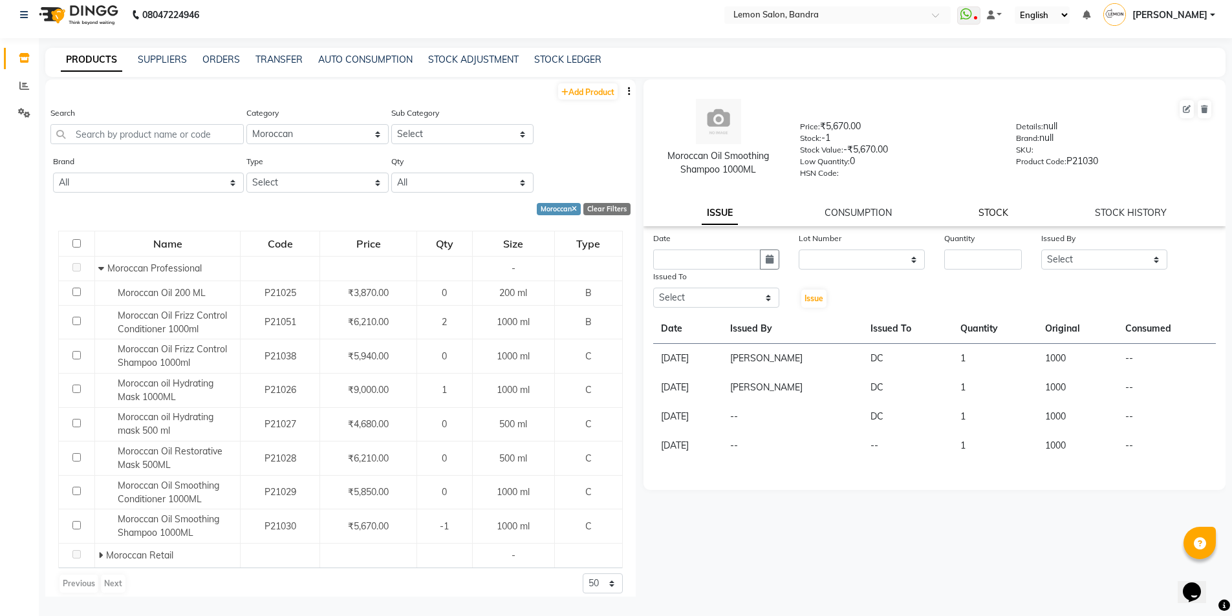
click at [993, 213] on link "STOCK" at bounding box center [994, 213] width 30 height 12
select select
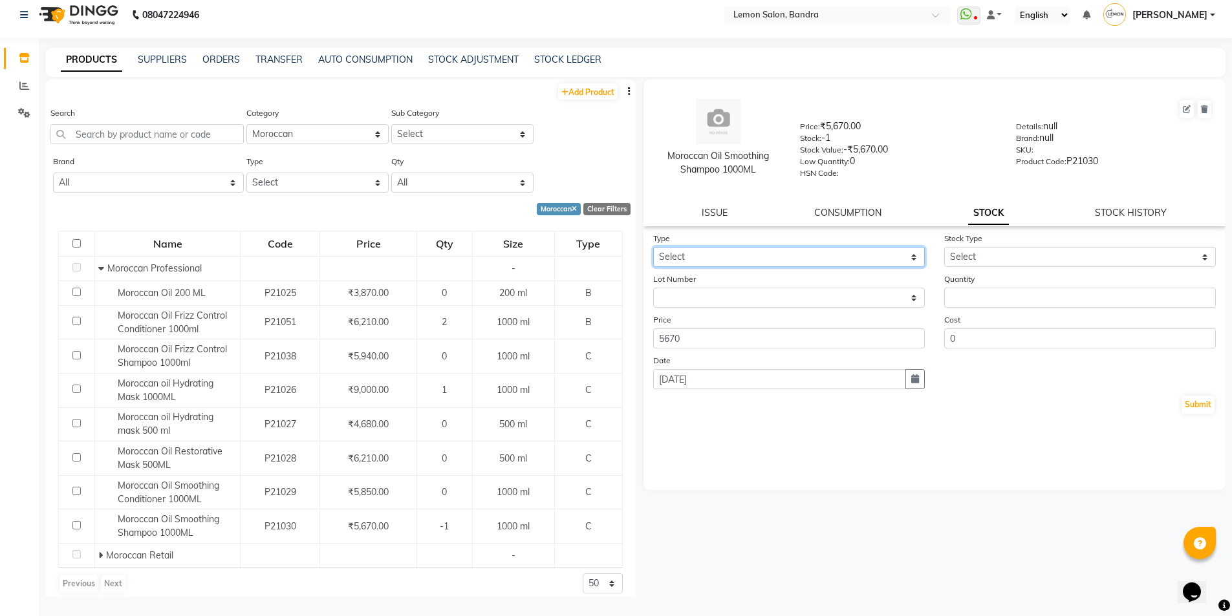
click at [883, 256] on select "Select In Out" at bounding box center [789, 257] width 272 height 20
select select "in"
click at [653, 247] on select "Select In Out" at bounding box center [789, 257] width 272 height 20
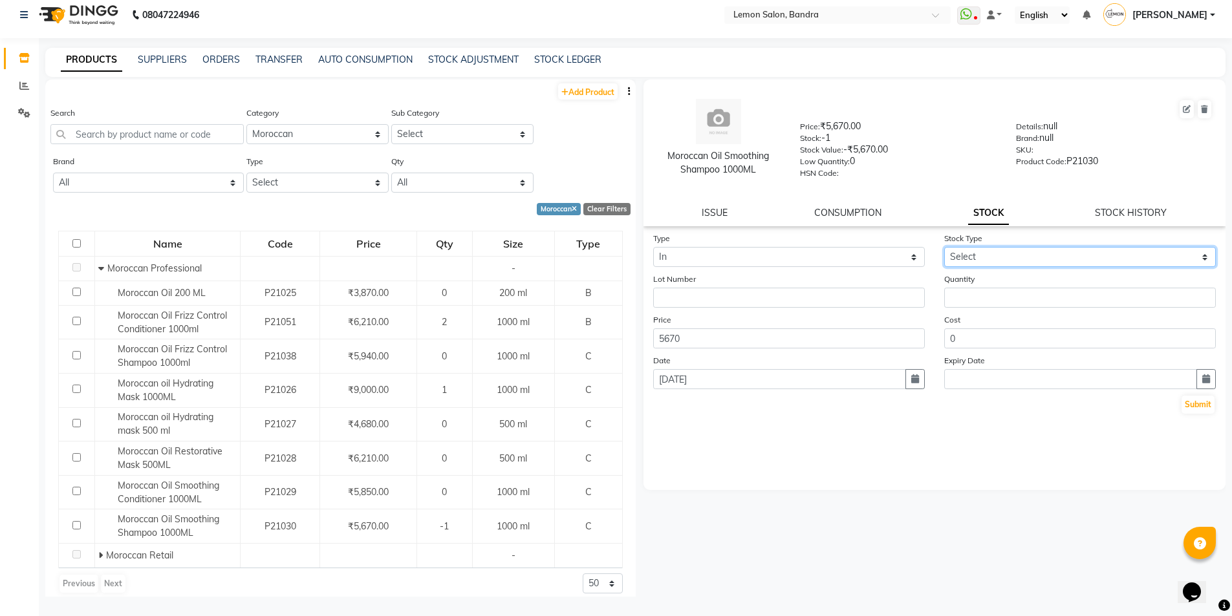
click at [983, 263] on select "Select New Stock Adjustment Return Other" at bounding box center [1080, 257] width 272 height 20
select select "return"
click at [944, 247] on select "Select New Stock Adjustment Return Other" at bounding box center [1080, 257] width 272 height 20
click at [874, 298] on input "text" at bounding box center [789, 298] width 272 height 20
type input "1"
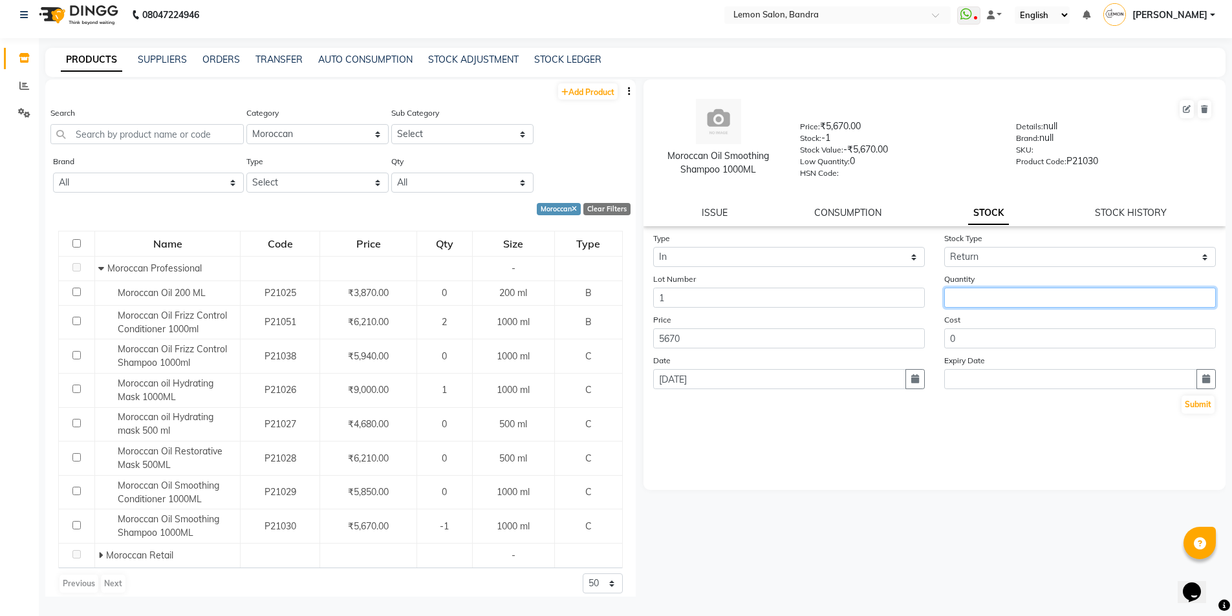
click at [1039, 296] on input "number" at bounding box center [1080, 298] width 272 height 20
type input "2"
type input "1"
click at [849, 303] on input "1" at bounding box center [789, 298] width 272 height 20
click at [1195, 404] on button "Submit" at bounding box center [1198, 405] width 33 height 18
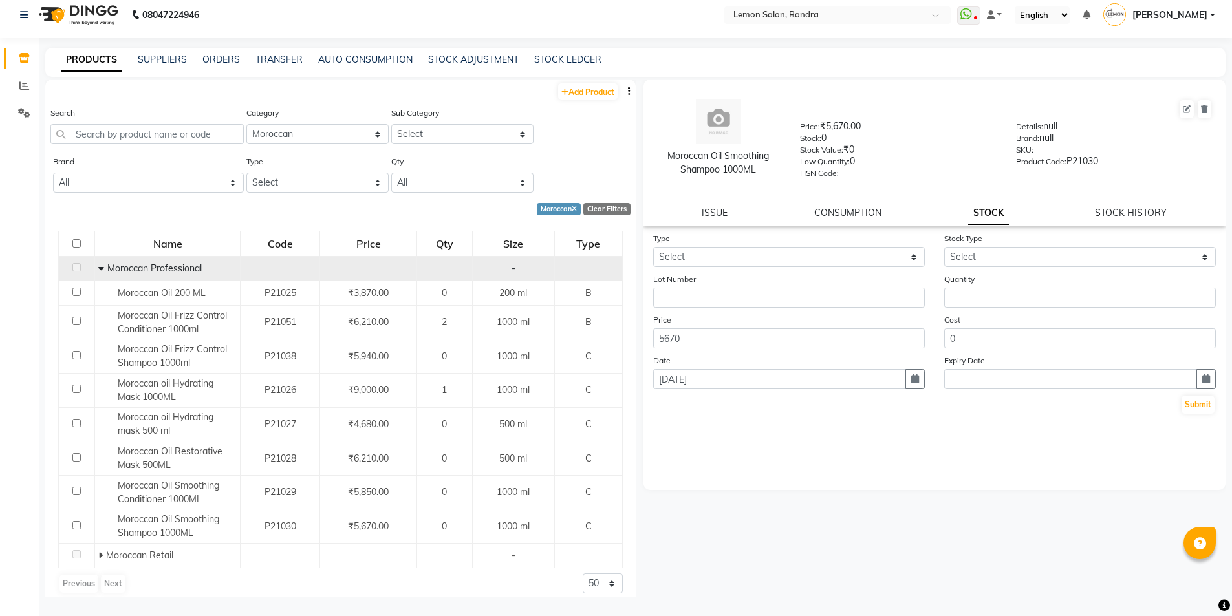
click at [98, 270] on icon at bounding box center [101, 268] width 6 height 9
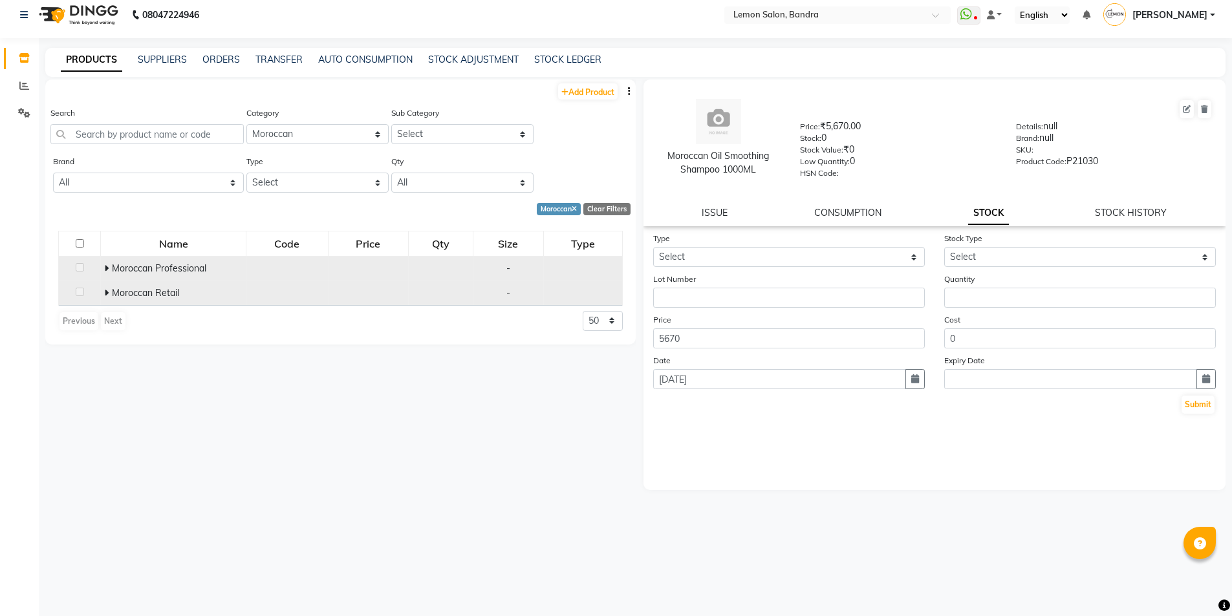
click at [107, 290] on icon at bounding box center [106, 292] width 5 height 9
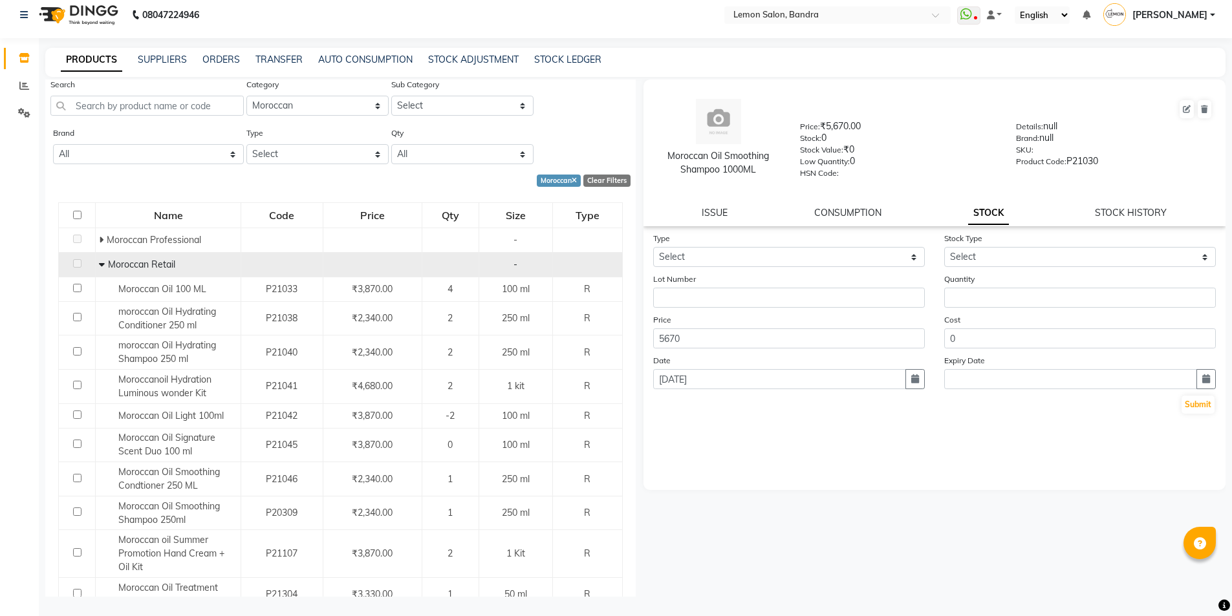
scroll to position [36, 0]
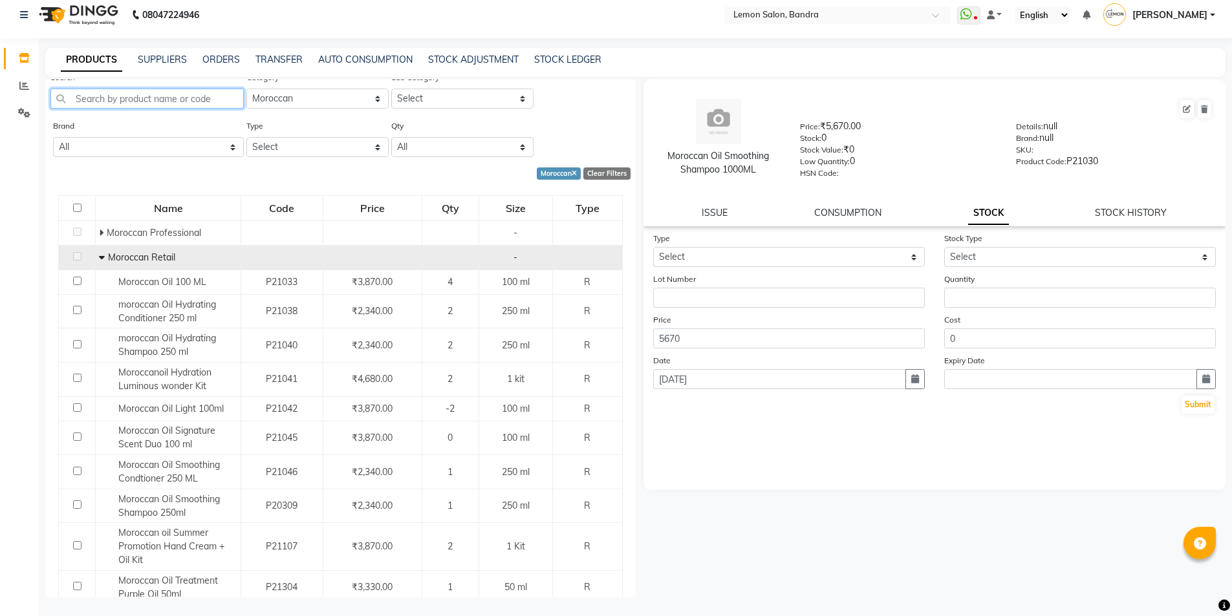
click at [211, 96] on input "text" at bounding box center [146, 99] width 193 height 20
type input "91131347258"
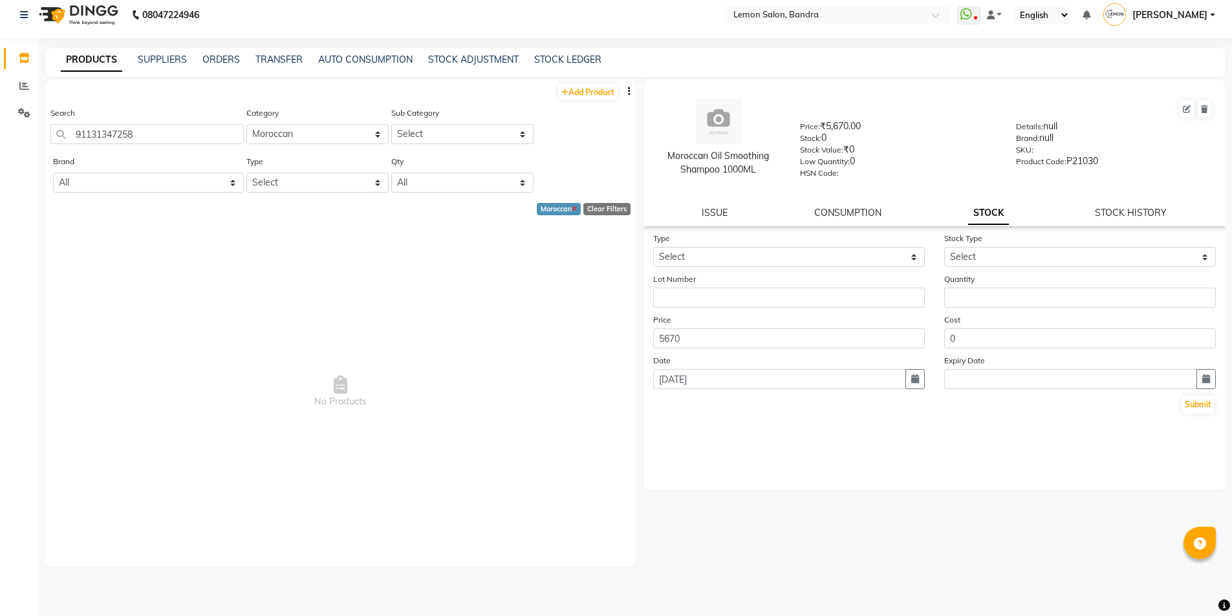
click at [576, 210] on icon at bounding box center [574, 209] width 5 height 7
select select
click at [100, 132] on input "91131347258" at bounding box center [146, 134] width 193 height 20
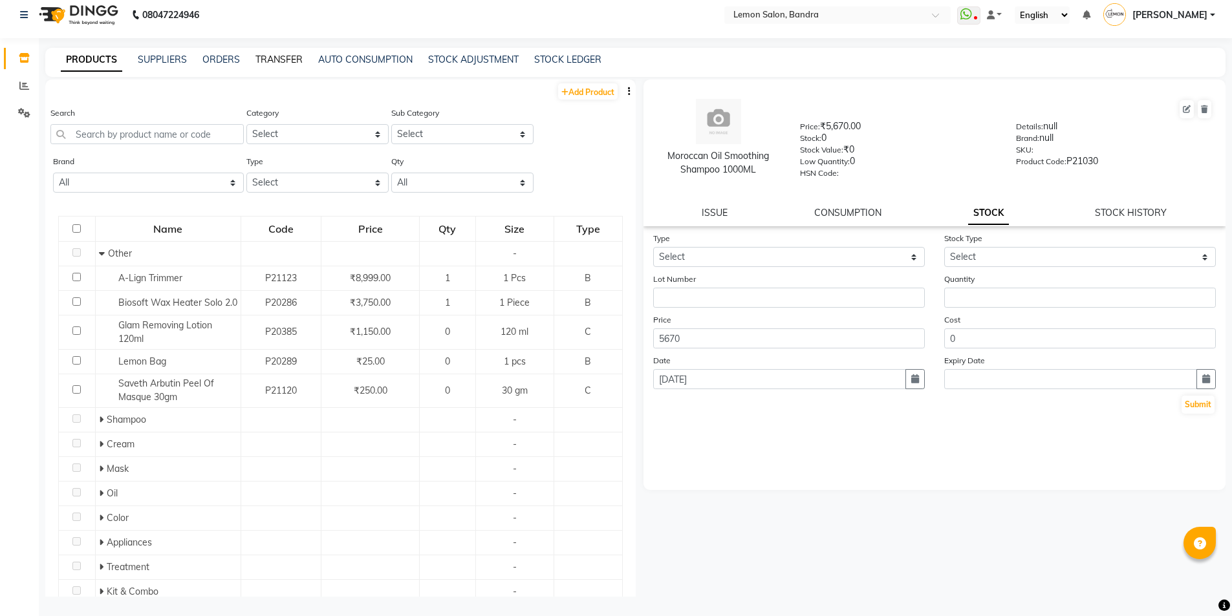
click at [257, 61] on link "TRANSFER" at bounding box center [278, 60] width 47 height 12
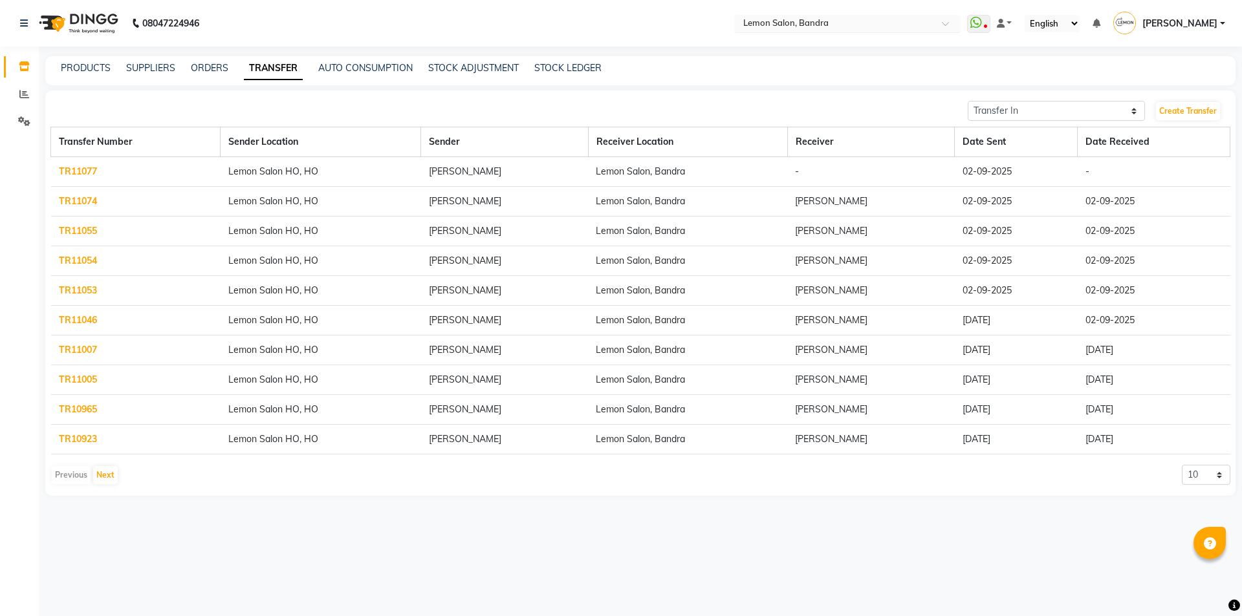
click at [813, 24] on input "text" at bounding box center [835, 24] width 188 height 13
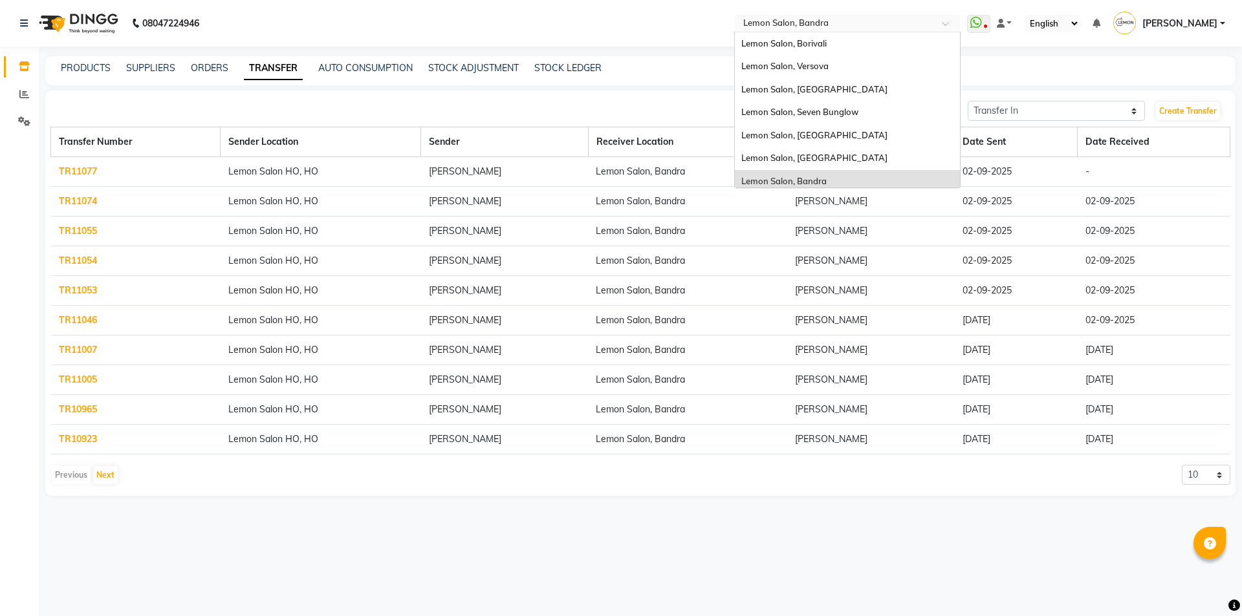
scroll to position [120, 0]
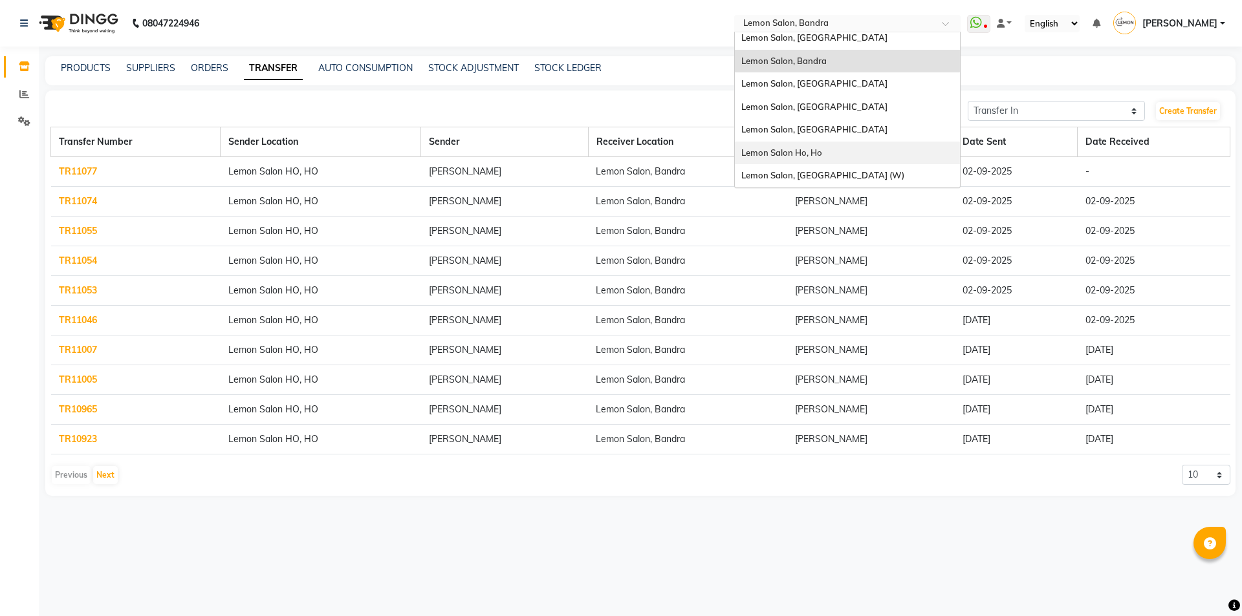
click at [819, 147] on div "Lemon Salon Ho, Ho" at bounding box center [847, 153] width 225 height 23
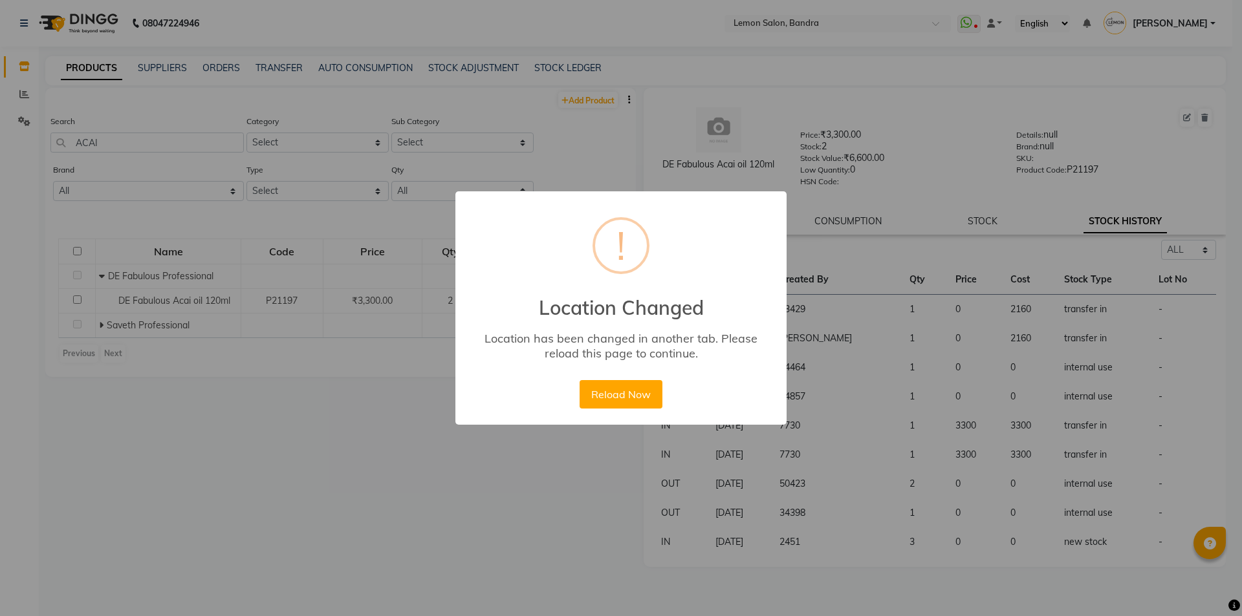
select select "all"
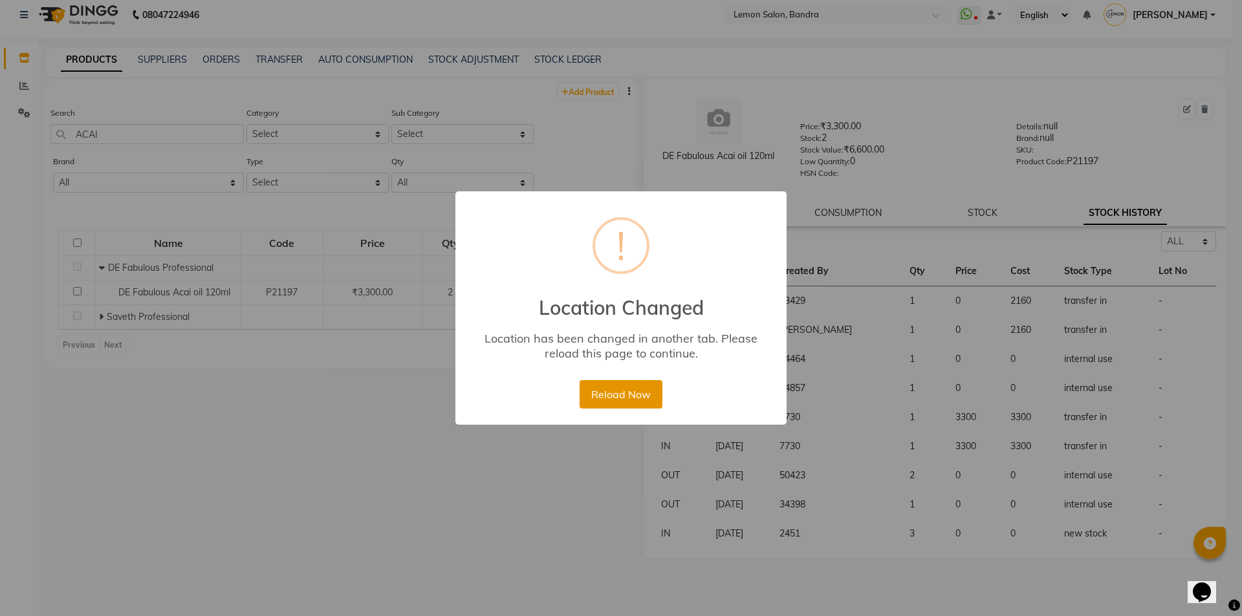
click at [641, 387] on button "Reload Now" at bounding box center [621, 394] width 82 height 28
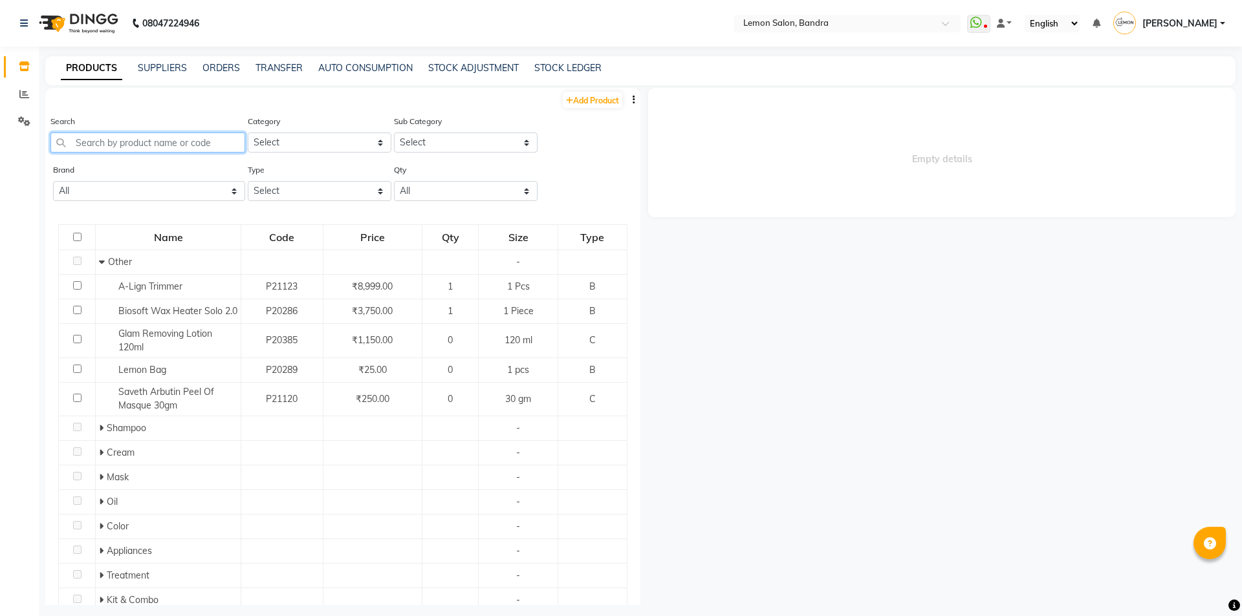
click at [142, 144] on input "text" at bounding box center [147, 143] width 195 height 20
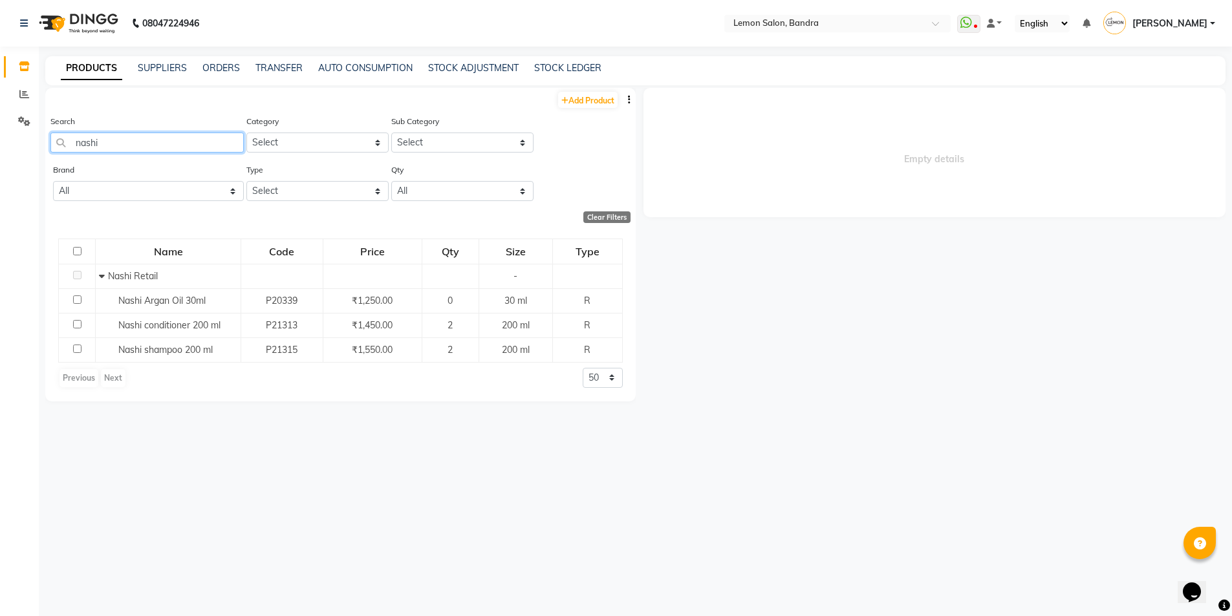
drag, startPoint x: 124, startPoint y: 141, endPoint x: 30, endPoint y: 142, distance: 93.8
click at [30, 142] on app-home "08047224946 Select Location × Lemon Salon, Bandra WhatsApp Status ✕ Status: Dis…" at bounding box center [616, 312] width 1232 height 625
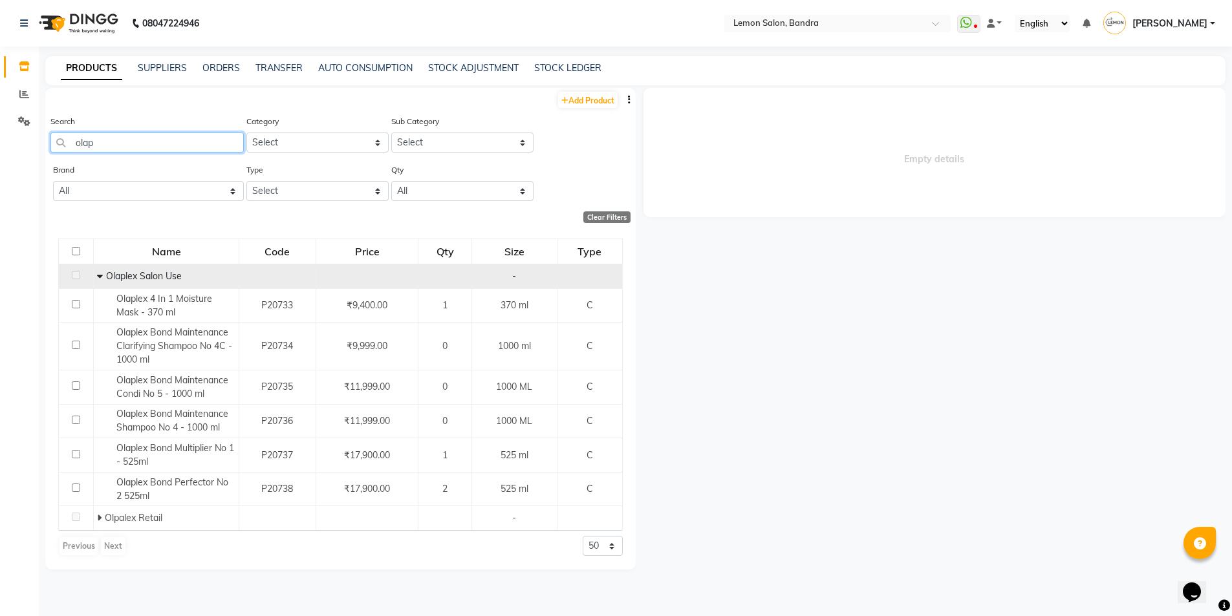
type input "olap"
click at [97, 277] on icon at bounding box center [100, 276] width 6 height 9
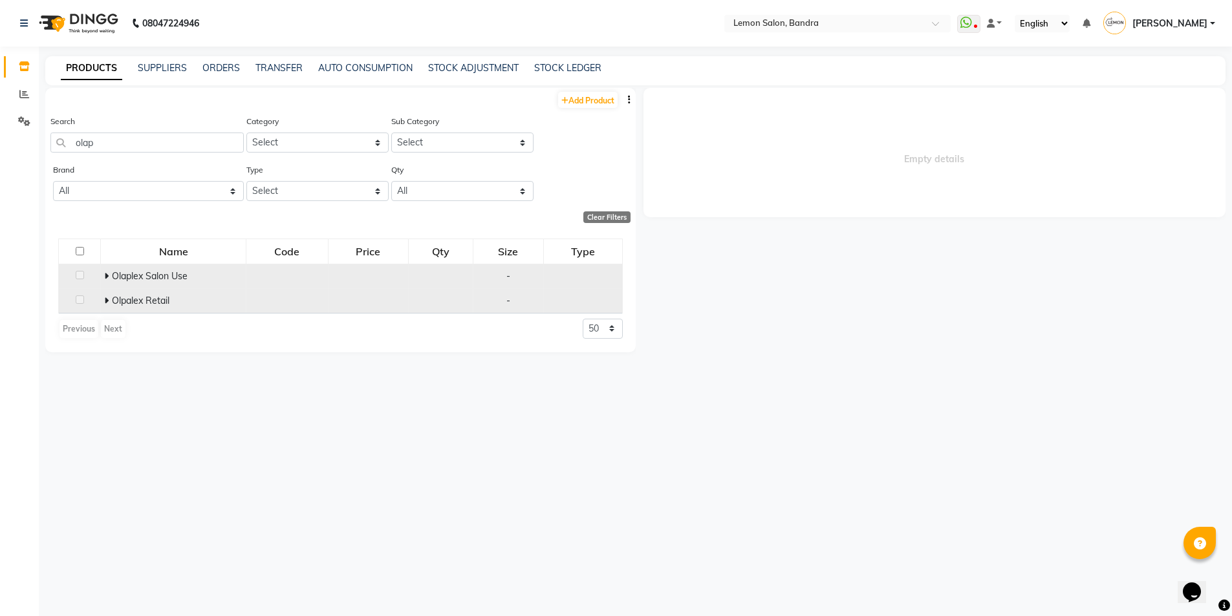
click at [109, 300] on span at bounding box center [108, 301] width 8 height 12
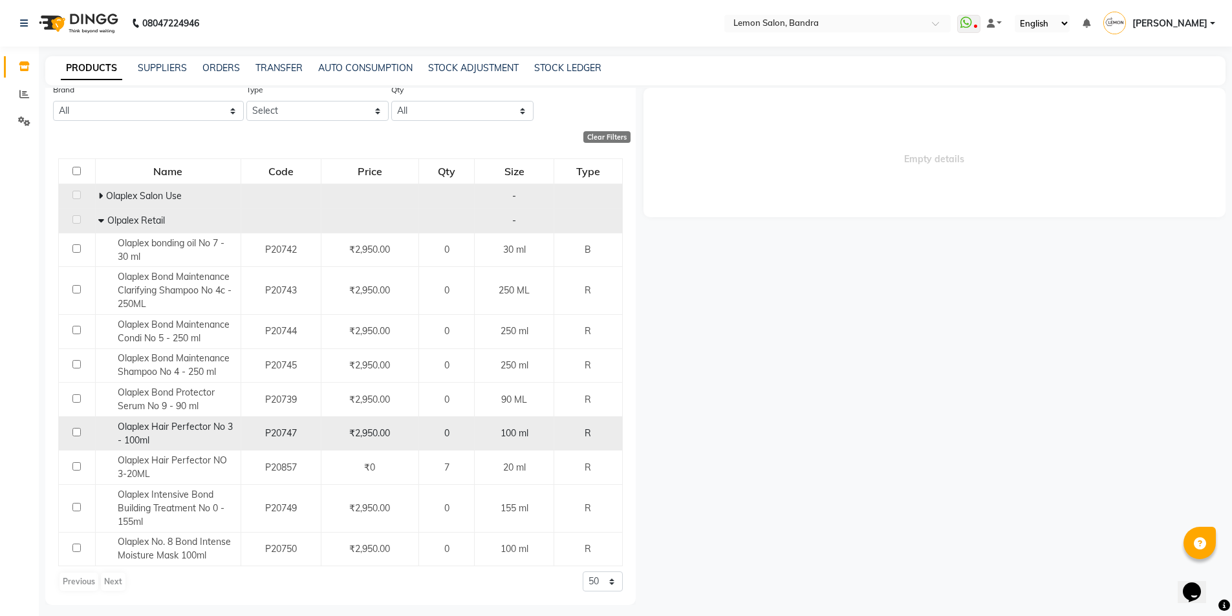
scroll to position [8, 0]
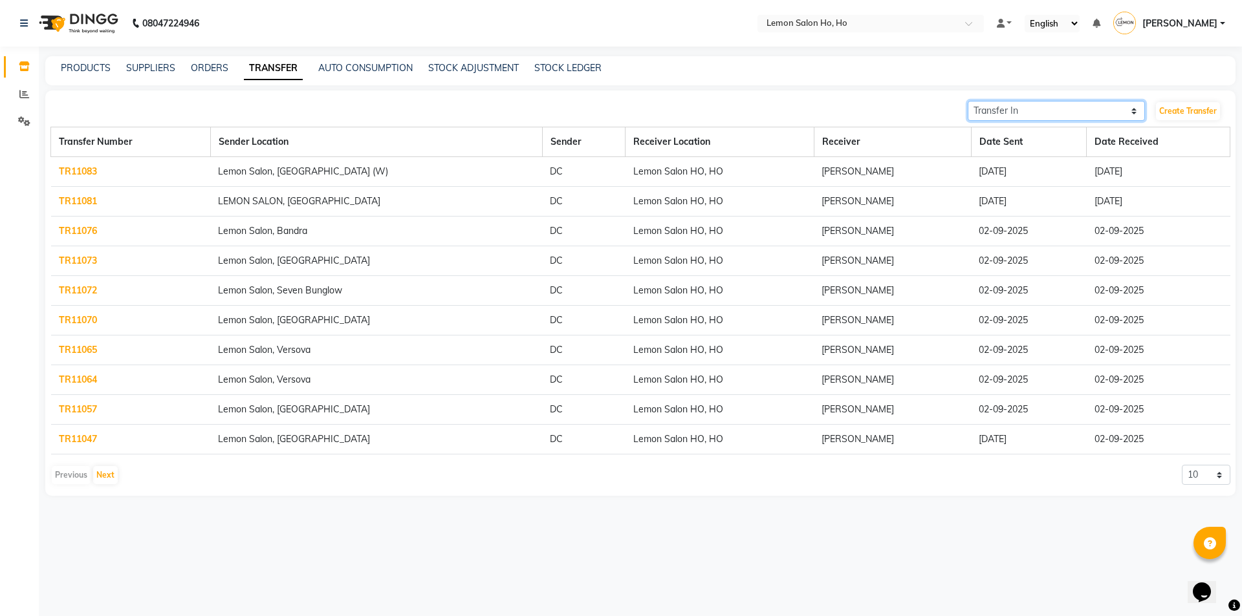
click at [1025, 111] on select "Transfer In Transfer Out" at bounding box center [1056, 111] width 177 height 20
select select "sender"
click at [968, 101] on select "Transfer In Transfer Out" at bounding box center [1056, 111] width 177 height 20
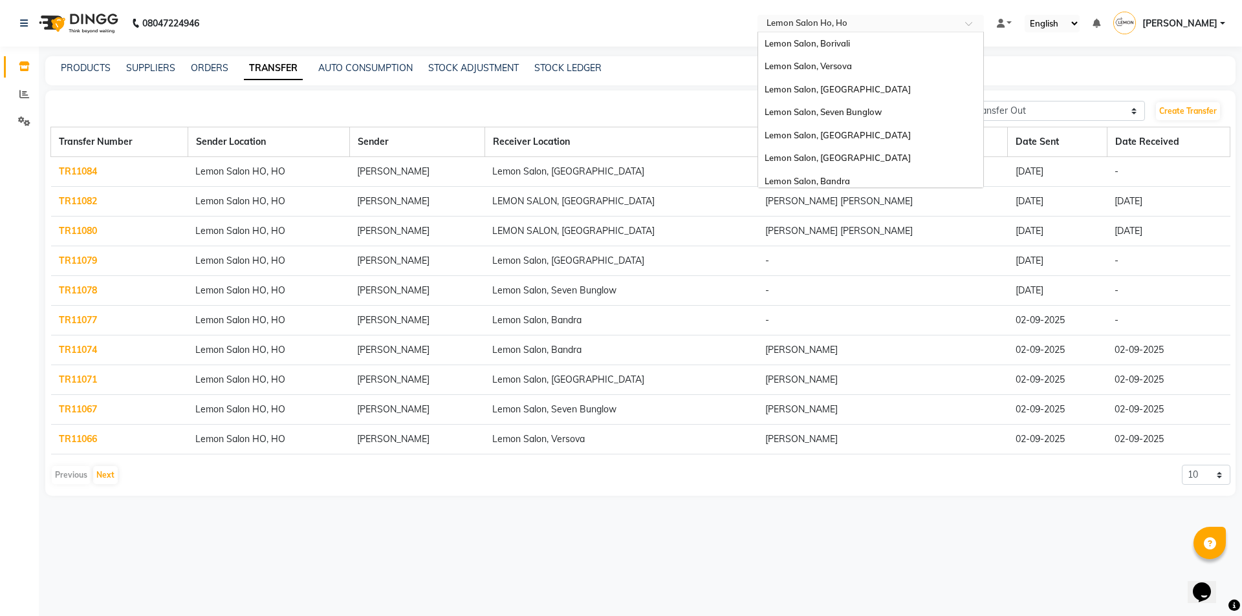
click at [896, 16] on div "Select Location × [GEOGRAPHIC_DATA], [GEOGRAPHIC_DATA]" at bounding box center [870, 23] width 226 height 17
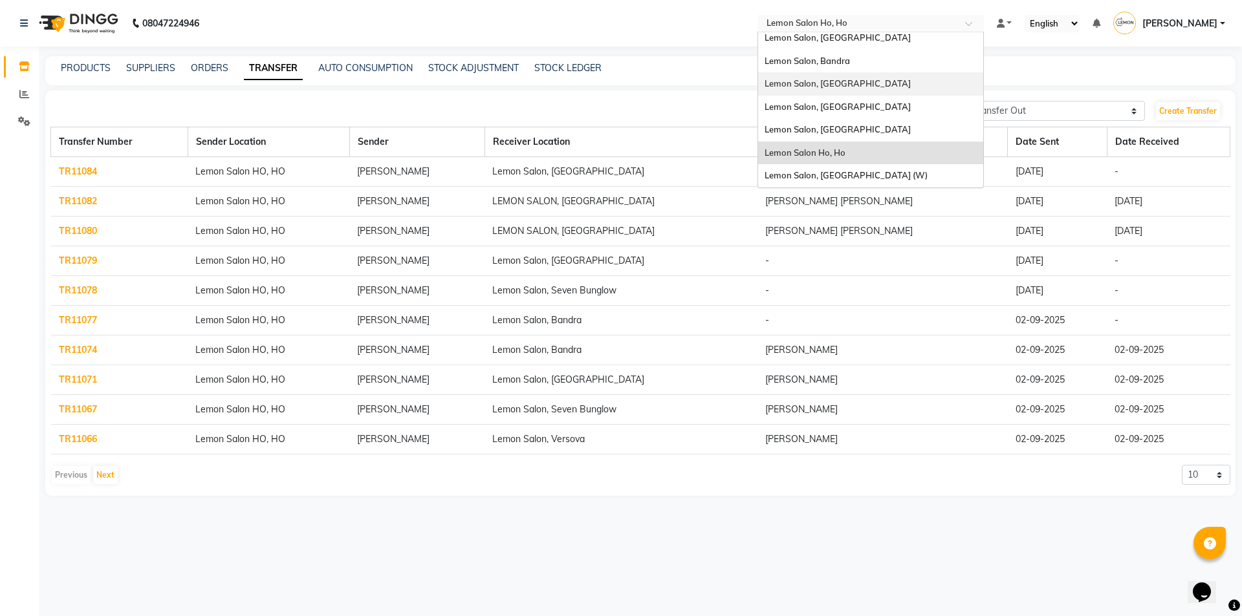
click at [869, 88] on div "Lemon Salon, [GEOGRAPHIC_DATA]" at bounding box center [870, 83] width 225 height 23
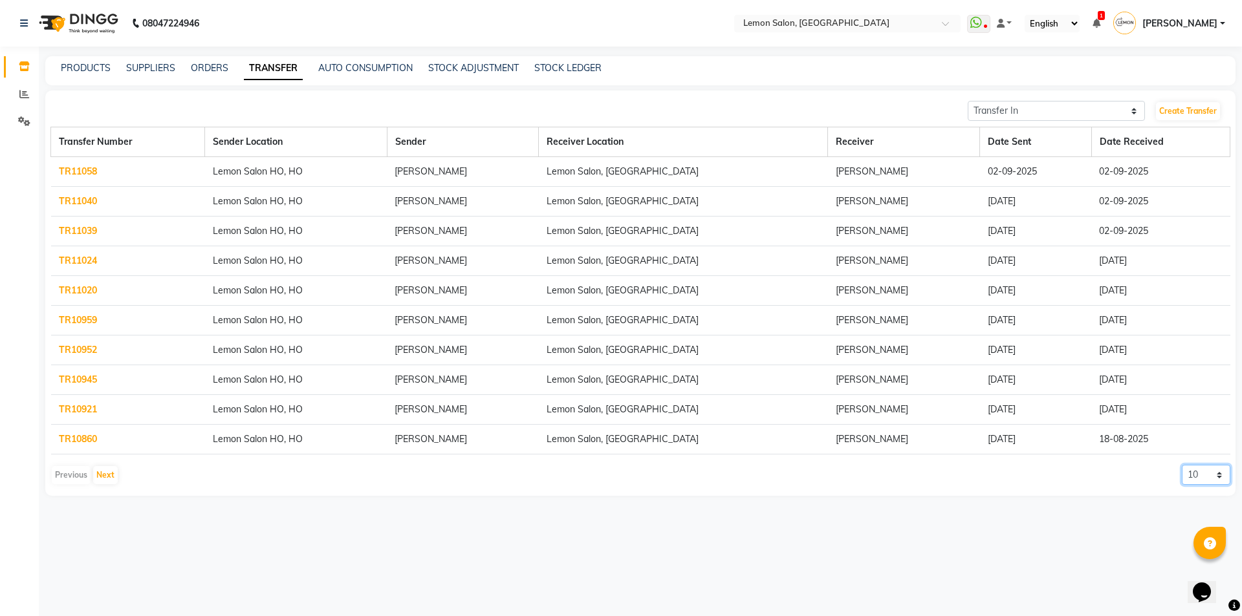
click at [1210, 475] on select "10 20 50 100" at bounding box center [1206, 475] width 49 height 20
select select "100"
click at [1182, 465] on select "10 20 50 100" at bounding box center [1206, 475] width 49 height 20
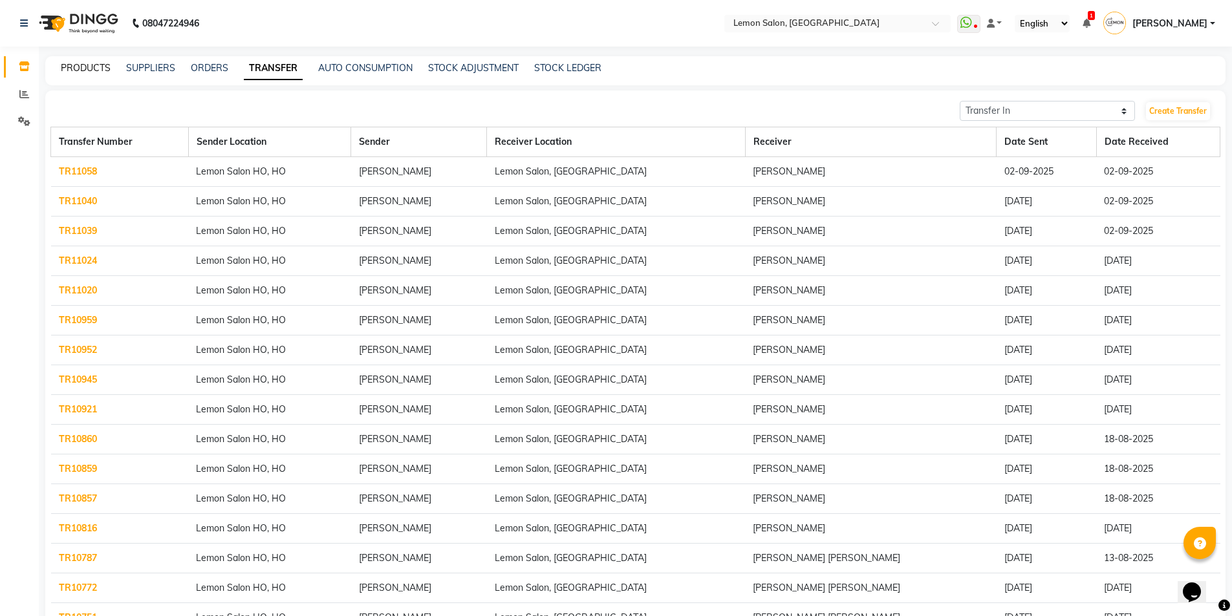
click at [92, 62] on link "PRODUCTS" at bounding box center [86, 68] width 50 height 12
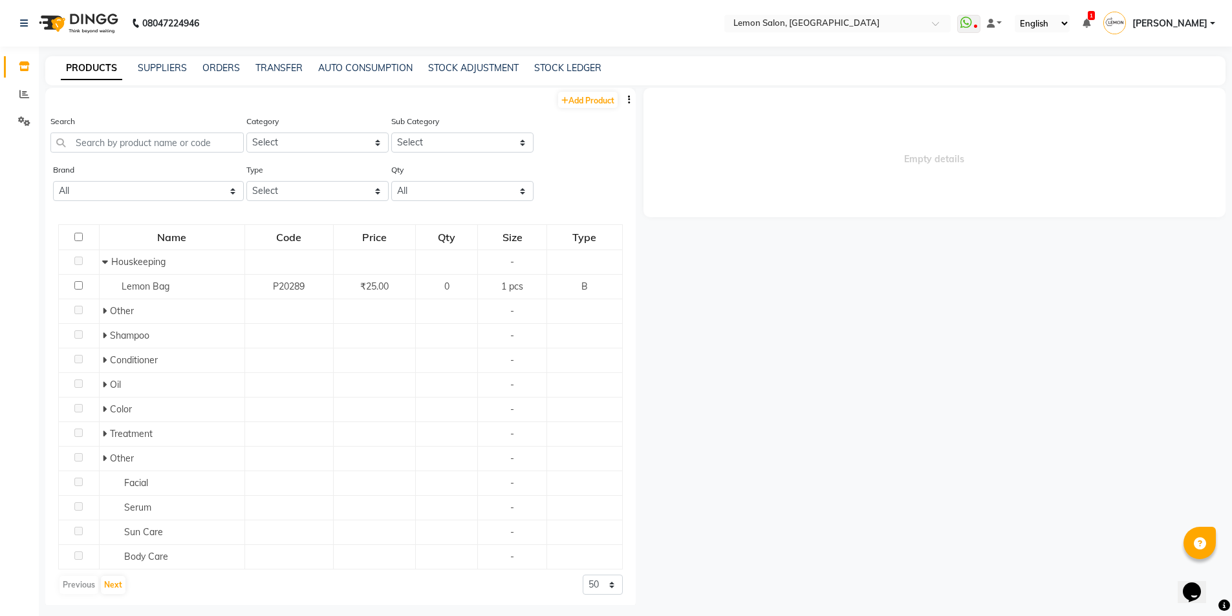
click at [623, 101] on button "button" at bounding box center [629, 100] width 13 height 14
click at [569, 107] on div "EXPORT" at bounding box center [579, 108] width 42 height 16
